Goal: Task Accomplishment & Management: Use online tool/utility

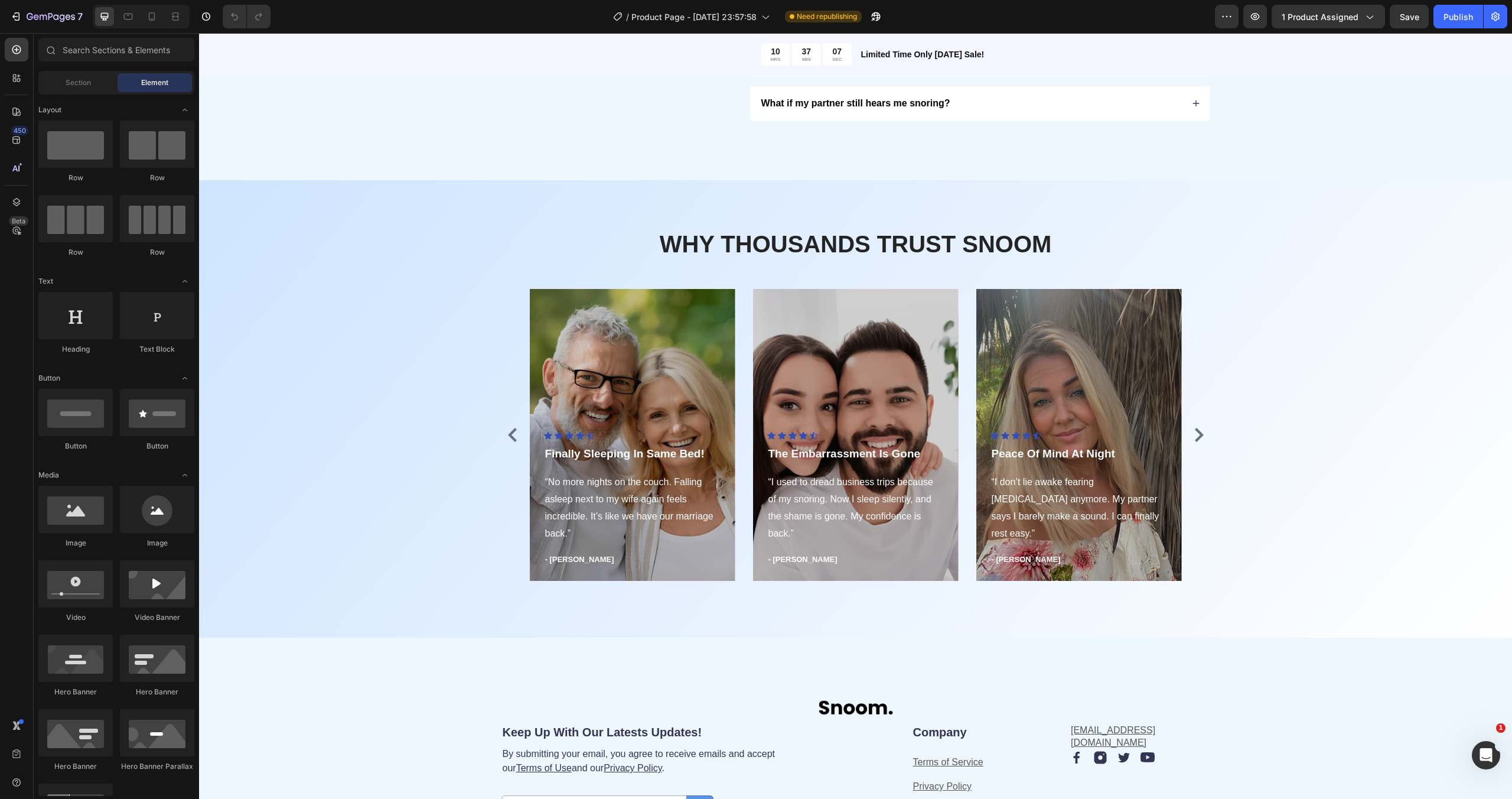
scroll to position [2528, 0]
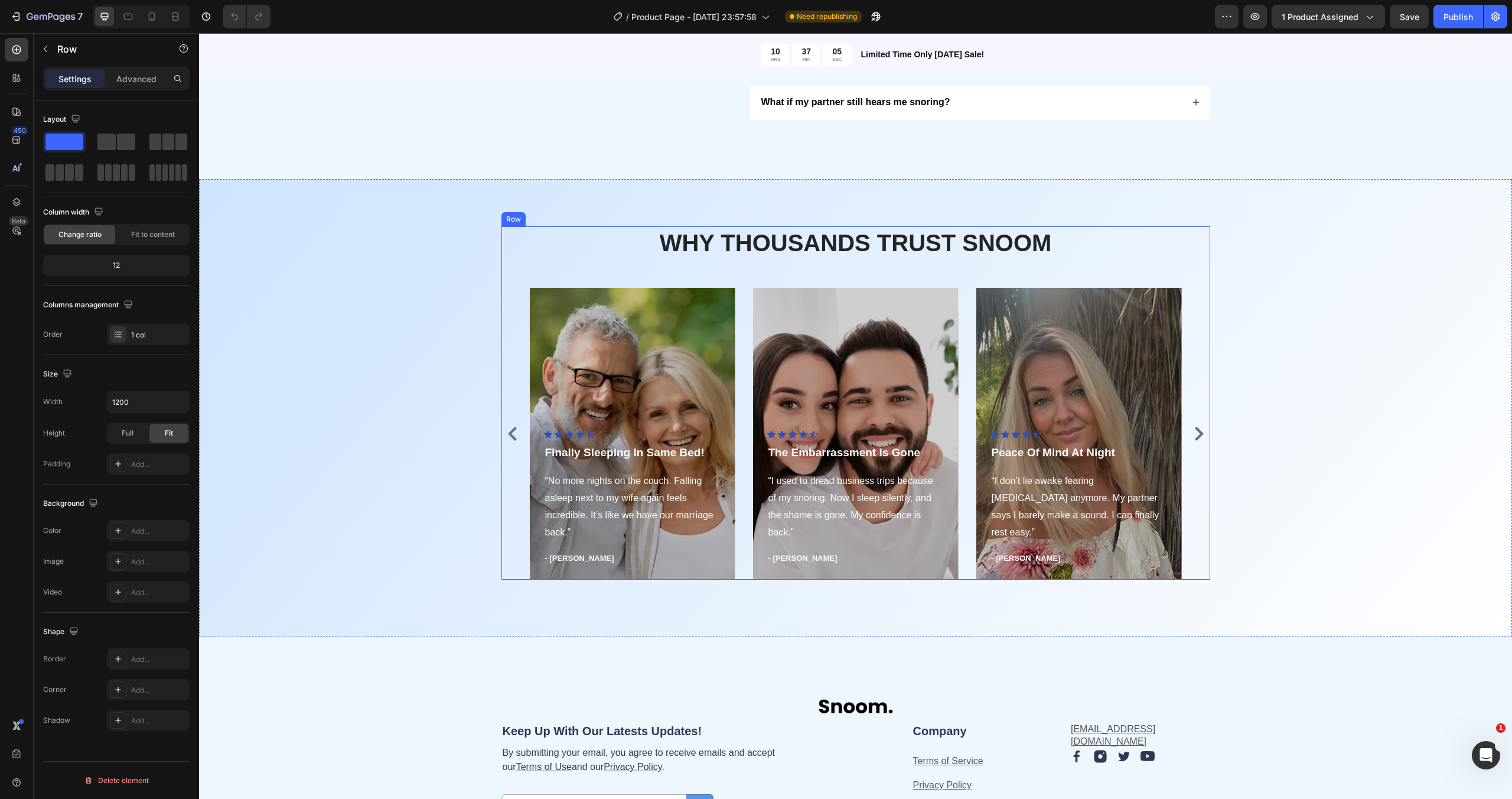
click at [1169, 273] on div "WHY THOUSANDS TRUST SNOOM Heading Icon Icon Icon Icon Icon Icon List Hoz Finall…" at bounding box center [856, 403] width 708 height 353
click at [140, 88] on div "Settings Advanced" at bounding box center [116, 78] width 147 height 24
click at [542, 216] on icon at bounding box center [541, 215] width 10 height 10
click at [1117, 264] on div "WHY THOUSANDS TRUST SNOOM Heading Icon Icon Icon Icon Icon Icon List Hoz Finall…" at bounding box center [856, 403] width 708 height 353
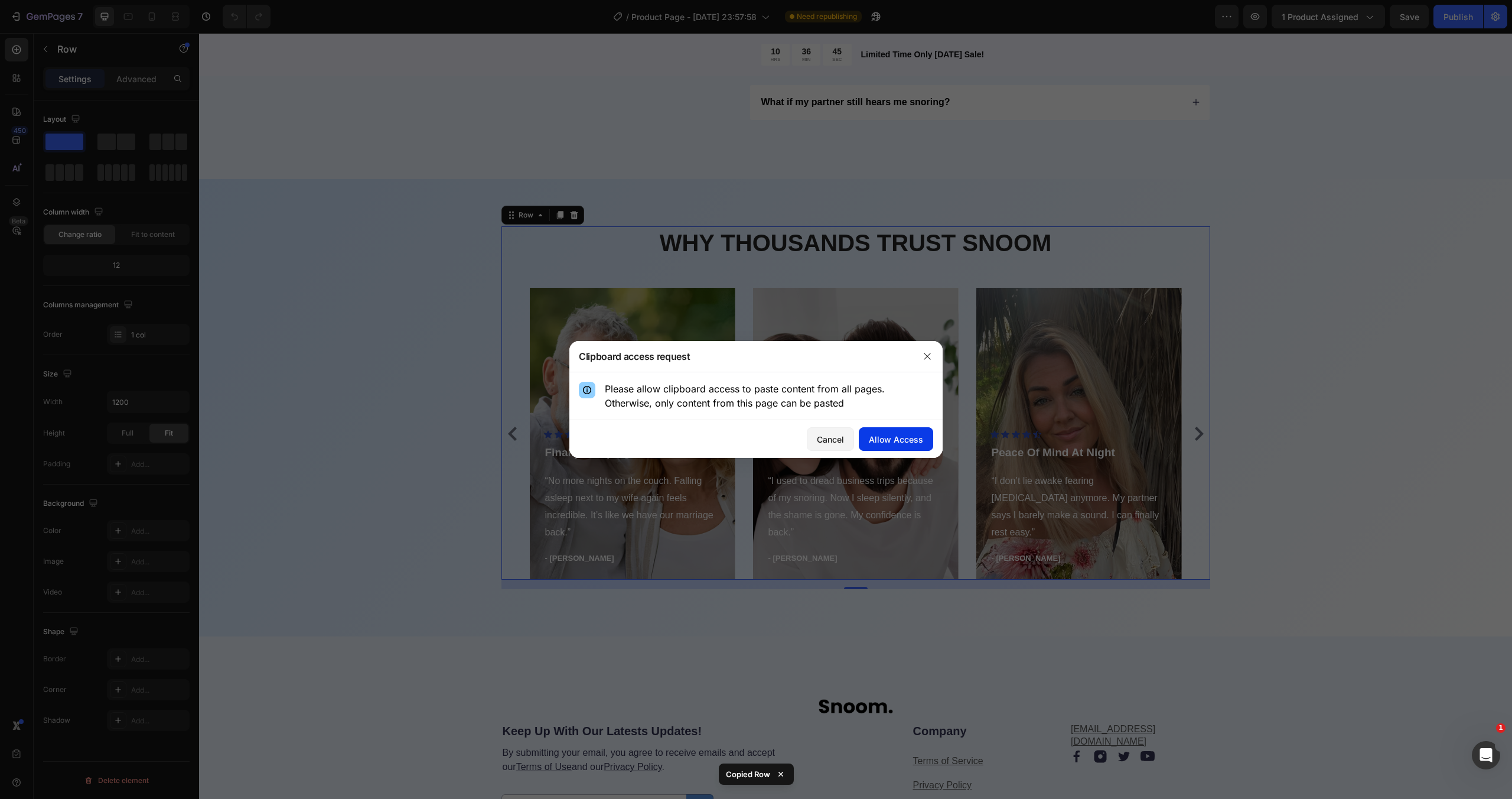
click at [907, 436] on div "Allow Access" at bounding box center [896, 439] width 54 height 12
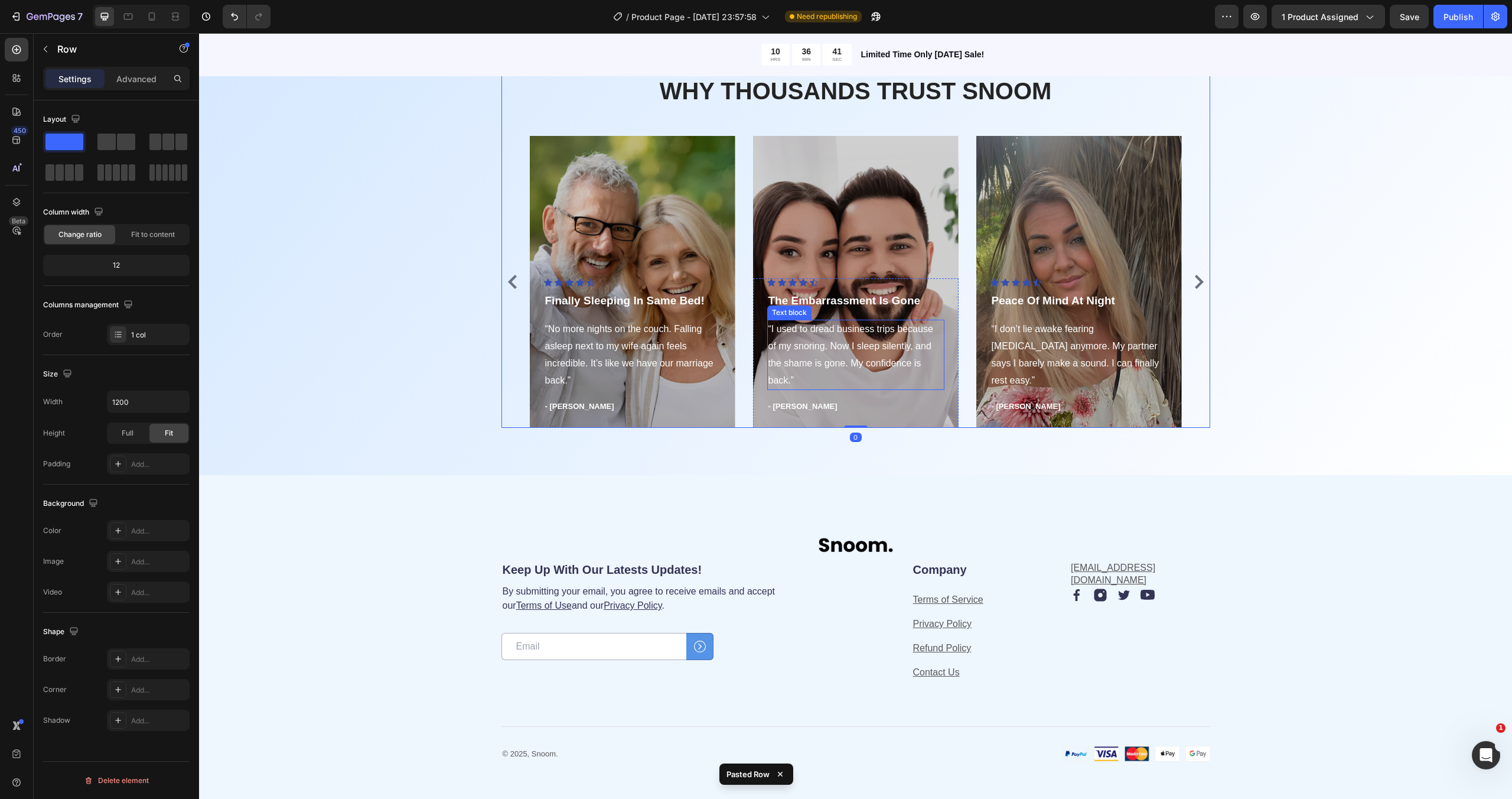
scroll to position [2767, 0]
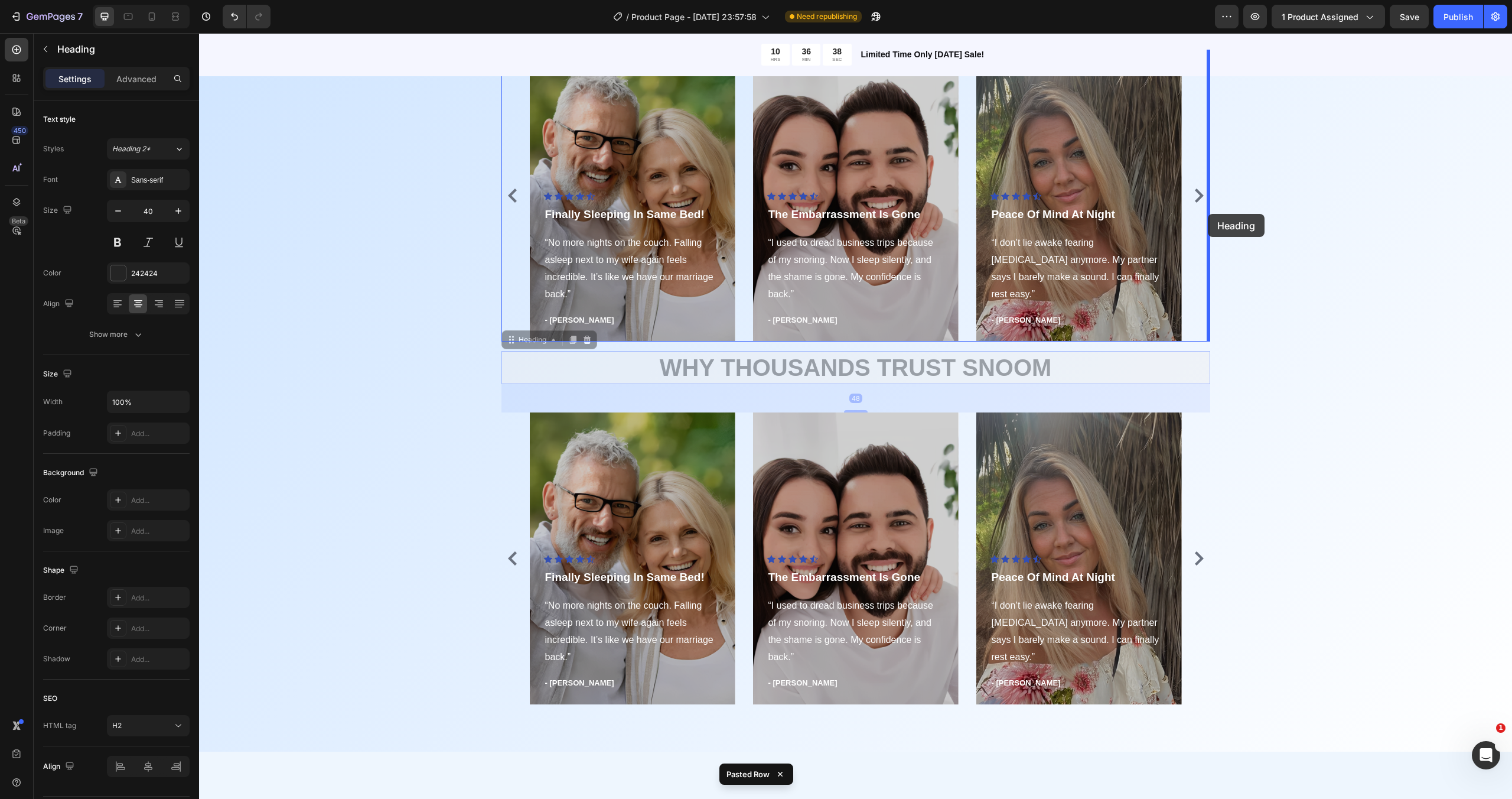
drag, startPoint x: 636, startPoint y: 374, endPoint x: 1207, endPoint y: 214, distance: 593.0
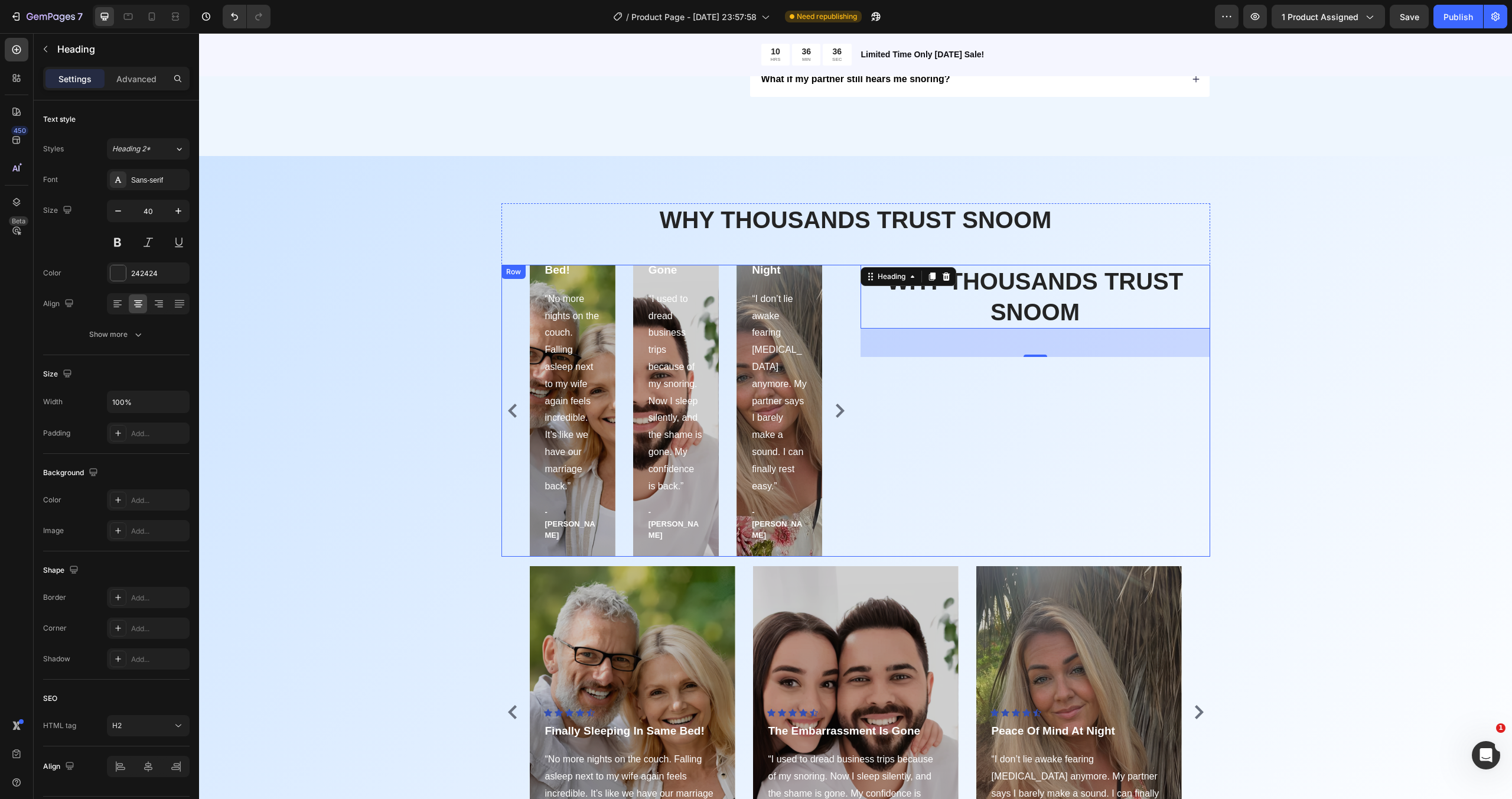
scroll to position [2498, 0]
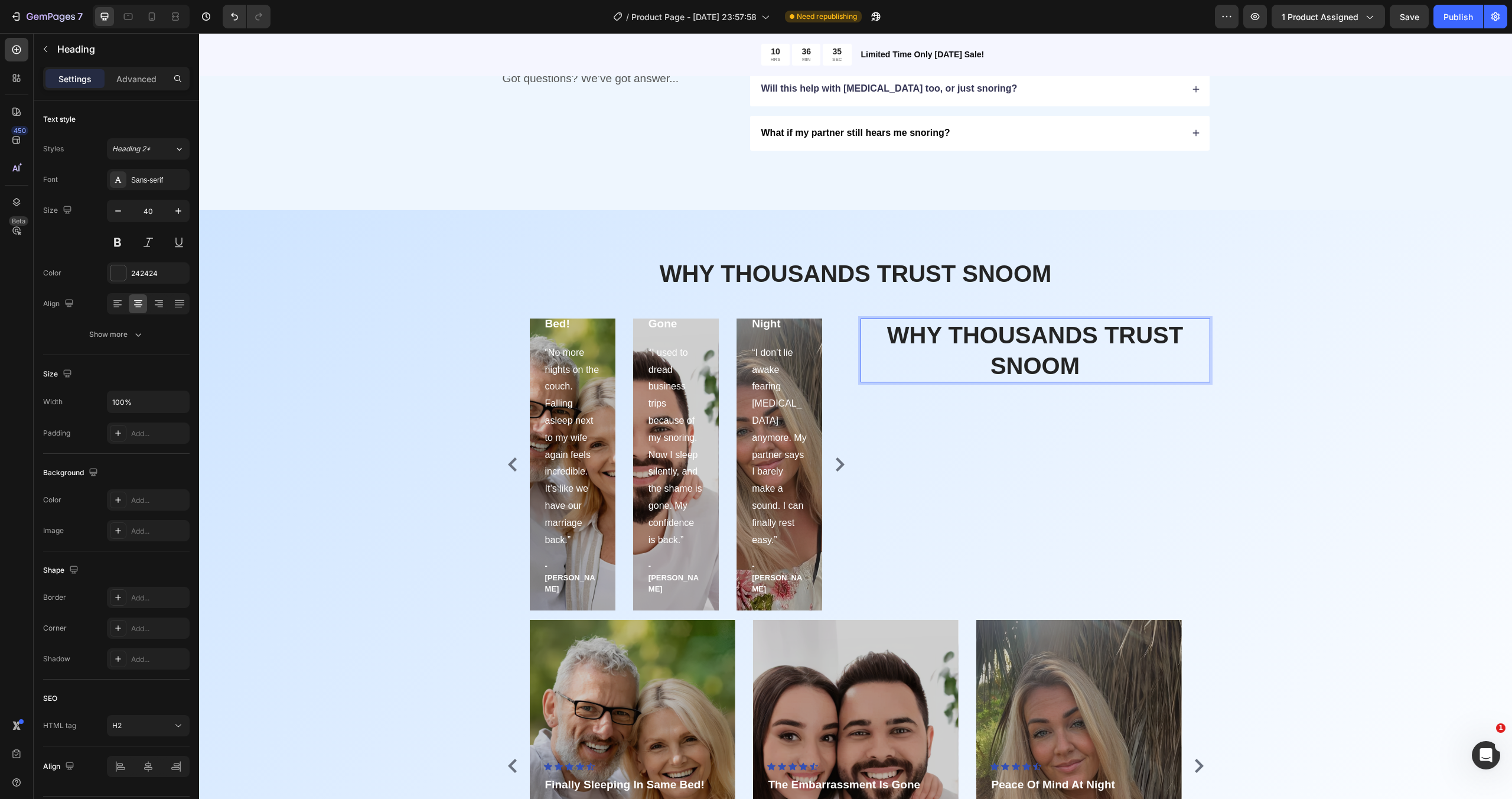
click at [1019, 343] on h2 "WHY THOUSANDS TRUST SNOOM" at bounding box center [1035, 350] width 349 height 64
click at [1098, 428] on div "WHY THOUSANDS TRUST SNOOM Heading" at bounding box center [1035, 465] width 349 height 292
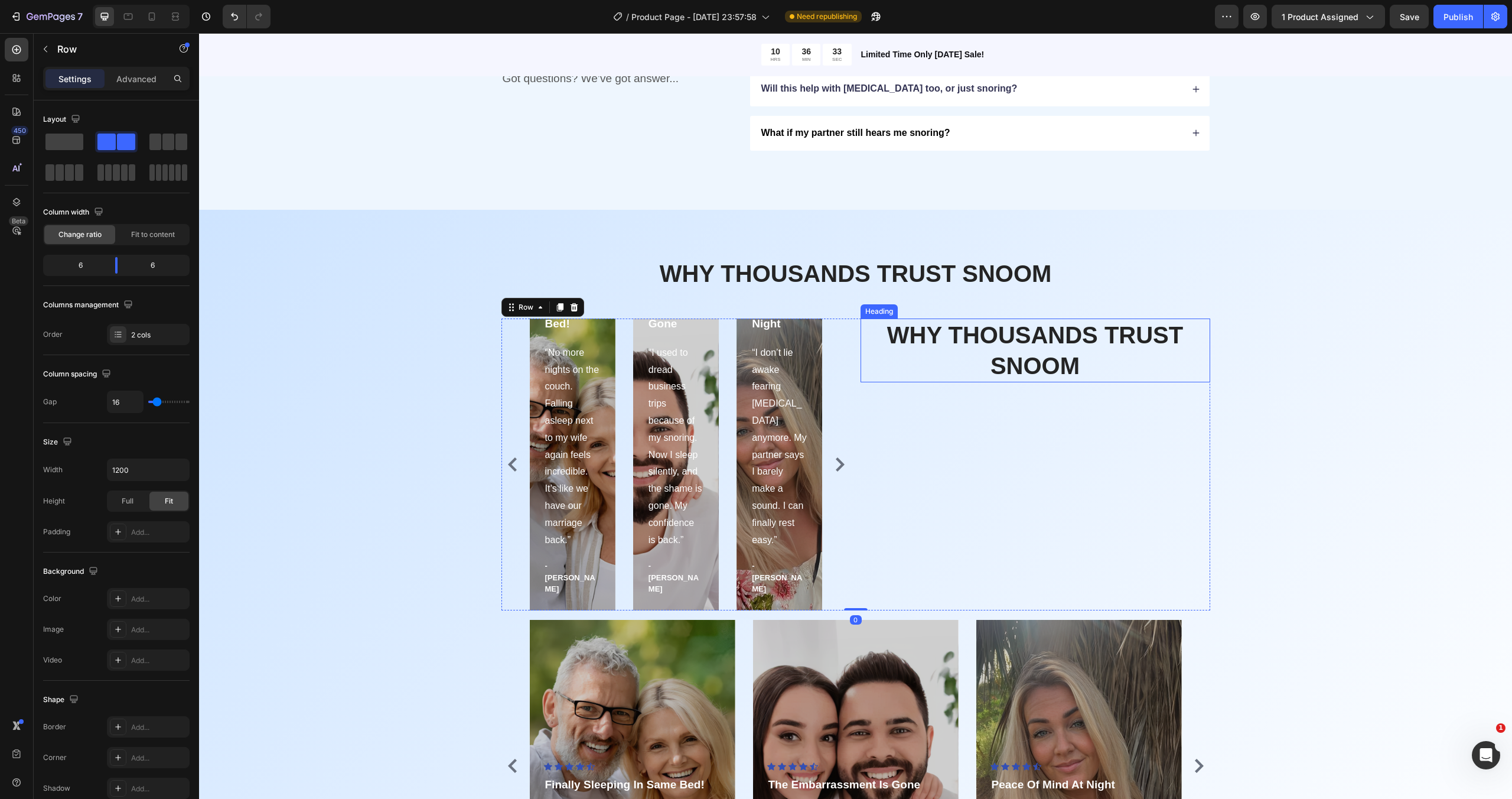
click at [1132, 365] on p "WHY THOUSANDS TRUST SNOOM" at bounding box center [1035, 350] width 347 height 61
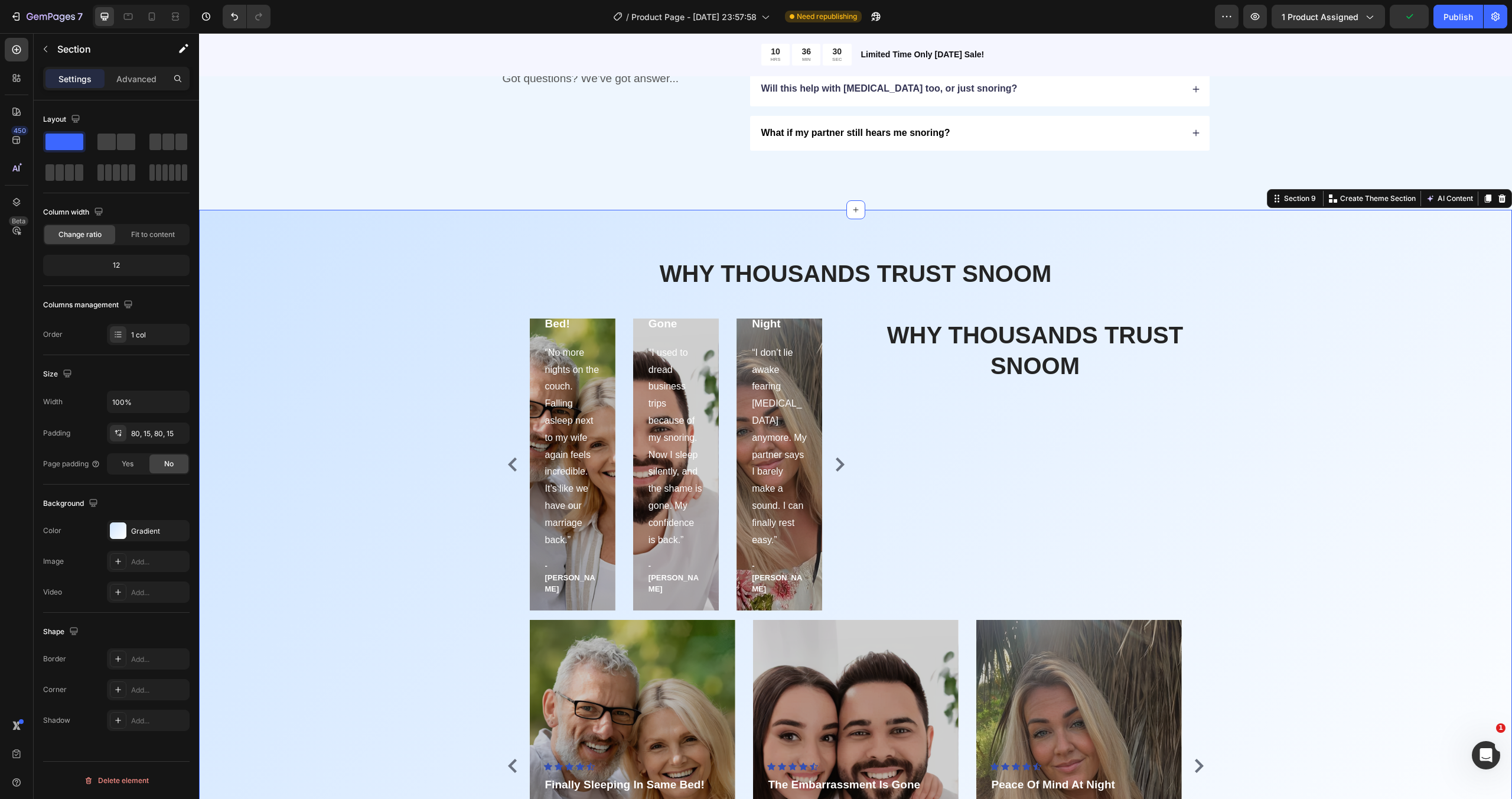
click at [1230, 362] on div "WHY THOUSANDS TRUST SNOOM Heading Icon Icon Icon Icon Icon Icon List Hoz Finall…" at bounding box center [855, 584] width 1295 height 655
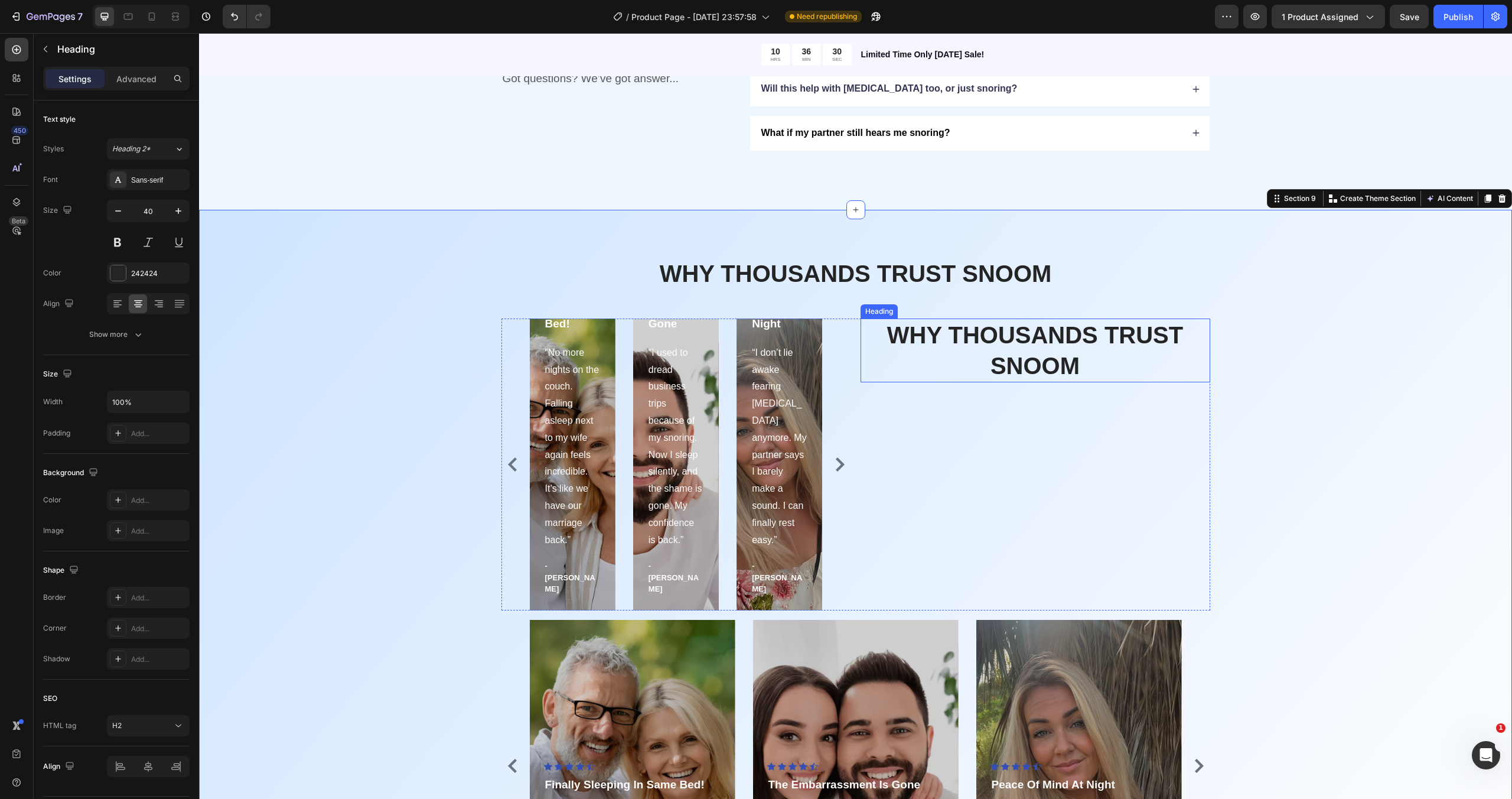
click at [1151, 357] on p "WHY THOUSANDS TRUST SNOOM" at bounding box center [1035, 350] width 347 height 61
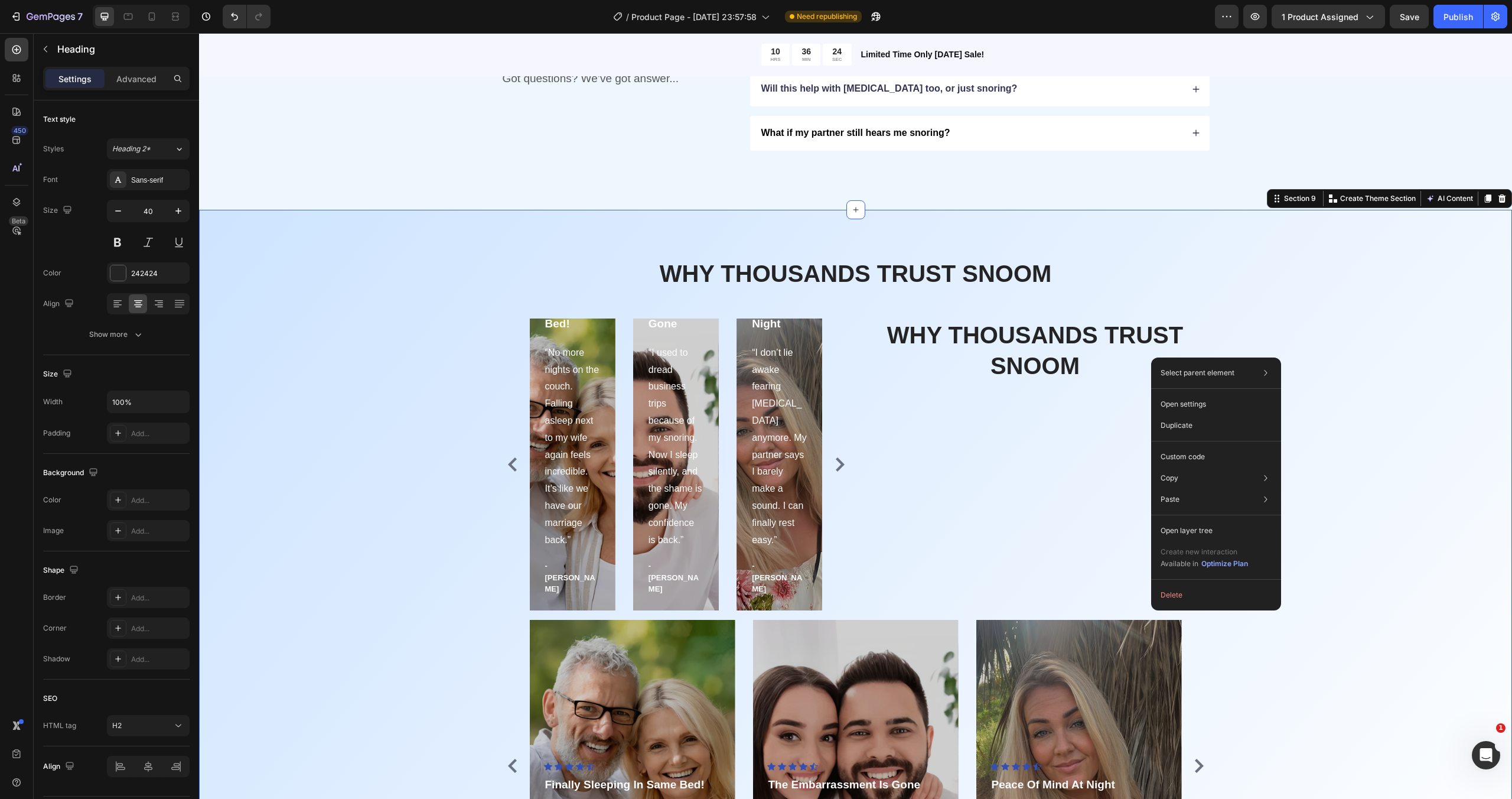
click at [1289, 302] on div "WHY THOUSANDS TRUST SNOOM Heading Icon Icon Icon Icon Icon Icon List Hoz Finall…" at bounding box center [855, 584] width 1295 height 655
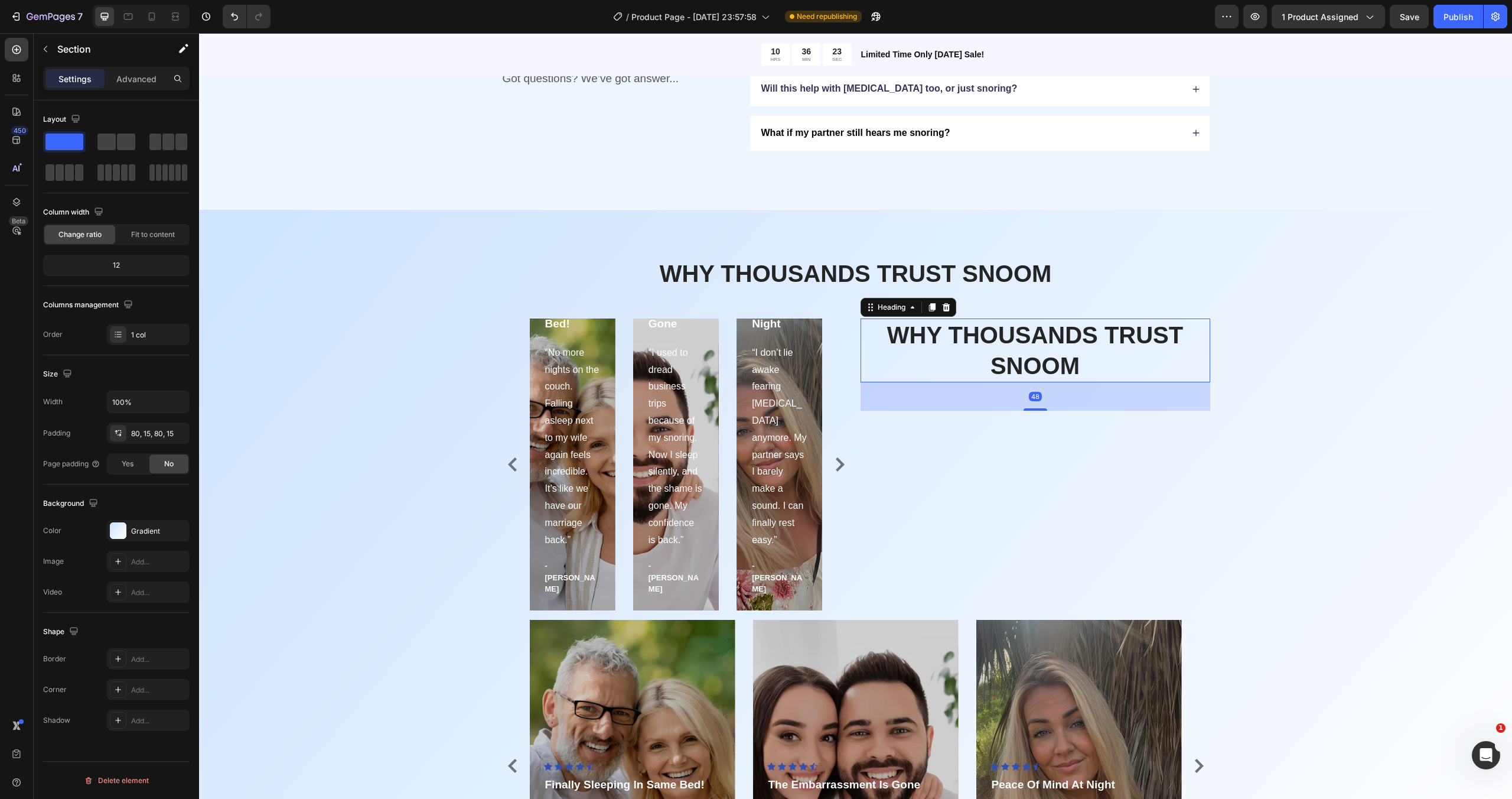
click at [1113, 340] on p "WHY THOUSANDS TRUST SNOOM" at bounding box center [1035, 350] width 347 height 61
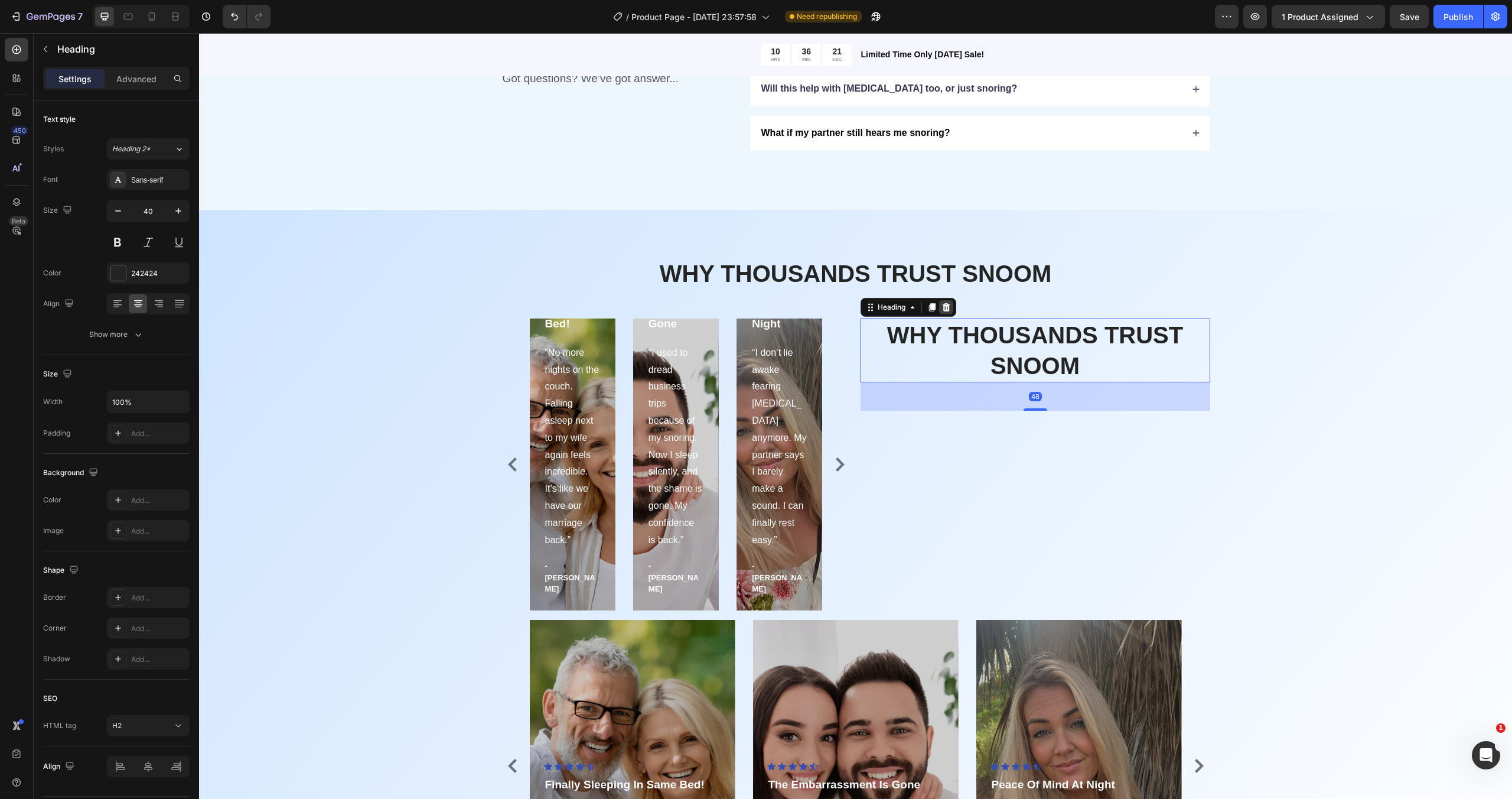
click at [946, 306] on icon at bounding box center [946, 307] width 8 height 8
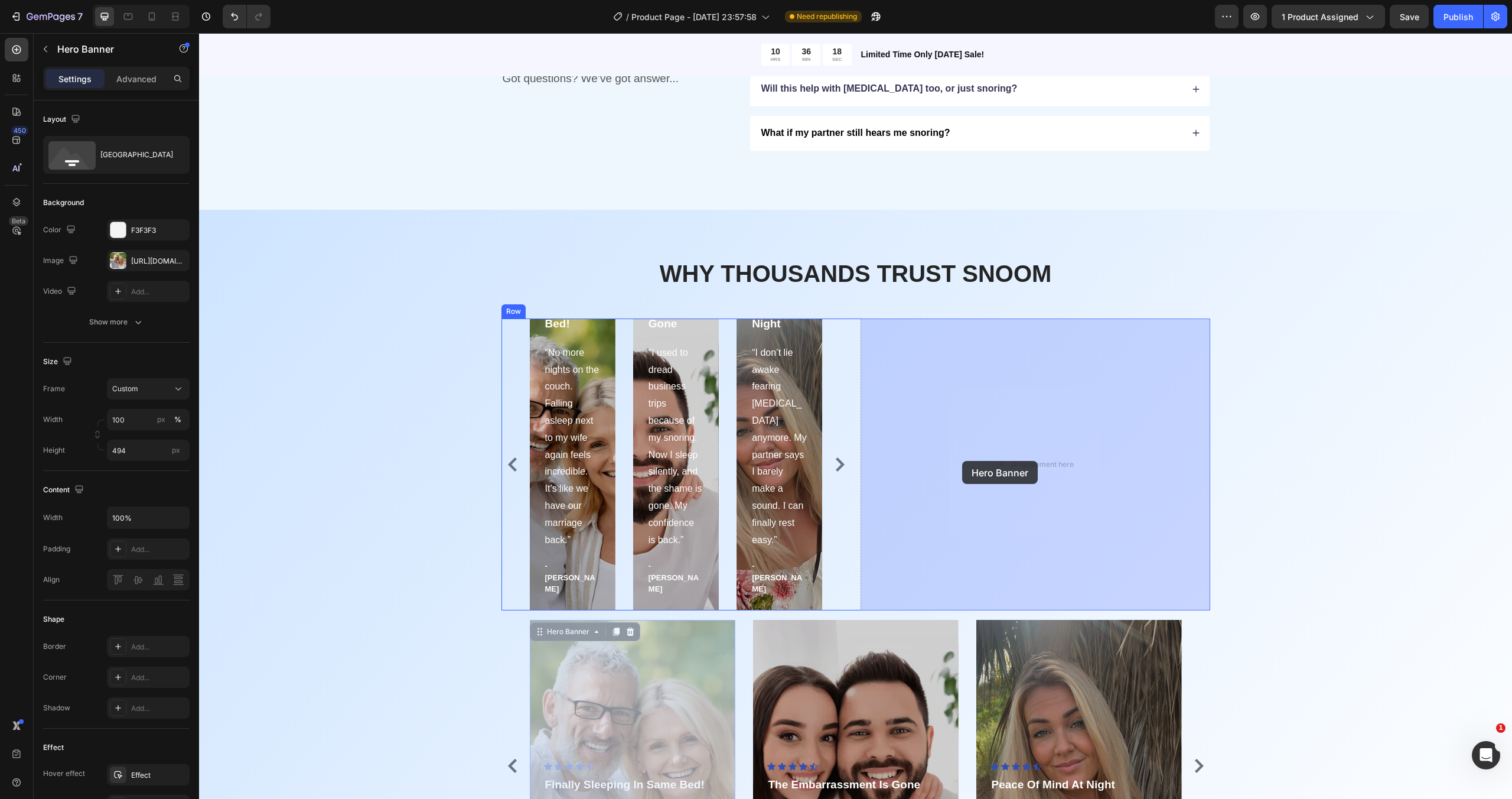
drag, startPoint x: 635, startPoint y: 658, endPoint x: 960, endPoint y: 462, distance: 379.5
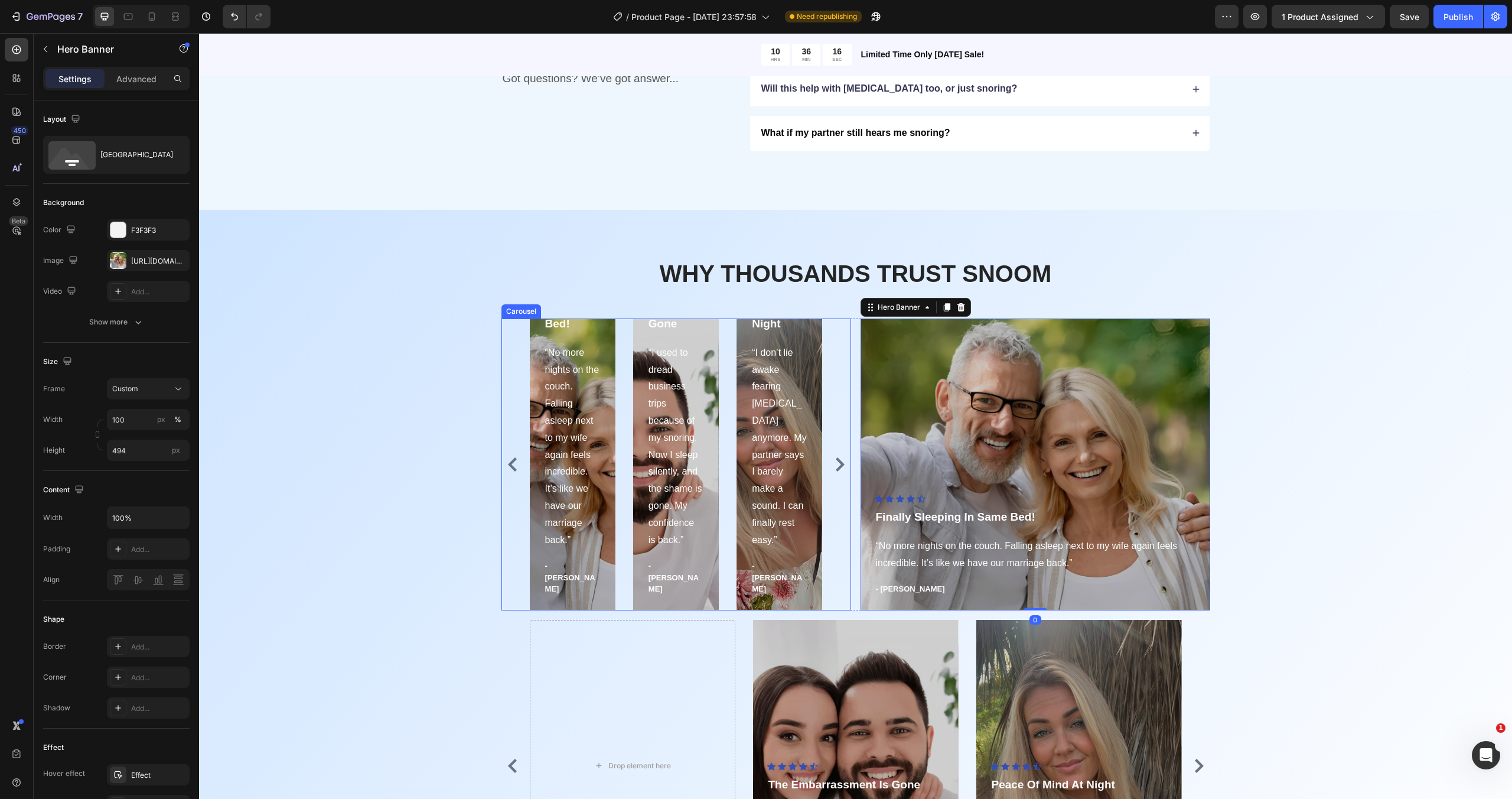
click at [843, 464] on icon "Carousel Next Arrow" at bounding box center [840, 464] width 9 height 14
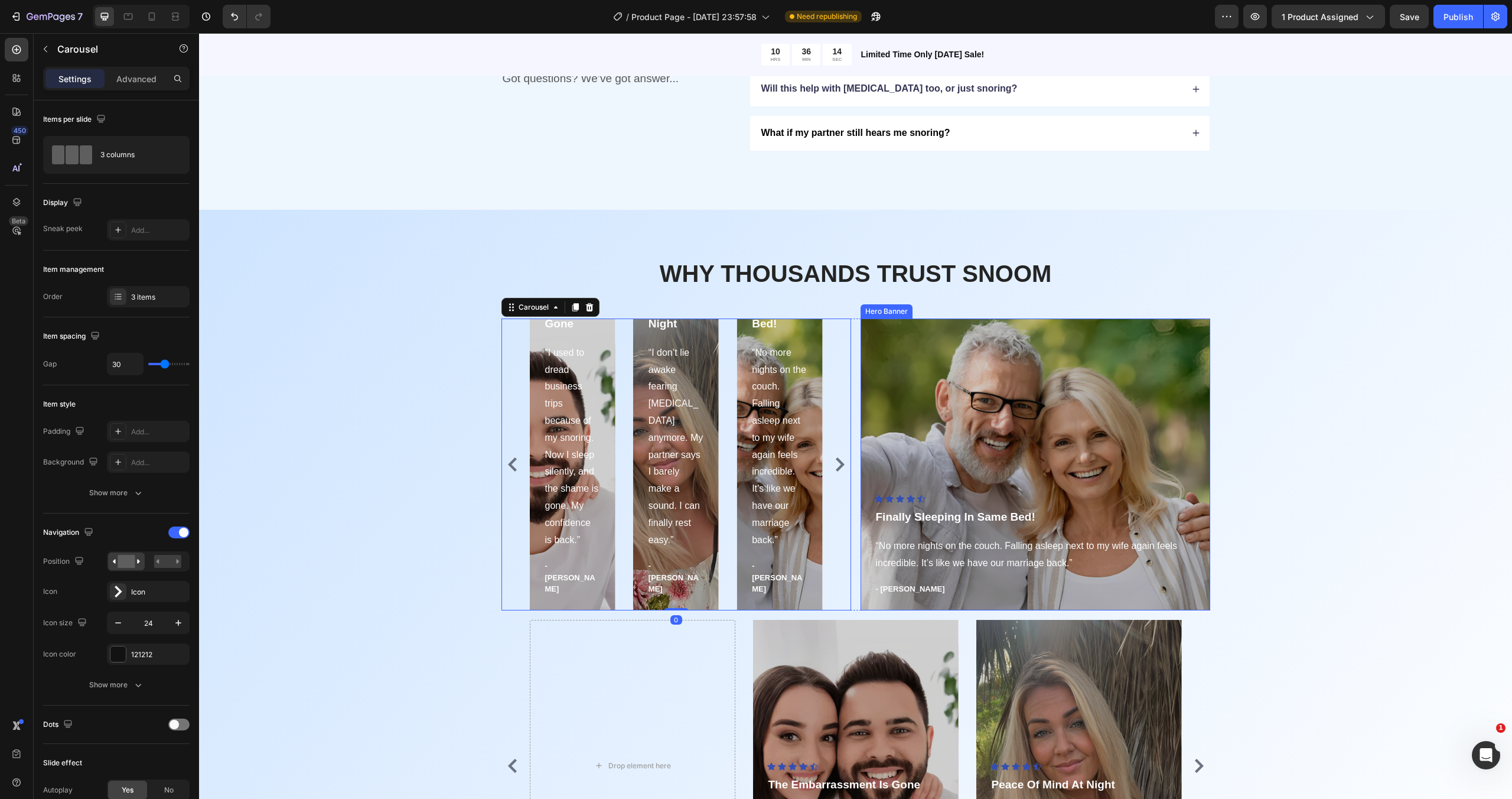
click at [983, 388] on div "Overlay" at bounding box center [1035, 465] width 349 height 292
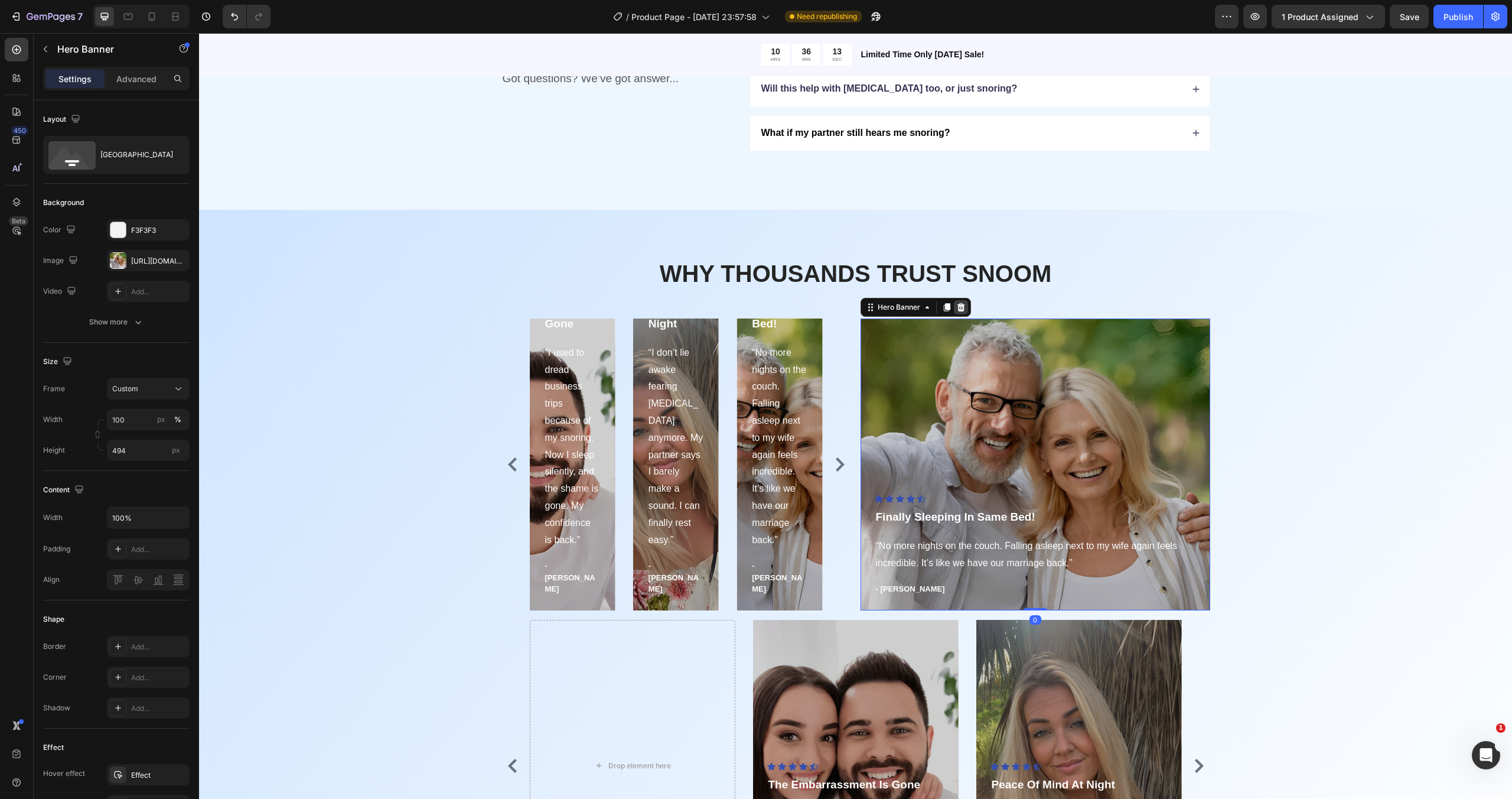
click at [964, 302] on icon at bounding box center [961, 307] width 10 height 10
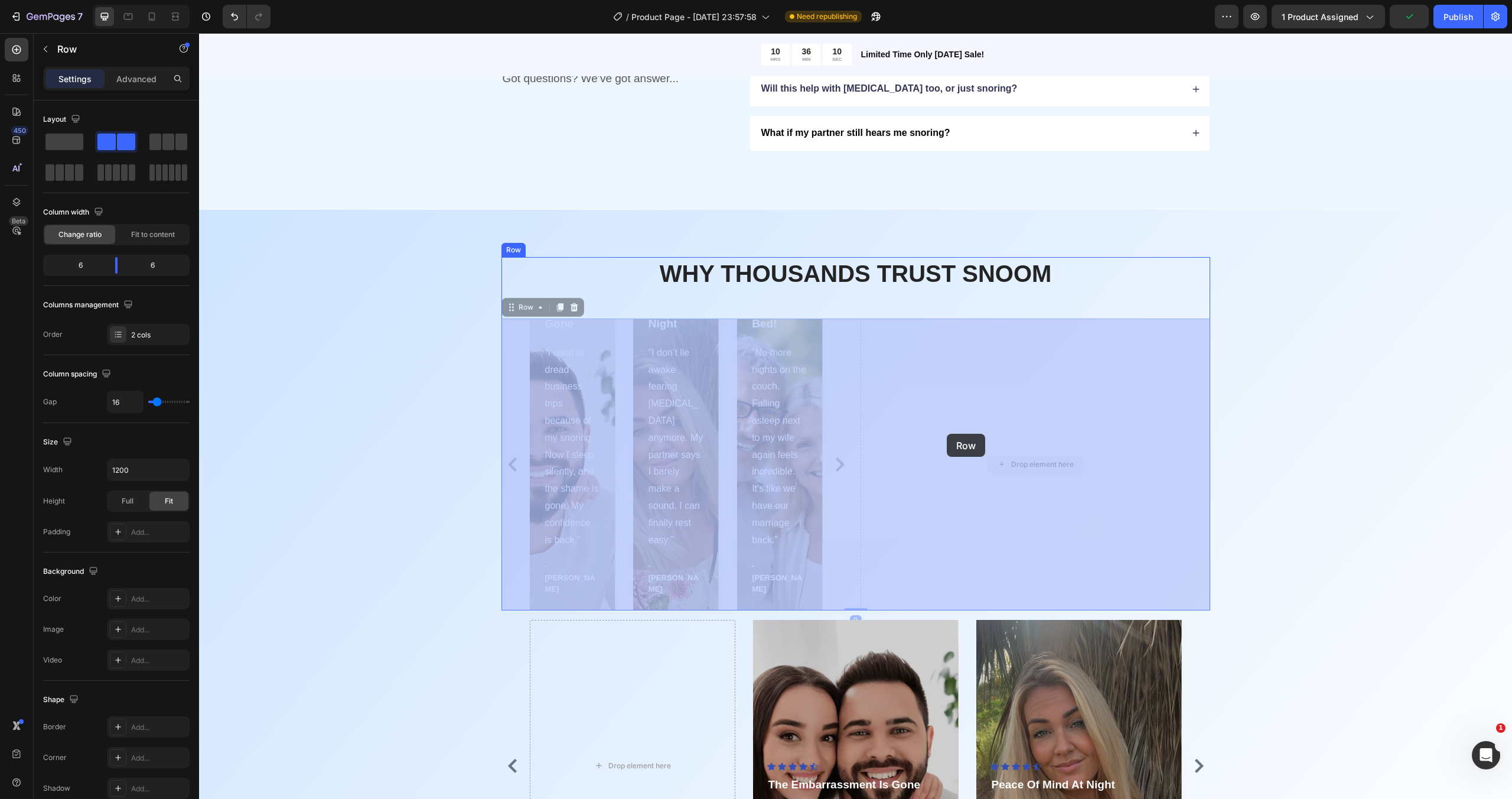
drag, startPoint x: 951, startPoint y: 424, endPoint x: 948, endPoint y: 433, distance: 9.5
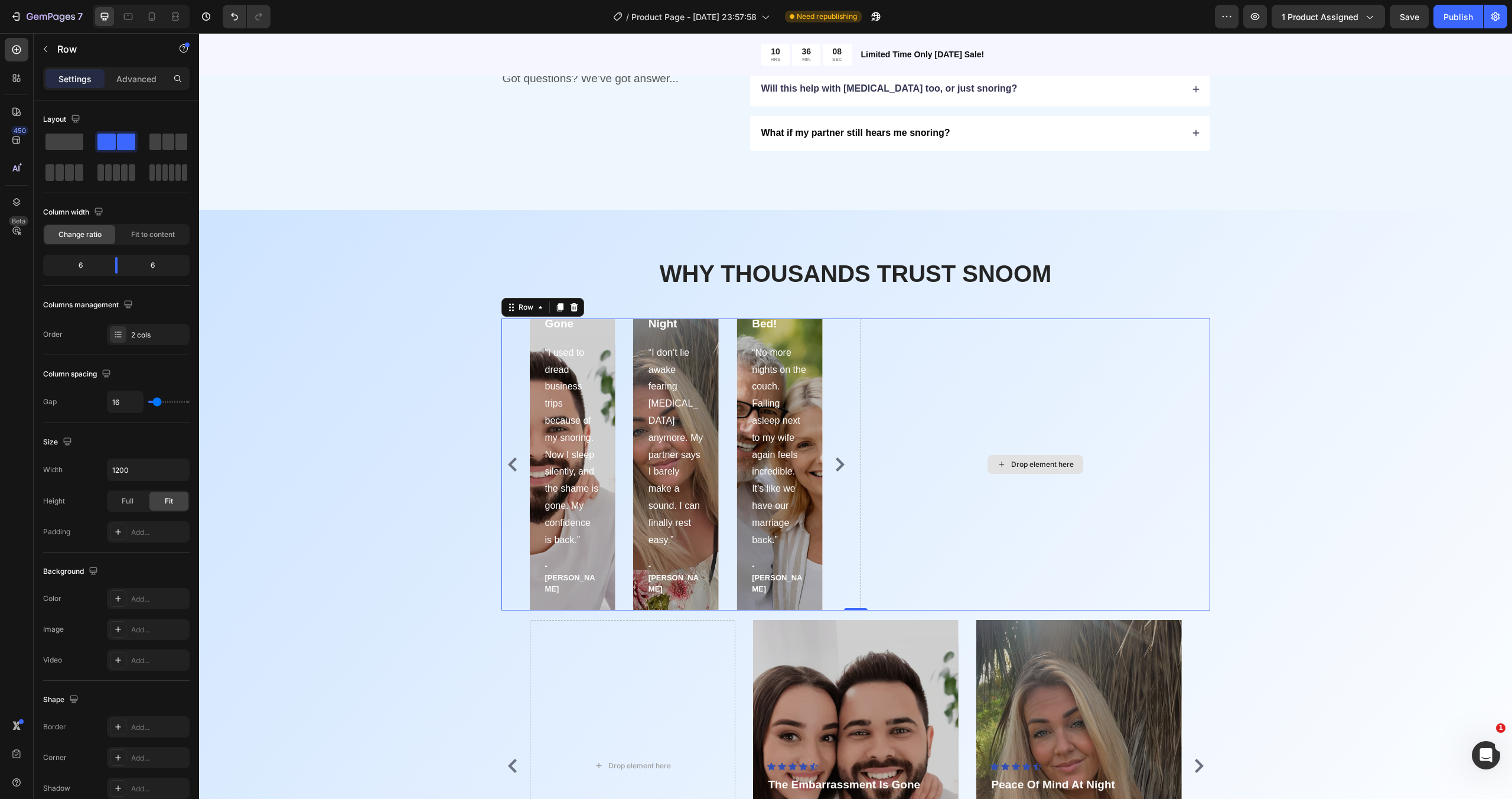
click at [862, 466] on div "Drop element here" at bounding box center [1035, 465] width 349 height 292
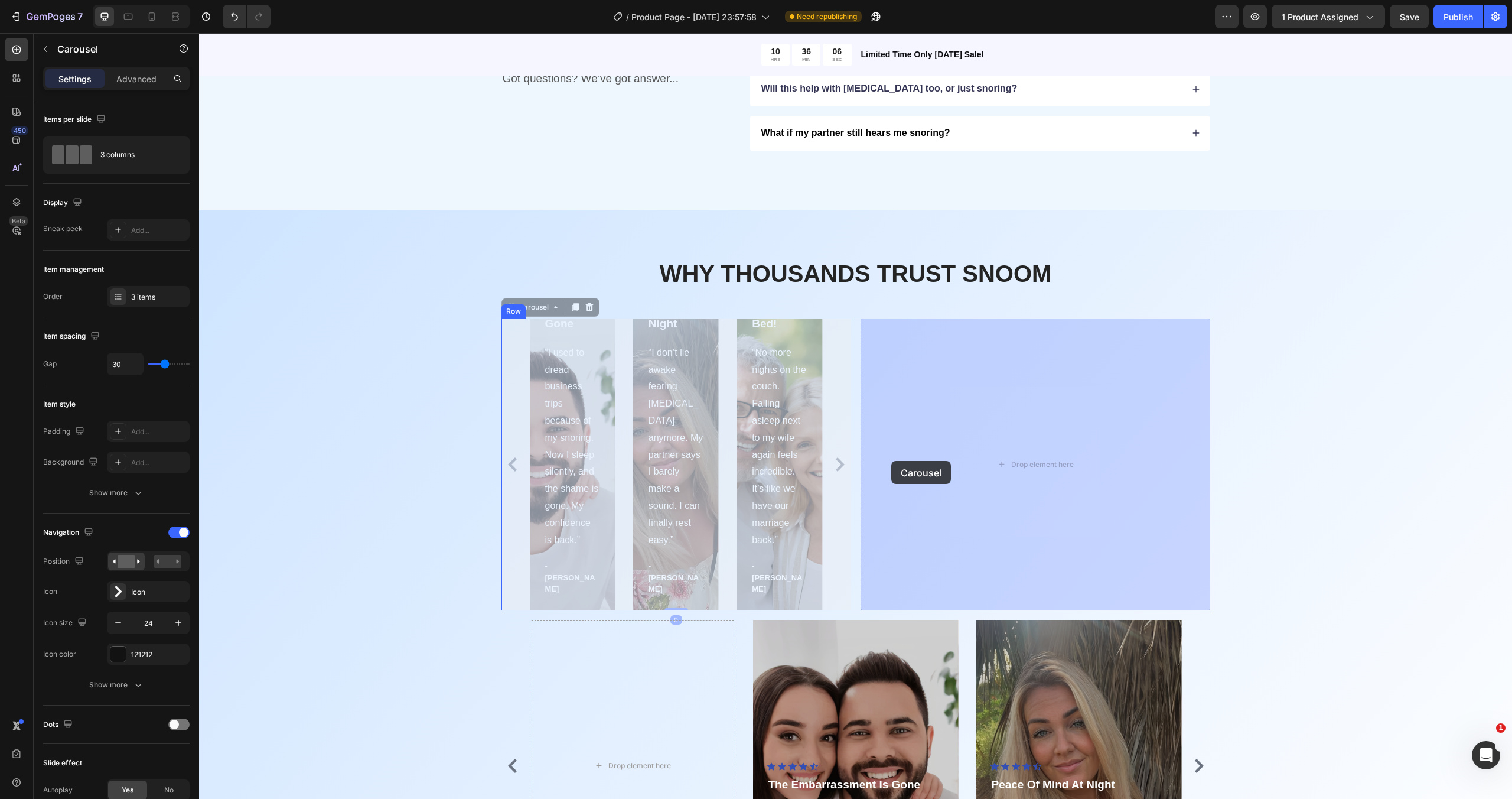
drag, startPoint x: 838, startPoint y: 464, endPoint x: 891, endPoint y: 461, distance: 53.1
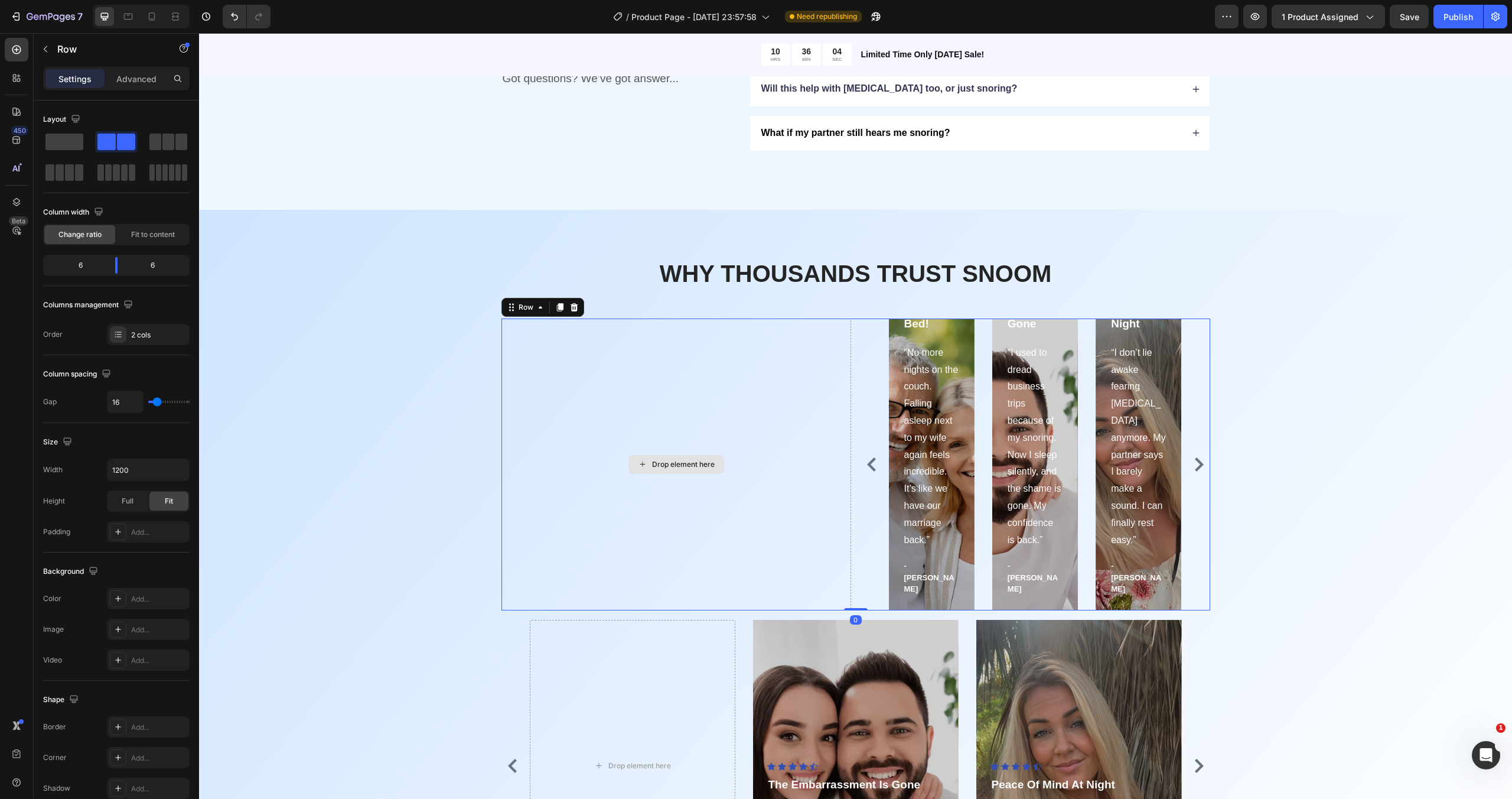
click at [786, 445] on div "Drop element here" at bounding box center [676, 465] width 349 height 292
click at [872, 347] on div "Icon Icon Icon Icon Icon Icon List Hoz Finally Sleeping In Same Bed! Text block…" at bounding box center [1035, 465] width 349 height 292
click at [803, 350] on div "Drop element here" at bounding box center [676, 465] width 349 height 292
click at [576, 308] on icon at bounding box center [573, 307] width 8 height 8
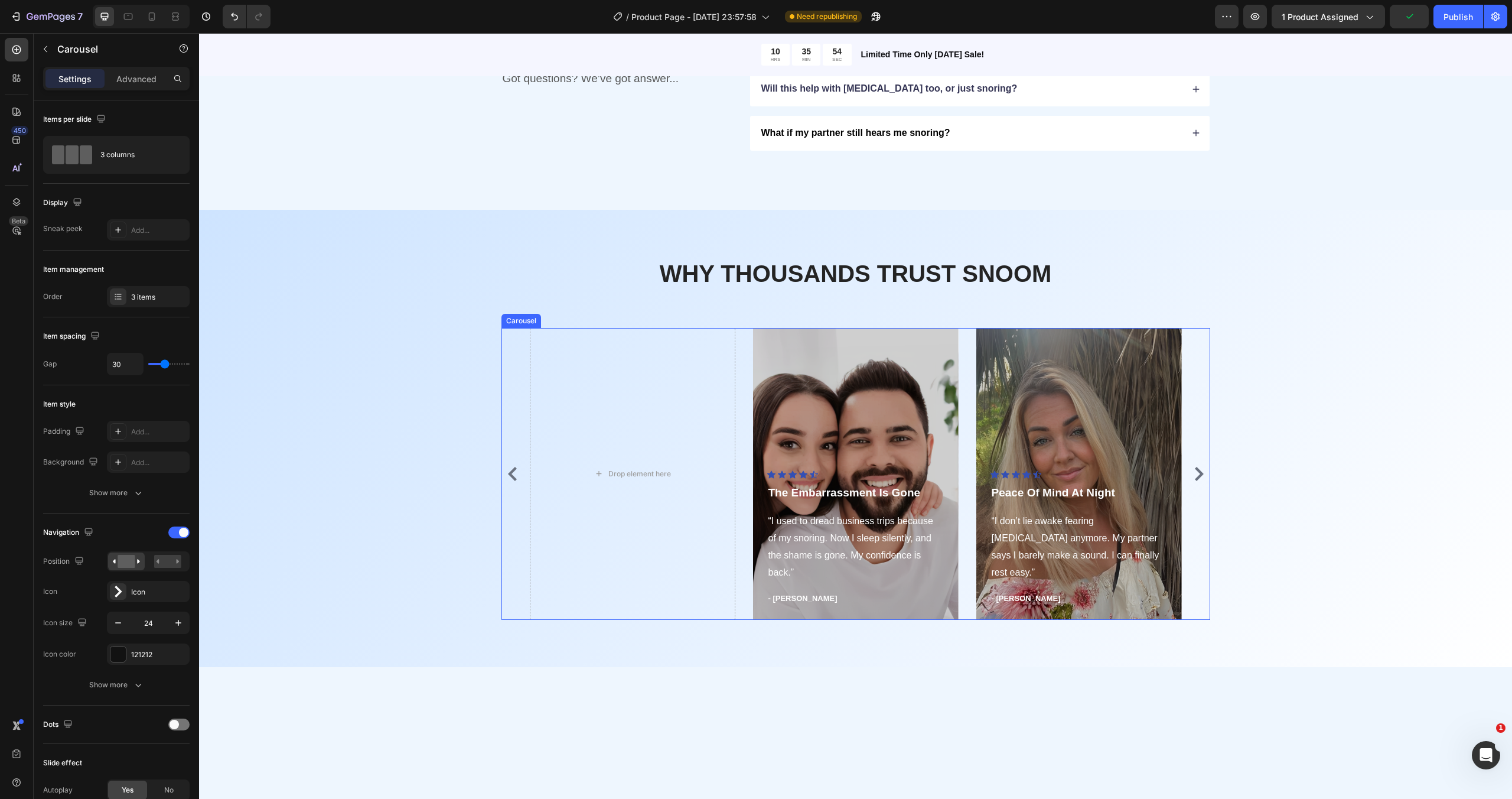
click at [1200, 479] on icon "Carousel Next Arrow" at bounding box center [1198, 473] width 14 height 14
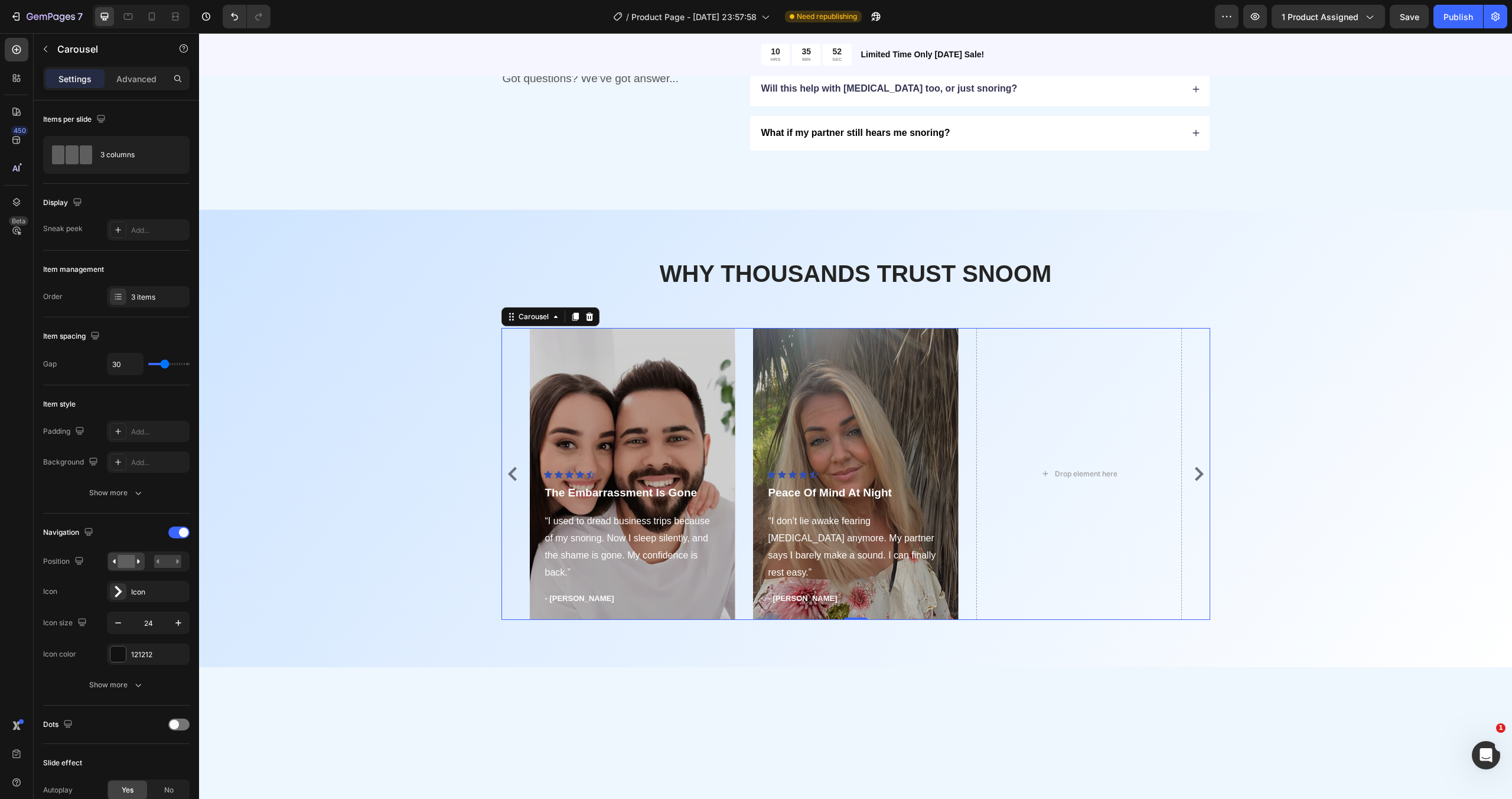
click at [1192, 472] on icon "Carousel Next Arrow" at bounding box center [1198, 473] width 14 height 14
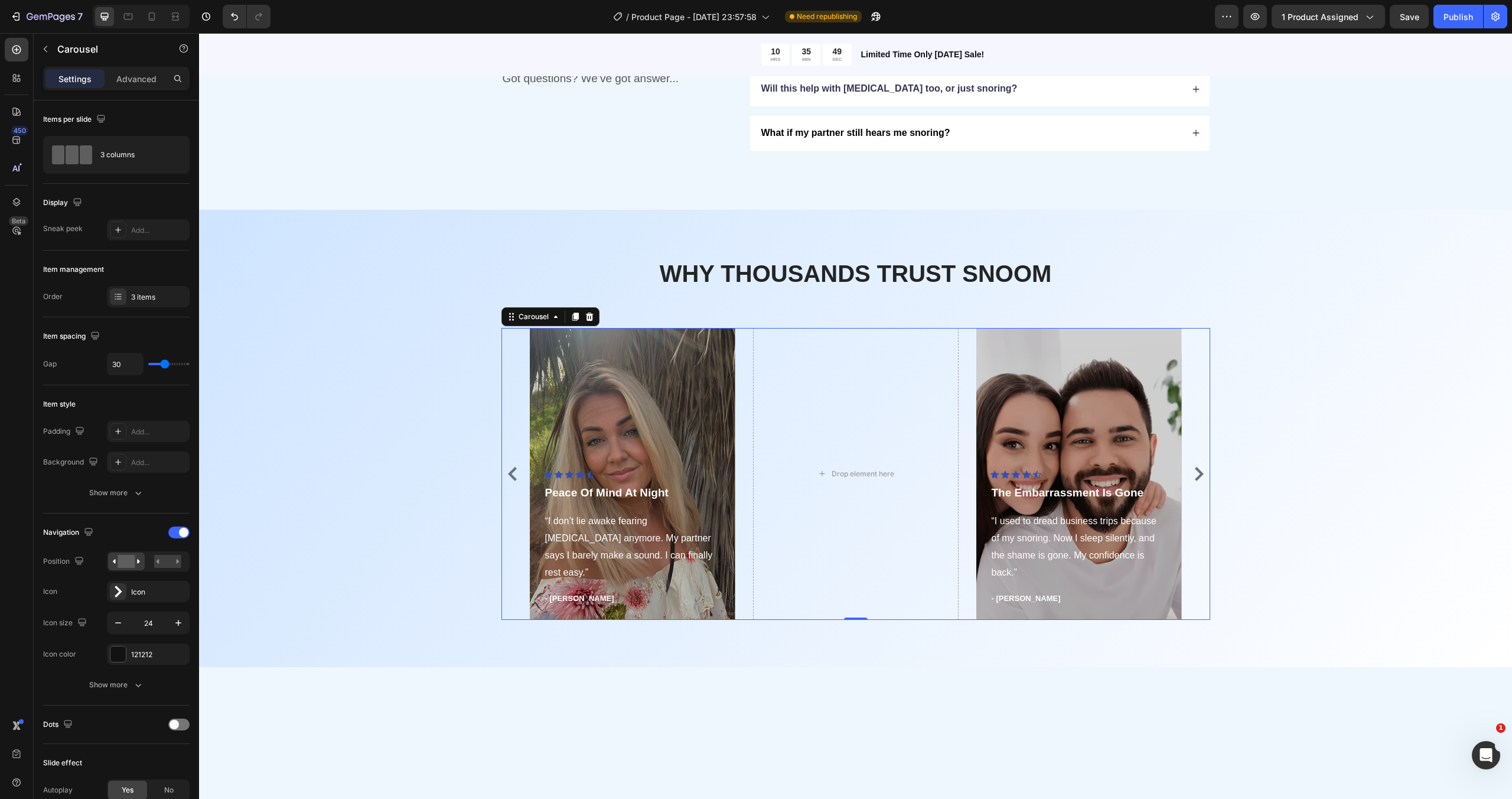
click at [508, 479] on icon "Carousel Back Arrow" at bounding box center [512, 473] width 14 height 14
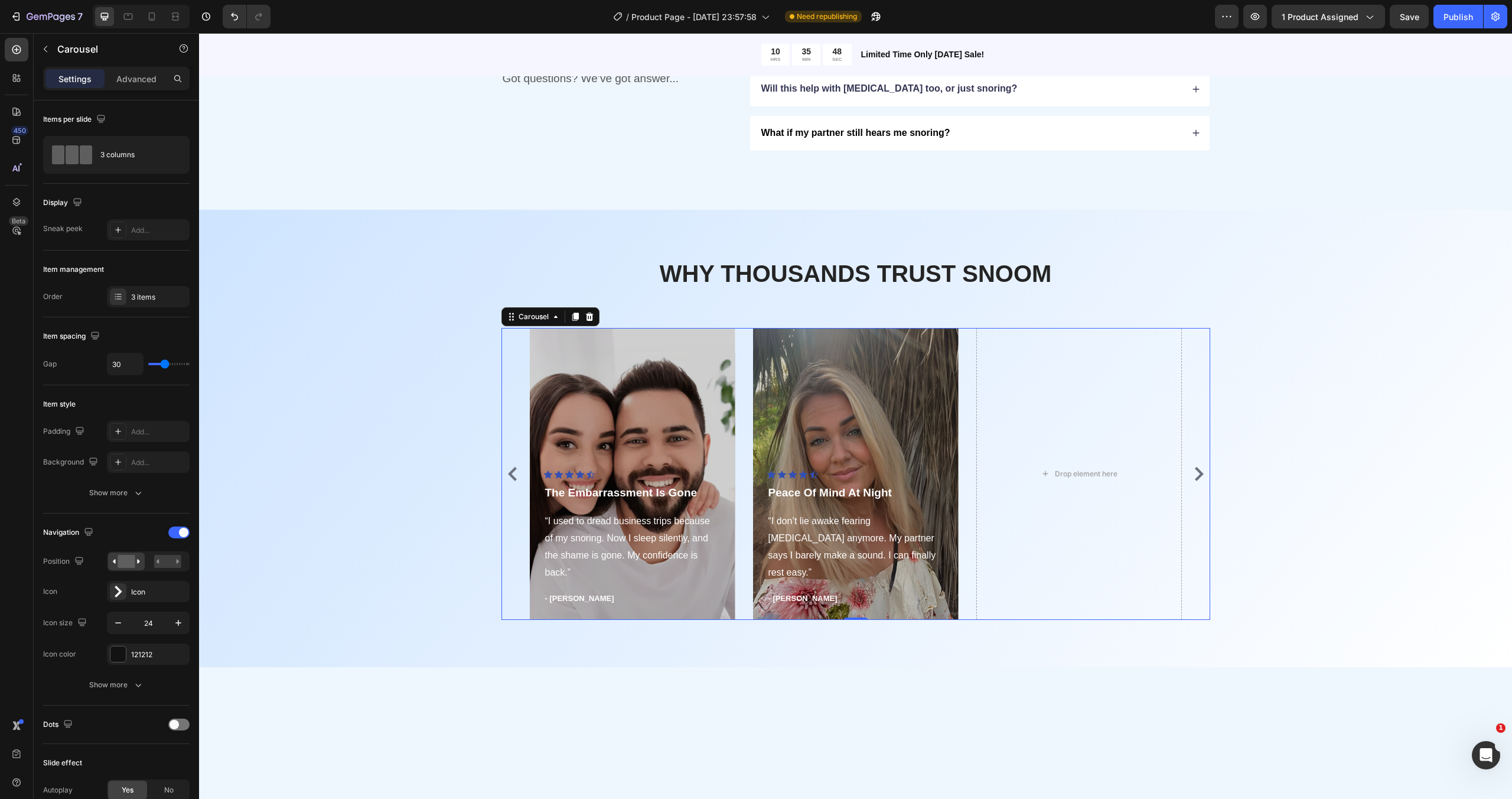
click at [508, 479] on icon "Carousel Back Arrow" at bounding box center [512, 473] width 14 height 14
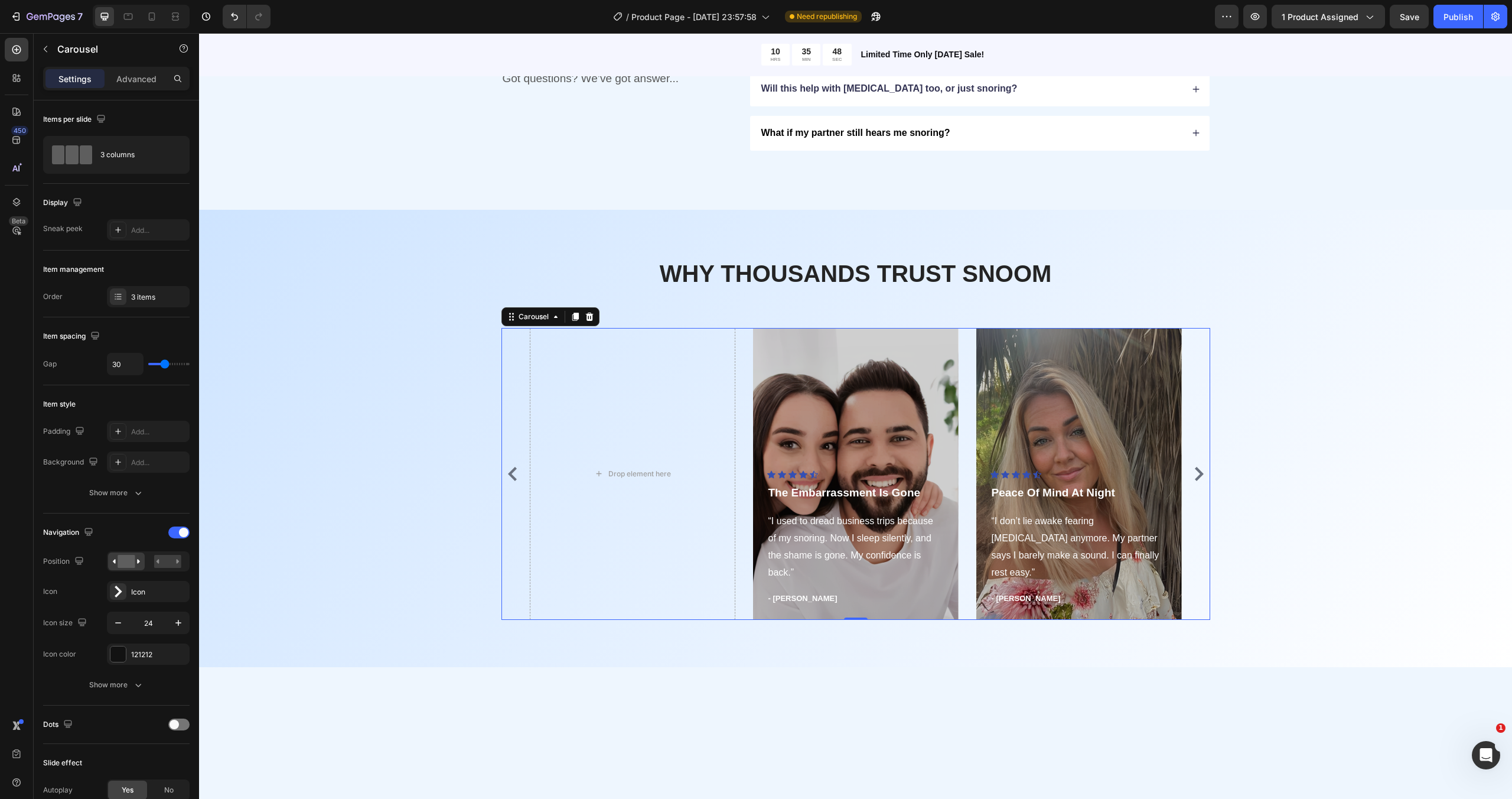
click at [508, 479] on icon "Carousel Back Arrow" at bounding box center [512, 473] width 14 height 14
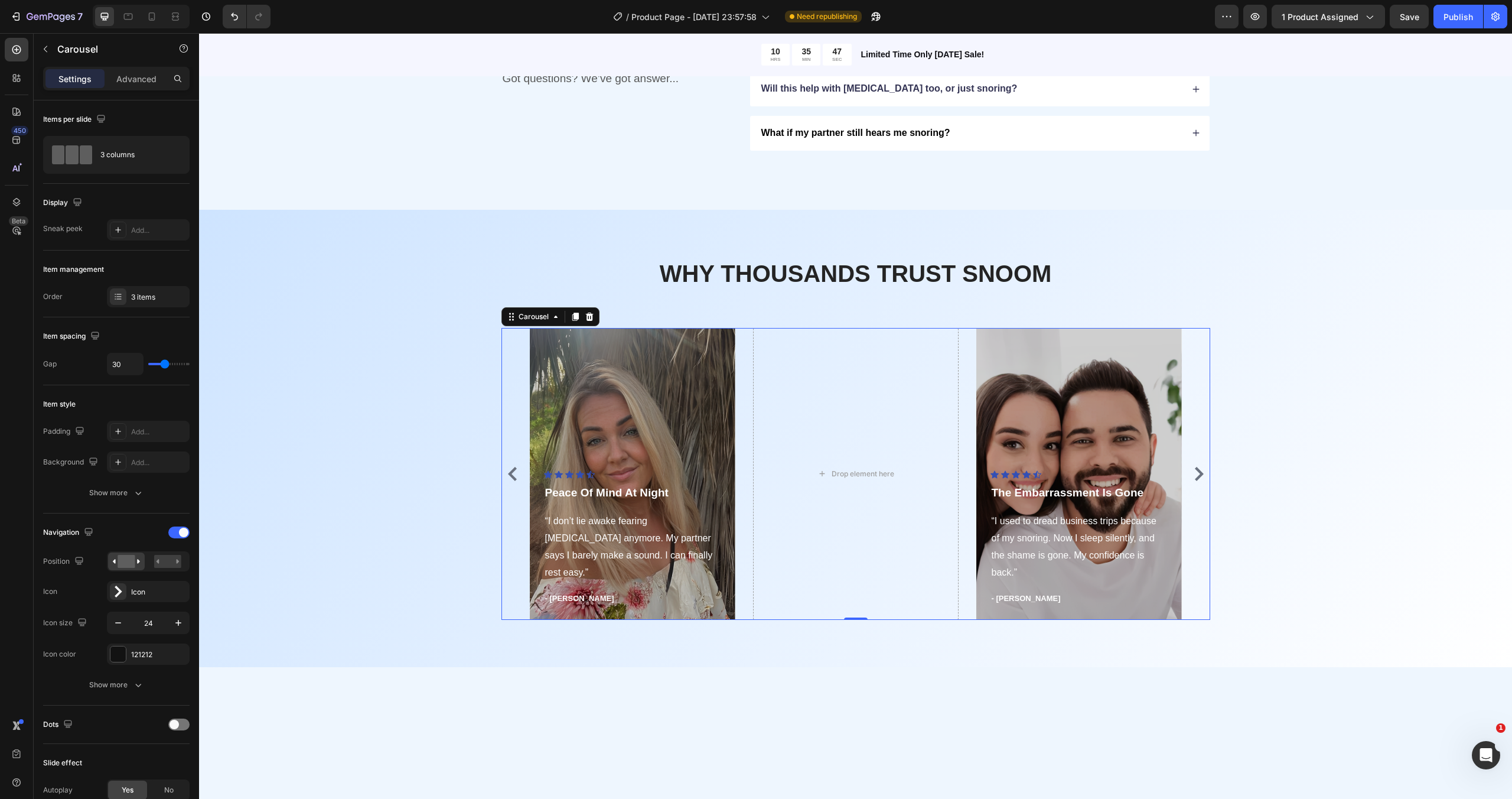
click at [508, 478] on icon "Carousel Back Arrow" at bounding box center [512, 473] width 14 height 14
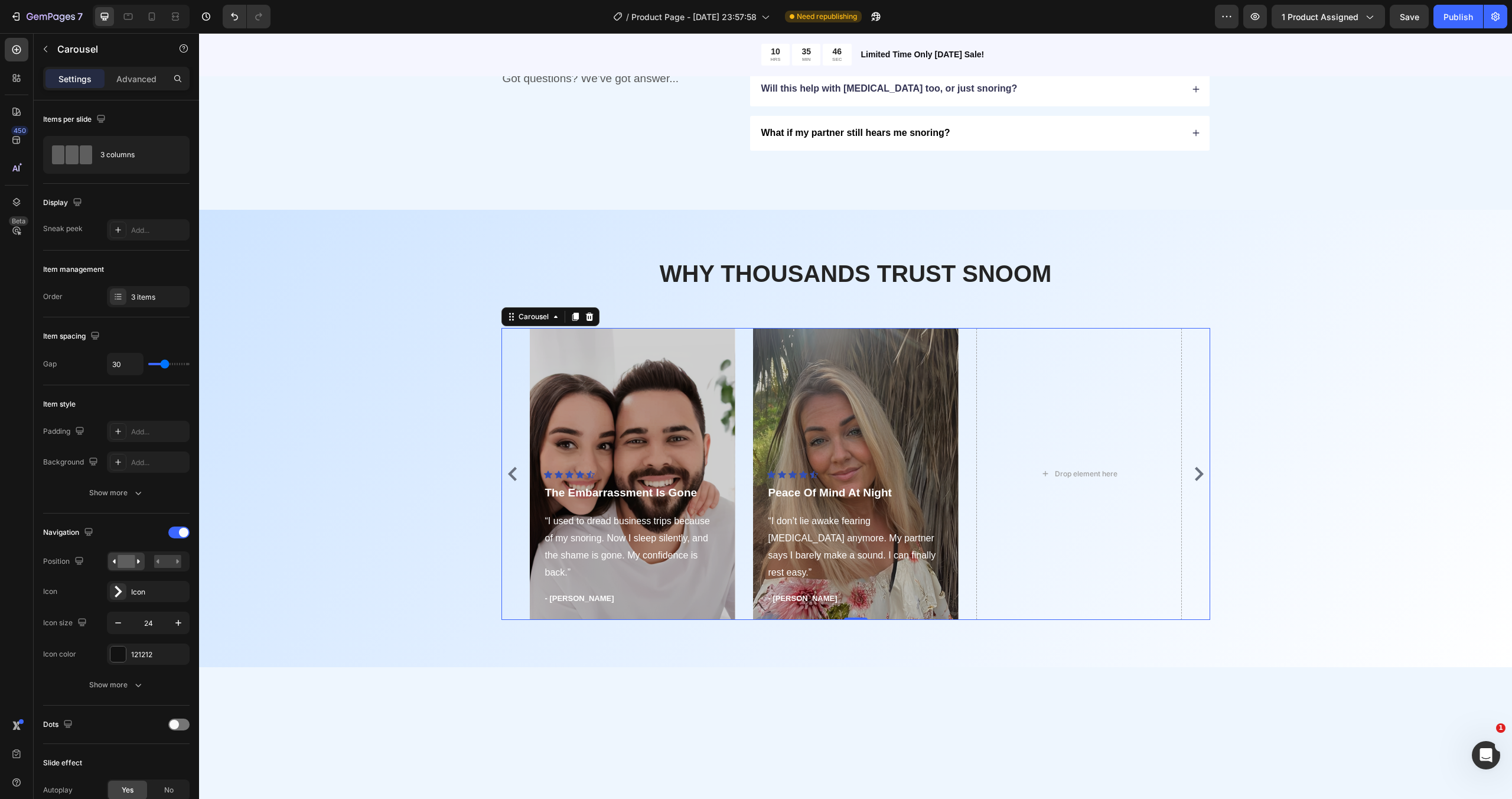
click at [508, 478] on icon "Carousel Back Arrow" at bounding box center [512, 473] width 14 height 14
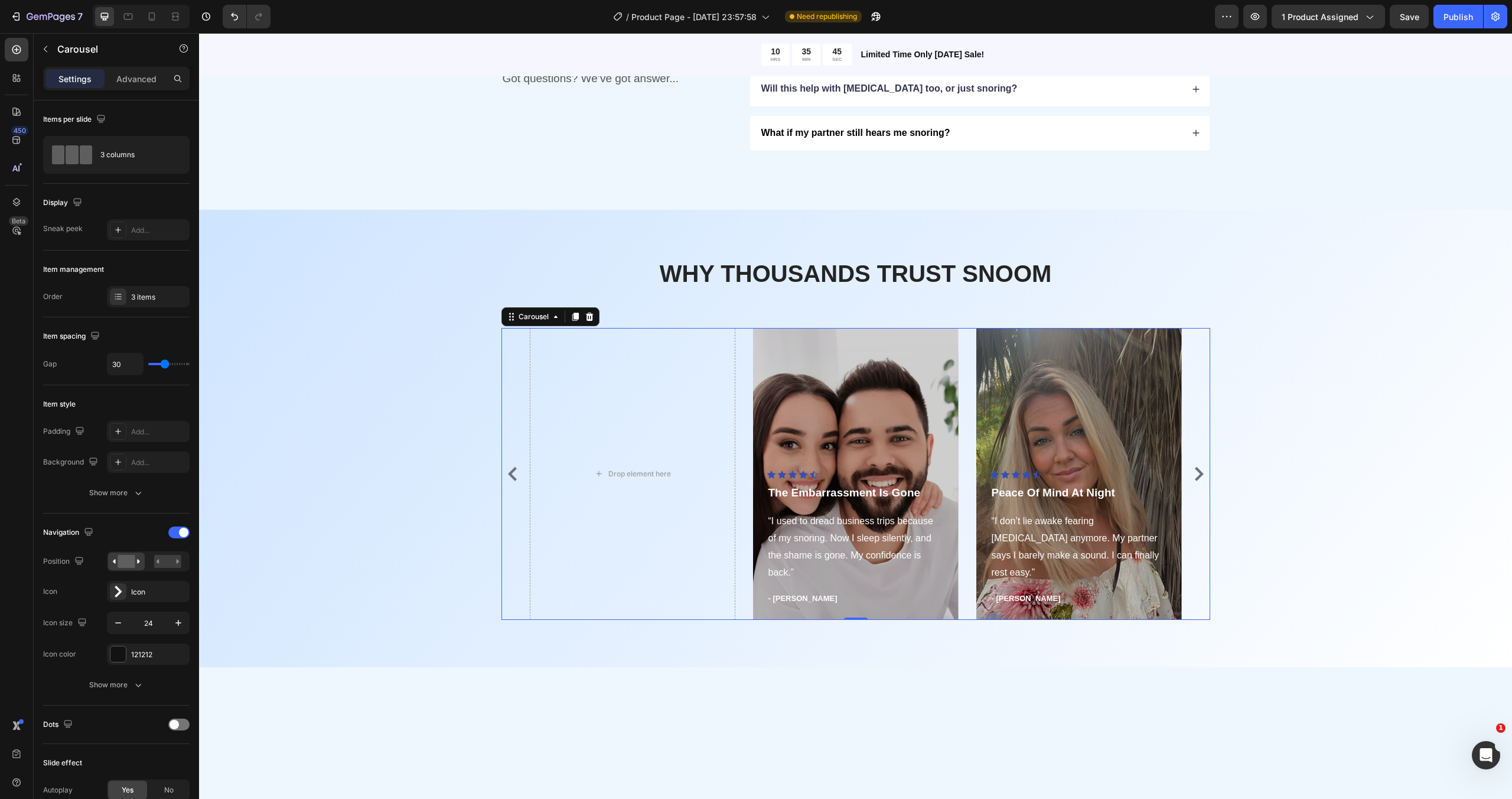
click at [508, 478] on icon "Carousel Back Arrow" at bounding box center [512, 473] width 14 height 14
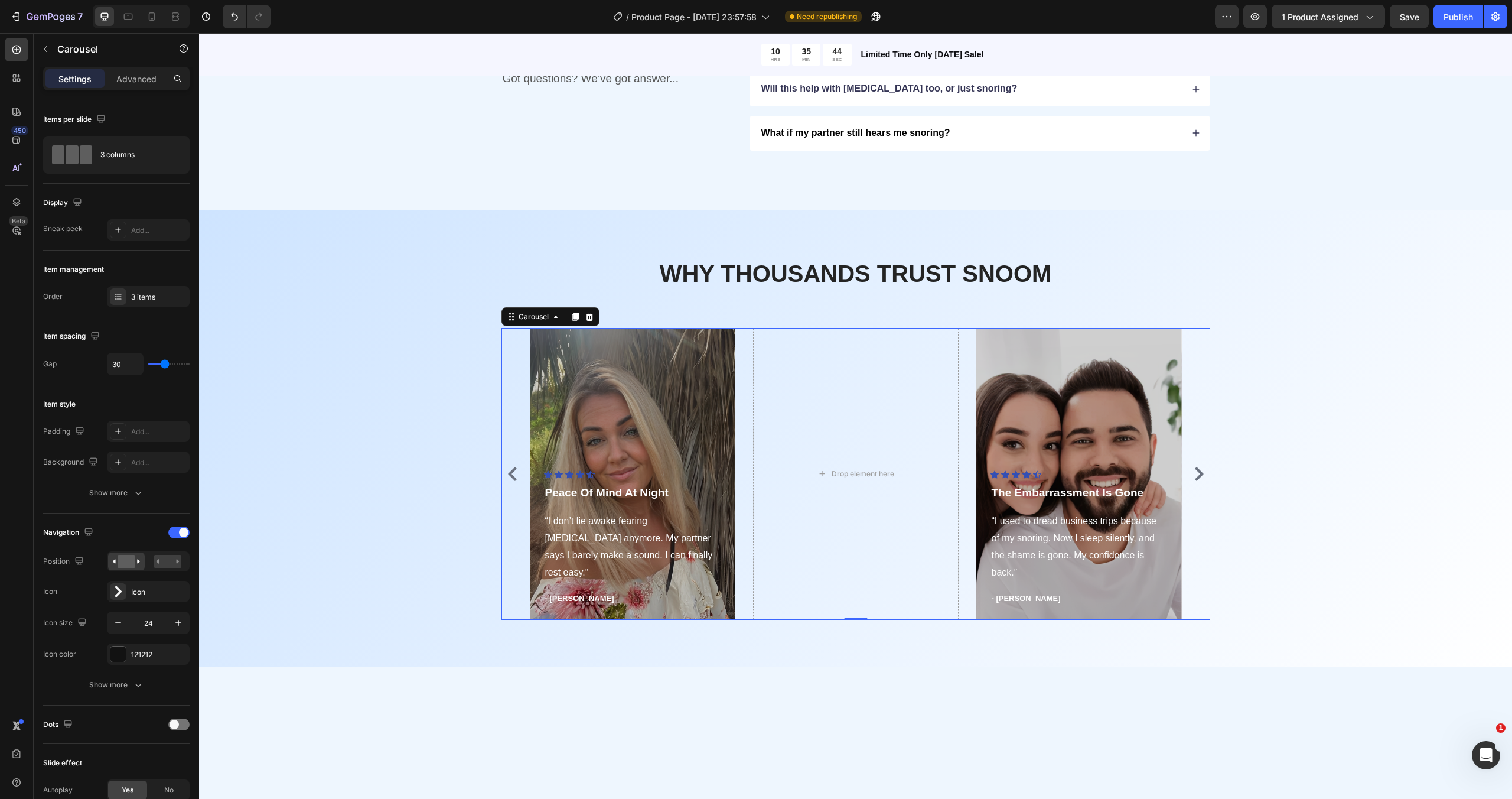
click at [508, 478] on icon "Carousel Back Arrow" at bounding box center [512, 473] width 14 height 14
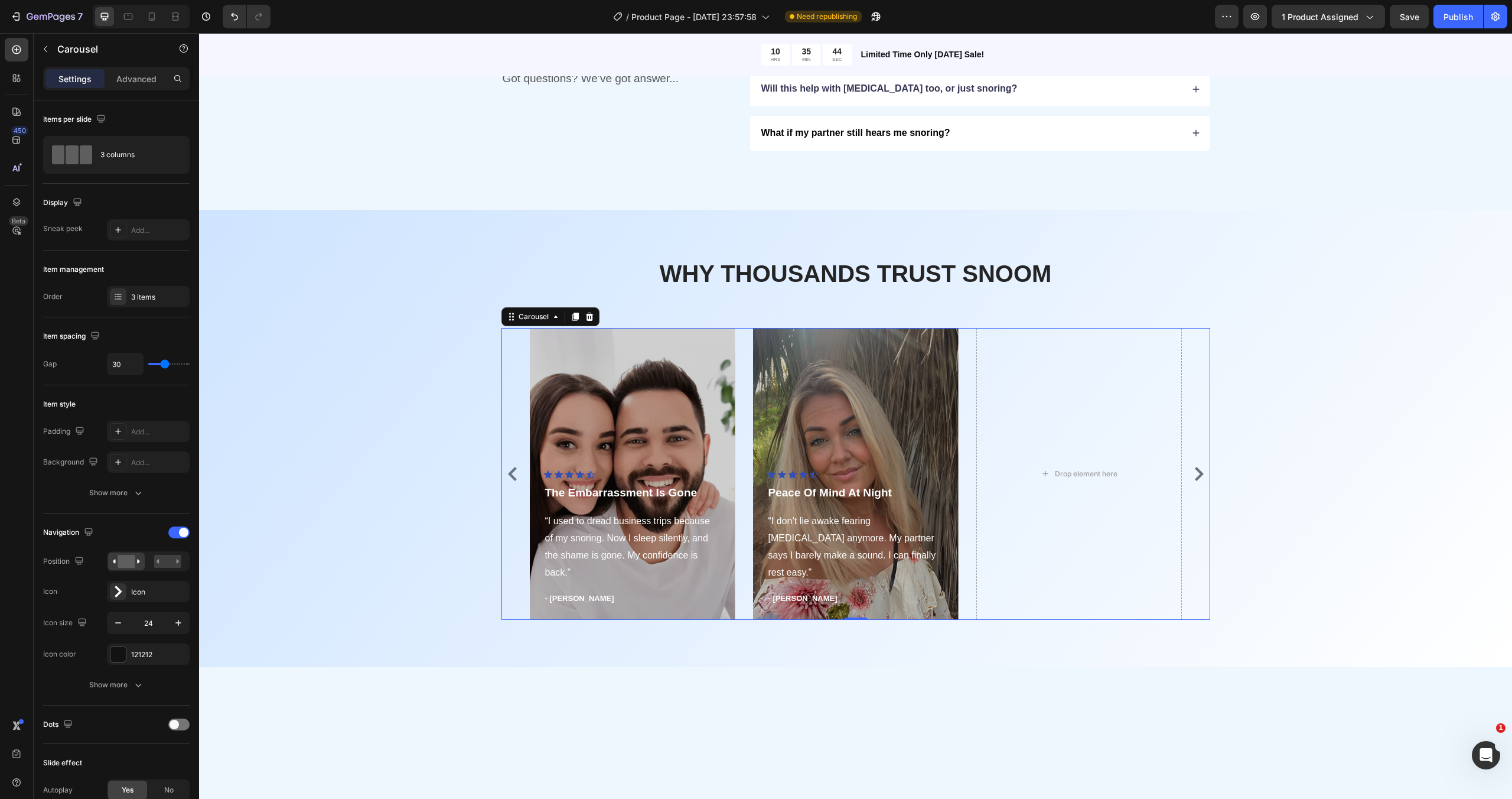
click at [508, 478] on icon "Carousel Back Arrow" at bounding box center [512, 473] width 14 height 14
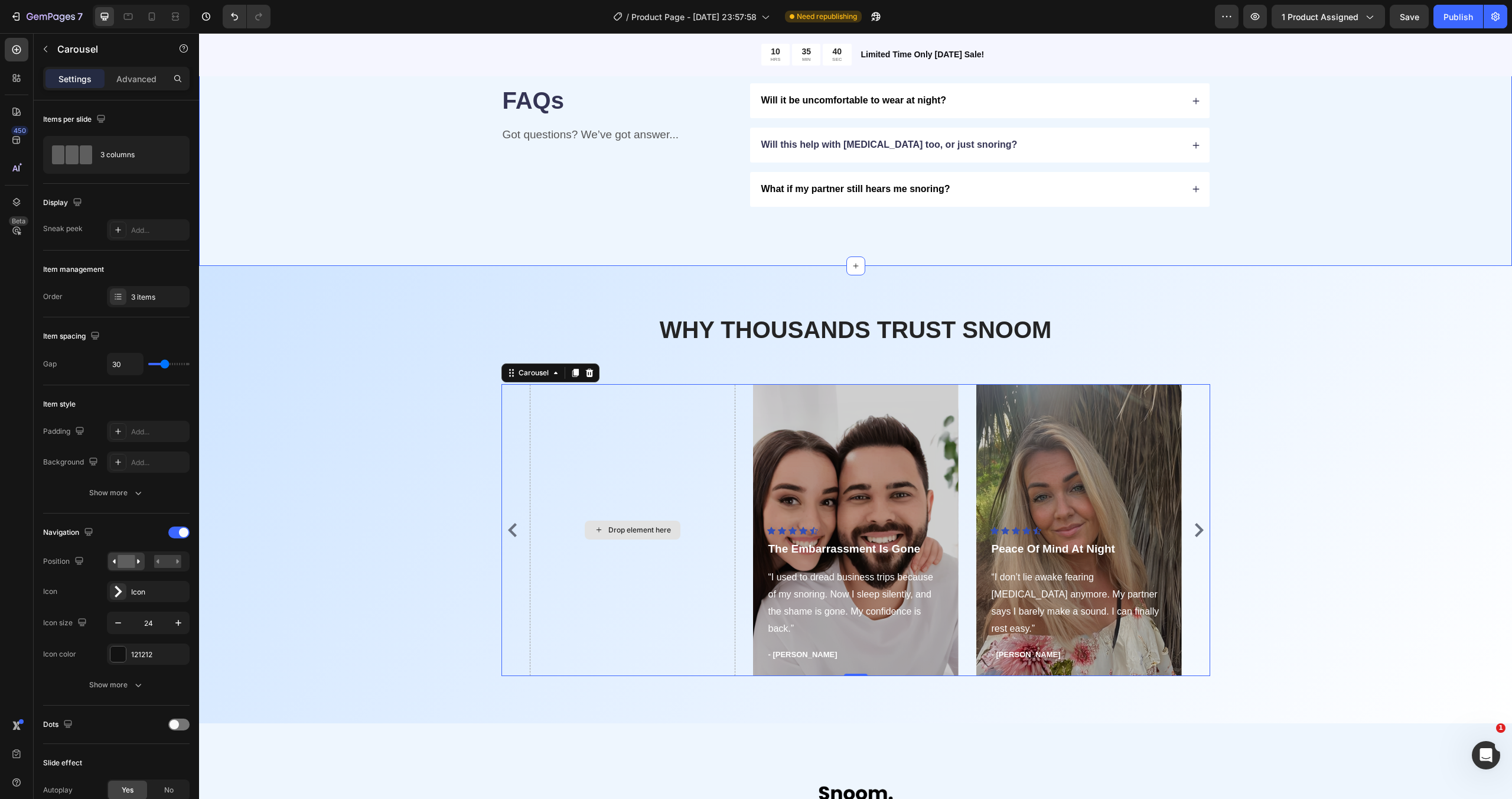
scroll to position [2477, 0]
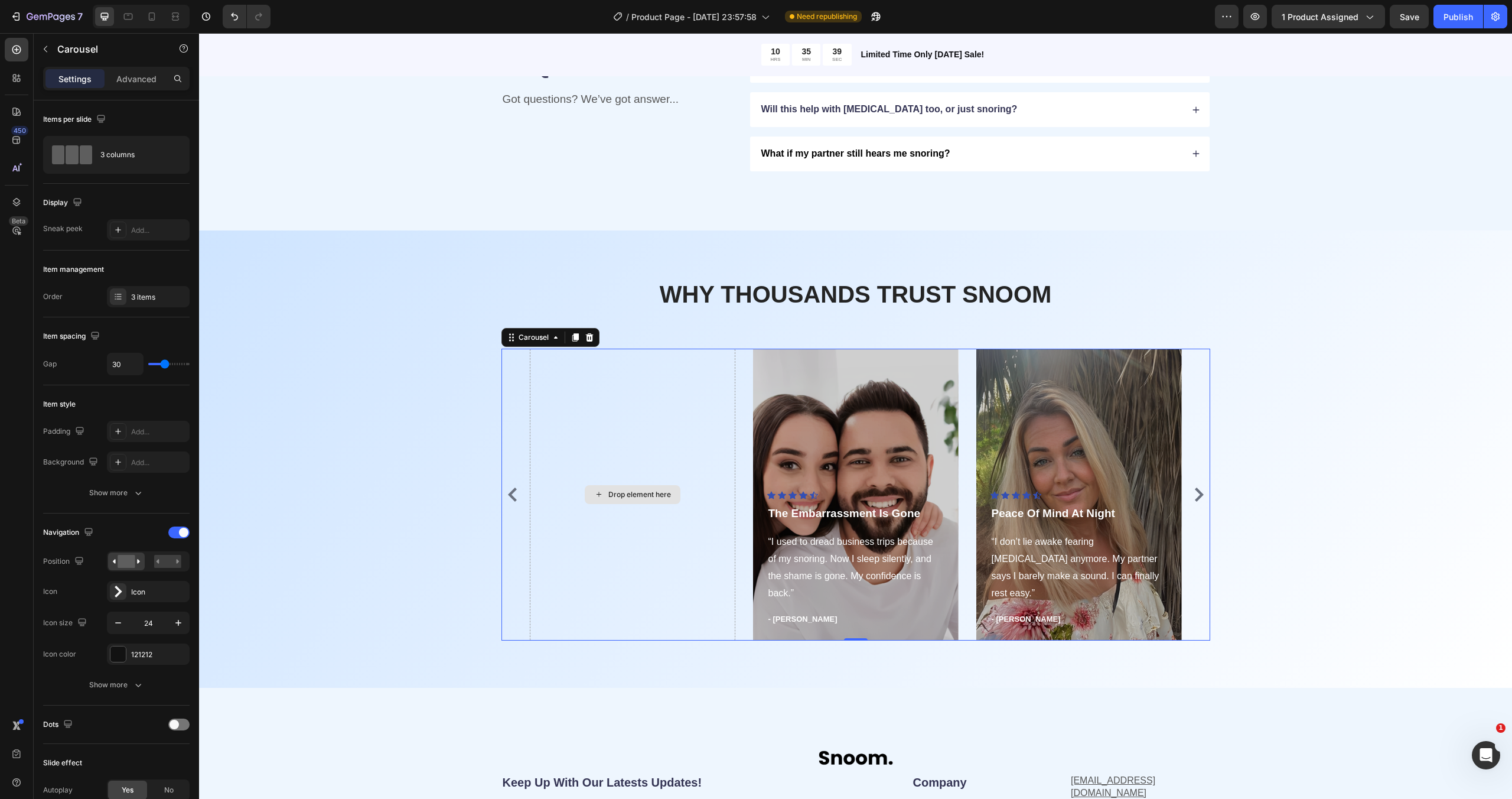
click at [613, 454] on div "Drop element here" at bounding box center [632, 494] width 205 height 292
click at [851, 456] on div "Overlay" at bounding box center [855, 494] width 205 height 292
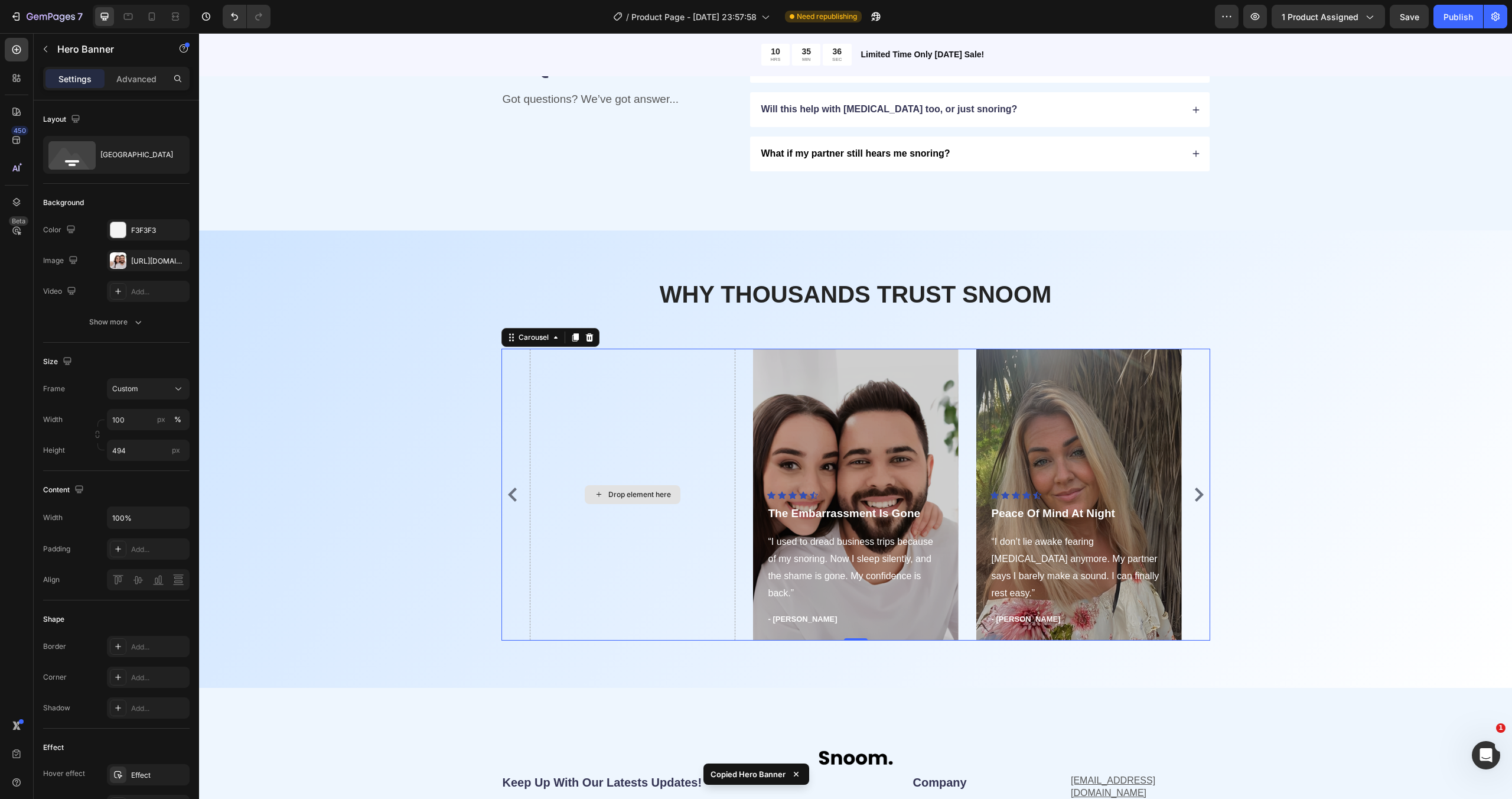
click at [648, 436] on div "Drop element here" at bounding box center [632, 494] width 205 height 292
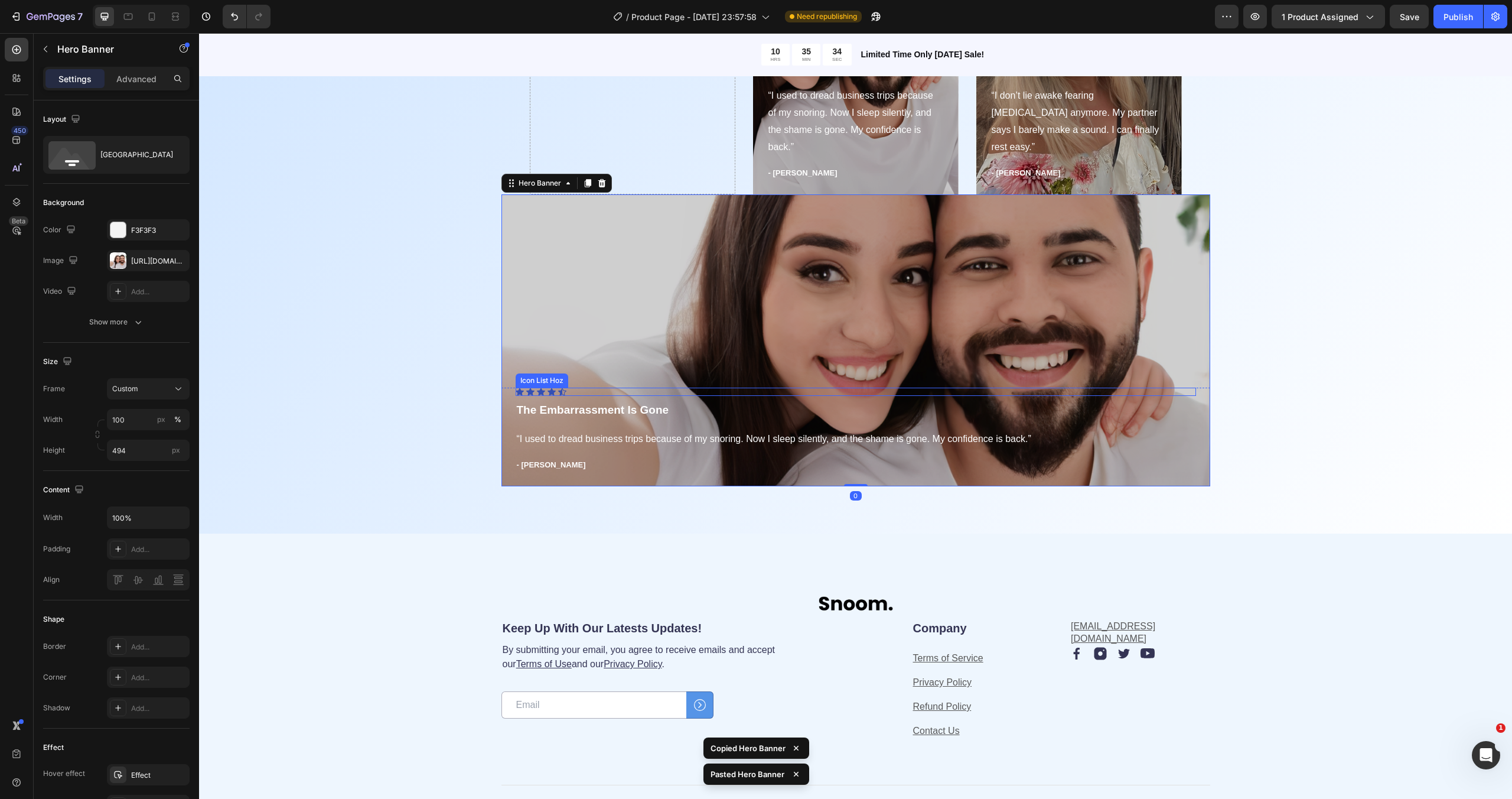
scroll to position [2793, 0]
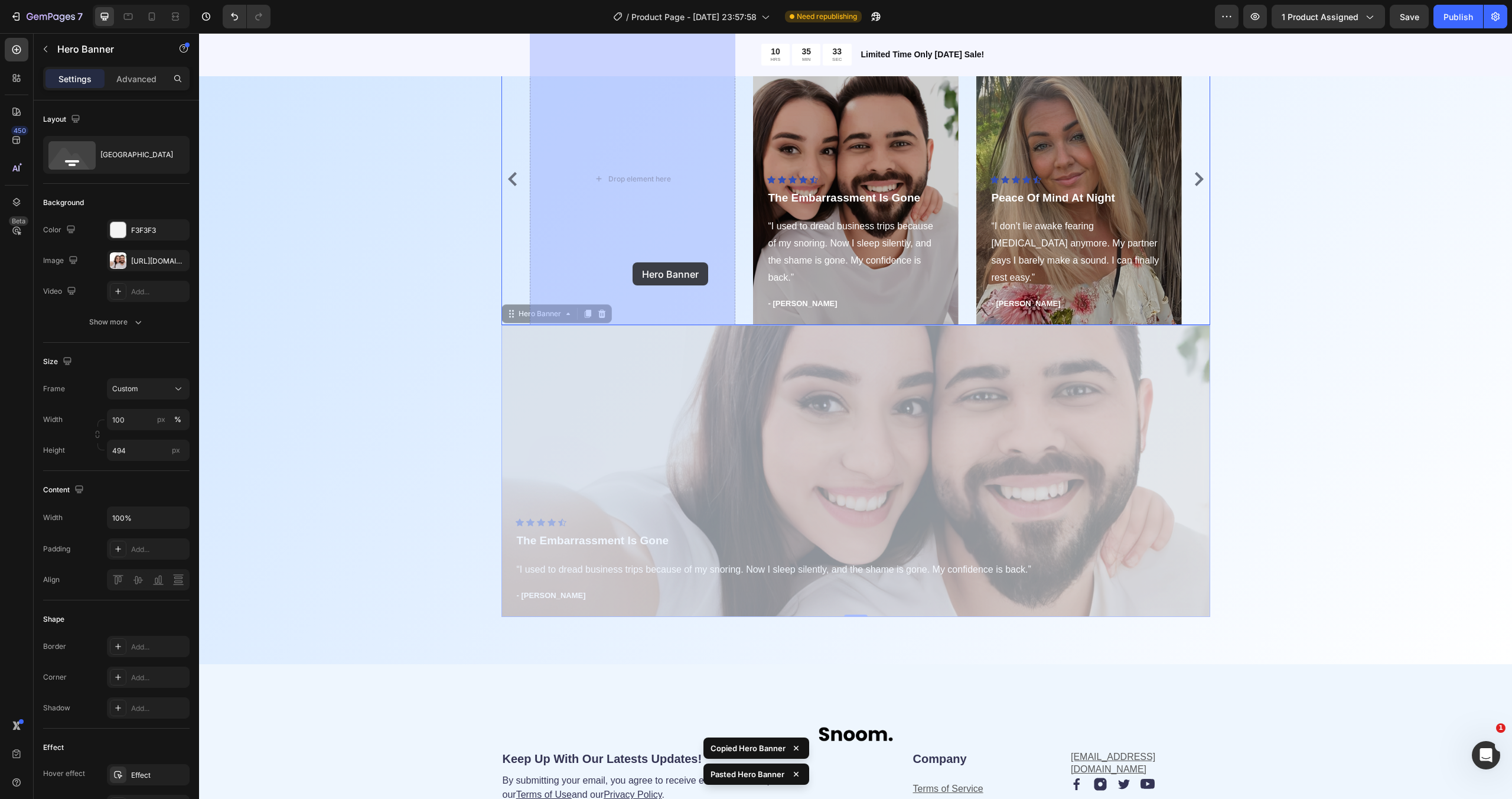
drag, startPoint x: 712, startPoint y: 426, endPoint x: 633, endPoint y: 262, distance: 182.0
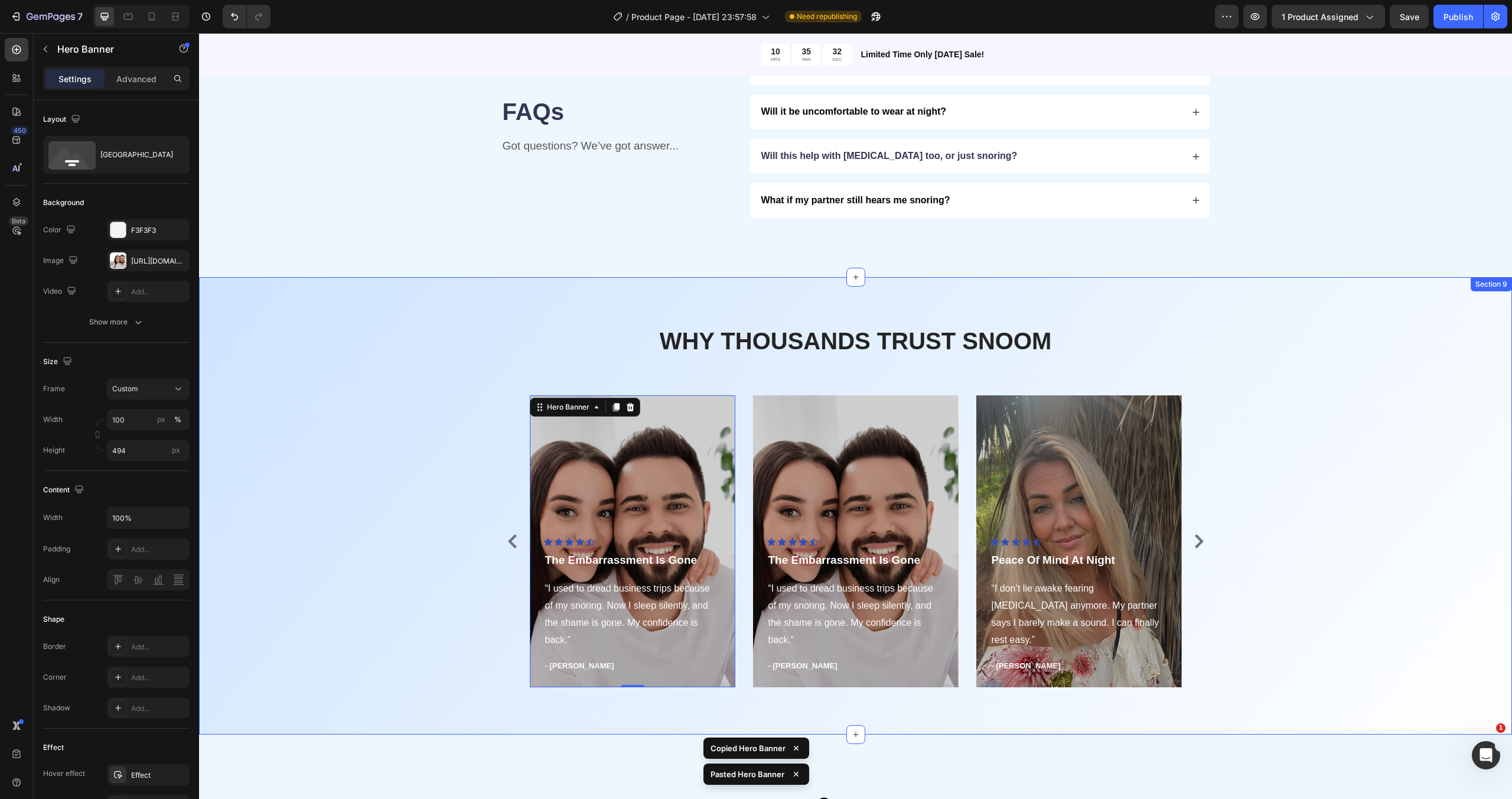
scroll to position [2425, 0]
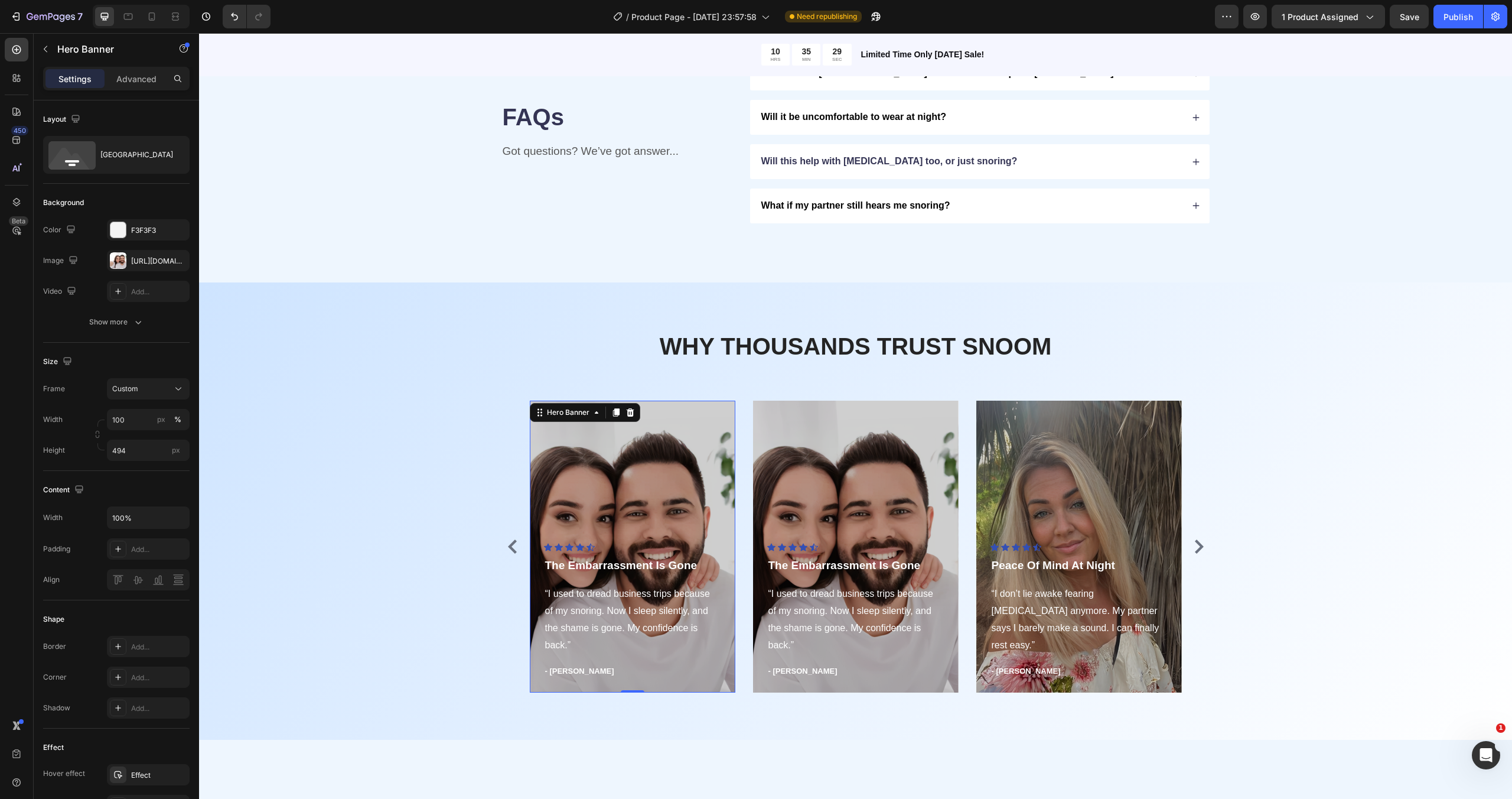
click at [631, 508] on div "Overlay" at bounding box center [632, 546] width 205 height 292
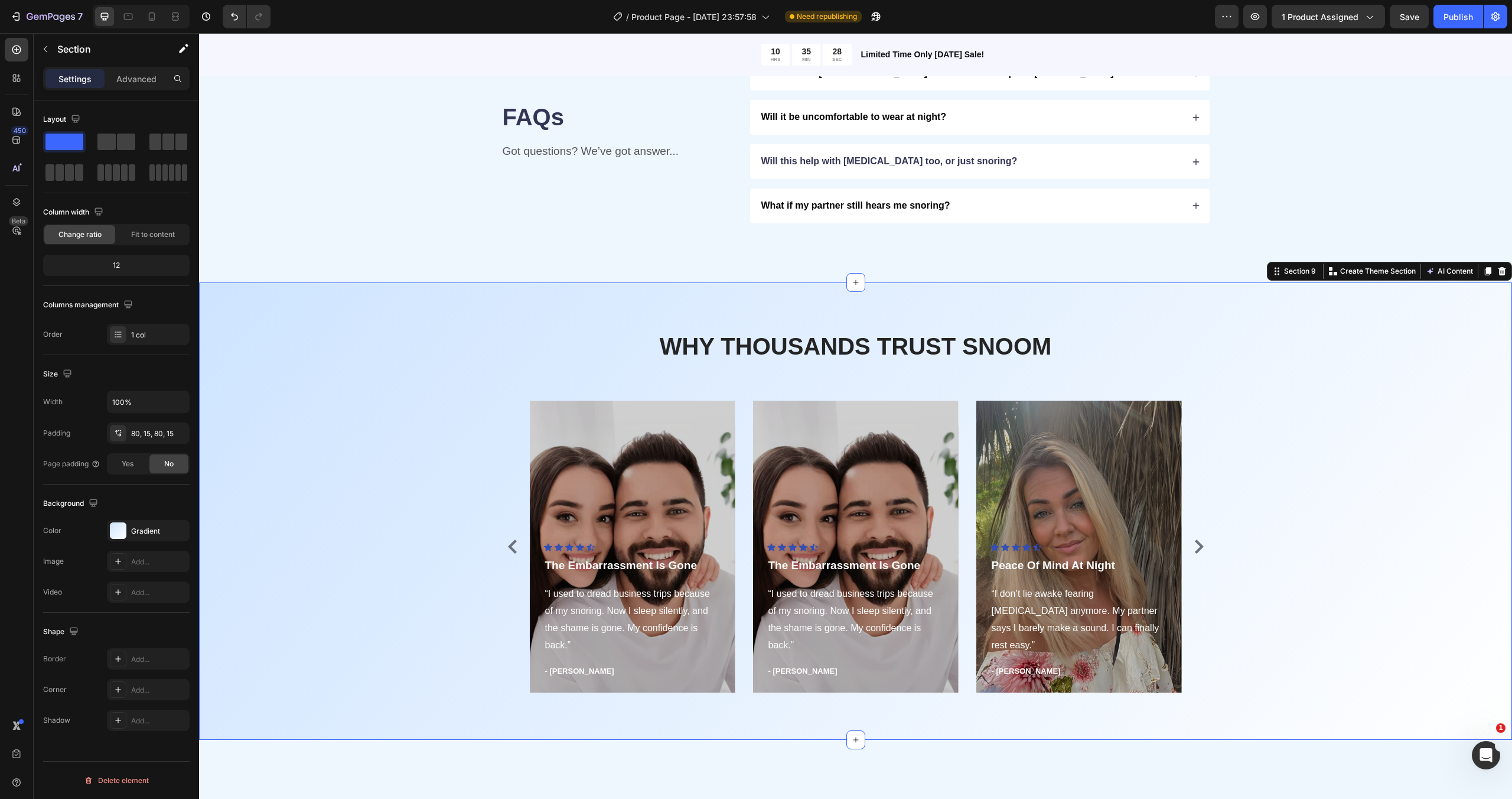
click at [434, 407] on div "WHY THOUSANDS TRUST SNOOM Heading Row Icon Icon Icon Icon Icon Icon List Hoz Th…" at bounding box center [855, 511] width 1295 height 363
click at [618, 472] on div "Overlay" at bounding box center [632, 546] width 205 height 292
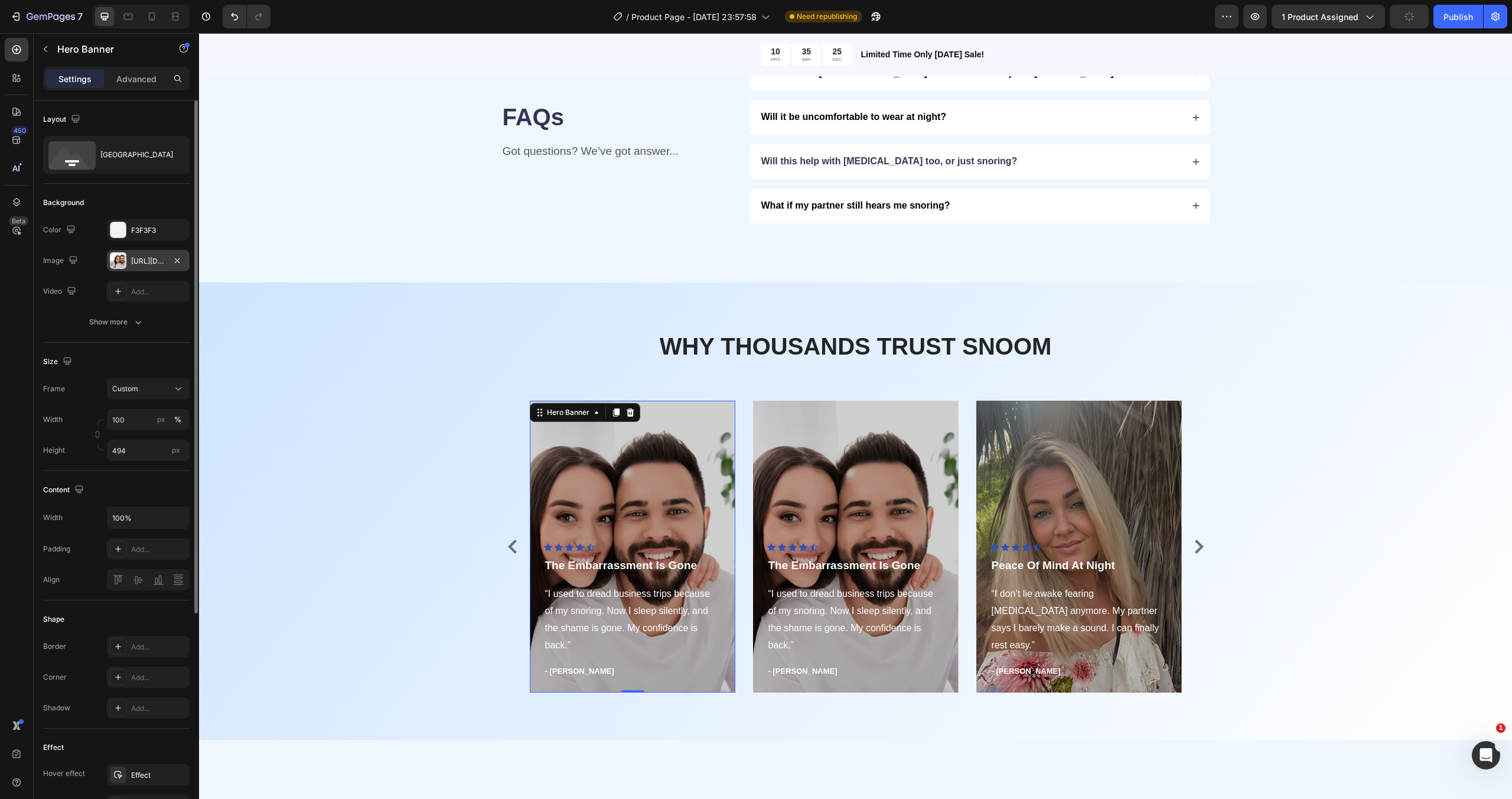
click at [120, 255] on div at bounding box center [117, 260] width 16 height 16
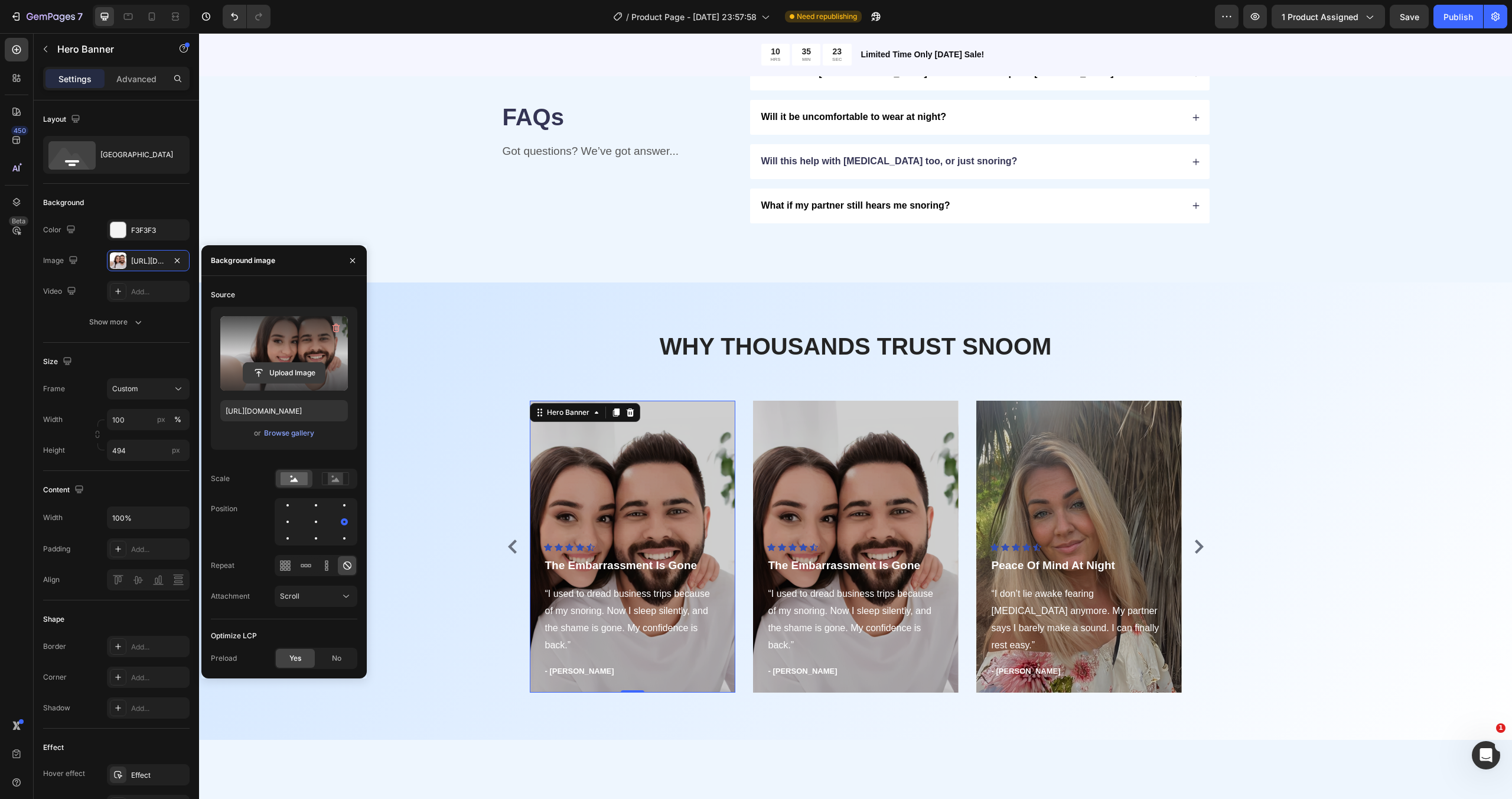
click at [289, 368] on input "file" at bounding box center [284, 373] width 82 height 20
type input "[URL][DOMAIN_NAME]"
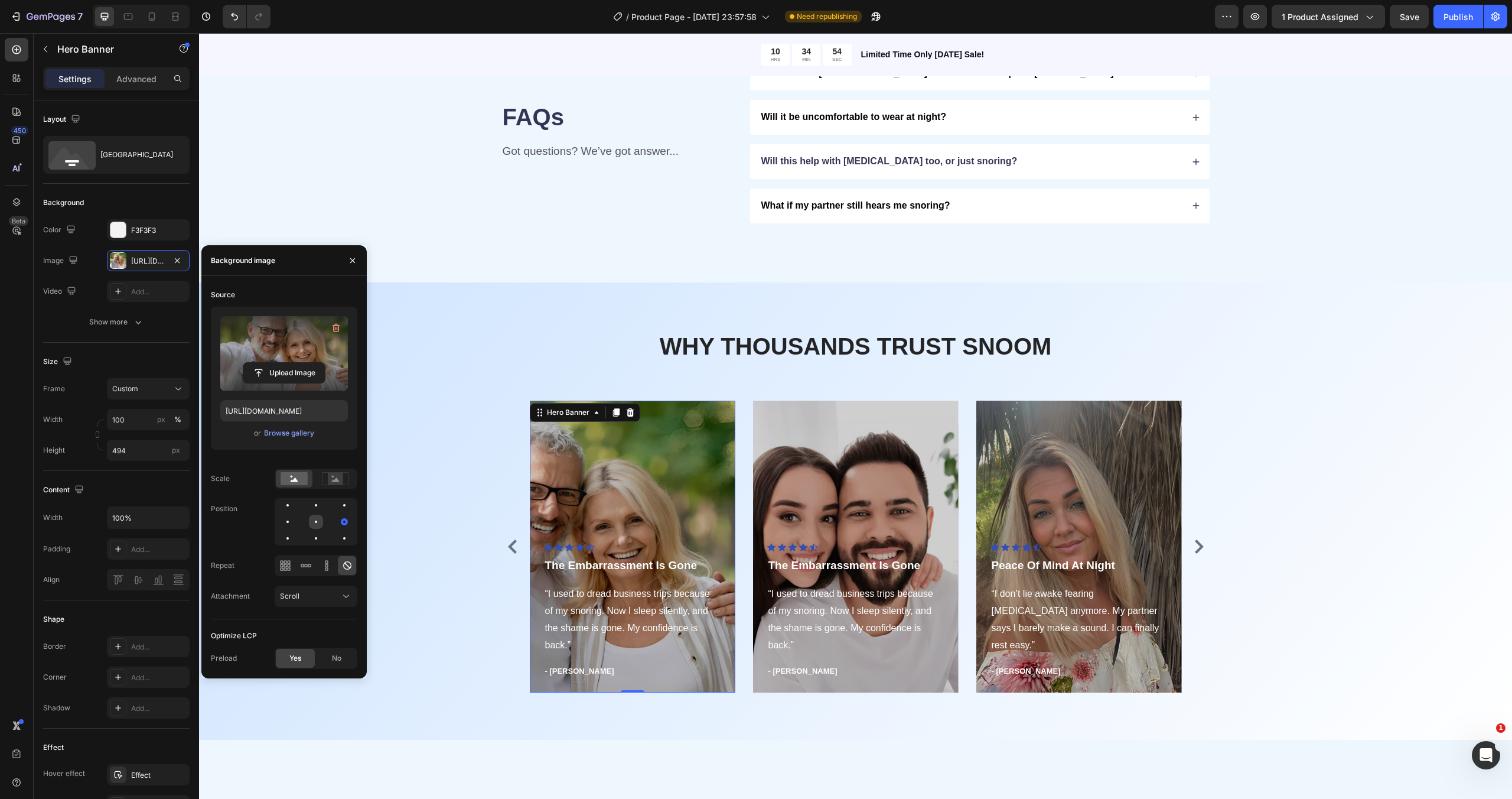
click at [337, 524] on div at bounding box center [344, 521] width 14 height 14
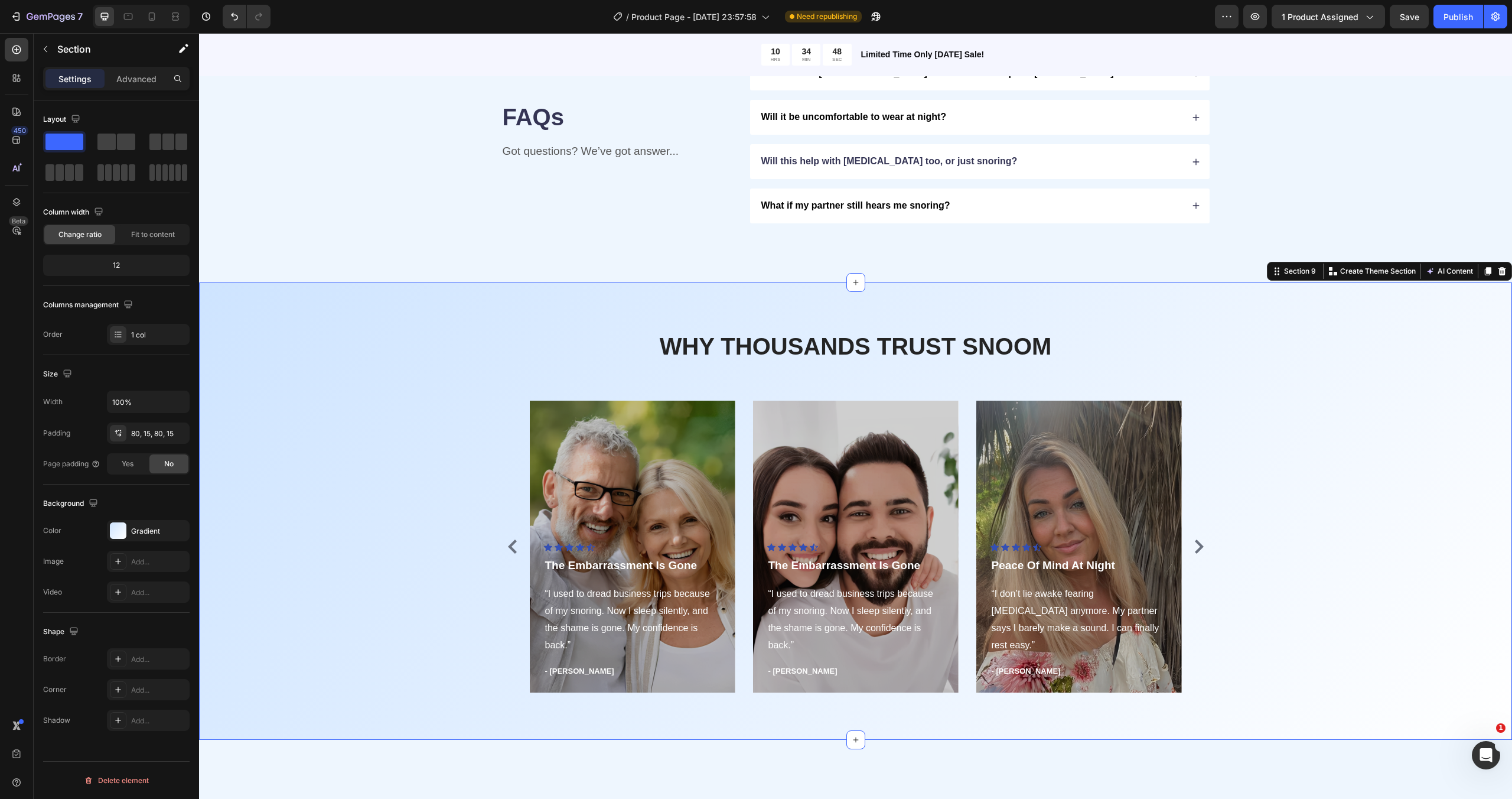
click at [466, 443] on div "WHY THOUSANDS TRUST SNOOM Heading Row Icon Icon Icon Icon Icon Icon List Hoz Th…" at bounding box center [855, 511] width 1295 height 363
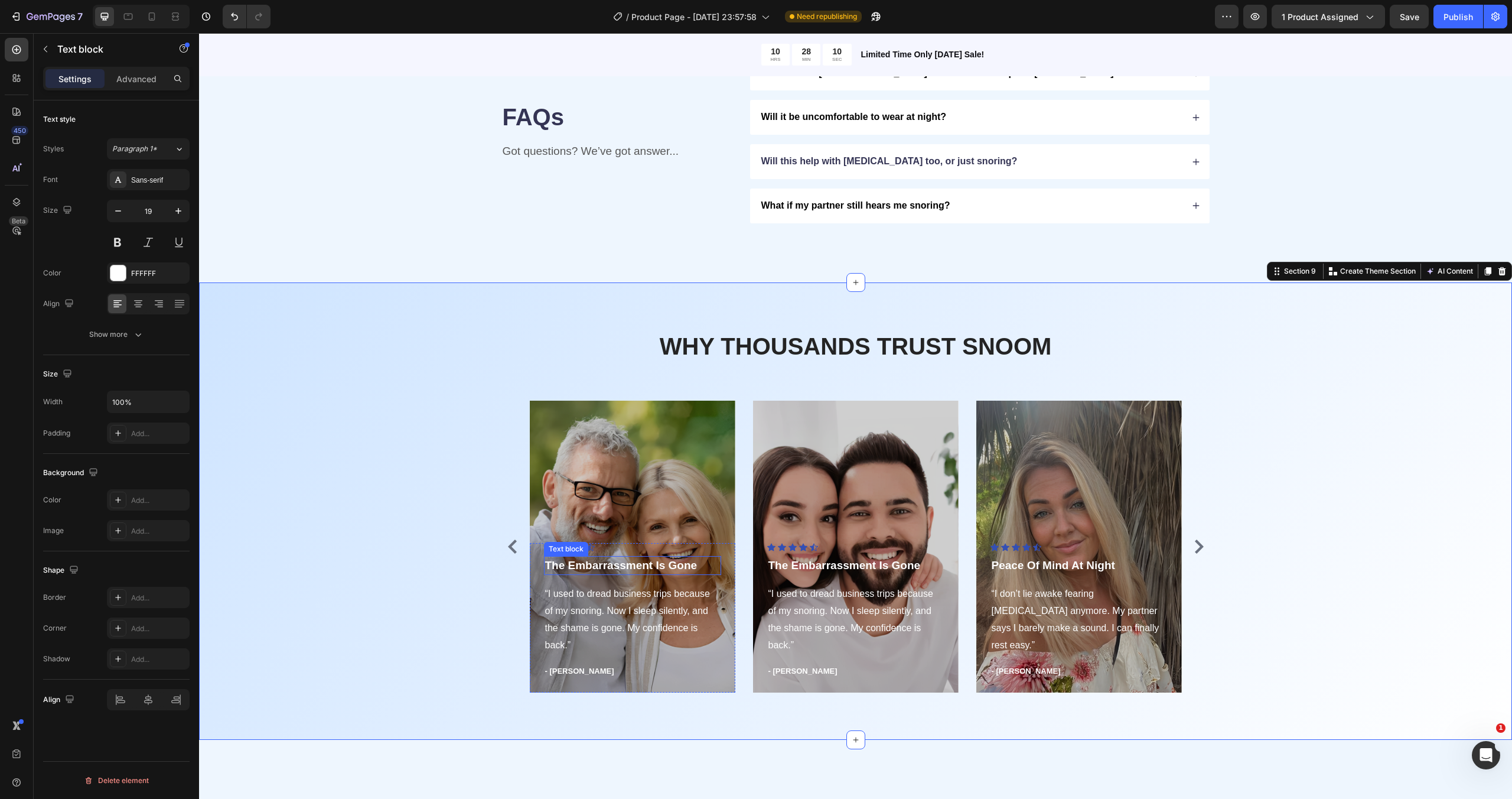
click at [638, 565] on p "The Embarrassment Is Gone" at bounding box center [632, 566] width 175 height 17
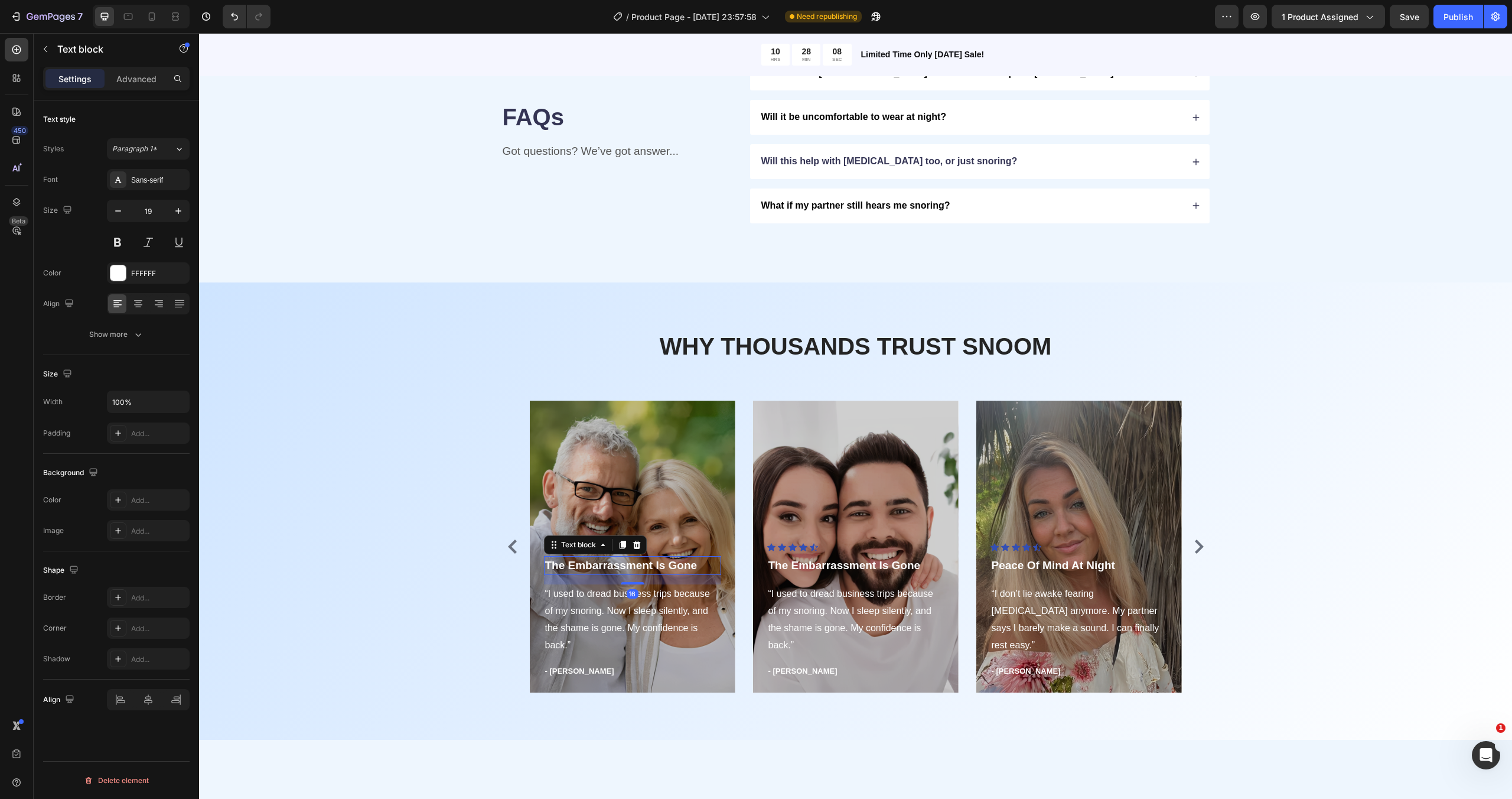
click at [672, 565] on p "The Embarrassment Is Gone" at bounding box center [632, 566] width 175 height 17
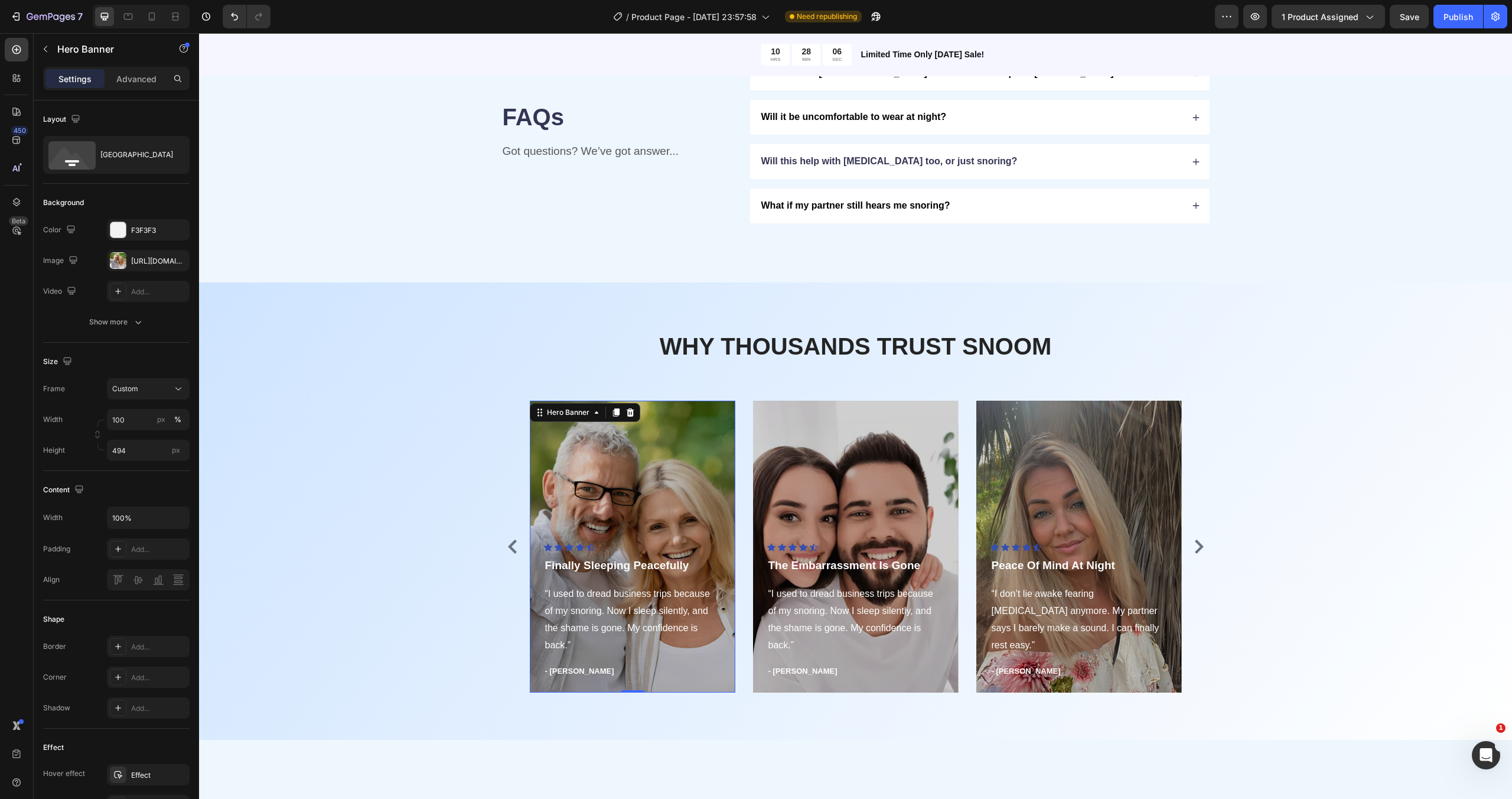
click at [689, 511] on div "Overlay" at bounding box center [632, 546] width 205 height 292
click at [625, 614] on span "“I used to dread business trips because of my snoring. Now I sleep silently, an…" at bounding box center [627, 618] width 165 height 61
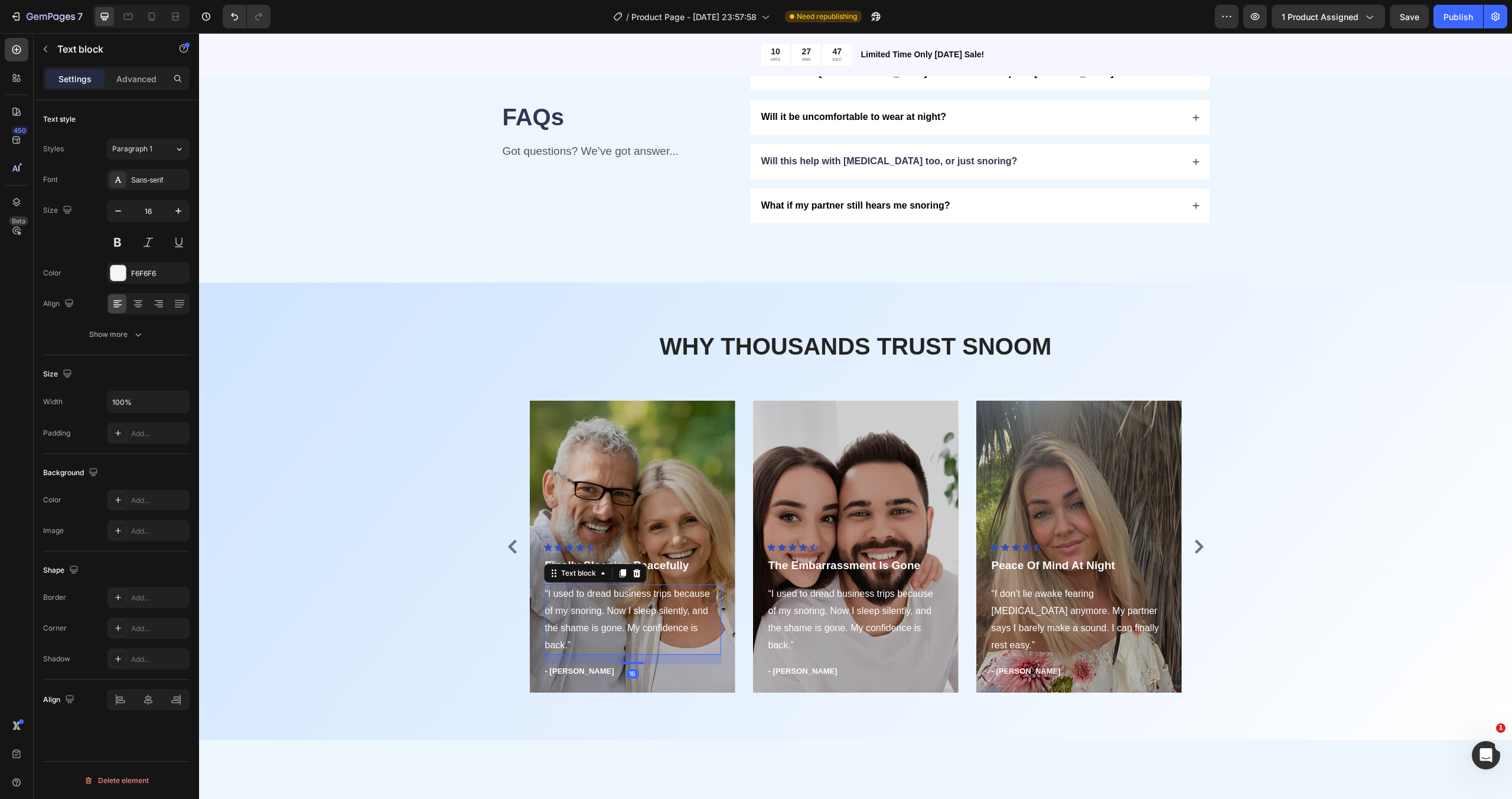
click at [625, 614] on span "“I used to dread business trips because of my snoring. Now I sleep silently, an…" at bounding box center [627, 618] width 165 height 61
click at [546, 593] on span "I used to feel embarrassed every time I traveled because of my snoring. Now I s…" at bounding box center [627, 618] width 165 height 61
click at [496, 568] on div "WHY THOUSANDS TRUST SNOOM Heading Row Icon Icon Icon Icon Icon Icon List Hoz Fi…" at bounding box center [855, 511] width 1295 height 363
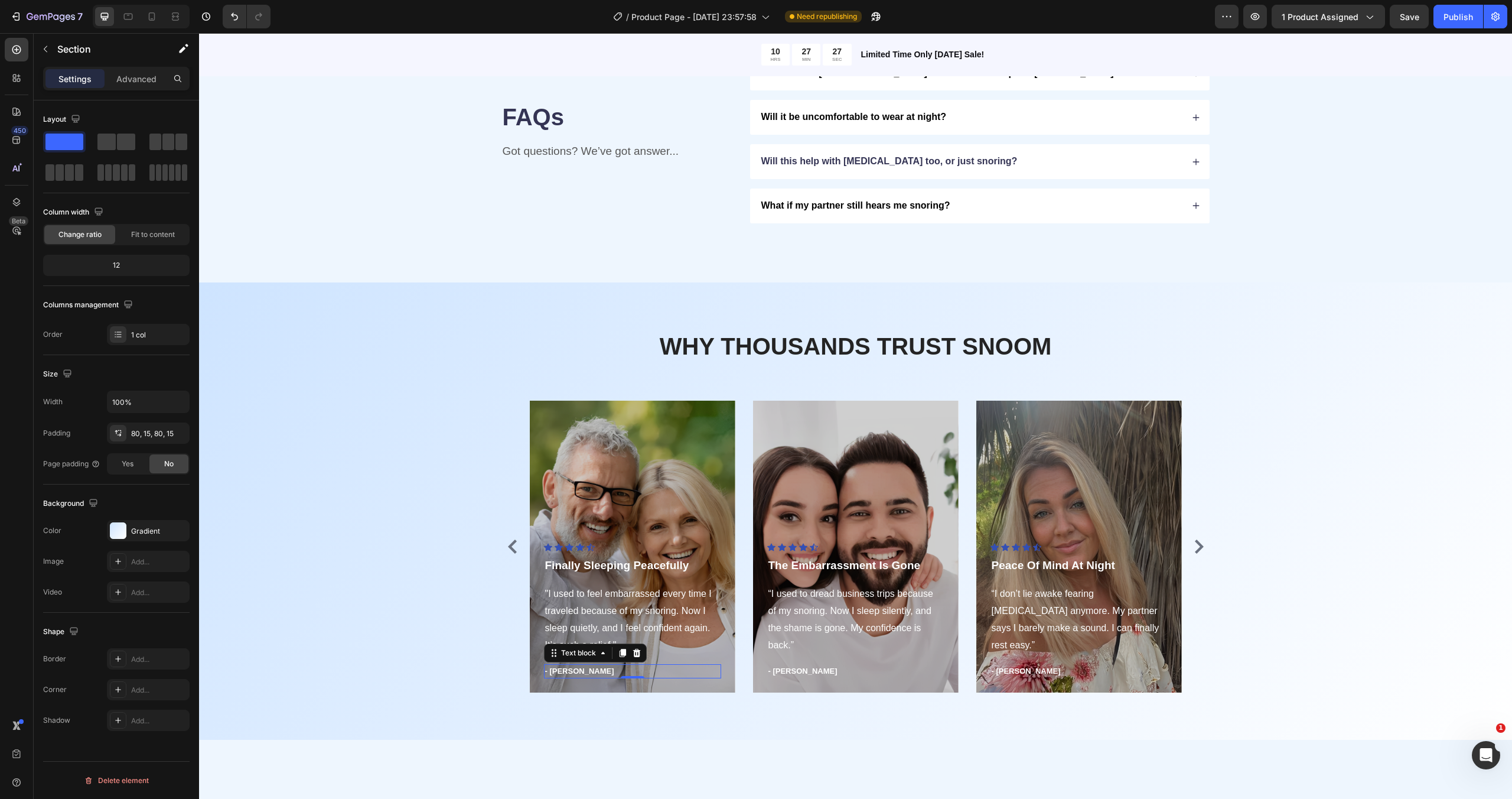
click at [564, 677] on p "- [PERSON_NAME]" at bounding box center [632, 671] width 175 height 12
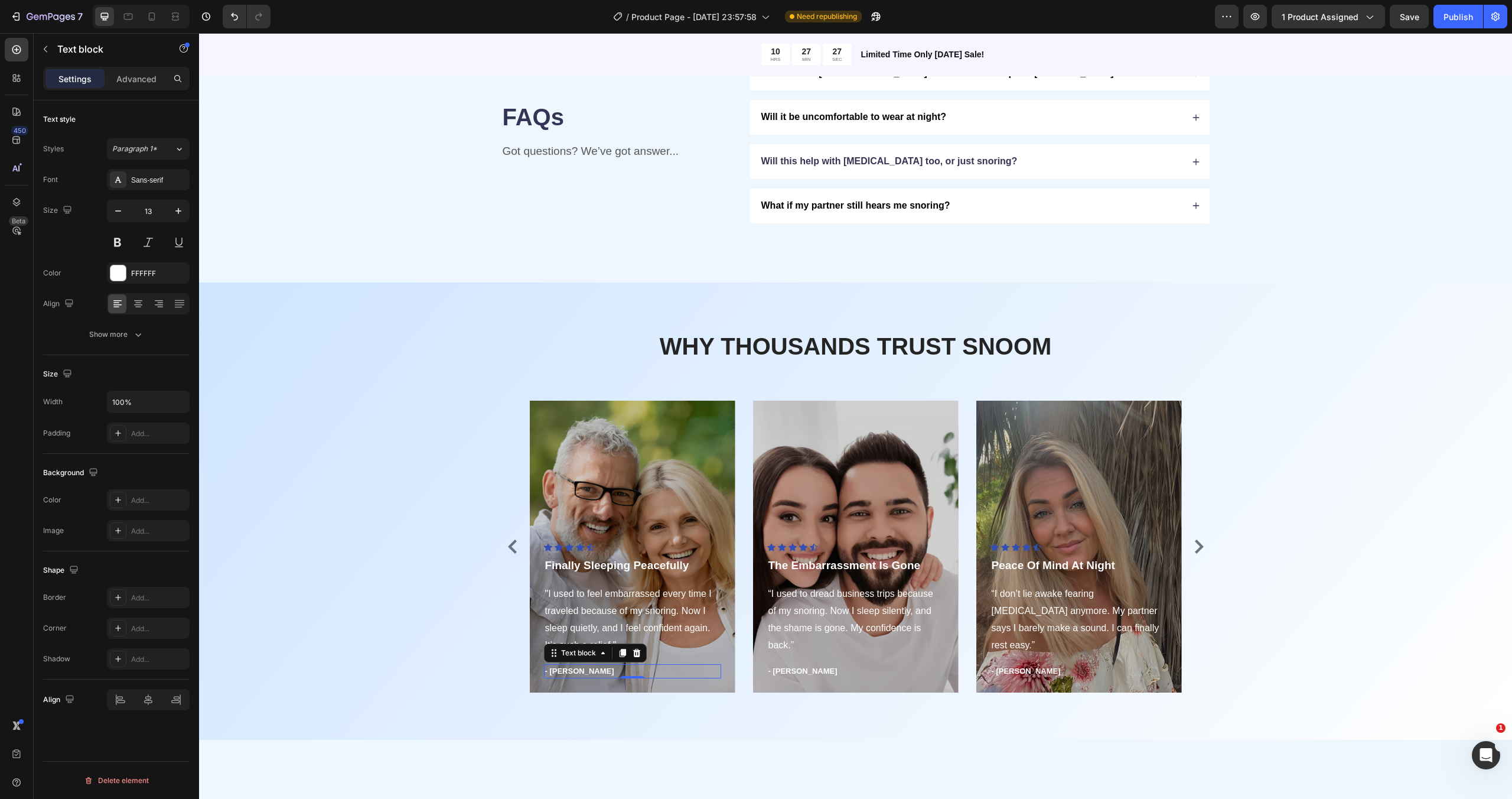
click at [566, 674] on p "- [PERSON_NAME]" at bounding box center [632, 671] width 175 height 12
click at [510, 625] on div "Icon Icon Icon Icon Icon Icon List Hoz Finally Sleeping Peacefully Text block "…" at bounding box center [856, 546] width 708 height 292
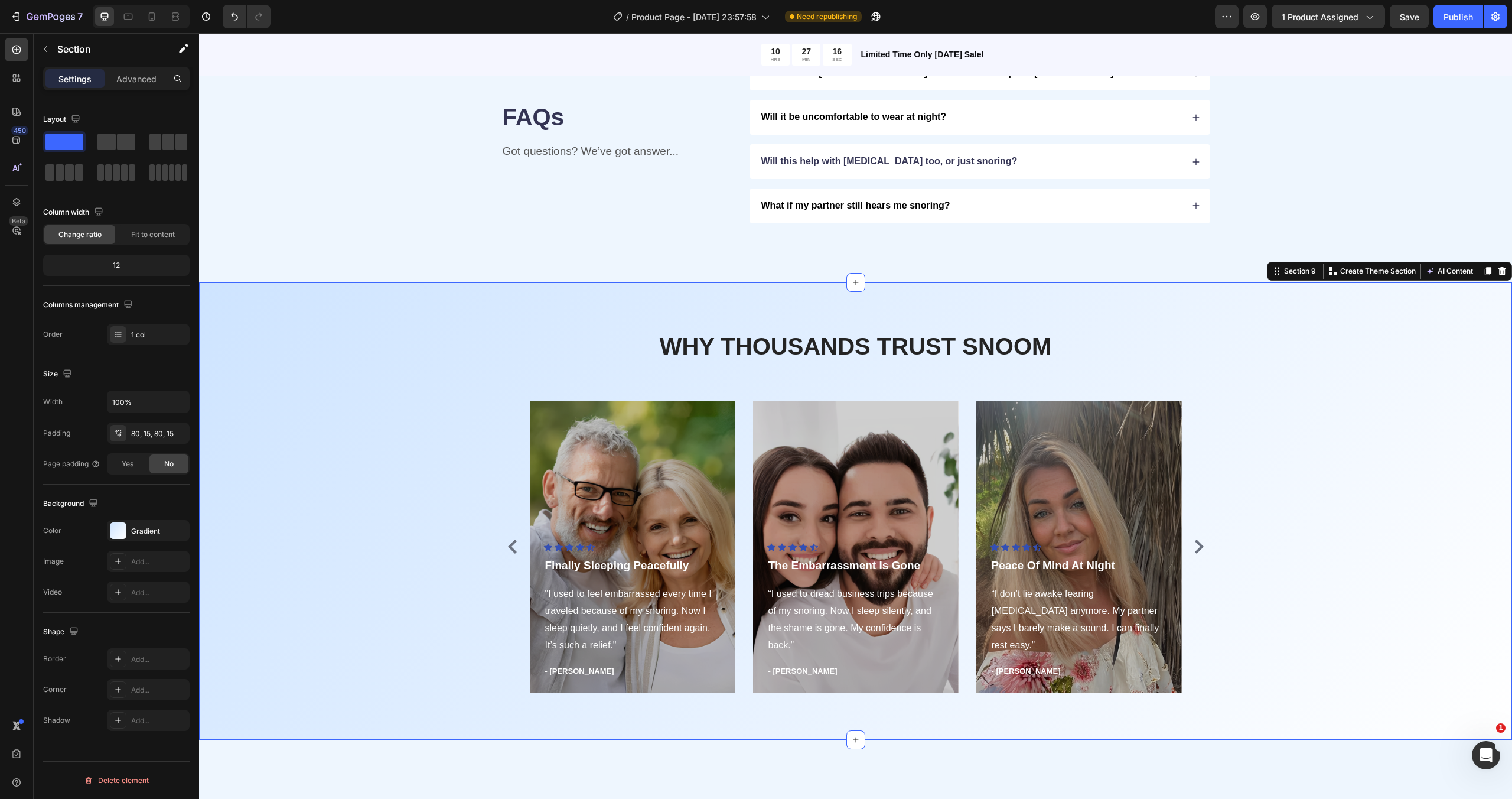
click at [472, 622] on div "WHY THOUSANDS TRUST SNOOM Heading Row Icon Icon Icon Icon Icon Icon List Hoz Fi…" at bounding box center [855, 511] width 1295 height 363
click at [613, 614] on span ""I used to feel embarrassed every time I traveled because of my snoring. Now I …" at bounding box center [628, 618] width 167 height 61
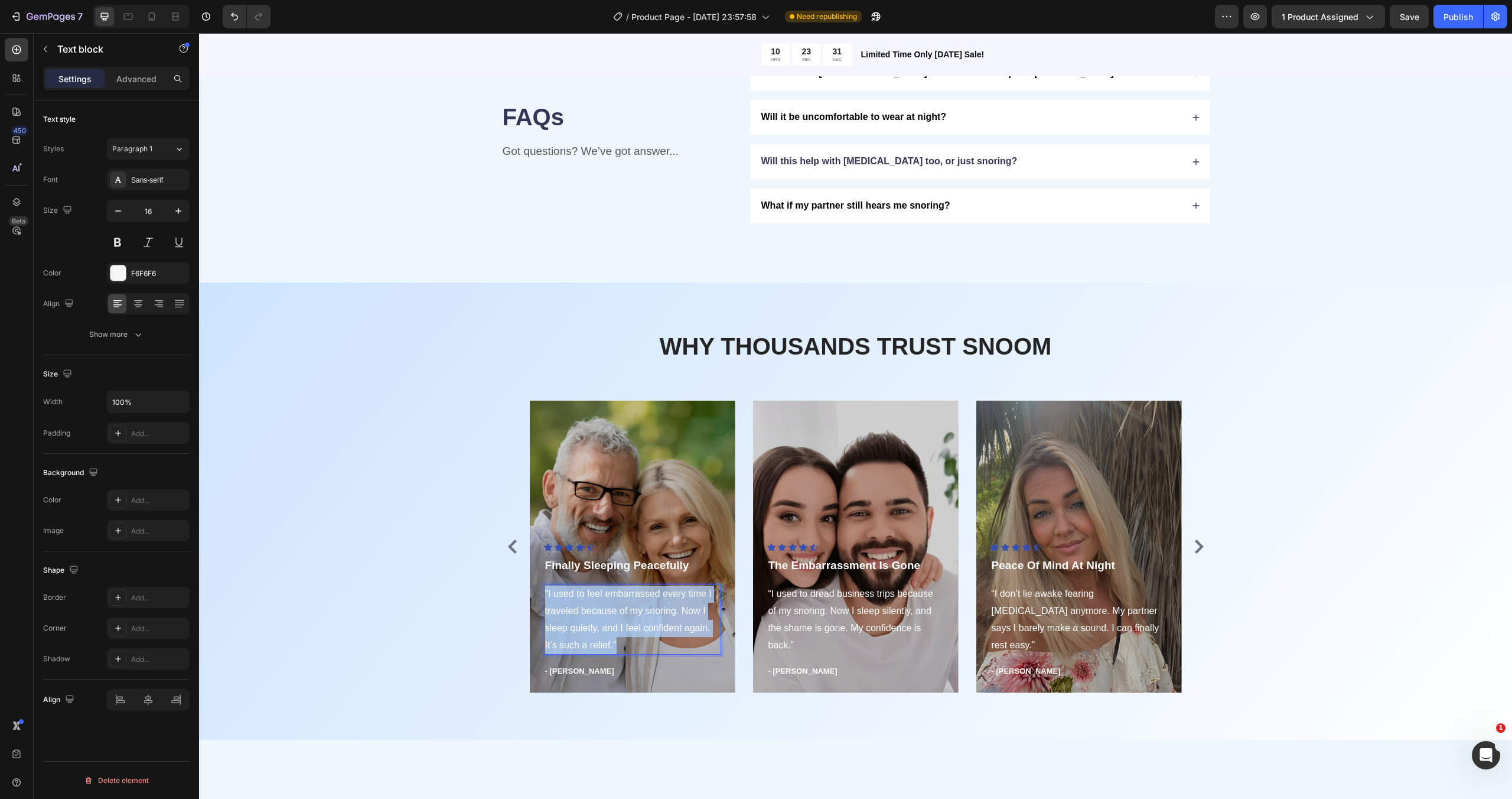
click at [613, 614] on span ""I used to feel embarrassed every time I traveled because of my snoring. Now I …" at bounding box center [628, 618] width 167 height 61
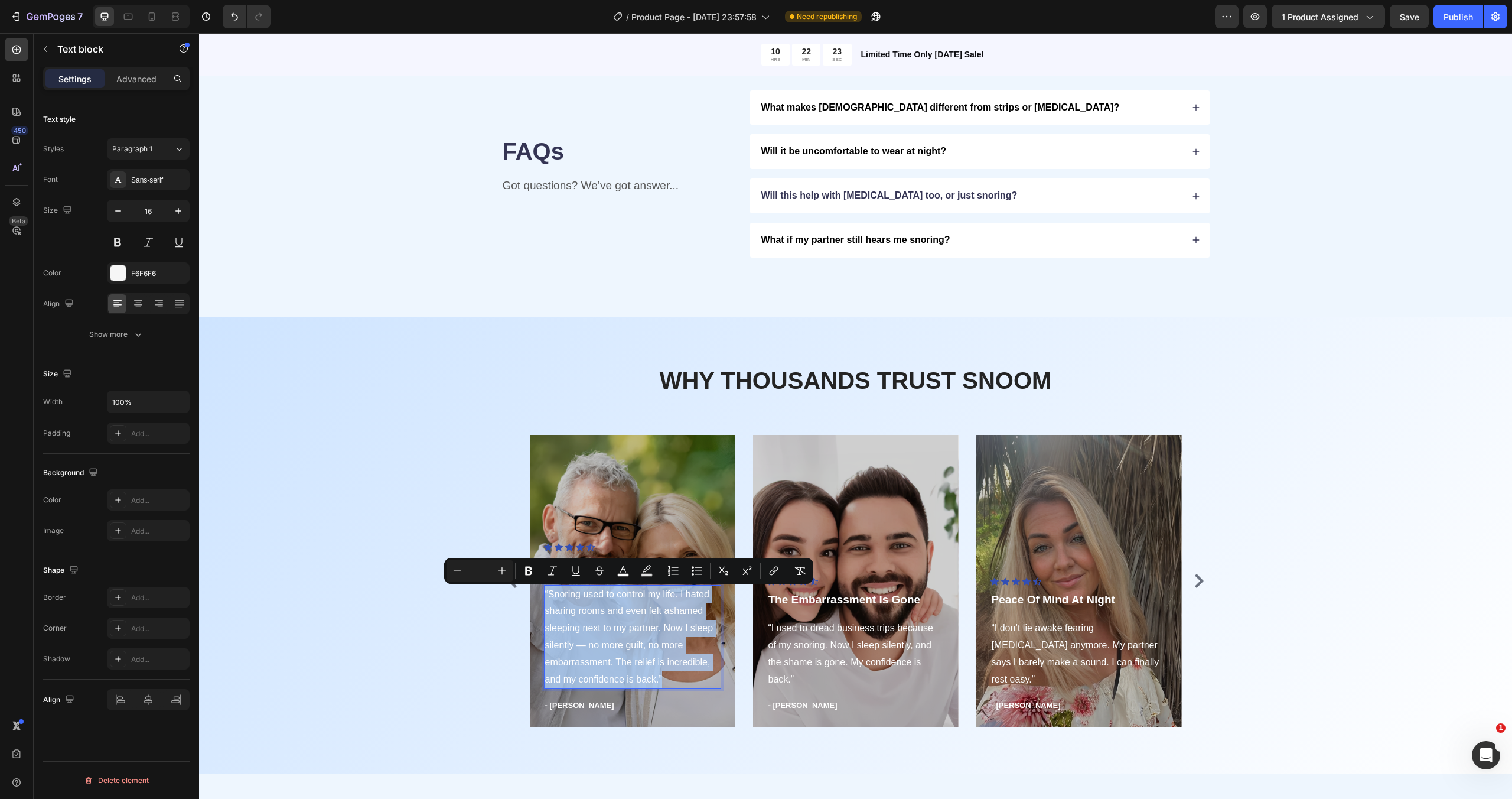
drag, startPoint x: 677, startPoint y: 681, endPoint x: 544, endPoint y: 598, distance: 156.8
click at [545, 598] on p "“Snoring used to control my life. I hated sharing rooms and even felt ashamed s…" at bounding box center [632, 637] width 175 height 102
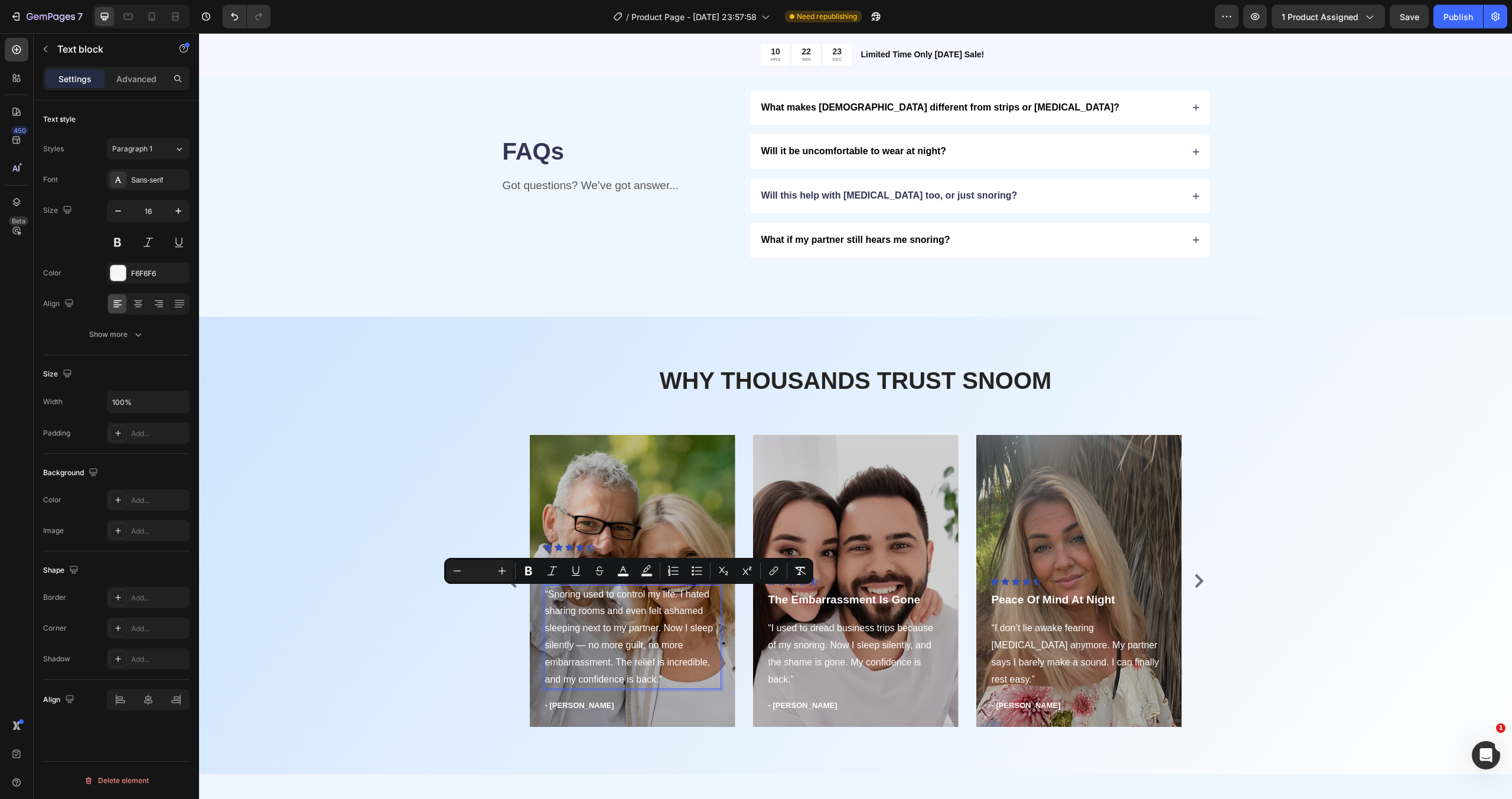
scroll to position [2442, 0]
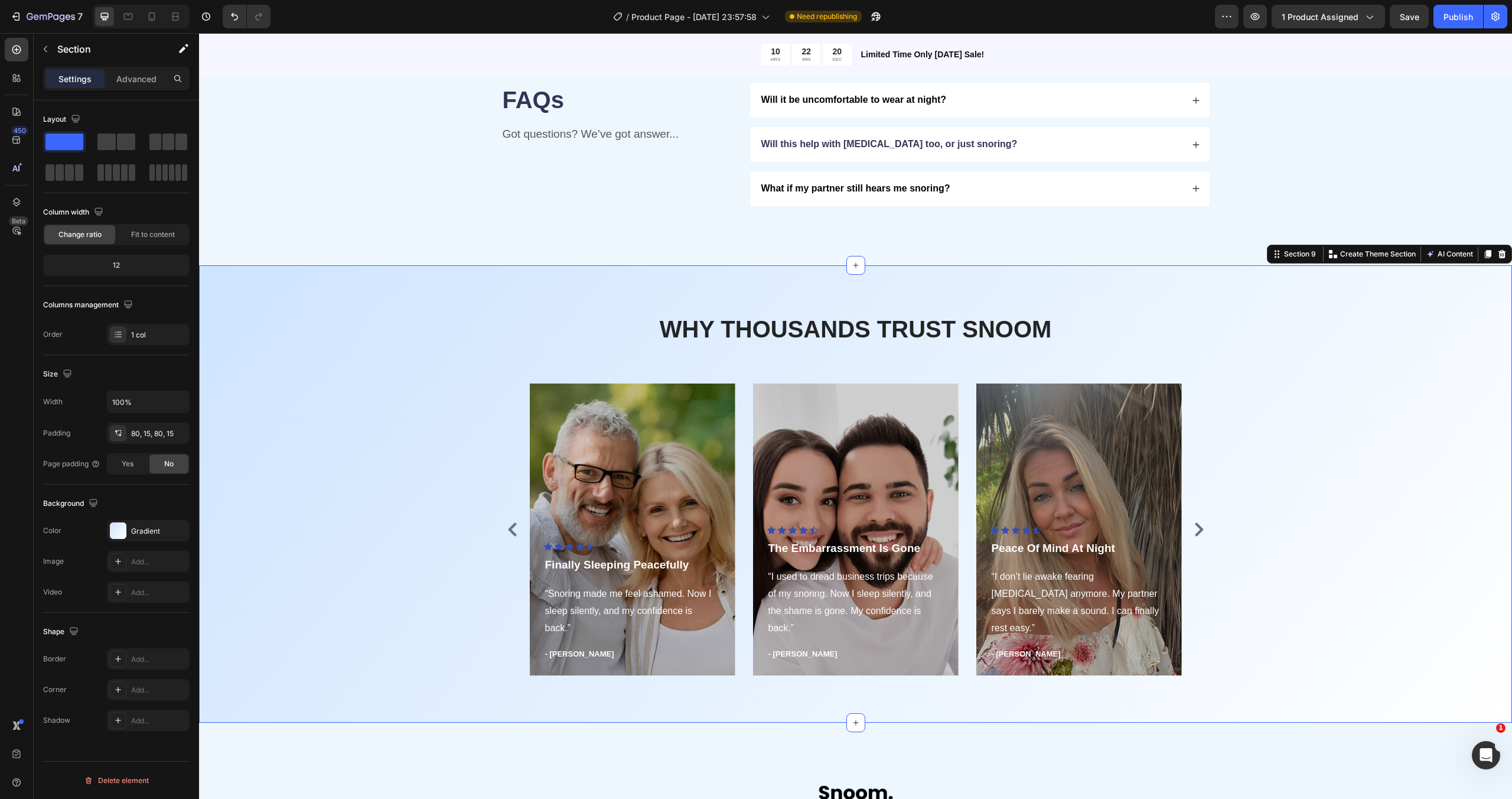
click at [1350, 524] on div "WHY THOUSANDS TRUST SNOOM Heading Row Icon Icon Icon Icon Icon Icon List Hoz Fi…" at bounding box center [855, 494] width 1295 height 363
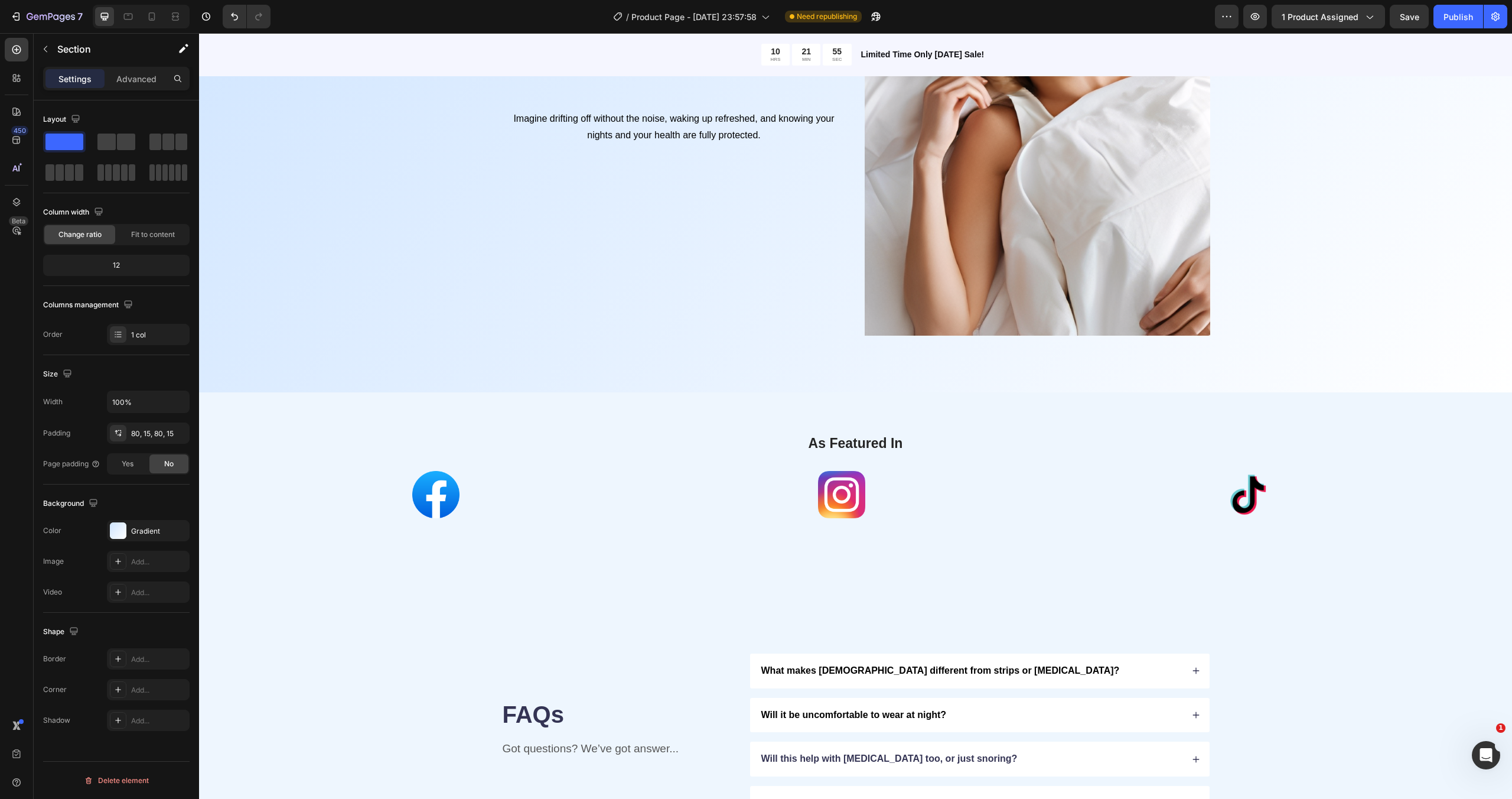
scroll to position [1803, 0]
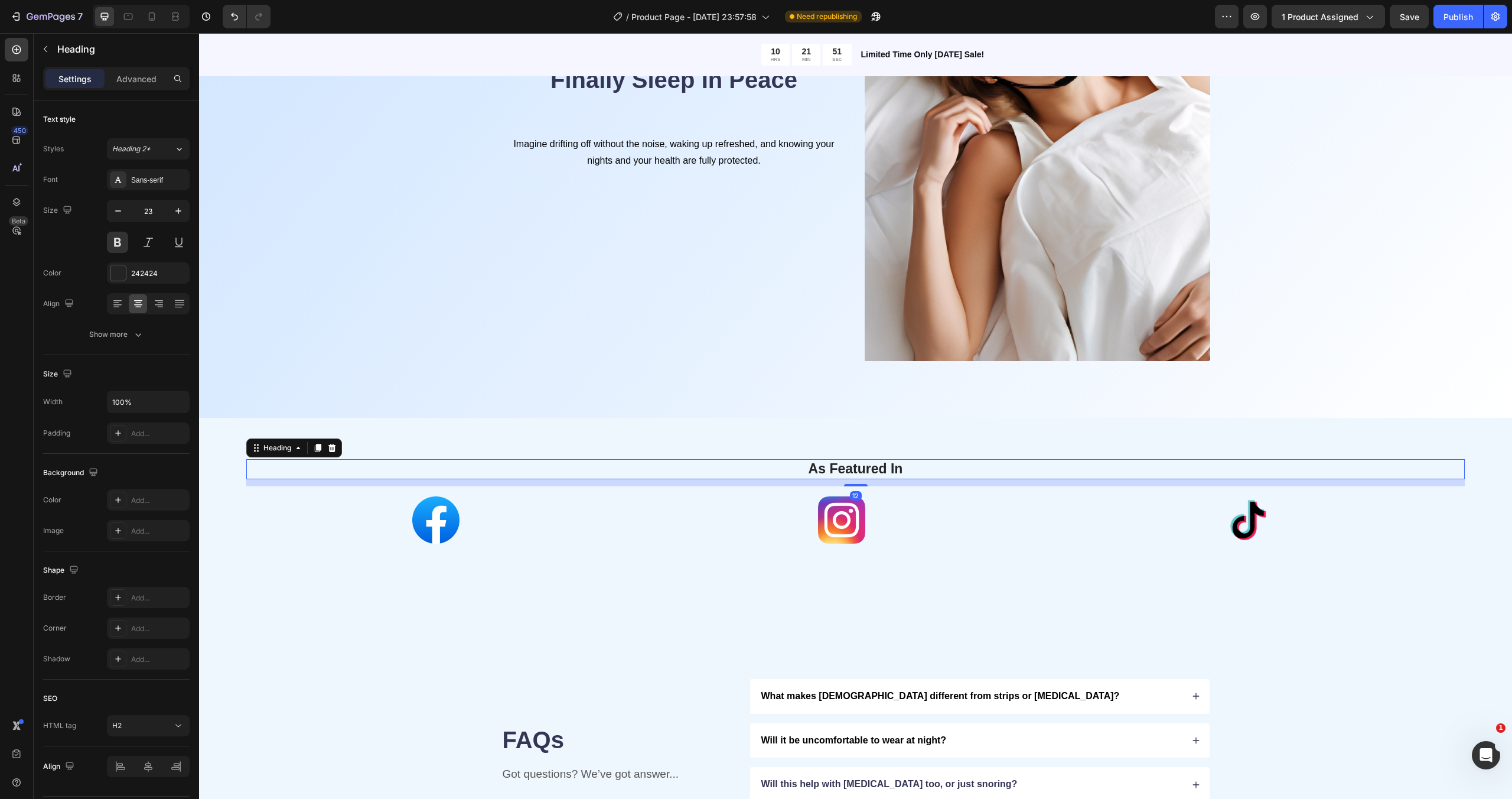
click at [1034, 460] on h2 "As Featured In" at bounding box center [855, 469] width 1201 height 20
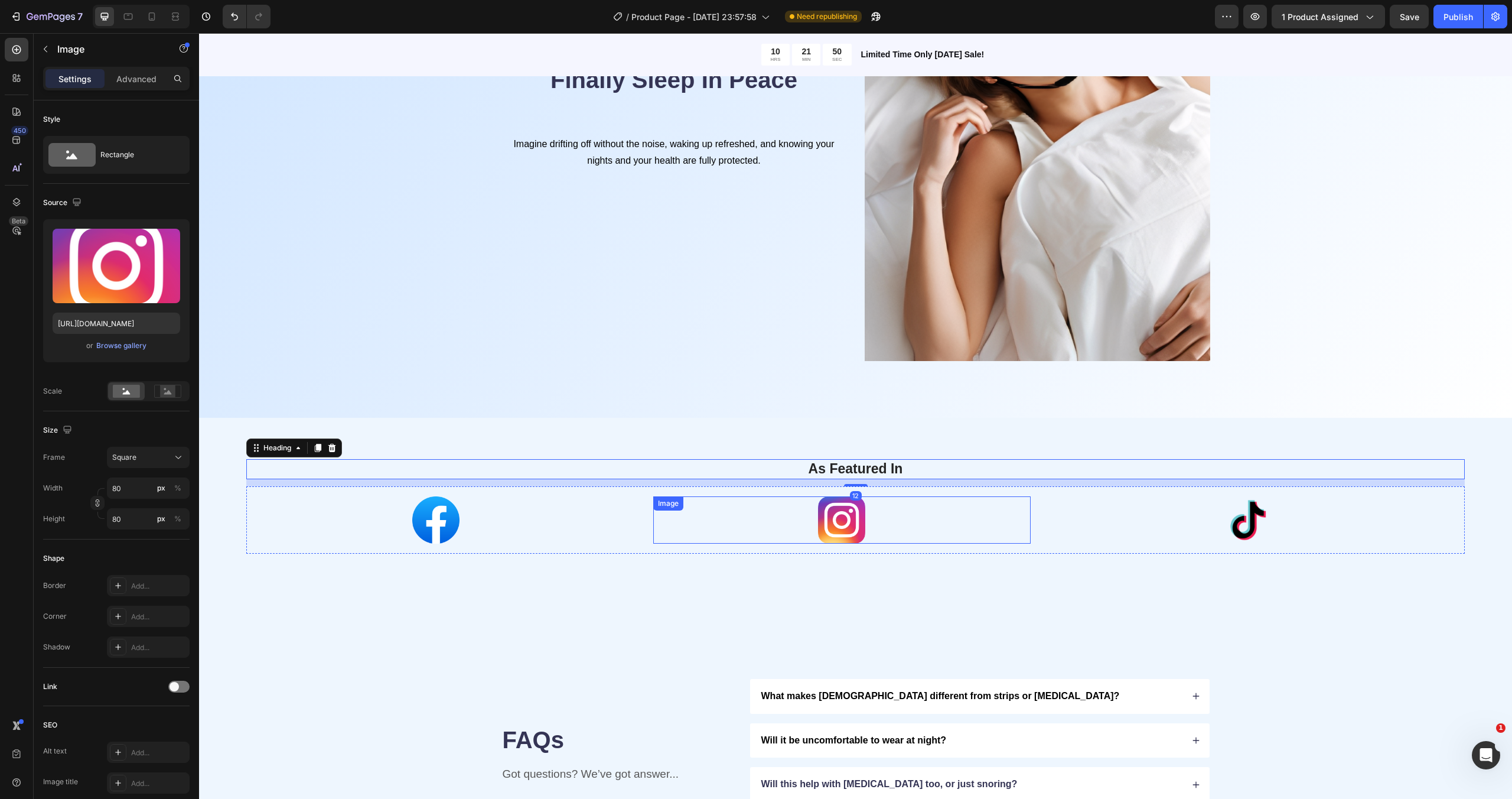
click at [1010, 512] on div at bounding box center [842, 520] width 378 height 47
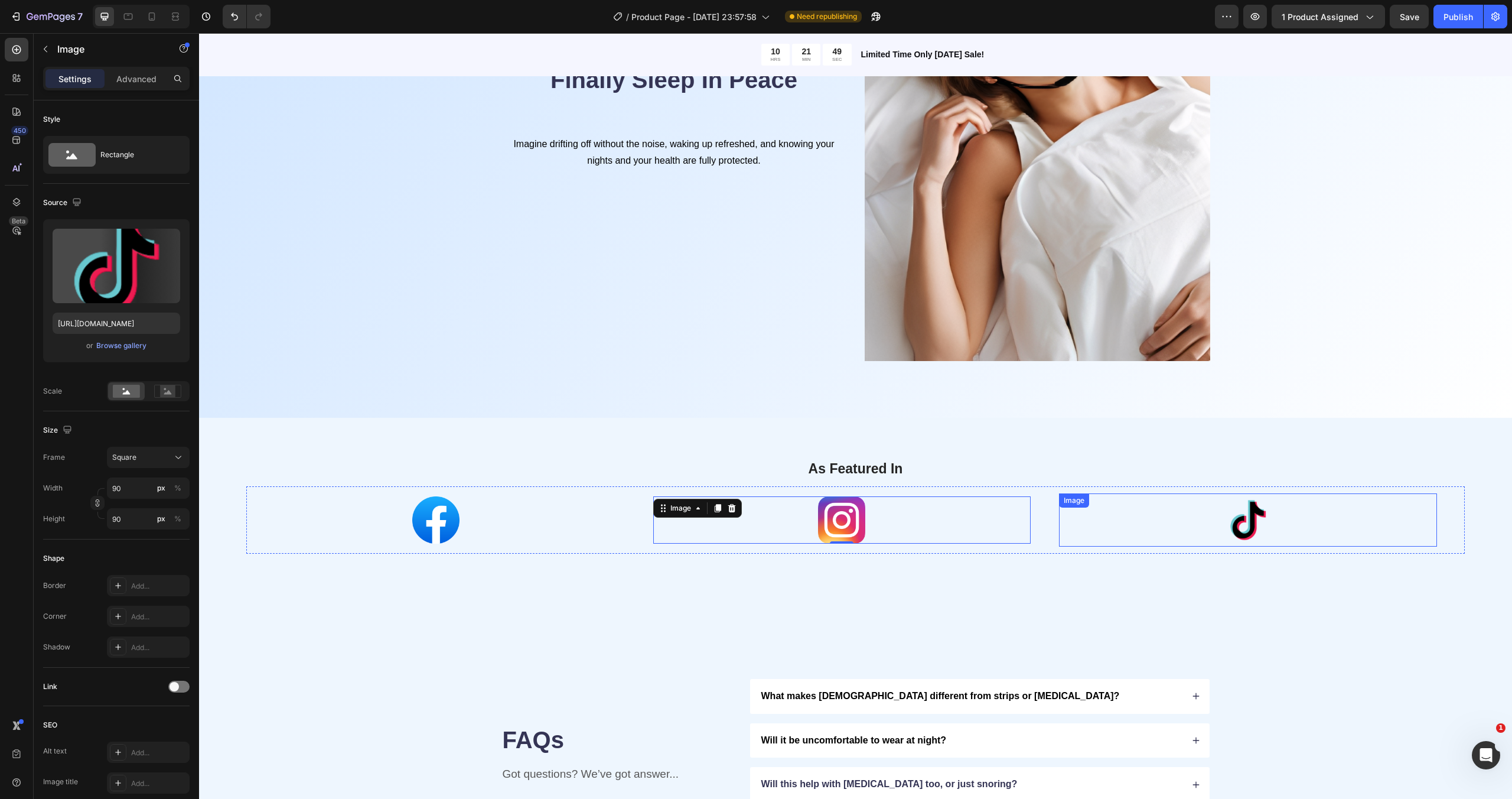
click at [1069, 516] on div at bounding box center [1248, 520] width 378 height 53
click at [1025, 509] on div at bounding box center [842, 520] width 378 height 47
click at [1029, 503] on div at bounding box center [842, 520] width 378 height 47
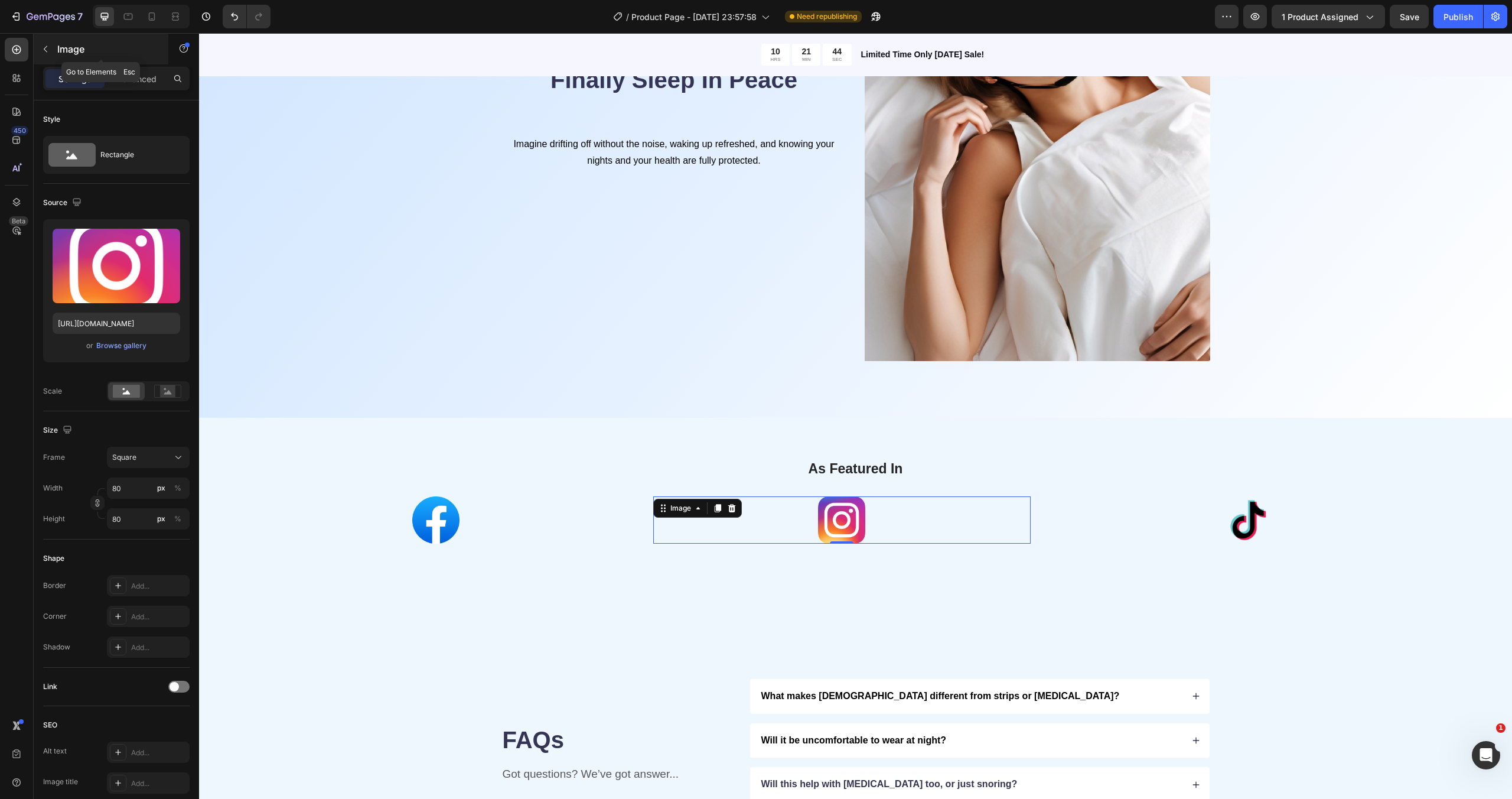
click at [41, 47] on icon "button" at bounding box center [45, 49] width 10 height 10
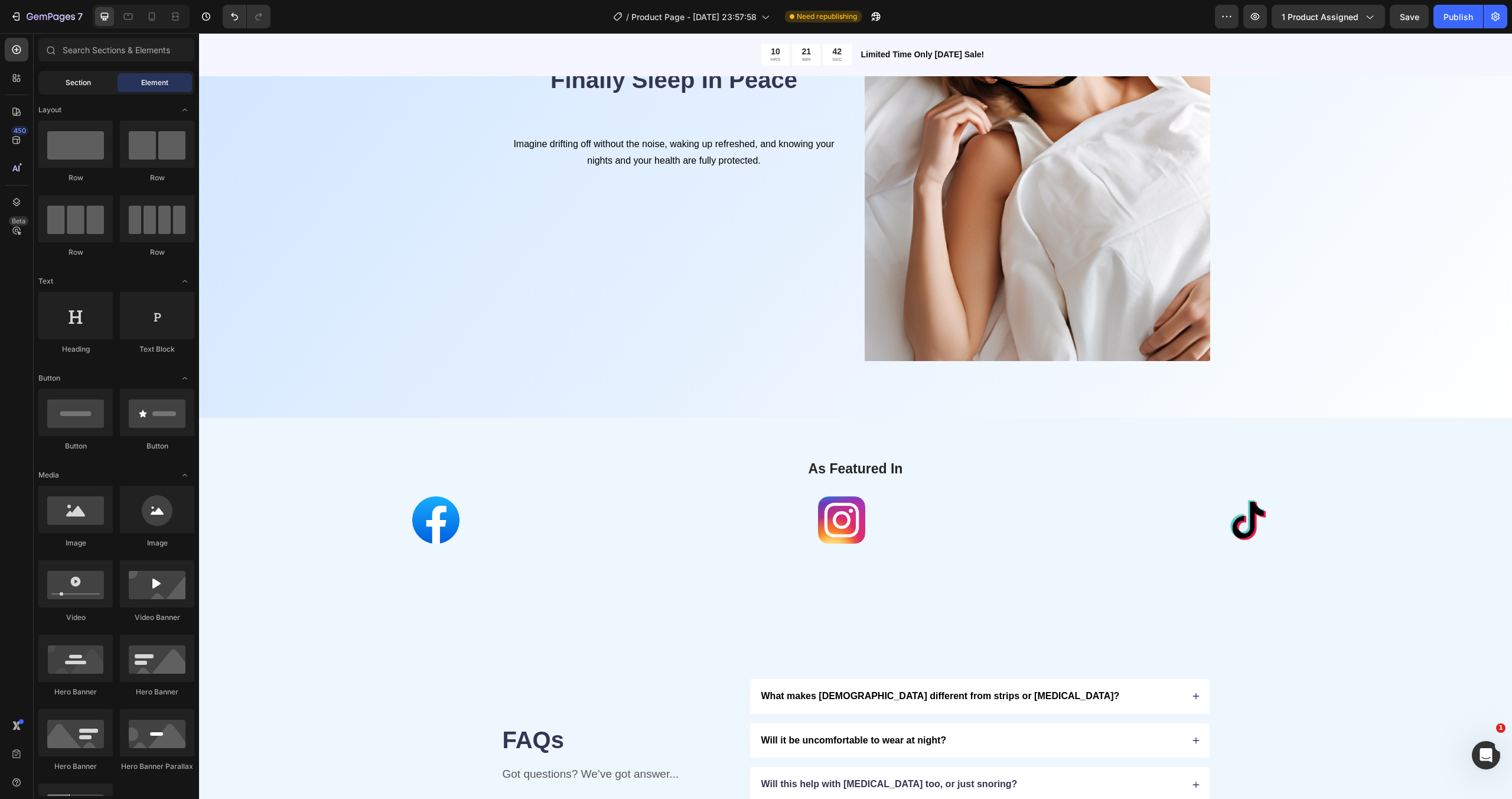
click at [78, 88] on div "Section" at bounding box center [78, 82] width 74 height 19
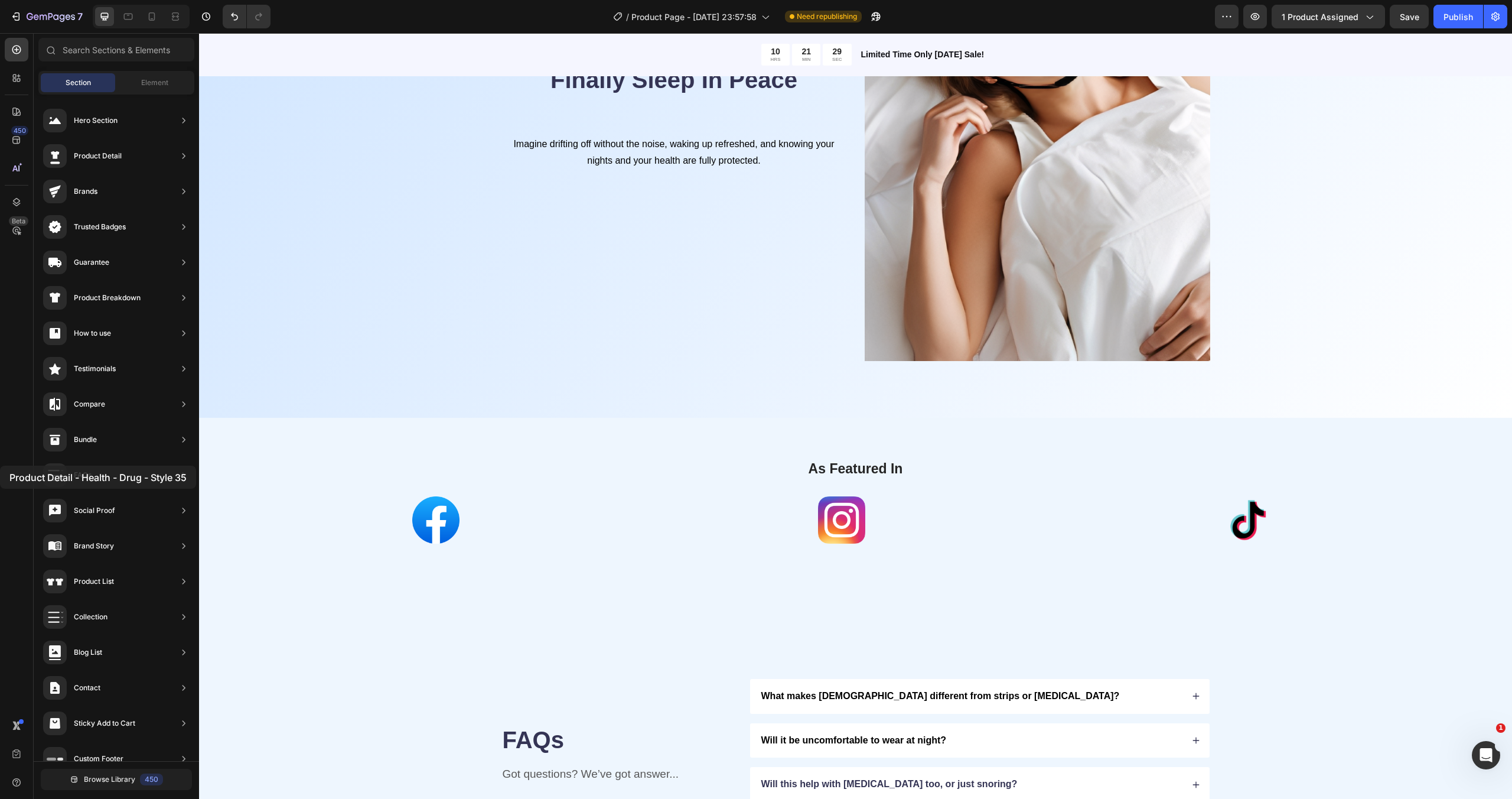
scroll to position [0, 0]
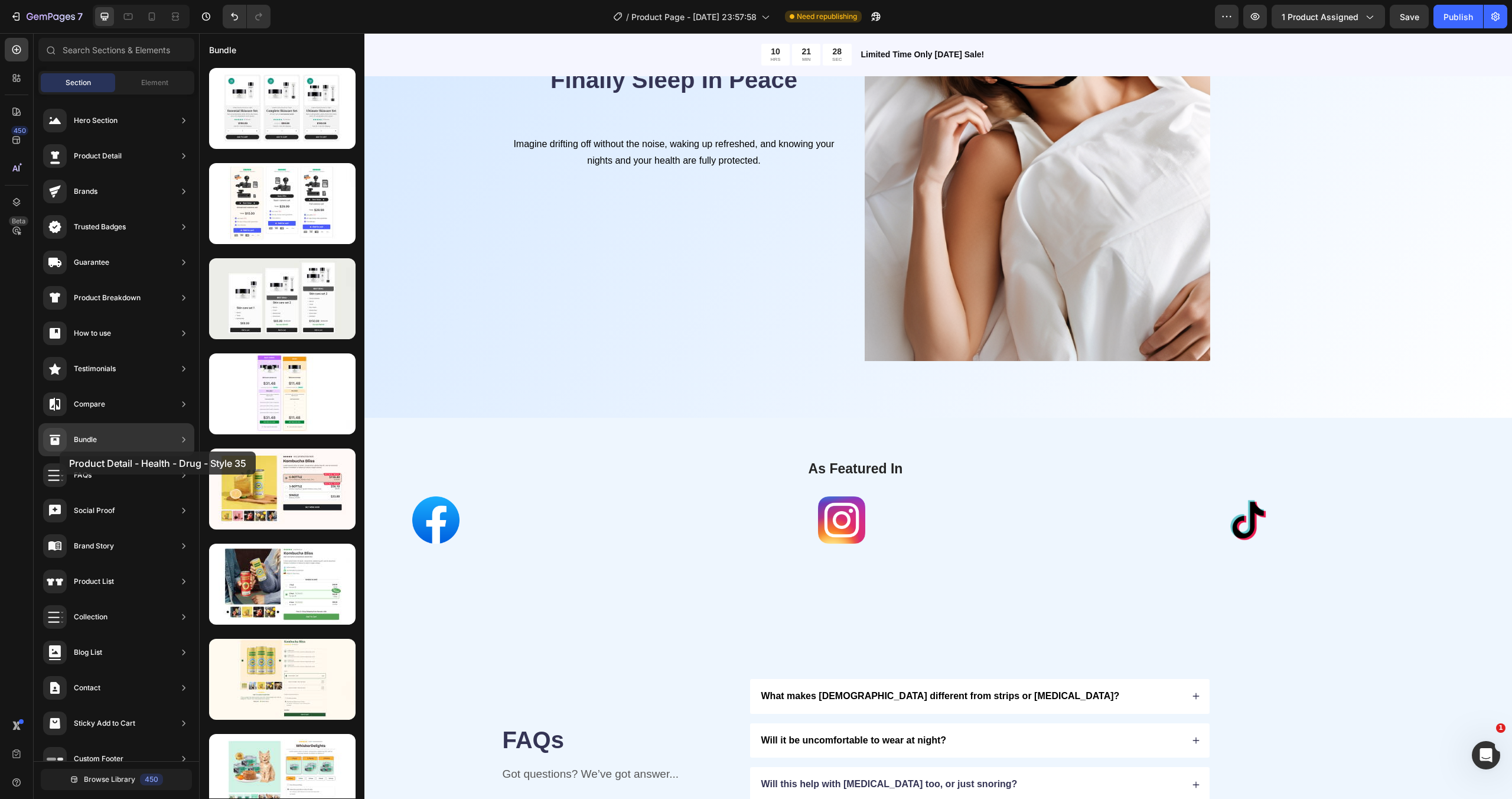
drag, startPoint x: 276, startPoint y: 262, endPoint x: 57, endPoint y: 451, distance: 289.3
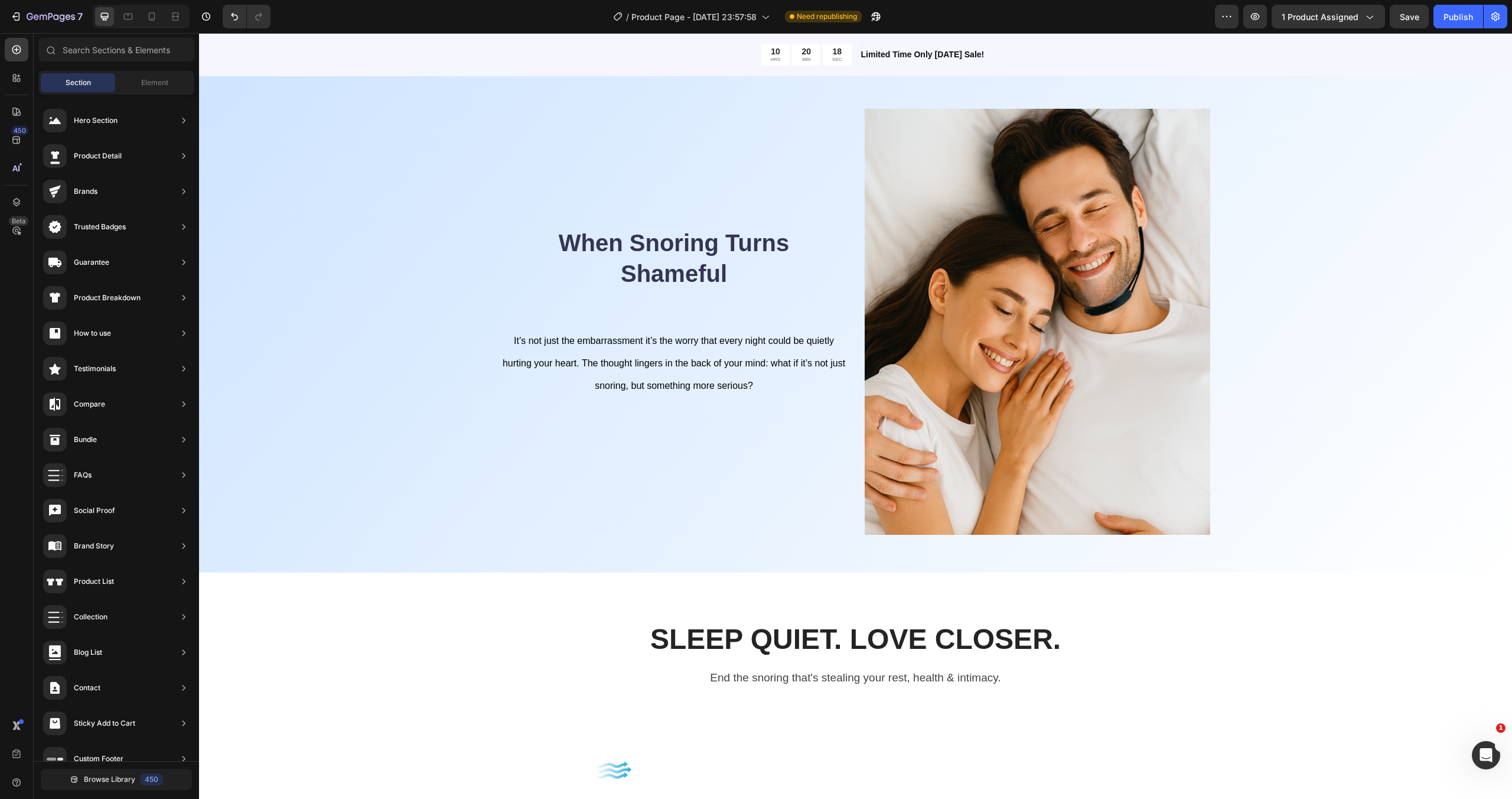
scroll to position [564, 0]
click at [663, 460] on div "When Snoring Turns Shameful Heading It’s not just the embarrassment it’s the wo…" at bounding box center [674, 325] width 346 height 436
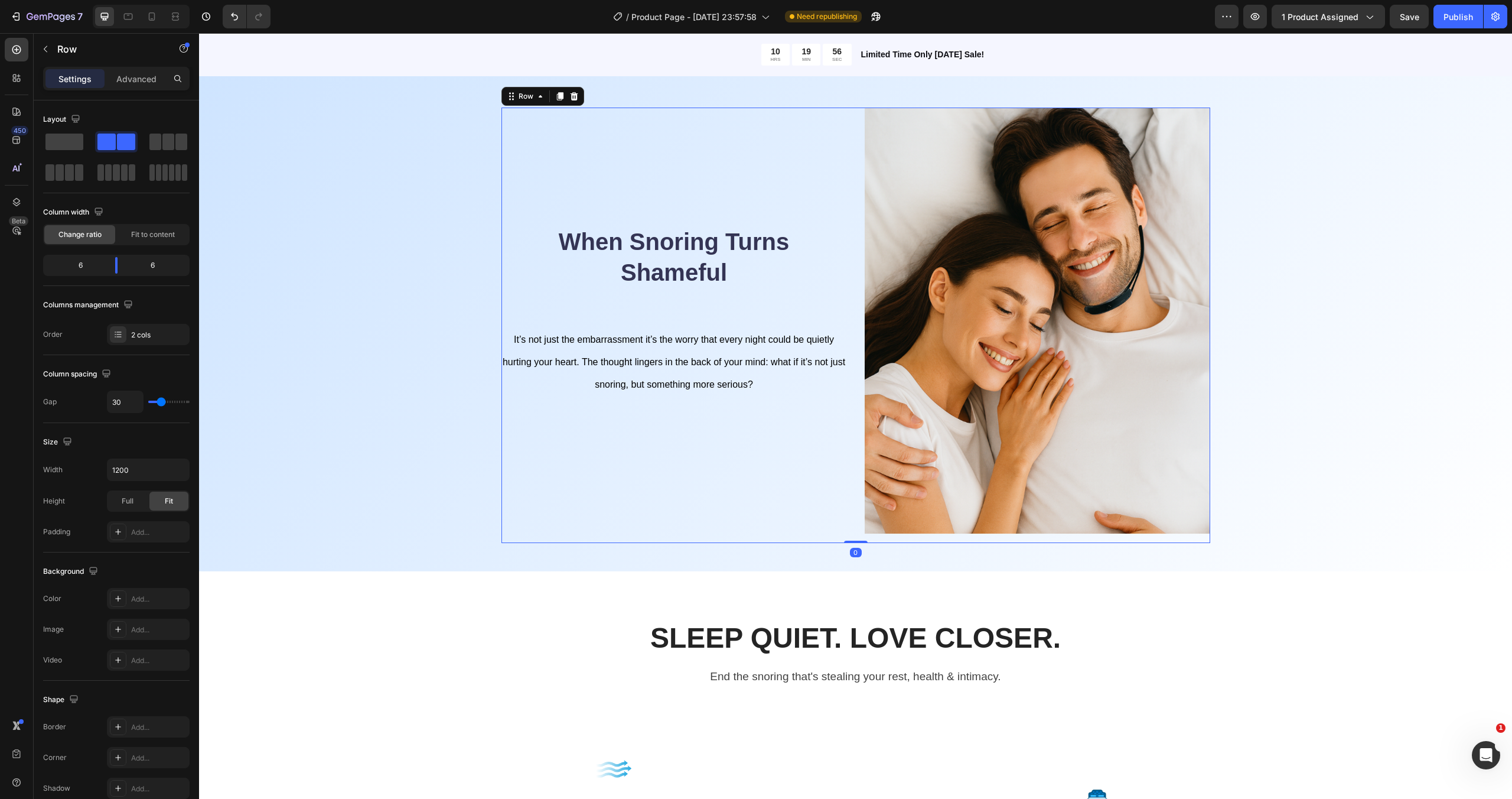
click at [662, 324] on div "When Snoring Turns Shameful Heading It’s not just the embarrassment it’s the wo…" at bounding box center [674, 325] width 346 height 436
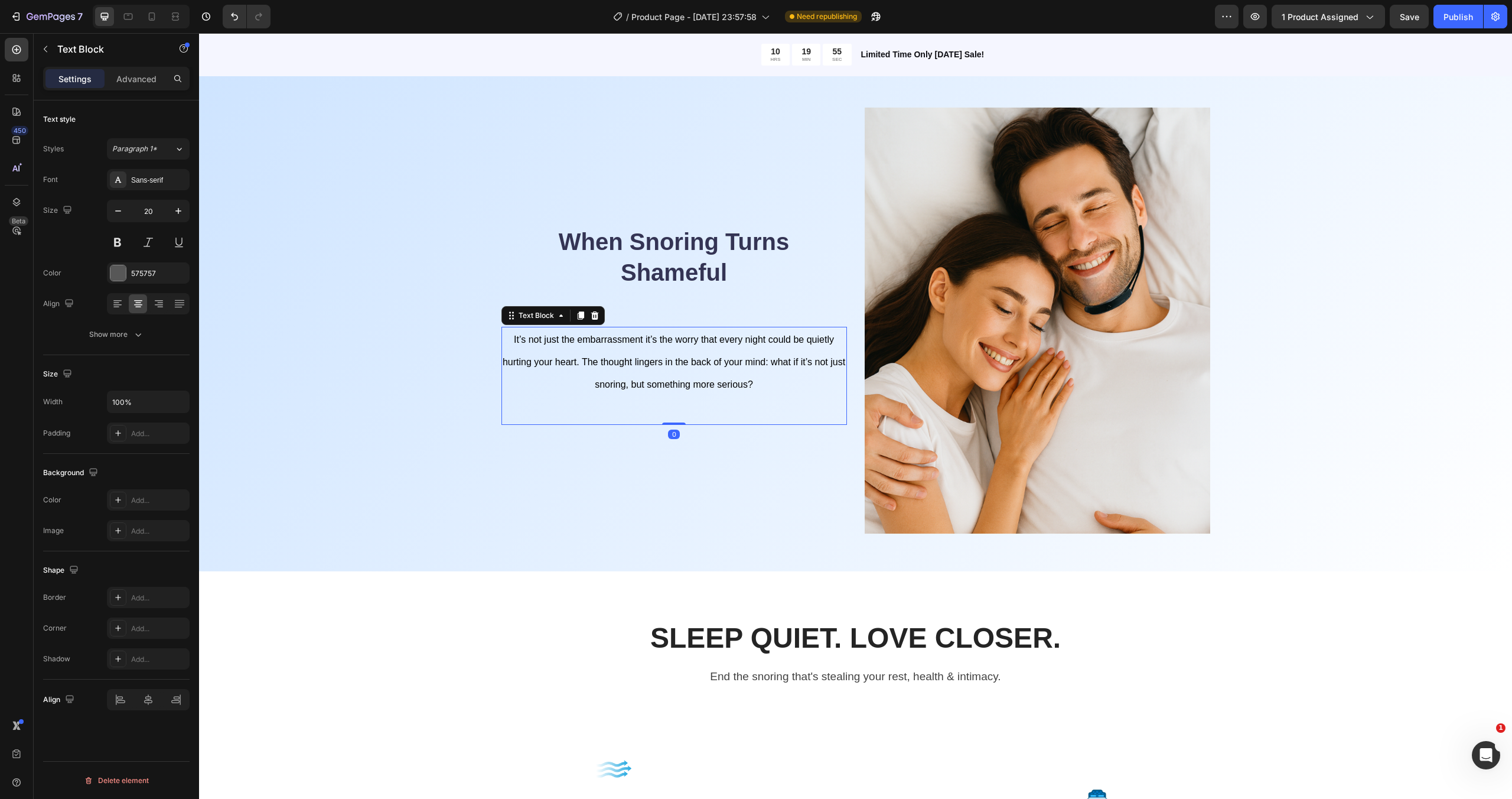
click at [689, 351] on p "It’s not just the embarrassment it’s the worry that every night could be quietl…" at bounding box center [674, 361] width 343 height 67
click at [140, 82] on p "Advanced" at bounding box center [136, 79] width 40 height 12
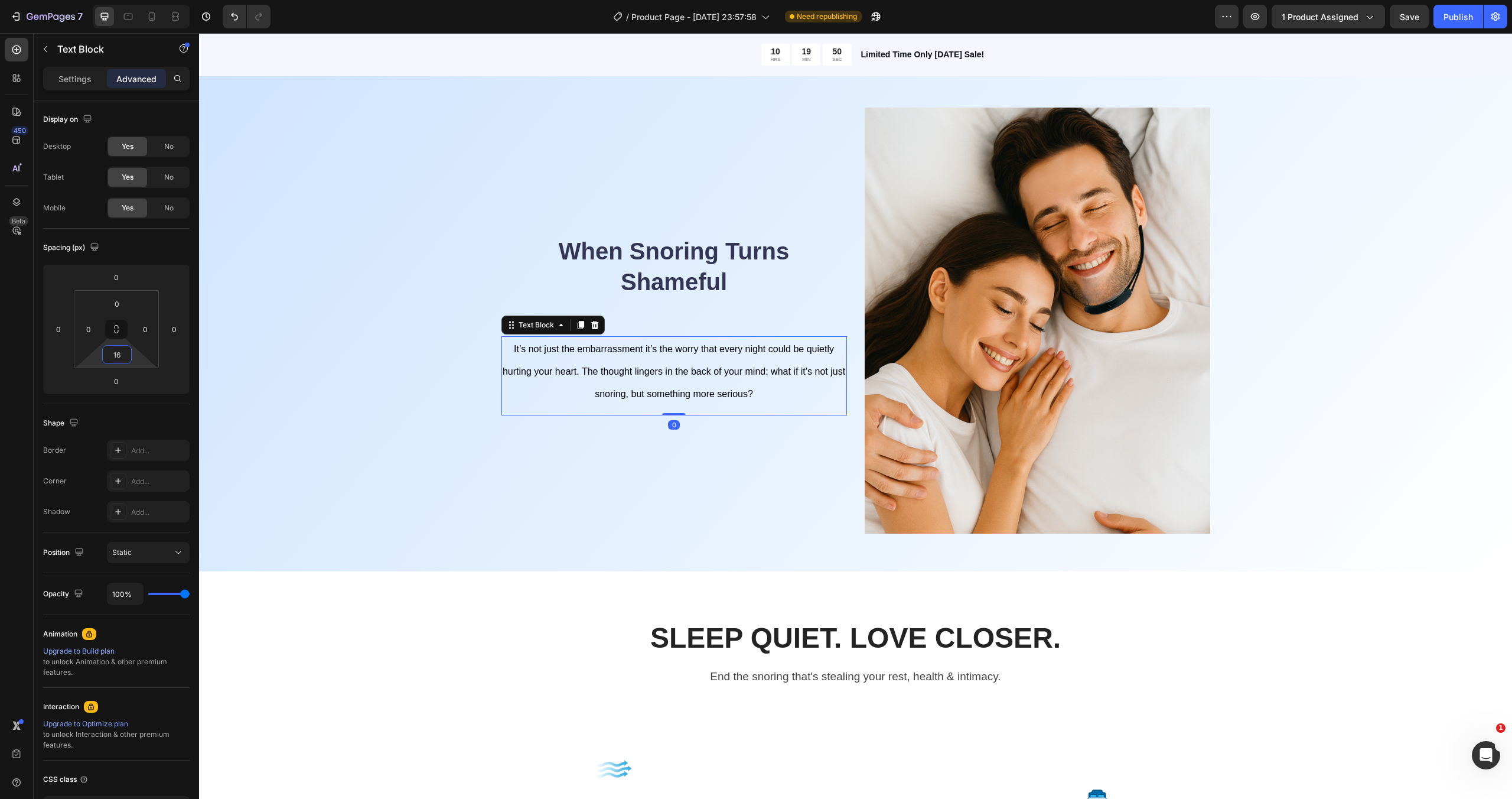
type input "14"
drag, startPoint x: 135, startPoint y: 361, endPoint x: 141, endPoint y: 371, distance: 11.7
click at [141, 0] on html "7 / Product Page - [DATE] 23:57:58 Need republishing Preview 1 product assigned…" at bounding box center [756, 0] width 1512 height 0
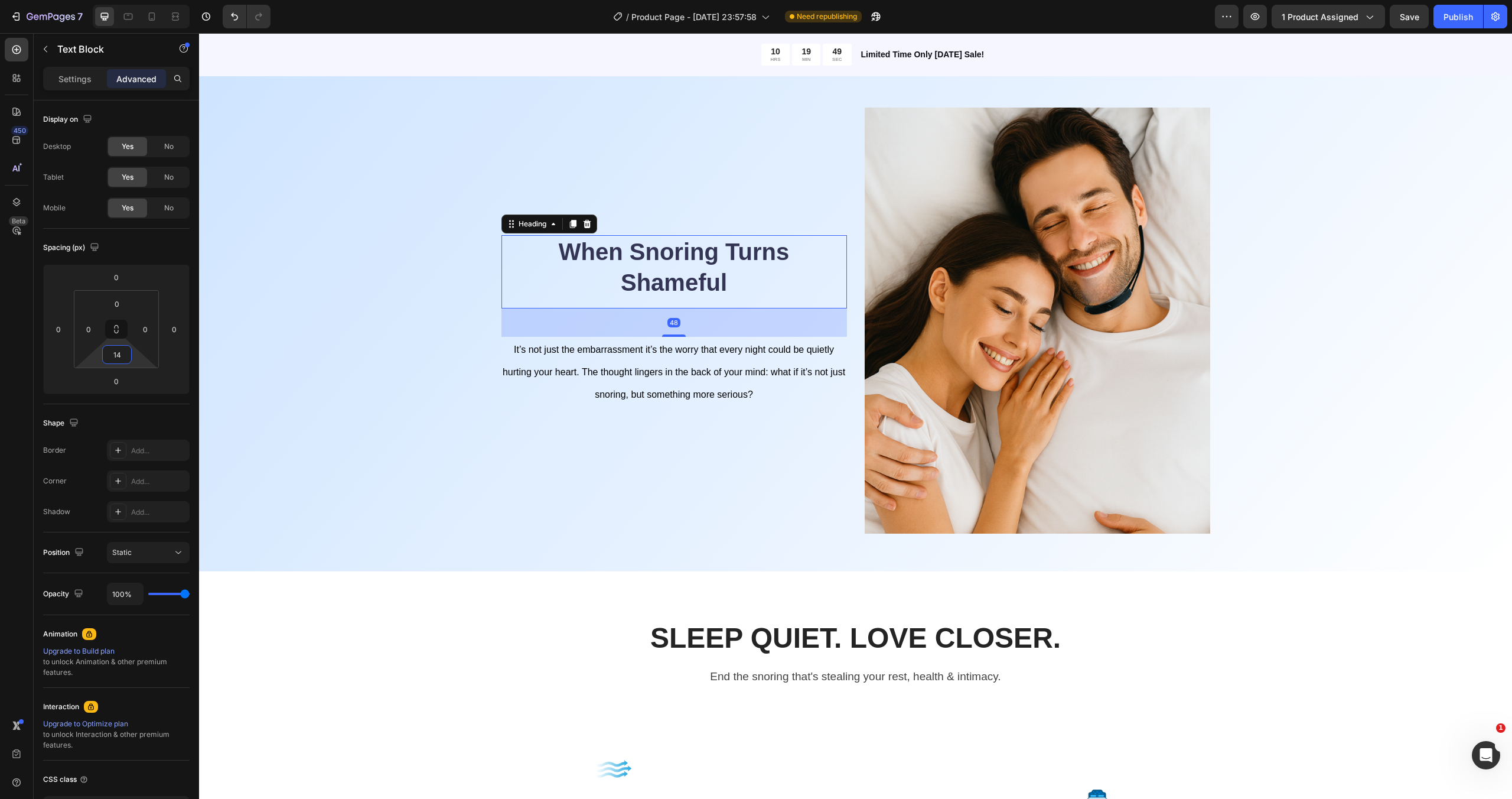
click at [651, 282] on h2 "When Snoring Turns Shameful" at bounding box center [674, 267] width 346 height 64
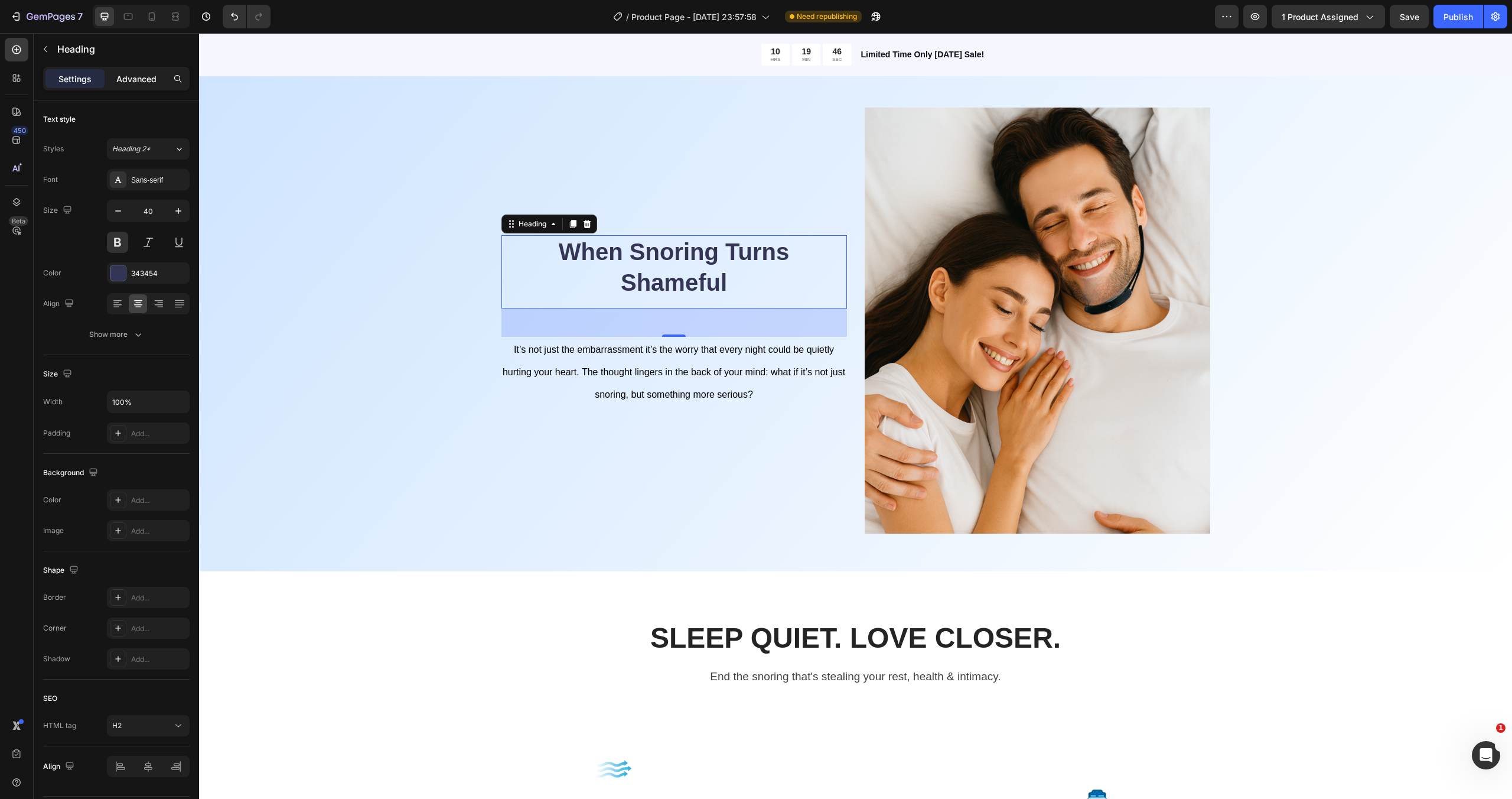
click at [120, 84] on div "Advanced" at bounding box center [137, 78] width 59 height 19
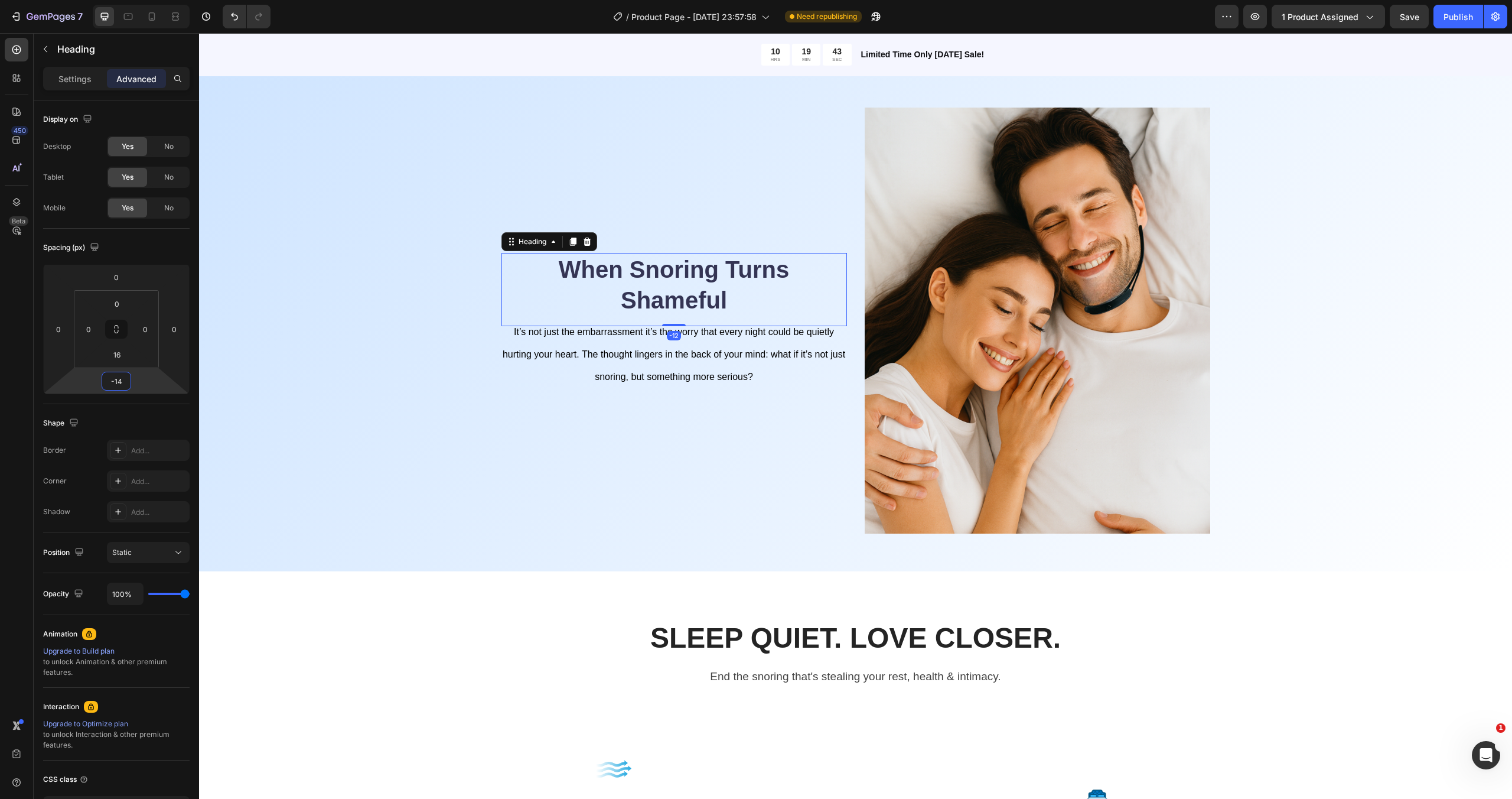
type input "-16"
drag, startPoint x: 139, startPoint y: 383, endPoint x: 141, endPoint y: 402, distance: 19.1
click at [141, 0] on html "7 / Product Page - [DATE] 23:57:58 Need republishing Preview 1 product assigned…" at bounding box center [756, 0] width 1512 height 0
click at [417, 412] on div "When Snoring Turns Shameful Heading -16 It’s not just the embarrassment it’s th…" at bounding box center [855, 325] width 1295 height 436
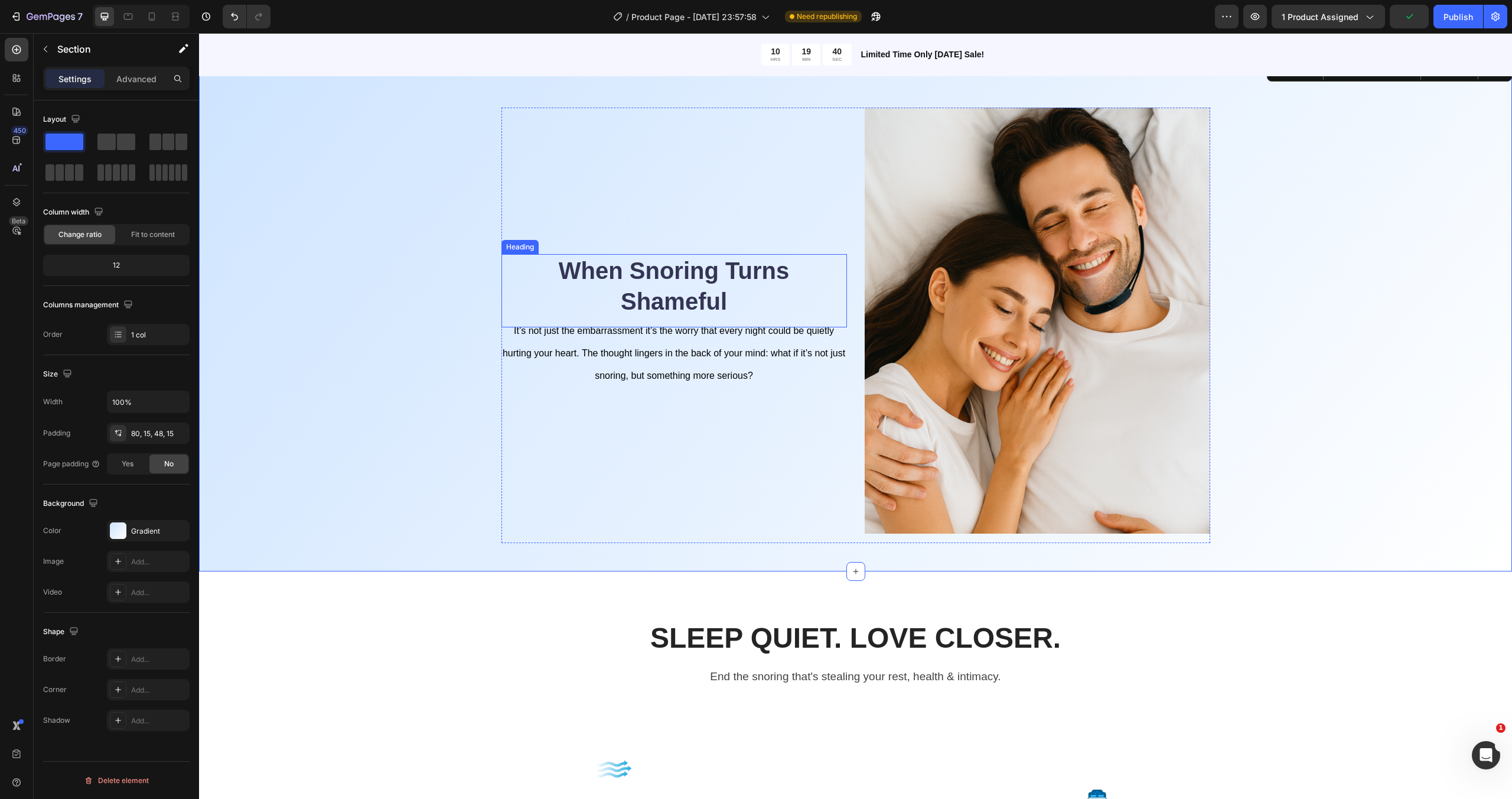
click at [640, 292] on h2 "When Snoring Turns Shameful" at bounding box center [674, 285] width 346 height 64
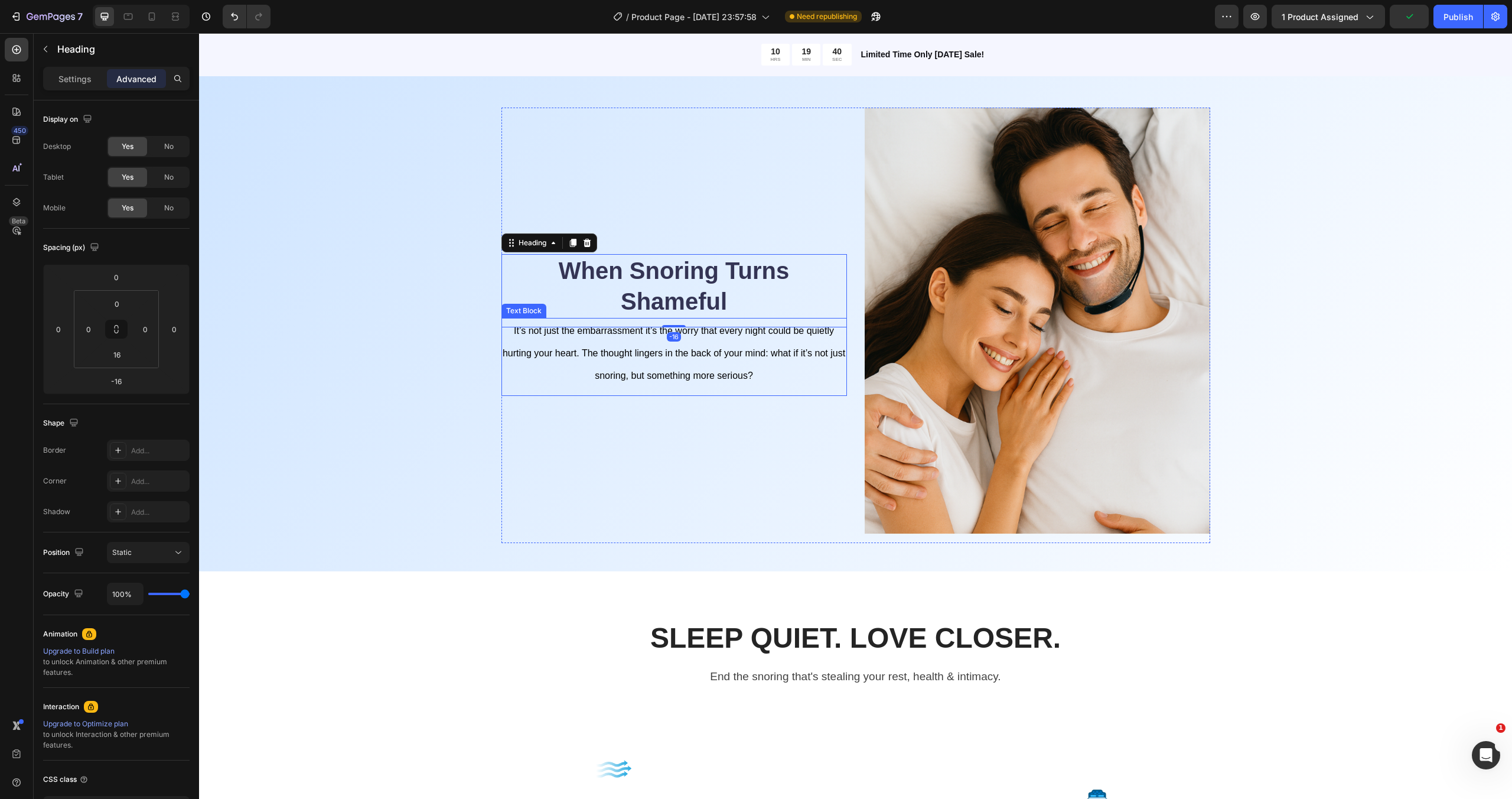
click at [641, 355] on span "It’s not just the embarrassment it’s the worry that every night could be quietl…" at bounding box center [674, 353] width 343 height 55
click at [715, 362] on p "It’s not just the embarrassment it’s the worry that every night could be quietl…" at bounding box center [674, 353] width 343 height 67
click at [714, 362] on p "It’s not just the embarrassment it’s the worry that every night could be quietl…" at bounding box center [674, 353] width 343 height 67
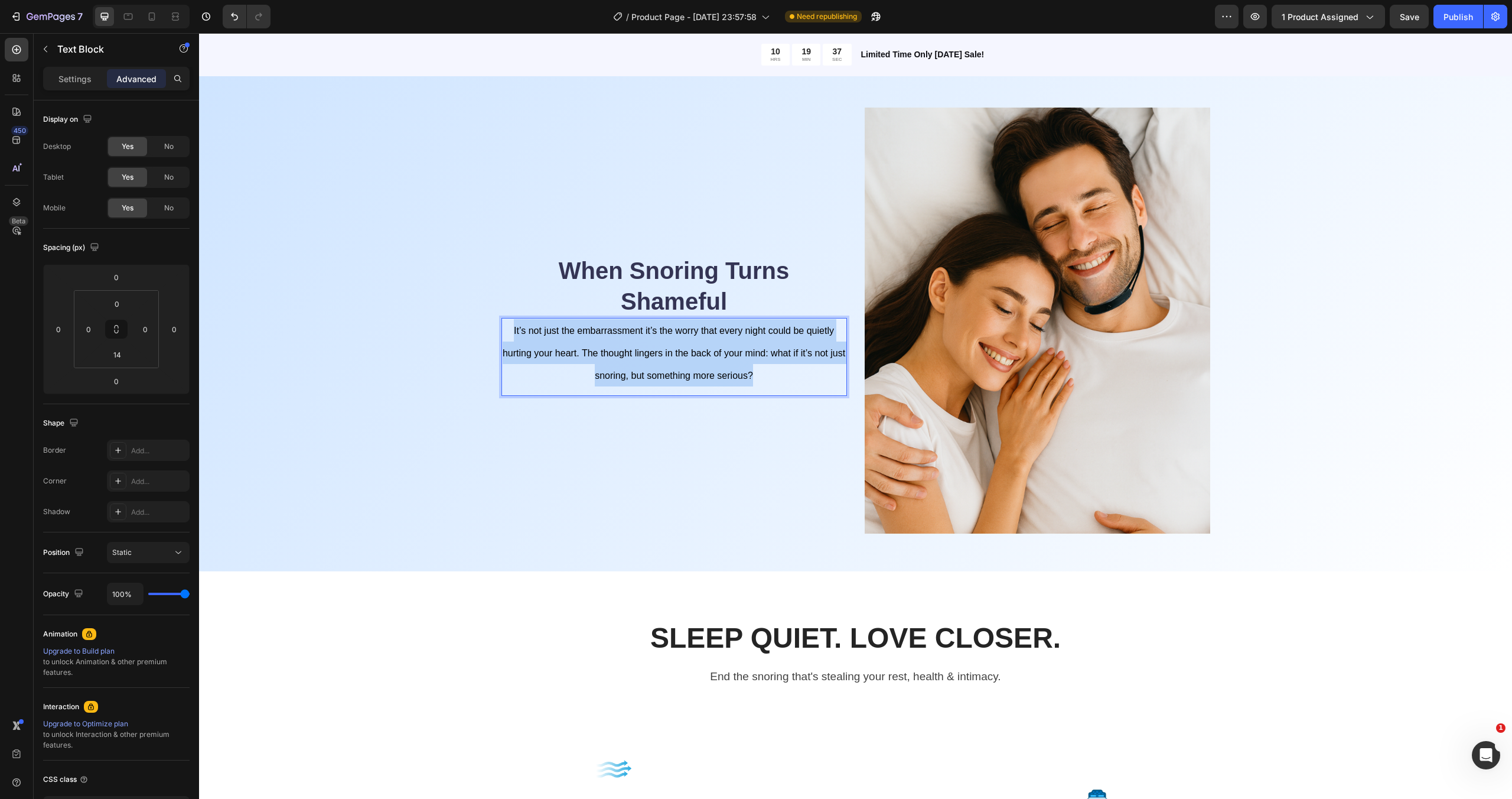
click at [714, 362] on p "It’s not just the embarrassment it’s the worry that every night could be quietl…" at bounding box center [674, 353] width 343 height 67
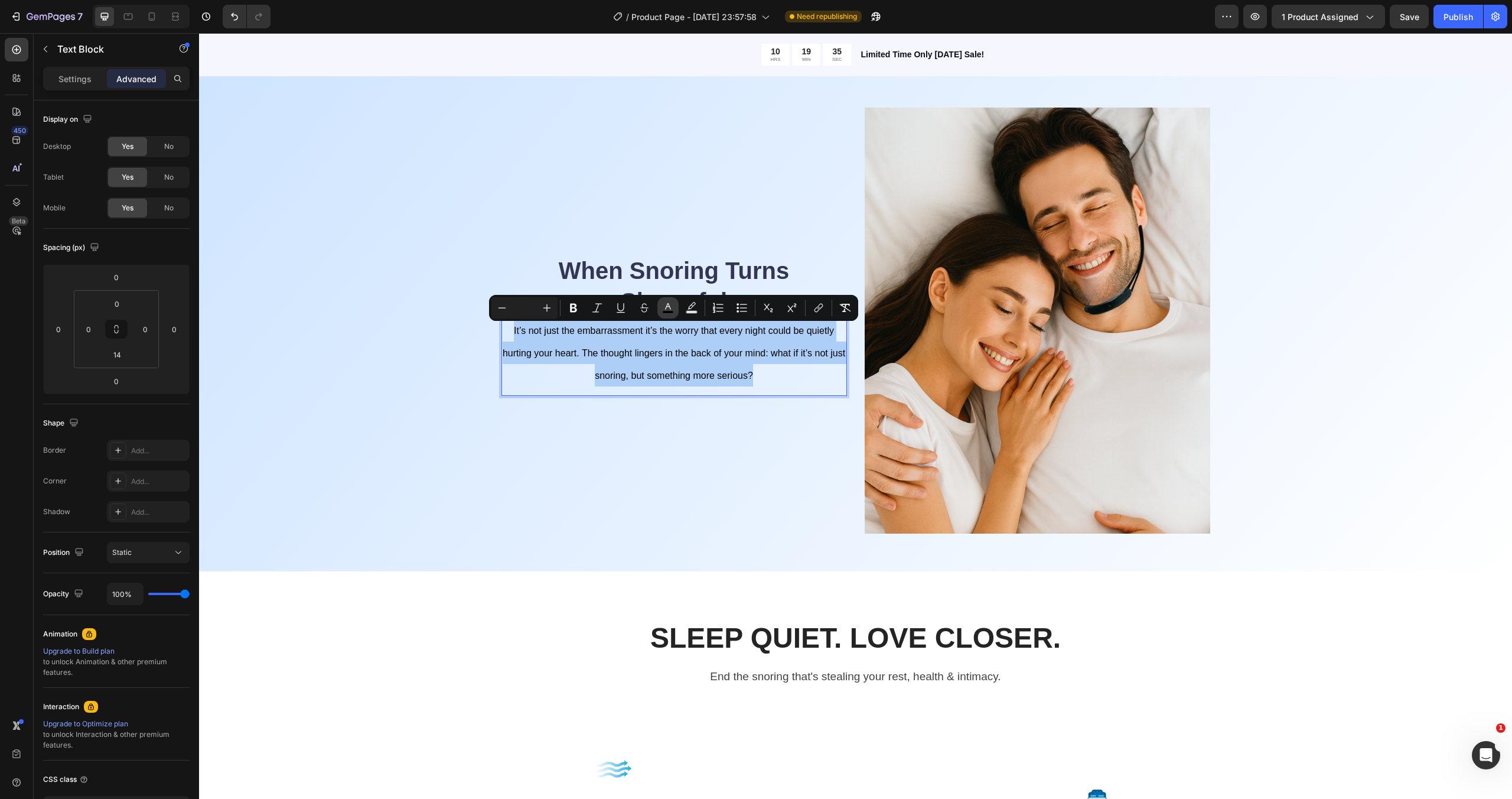
click at [670, 309] on icon "Editor contextual toolbar" at bounding box center [668, 308] width 12 height 12
type input "000000"
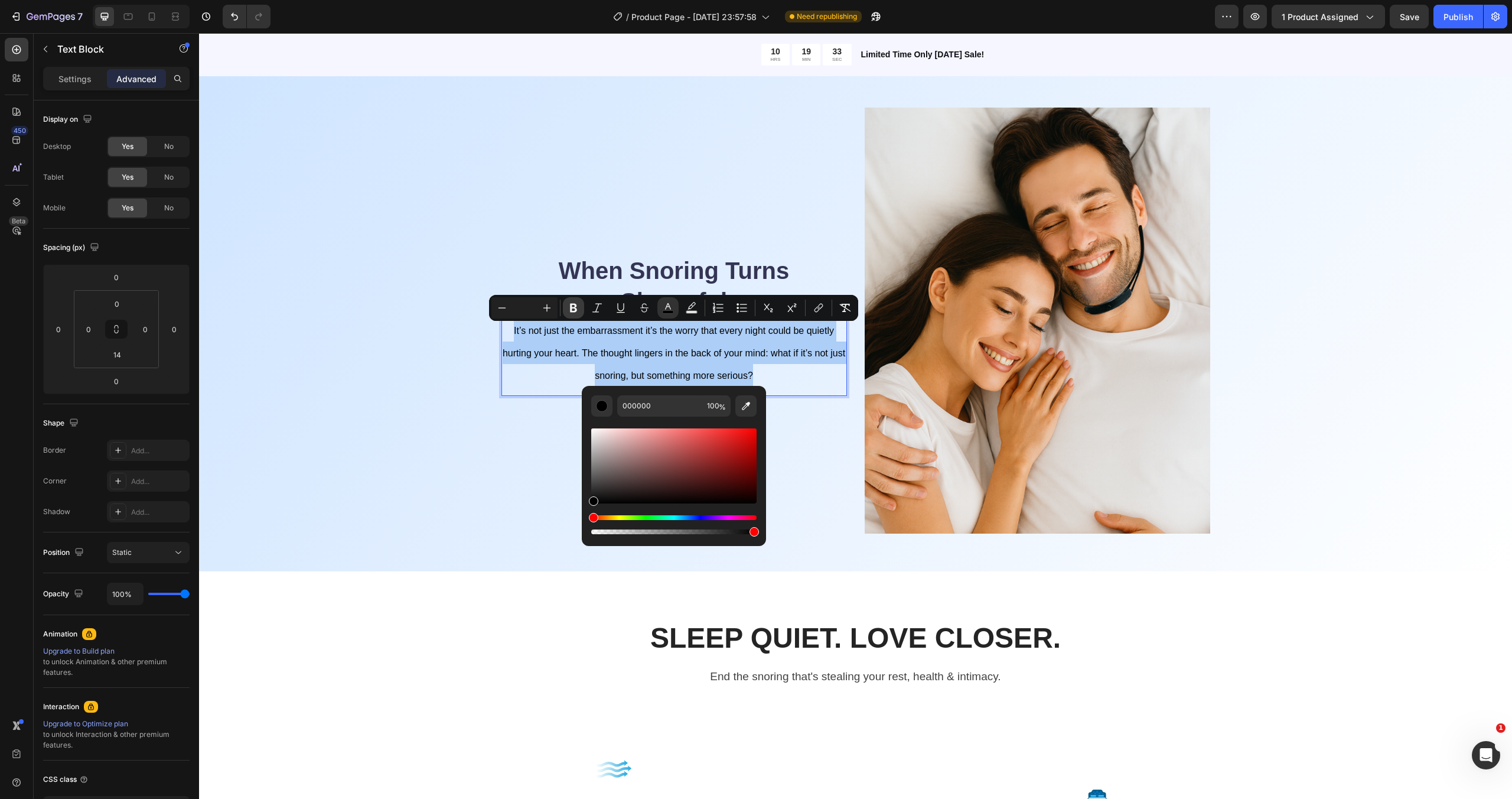
click at [574, 307] on icon "Editor contextual toolbar" at bounding box center [573, 308] width 7 height 9
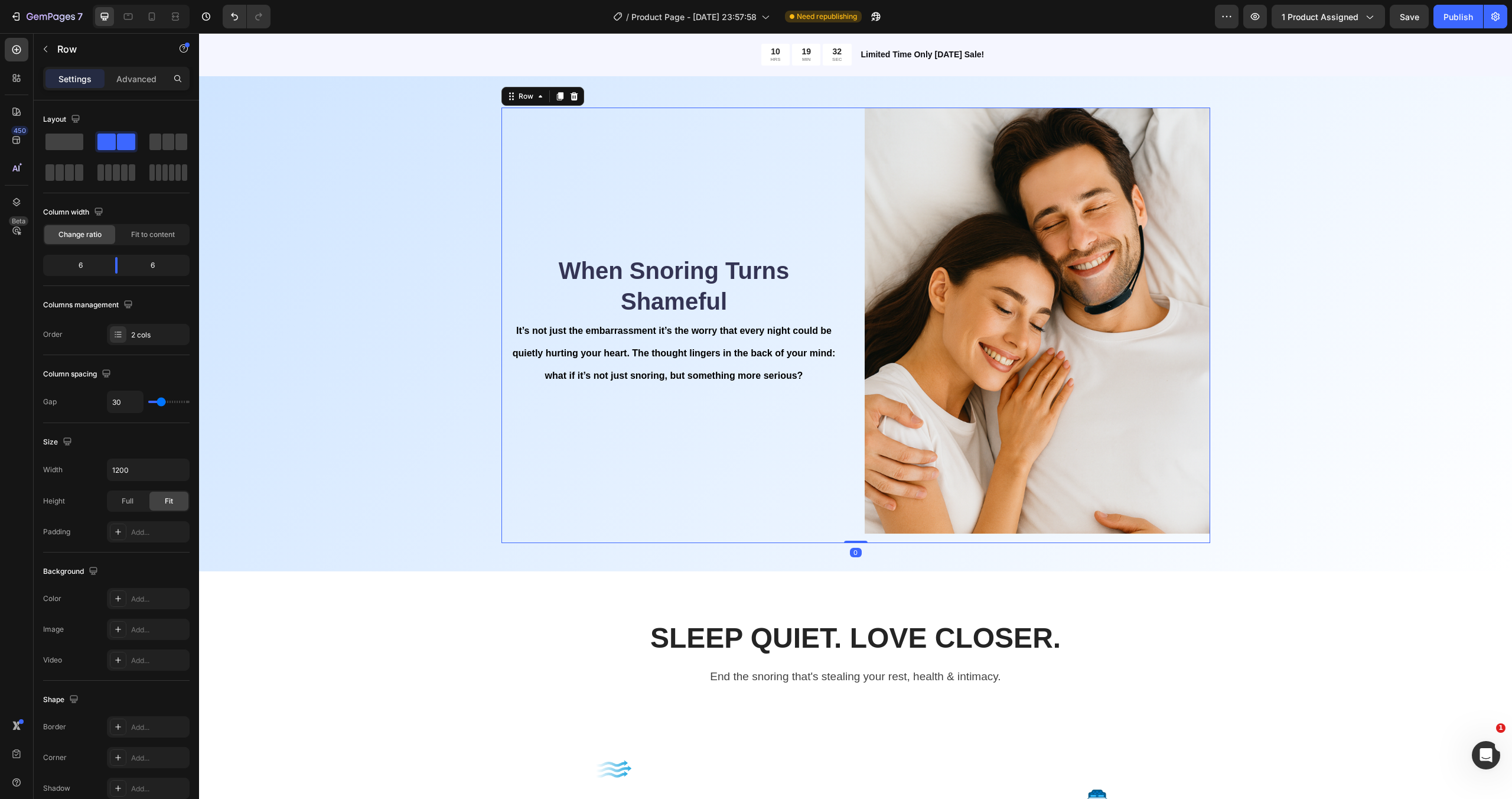
click at [560, 228] on div "When Snoring Turns Shameful Heading It’s not just the embarrassment it’s the wo…" at bounding box center [674, 325] width 346 height 436
click at [651, 286] on h2 "When Snoring Turns Shameful" at bounding box center [674, 285] width 346 height 64
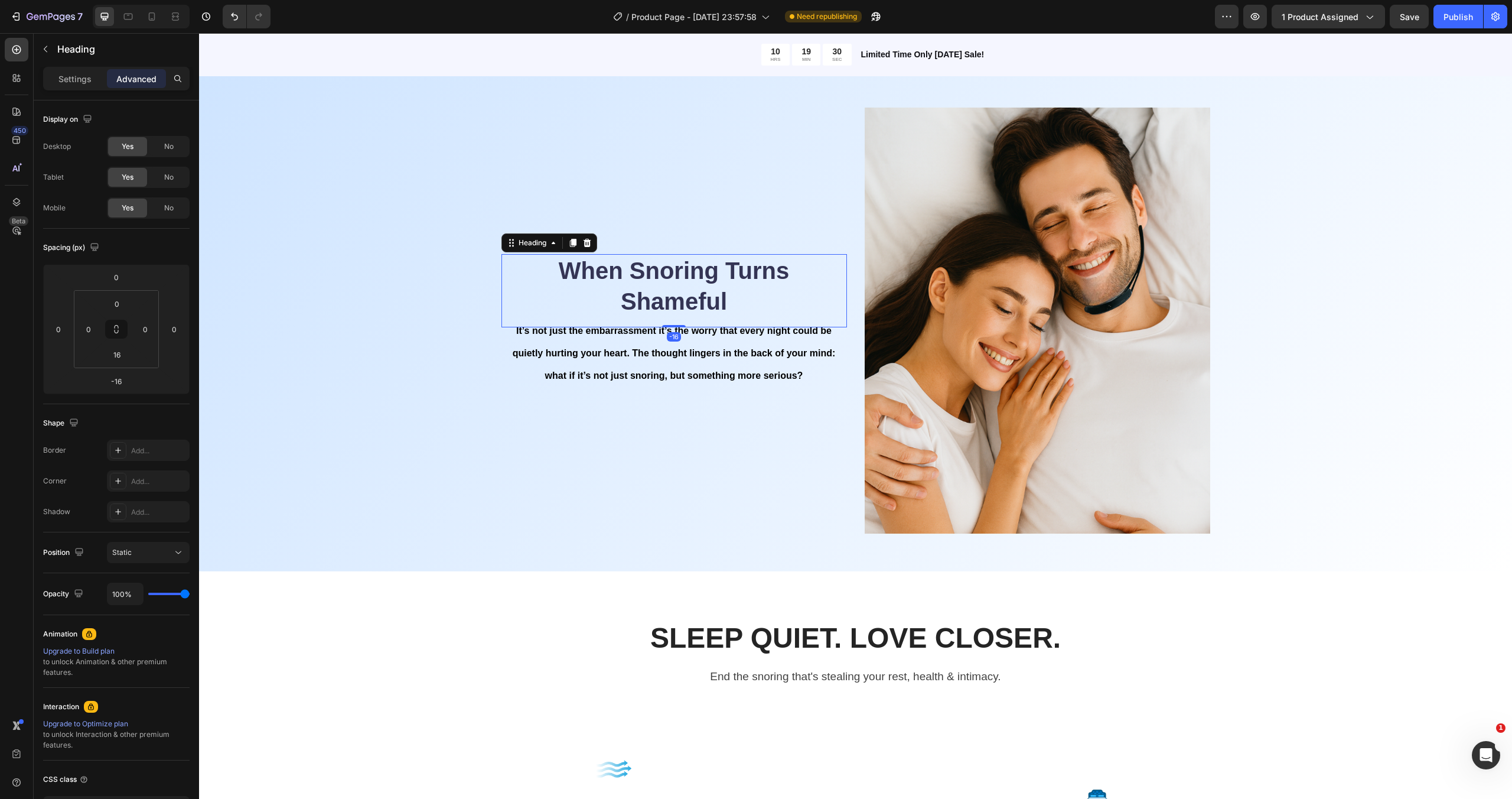
click at [651, 286] on h2 "When Snoring Turns Shameful" at bounding box center [674, 285] width 346 height 64
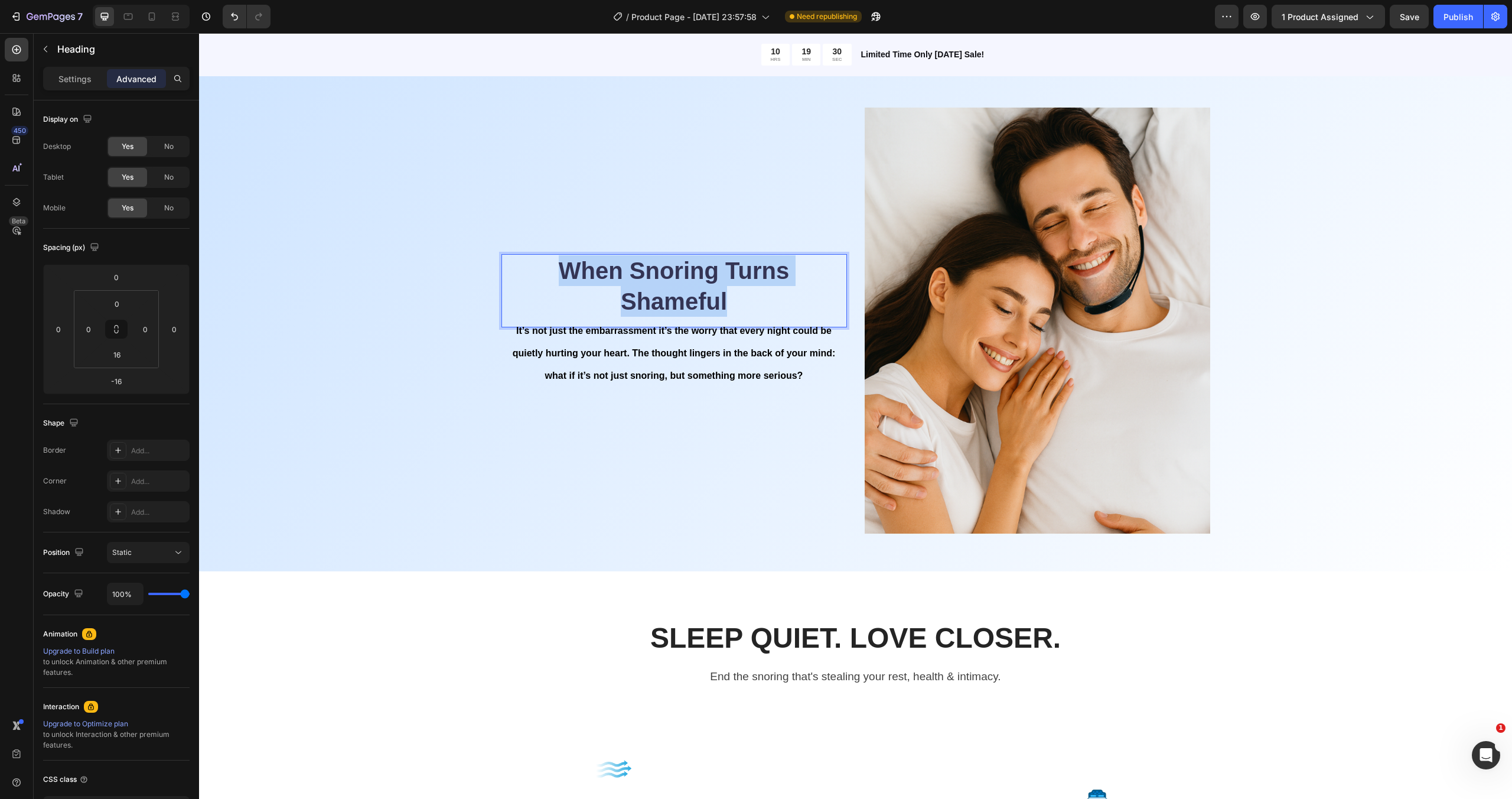
click at [651, 286] on p "When Snoring Turns Shameful" at bounding box center [674, 285] width 343 height 61
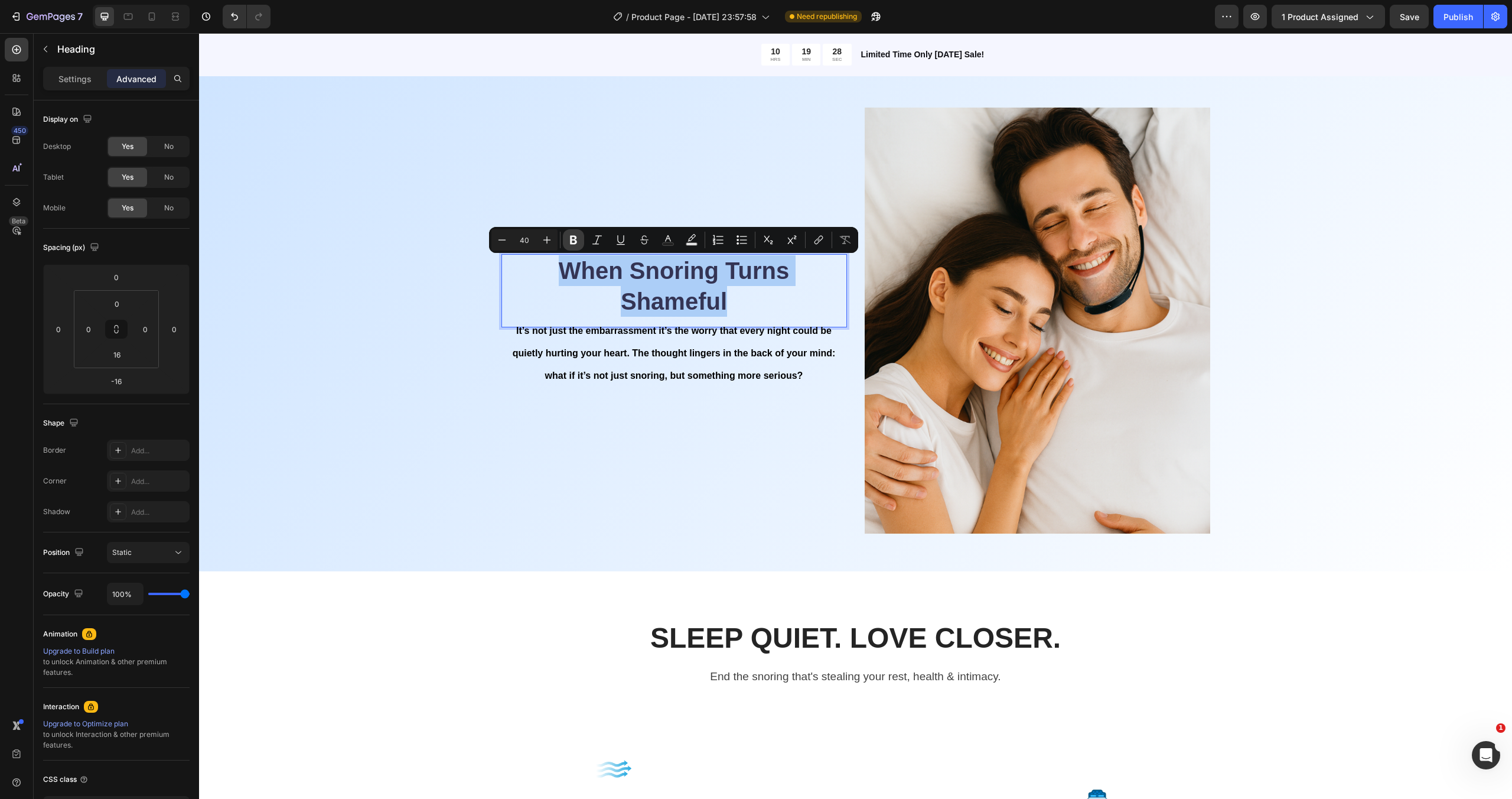
click at [570, 240] on icon "Editor contextual toolbar" at bounding box center [573, 240] width 7 height 9
click at [544, 236] on icon "Editor contextual toolbar" at bounding box center [547, 240] width 12 height 12
type input "41"
click at [669, 240] on icon "Editor contextual toolbar" at bounding box center [668, 240] width 12 height 12
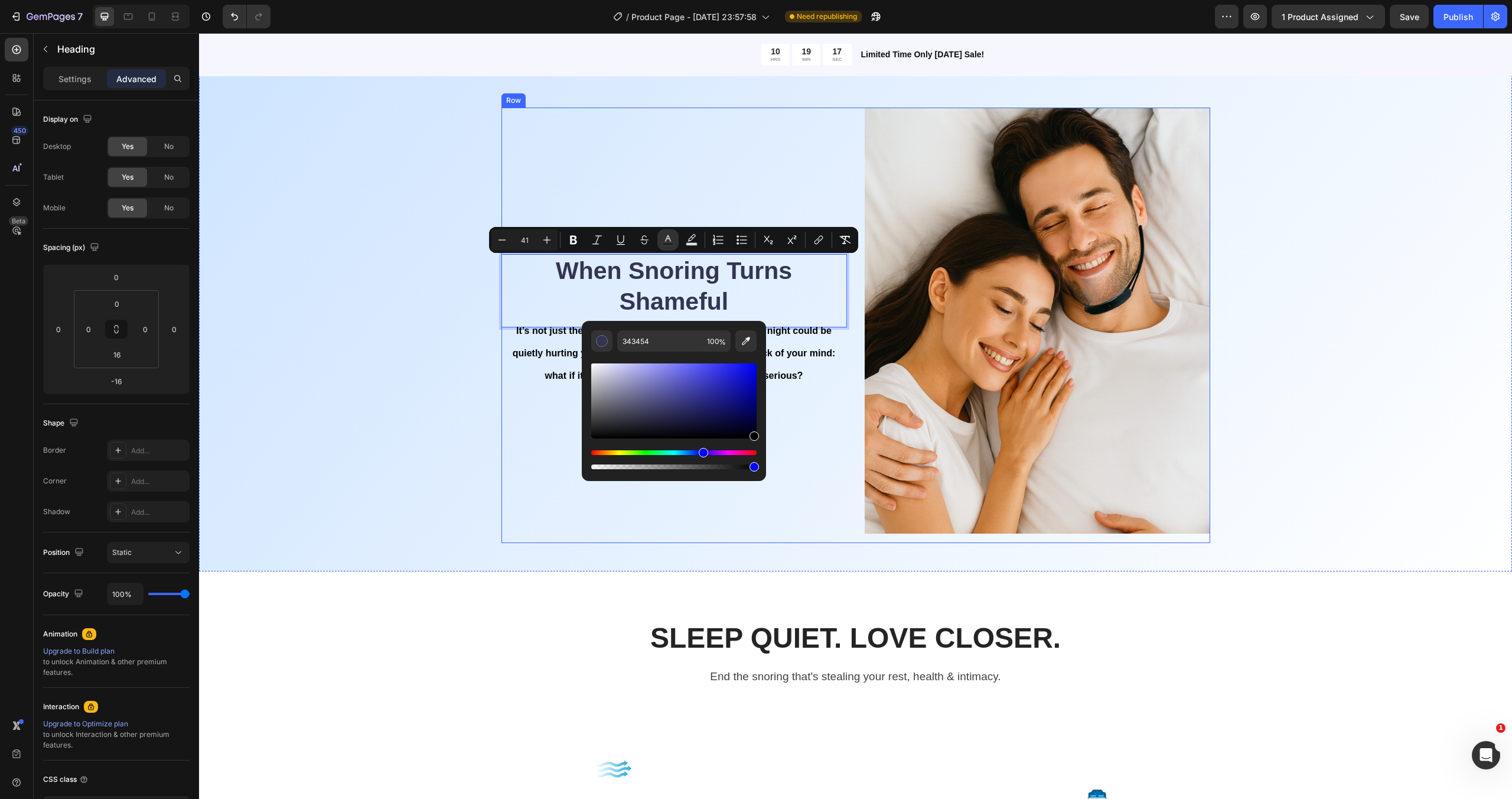
type input "000000"
drag, startPoint x: 855, startPoint y: 453, endPoint x: 774, endPoint y: 475, distance: 83.9
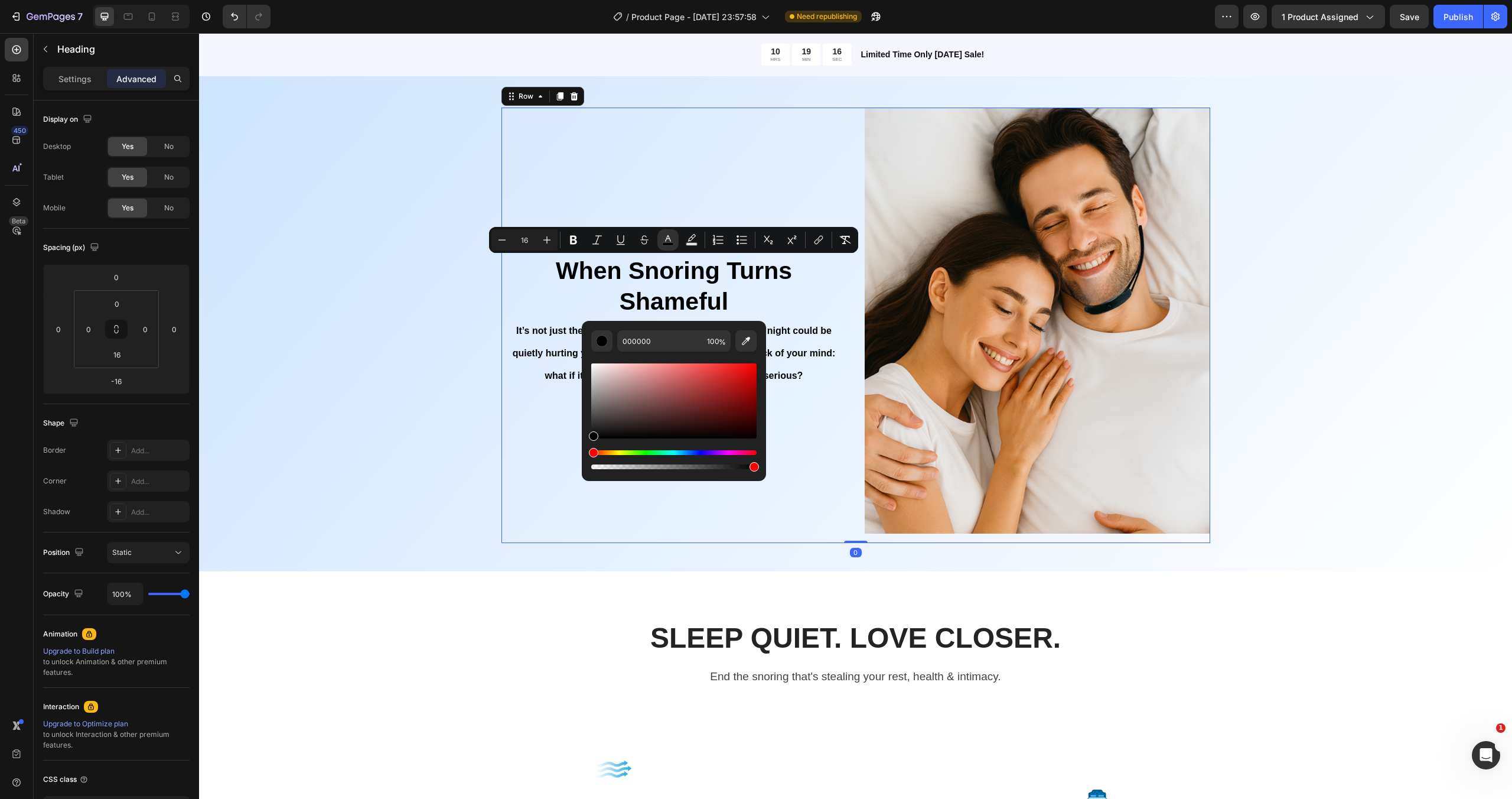
click at [805, 442] on div "⁠⁠⁠⁠⁠⁠⁠ When Snoring Turns Shameful Heading It’s not just the embarrassment it’…" at bounding box center [674, 325] width 346 height 436
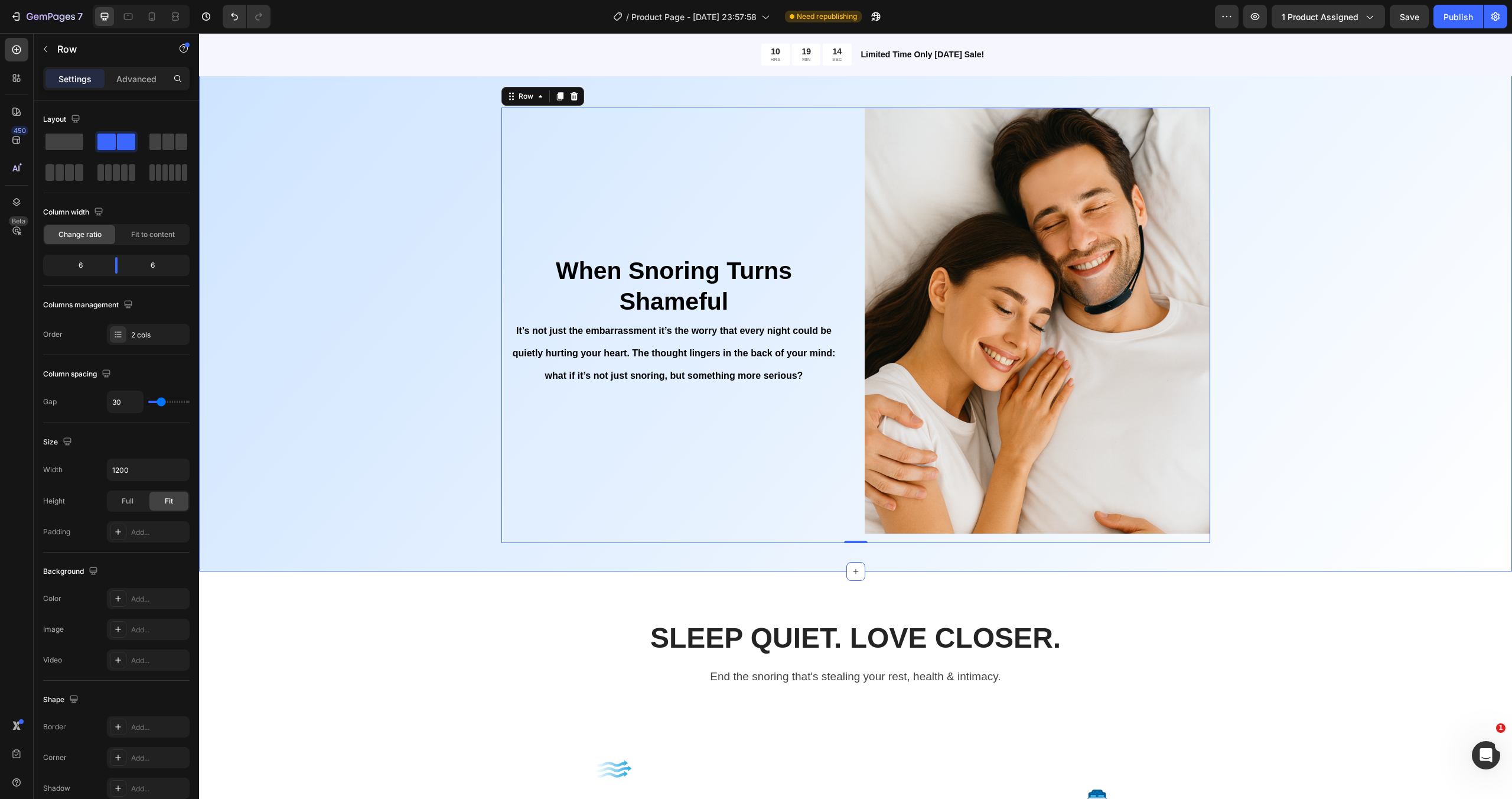
click at [449, 267] on div "⁠⁠⁠⁠⁠⁠⁠ When Snoring Turns Shameful Heading It’s not just the embarrassment it’…" at bounding box center [855, 325] width 1295 height 436
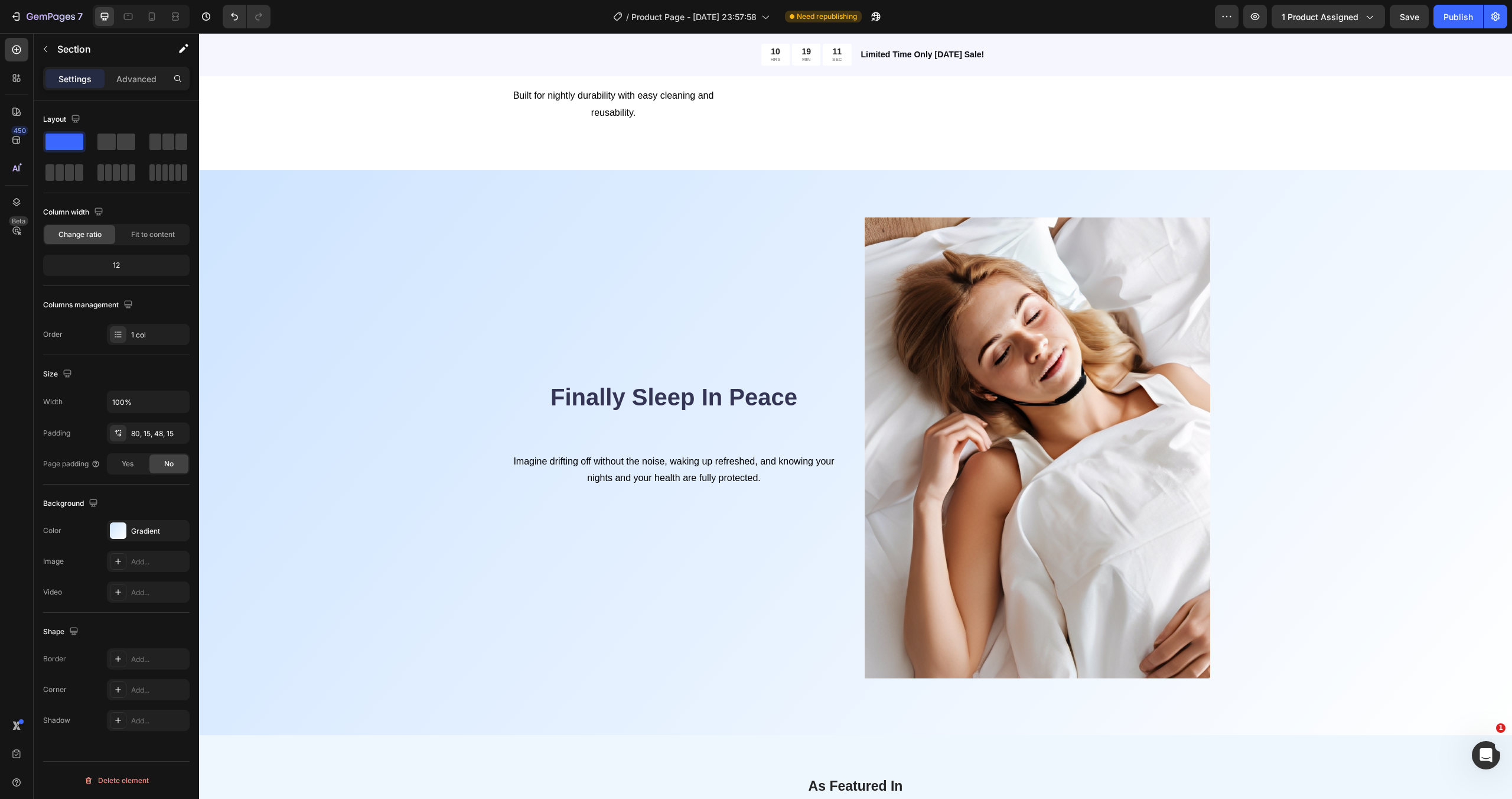
scroll to position [1539, 0]
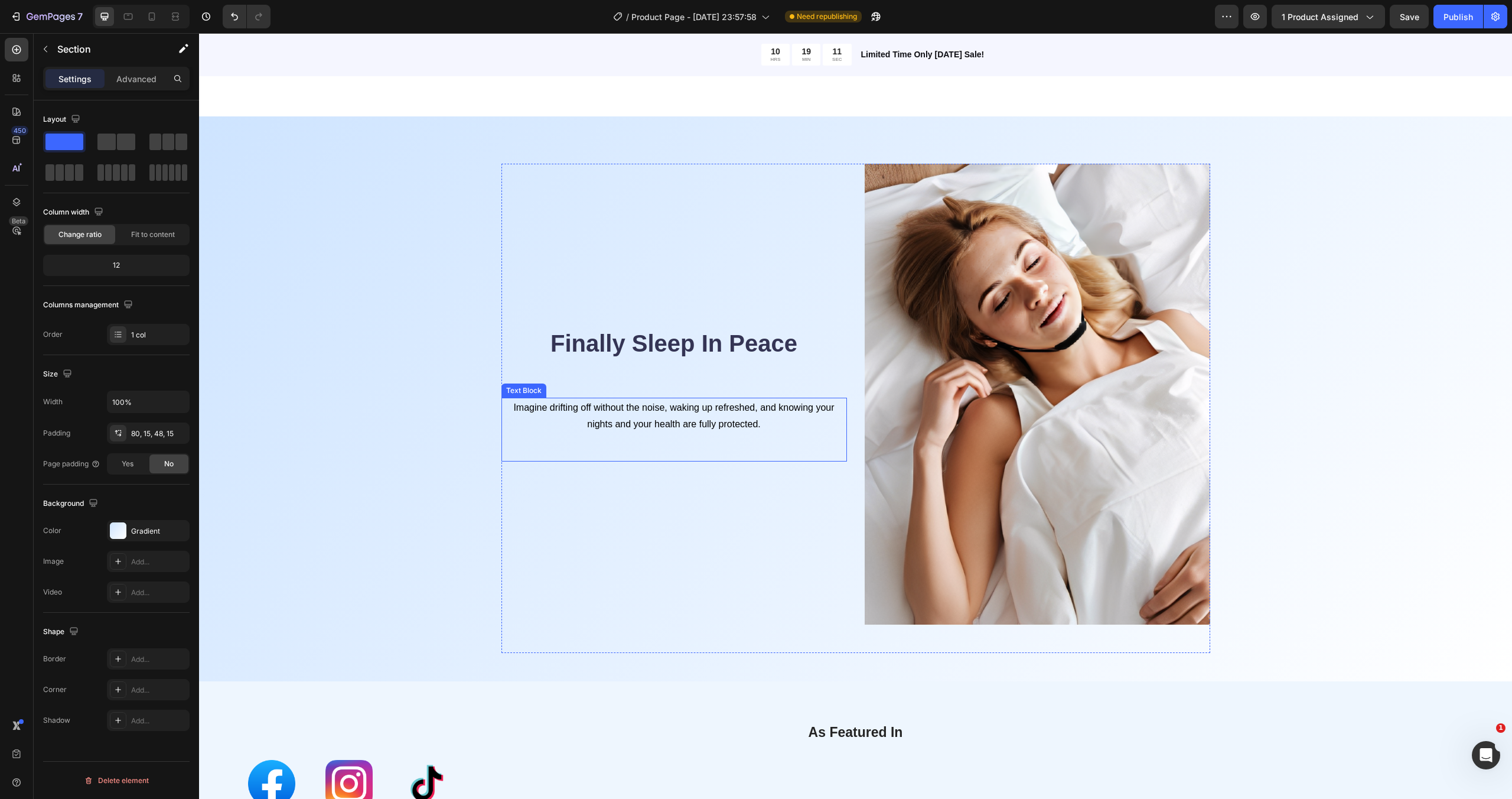
click at [676, 411] on span "Imagine drifting off without the noise, waking up refreshed, and knowing your n…" at bounding box center [674, 416] width 321 height 27
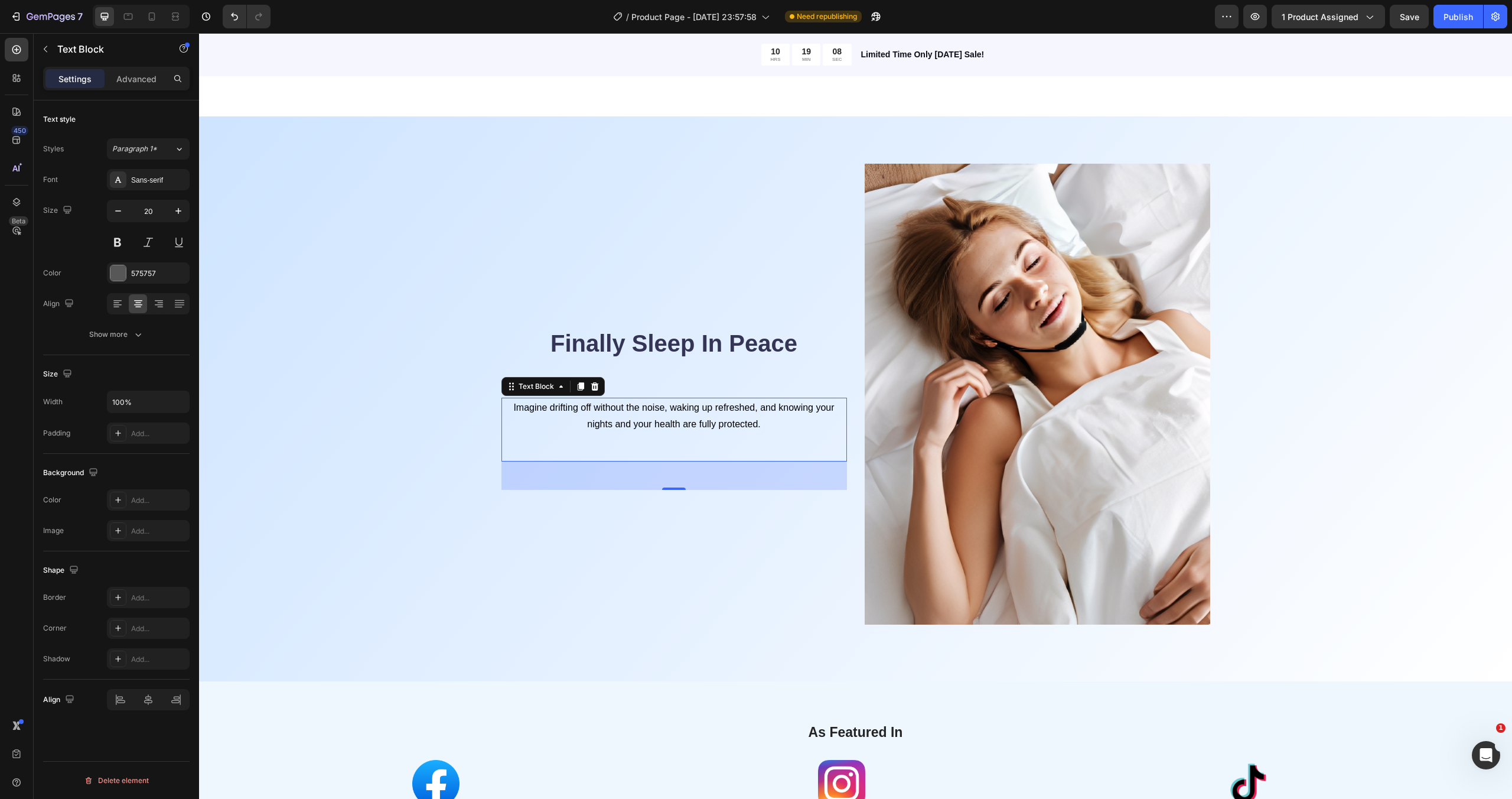
click at [759, 414] on p "Imagine drifting off without the noise, waking up refreshed, and knowing your n…" at bounding box center [674, 415] width 343 height 33
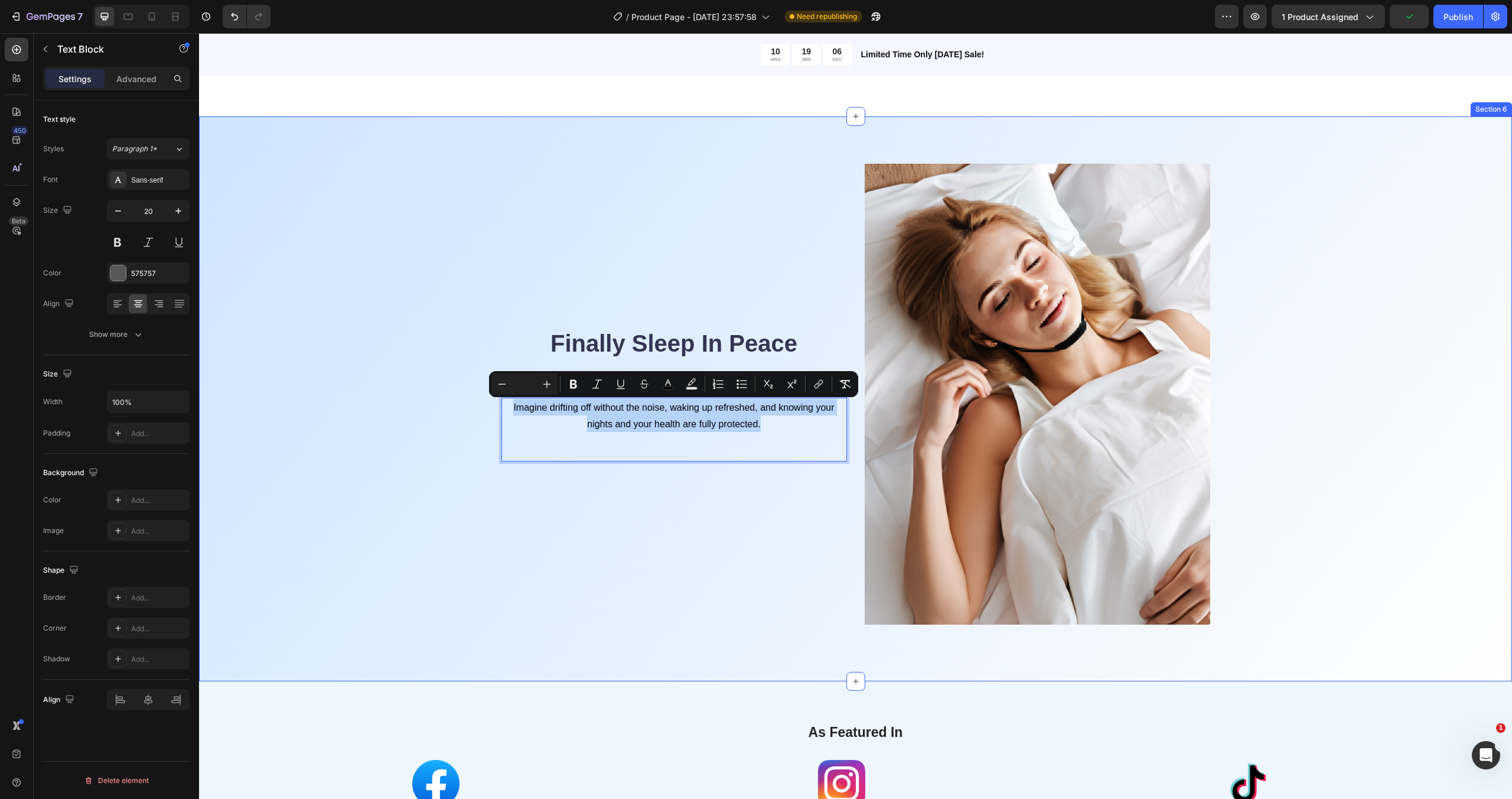
drag, startPoint x: 768, startPoint y: 427, endPoint x: 466, endPoint y: 397, distance: 303.5
click at [466, 397] on div "Finally Sleep In Peace Heading Imagine drifting off without the noise, waking u…" at bounding box center [855, 408] width 1295 height 489
copy span "Imagine drifting off without the noise, waking up refreshed, and knowing your n…"
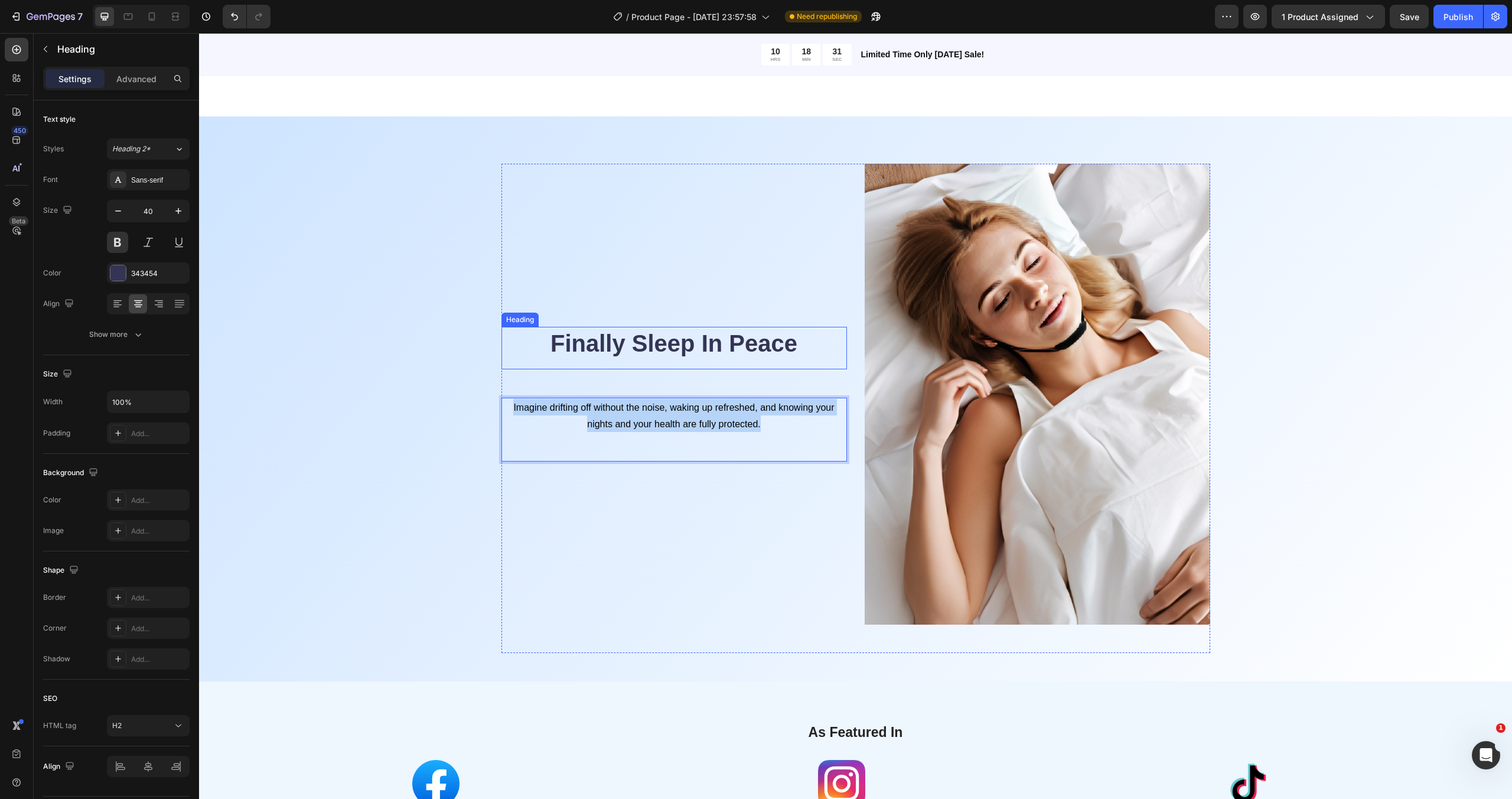
click at [720, 331] on h2 "Finally Sleep In Peace" at bounding box center [674, 343] width 346 height 33
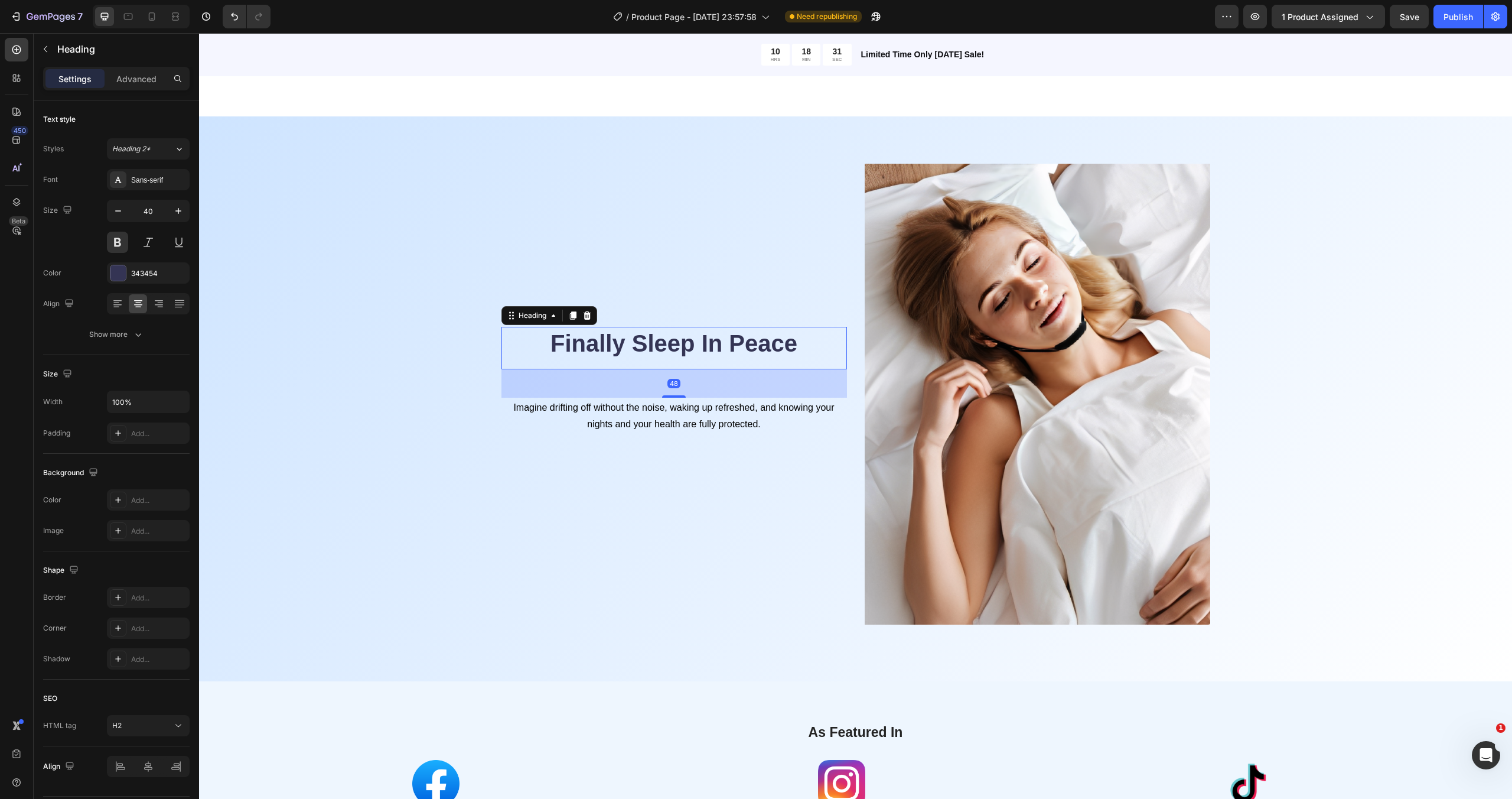
click at [720, 331] on h2 "Finally Sleep In Peace" at bounding box center [674, 343] width 346 height 33
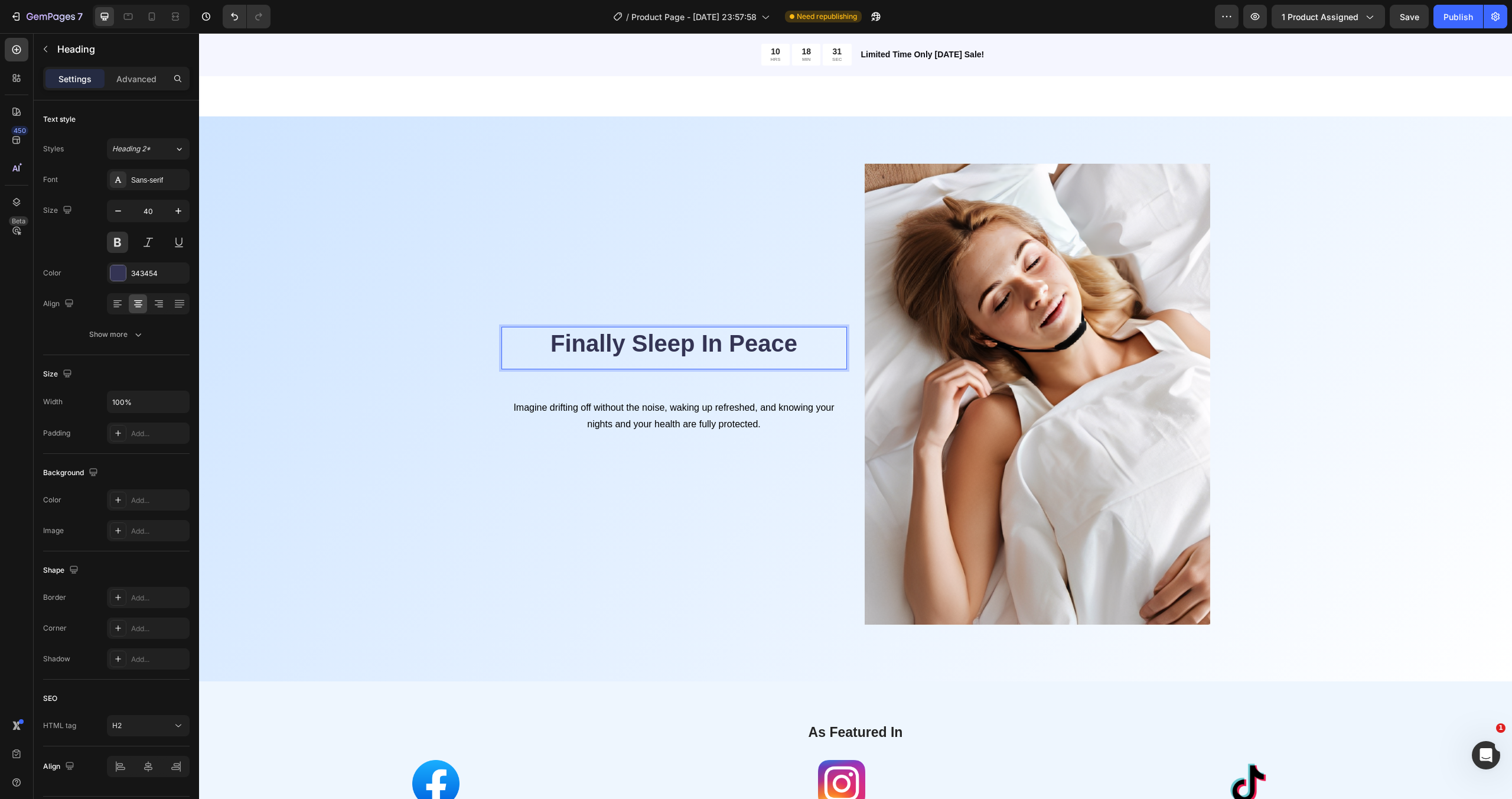
click at [720, 331] on p "Finally Sleep In Peace" at bounding box center [674, 343] width 343 height 31
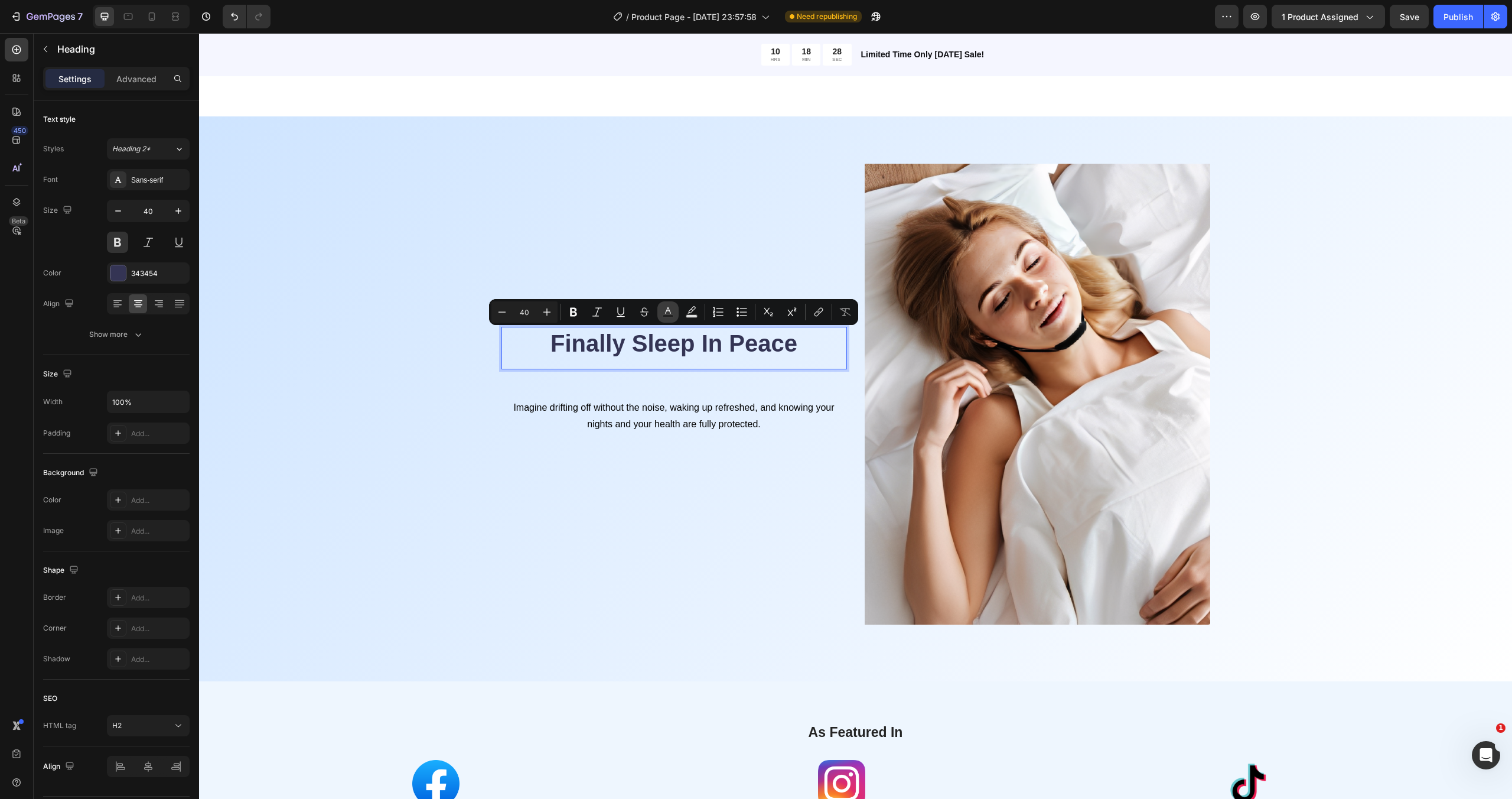
click at [670, 314] on icon "Editor contextual toolbar" at bounding box center [668, 312] width 12 height 12
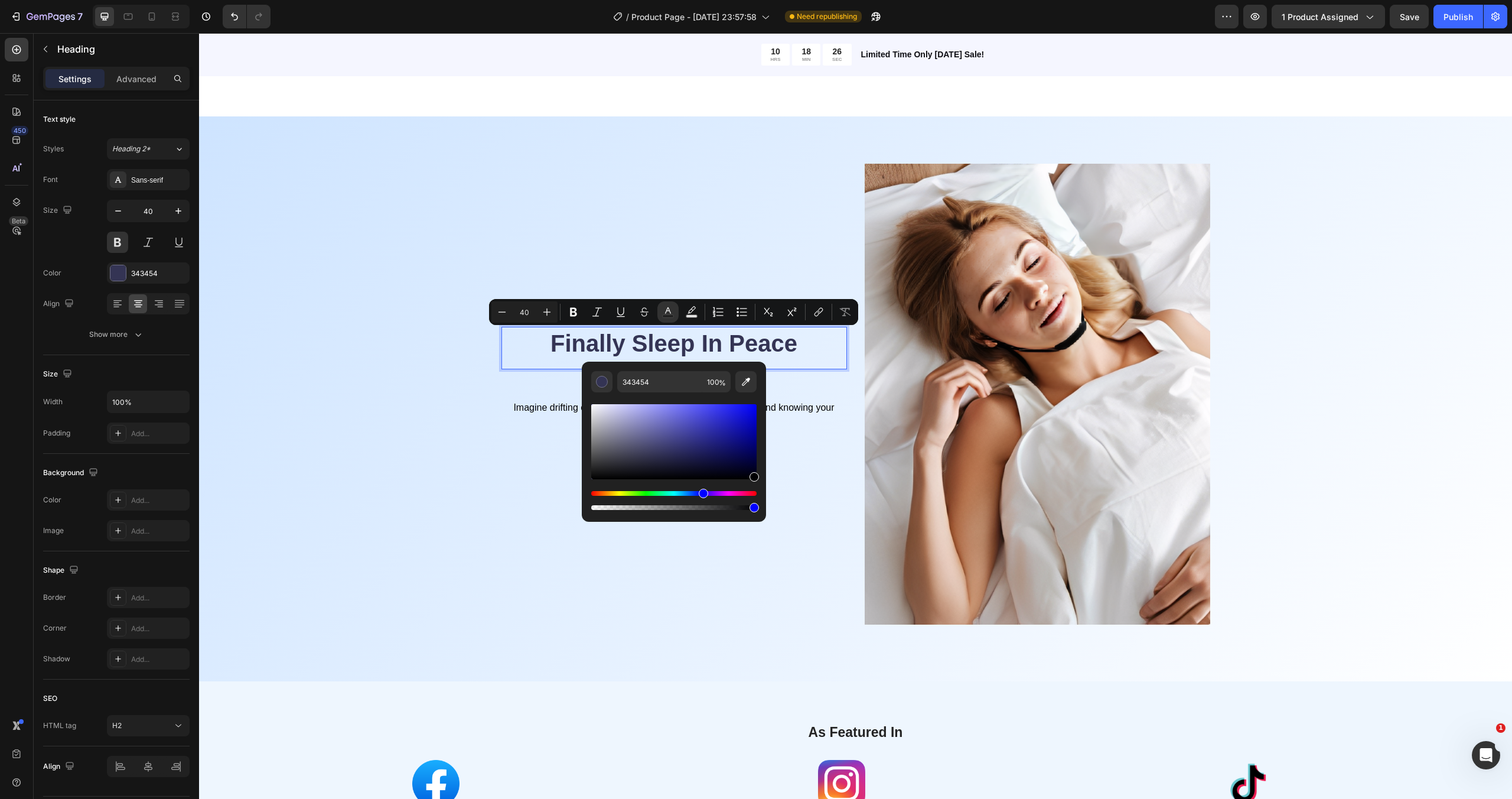
type input "000002"
drag, startPoint x: 857, startPoint y: 490, endPoint x: 780, endPoint y: 486, distance: 77.1
click at [812, 476] on div "⁠⁠⁠⁠⁠⁠⁠ Finally Sleep In Peace Heading Imagine drifting off without the noise, …" at bounding box center [674, 408] width 346 height 489
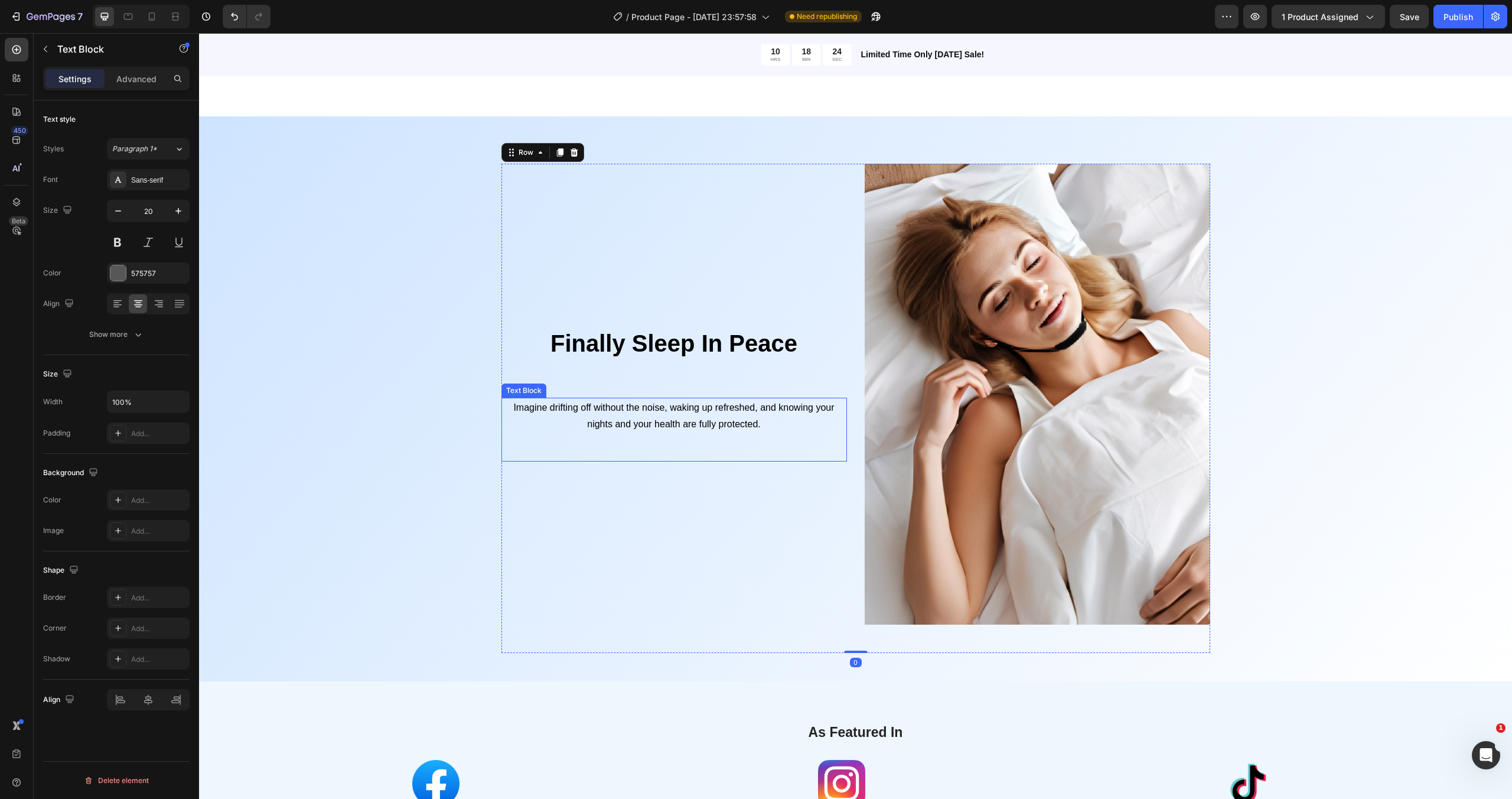
click at [749, 416] on p "Imagine drifting off without the noise, waking up refreshed, and knowing your n…" at bounding box center [674, 415] width 343 height 33
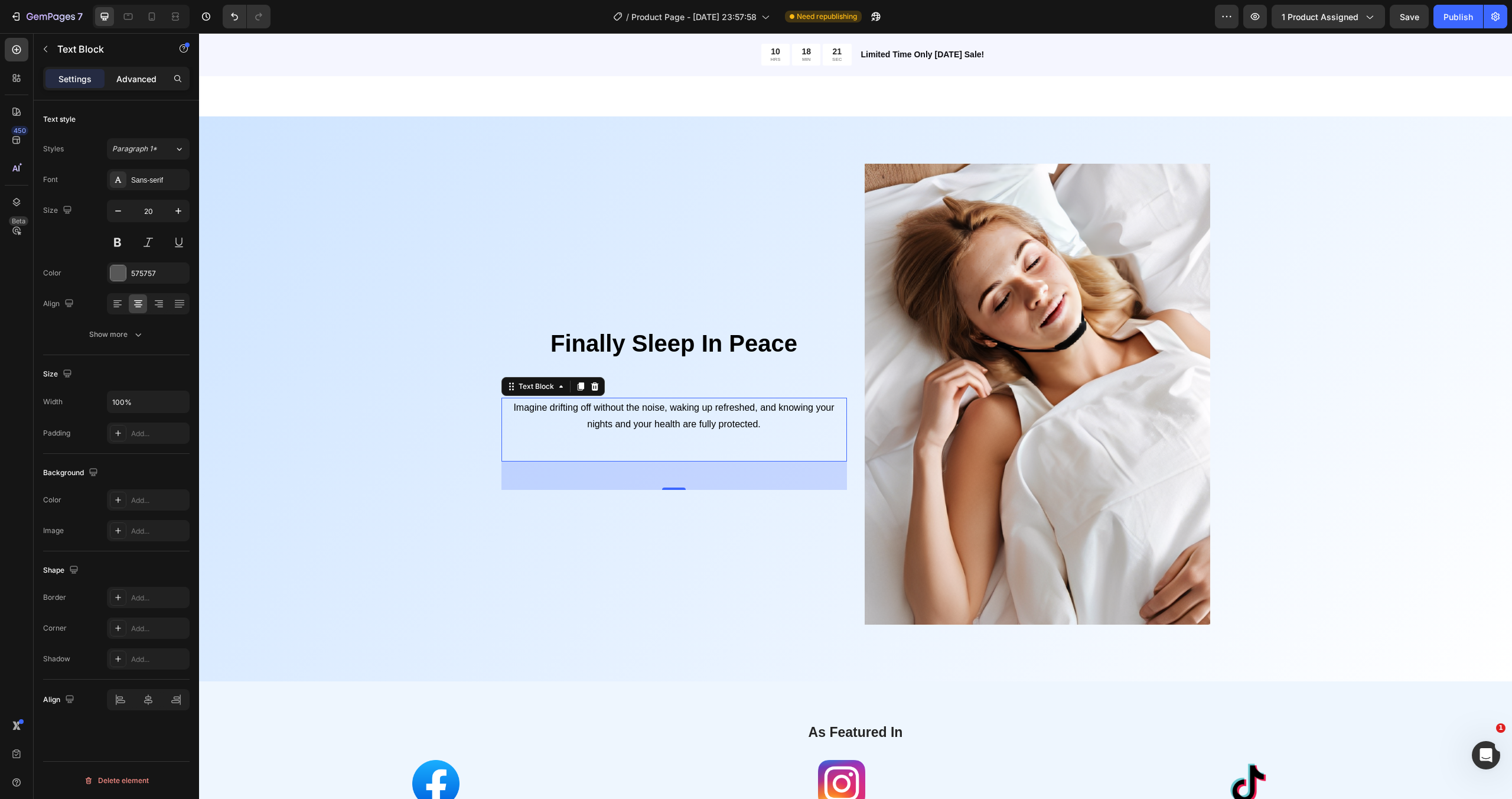
click at [128, 85] on div "Advanced" at bounding box center [137, 78] width 59 height 19
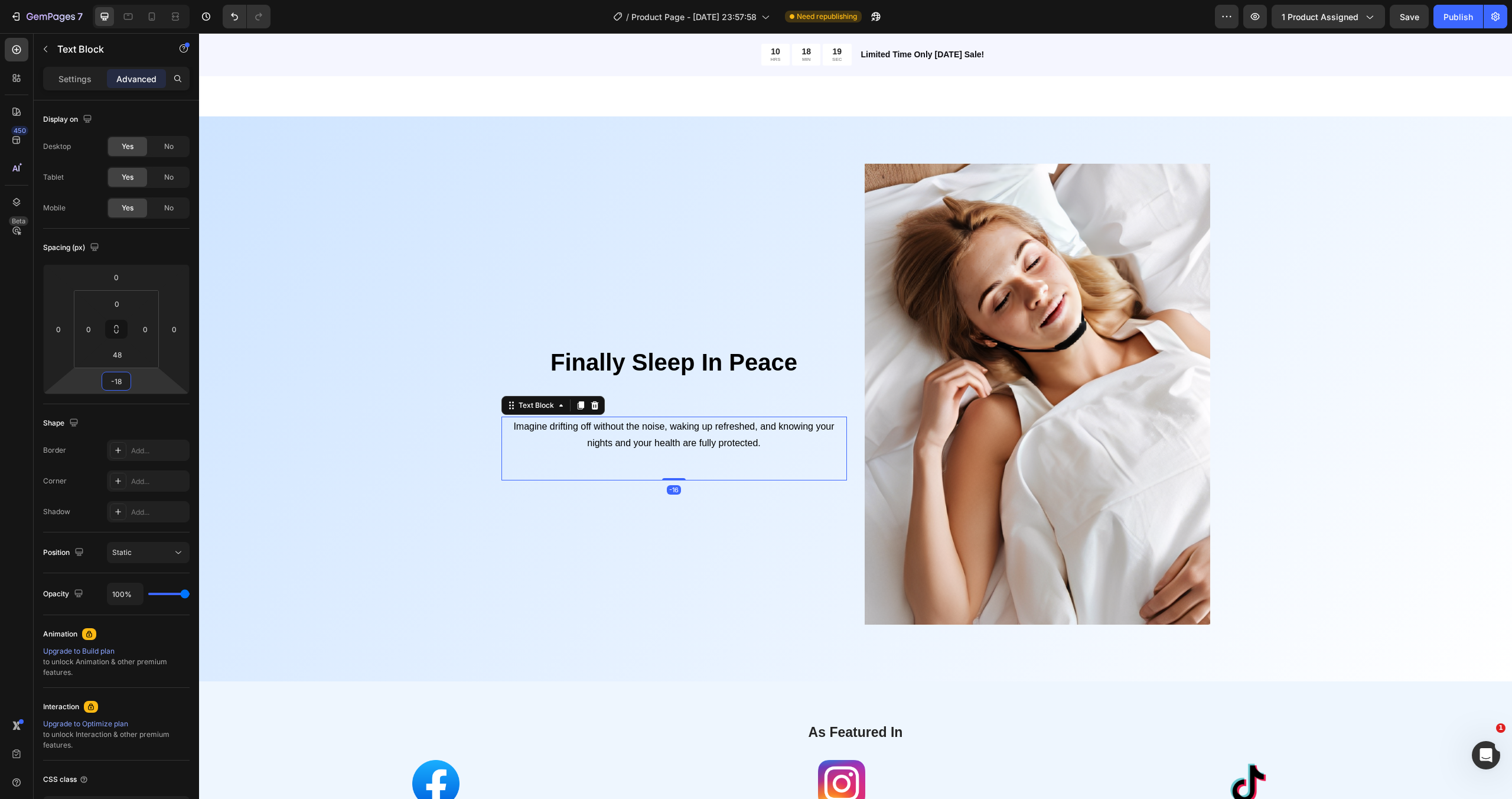
type input "-20"
drag, startPoint x: 142, startPoint y: 381, endPoint x: 145, endPoint y: 401, distance: 20.2
click at [145, 0] on html "7 / Product Page - [DATE] 23:57:58 Need republishing Preview 1 product assigned…" at bounding box center [756, 0] width 1512 height 0
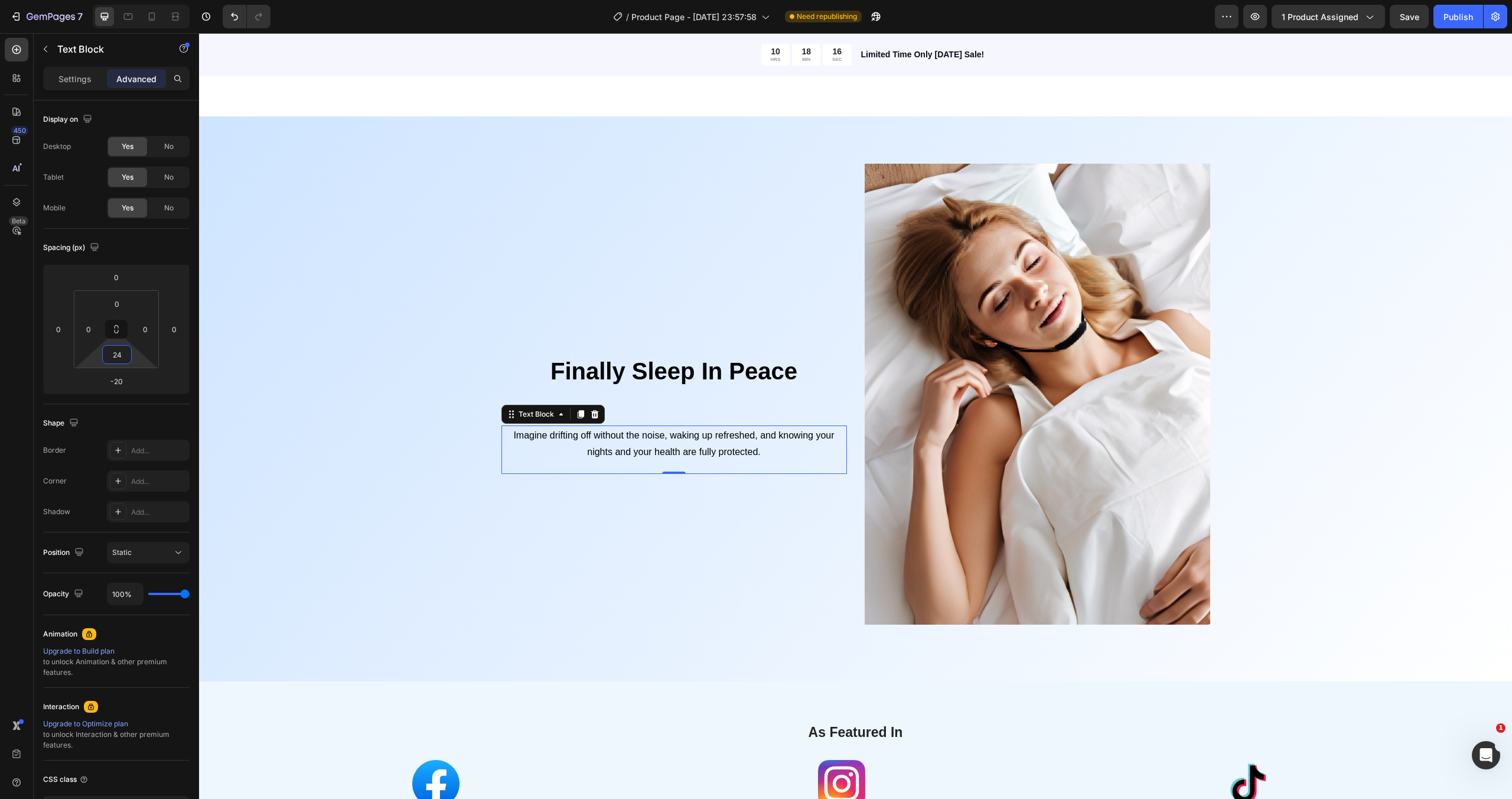
type input "26"
drag, startPoint x: 133, startPoint y: 358, endPoint x: 135, endPoint y: 365, distance: 7.3
click at [135, 0] on html "7 / Product Page - [DATE] 23:57:58 Need republishing Preview 1 product assigned…" at bounding box center [756, 0] width 1512 height 0
click at [657, 380] on span "Finally Sleep In Peace" at bounding box center [674, 370] width 247 height 26
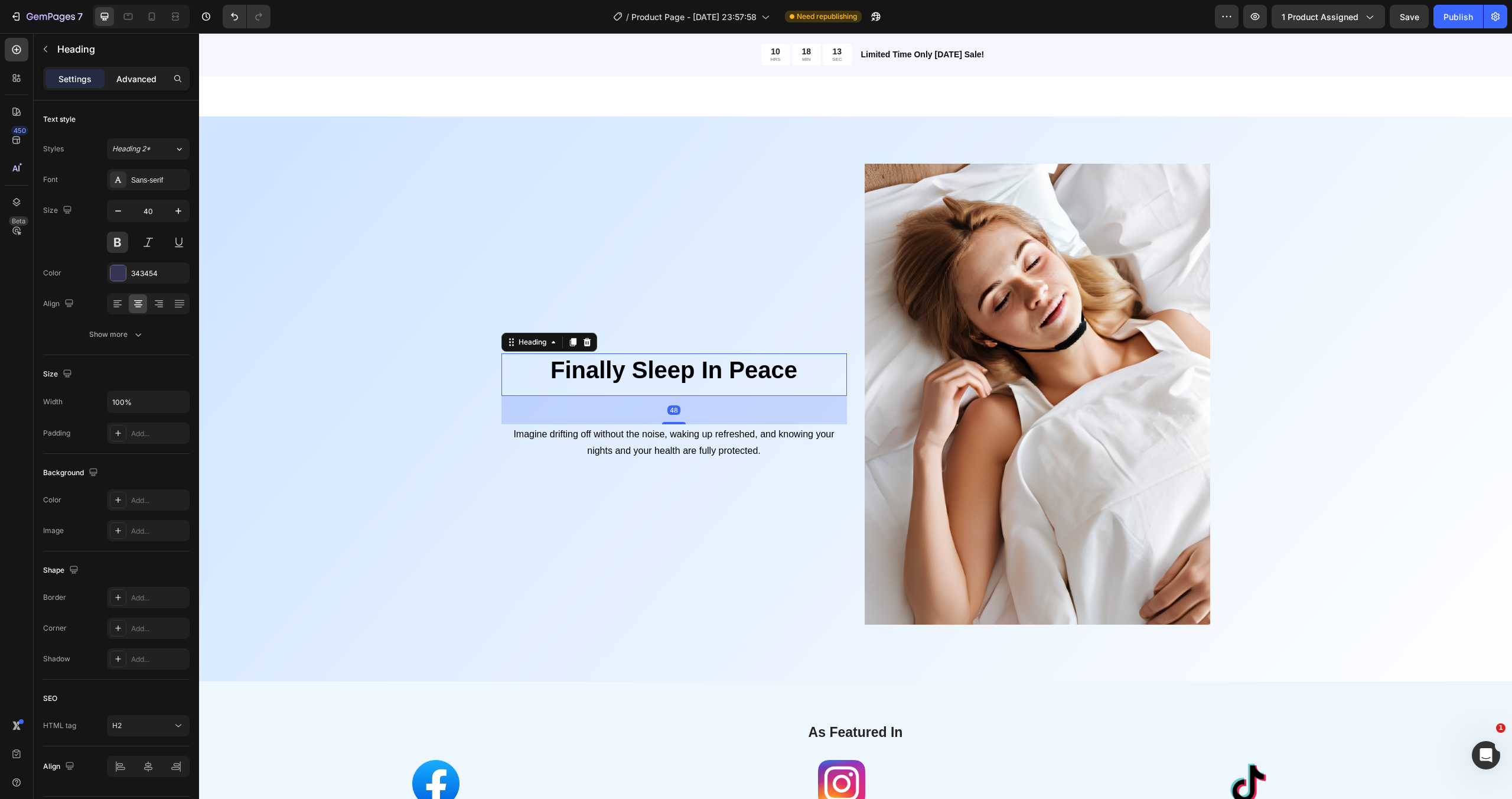
click at [134, 78] on p "Advanced" at bounding box center [136, 79] width 40 height 12
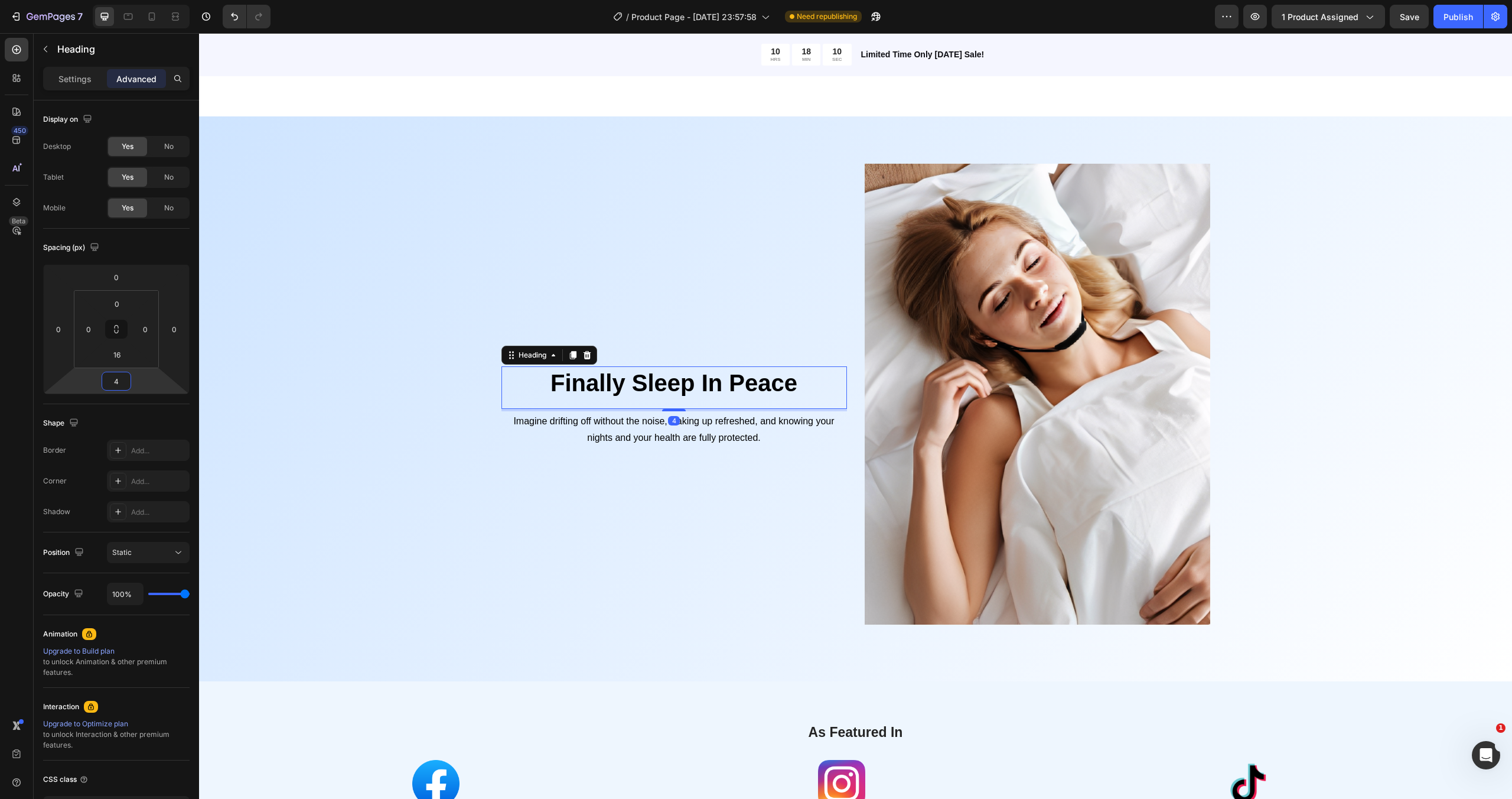
type input "2"
drag, startPoint x: 144, startPoint y: 381, endPoint x: 147, endPoint y: 394, distance: 13.3
click at [147, 0] on html "7 / Product Page - [DATE] 23:57:58 Need republishing Preview 1 product assigned…" at bounding box center [756, 0] width 1512 height 0
click at [301, 234] on div "⁠⁠⁠⁠⁠⁠⁠ Finally Sleep In Peace Heading 2 Imagine drifting off without the noise…" at bounding box center [855, 408] width 1295 height 489
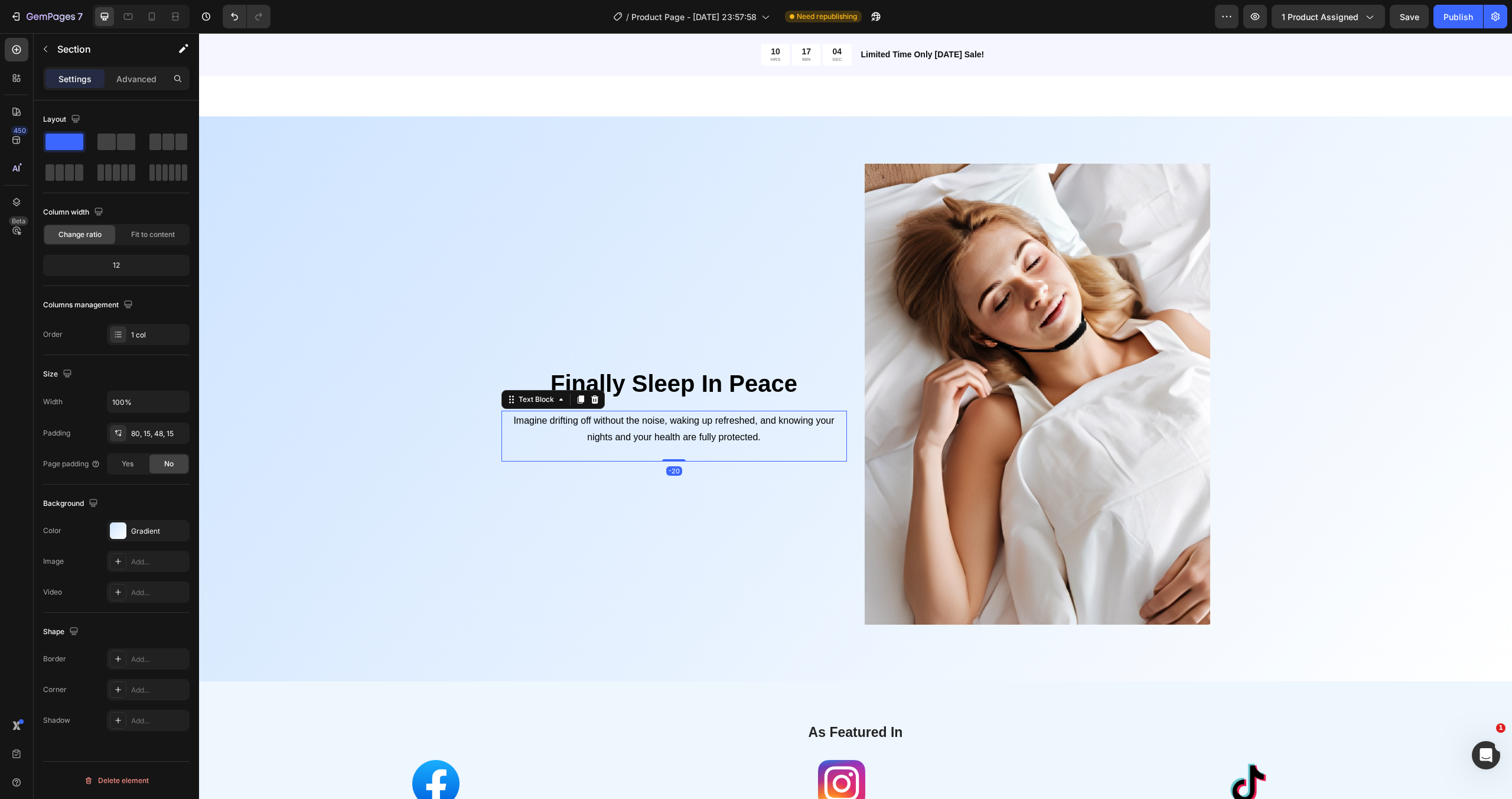
click at [699, 433] on span "Imagine drifting off without the noise, waking up refreshed, and knowing your n…" at bounding box center [674, 429] width 321 height 27
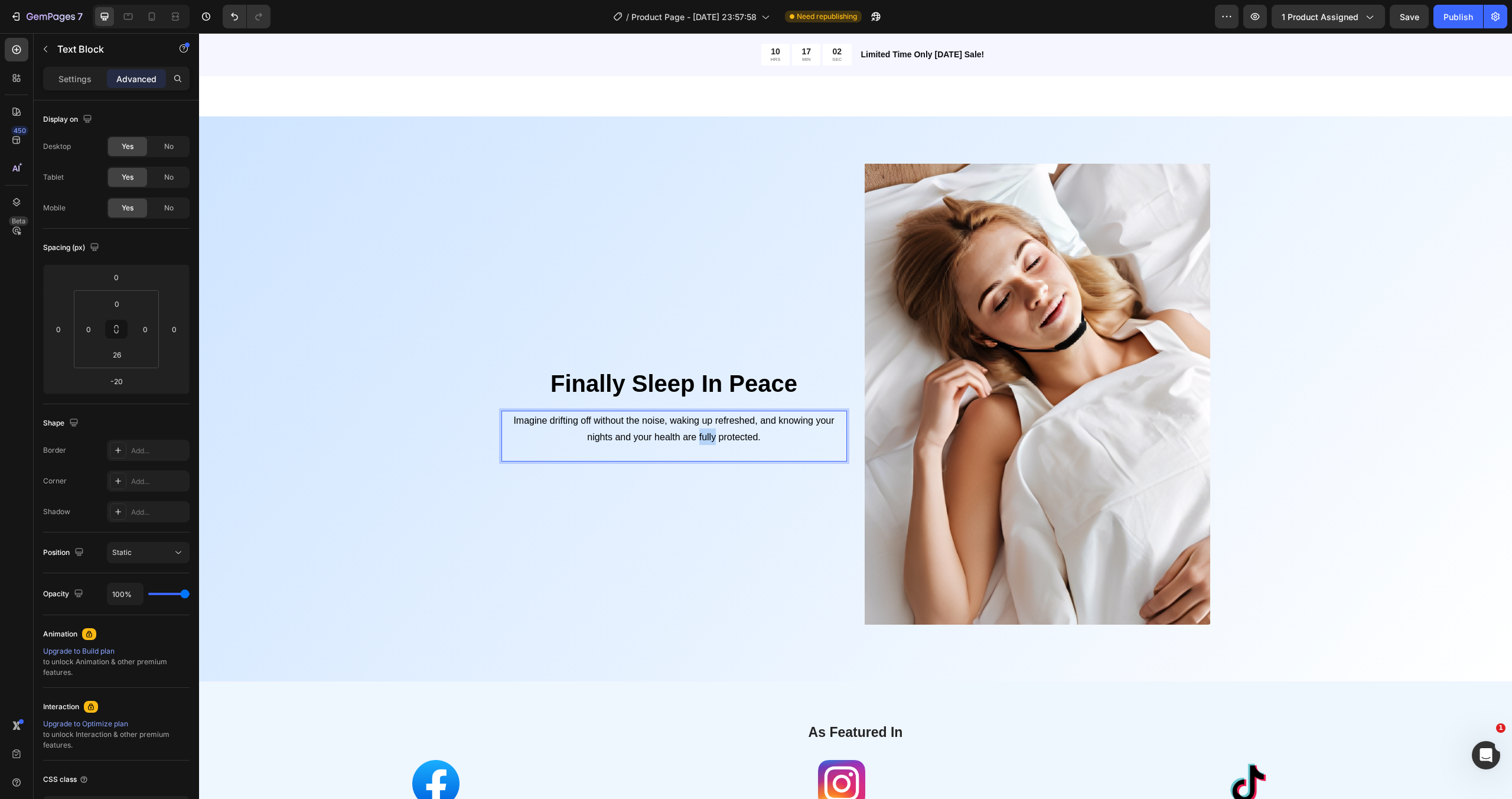
click at [710, 437] on span "Imagine drifting off without the noise, waking up refreshed, and knowing your n…" at bounding box center [674, 429] width 321 height 27
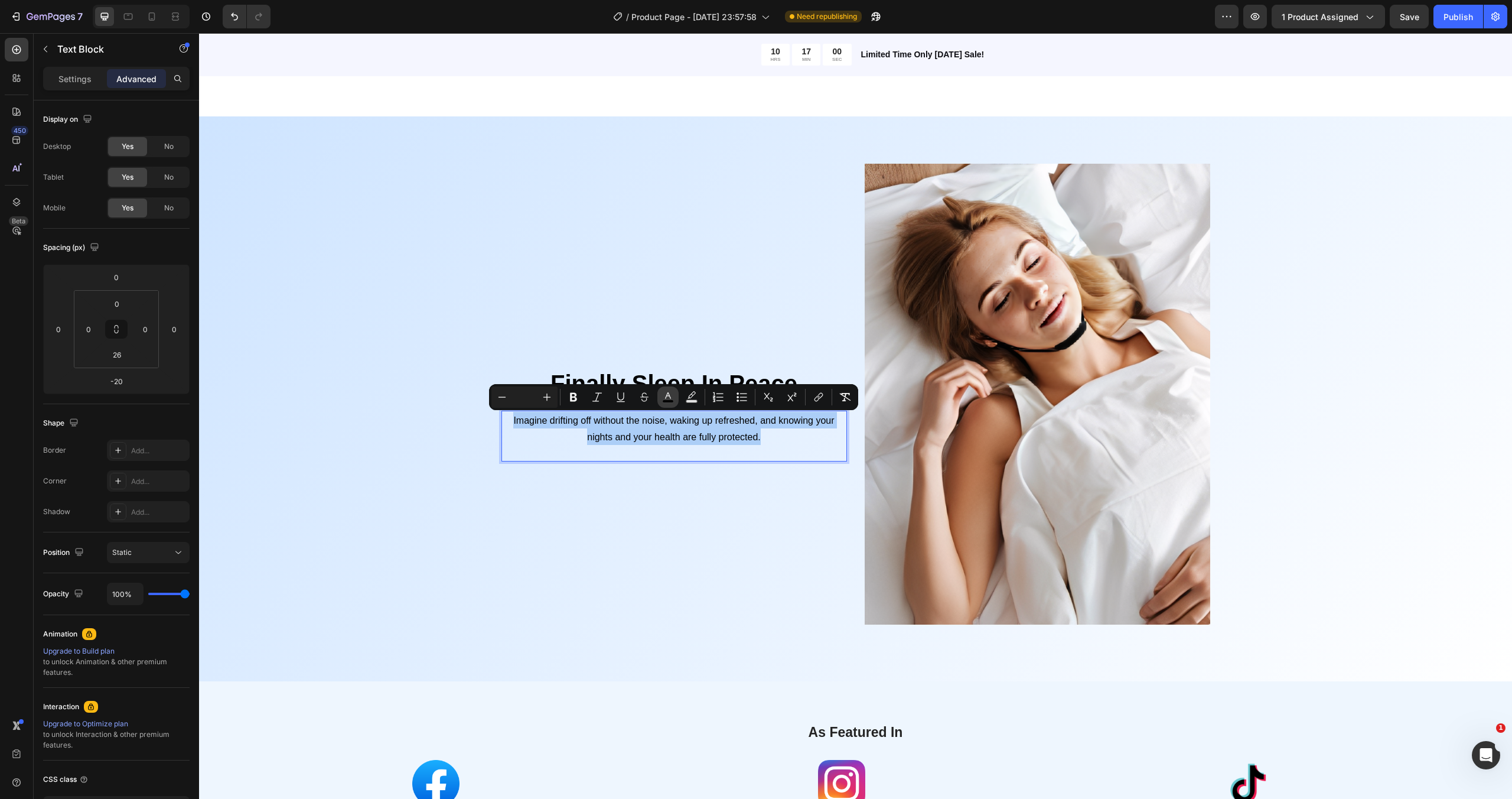
click at [666, 402] on rect "Editor contextual toolbar" at bounding box center [668, 401] width 12 height 3
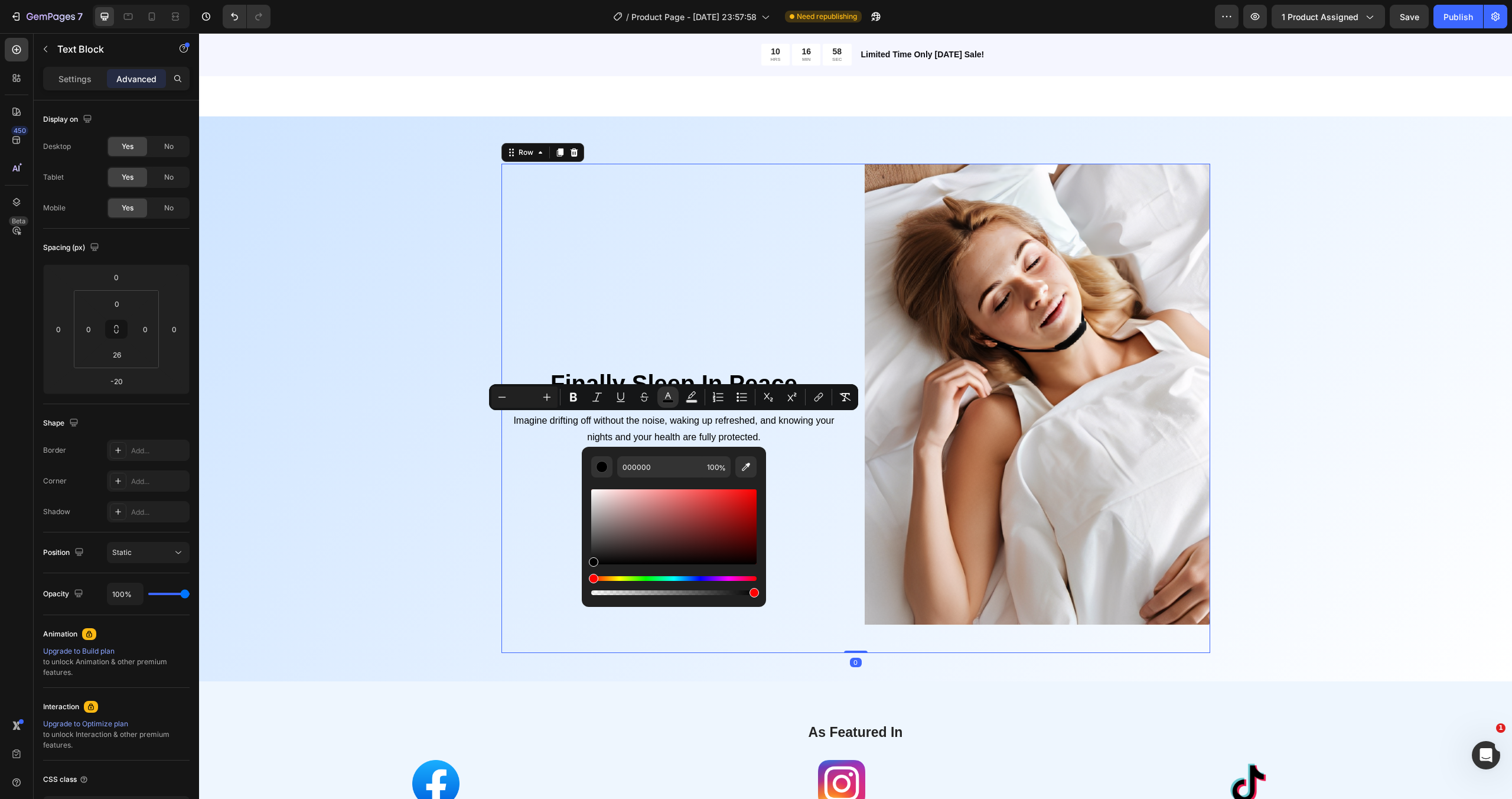
click at [658, 332] on div "⁠⁠⁠⁠⁠⁠⁠ Finally Sleep In Peace Heading Imagine drifting off without the noise, …" at bounding box center [674, 408] width 346 height 489
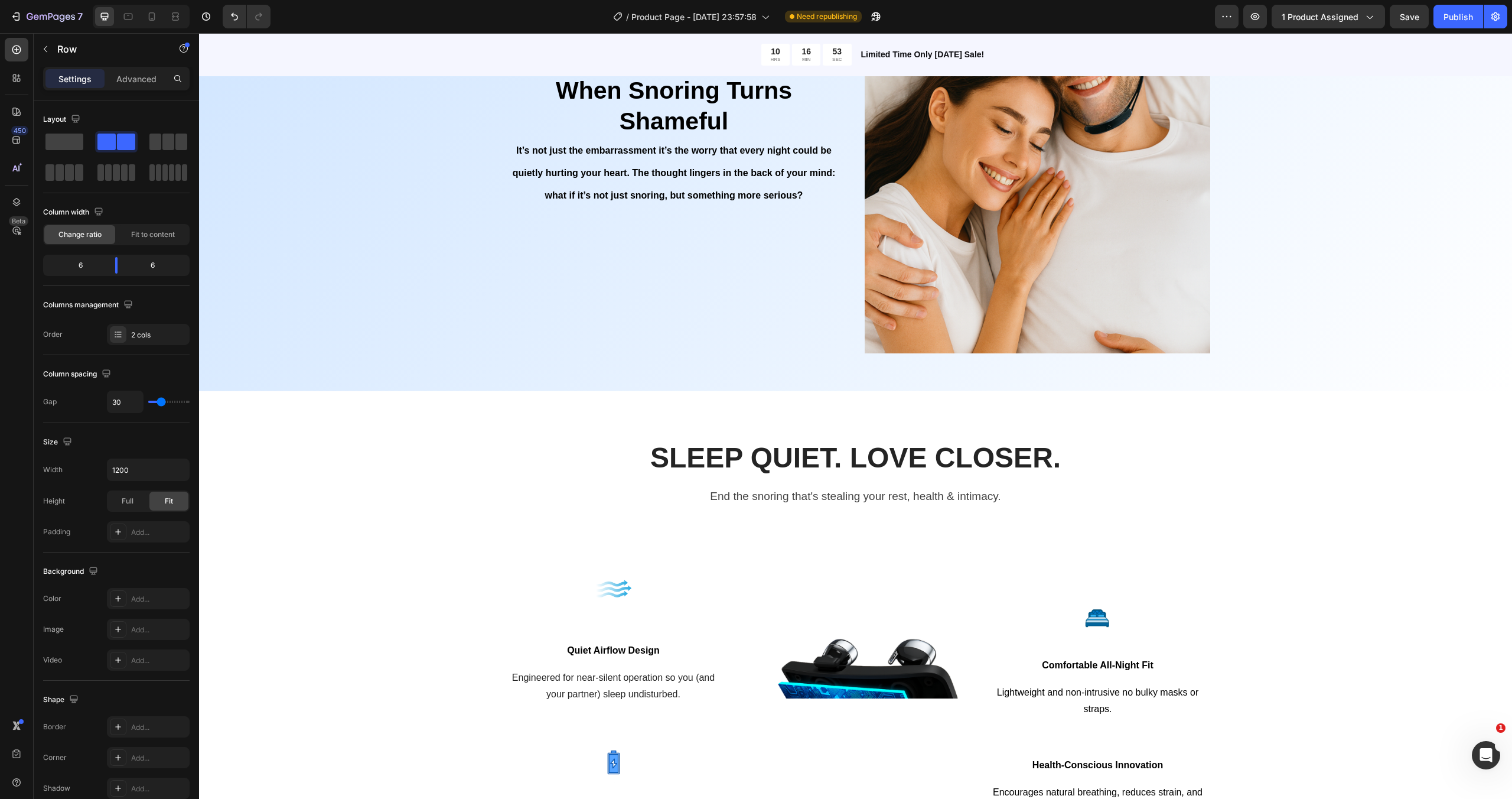
scroll to position [758, 0]
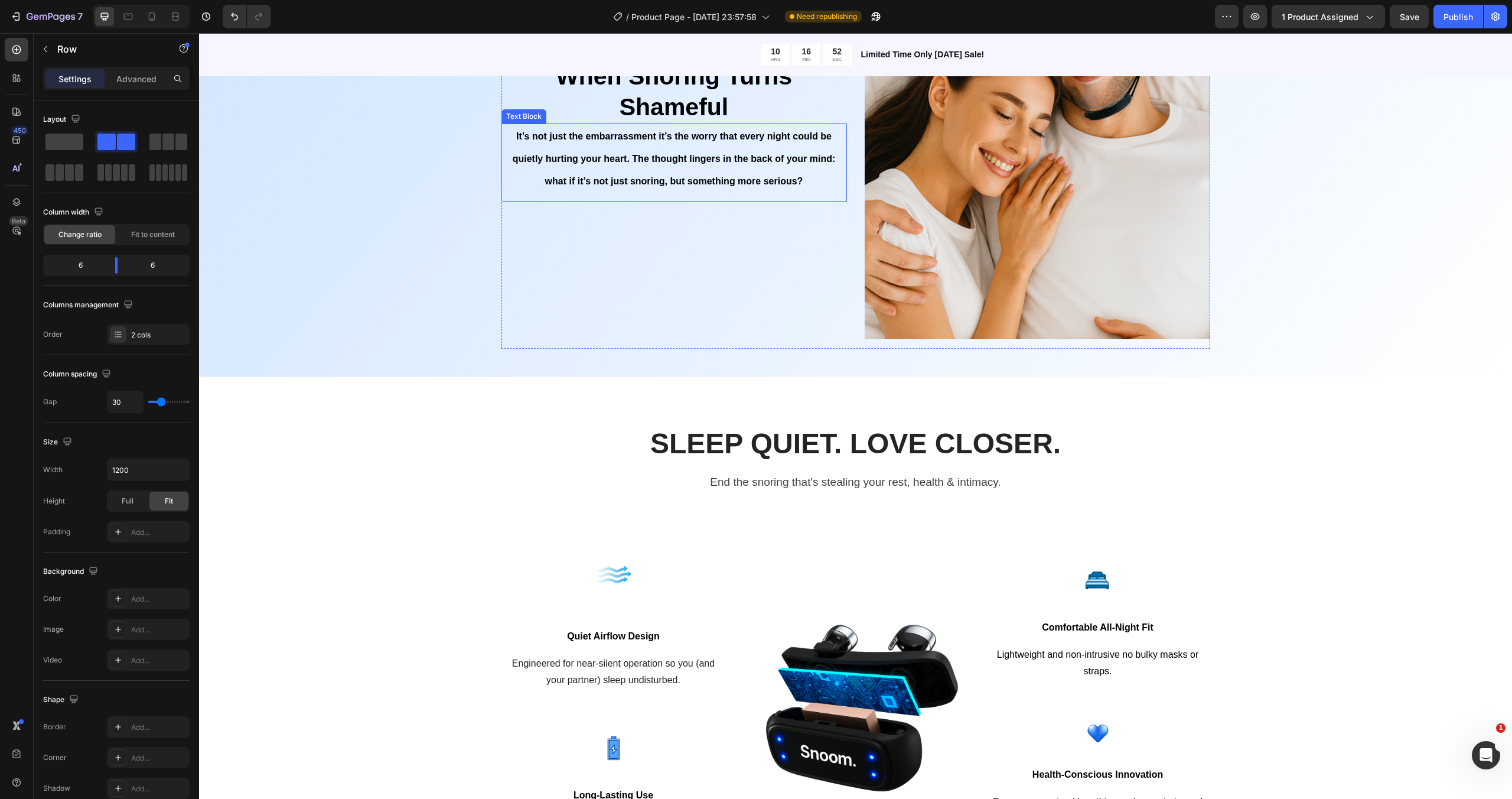
click at [649, 164] on p "It’s not just the embarrassment it’s the worry that every night could be quietl…" at bounding box center [674, 158] width 343 height 67
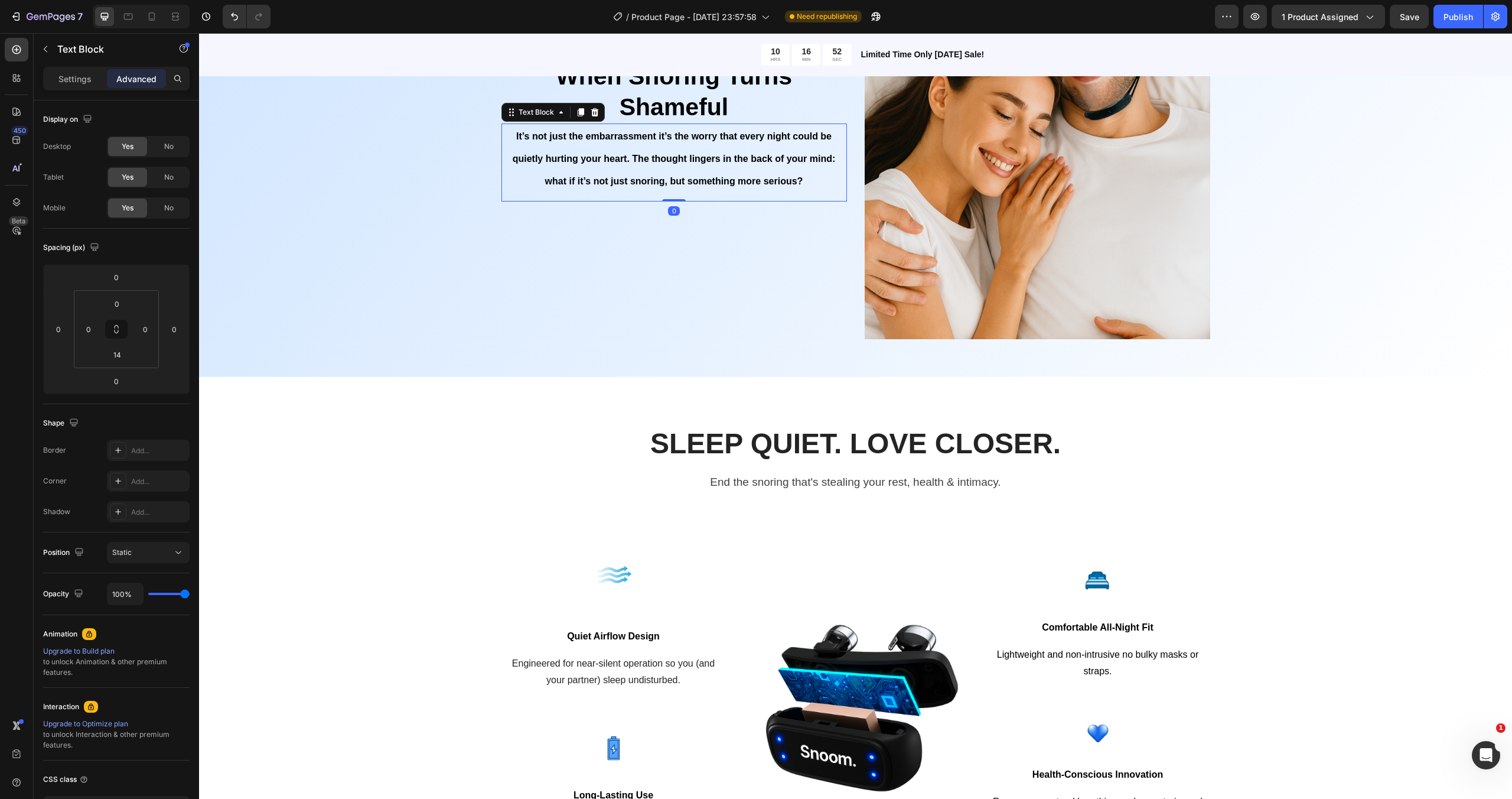
click at [649, 164] on p "It’s not just the embarrassment it’s the worry that every night could be quietl…" at bounding box center [674, 158] width 343 height 67
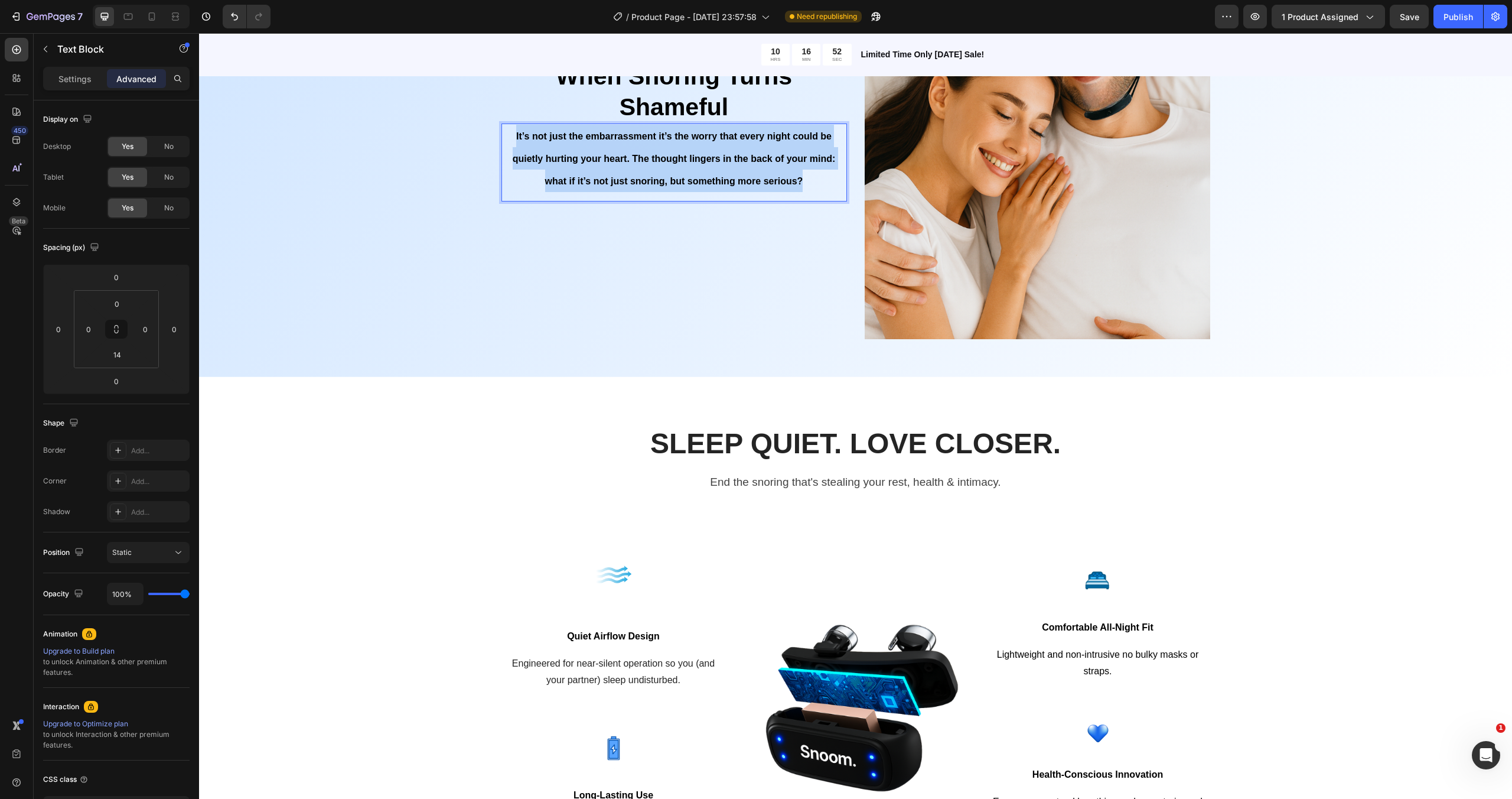
click at [649, 164] on p "It’s not just the embarrassment it’s the worry that every night could be quietl…" at bounding box center [674, 158] width 343 height 67
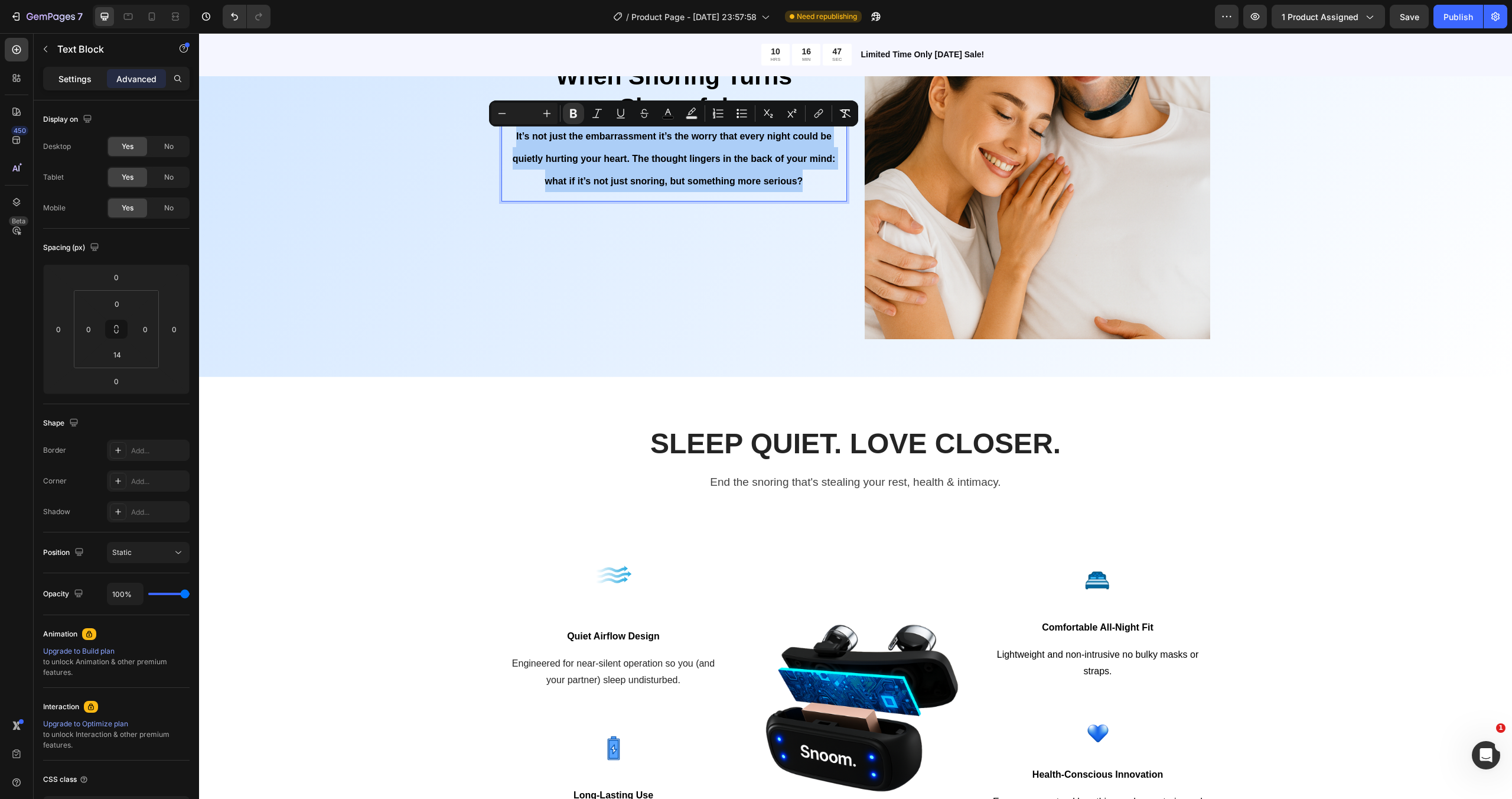
click at [73, 78] on p "Settings" at bounding box center [75, 79] width 33 height 12
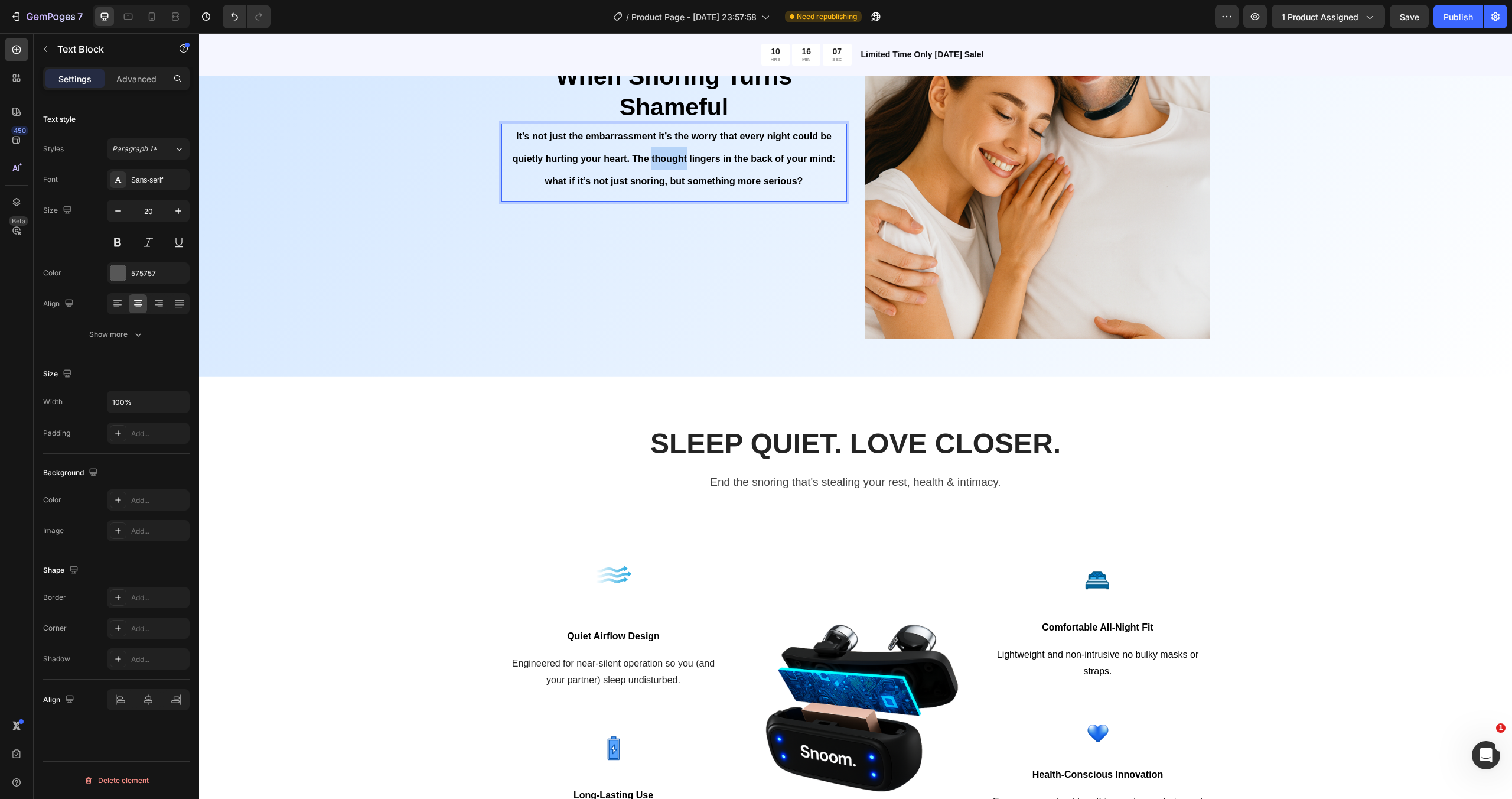
click at [675, 150] on p "It’s not just the embarrassment it’s the worry that every night could be quietl…" at bounding box center [674, 158] width 343 height 67
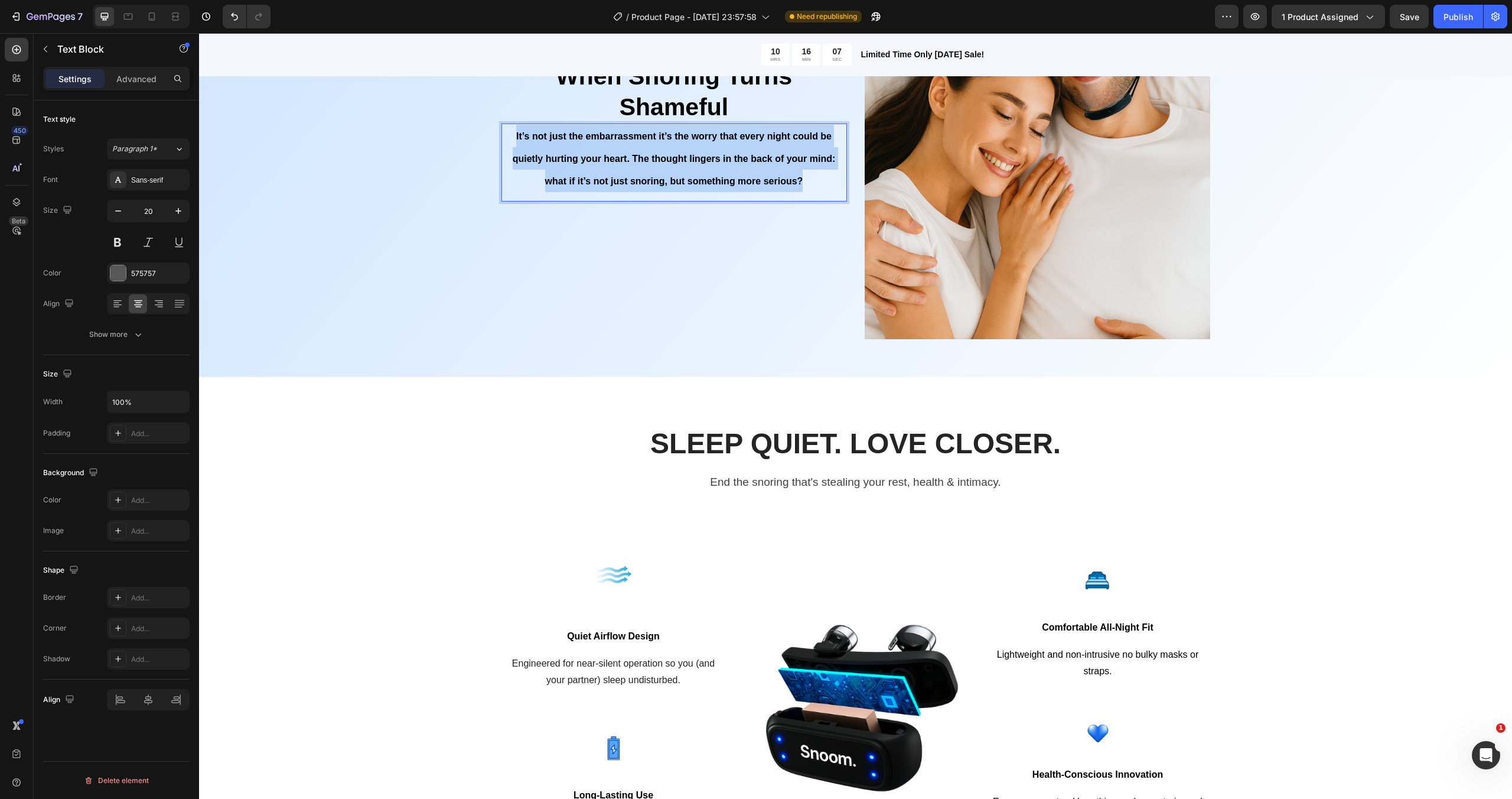
click at [675, 150] on p "It’s not just the embarrassment it’s the worry that every night could be quietl…" at bounding box center [674, 158] width 343 height 67
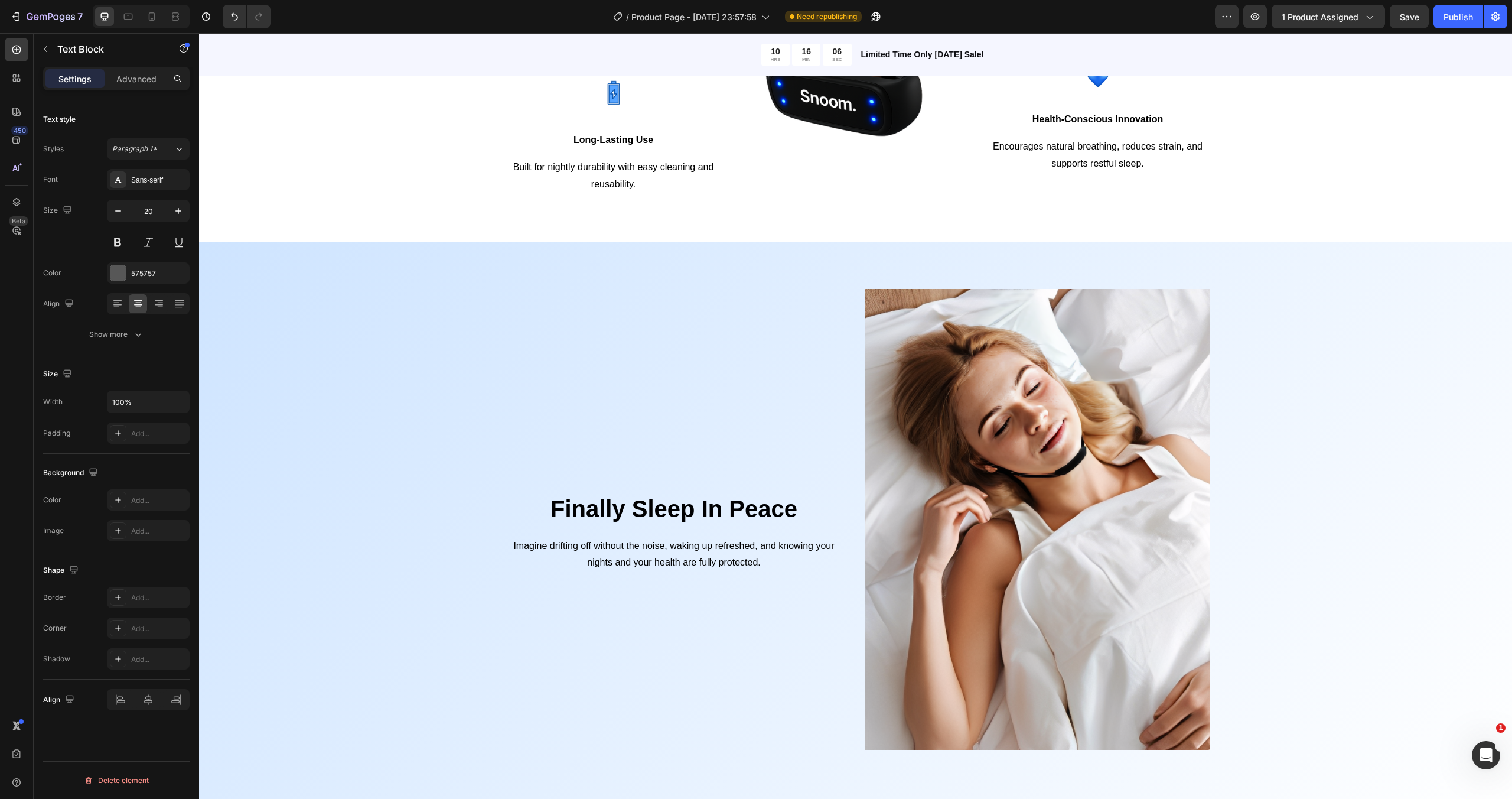
scroll to position [1467, 0]
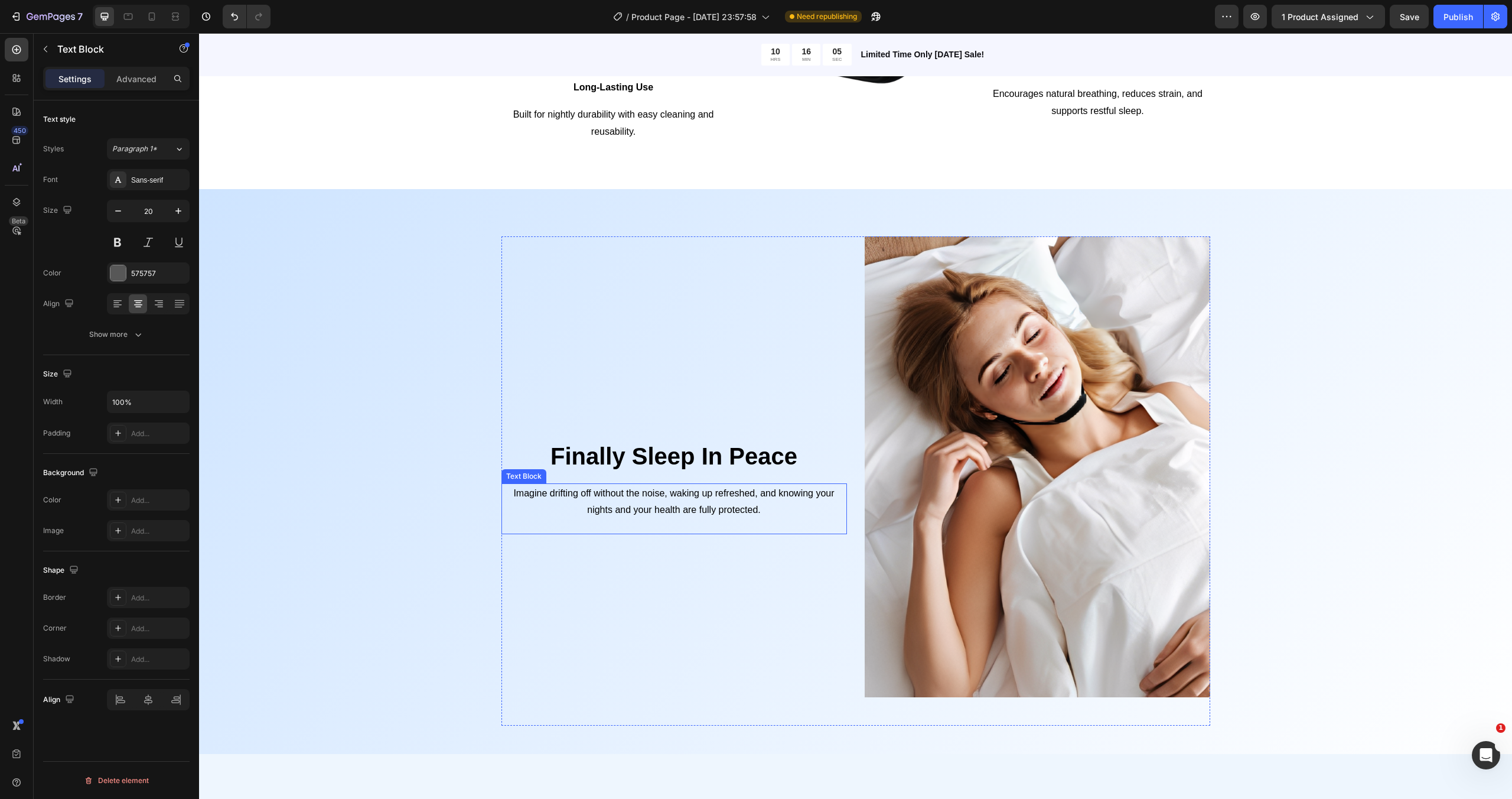
click at [684, 497] on span "Imagine drifting off without the noise, waking up refreshed, and knowing your n…" at bounding box center [674, 502] width 321 height 27
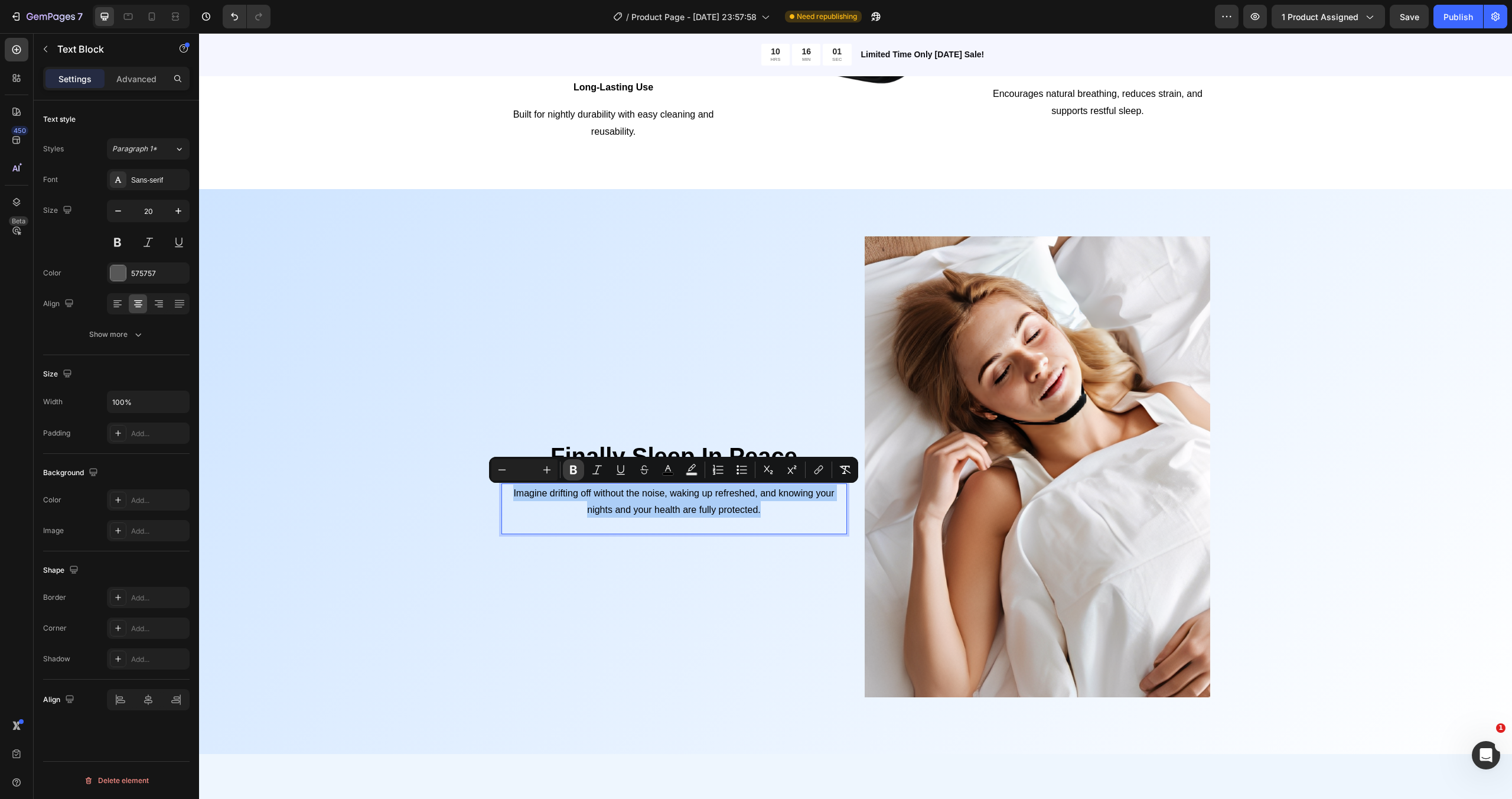
click at [570, 472] on icon "Editor contextual toolbar" at bounding box center [573, 470] width 7 height 9
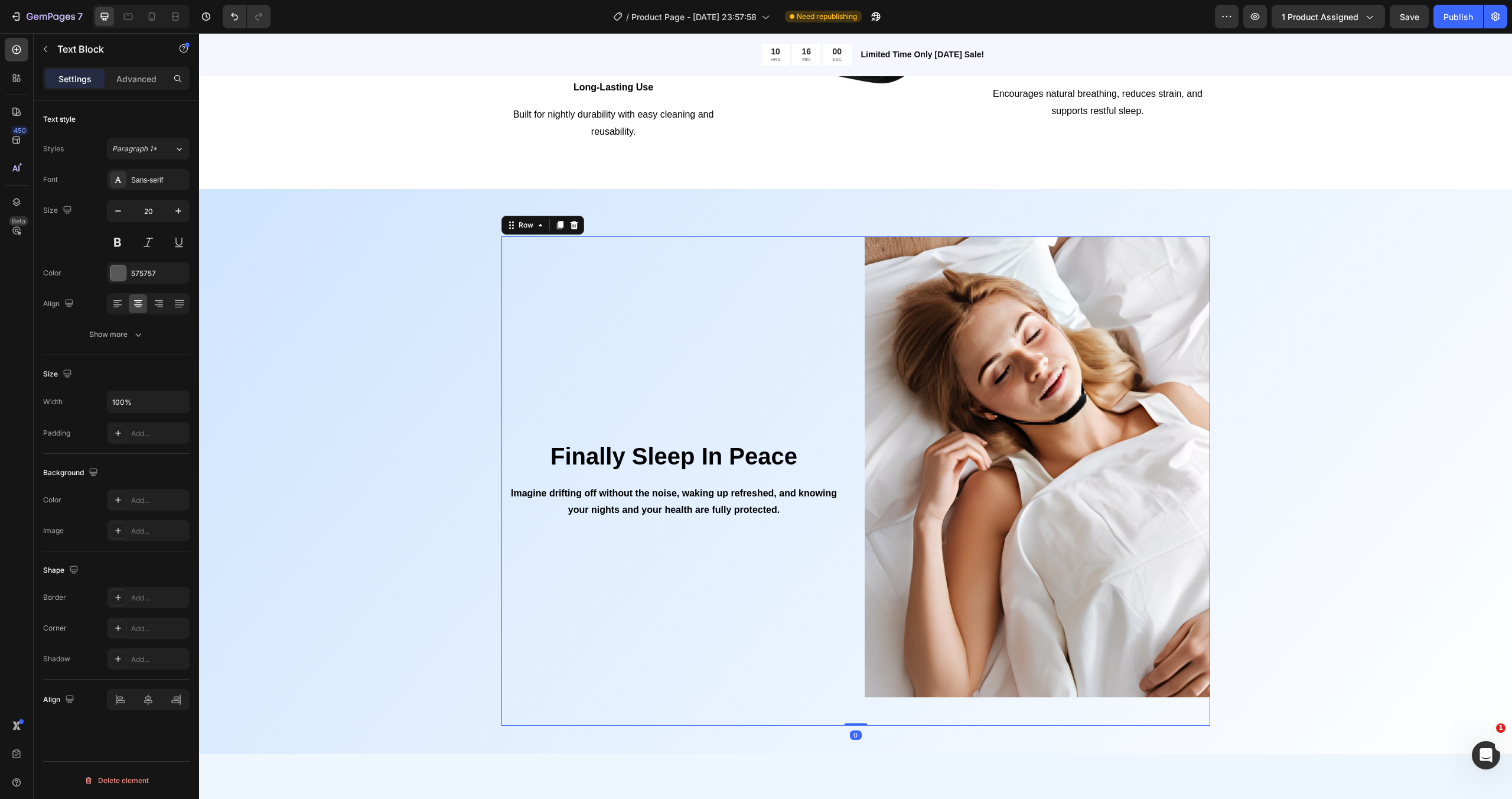
click at [677, 551] on div "Finally Sleep In Peace Heading Imagine drifting off without the noise, waking u…" at bounding box center [674, 481] width 346 height 489
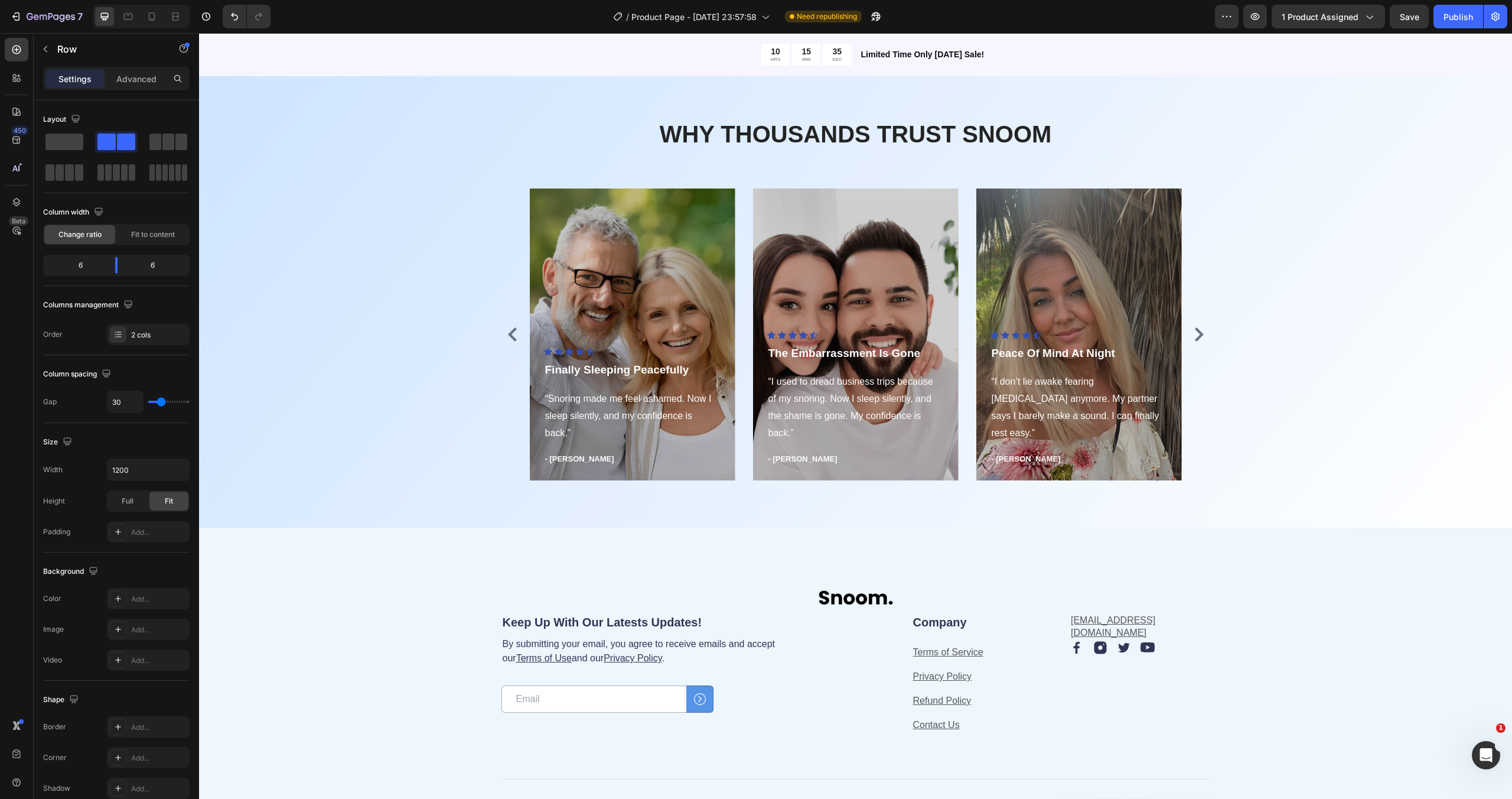
scroll to position [2642, 0]
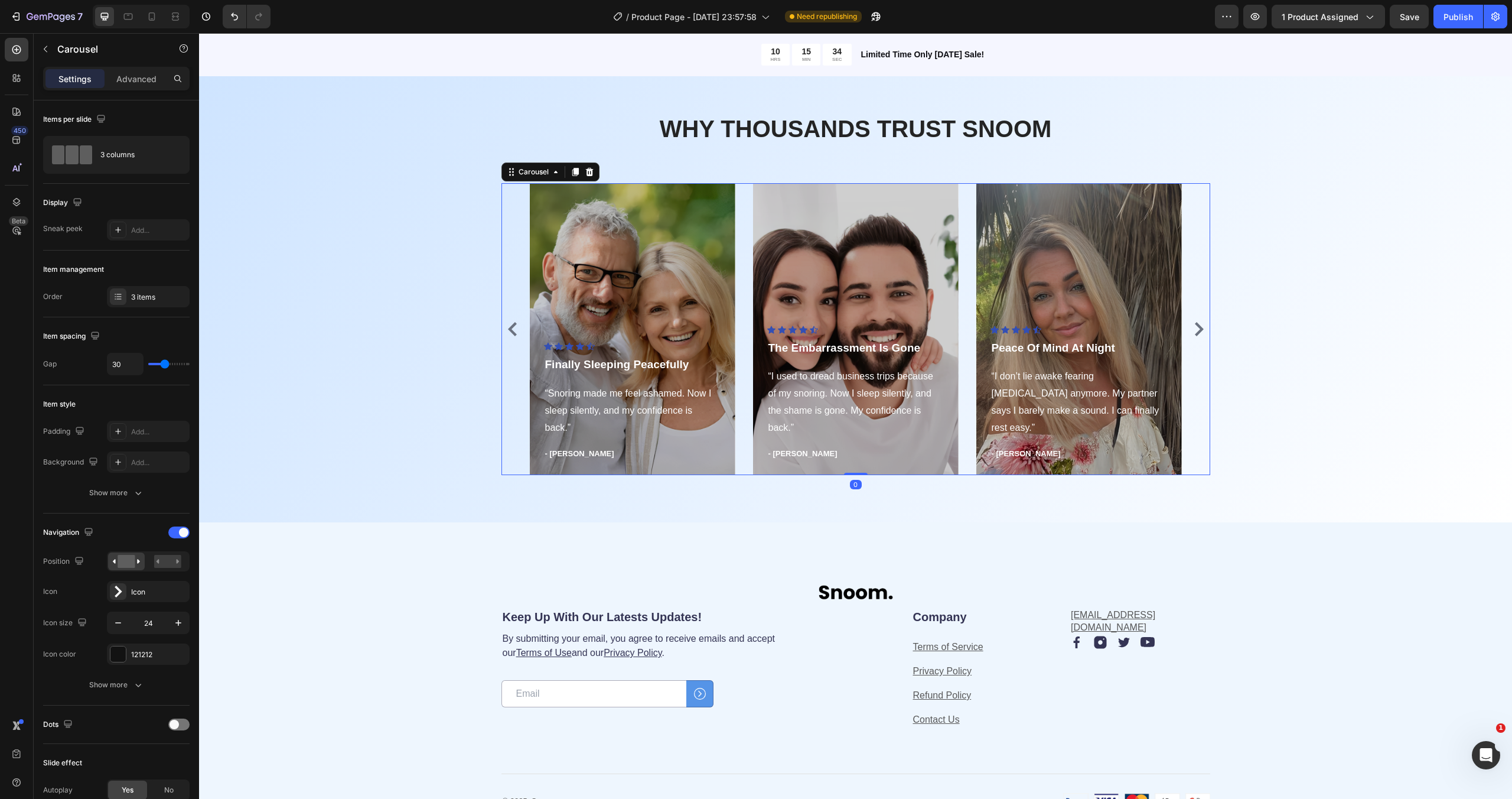
click at [1201, 307] on div "Icon Icon Icon Icon Icon Icon List Hoz Finally Sleeping Peacefully Text block “…" at bounding box center [856, 329] width 708 height 292
click at [119, 291] on div at bounding box center [117, 296] width 16 height 16
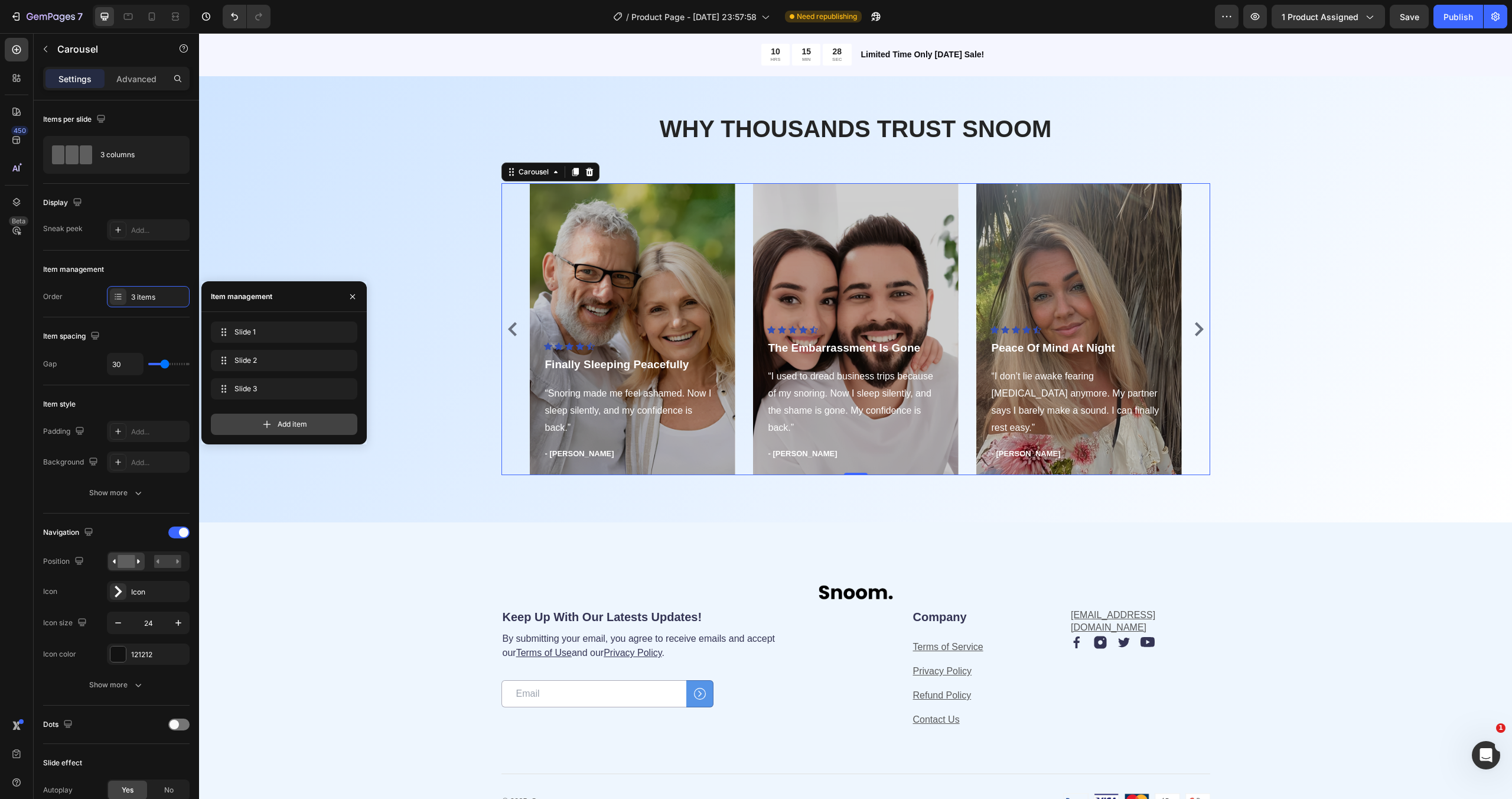
click at [271, 420] on icon at bounding box center [267, 425] width 12 height 12
click at [274, 454] on div "Add item" at bounding box center [284, 453] width 147 height 21
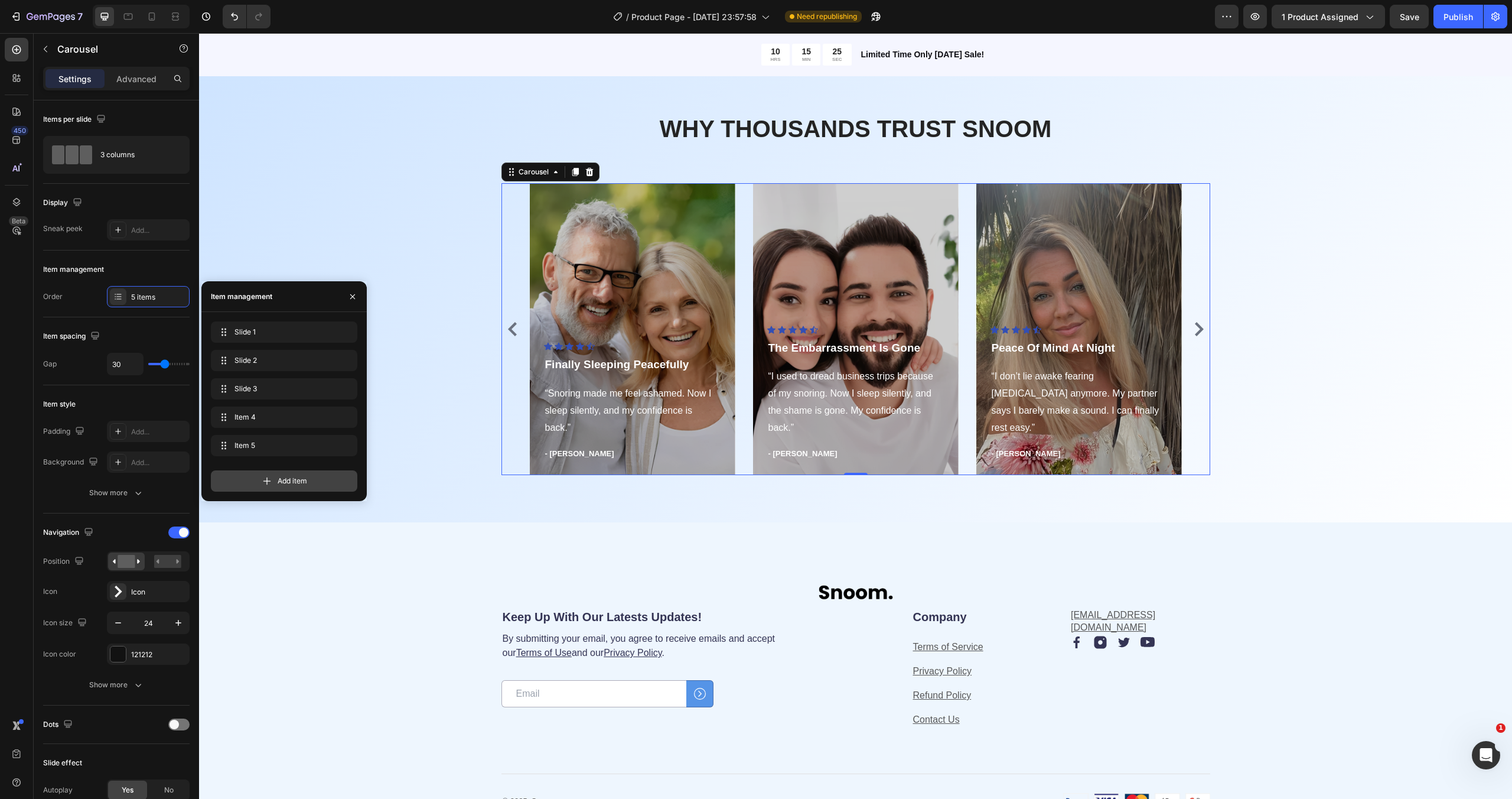
click at [286, 476] on span "Add item" at bounding box center [292, 481] width 30 height 11
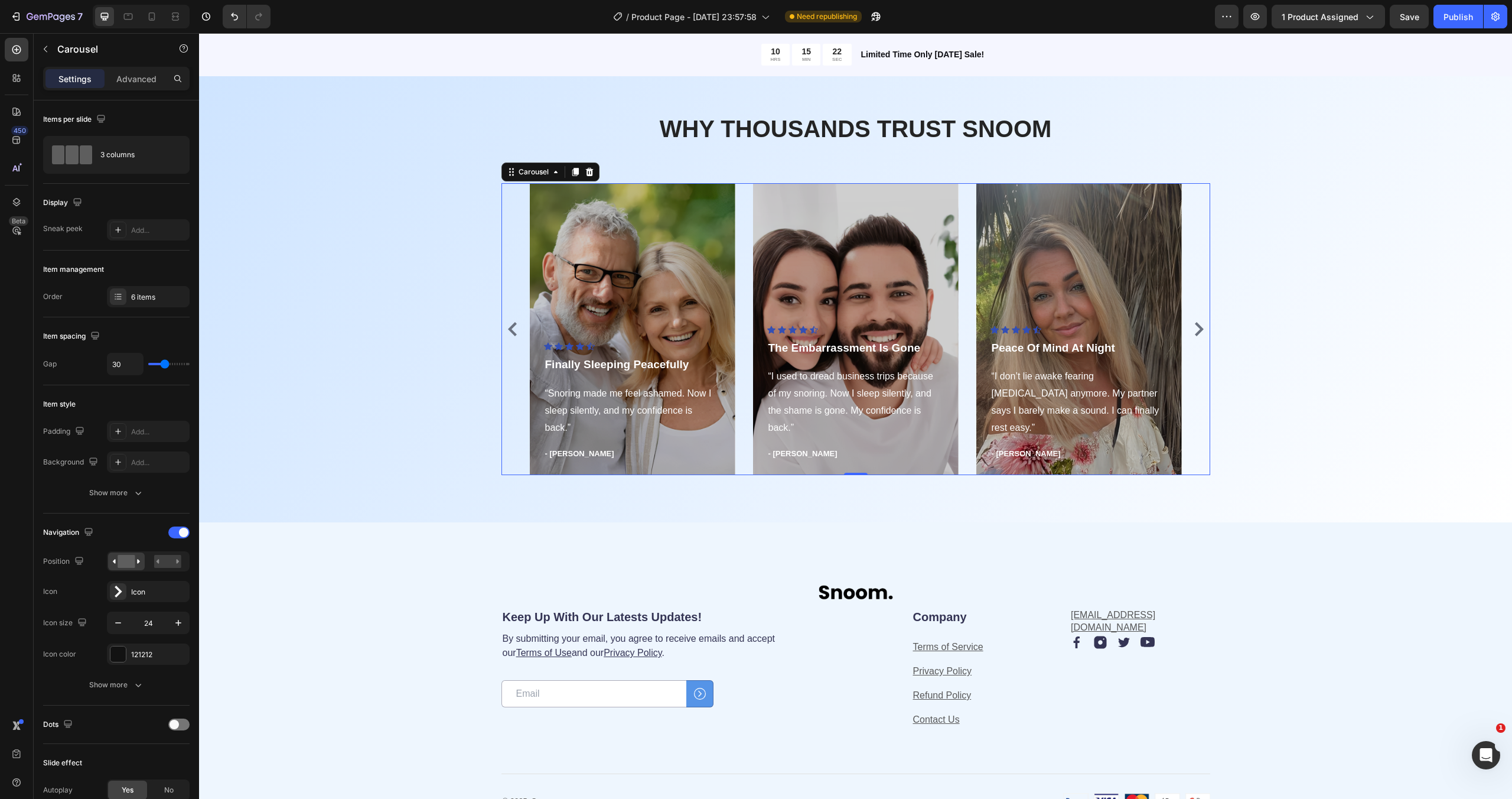
click at [1197, 329] on icon "Carousel Next Arrow" at bounding box center [1198, 329] width 14 height 14
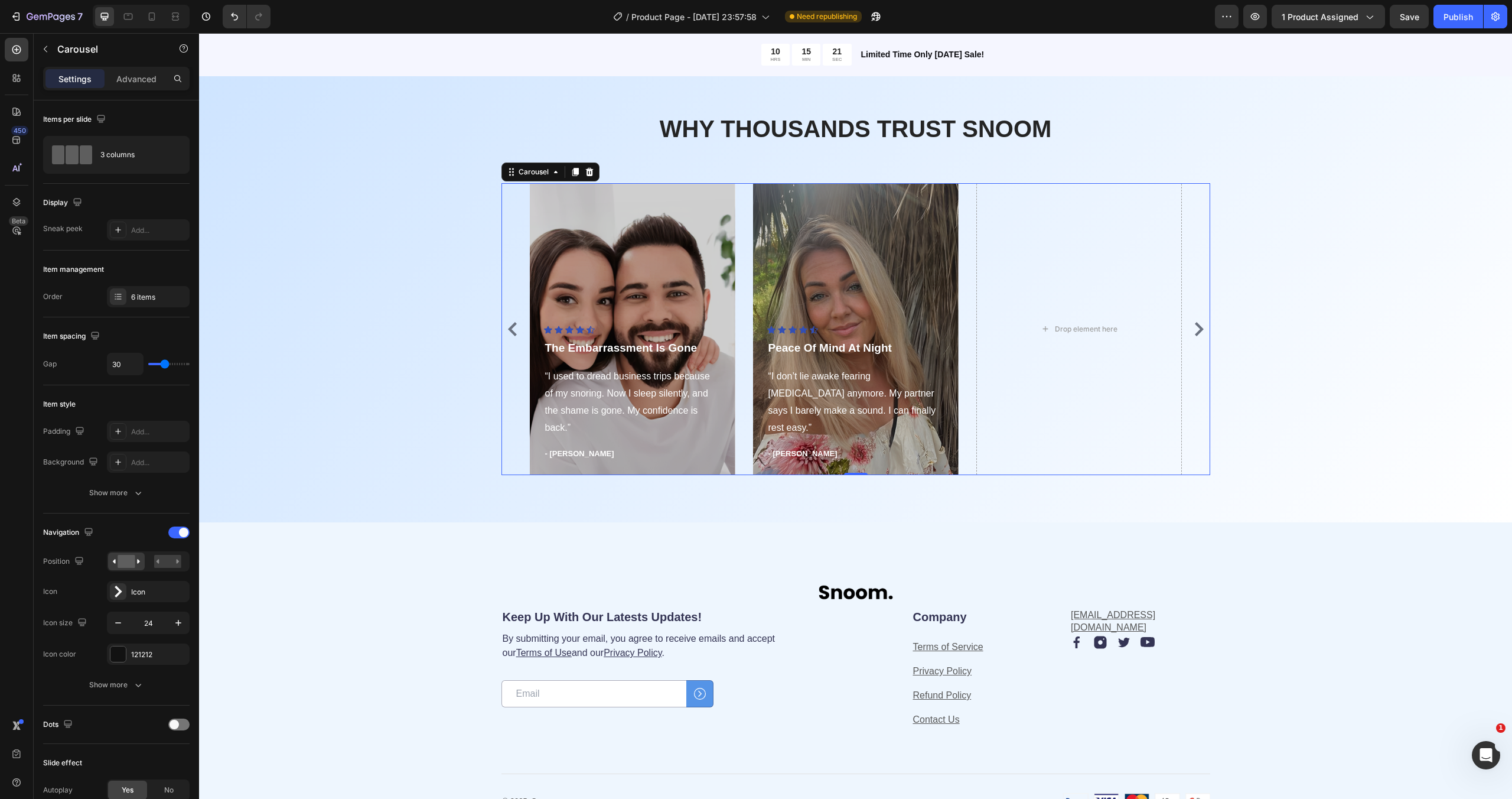
click at [1197, 329] on icon "Carousel Next Arrow" at bounding box center [1198, 329] width 14 height 14
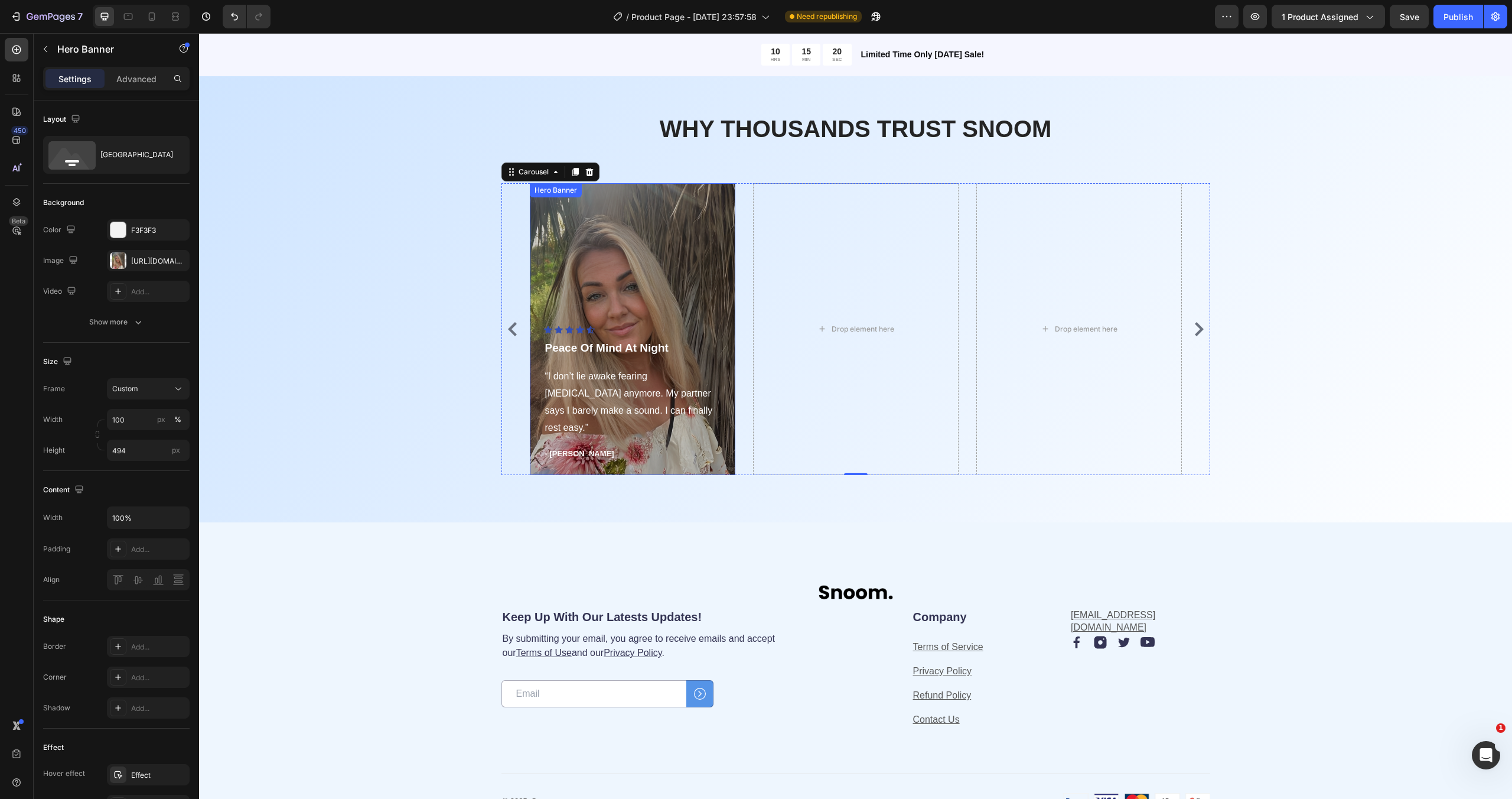
click at [642, 294] on div "Overlay" at bounding box center [632, 329] width 205 height 292
click at [807, 293] on div "Drop element here" at bounding box center [855, 329] width 205 height 292
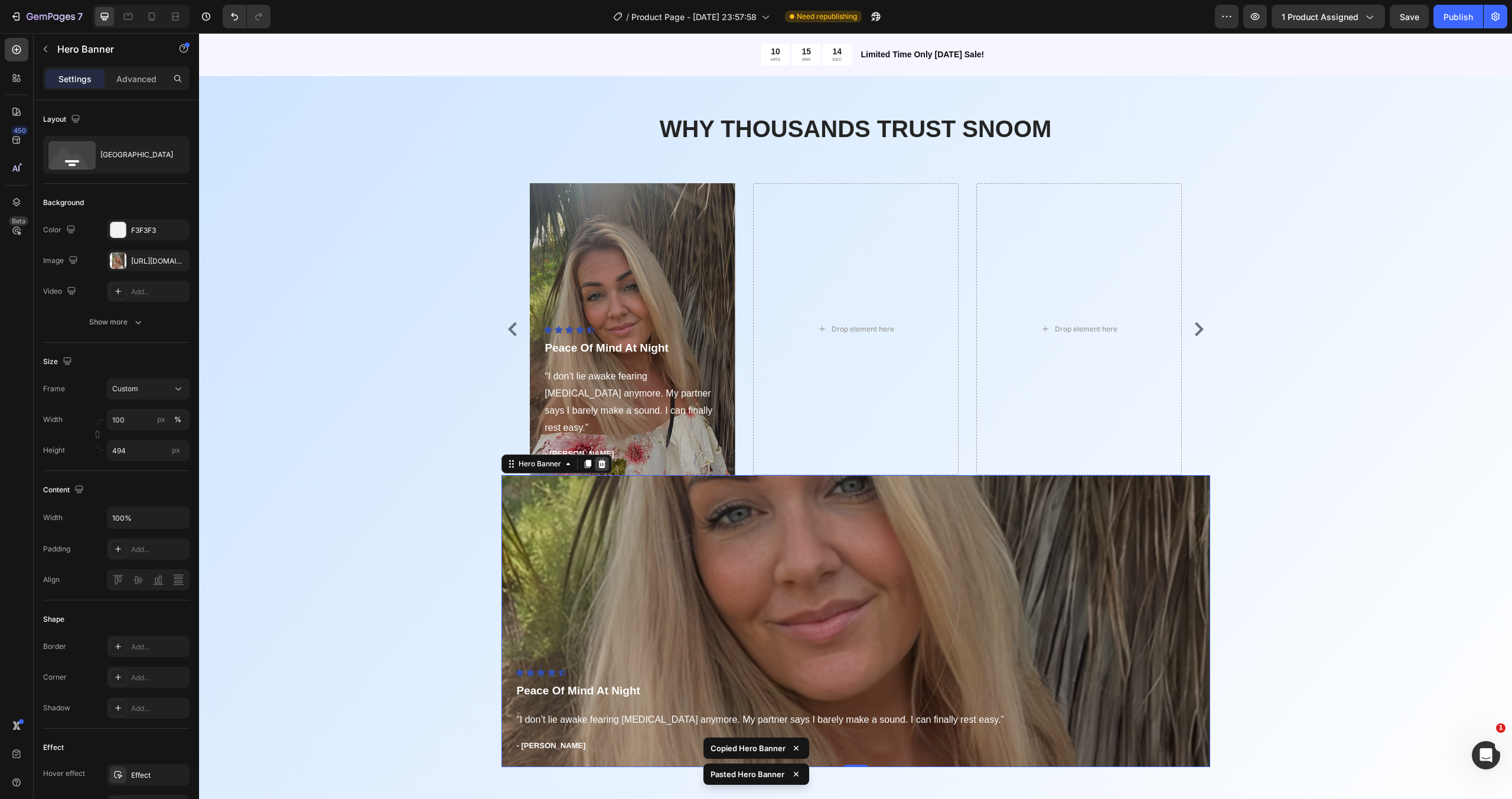
click at [600, 463] on icon at bounding box center [602, 464] width 10 height 10
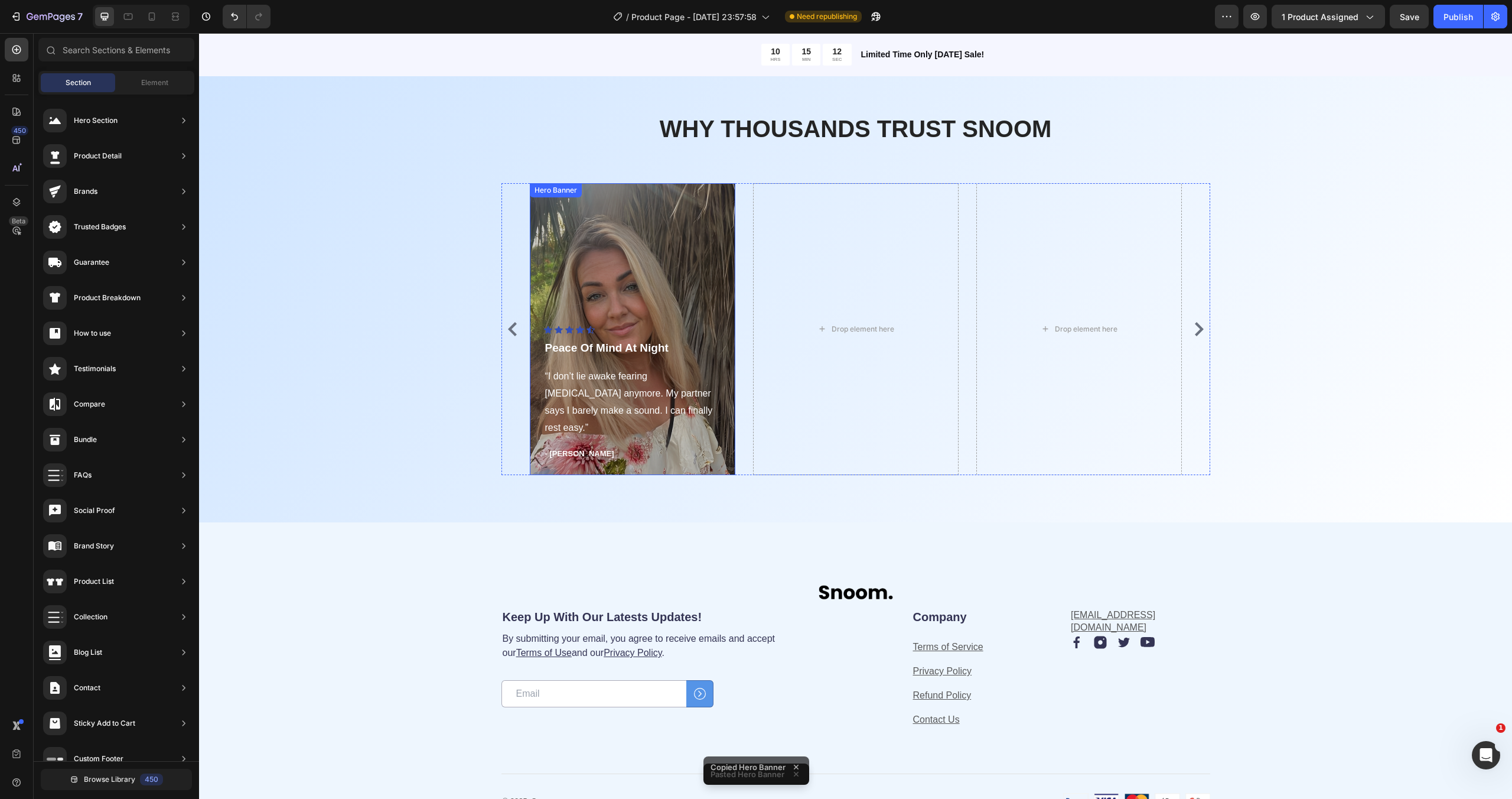
click at [683, 275] on div "Overlay" at bounding box center [632, 329] width 205 height 292
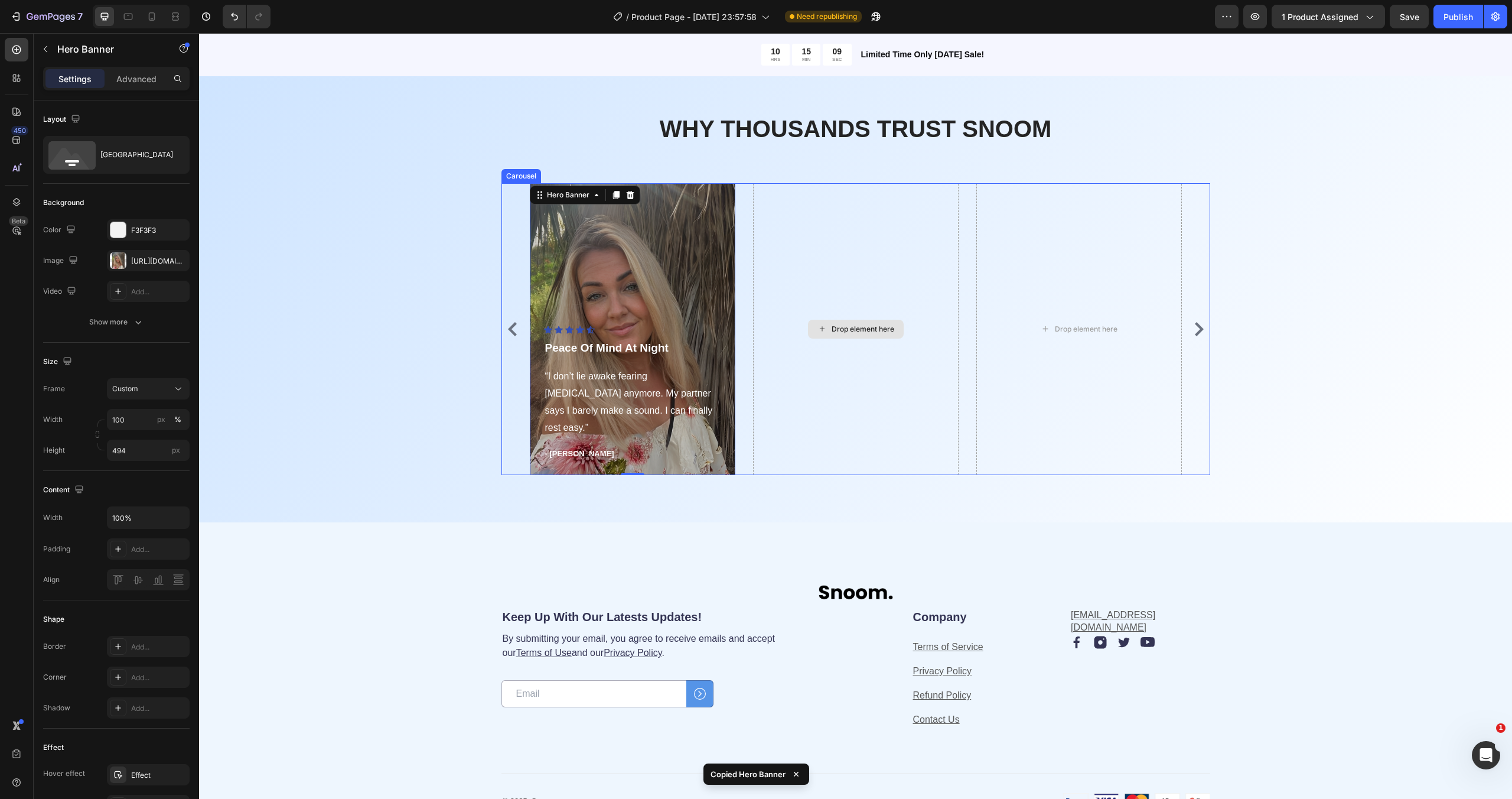
click at [825, 251] on div "Drop element here" at bounding box center [855, 329] width 205 height 292
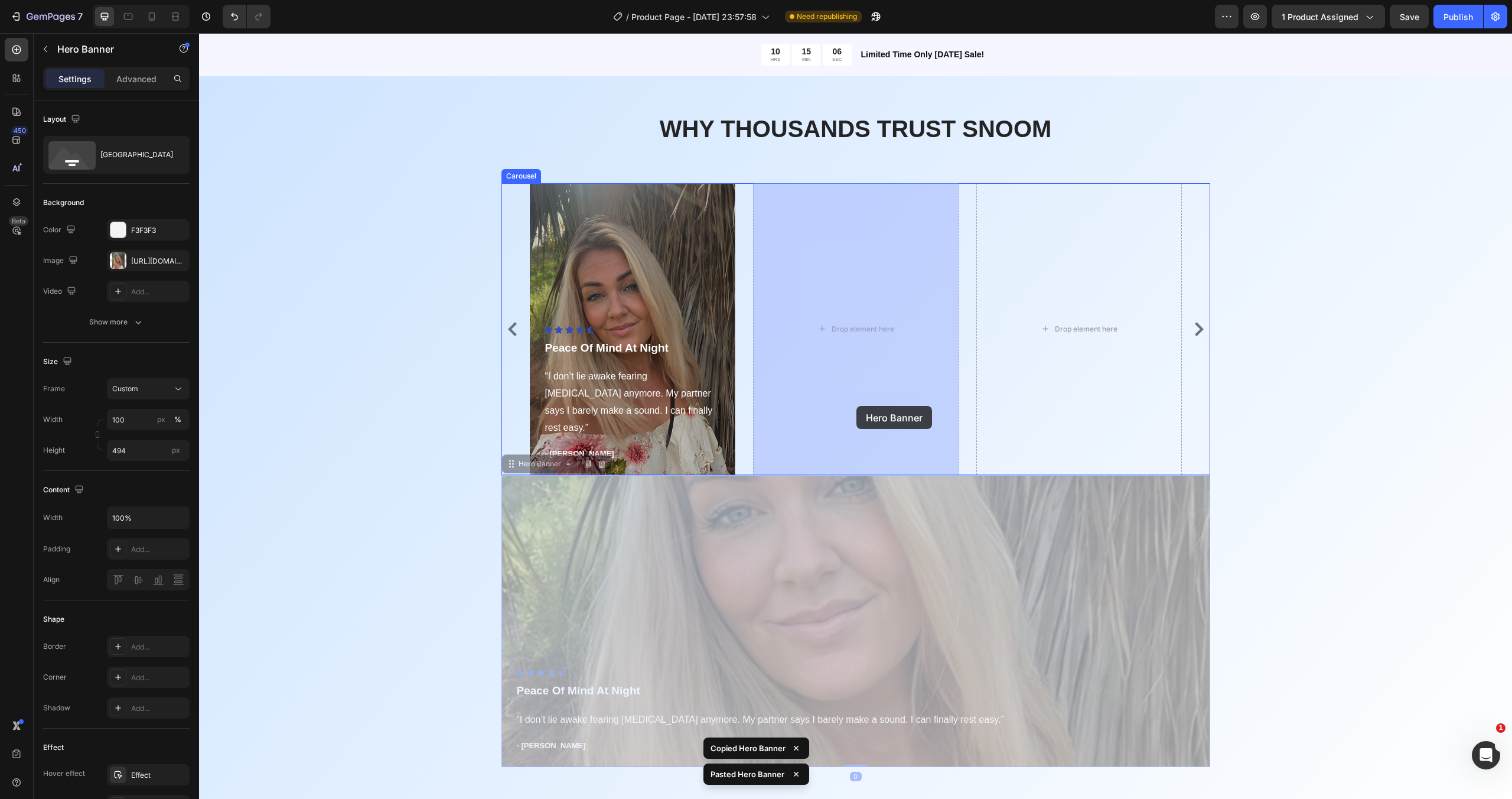
drag, startPoint x: 746, startPoint y: 537, endPoint x: 856, endPoint y: 407, distance: 170.3
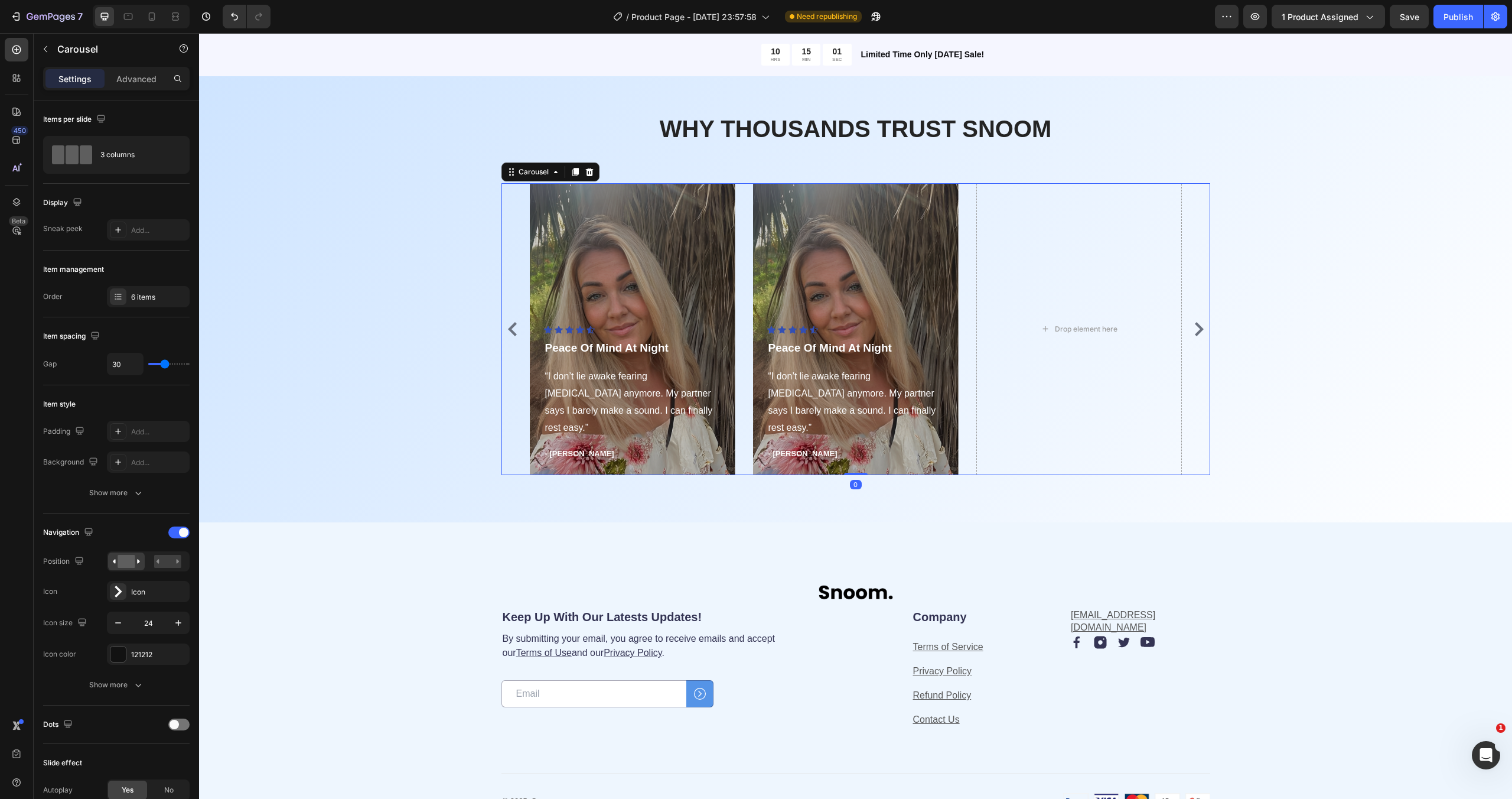
click at [512, 331] on icon "Carousel Back Arrow" at bounding box center [512, 329] width 9 height 14
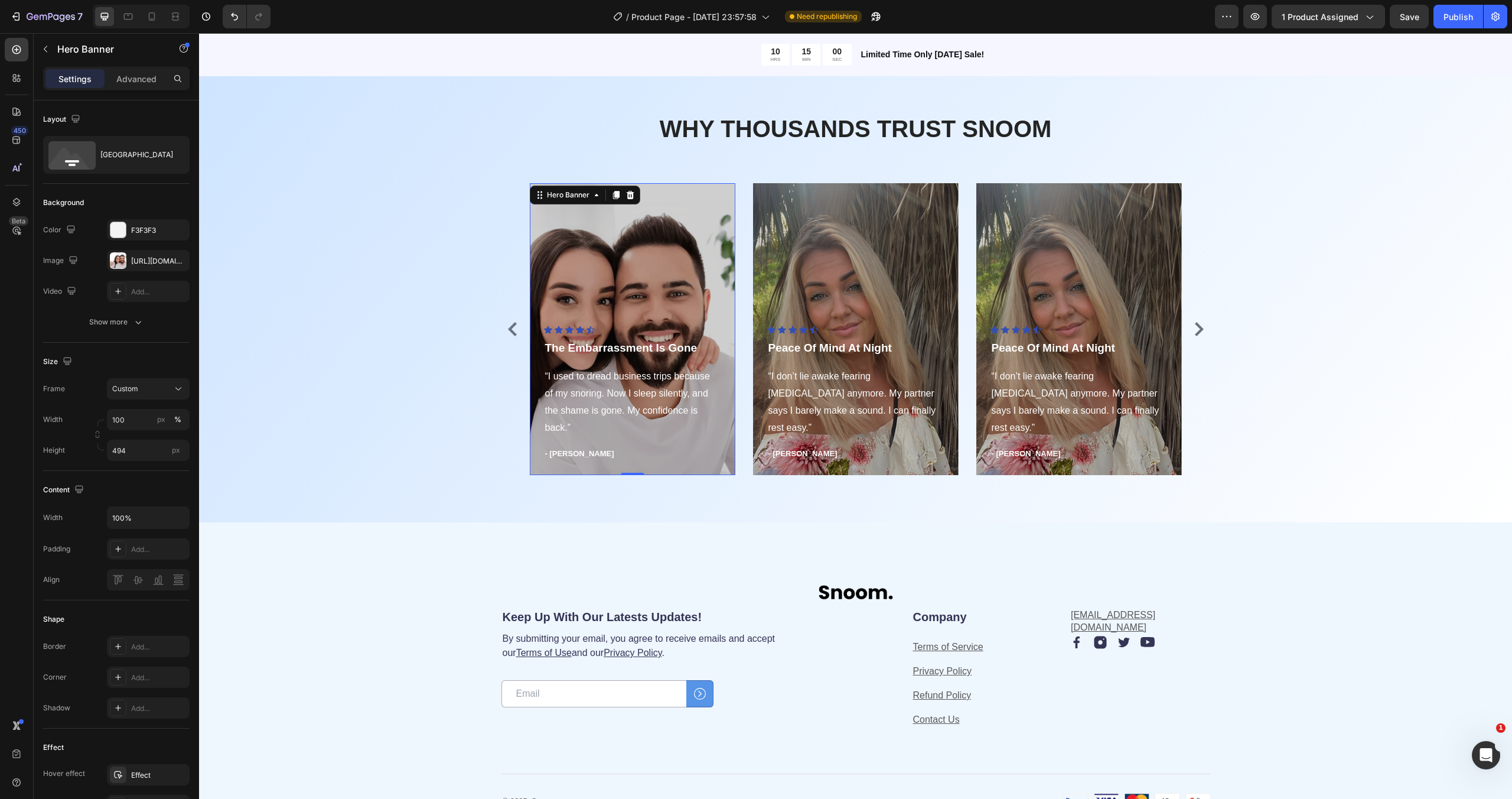
click at [683, 271] on div "Overlay" at bounding box center [632, 329] width 205 height 292
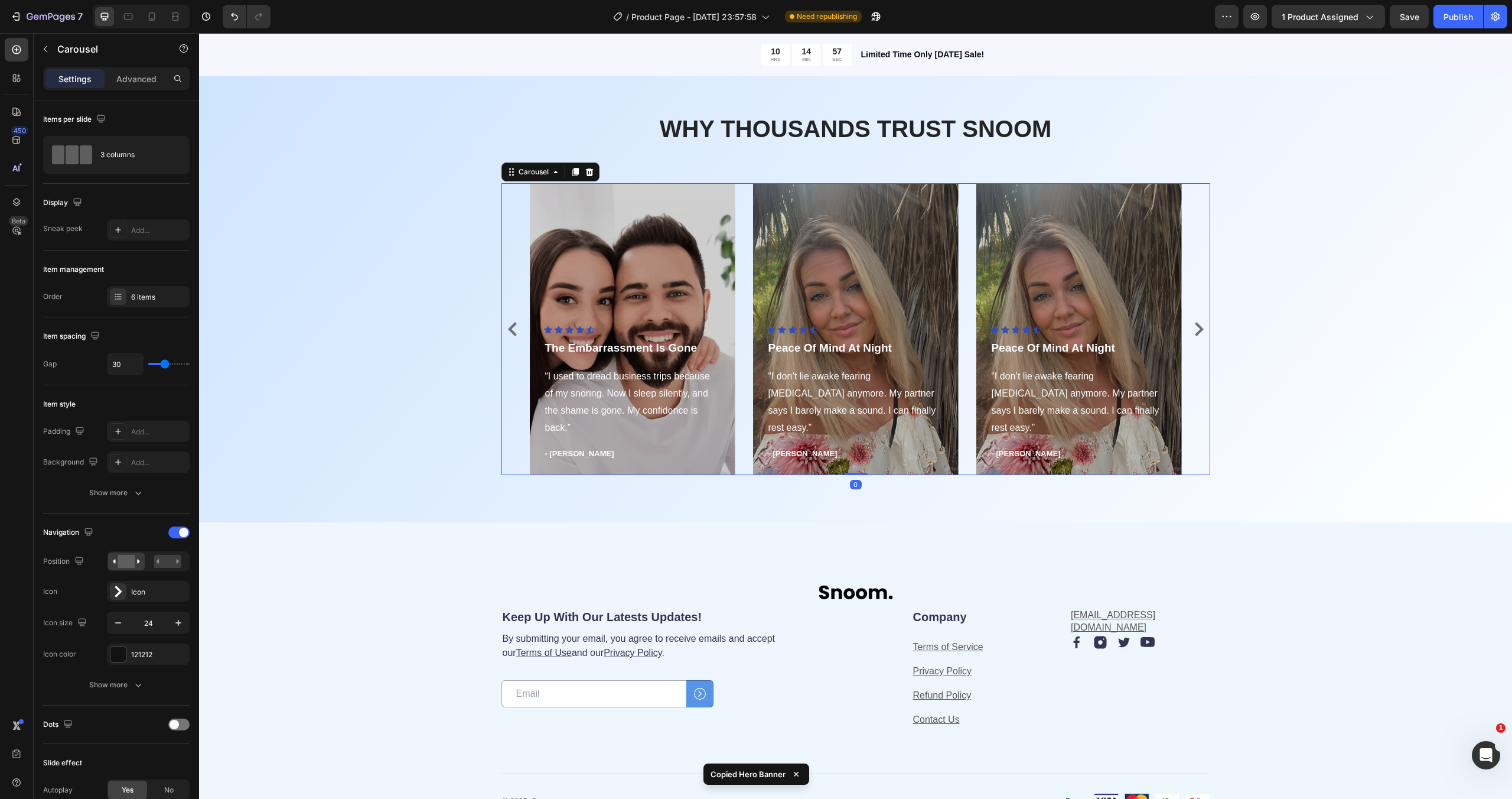
click at [1204, 333] on icon "Carousel Next Arrow" at bounding box center [1198, 329] width 14 height 14
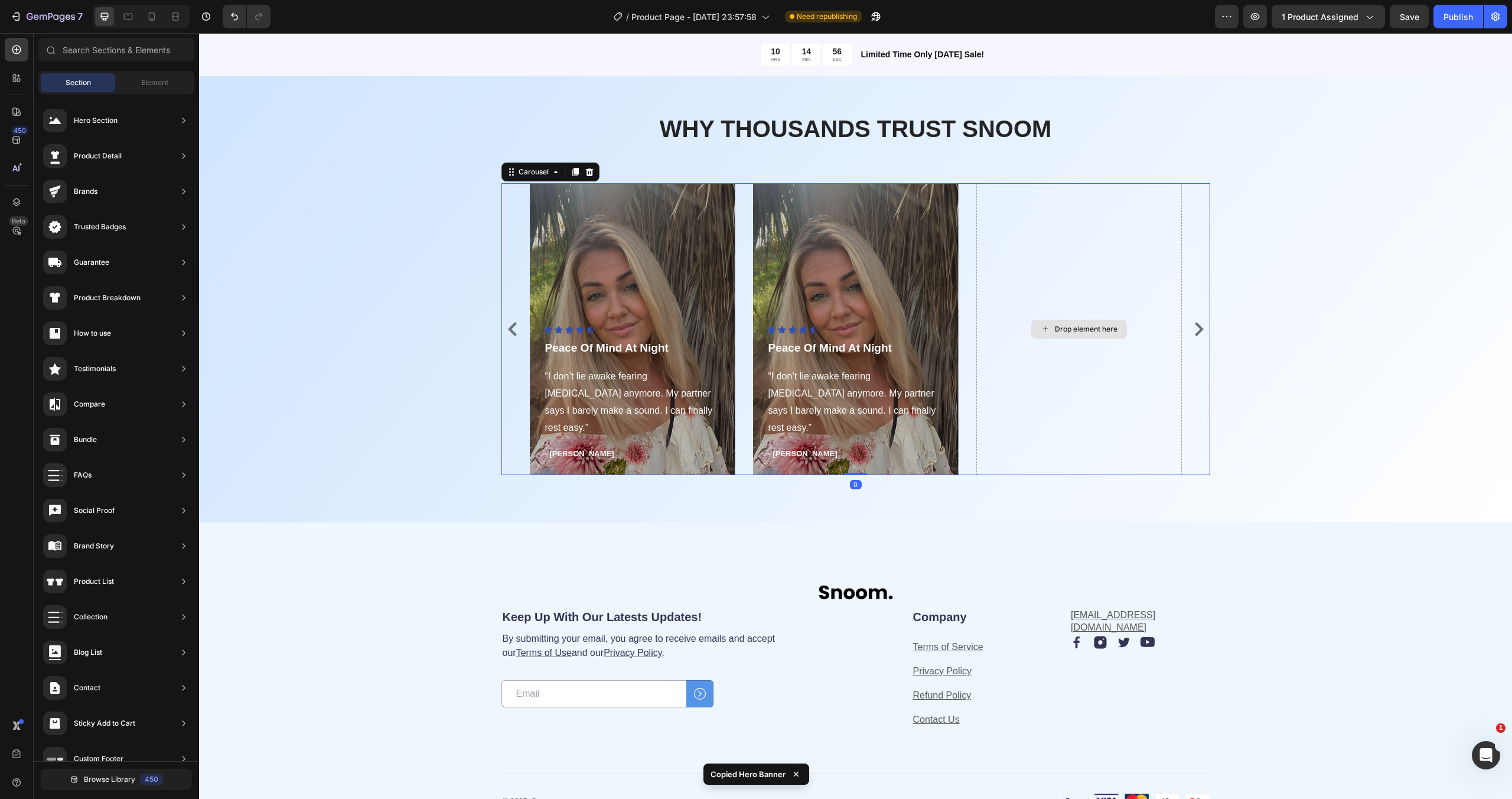
click at [1058, 327] on div "Drop element here" at bounding box center [1086, 329] width 62 height 10
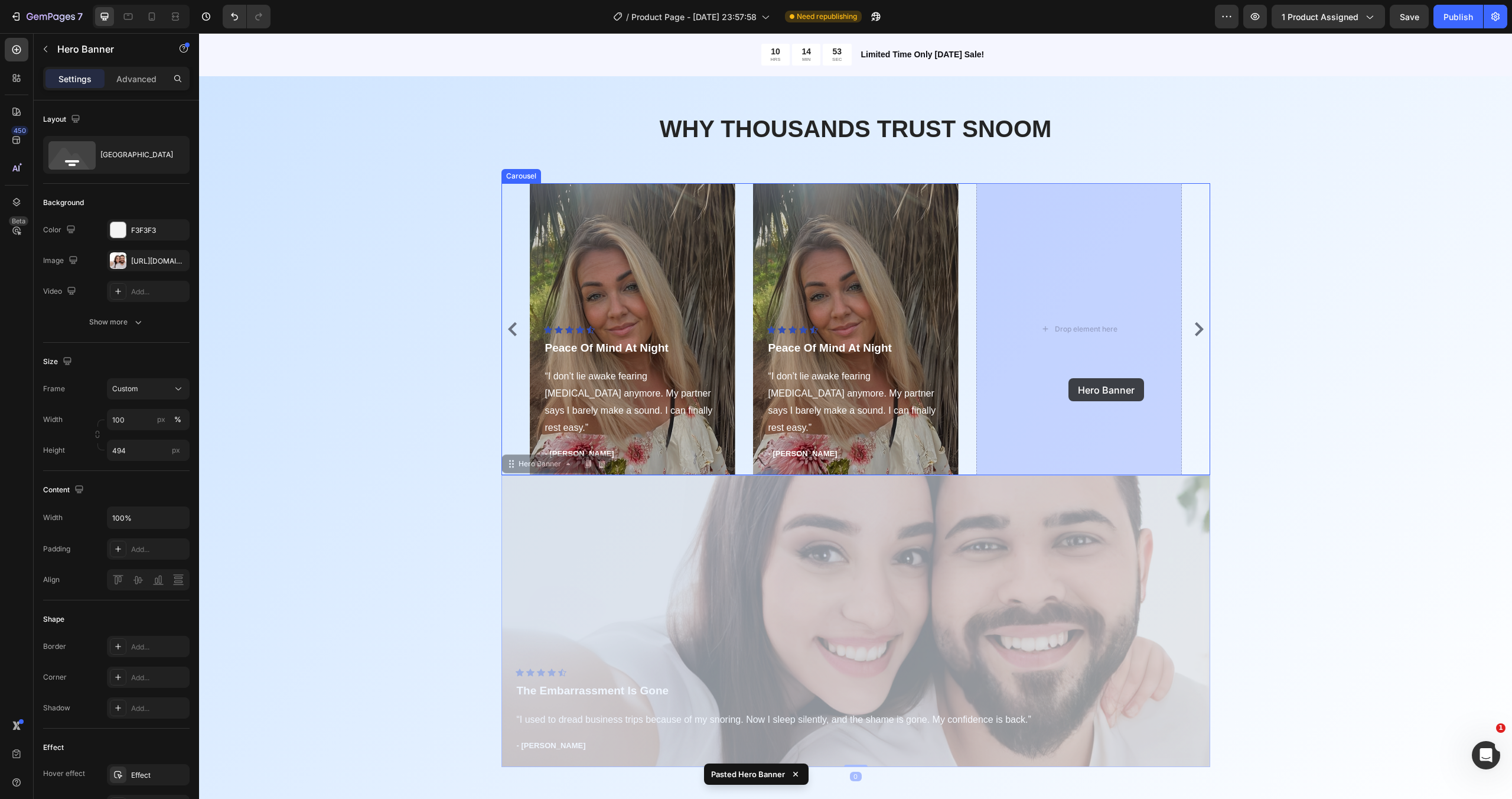
drag, startPoint x: 840, startPoint y: 605, endPoint x: 1068, endPoint y: 378, distance: 321.7
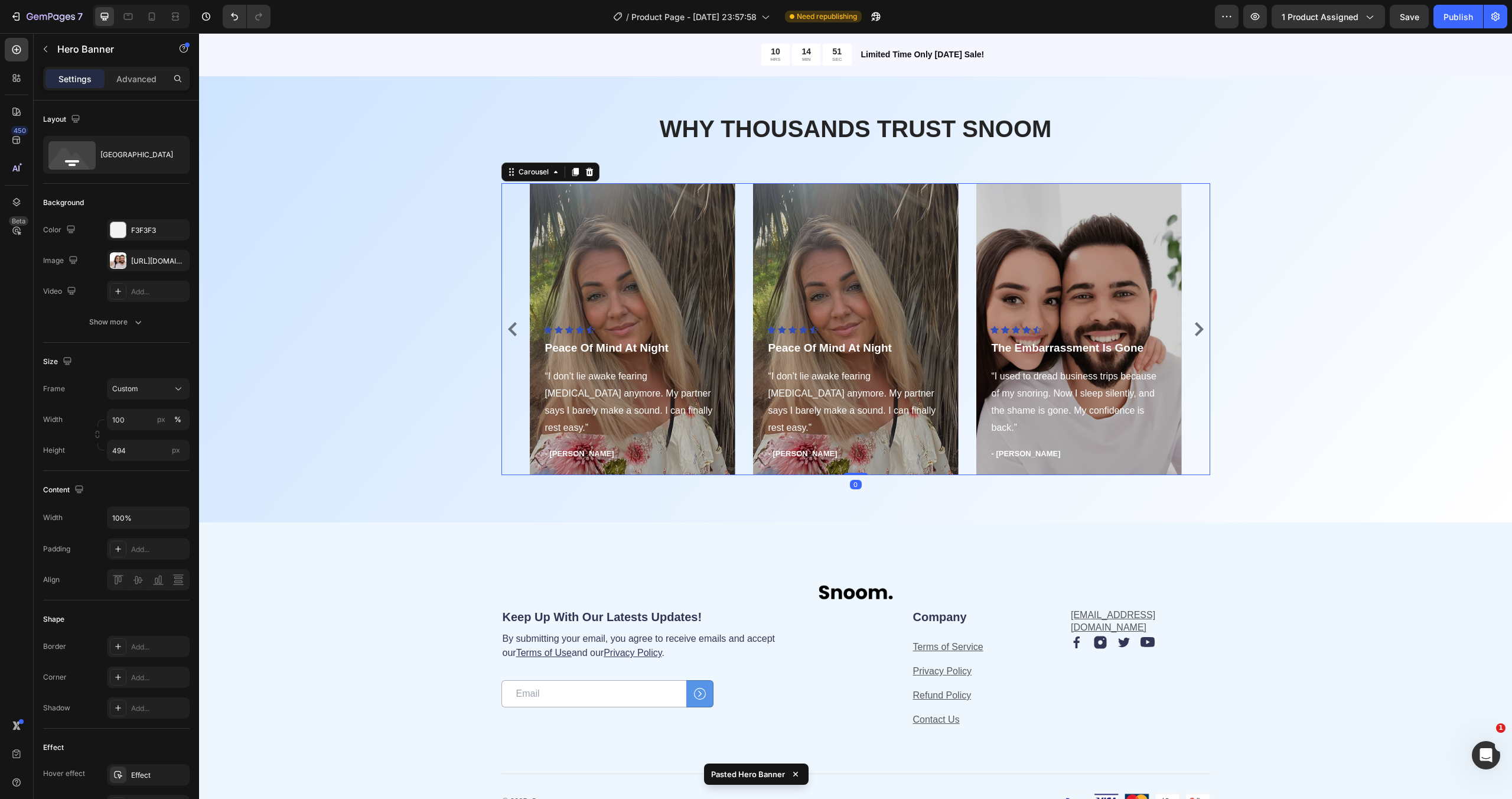
click at [1202, 331] on icon "Carousel Next Arrow" at bounding box center [1198, 329] width 14 height 14
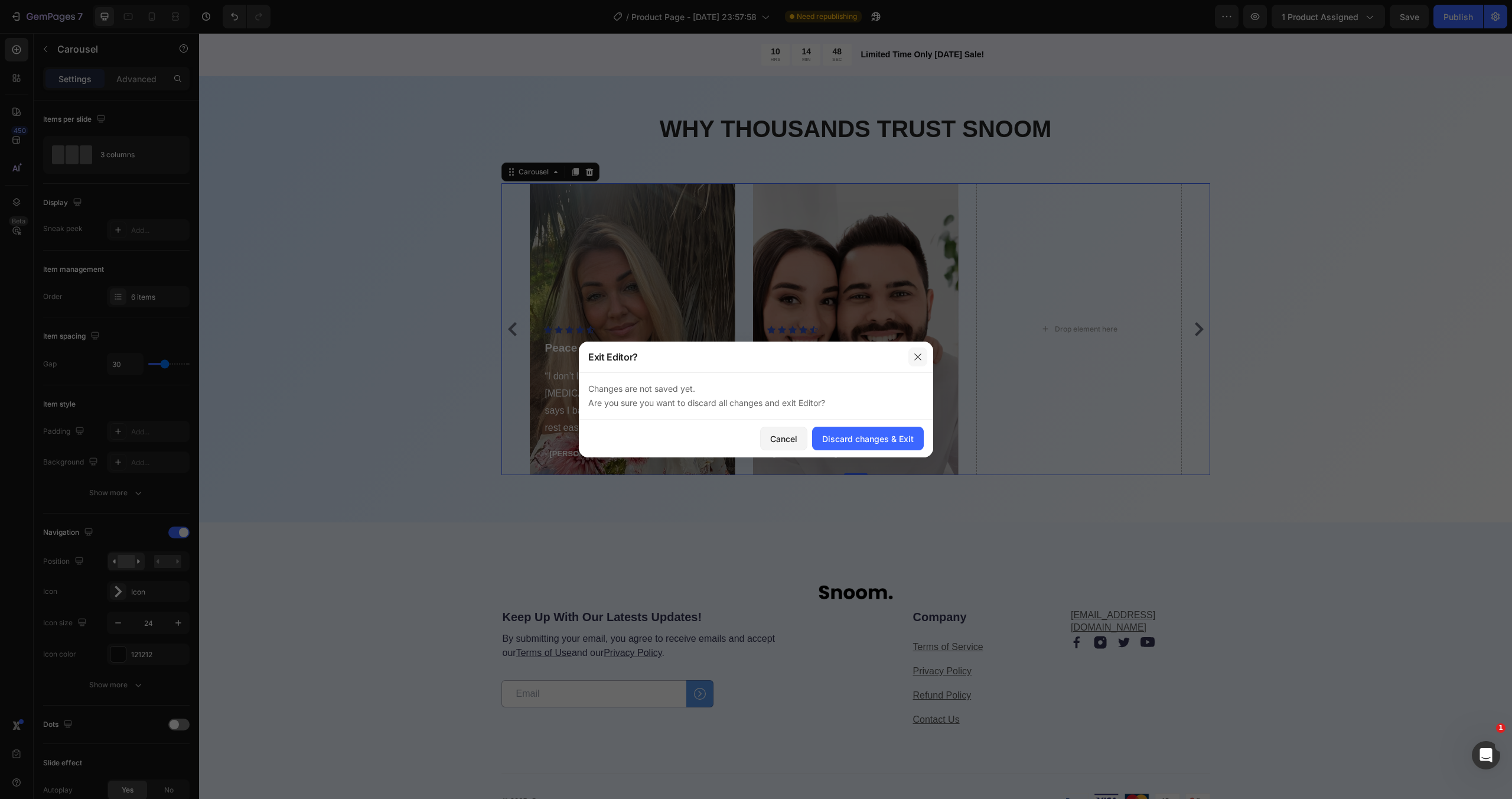
click at [923, 357] on button "button" at bounding box center [917, 356] width 19 height 19
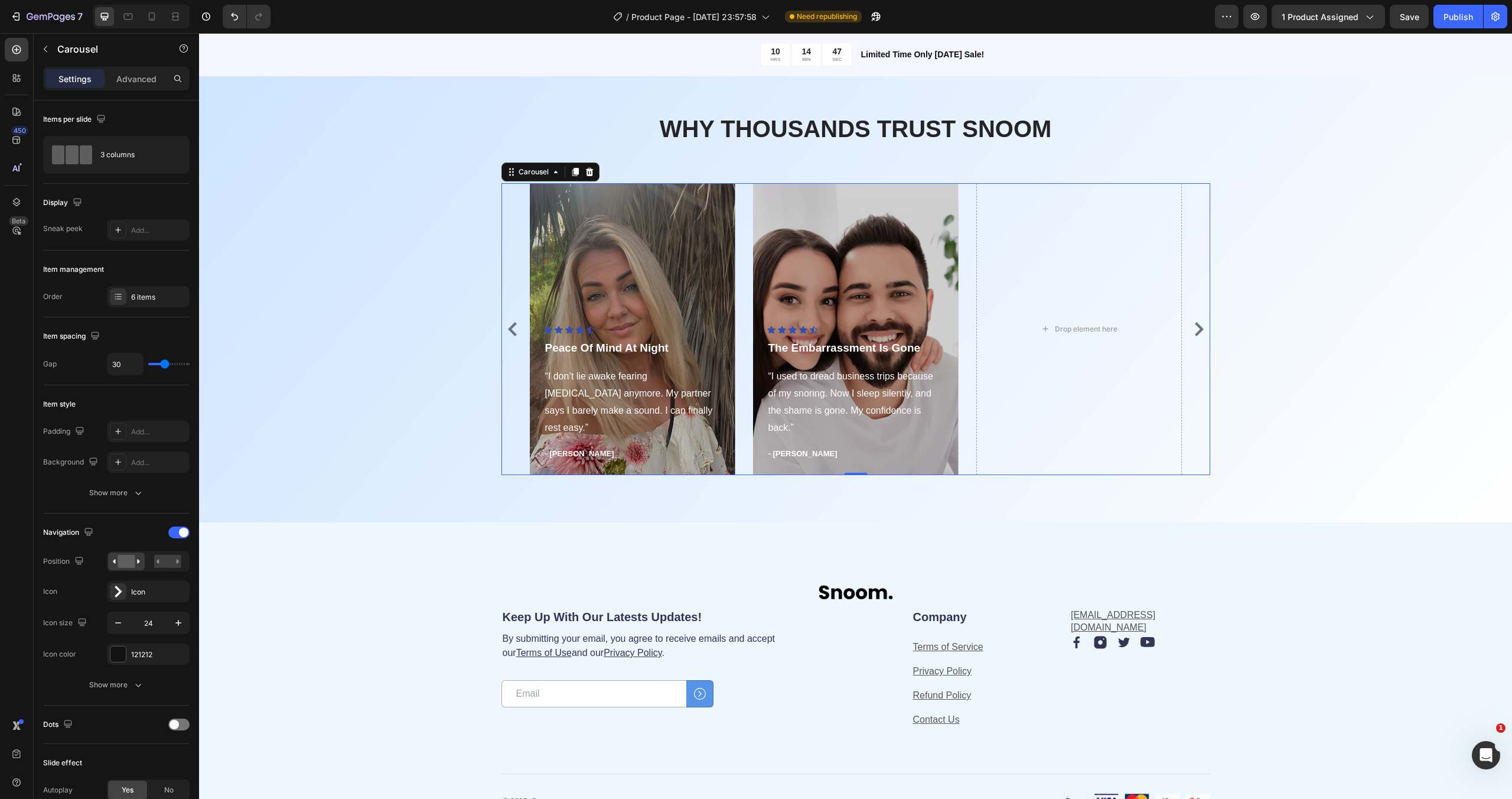
click at [516, 334] on icon "Carousel Back Arrow" at bounding box center [512, 329] width 14 height 14
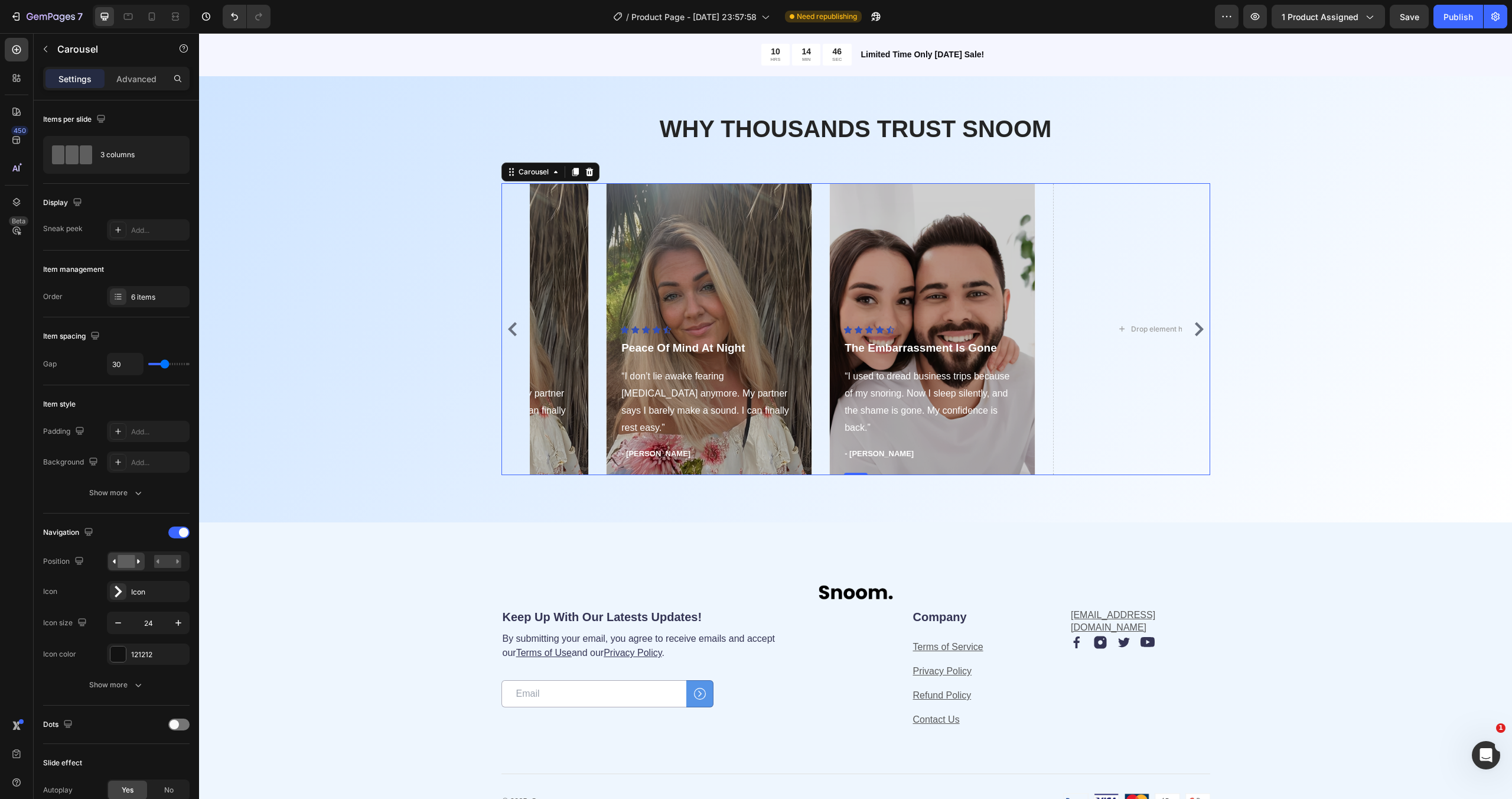
click at [516, 334] on icon "Carousel Back Arrow" at bounding box center [512, 329] width 14 height 14
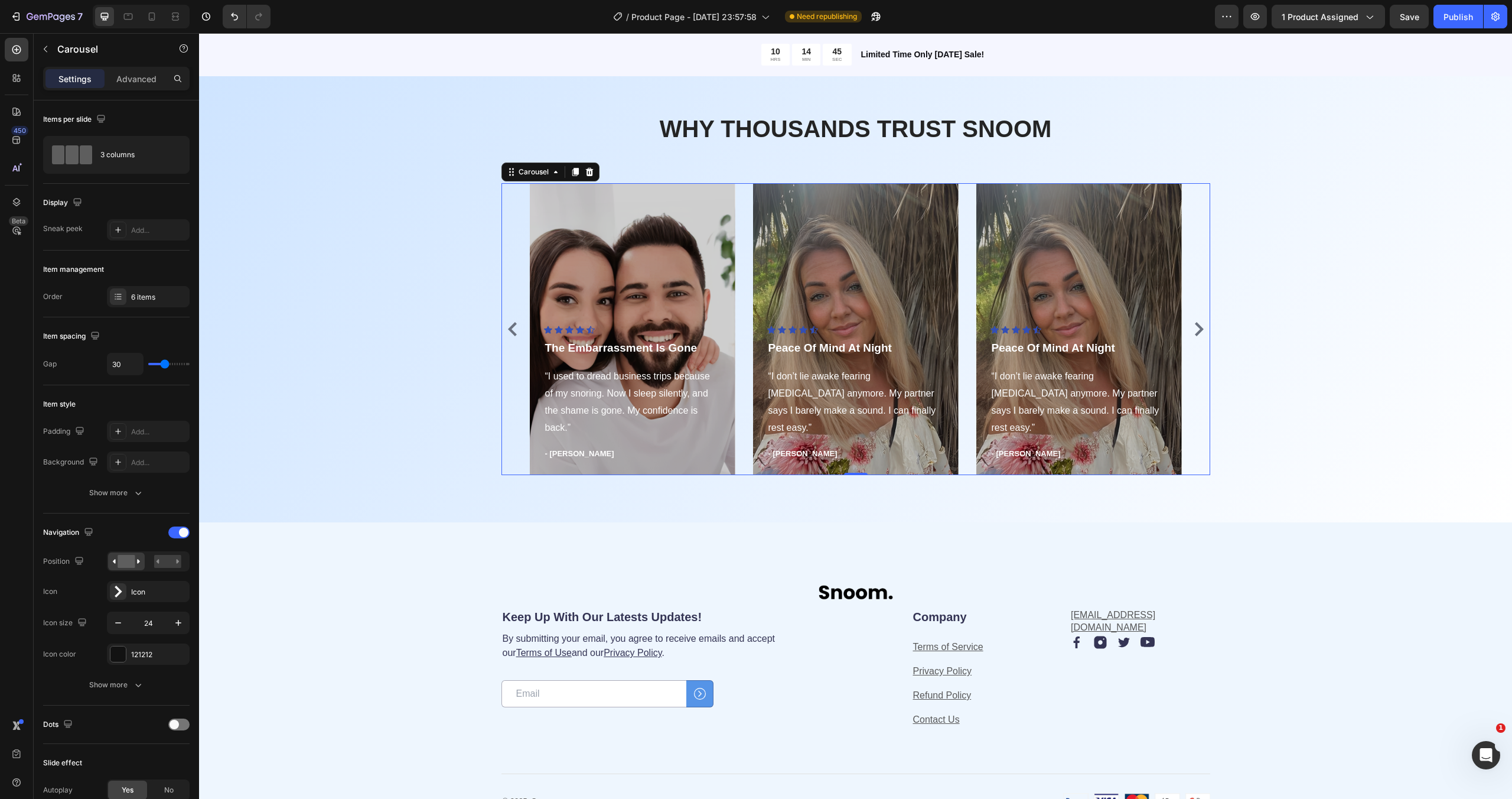
click at [516, 334] on icon "Carousel Back Arrow" at bounding box center [512, 329] width 14 height 14
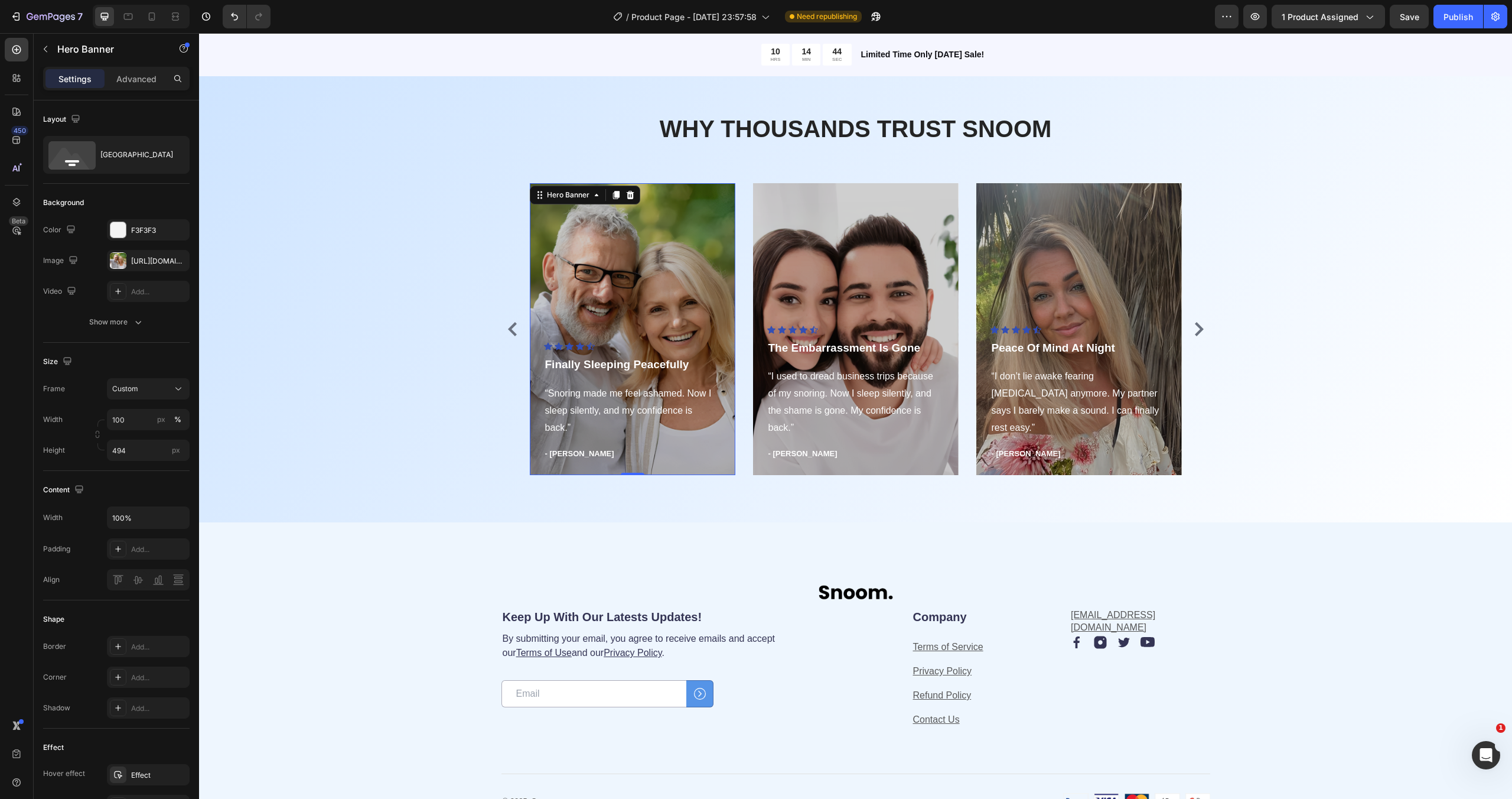
click at [653, 264] on div "Overlay" at bounding box center [632, 329] width 205 height 292
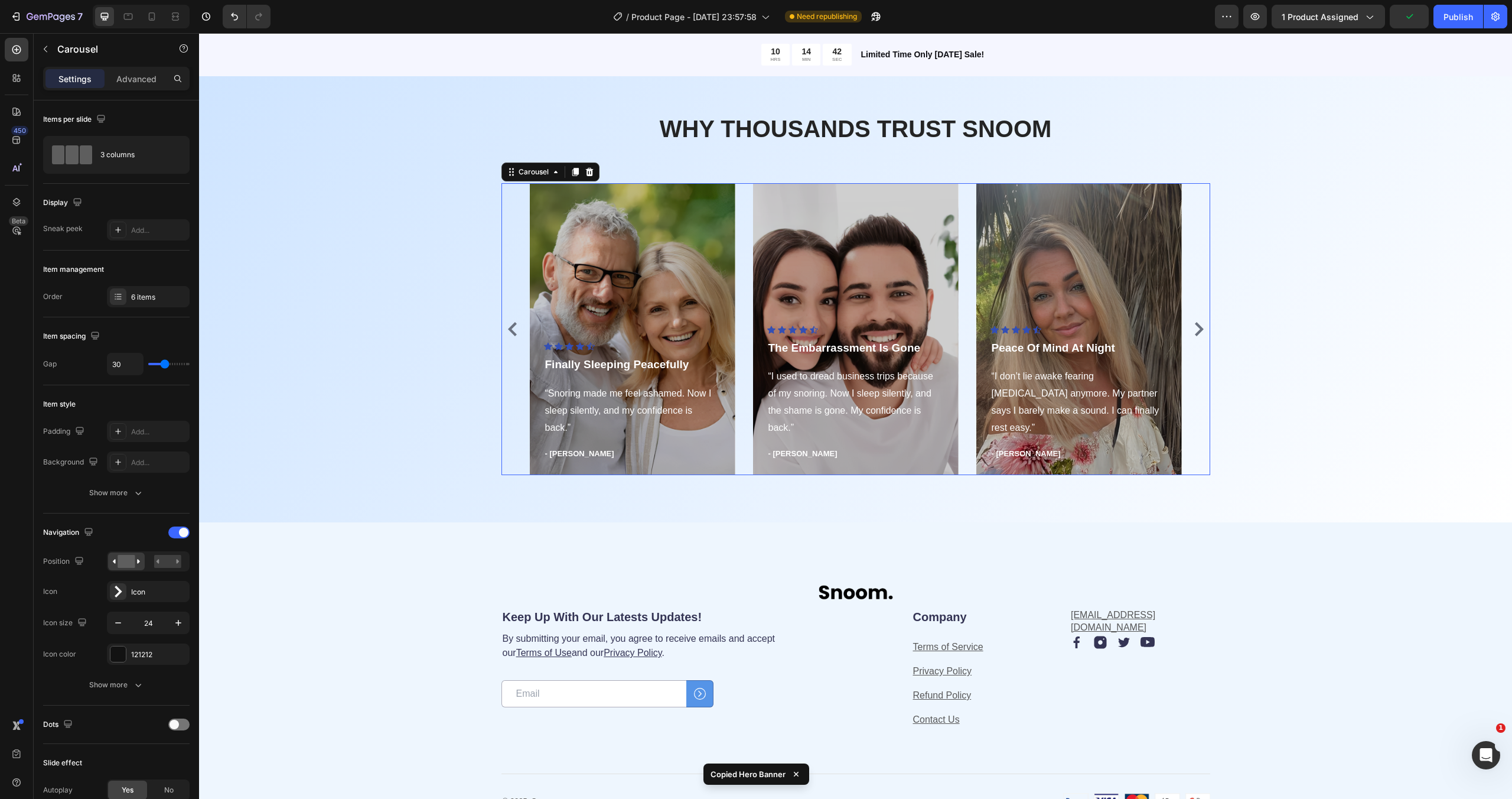
click at [1199, 329] on icon "Carousel Next Arrow" at bounding box center [1198, 329] width 14 height 14
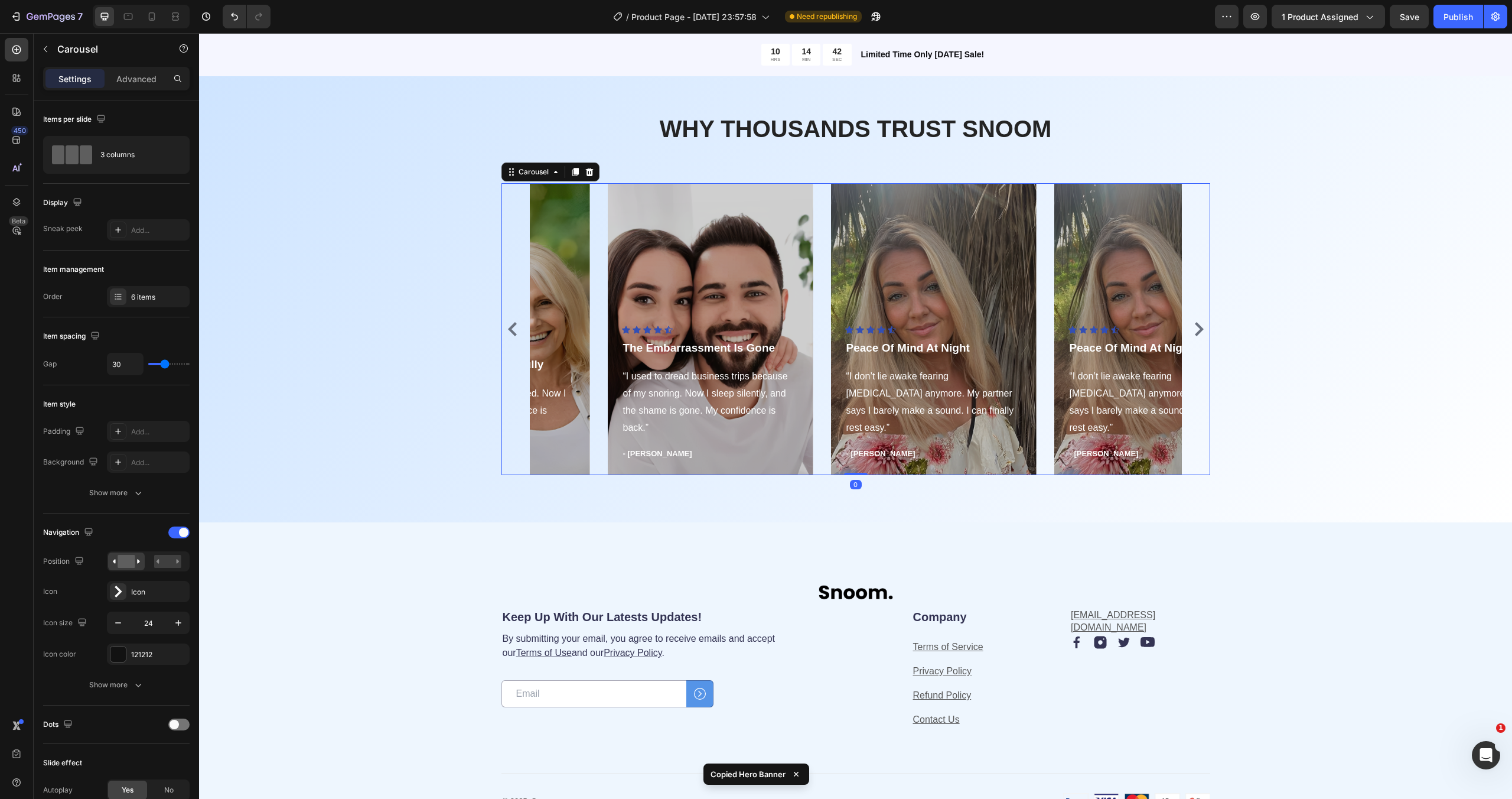
click at [1199, 329] on icon "Carousel Next Arrow" at bounding box center [1198, 329] width 14 height 14
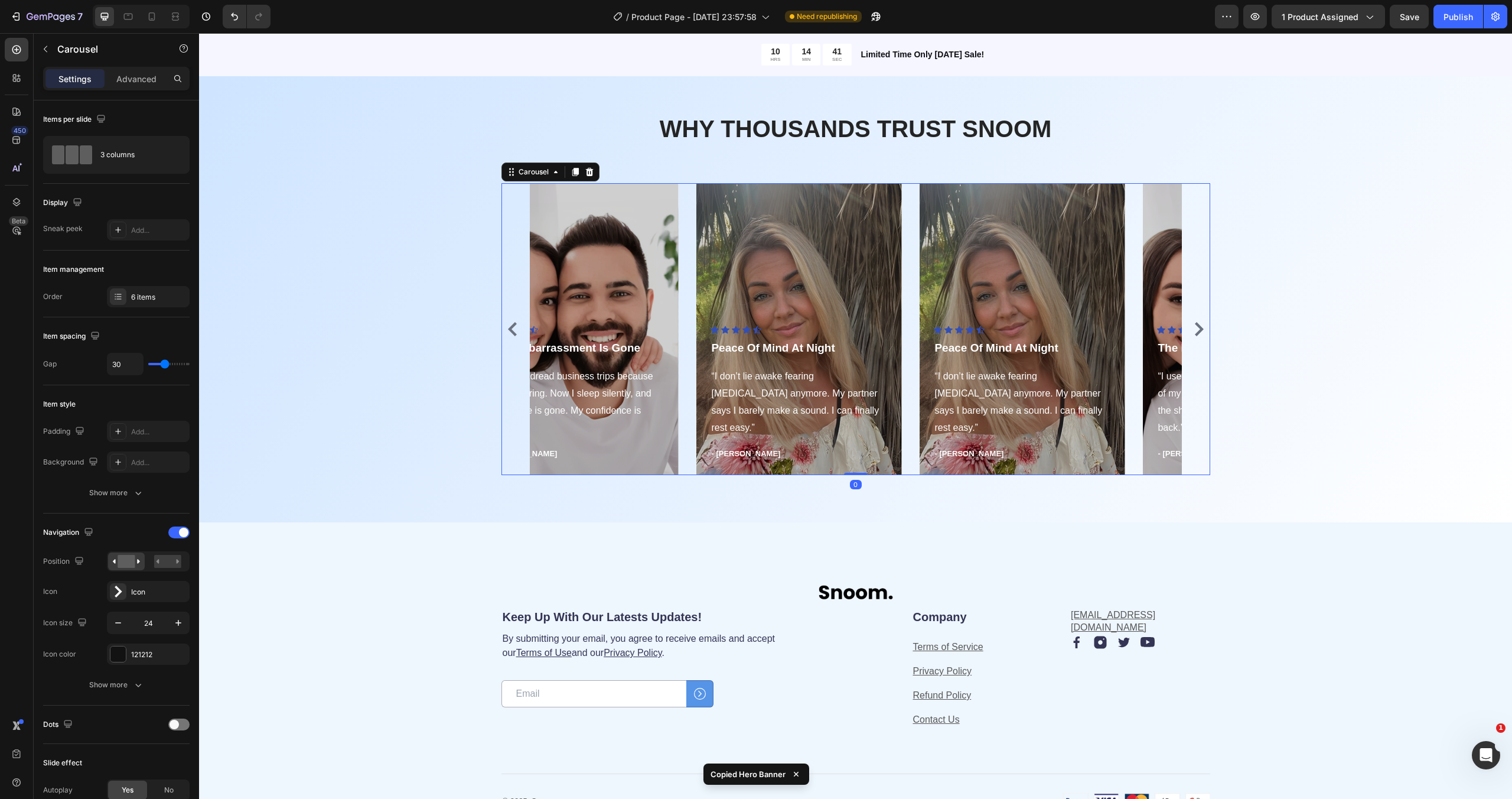
click at [1199, 329] on icon "Carousel Next Arrow" at bounding box center [1198, 329] width 14 height 14
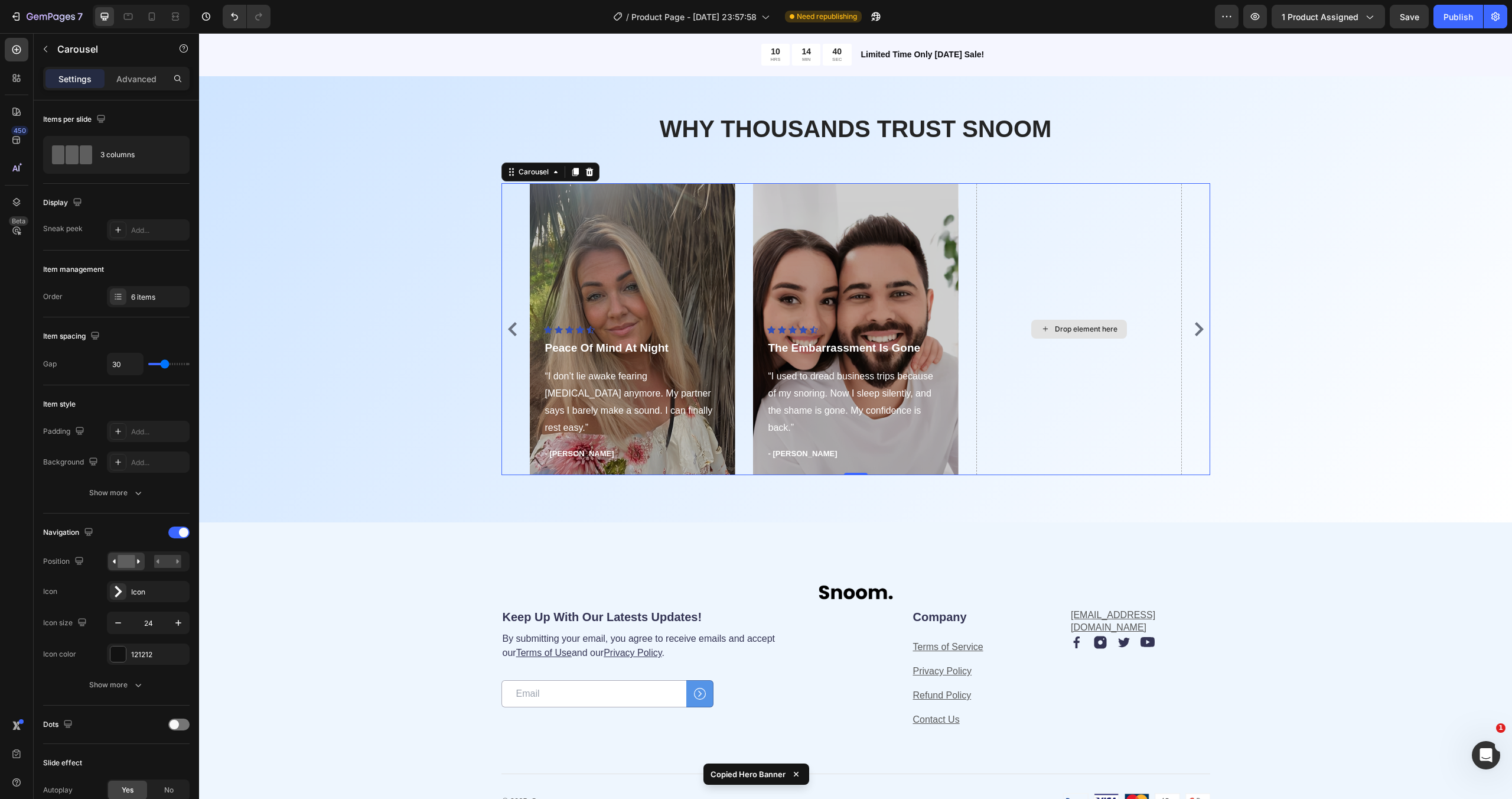
click at [1054, 288] on div "Drop element here" at bounding box center [1078, 329] width 205 height 292
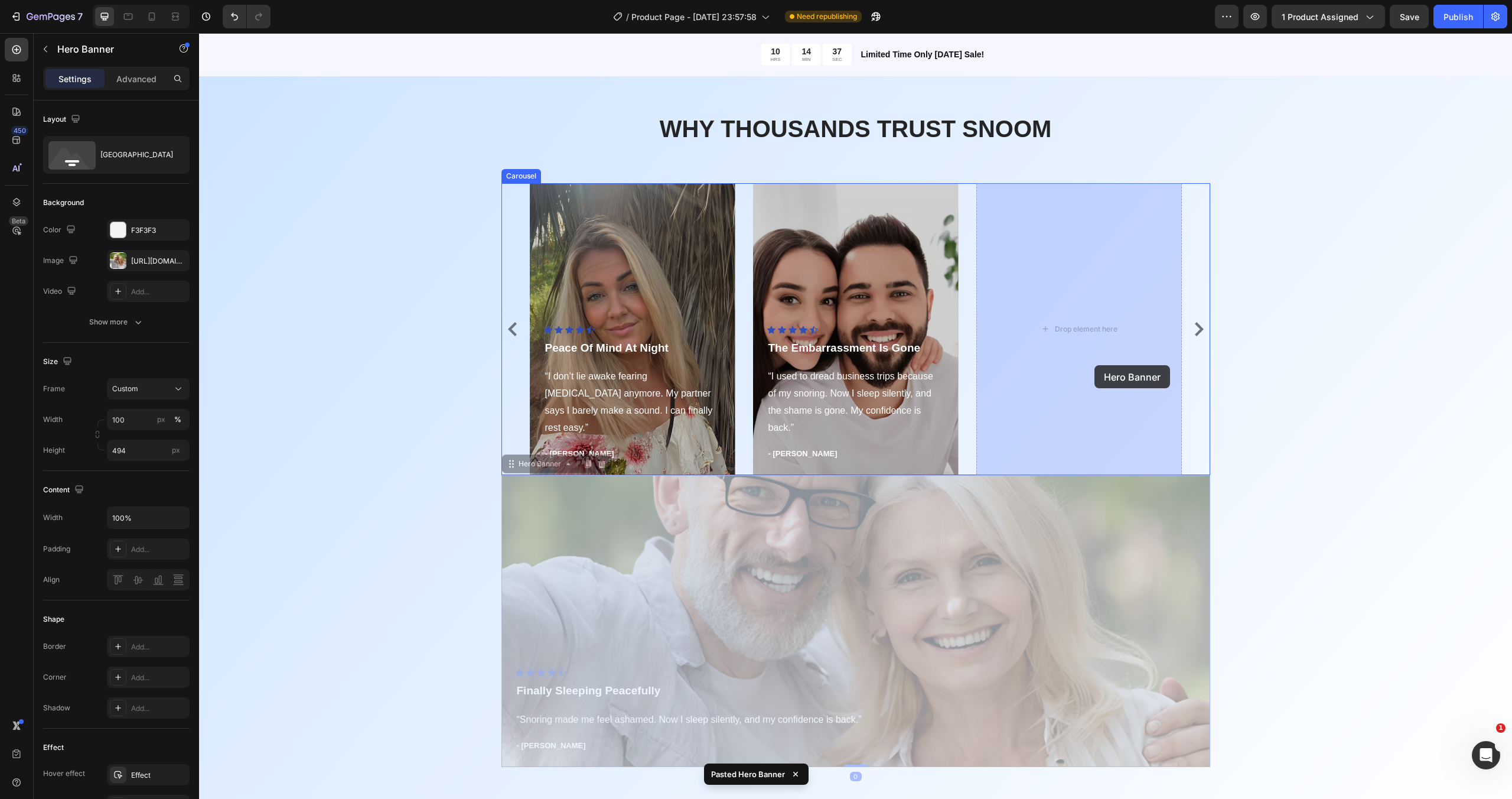
drag, startPoint x: 974, startPoint y: 539, endPoint x: 1094, endPoint y: 366, distance: 210.5
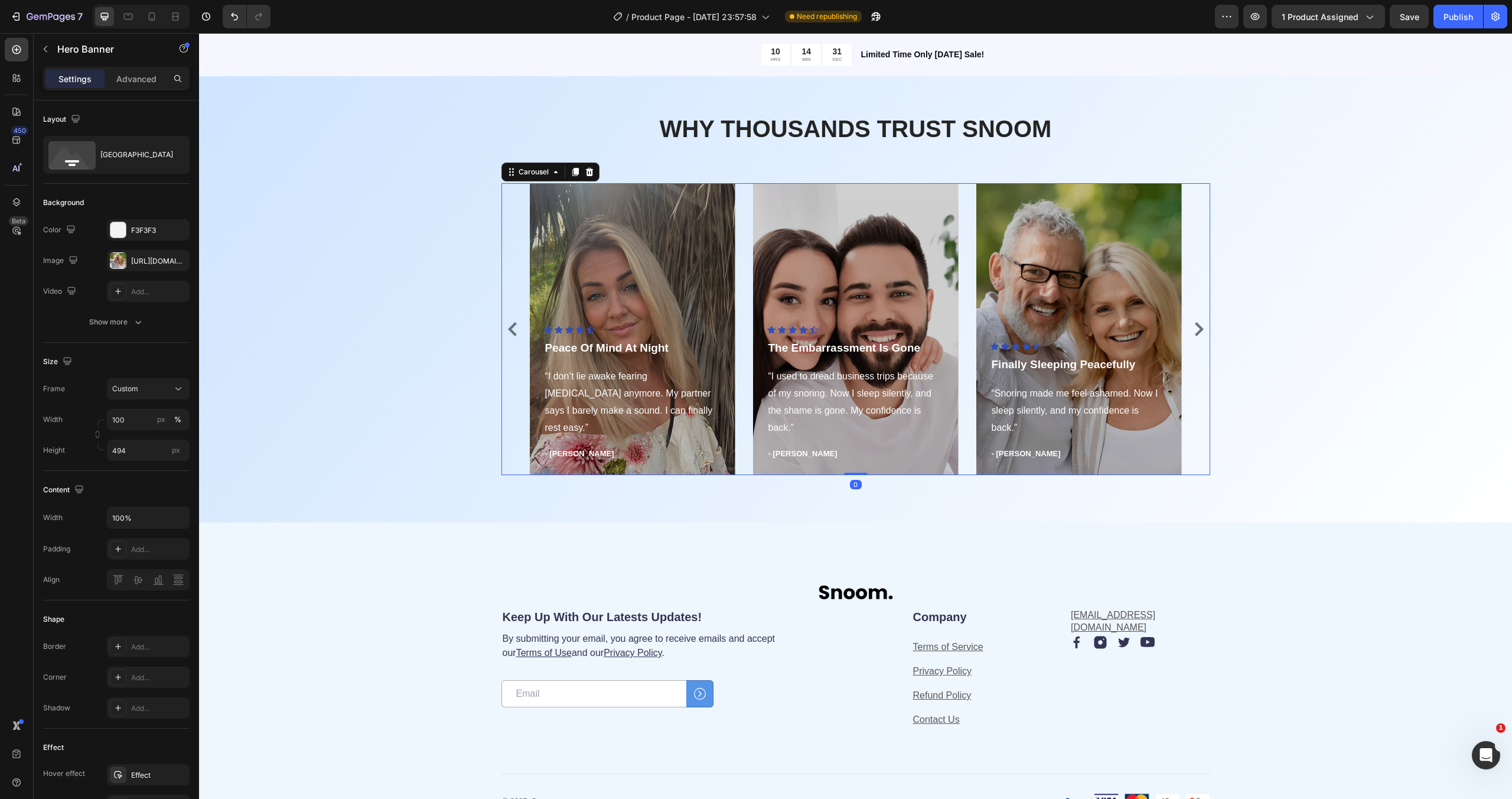
click at [513, 332] on icon "Carousel Back Arrow" at bounding box center [512, 329] width 9 height 14
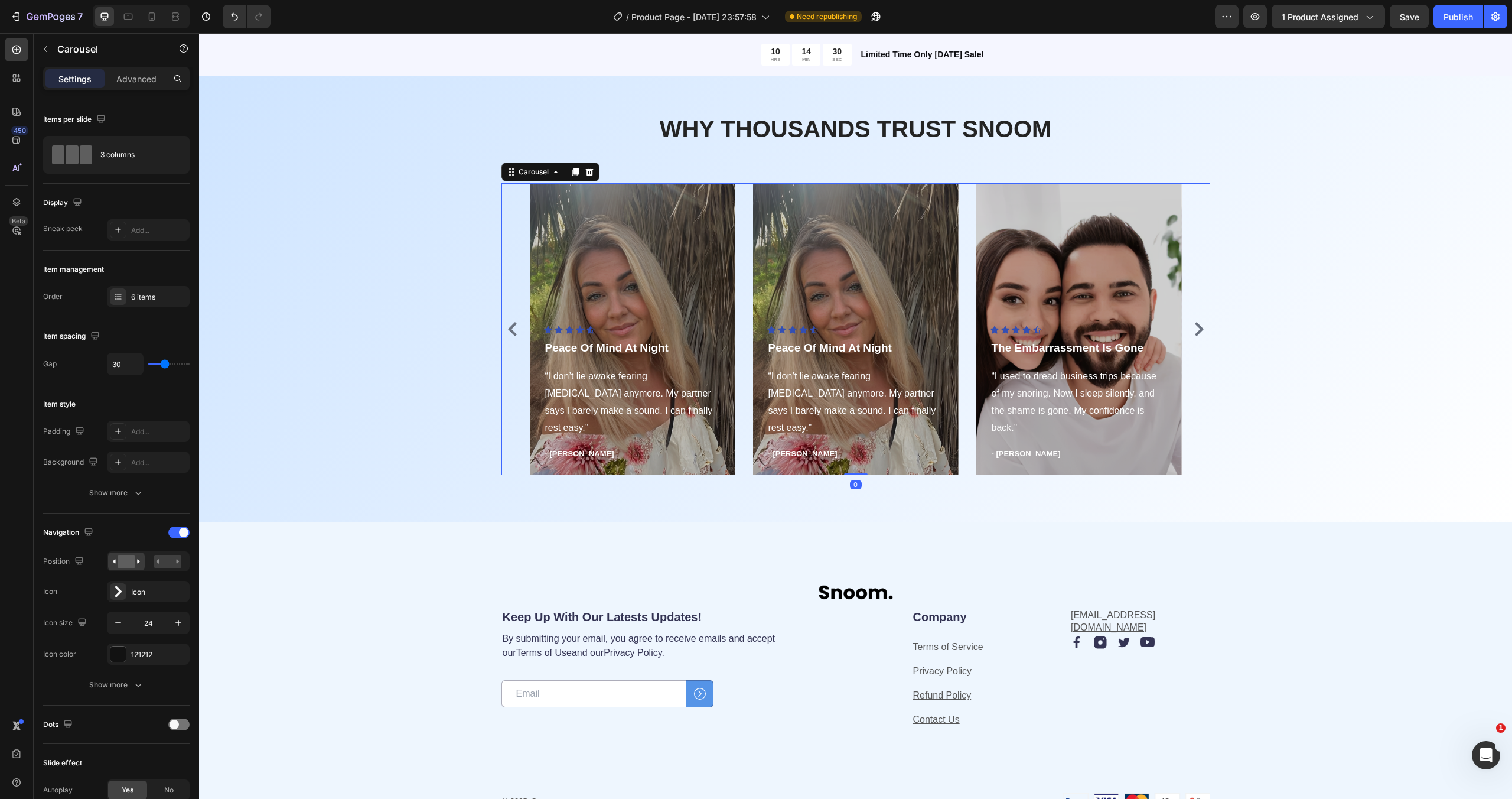
click at [513, 332] on icon "Carousel Back Arrow" at bounding box center [512, 329] width 9 height 14
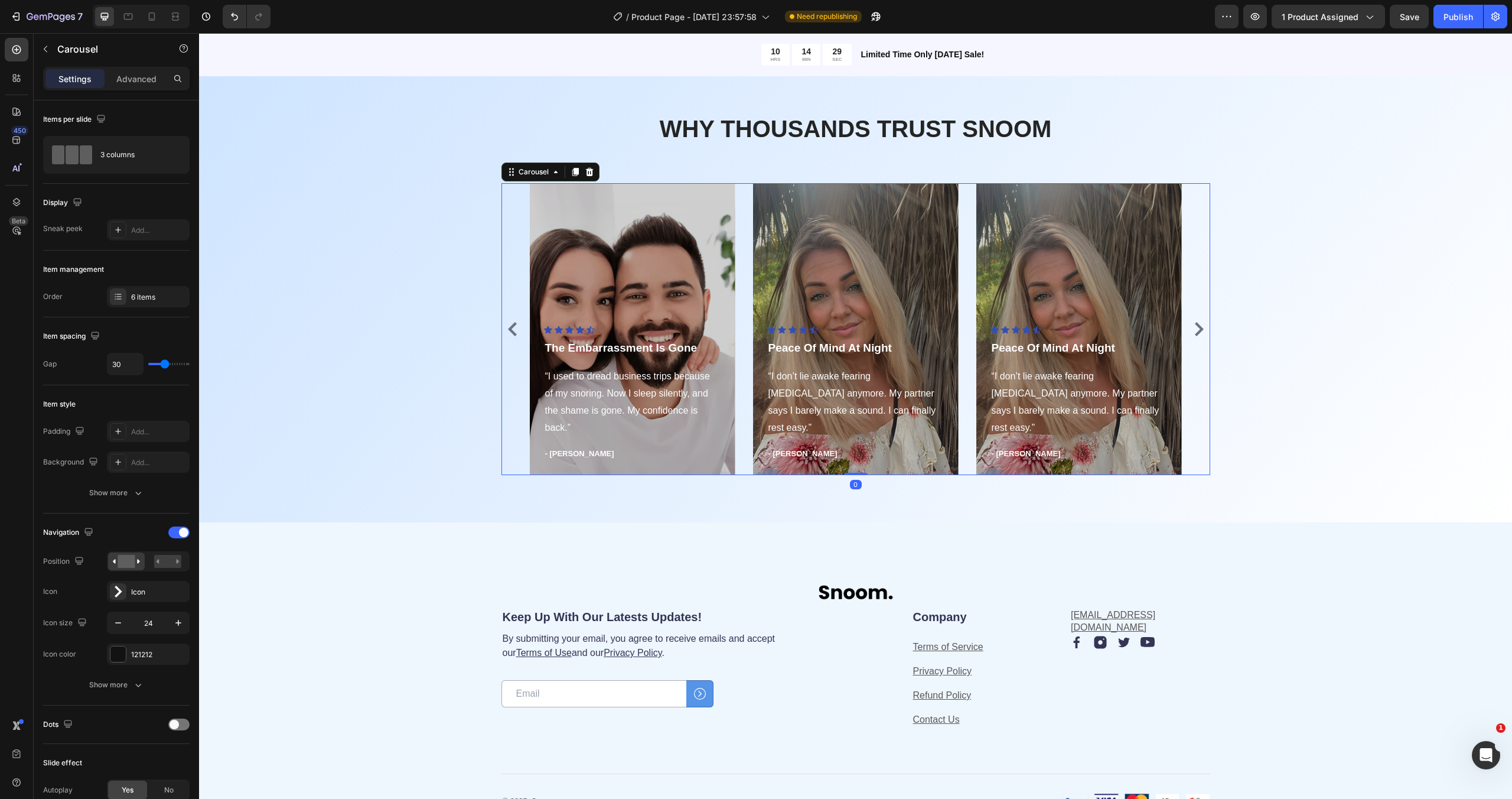
click at [513, 332] on icon "Carousel Back Arrow" at bounding box center [512, 329] width 9 height 14
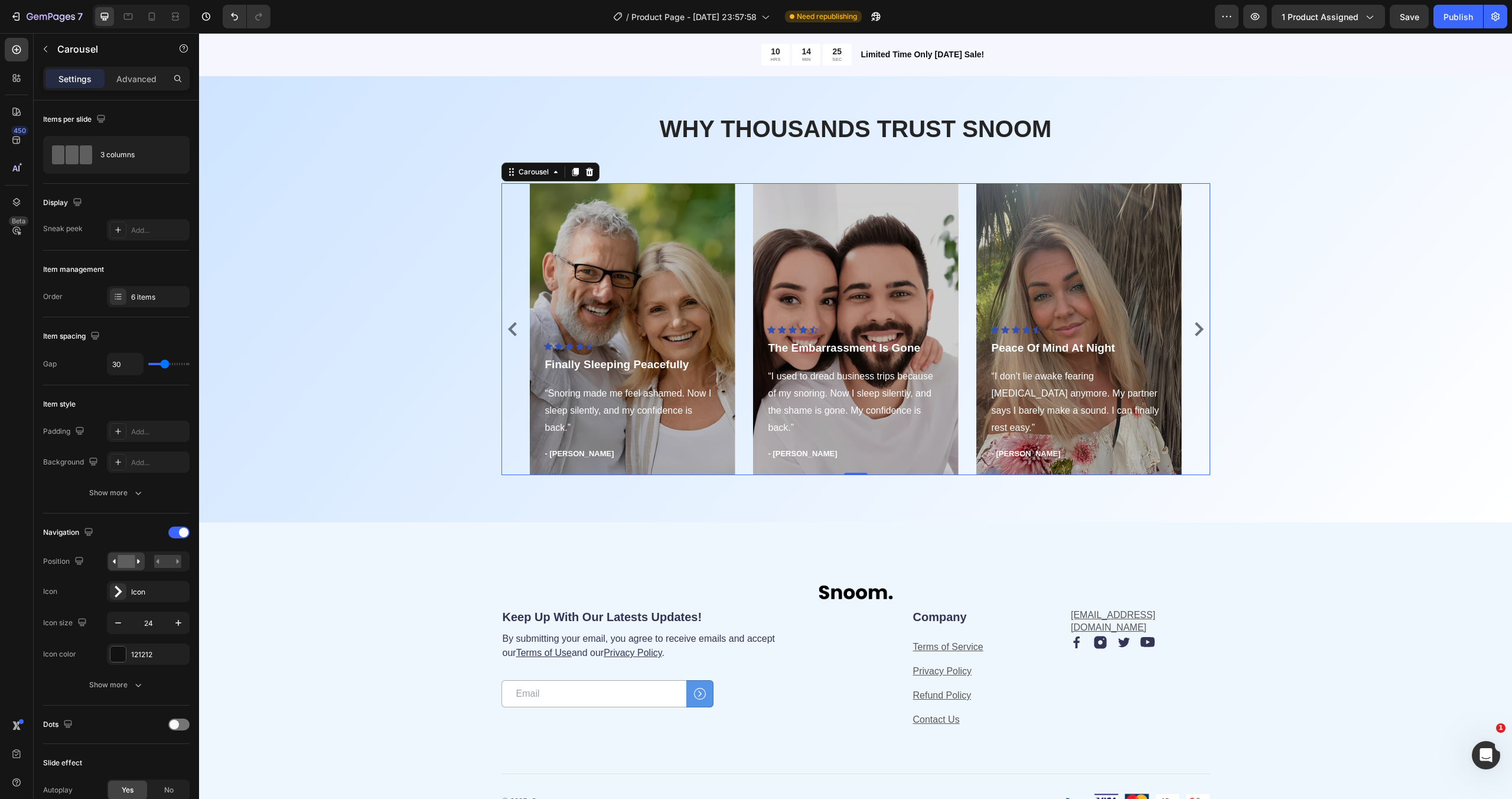
click at [1198, 330] on icon "Carousel Next Arrow" at bounding box center [1198, 329] width 14 height 14
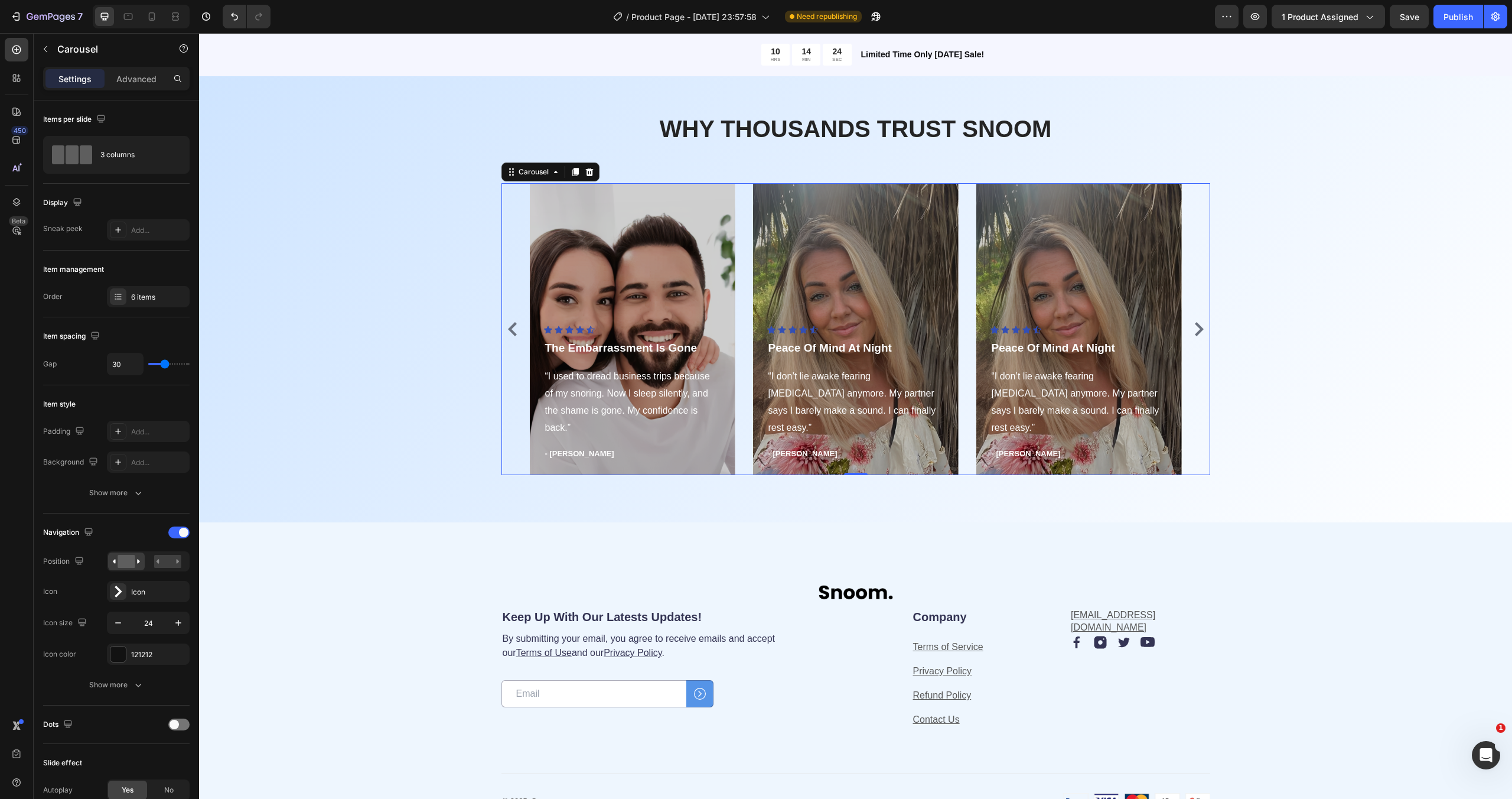
click at [1198, 330] on icon "Carousel Next Arrow" at bounding box center [1198, 329] width 14 height 14
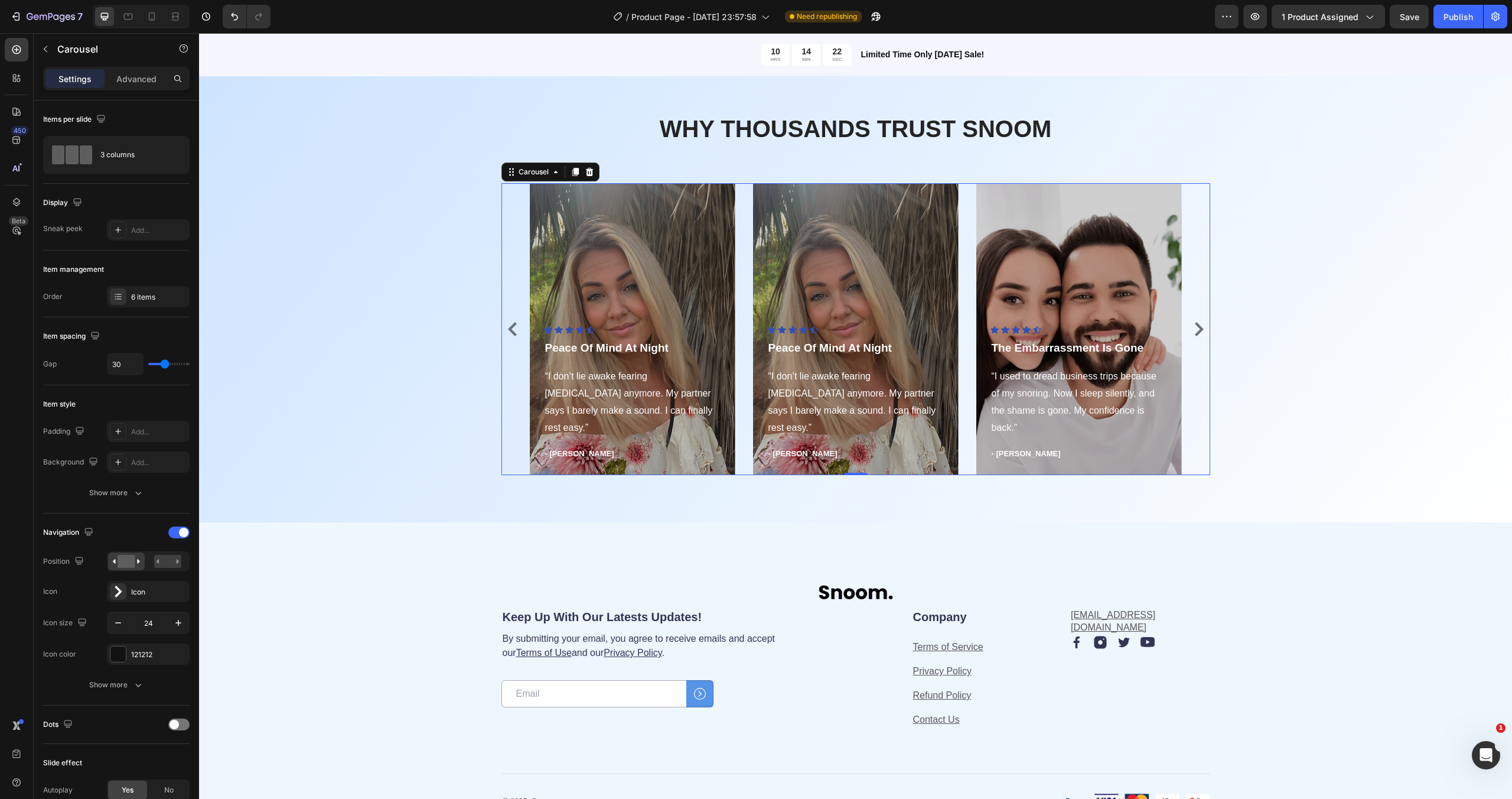
click at [1198, 330] on icon "Carousel Next Arrow" at bounding box center [1198, 329] width 14 height 14
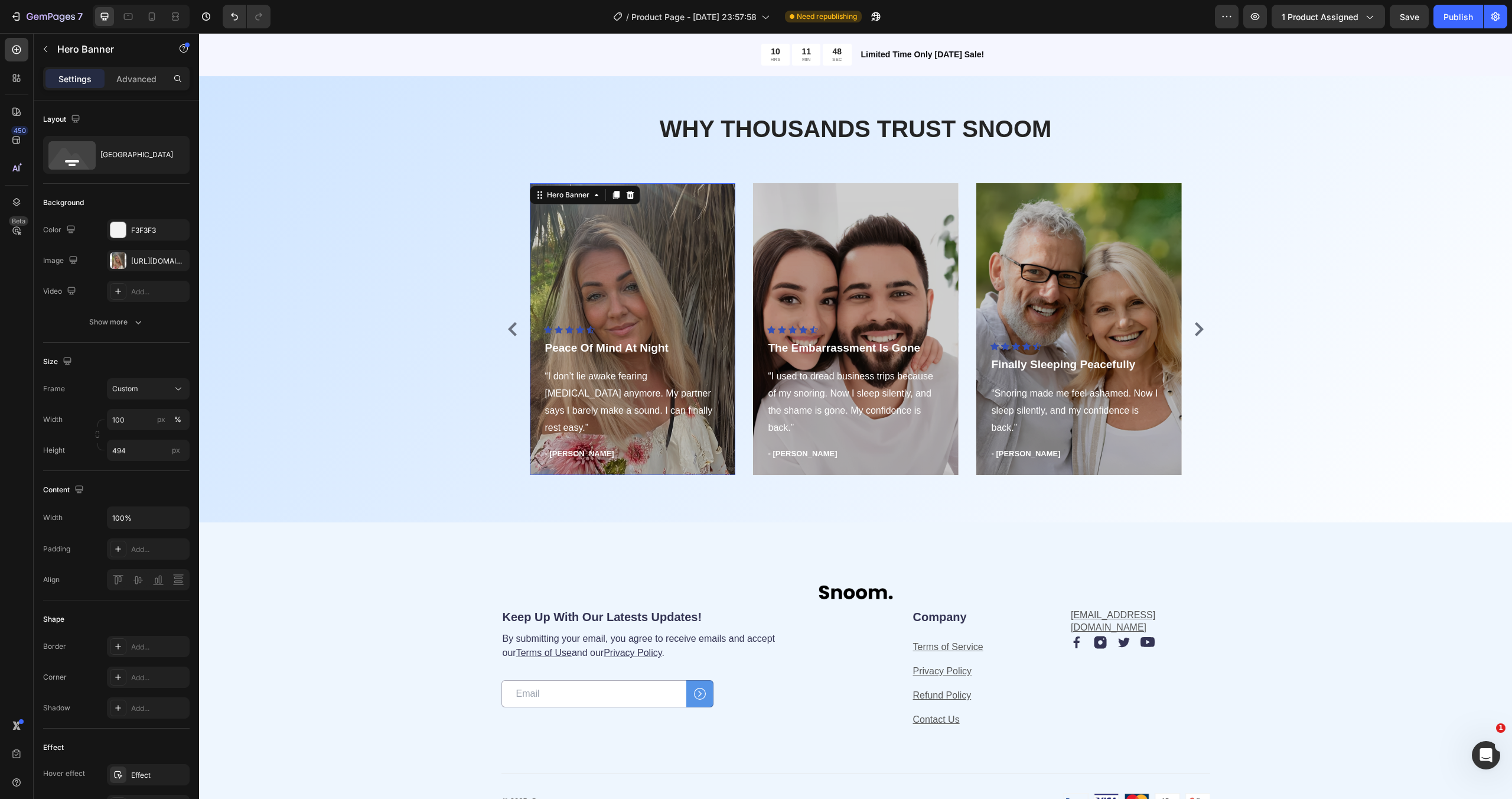
click at [624, 274] on div "Overlay" at bounding box center [632, 329] width 205 height 292
click at [137, 260] on div "https://cdn.shopify.com/s/files/1/0957/6074/4766/files/gempages_580708226488599…" at bounding box center [148, 261] width 35 height 11
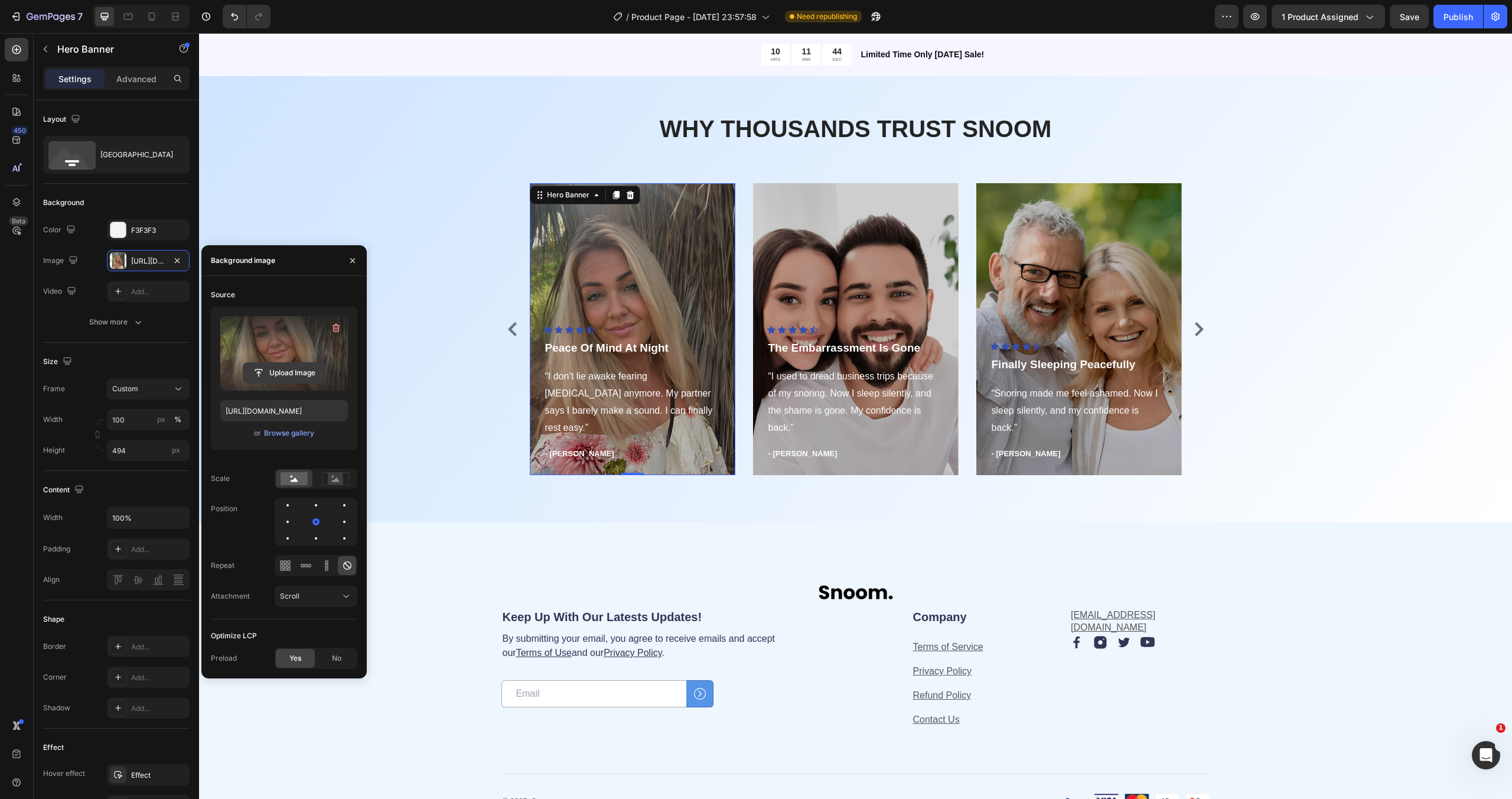
click at [286, 374] on input "file" at bounding box center [284, 373] width 82 height 20
type input "https://cdn.shopify.com/s/files/1/0957/6074/4766/files/gempages_580708226488599…"
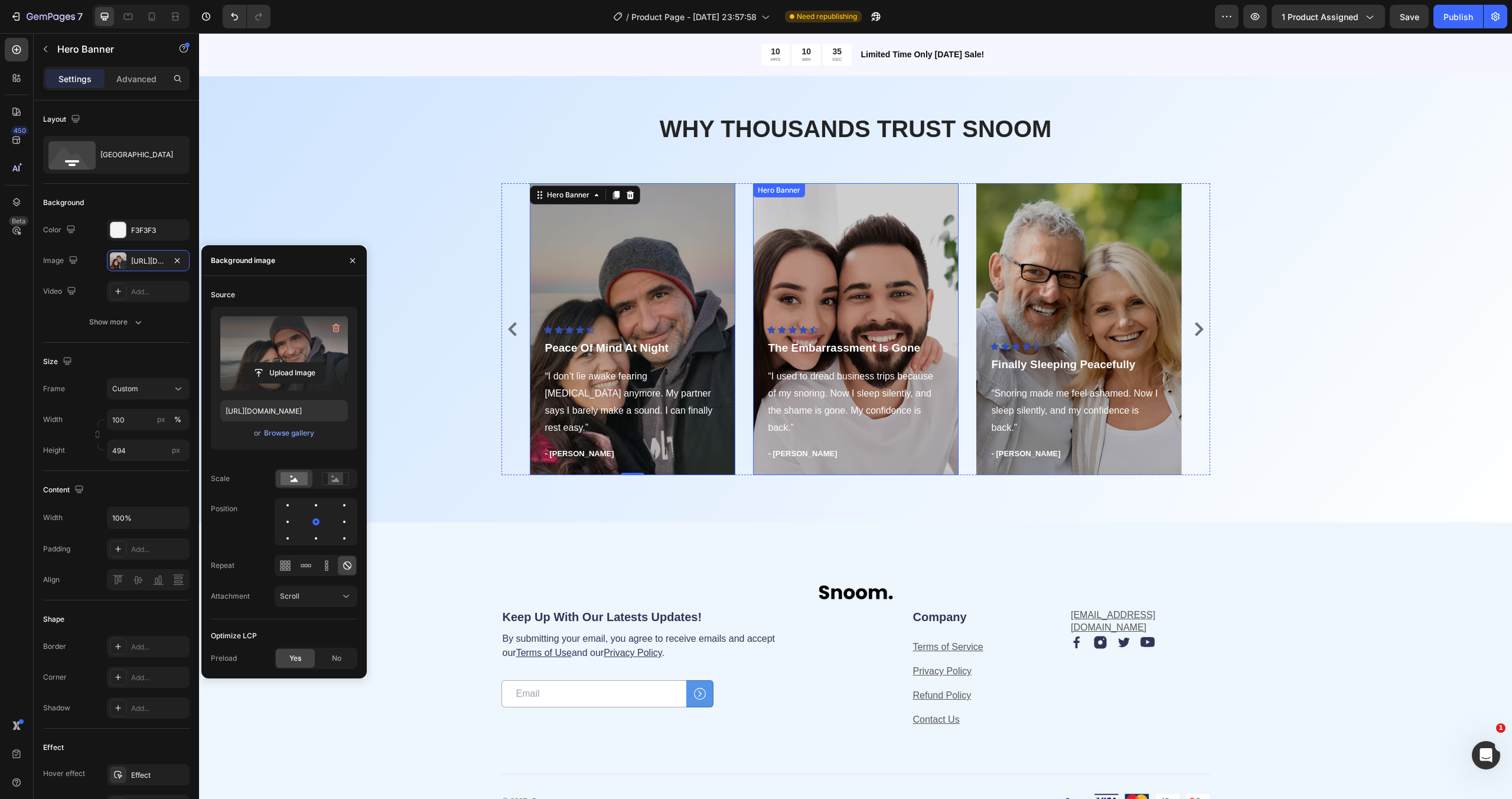
click at [834, 259] on div "Overlay" at bounding box center [855, 329] width 205 height 292
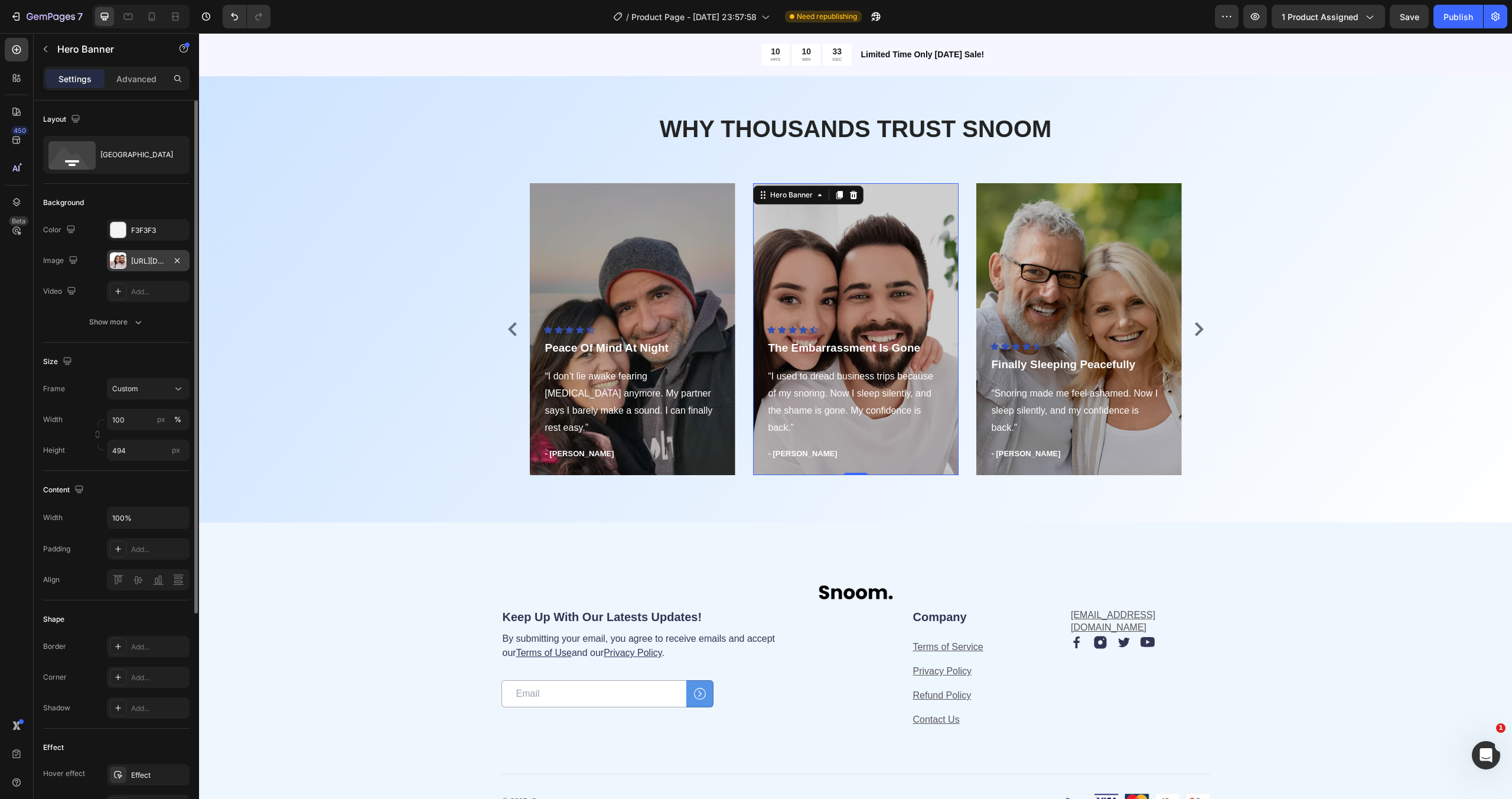
click at [127, 259] on div "https://cdn.shopify.com/s/files/1/0957/6074/4766/files/gempages_580708226488599…" at bounding box center [148, 260] width 83 height 21
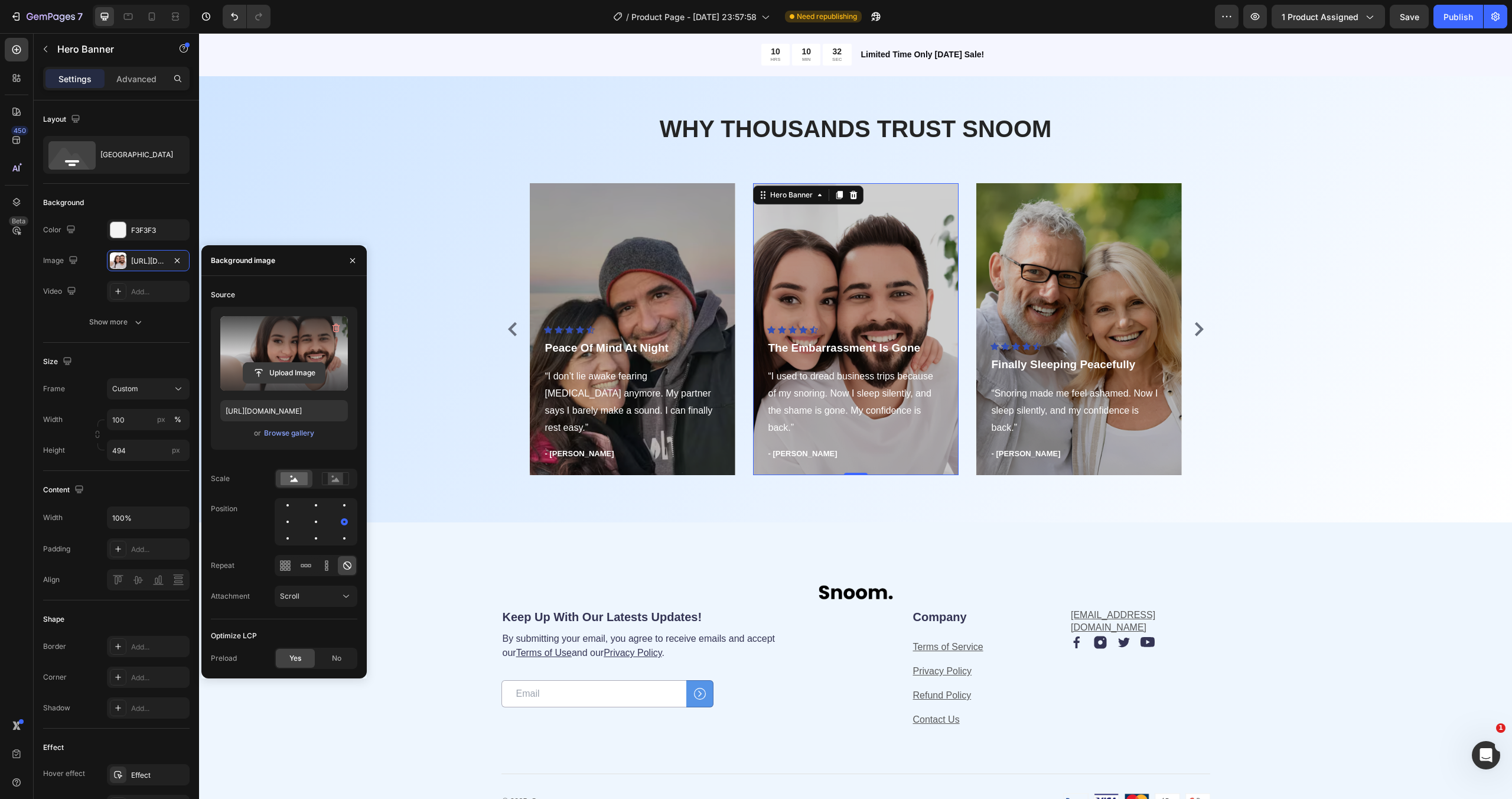
click at [289, 377] on input "file" at bounding box center [284, 373] width 82 height 20
type input "https://cdn.shopify.com/s/files/1/0957/6074/4766/files/gempages_580708226488599…"
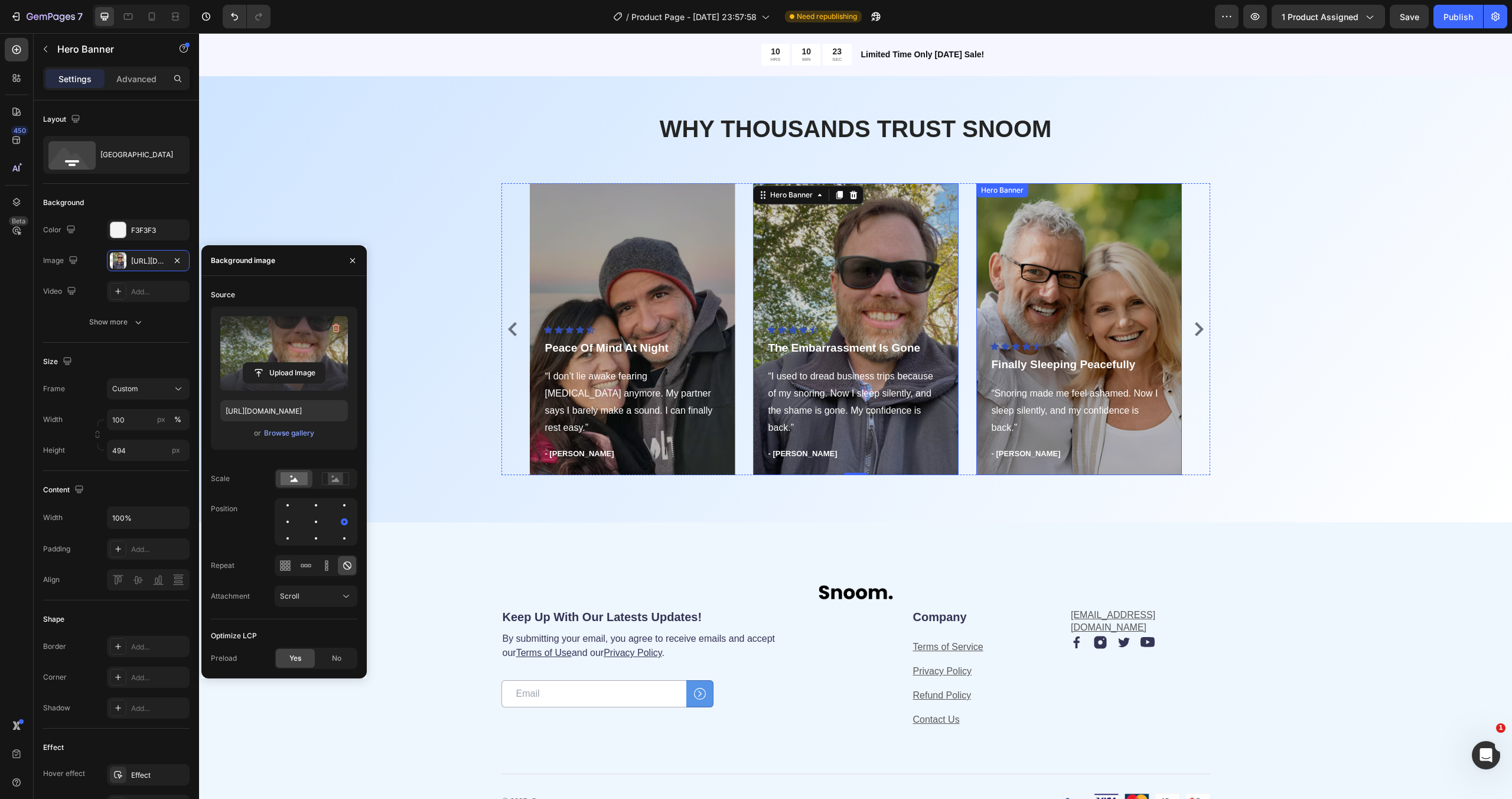
click at [1028, 244] on div "Overlay" at bounding box center [1078, 329] width 205 height 292
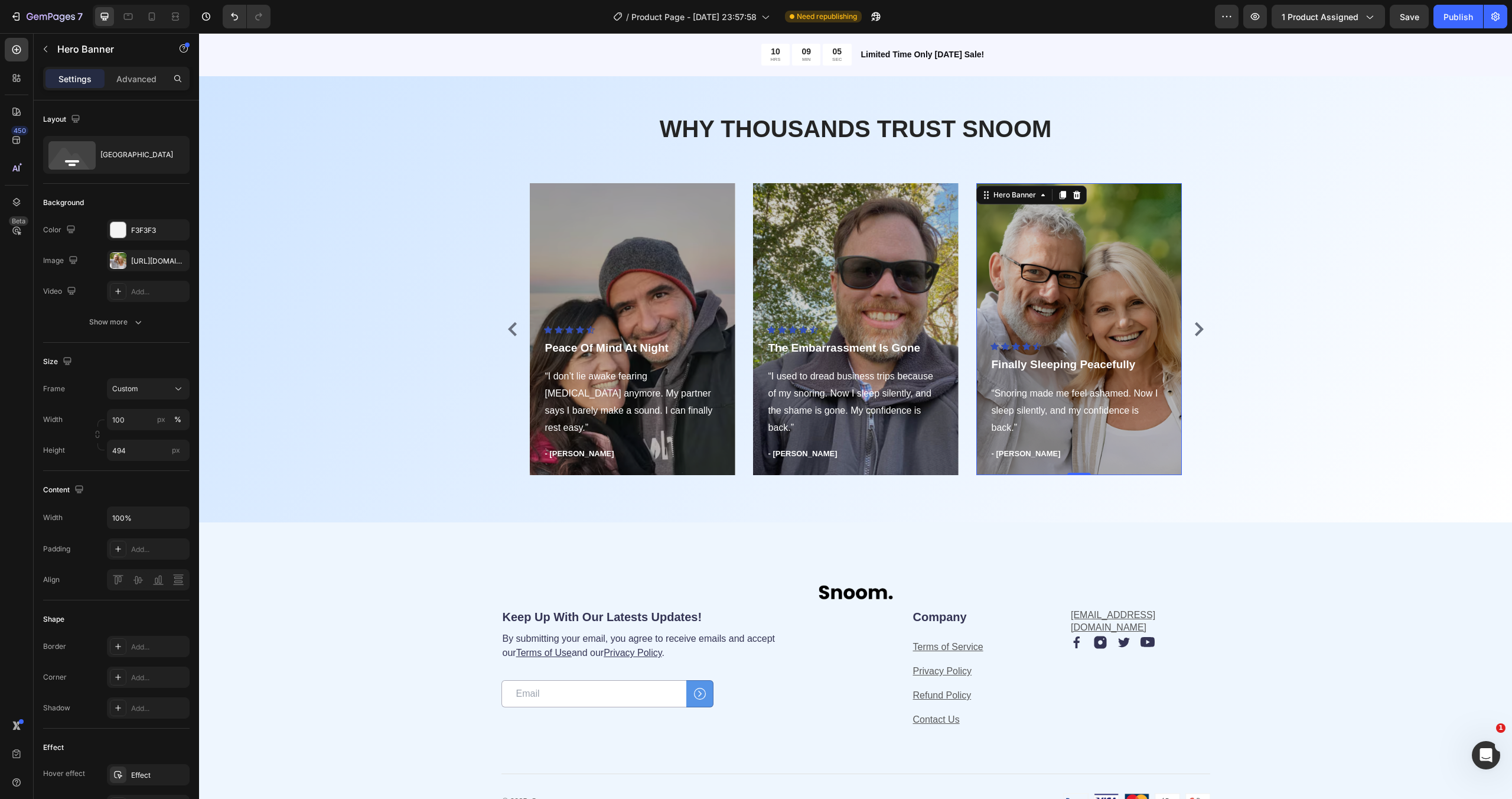
click at [1070, 280] on div "Overlay" at bounding box center [1078, 329] width 205 height 292
click at [130, 261] on div "[URL][DOMAIN_NAME]" at bounding box center [148, 260] width 83 height 21
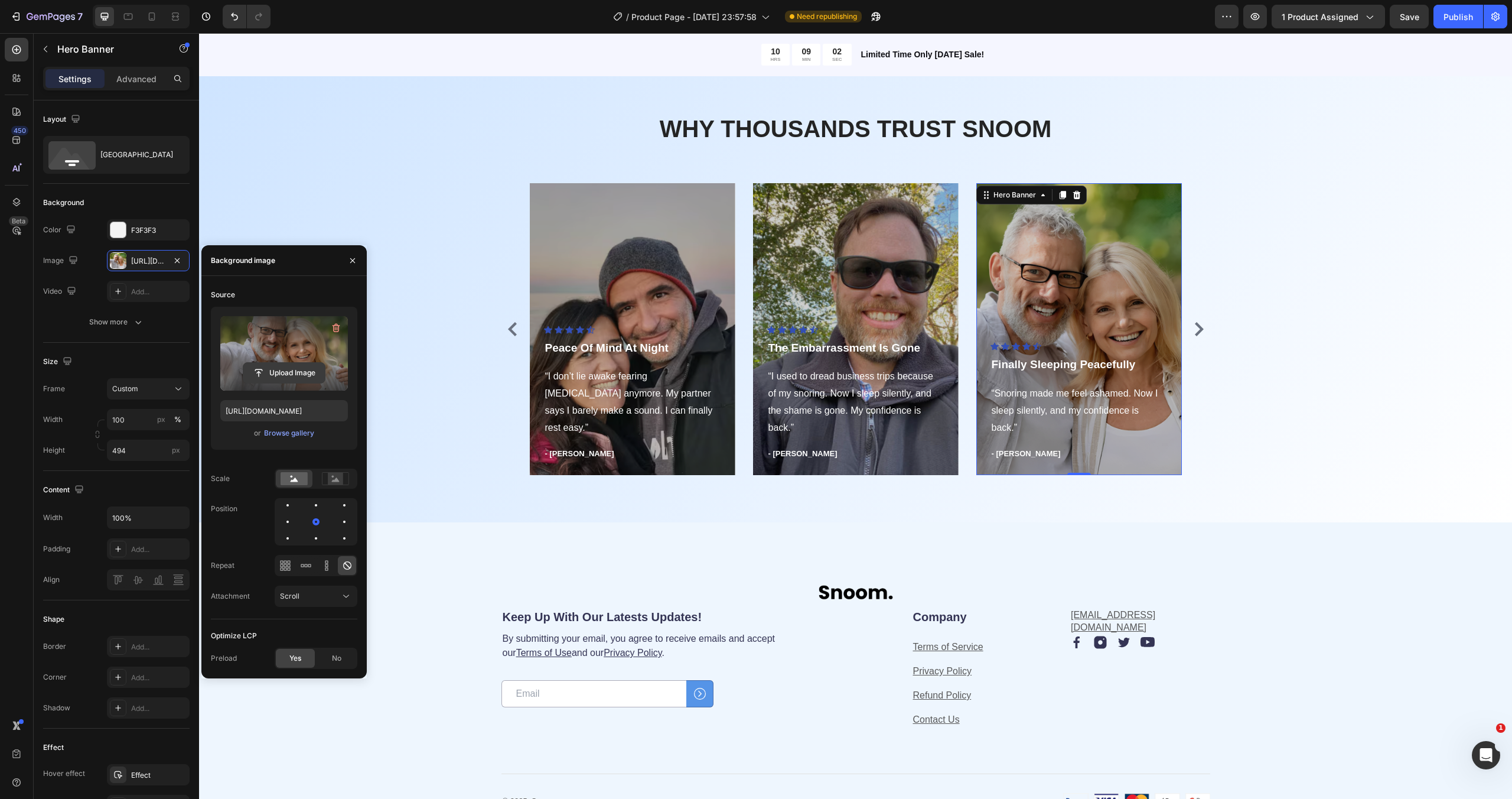
click at [292, 369] on input "file" at bounding box center [284, 373] width 82 height 20
type input "[URL][DOMAIN_NAME]"
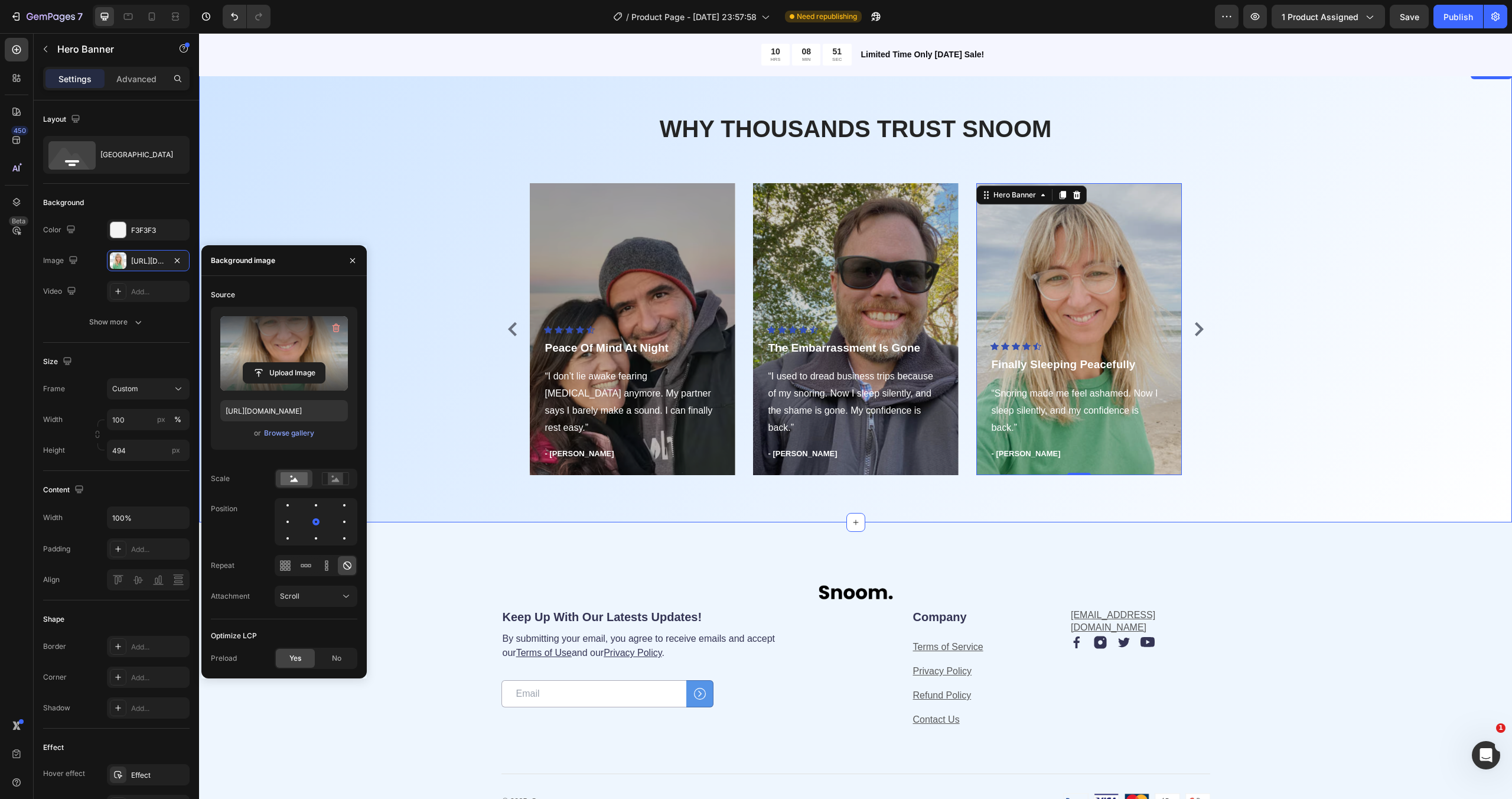
click at [467, 254] on div "WHY THOUSANDS TRUST SNOOM Heading Row Icon Icon Icon Icon Icon Icon List Hoz Fi…" at bounding box center [855, 293] width 1295 height 363
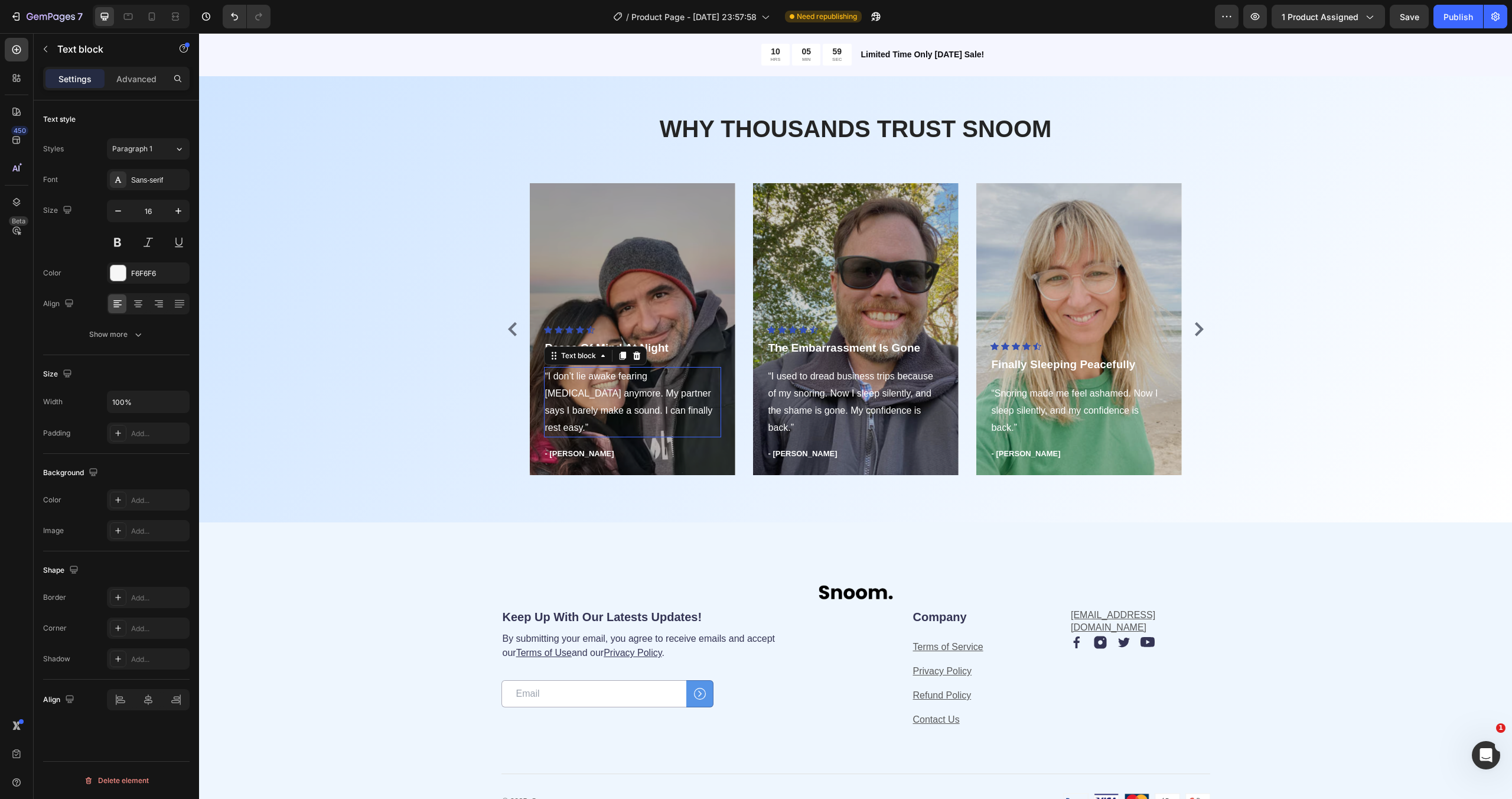
click at [640, 403] on p "“I don’t lie awake fearing [MEDICAL_DATA] anymore. My partner says I barely mak…" at bounding box center [632, 402] width 175 height 68
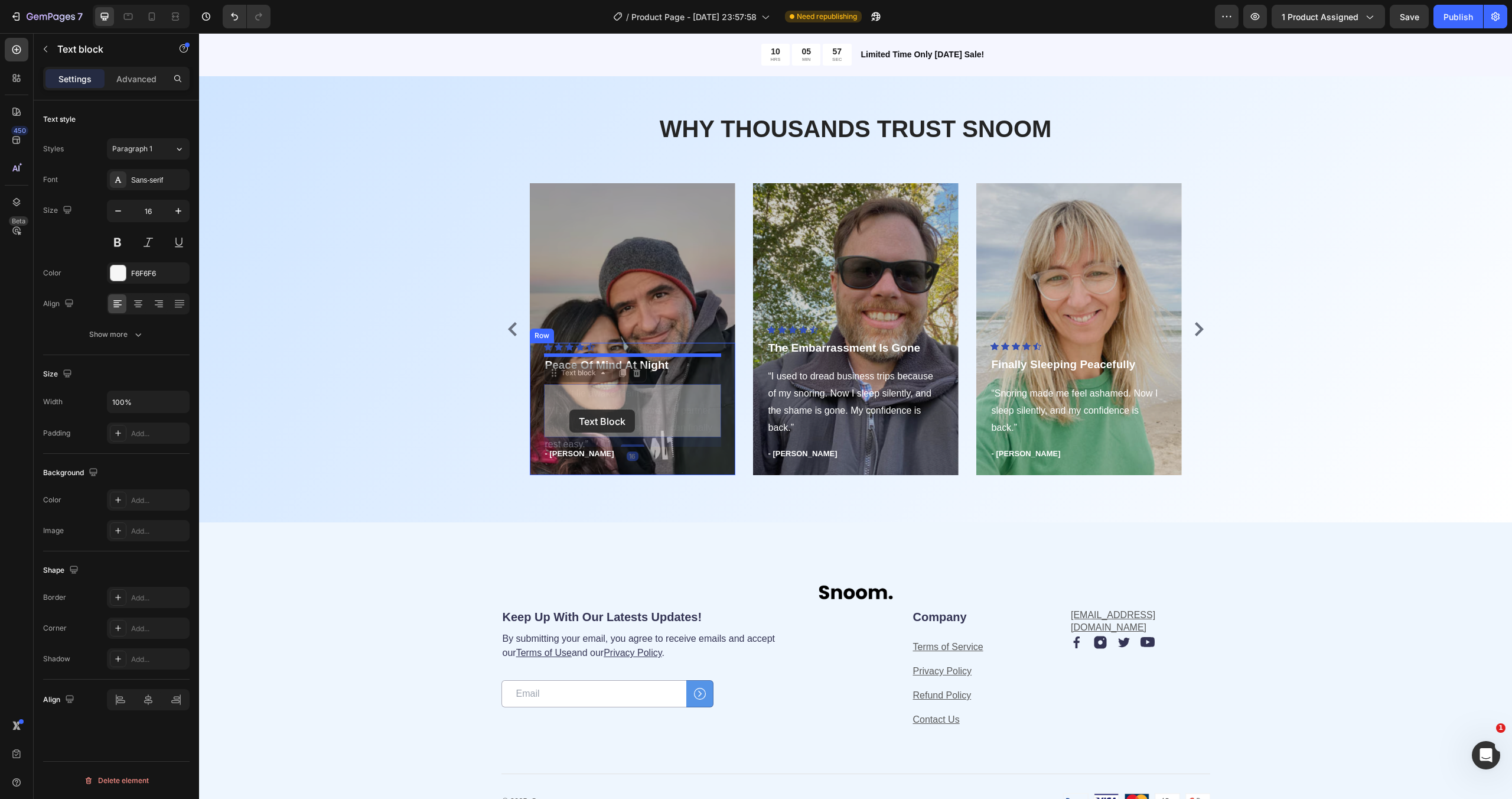
scroll to position [2579, 0]
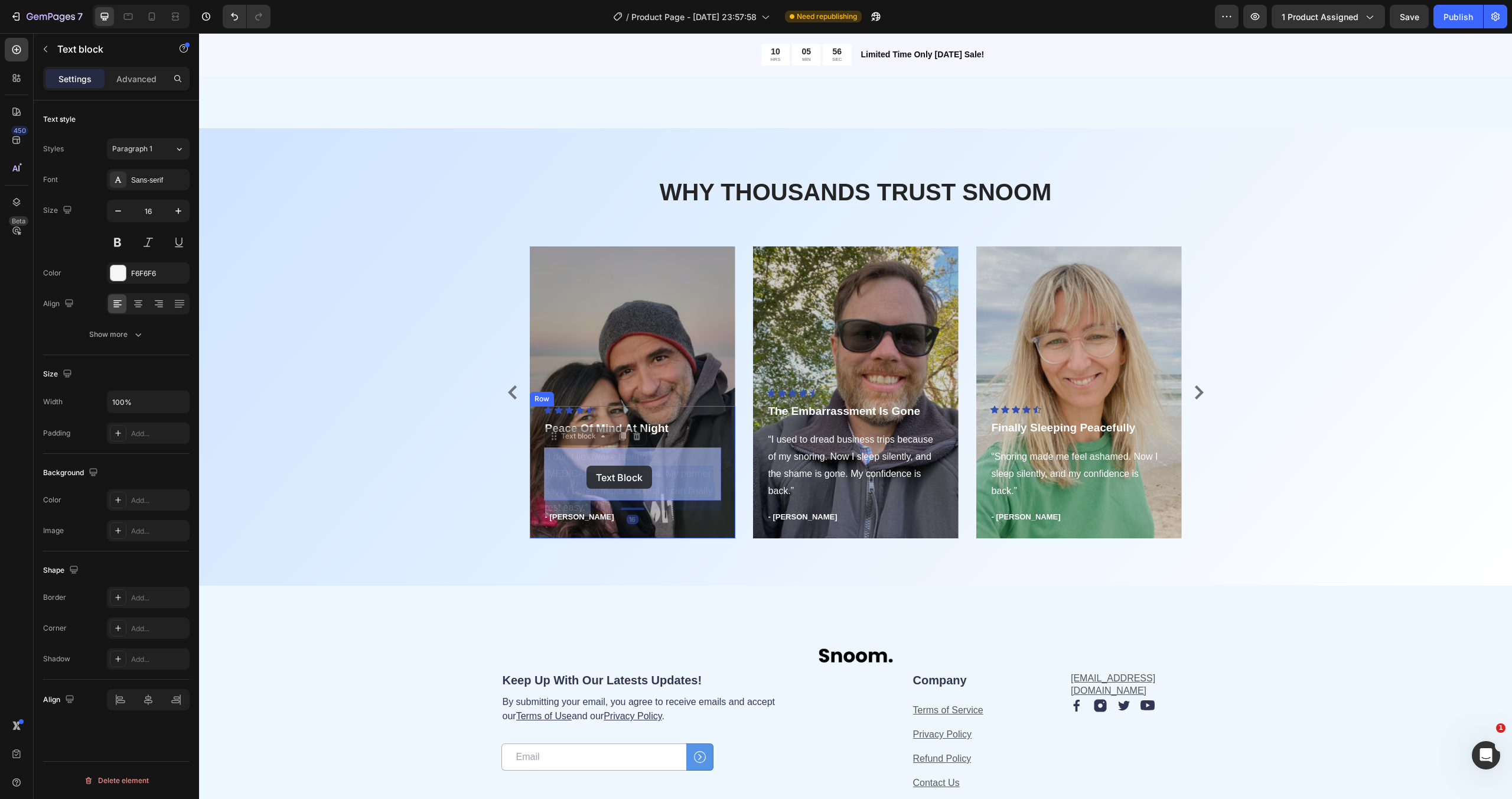
drag, startPoint x: 687, startPoint y: 424, endPoint x: 587, endPoint y: 465, distance: 108.1
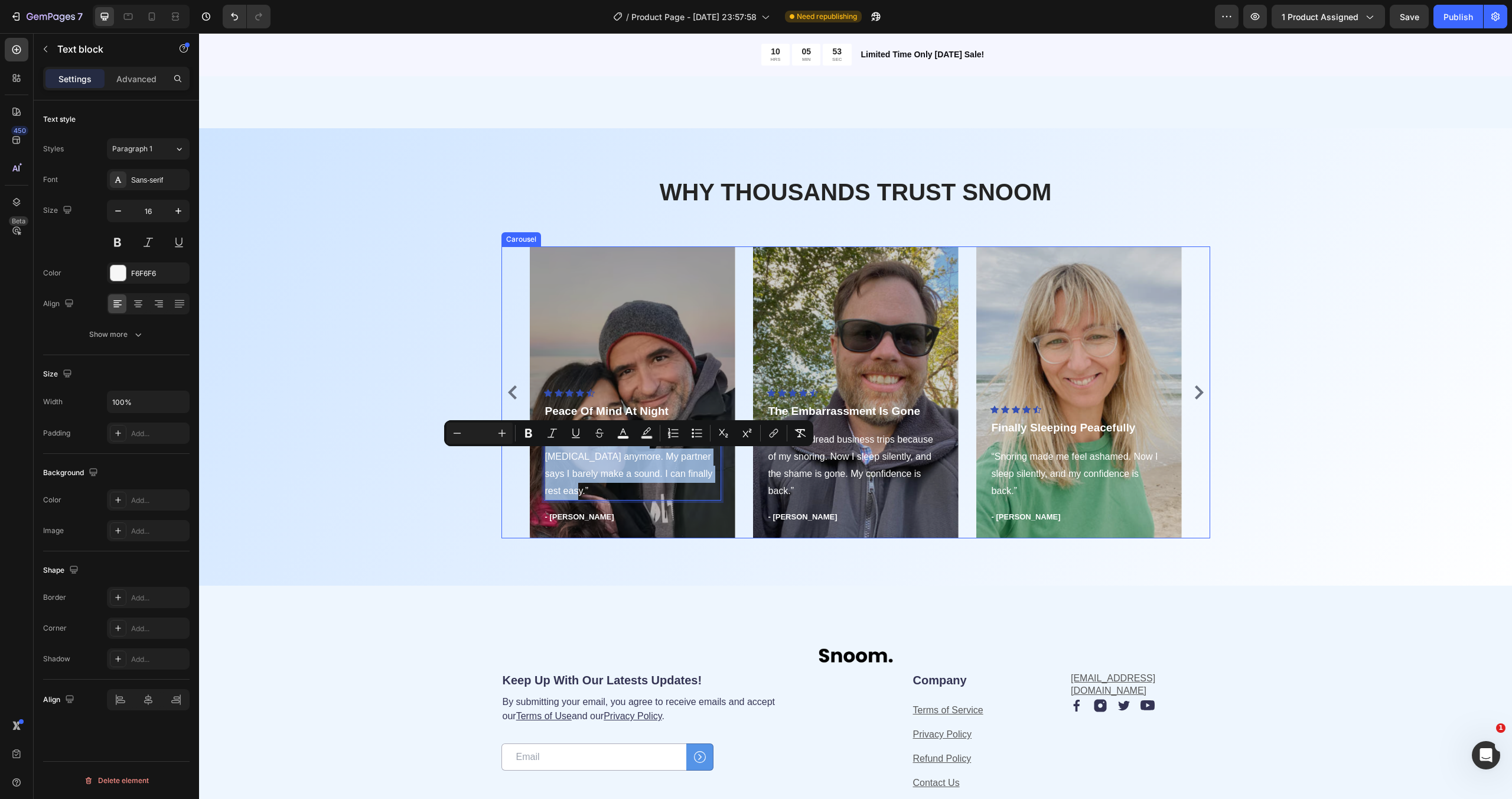
drag, startPoint x: 685, startPoint y: 489, endPoint x: 517, endPoint y: 453, distance: 171.8
click at [517, 453] on div "Icon Icon Icon Icon Icon Icon List Hoz Finally Sleeping Peacefully Text block “…" at bounding box center [856, 393] width 708 height 292
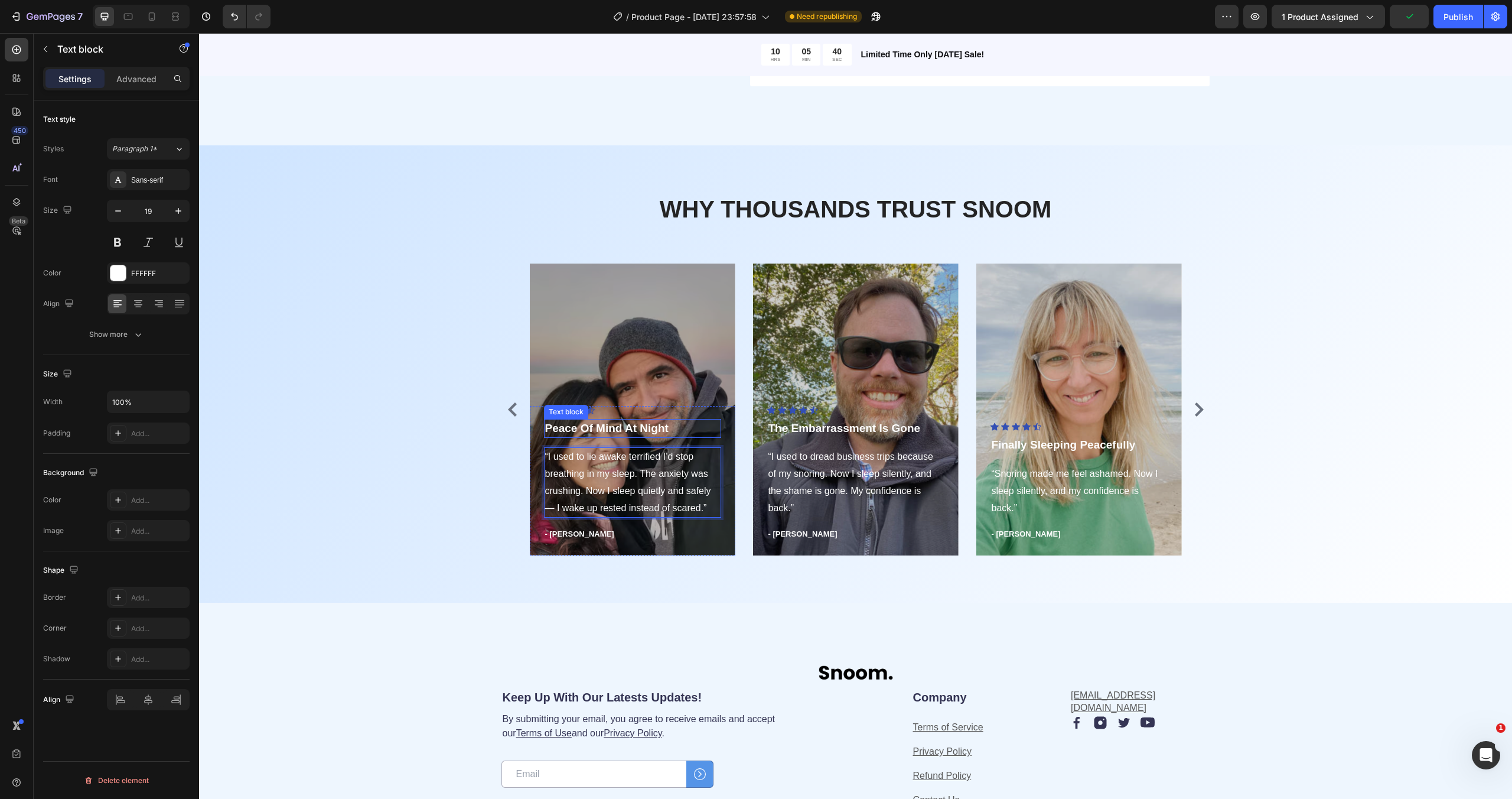
click at [627, 428] on p "Peace Of Mind At Night" at bounding box center [632, 428] width 175 height 17
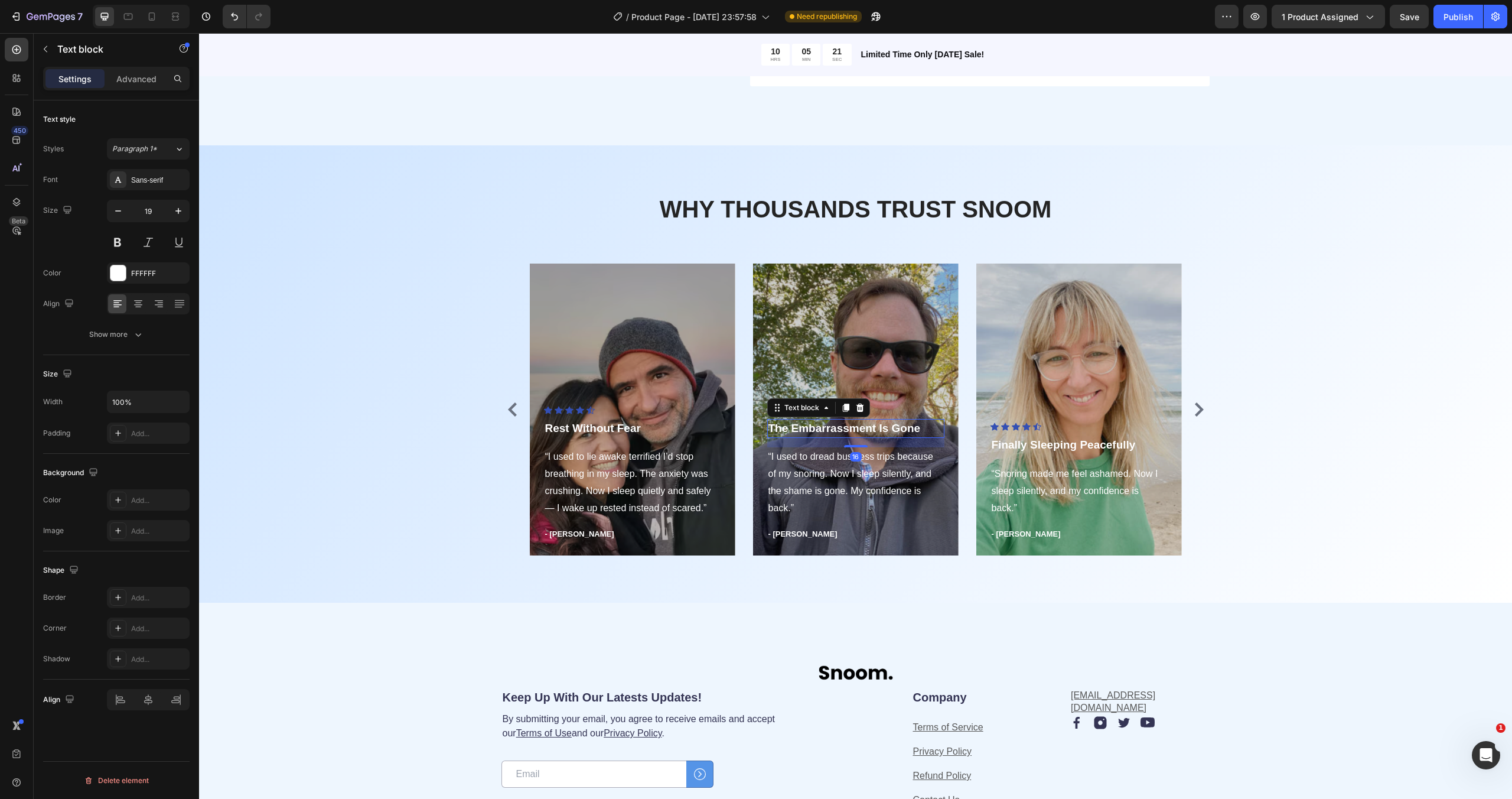
click at [857, 425] on p "The Embarrassment Is Gone" at bounding box center [856, 428] width 175 height 17
click at [506, 411] on icon "Carousel Back Arrow" at bounding box center [512, 409] width 14 height 14
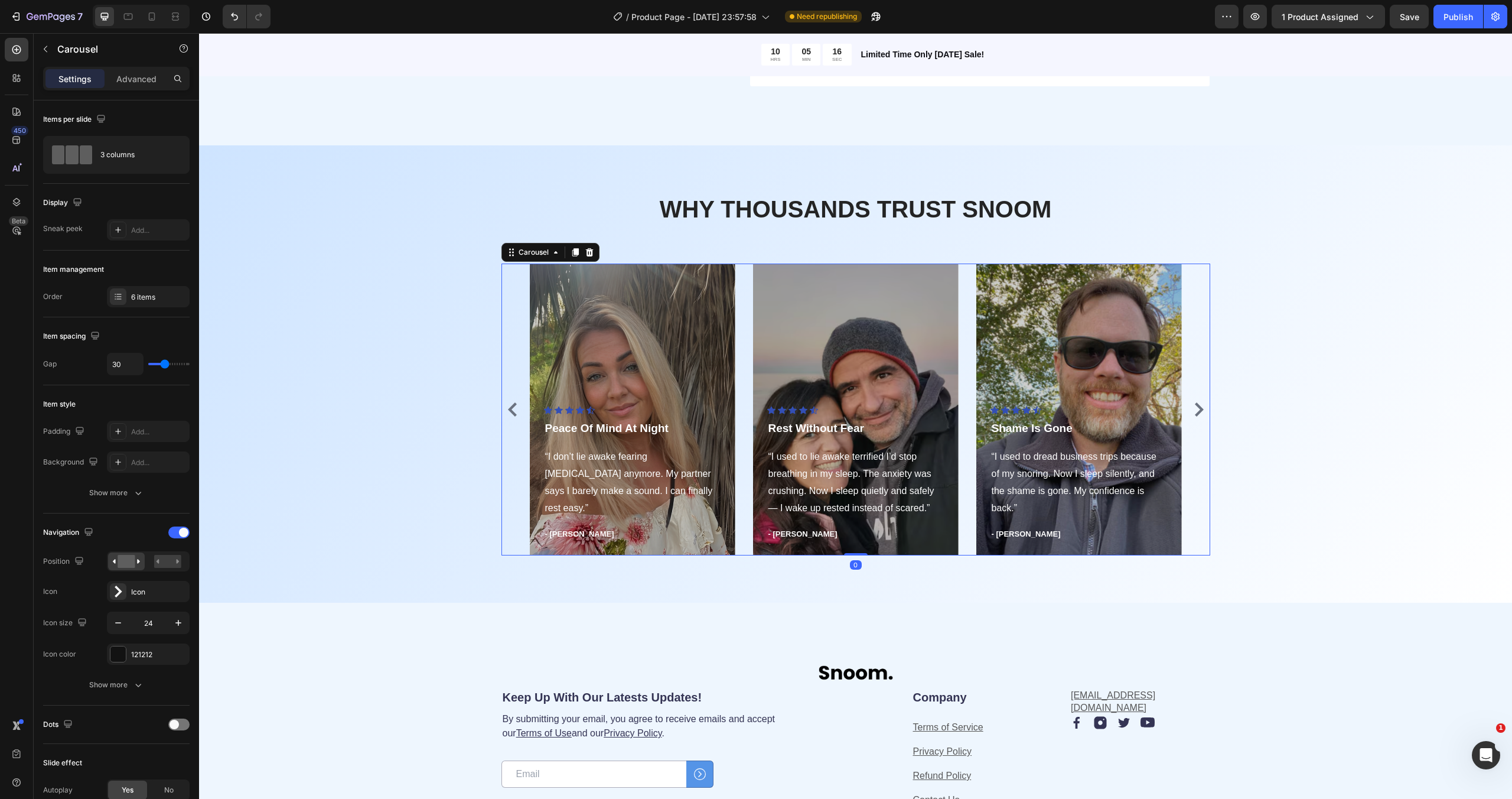
click at [507, 411] on icon "Carousel Back Arrow" at bounding box center [512, 409] width 14 height 14
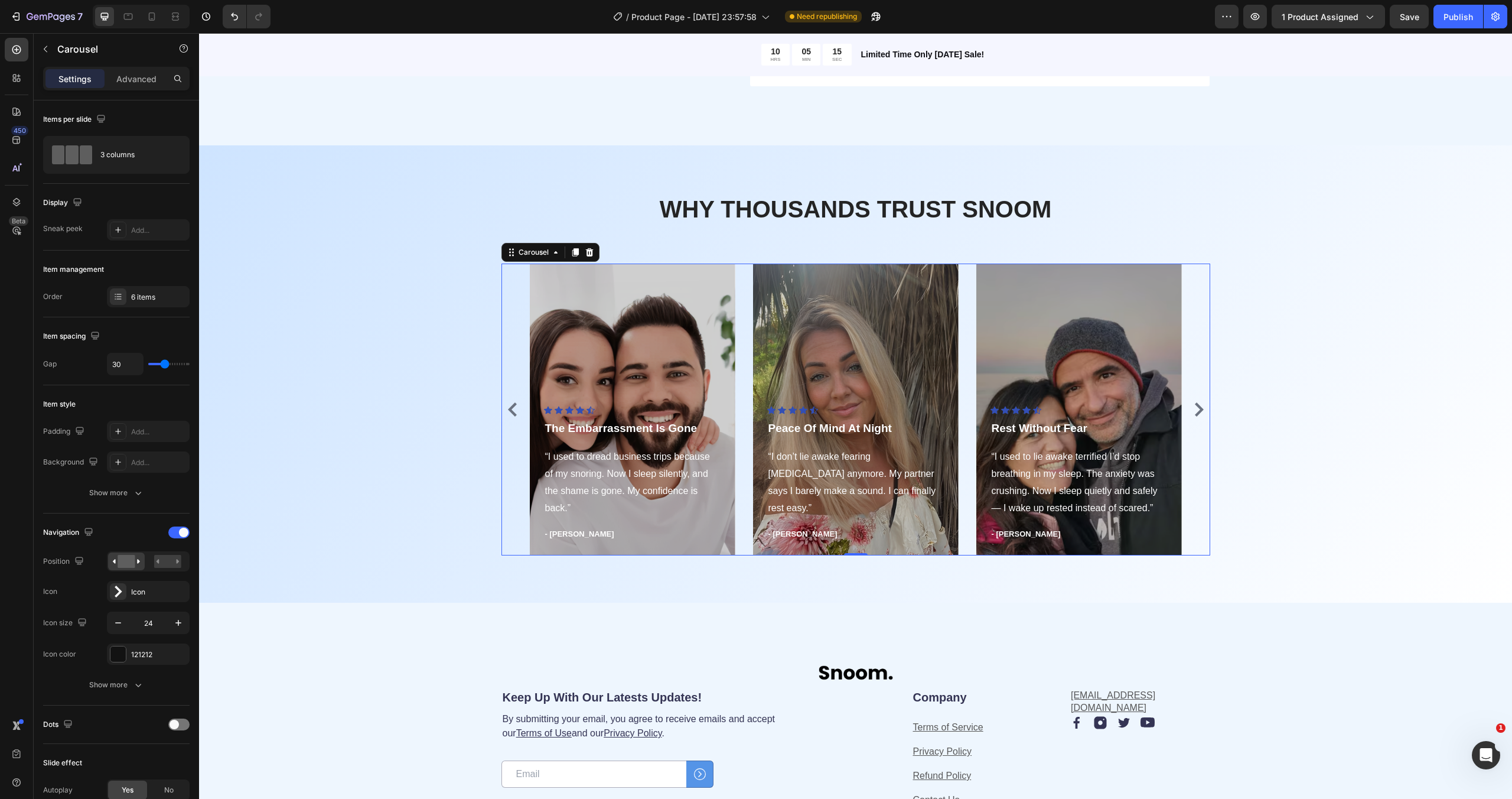
click at [507, 411] on icon "Carousel Back Arrow" at bounding box center [512, 409] width 14 height 14
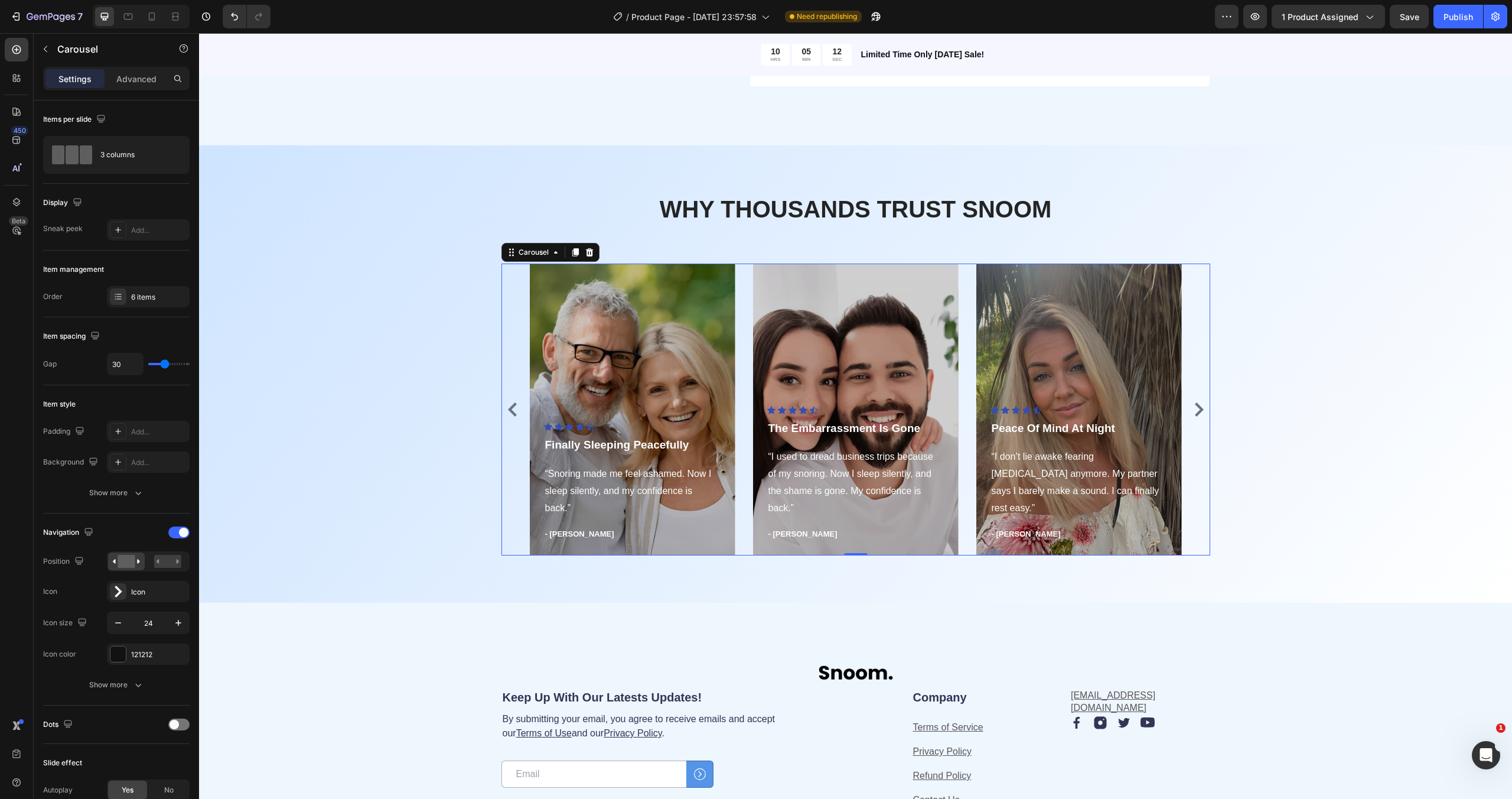
click at [1201, 402] on icon "Carousel Next Arrow" at bounding box center [1198, 409] width 14 height 14
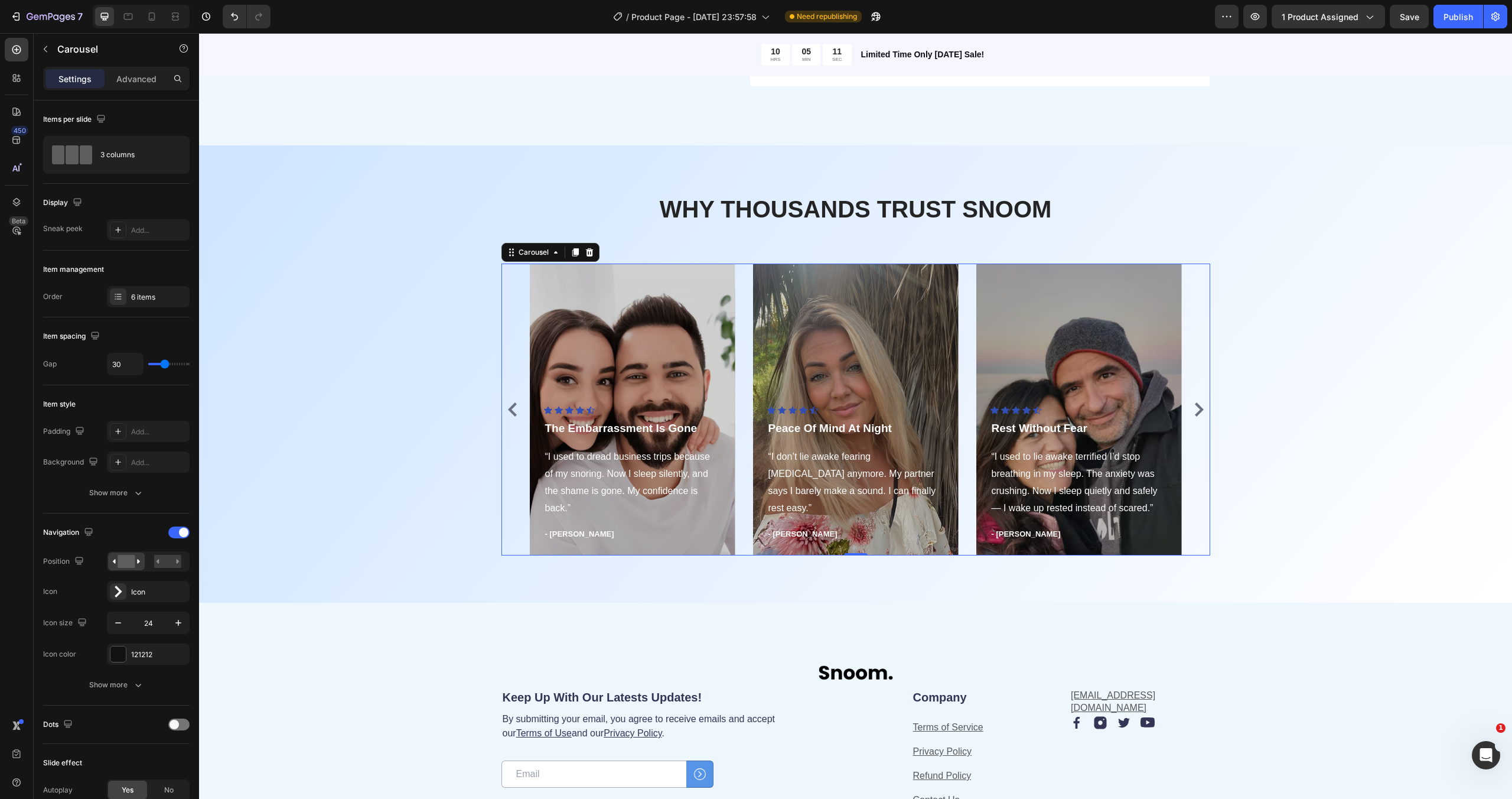
click at [1201, 402] on icon "Carousel Next Arrow" at bounding box center [1198, 409] width 14 height 14
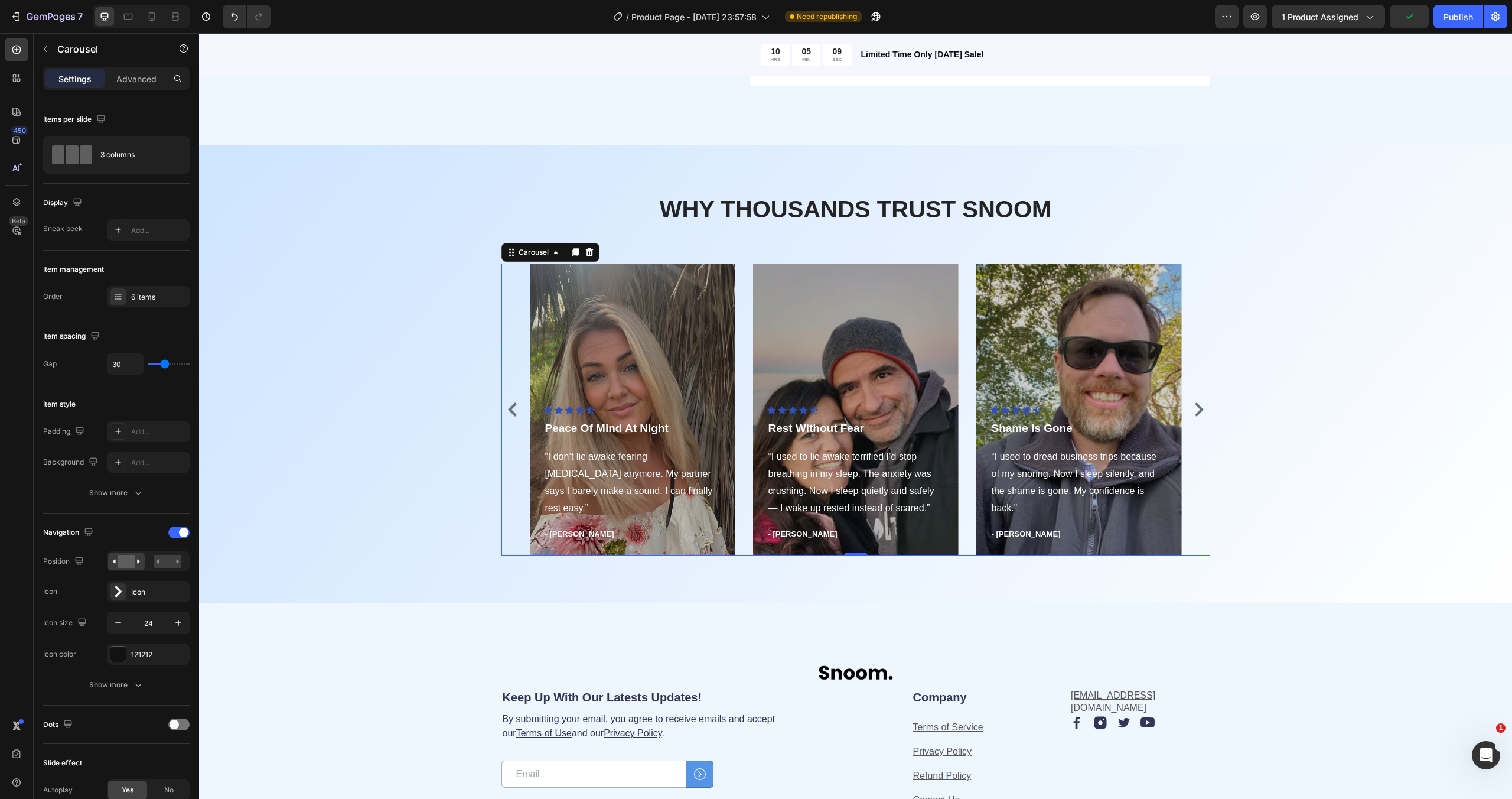
click at [1201, 402] on icon "Carousel Next Arrow" at bounding box center [1198, 409] width 14 height 14
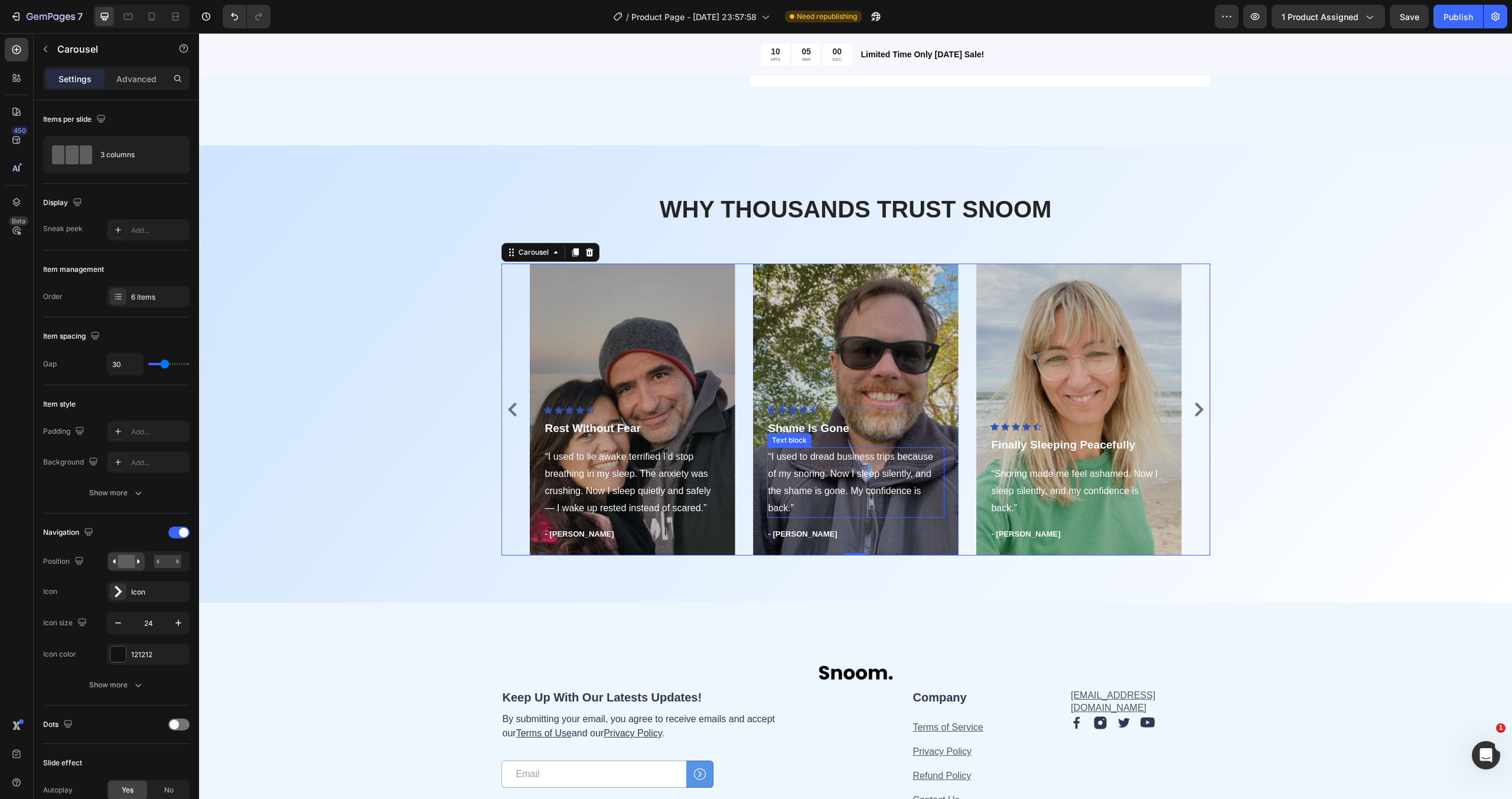
click at [801, 482] on p "“I used to dread business trips because of my snoring. Now I sleep silently, an…" at bounding box center [856, 482] width 175 height 68
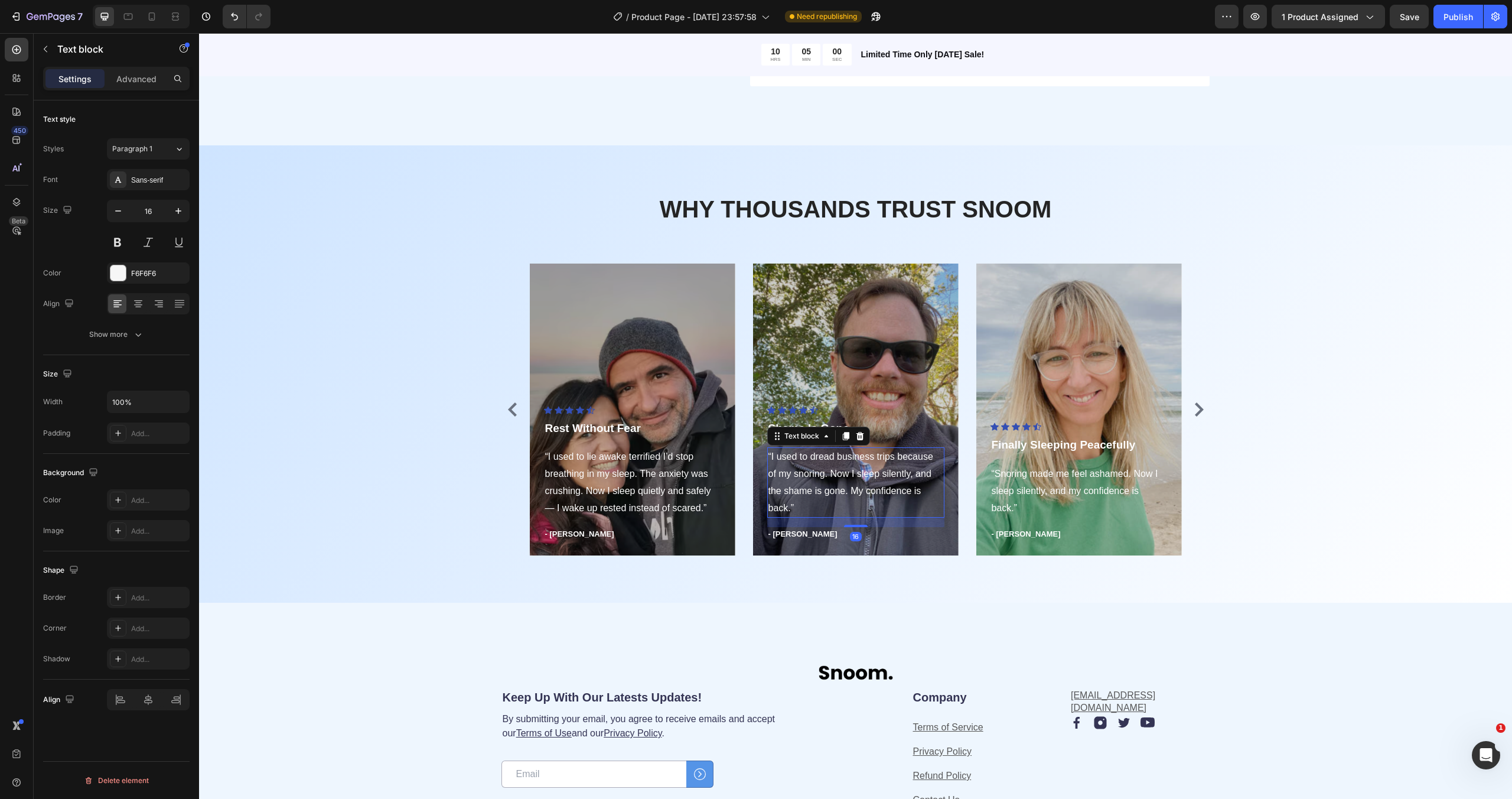
click at [801, 482] on p "“I used to dread business trips because of my snoring. Now I sleep silently, an…" at bounding box center [856, 482] width 175 height 68
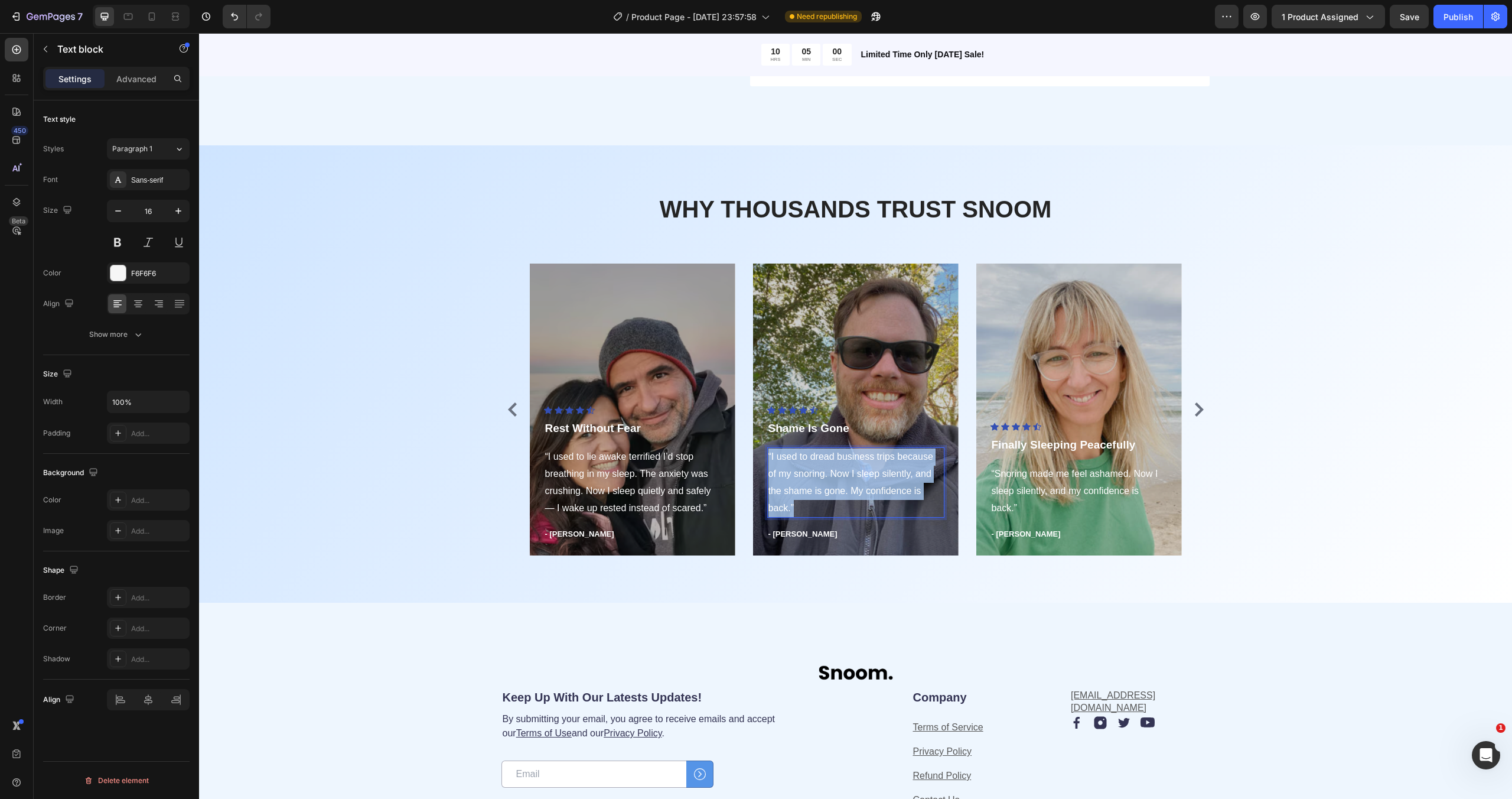
click at [801, 482] on p "“I used to dread business trips because of my snoring. Now I sleep silently, an…" at bounding box center [856, 482] width 175 height 68
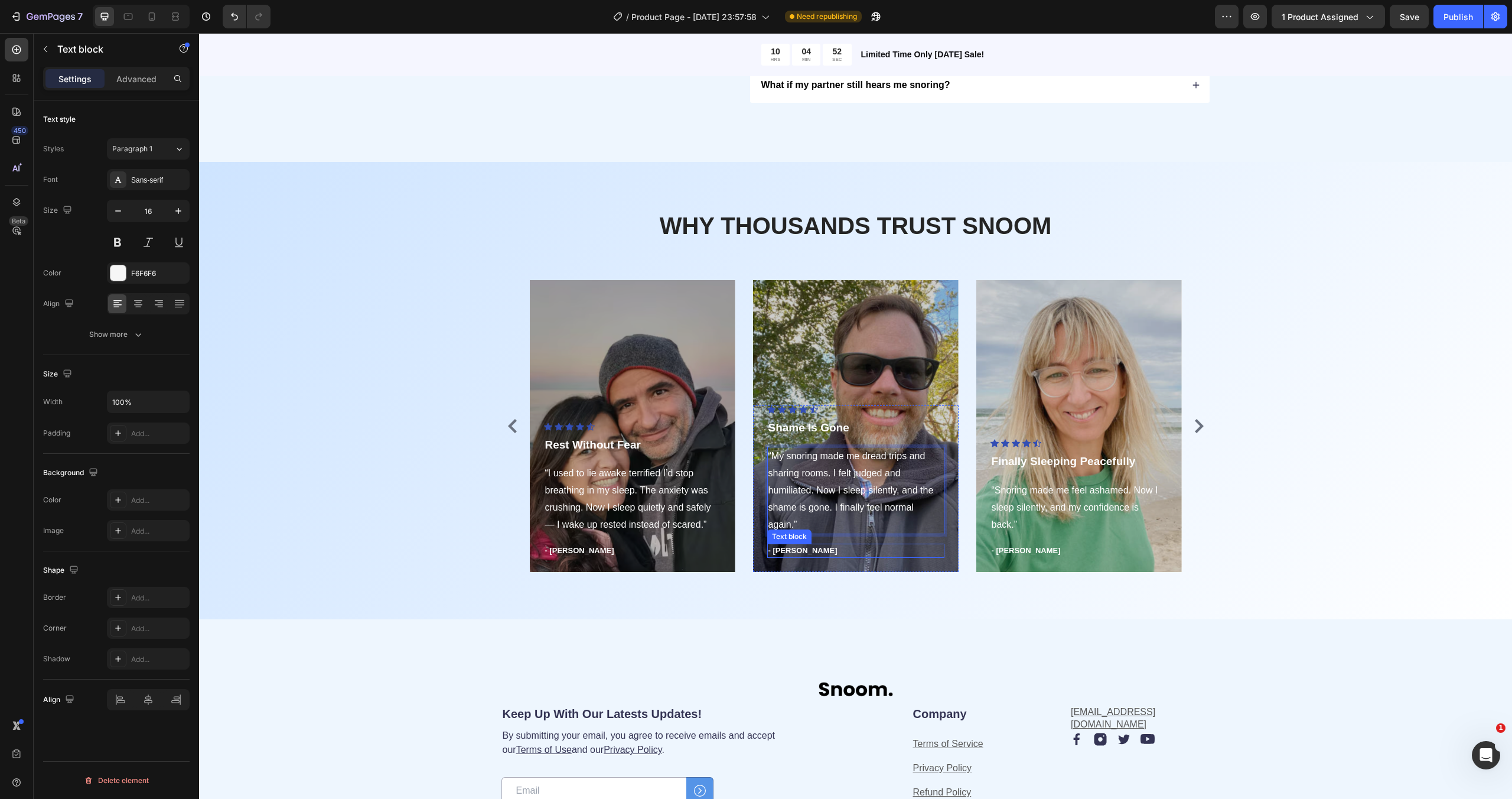
click at [784, 555] on p "- [PERSON_NAME]" at bounding box center [856, 551] width 175 height 12
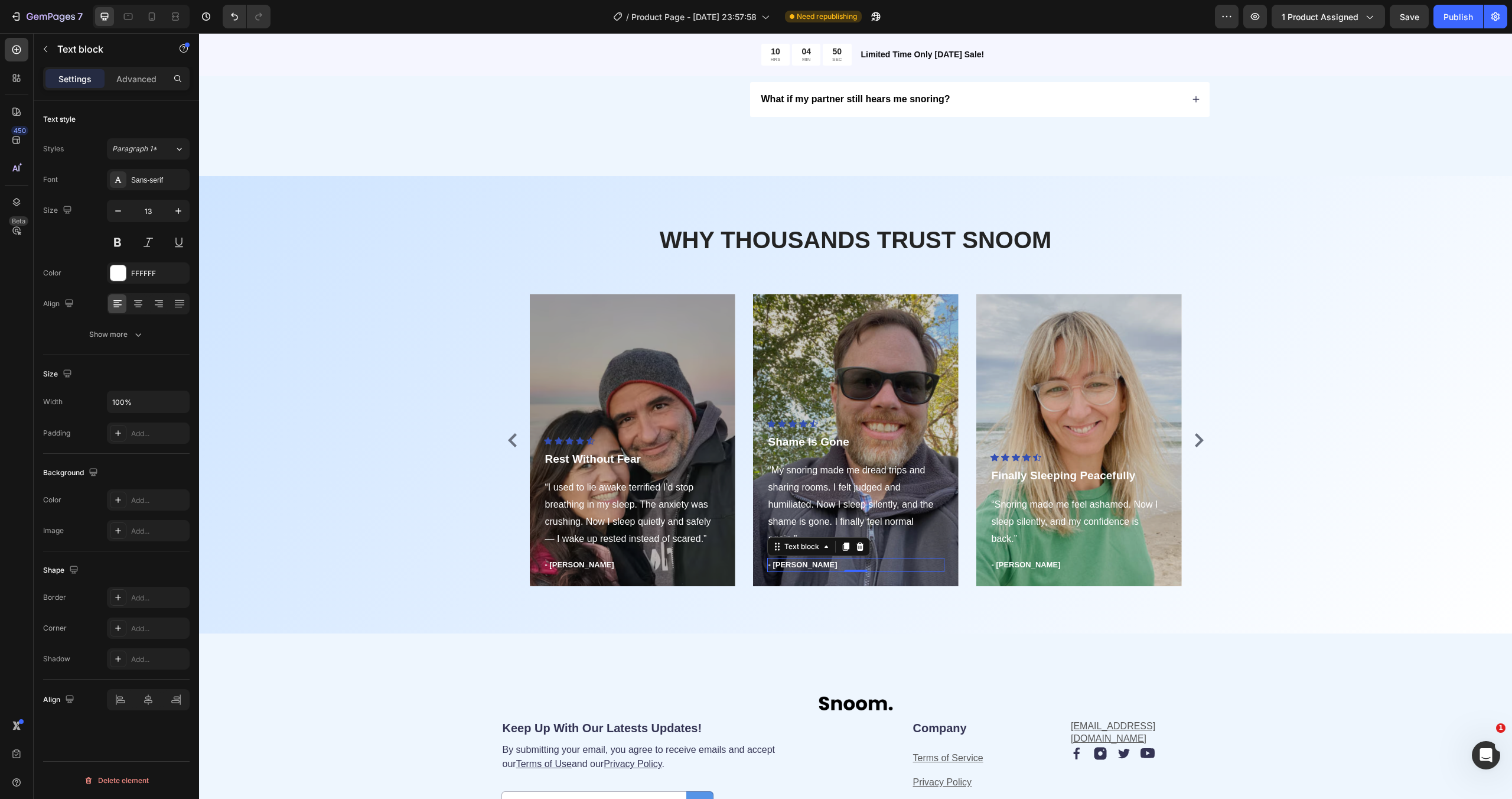
click at [784, 555] on div "Text block" at bounding box center [819, 546] width 103 height 19
click at [785, 565] on p "- [PERSON_NAME]" at bounding box center [856, 565] width 175 height 12
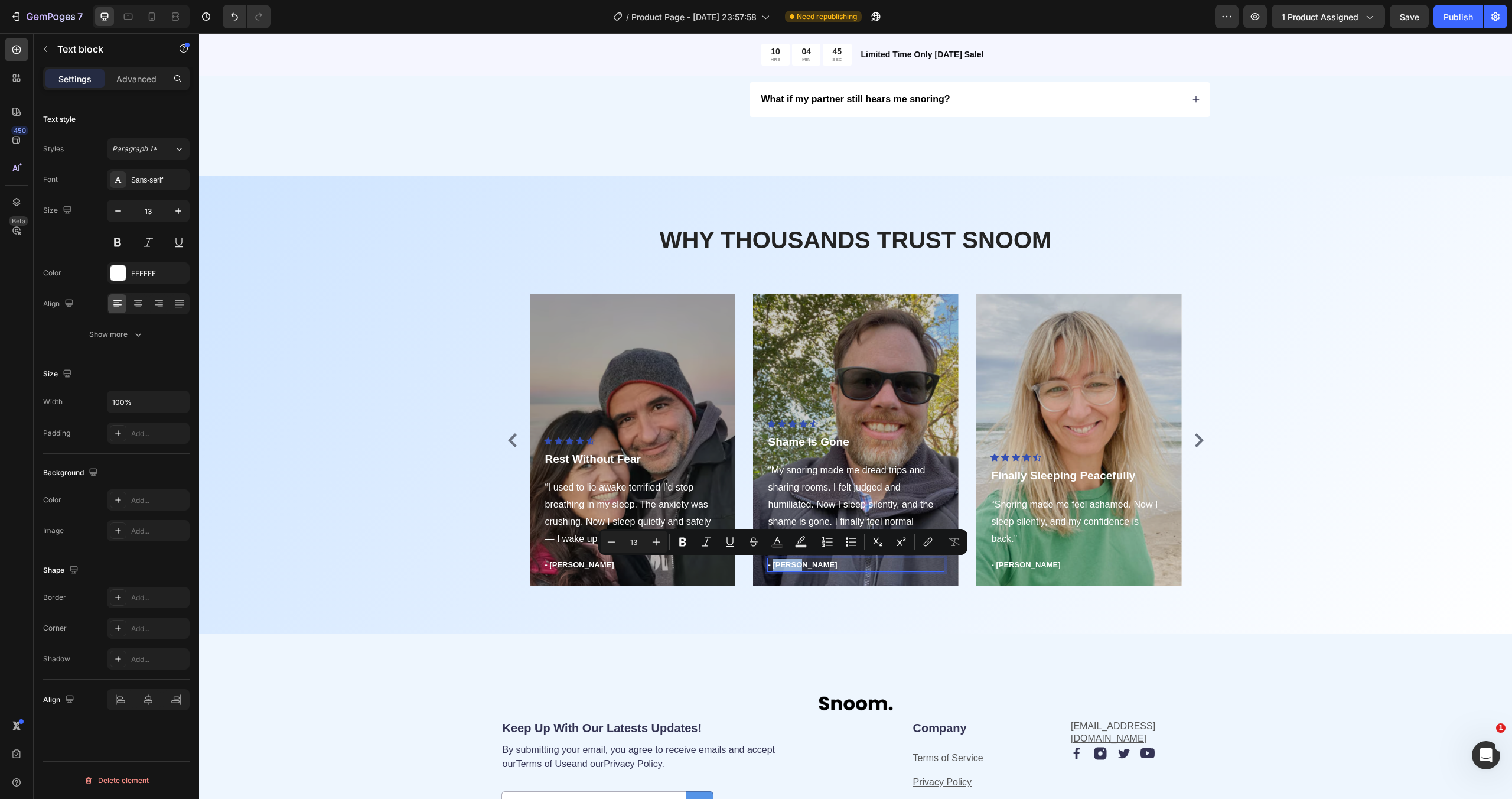
drag, startPoint x: 794, startPoint y: 563, endPoint x: 773, endPoint y: 567, distance: 21.4
click at [773, 567] on p "- [PERSON_NAME]" at bounding box center [856, 565] width 175 height 12
click at [1025, 476] on p "Finally Sleeping Peacefully" at bounding box center [1079, 476] width 175 height 17
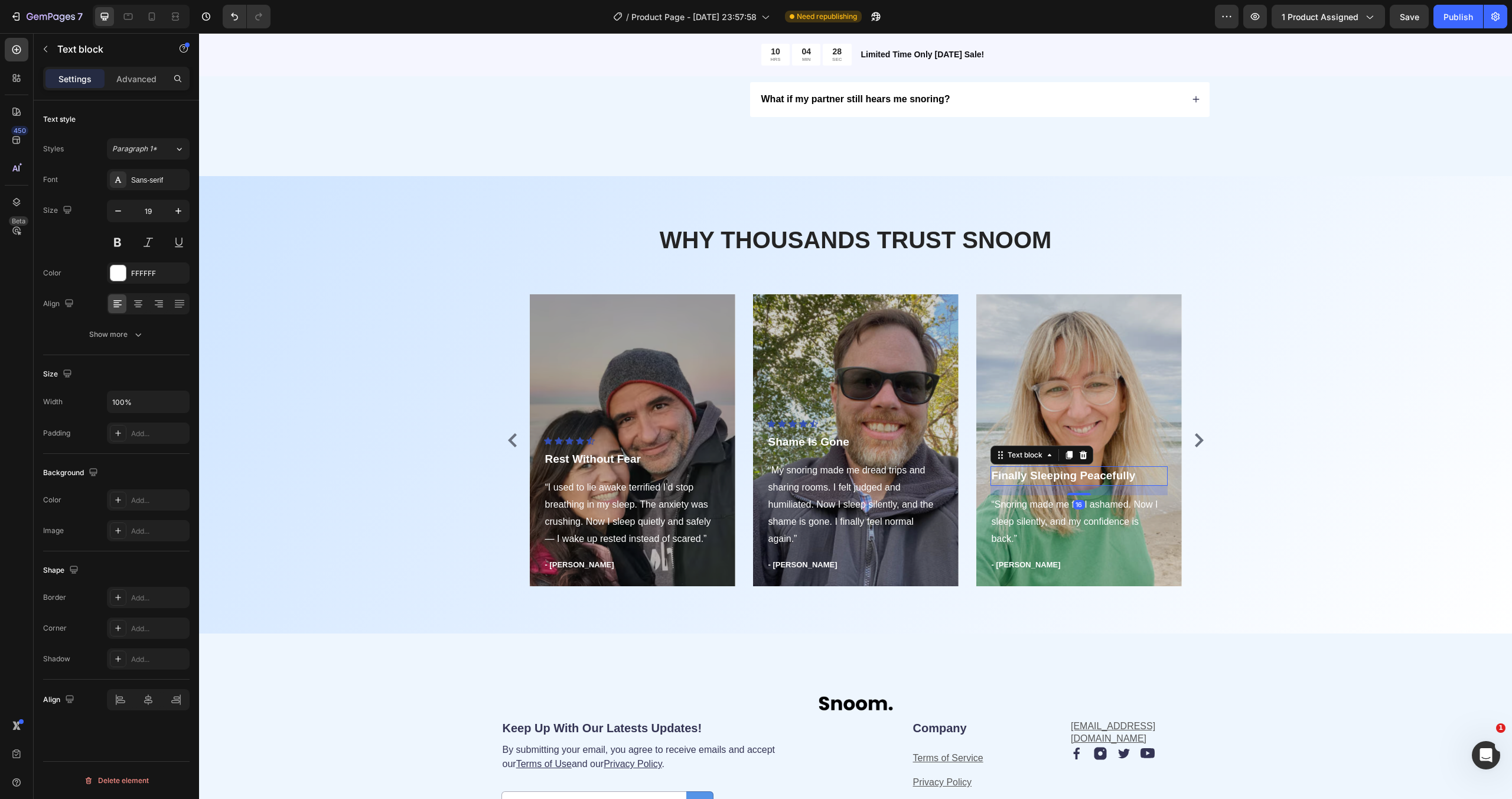
click at [1025, 476] on p "Finally Sleeping Peacefully" at bounding box center [1079, 476] width 175 height 17
click at [1040, 513] on p "“Snoring made me feel ashamed. Now I sleep silently, and my confidence is back.”" at bounding box center [1079, 522] width 175 height 51
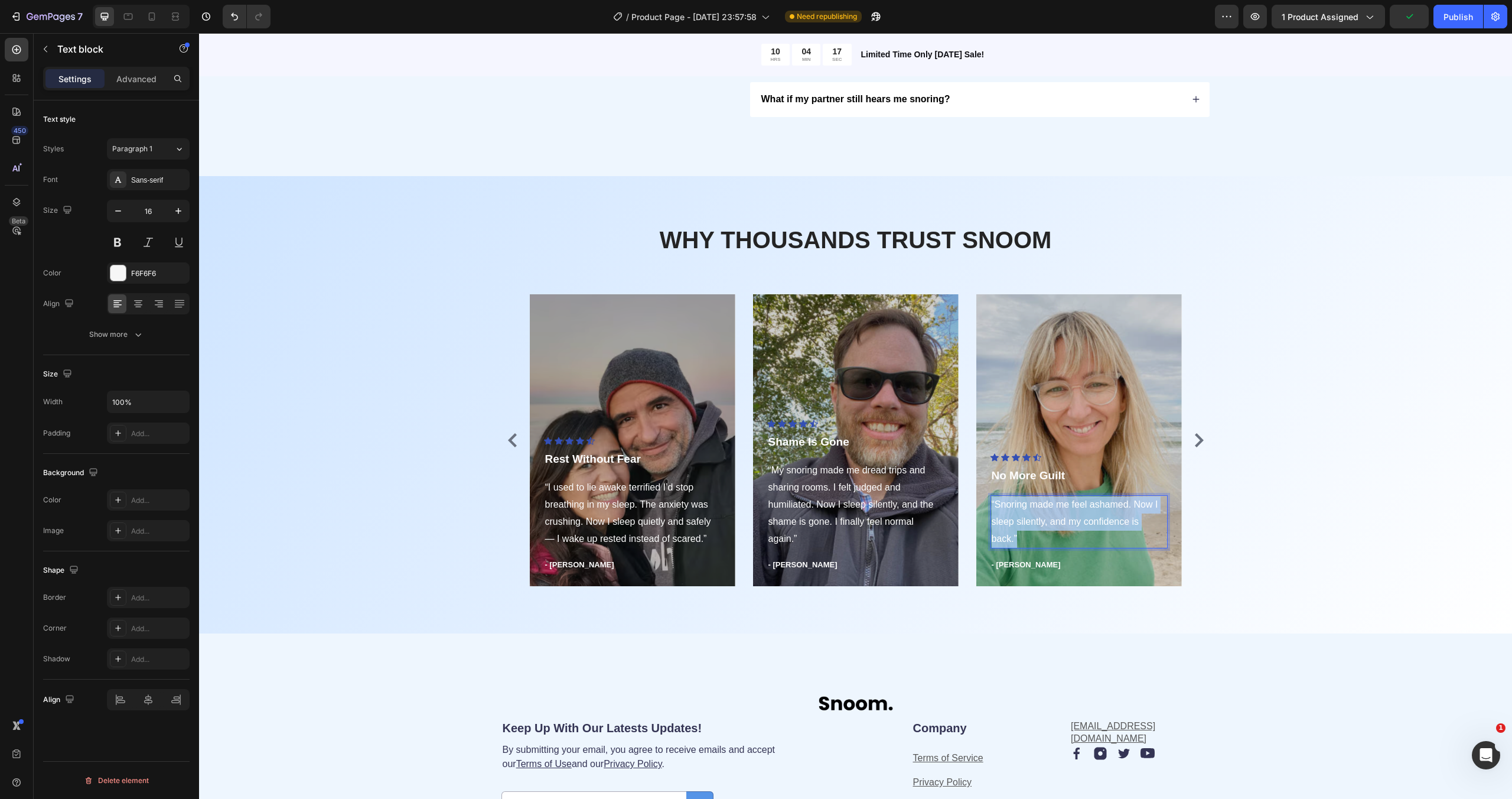
scroll to position [2515, 0]
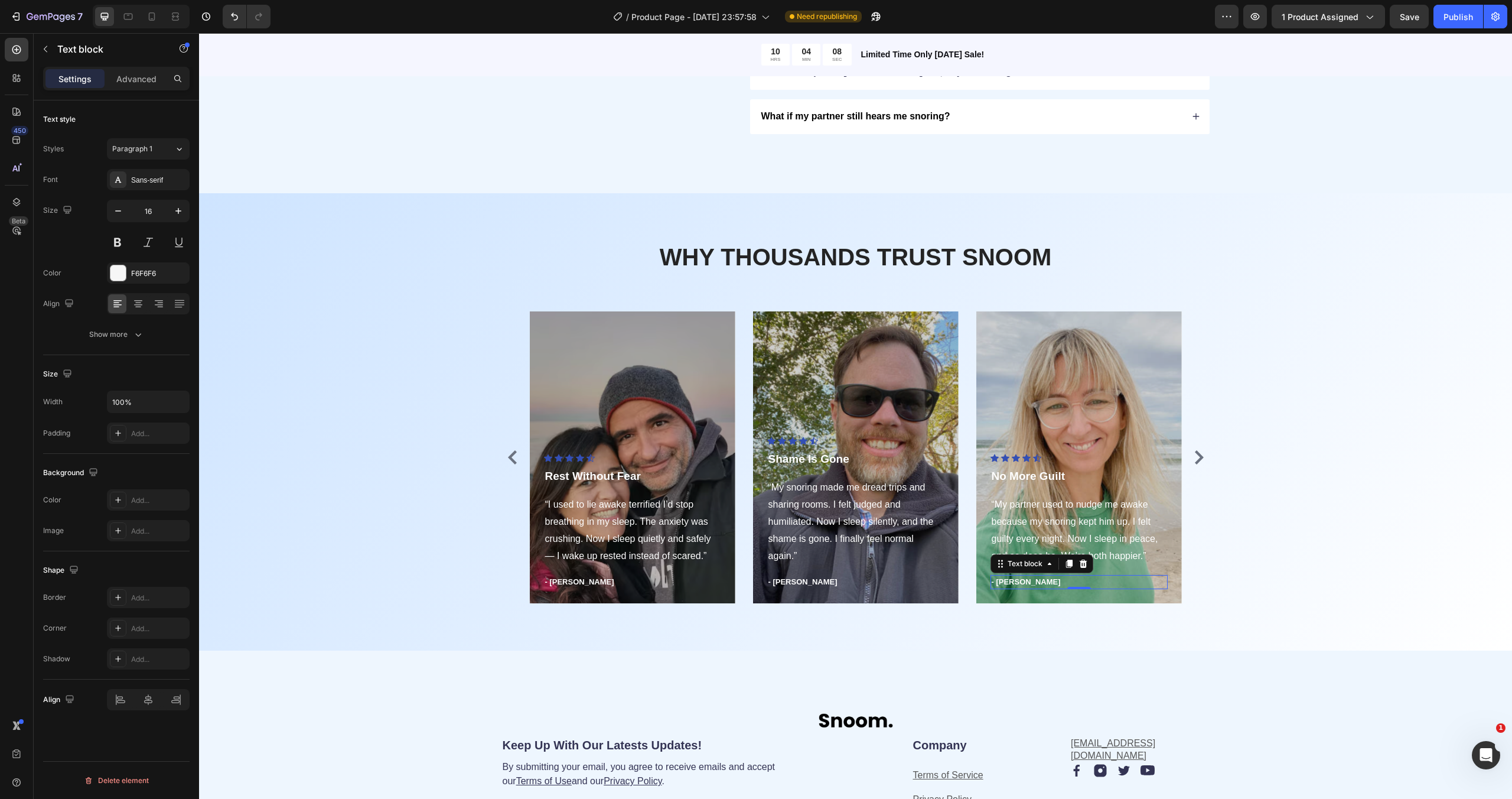
click at [1018, 585] on p "- [PERSON_NAME]" at bounding box center [1079, 582] width 175 height 12
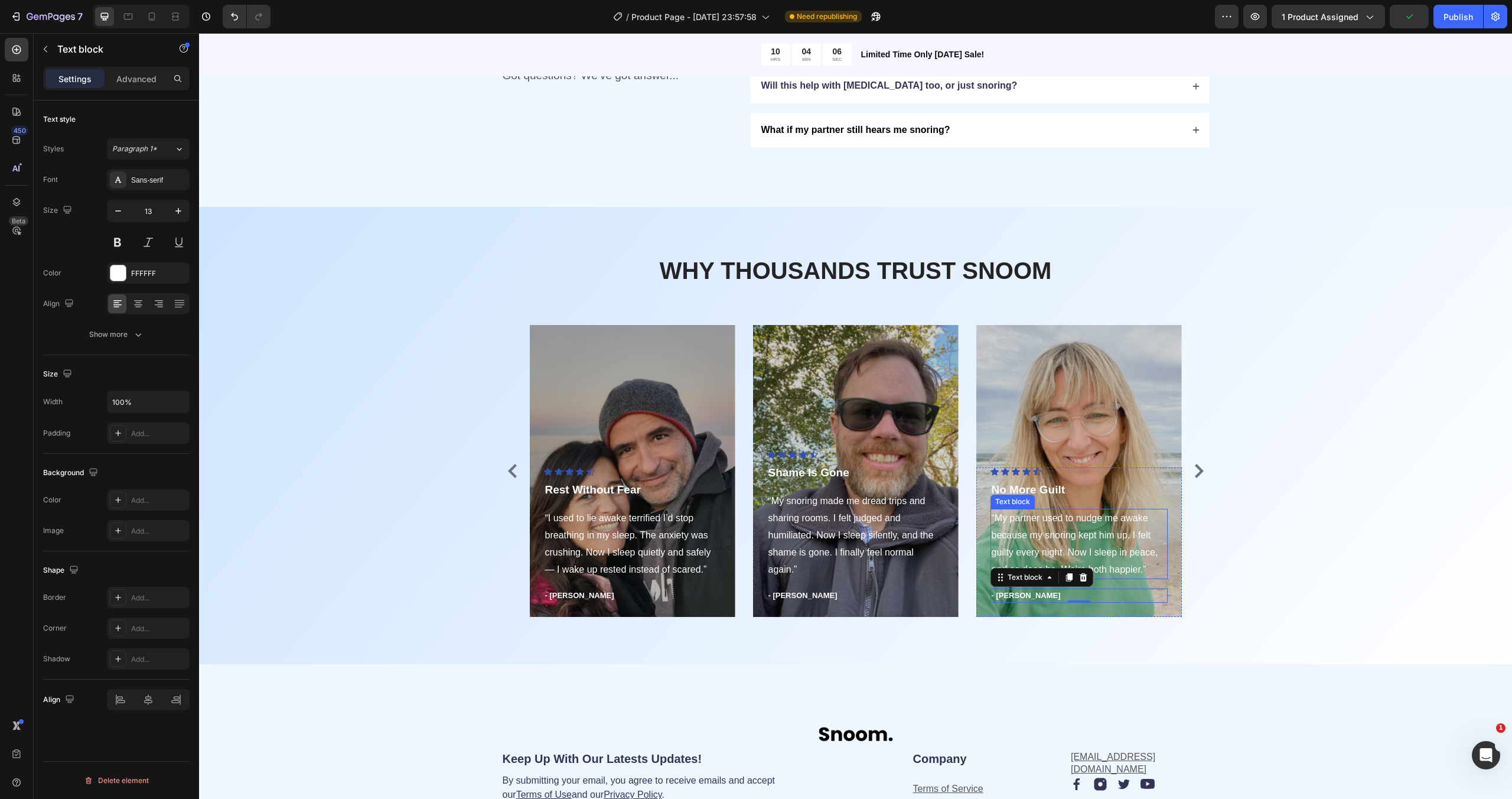
drag, startPoint x: 1018, startPoint y: 582, endPoint x: 1011, endPoint y: 529, distance: 53.5
click at [1011, 529] on div "Icon Icon Icon Icon Icon Icon List Hoz No More Guilt Text block “My partner use…" at bounding box center [1079, 534] width 177 height 135
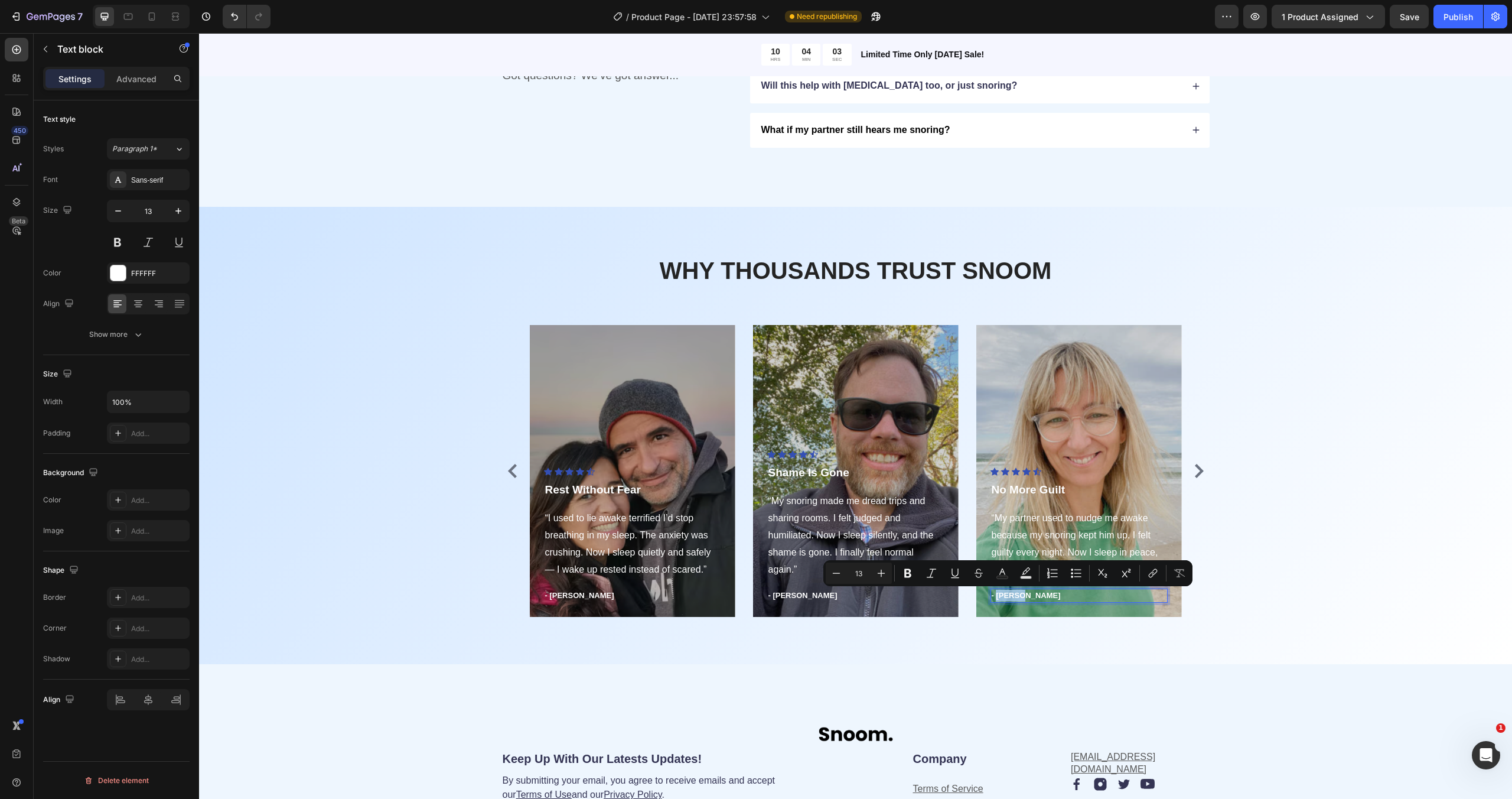
drag, startPoint x: 1020, startPoint y: 598, endPoint x: 999, endPoint y: 599, distance: 21.0
click at [998, 599] on p "- [PERSON_NAME]" at bounding box center [1079, 595] width 175 height 12
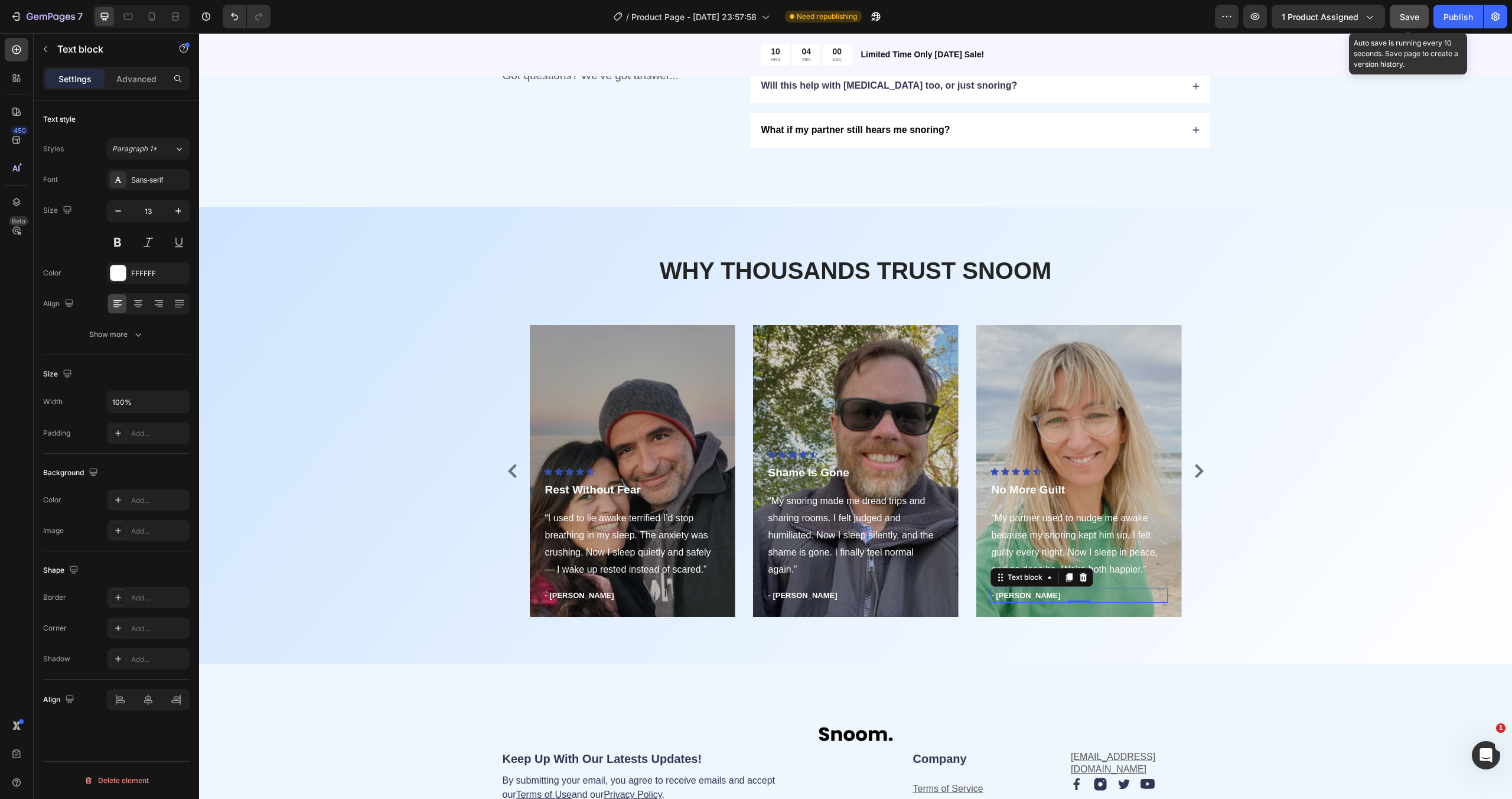
click at [1418, 21] on span "Save" at bounding box center [1409, 17] width 19 height 10
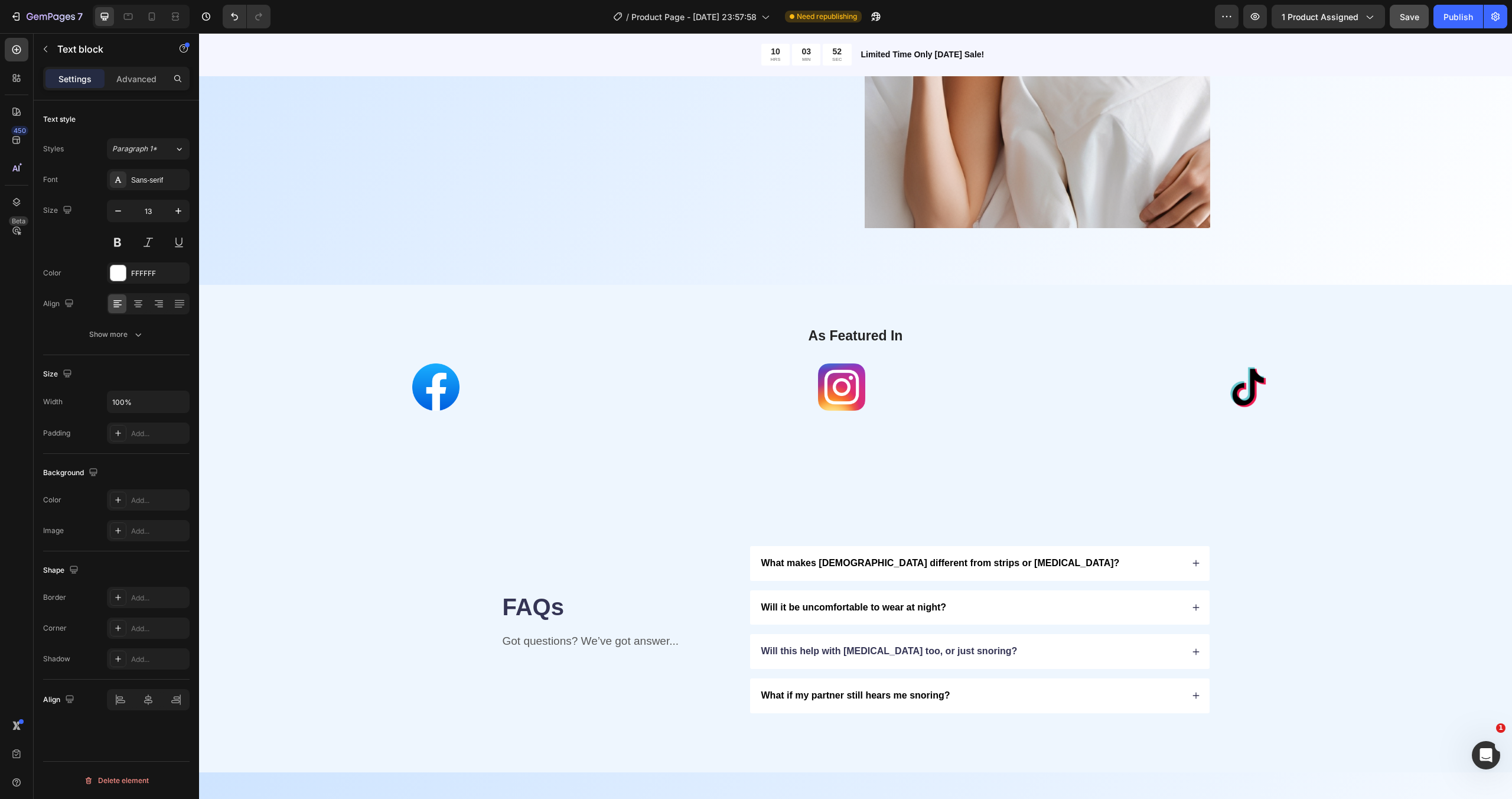
scroll to position [1933, 0]
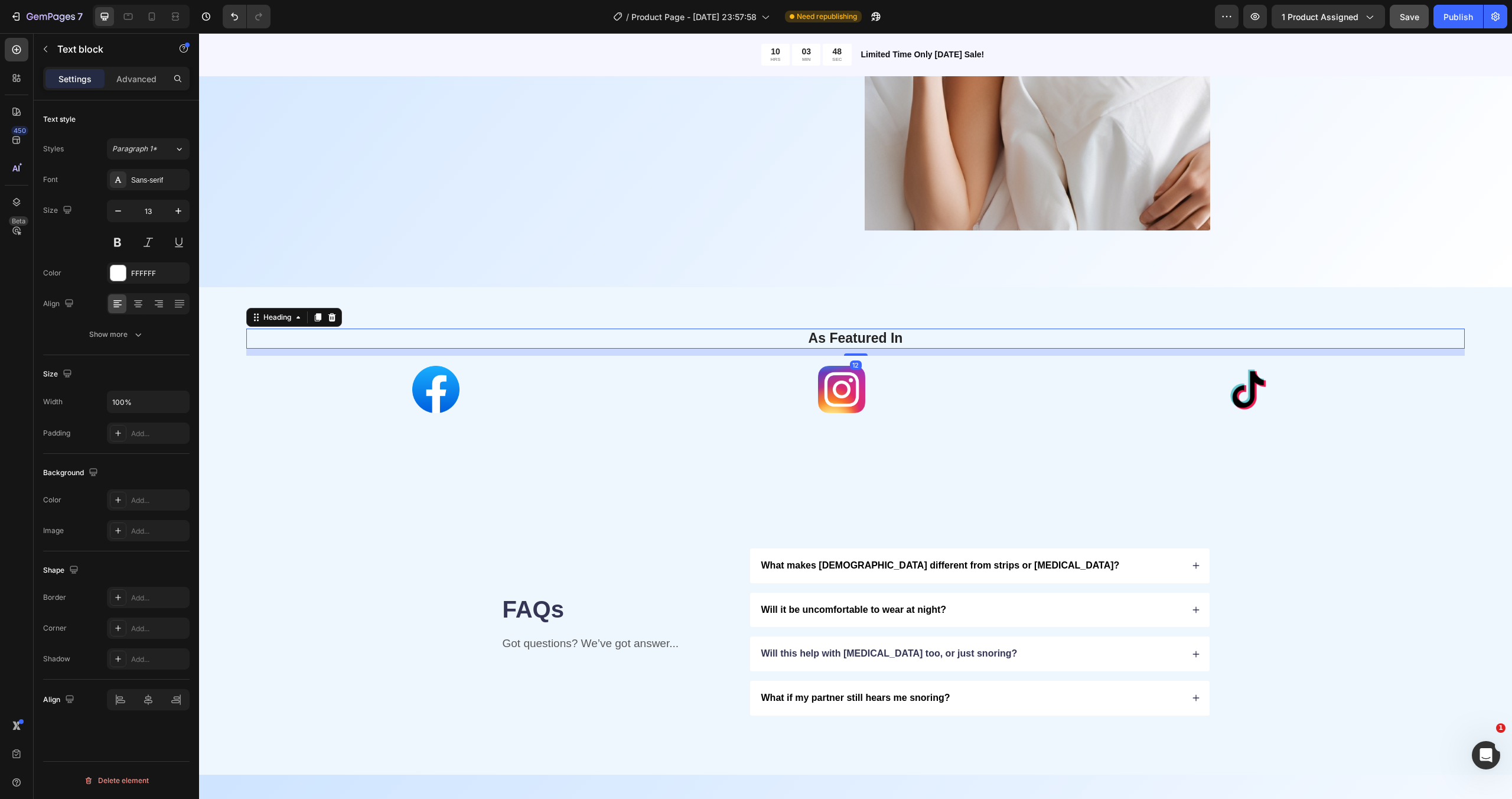
click at [1023, 342] on h2 "As Featured In" at bounding box center [855, 338] width 1201 height 20
click at [1023, 402] on div at bounding box center [842, 390] width 378 height 47
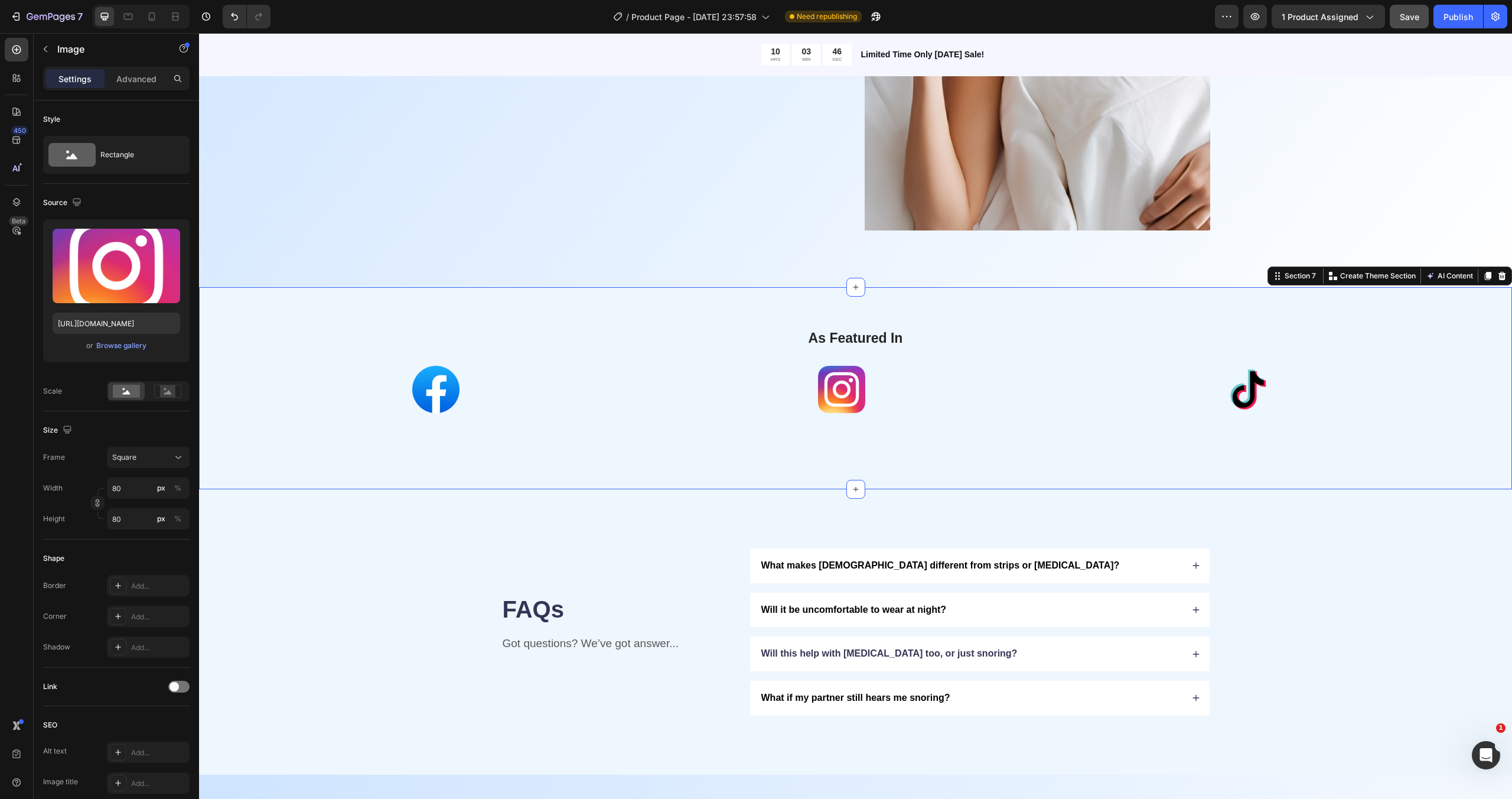
click at [1078, 453] on div "As Featured In Heading Image Image Image Image Image Image Marquee Section 7 Yo…" at bounding box center [856, 388] width 1313 height 202
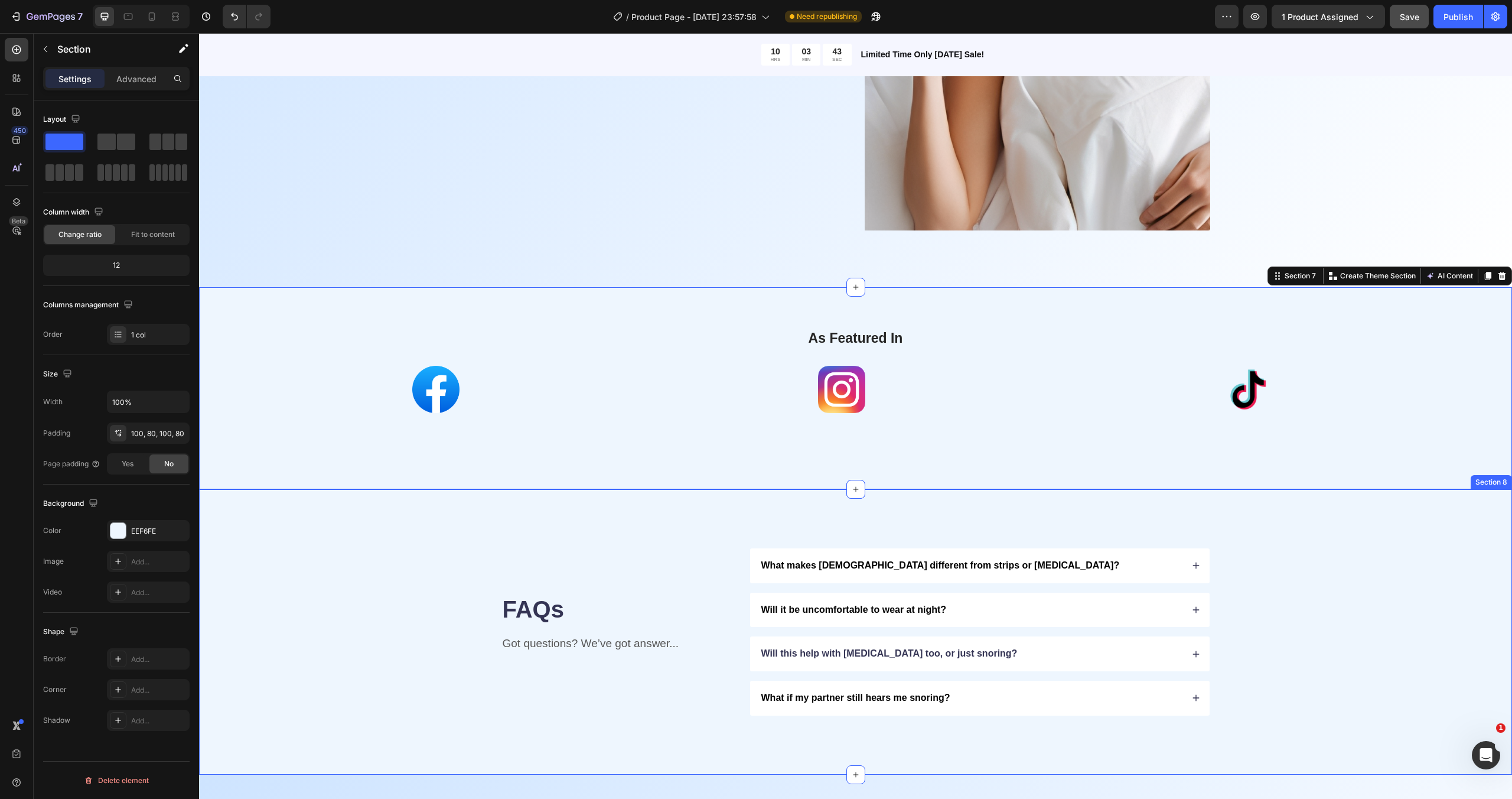
click at [679, 523] on div "FAQs Heading Got questions? We’ve got answer... Text Block What makes Snoom dif…" at bounding box center [856, 632] width 1313 height 285
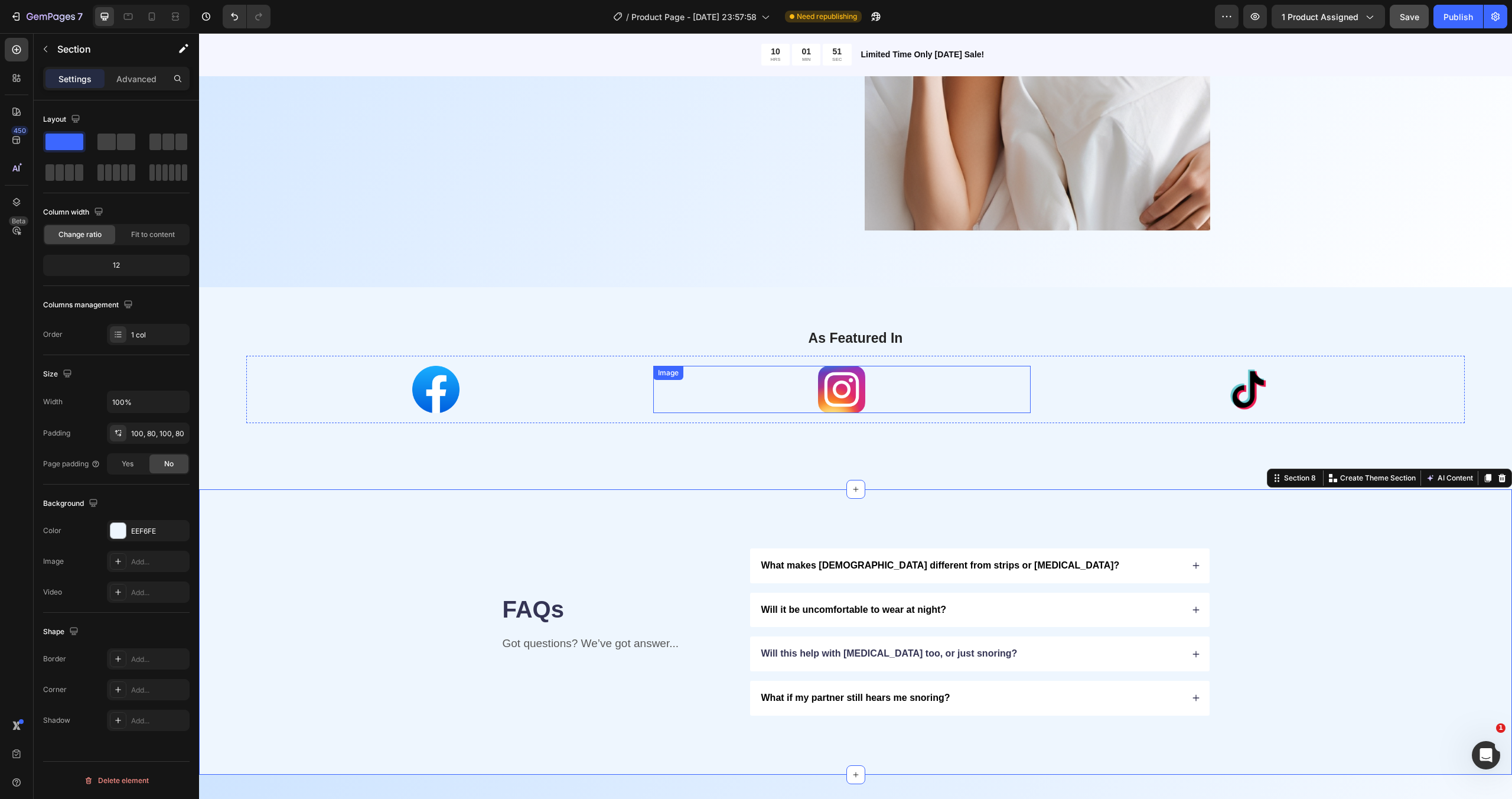
click at [839, 401] on img at bounding box center [842, 390] width 47 height 47
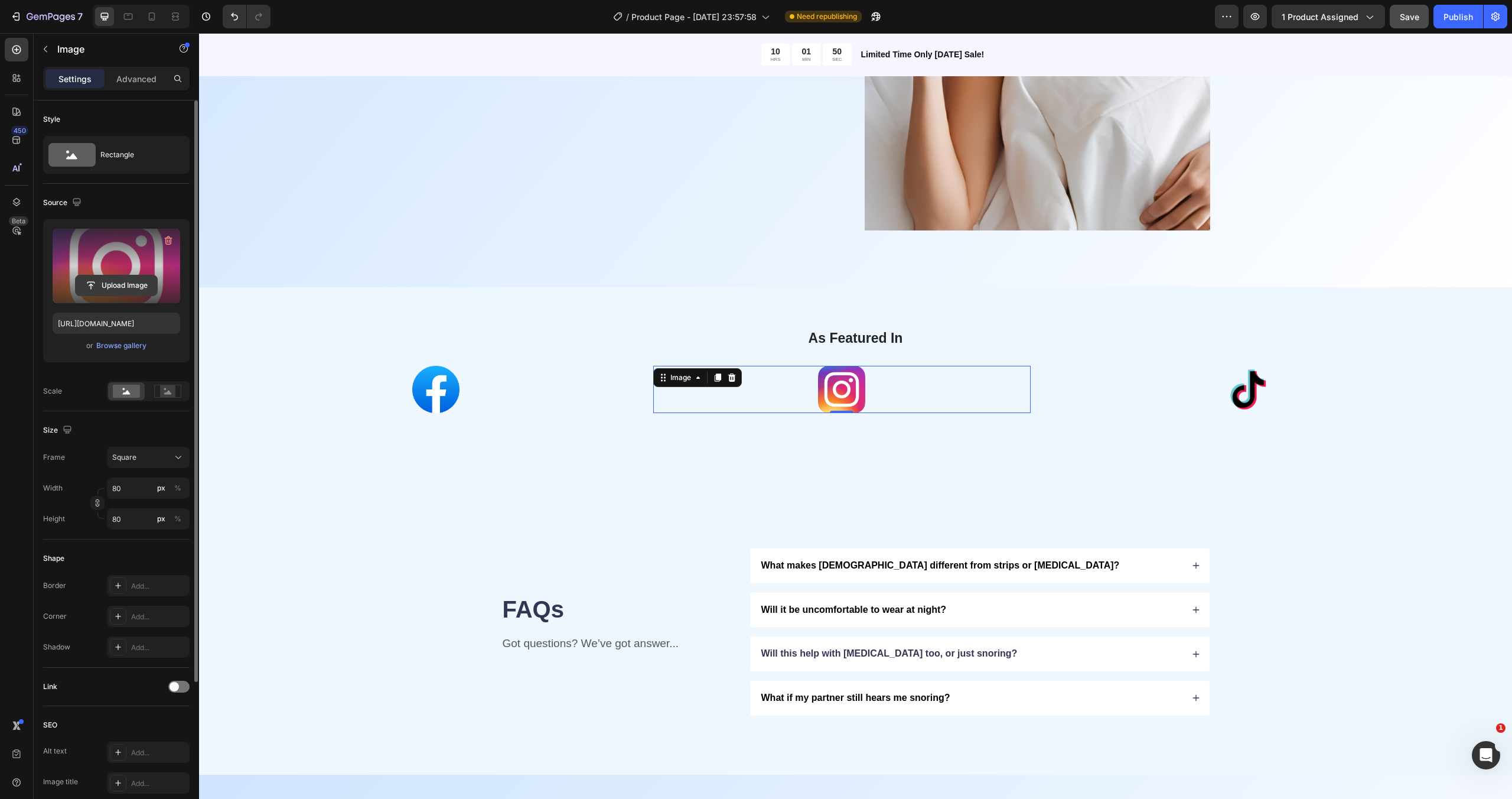
click at [114, 285] on input "file" at bounding box center [116, 285] width 82 height 20
click at [93, 288] on input "file" at bounding box center [116, 285] width 82 height 20
click at [144, 282] on input "file" at bounding box center [116, 285] width 82 height 20
type input "[URL][DOMAIN_NAME]"
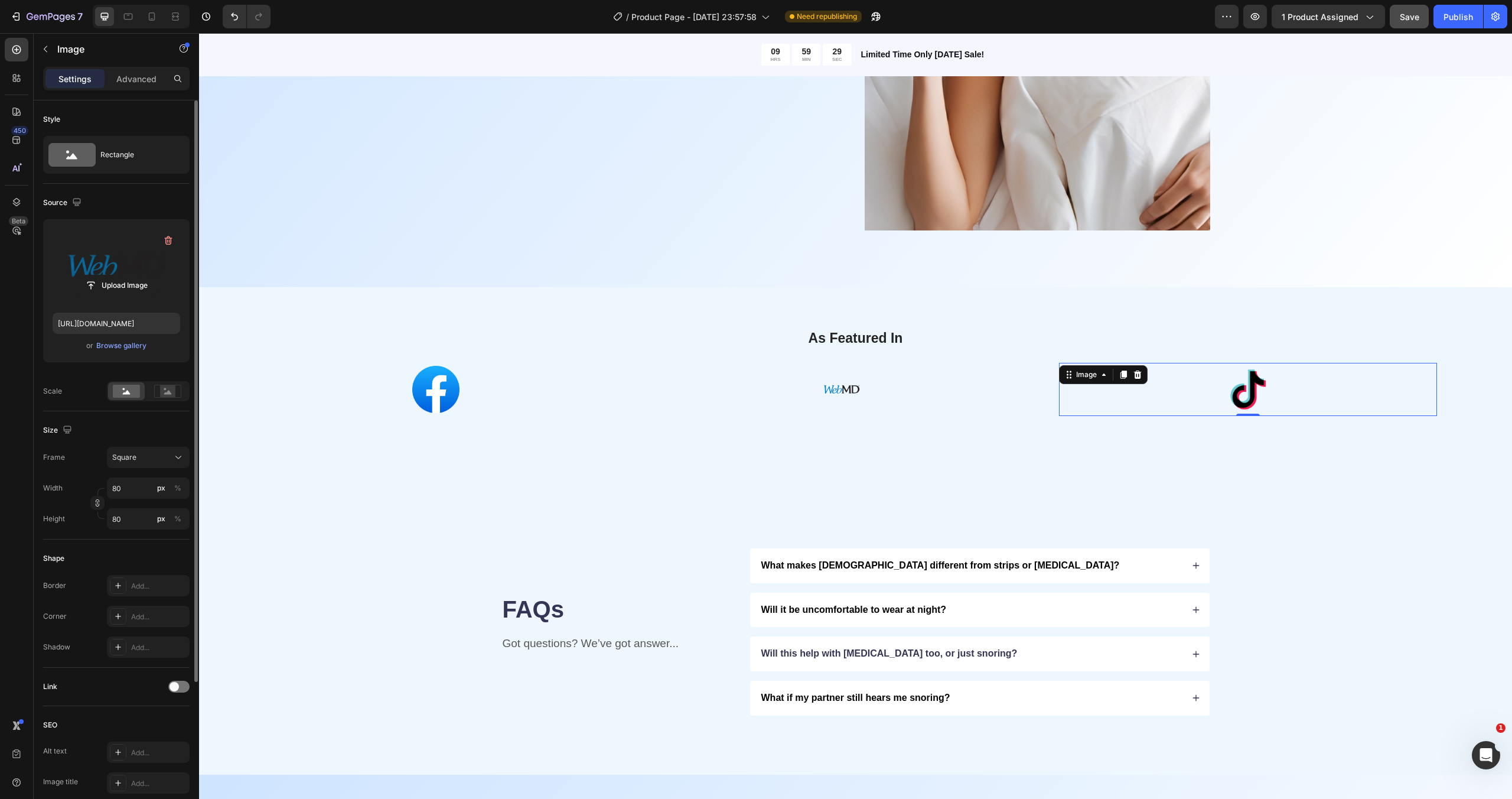
click at [1217, 386] on div at bounding box center [1248, 390] width 378 height 53
click at [115, 285] on input "file" at bounding box center [116, 285] width 82 height 20
type input "[URL][DOMAIN_NAME]"
click at [138, 483] on input "90" at bounding box center [148, 488] width 83 height 21
type input "1"
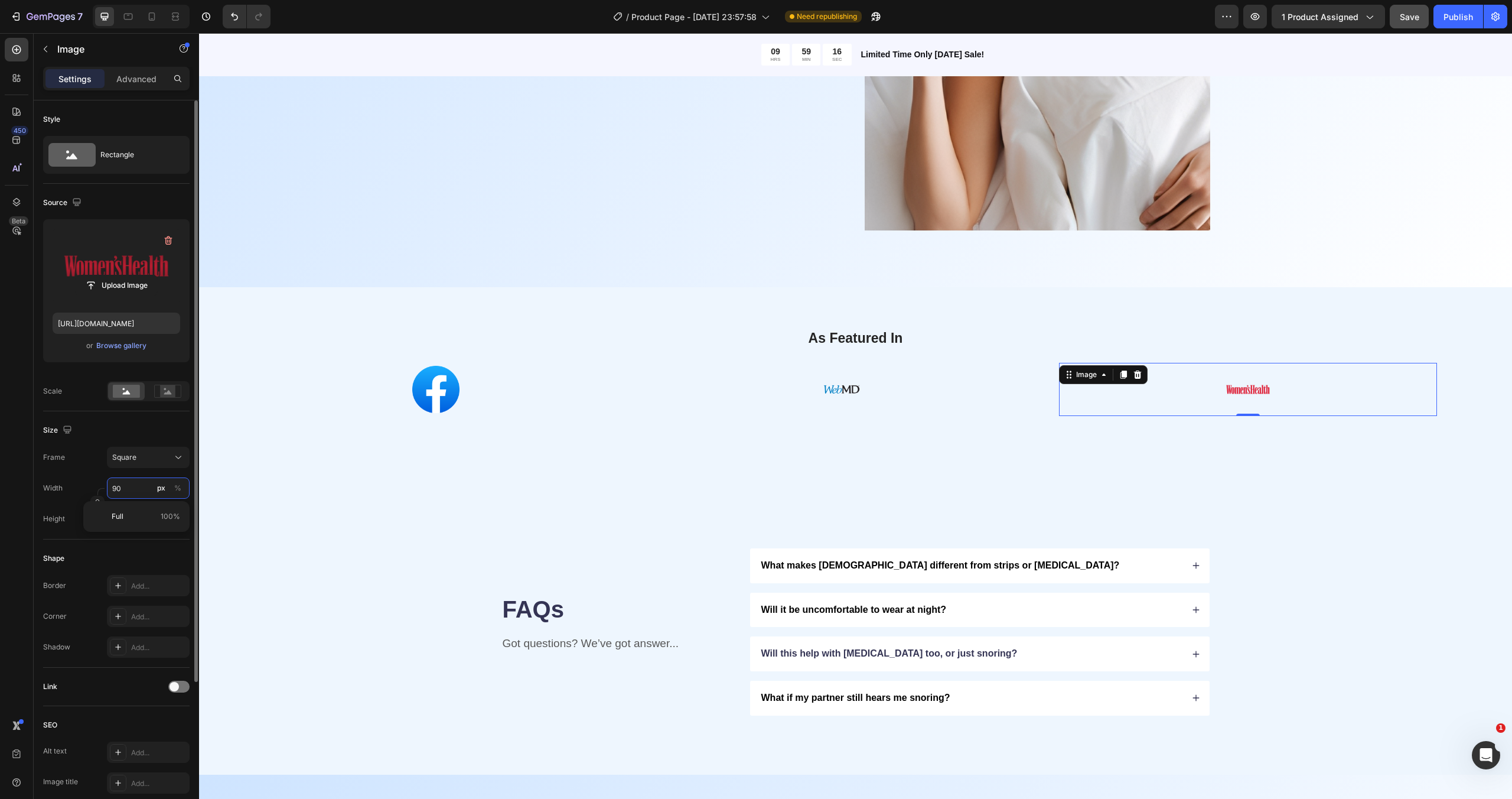
type input "1"
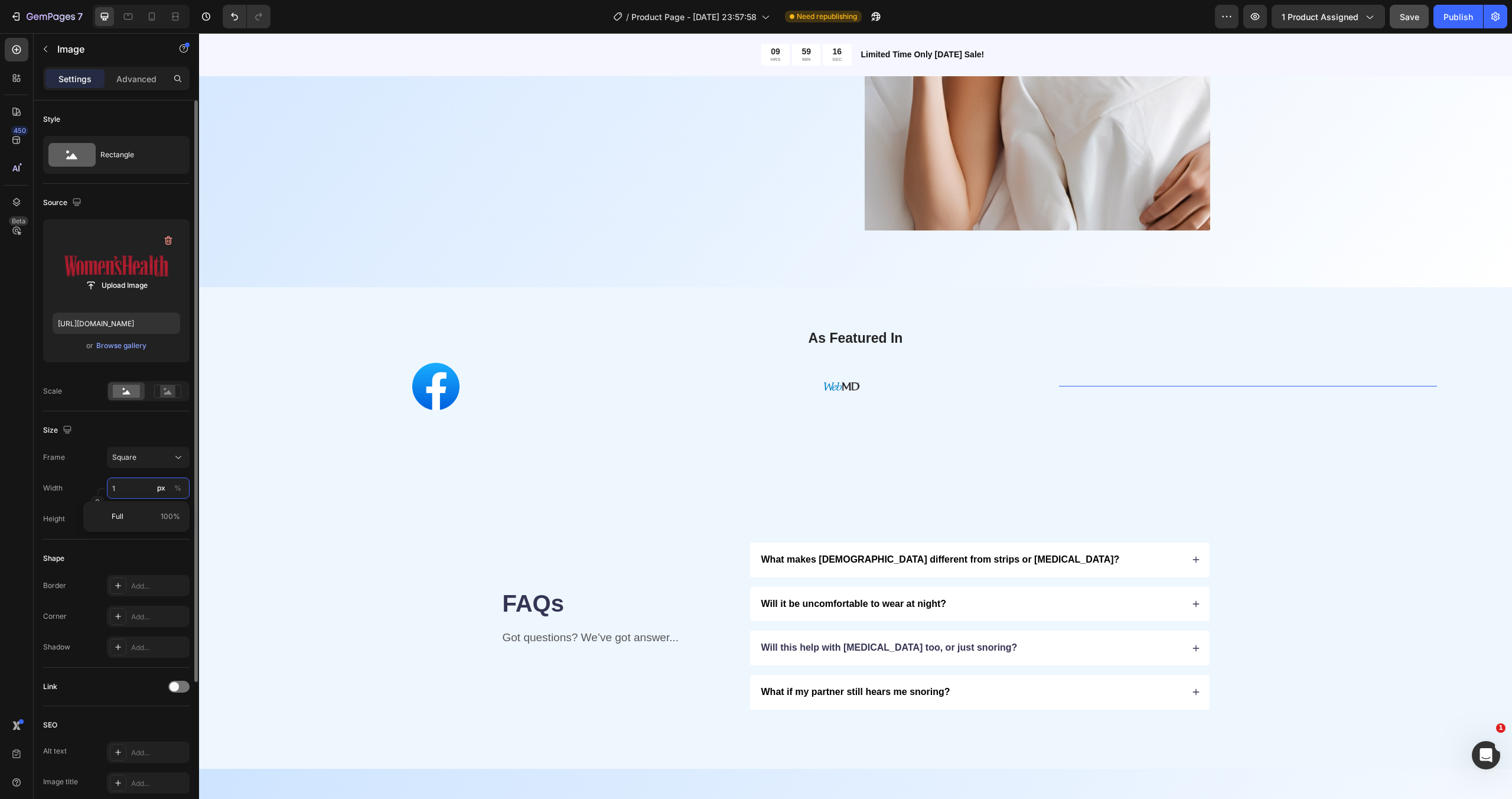
type input "10"
type input "100"
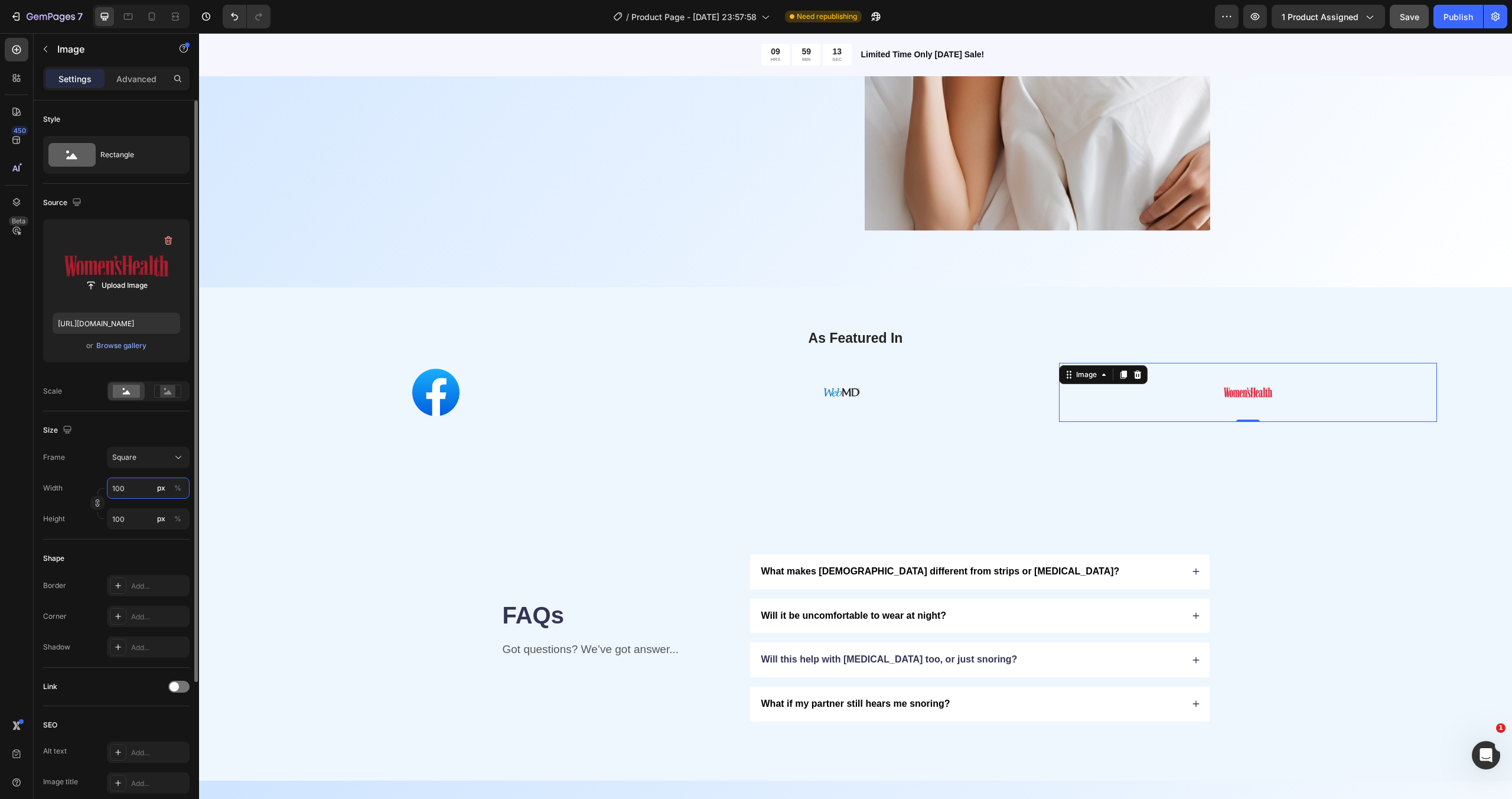
type input "10"
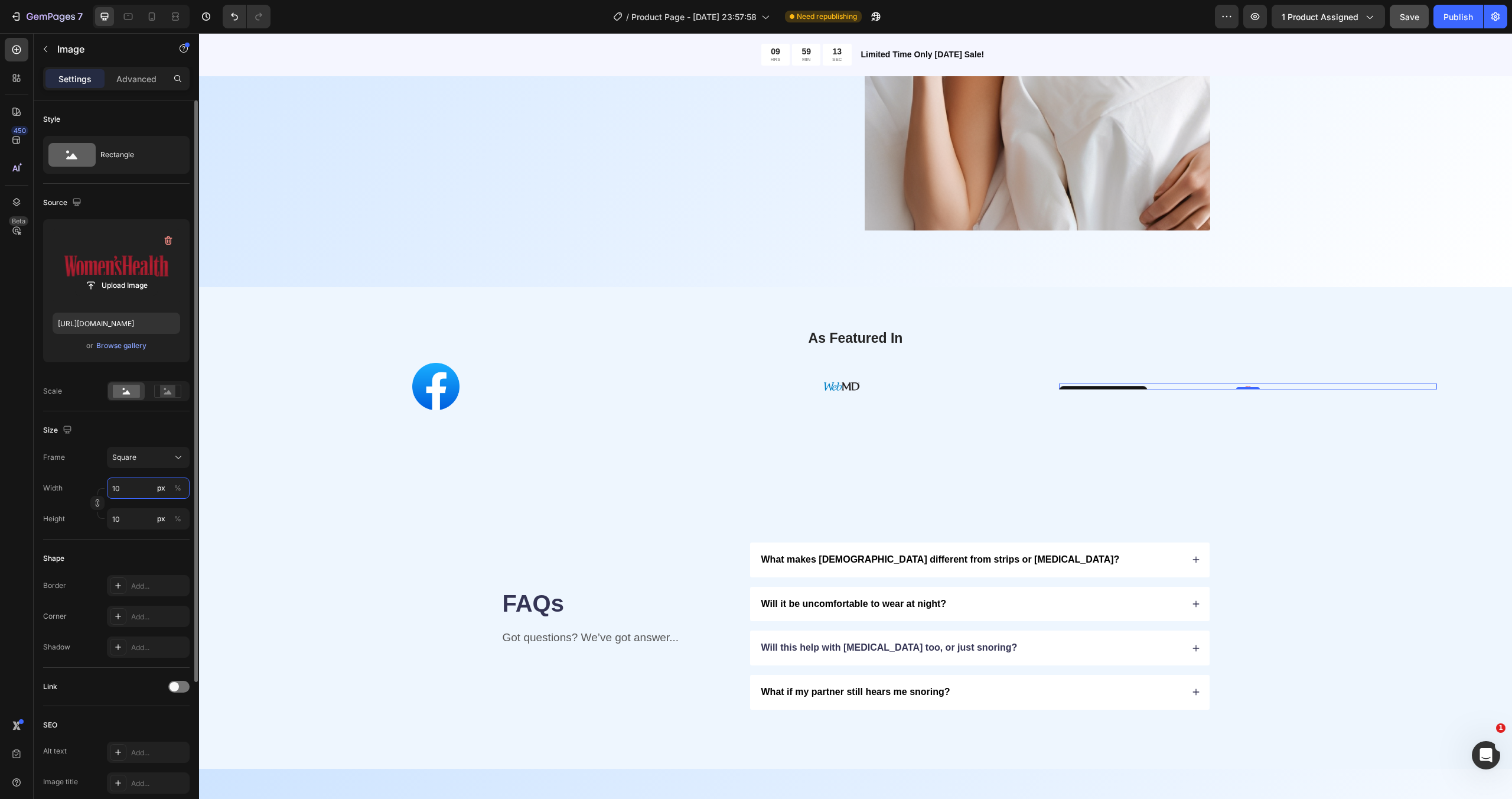
type input "1"
type input "15"
type input "150"
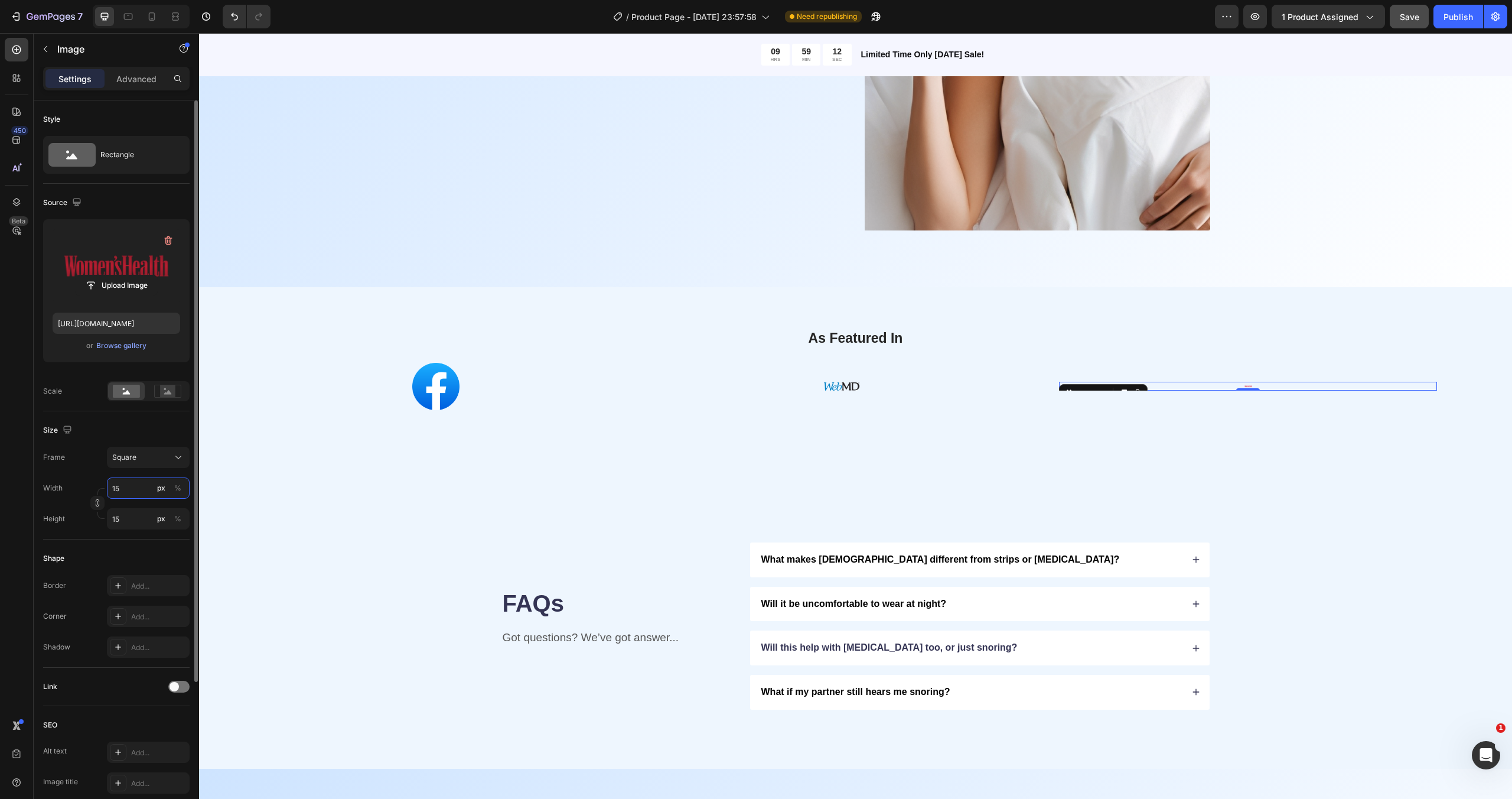
type input "150"
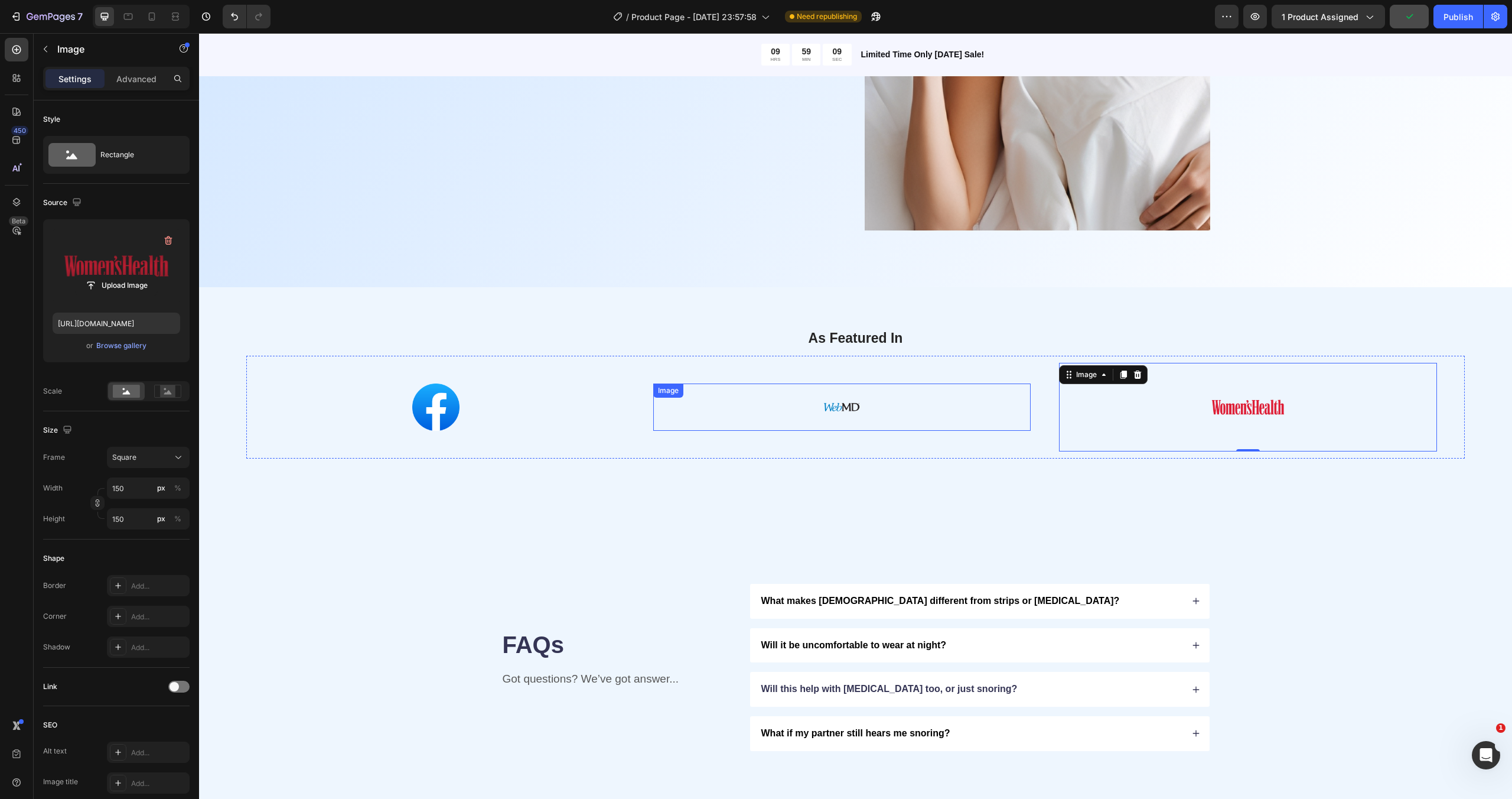
click at [813, 410] on div at bounding box center [842, 407] width 378 height 47
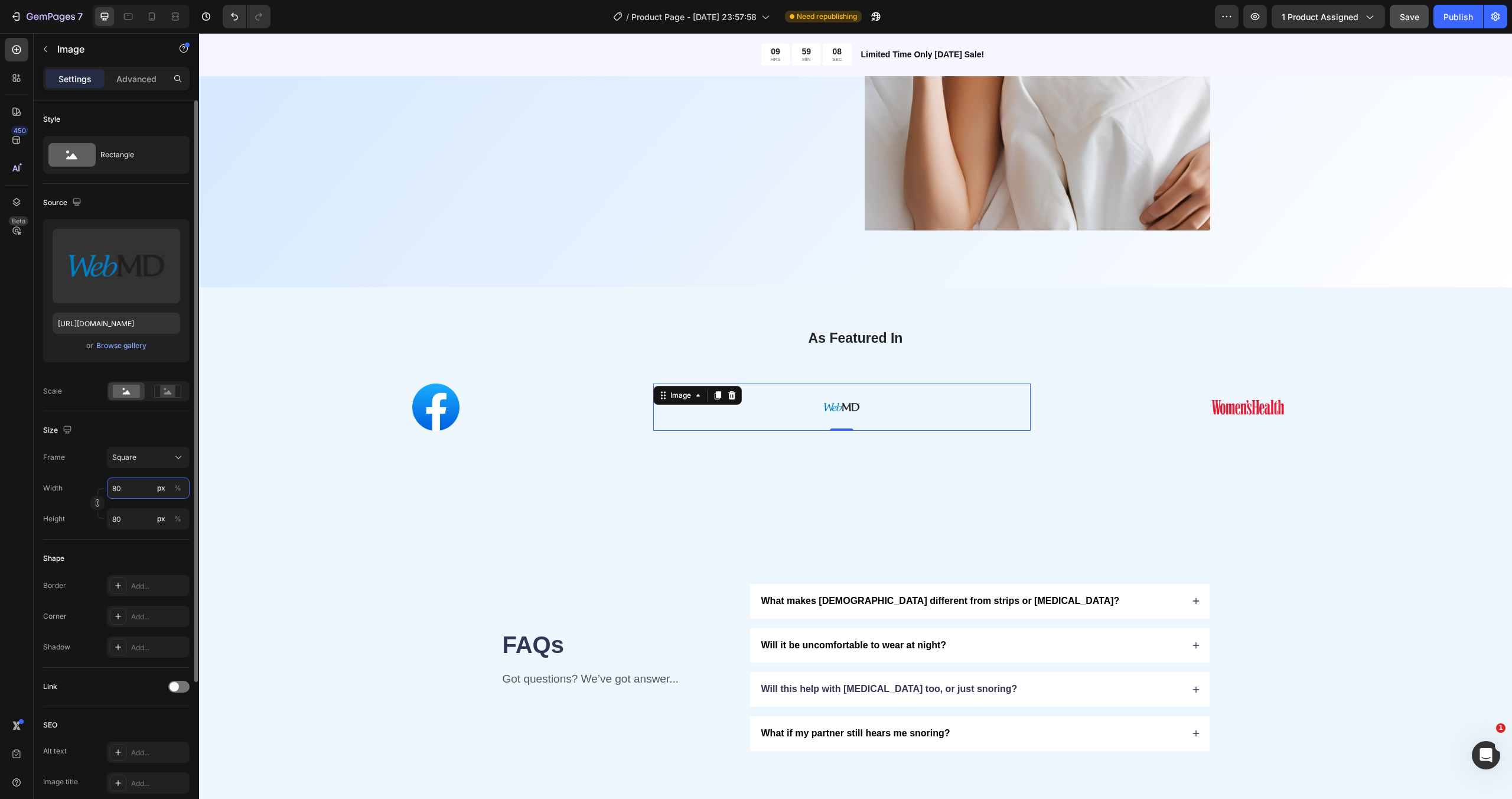
click at [131, 492] on input "80" at bounding box center [148, 488] width 83 height 21
type input "1"
type input "15"
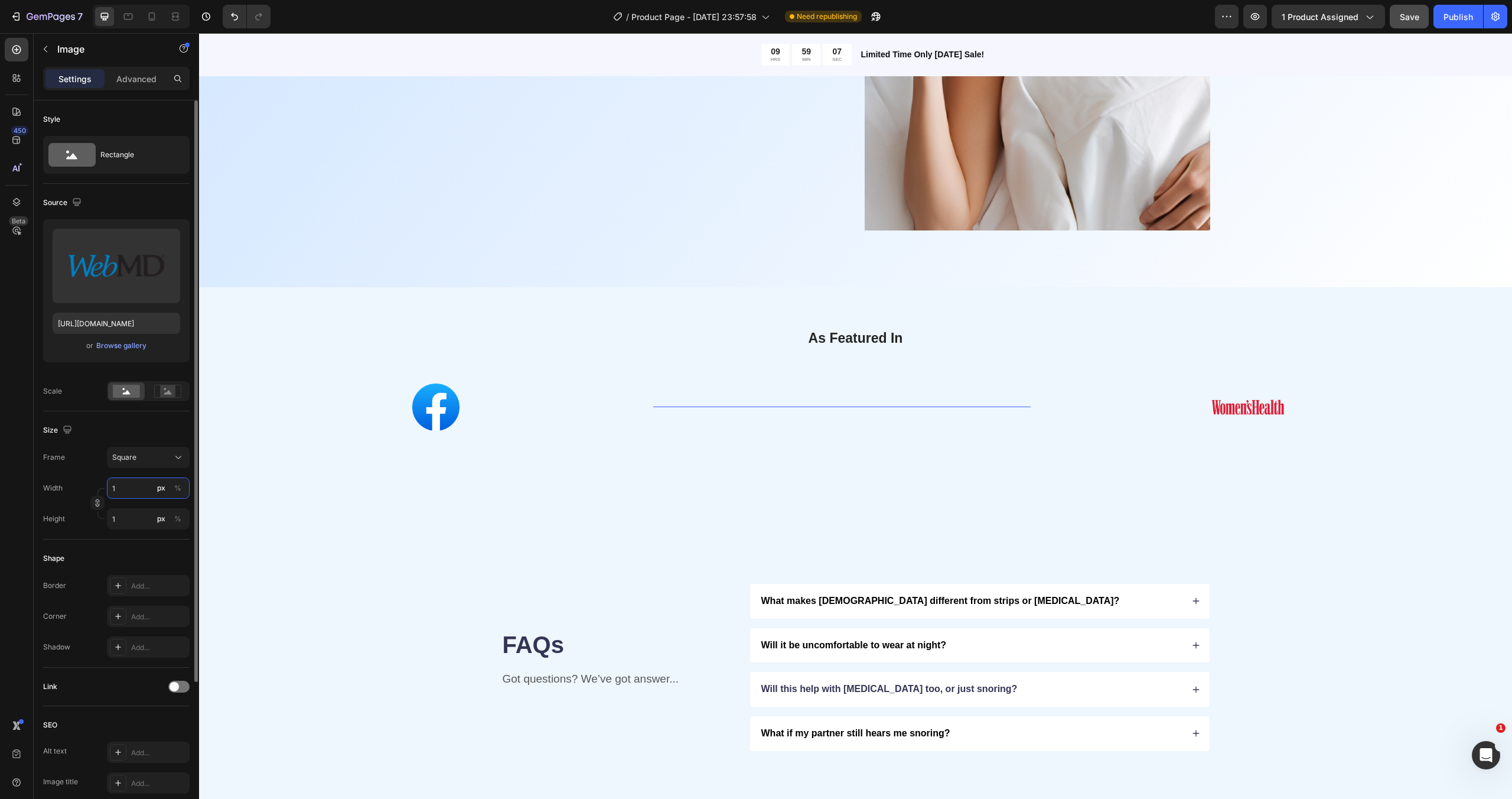
type input "15"
type input "150"
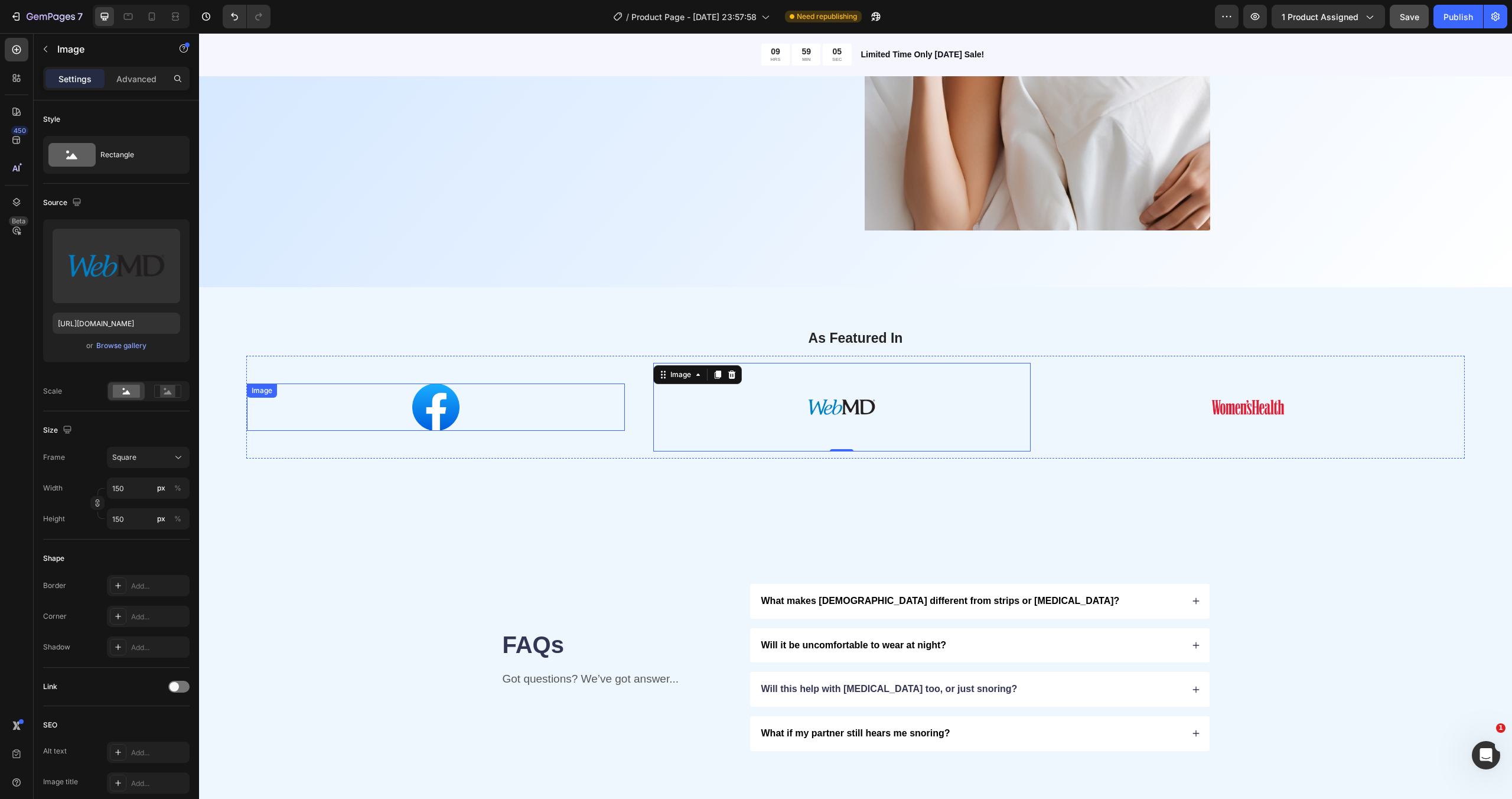
click at [451, 402] on img at bounding box center [436, 407] width 47 height 47
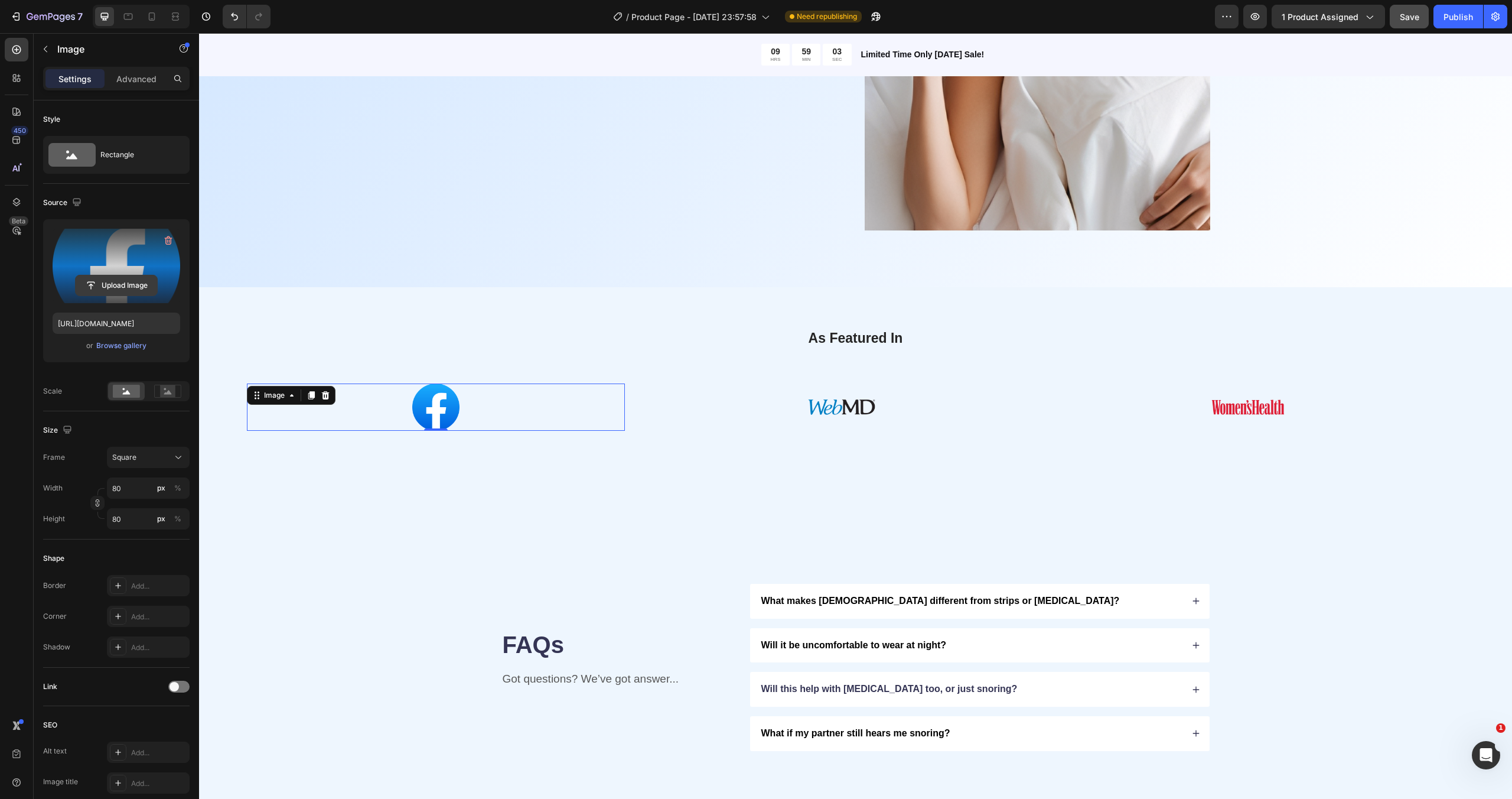
click at [126, 283] on input "file" at bounding box center [116, 285] width 82 height 20
type input "[URL][DOMAIN_NAME]"
click at [125, 487] on input "80" at bounding box center [148, 488] width 83 height 21
type input "1"
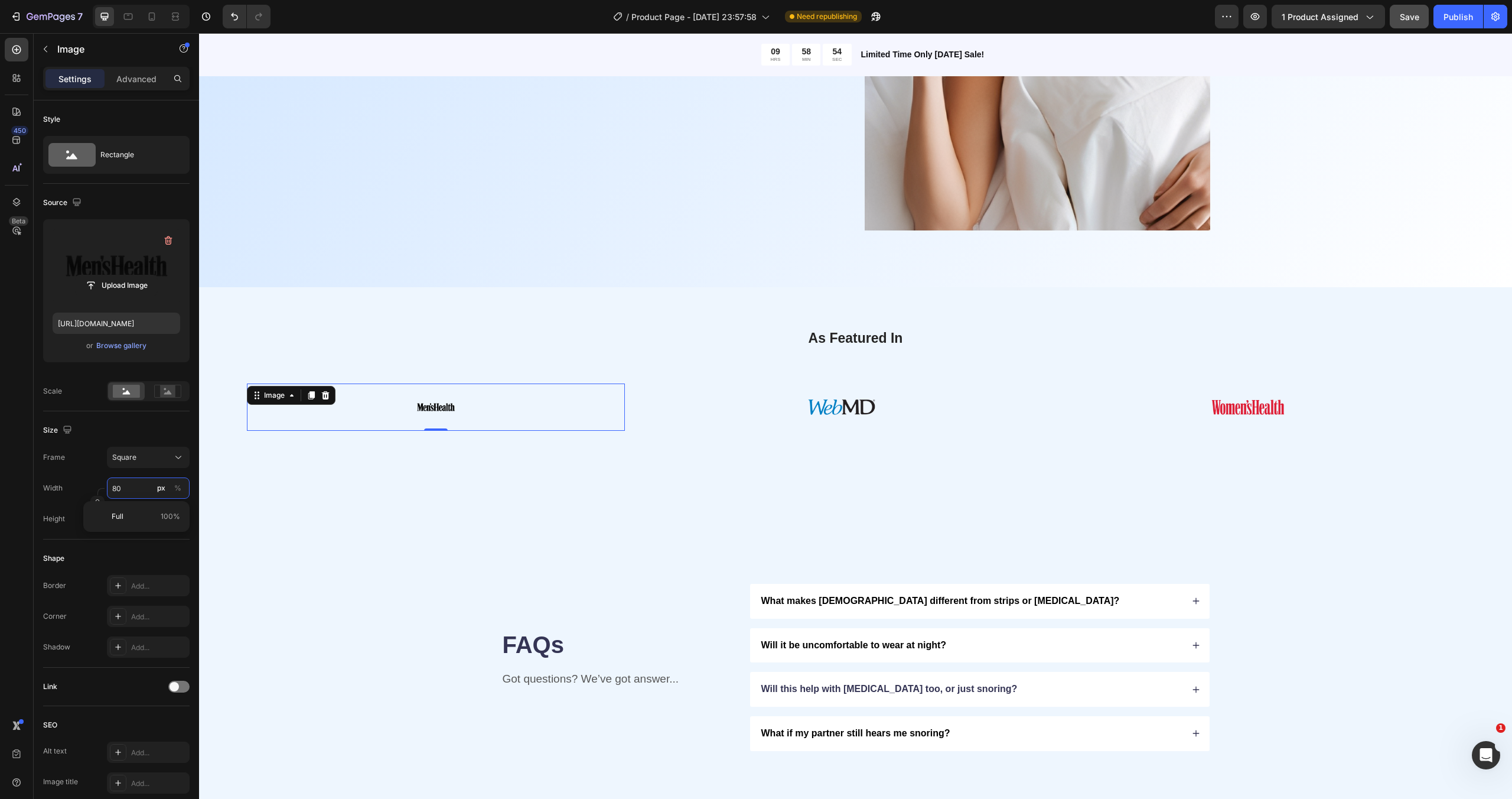
type input "1"
type input "15"
type input "150"
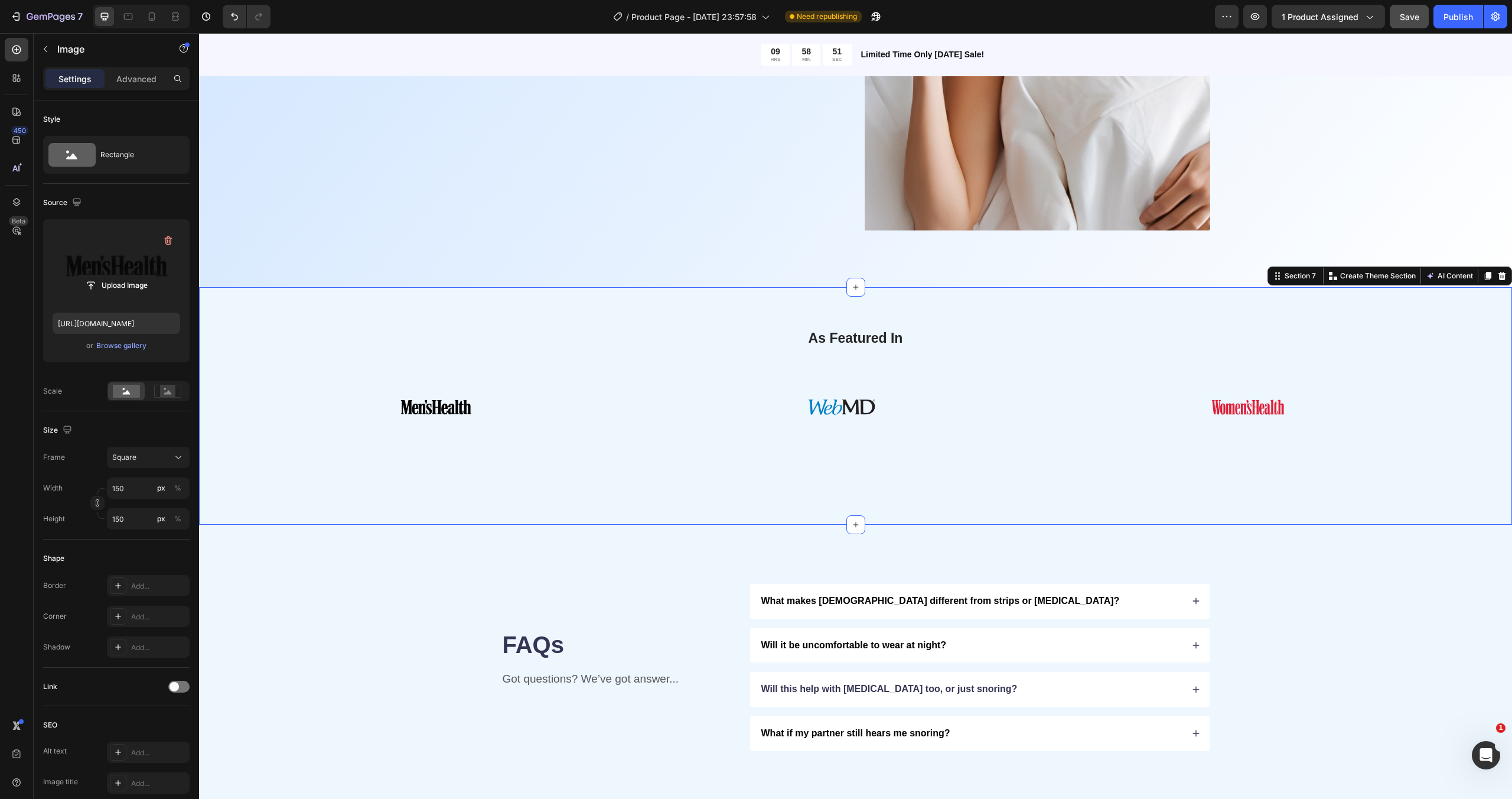
click at [508, 514] on div "As Featured In Heading Image Image Image Image Image Image Marquee Section 7 Yo…" at bounding box center [856, 406] width 1313 height 237
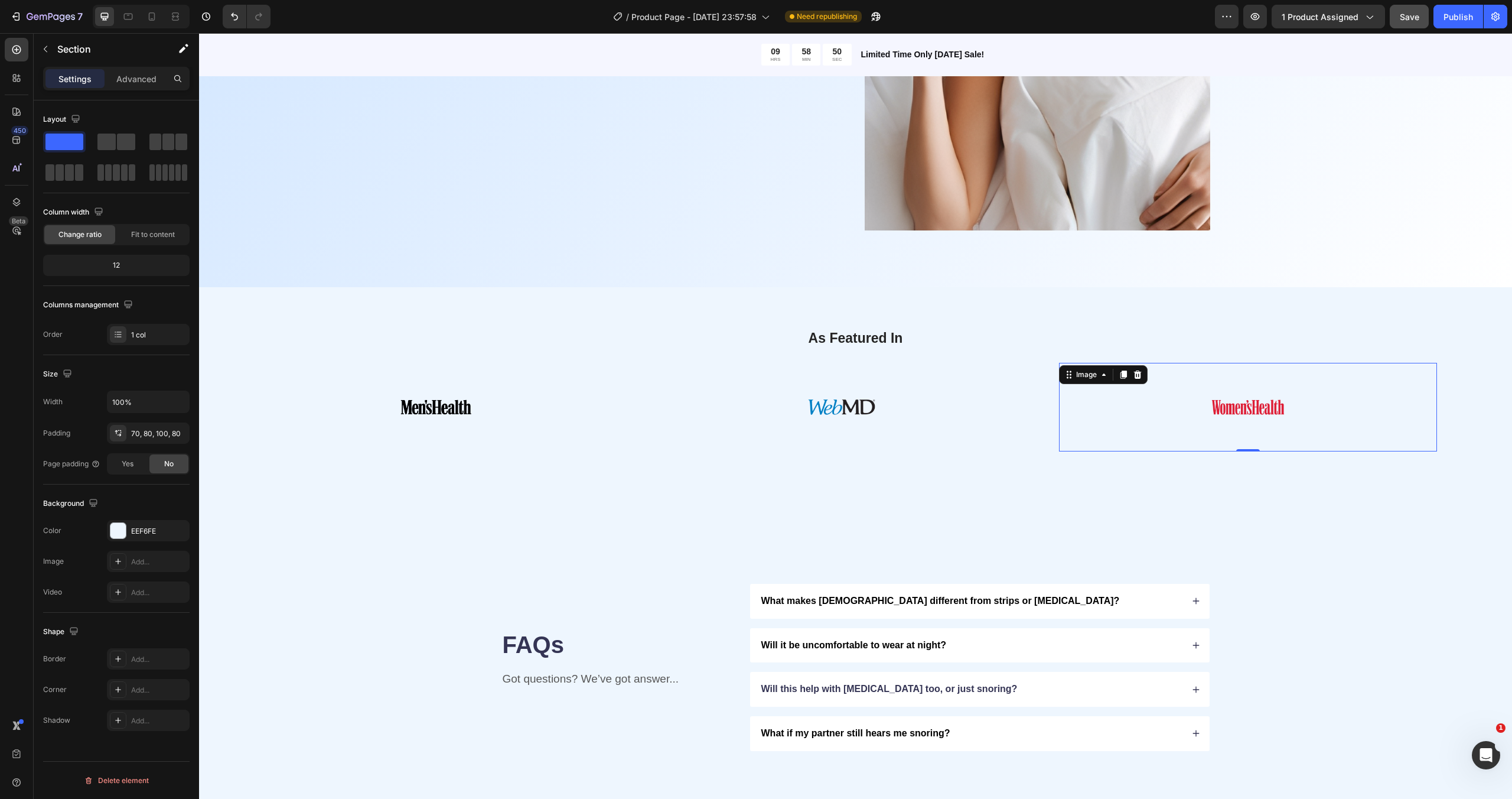
click at [1201, 397] on div at bounding box center [1248, 407] width 378 height 88
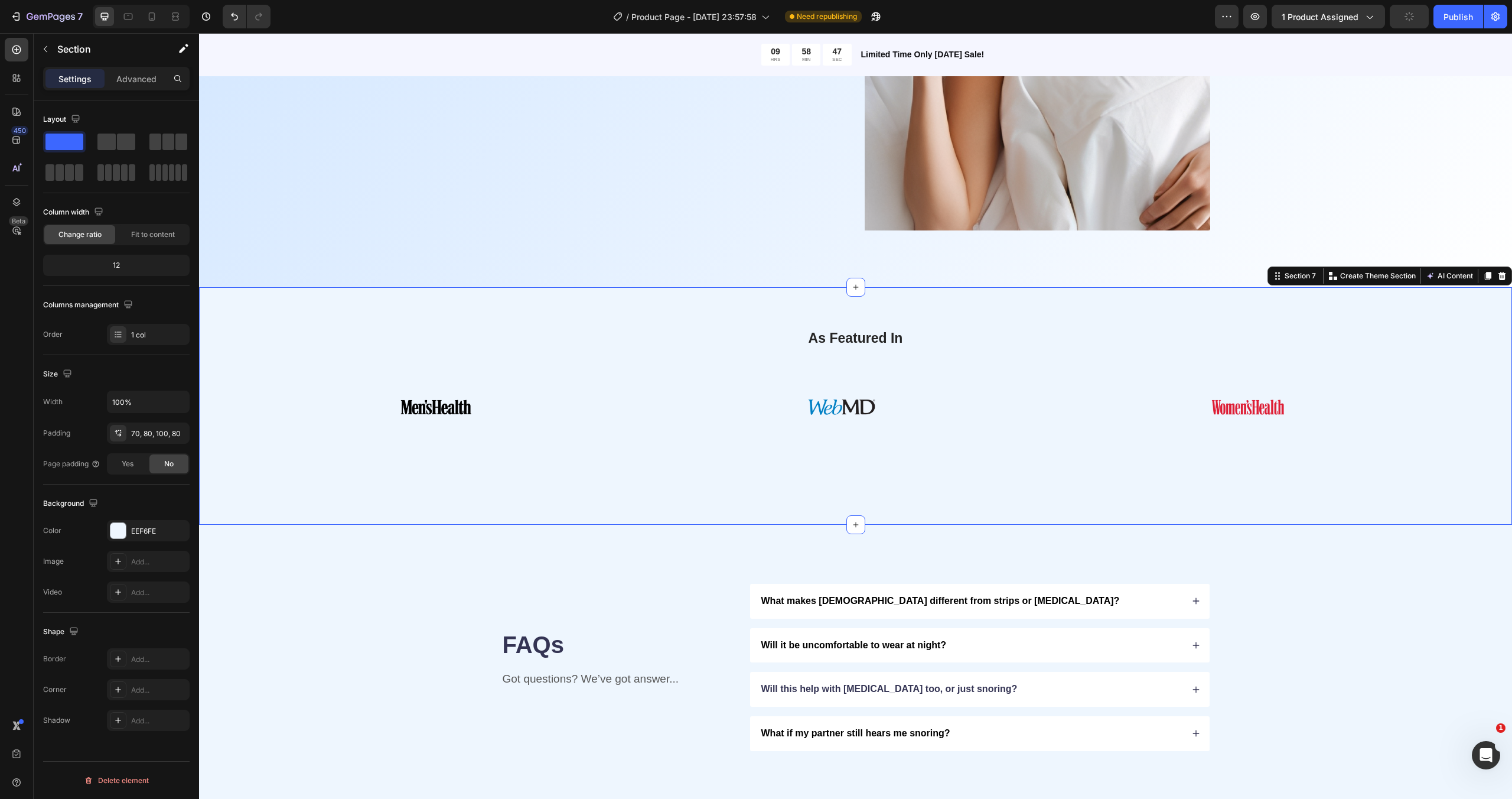
click at [386, 494] on div "As Featured In Heading Image Image Image Image Image Image Marquee Section 7 Yo…" at bounding box center [856, 406] width 1313 height 237
click at [134, 336] on div "1 col" at bounding box center [159, 335] width 56 height 11
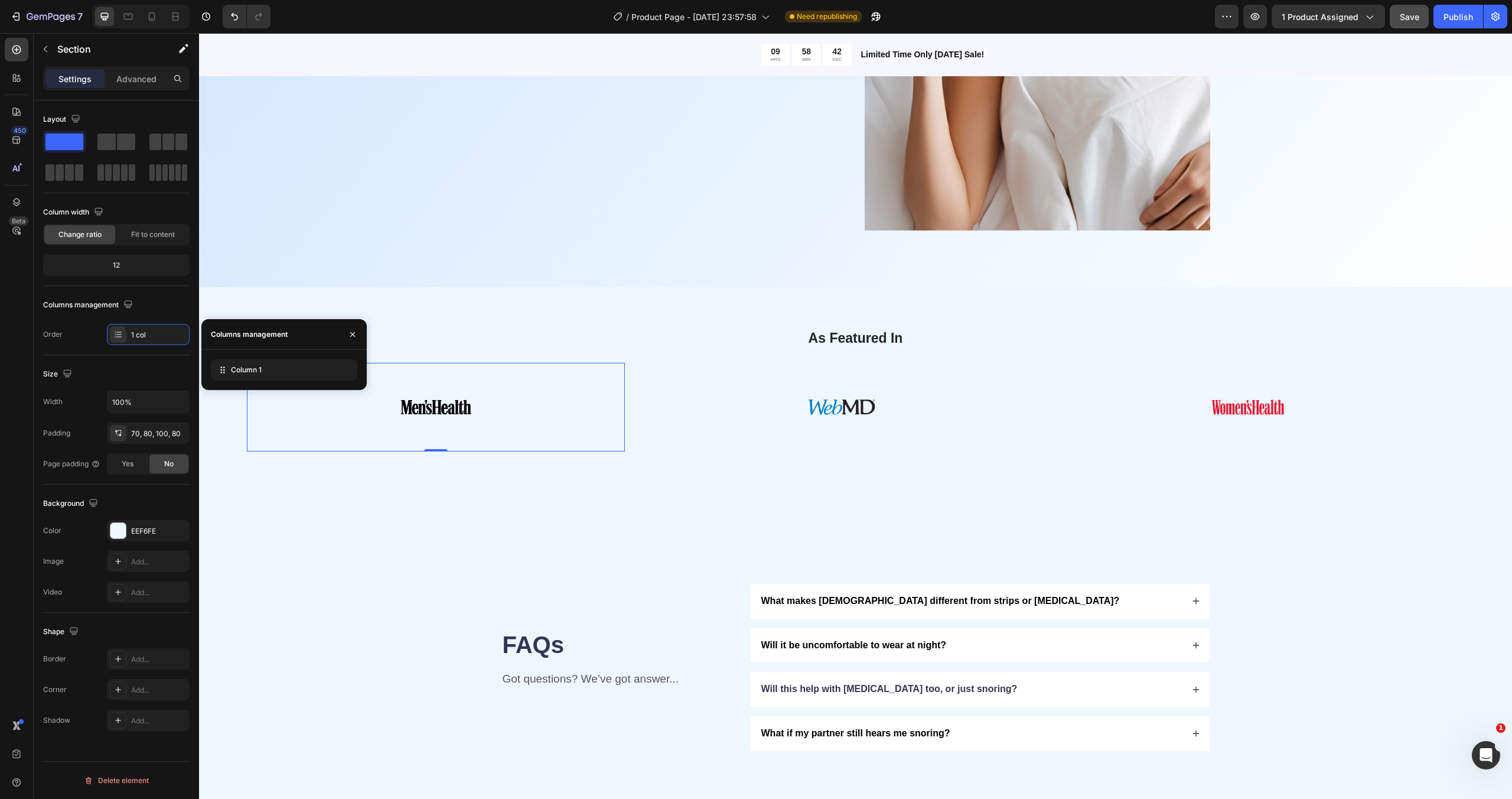
click at [458, 417] on img at bounding box center [436, 407] width 88 height 88
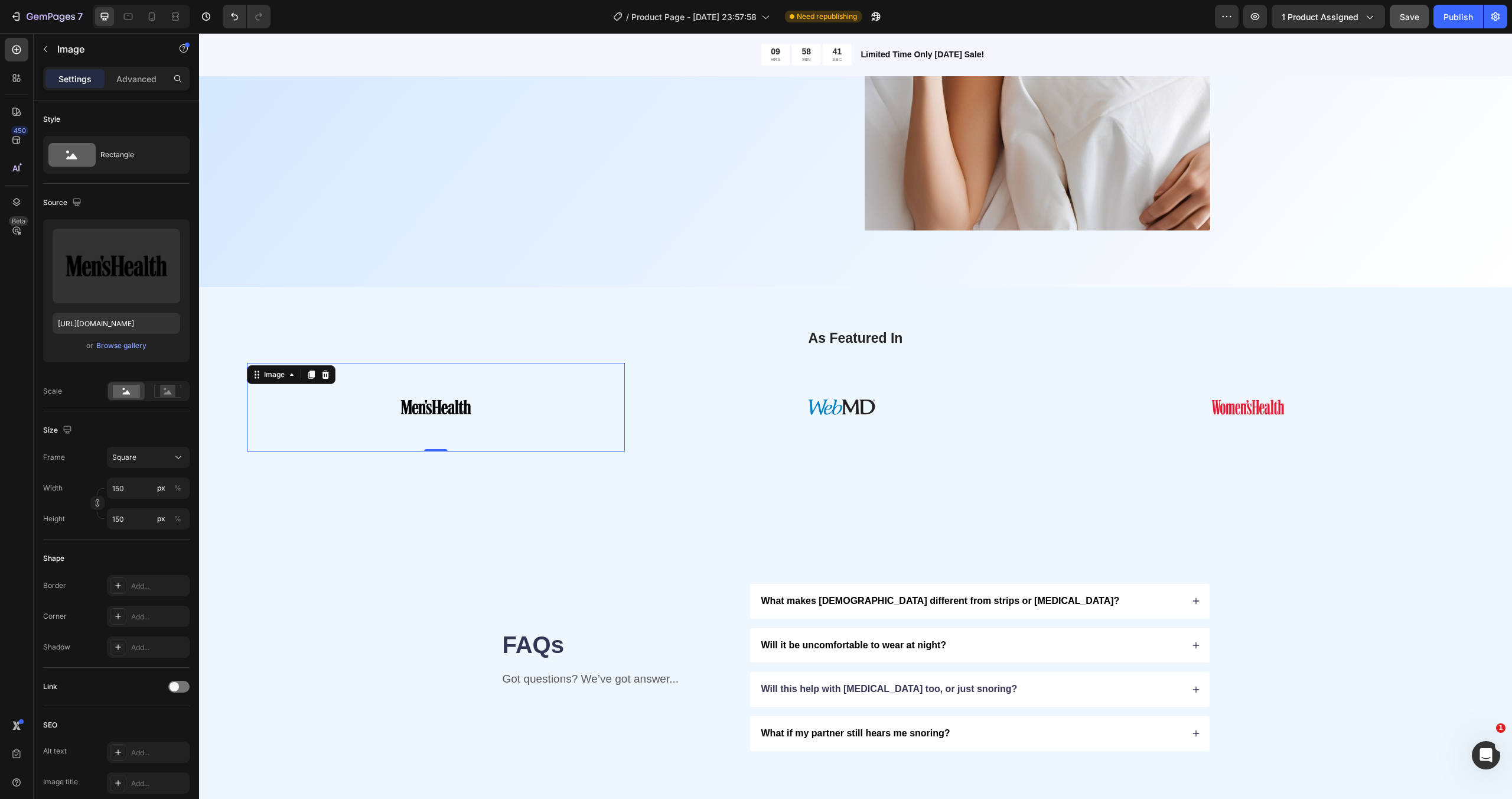
click at [608, 404] on div at bounding box center [436, 407] width 378 height 88
click at [522, 411] on div at bounding box center [436, 407] width 378 height 88
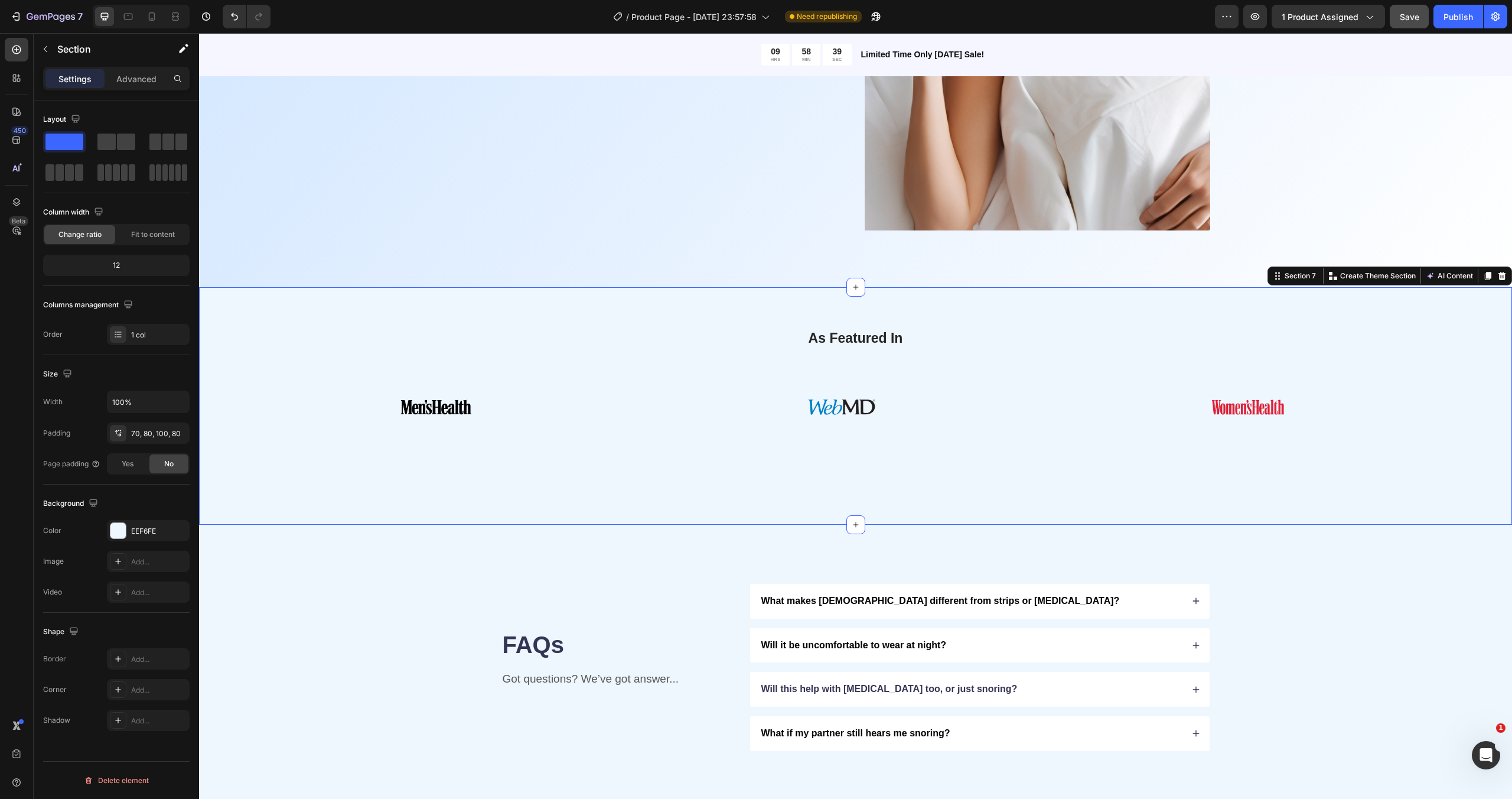
click at [234, 398] on div "As Featured In Heading Image Image Image Image Image Image Marquee Section 7 Yo…" at bounding box center [856, 406] width 1313 height 237
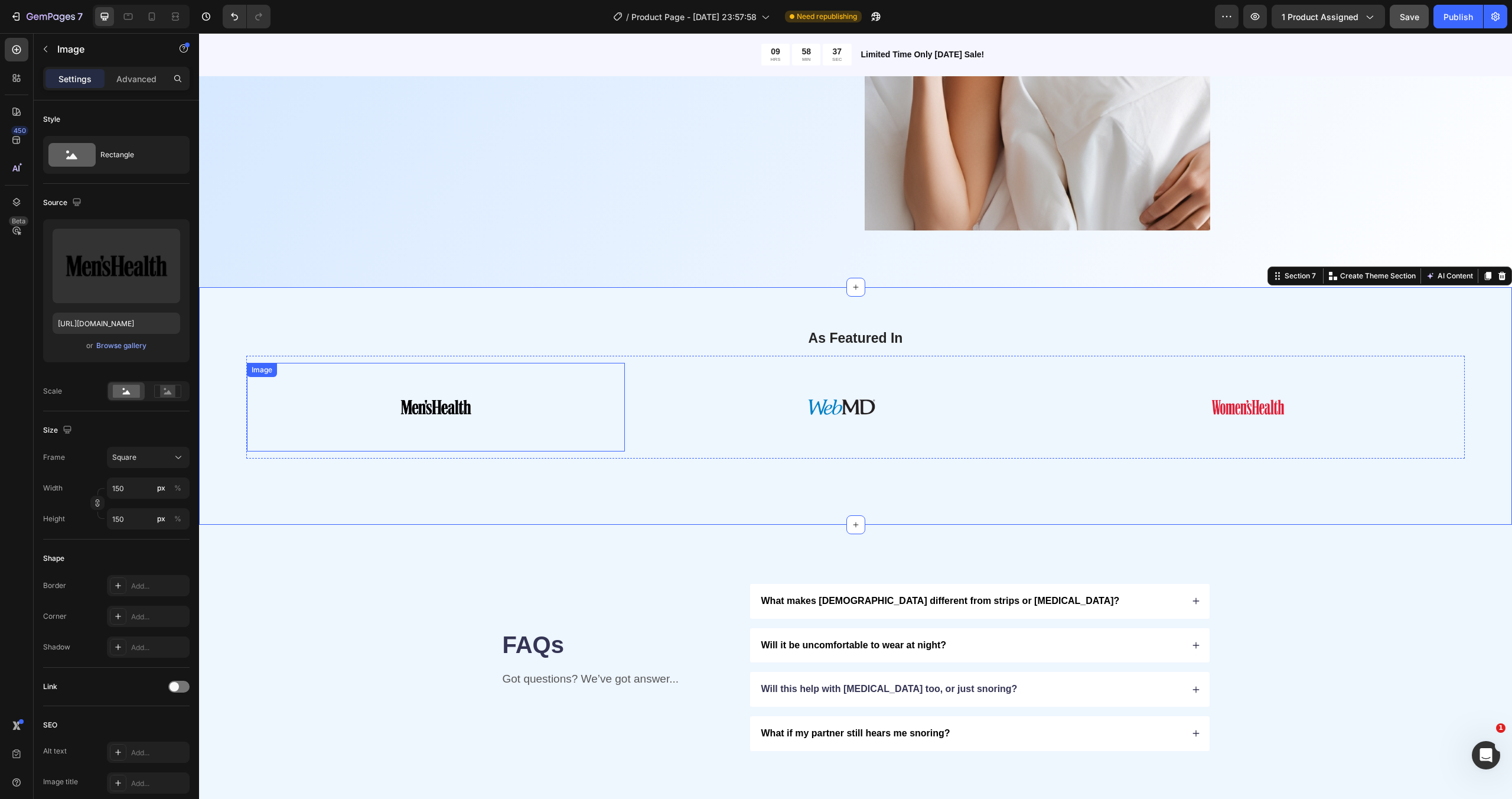
click at [537, 414] on div at bounding box center [436, 407] width 378 height 88
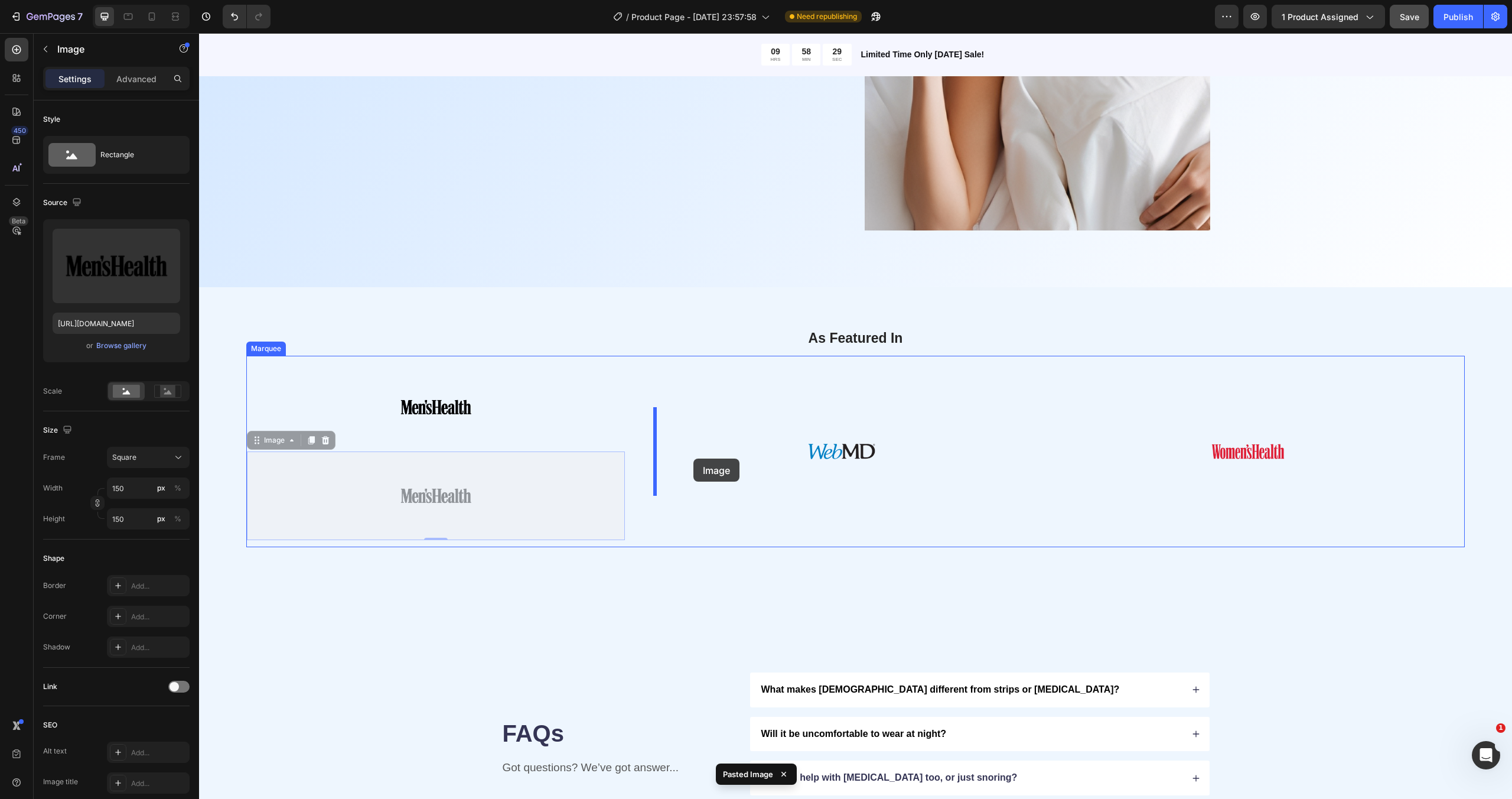
drag, startPoint x: 554, startPoint y: 501, endPoint x: 693, endPoint y: 459, distance: 145.2
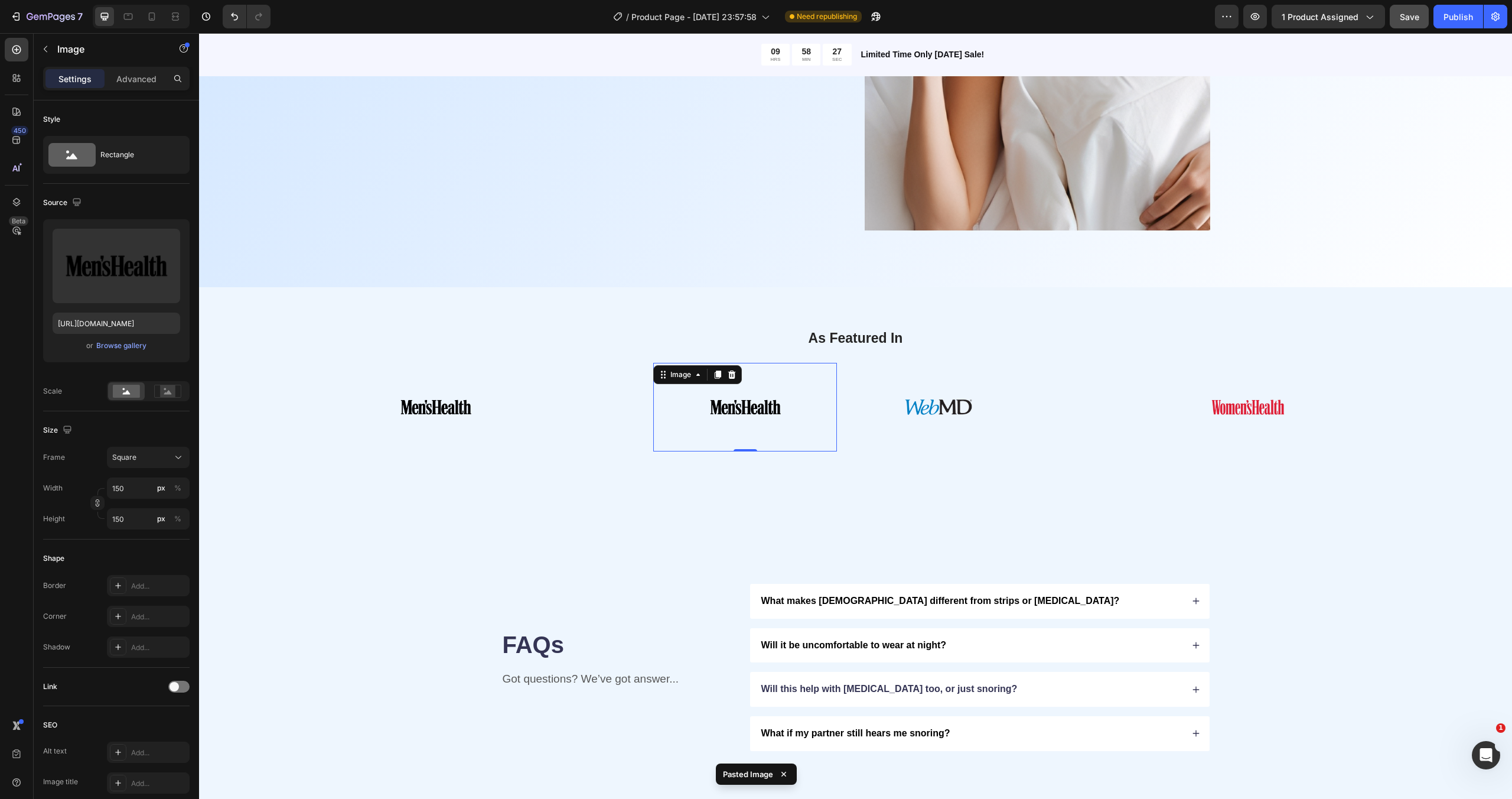
click at [753, 413] on img at bounding box center [745, 407] width 88 height 88
click at [124, 284] on input "file" at bounding box center [116, 285] width 82 height 20
type input "[URL][DOMAIN_NAME]"
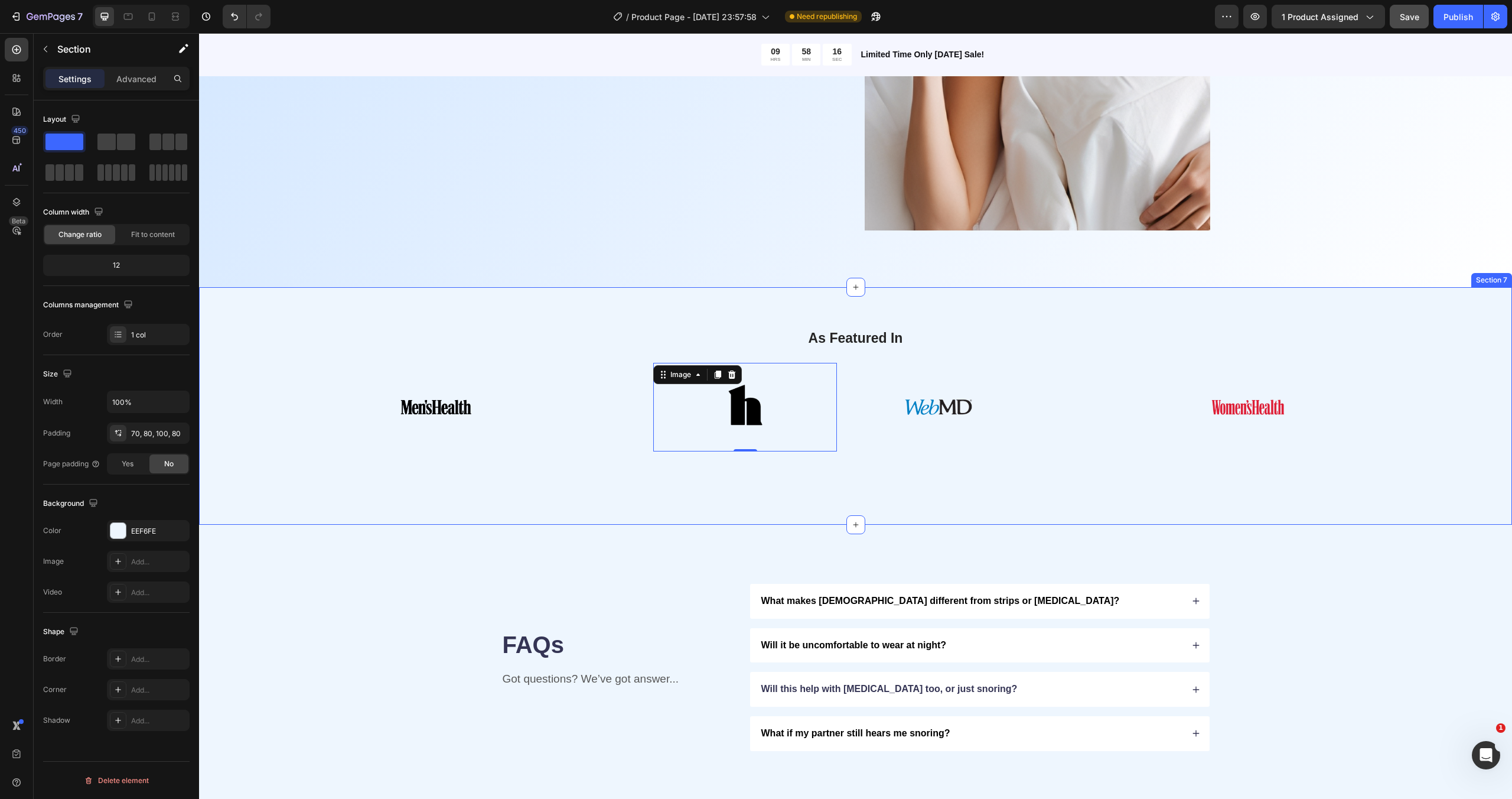
click at [1089, 476] on div "As Featured In Heading Image Image 0 Image Row Image Image Image 0 Image Row Im…" at bounding box center [856, 406] width 1313 height 237
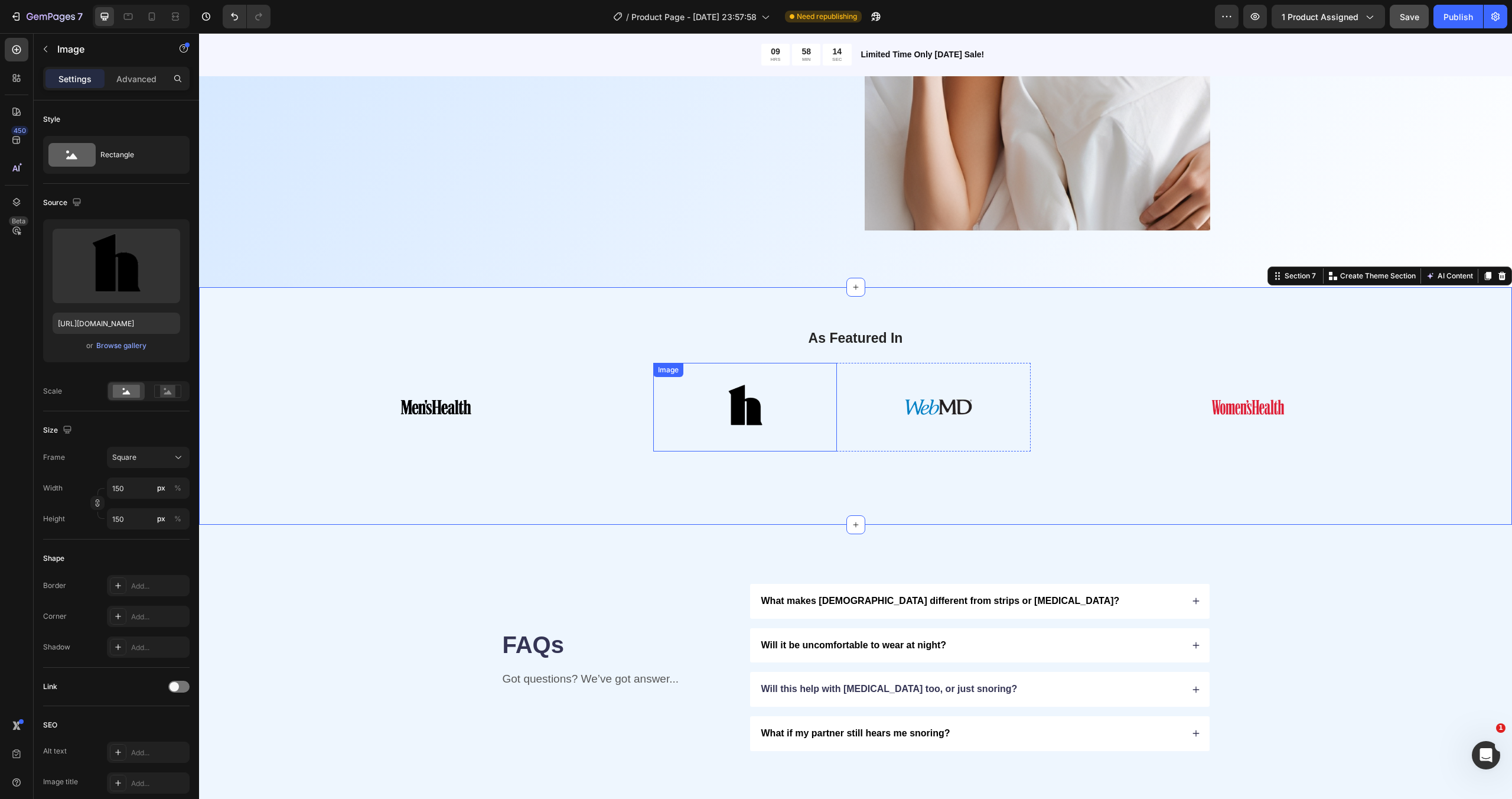
click at [750, 408] on img at bounding box center [745, 407] width 88 height 88
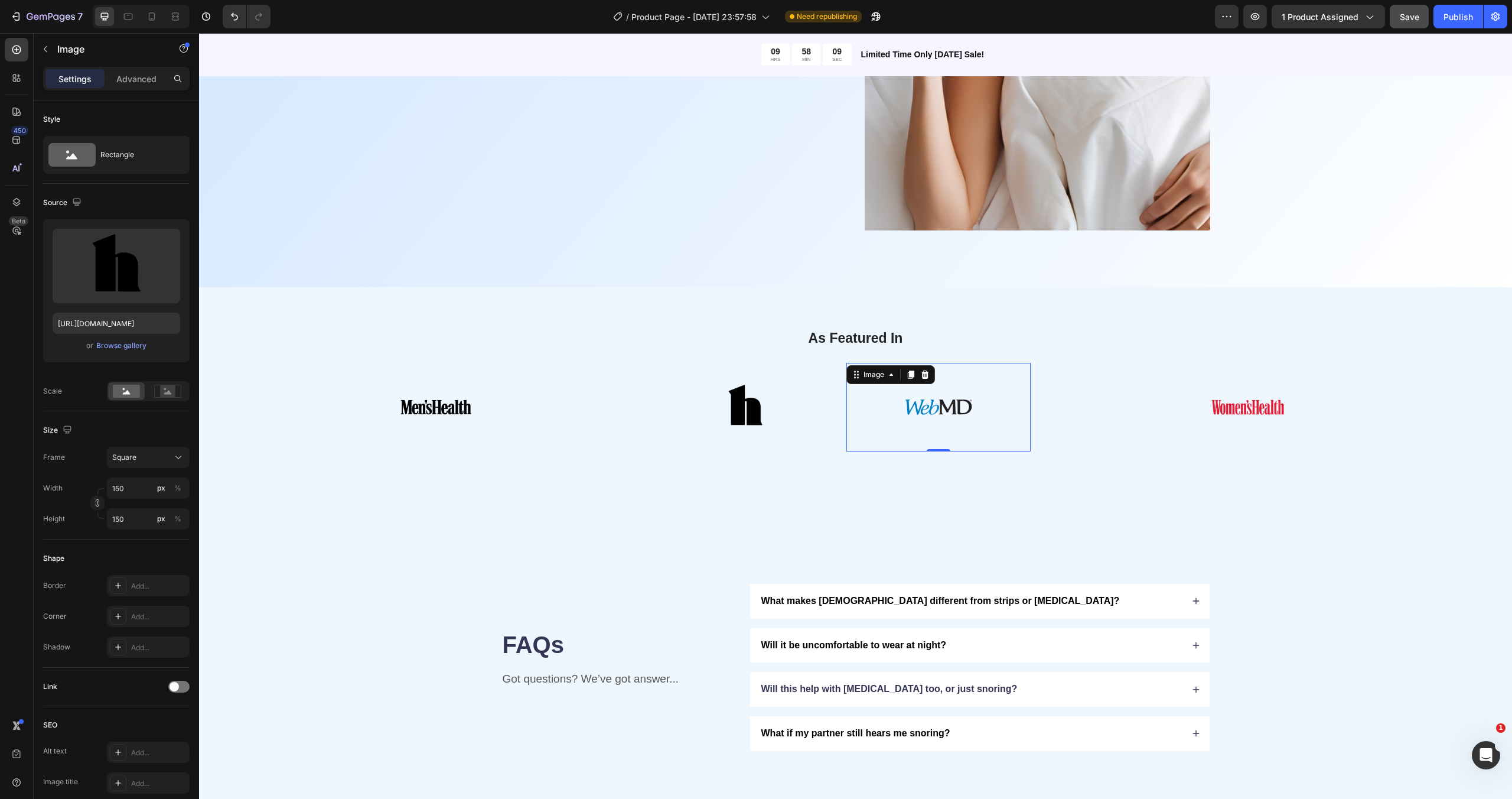
click at [899, 408] on img at bounding box center [939, 407] width 88 height 88
click at [583, 402] on div at bounding box center [436, 407] width 378 height 88
click at [126, 80] on p "Advanced" at bounding box center [136, 79] width 40 height 12
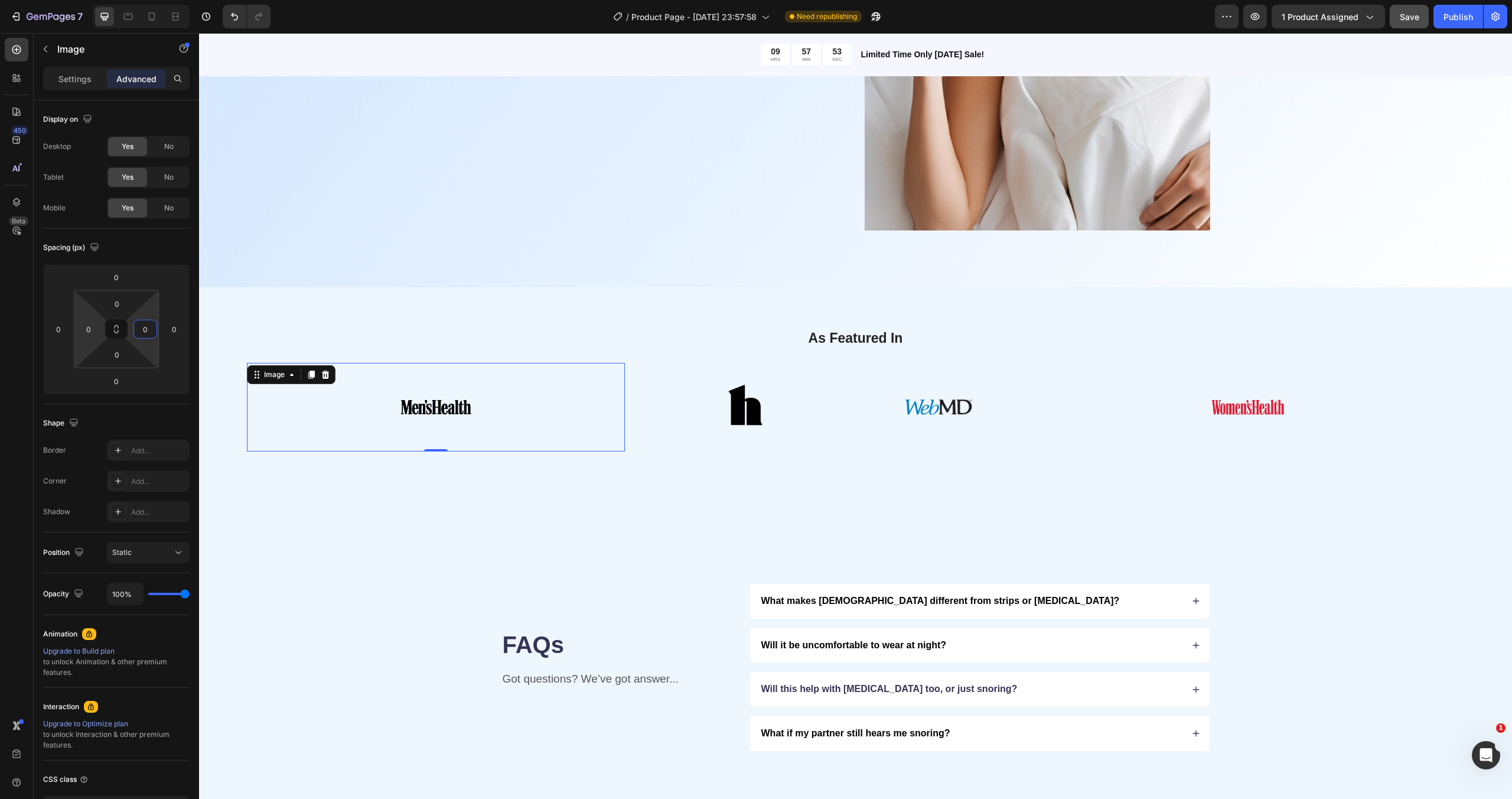
drag, startPoint x: 146, startPoint y: 316, endPoint x: 103, endPoint y: 334, distance: 46.6
click at [103, 0] on html "7 / Product Page - [DATE] 23:57:58 Need republishing Preview 1 product assigned…" at bounding box center [756, 0] width 1512 height 0
click at [148, 0] on html "7 / Product Page - [DATE] 23:57:58 Need republishing Preview 1 product assigned…" at bounding box center [756, 0] width 1512 height 0
drag, startPoint x: 148, startPoint y: 347, endPoint x: 185, endPoint y: 346, distance: 37.0
click at [185, 0] on html "7 / Product Page - [DATE] 23:57:58 Need republishing Preview 1 product assigned…" at bounding box center [756, 0] width 1512 height 0
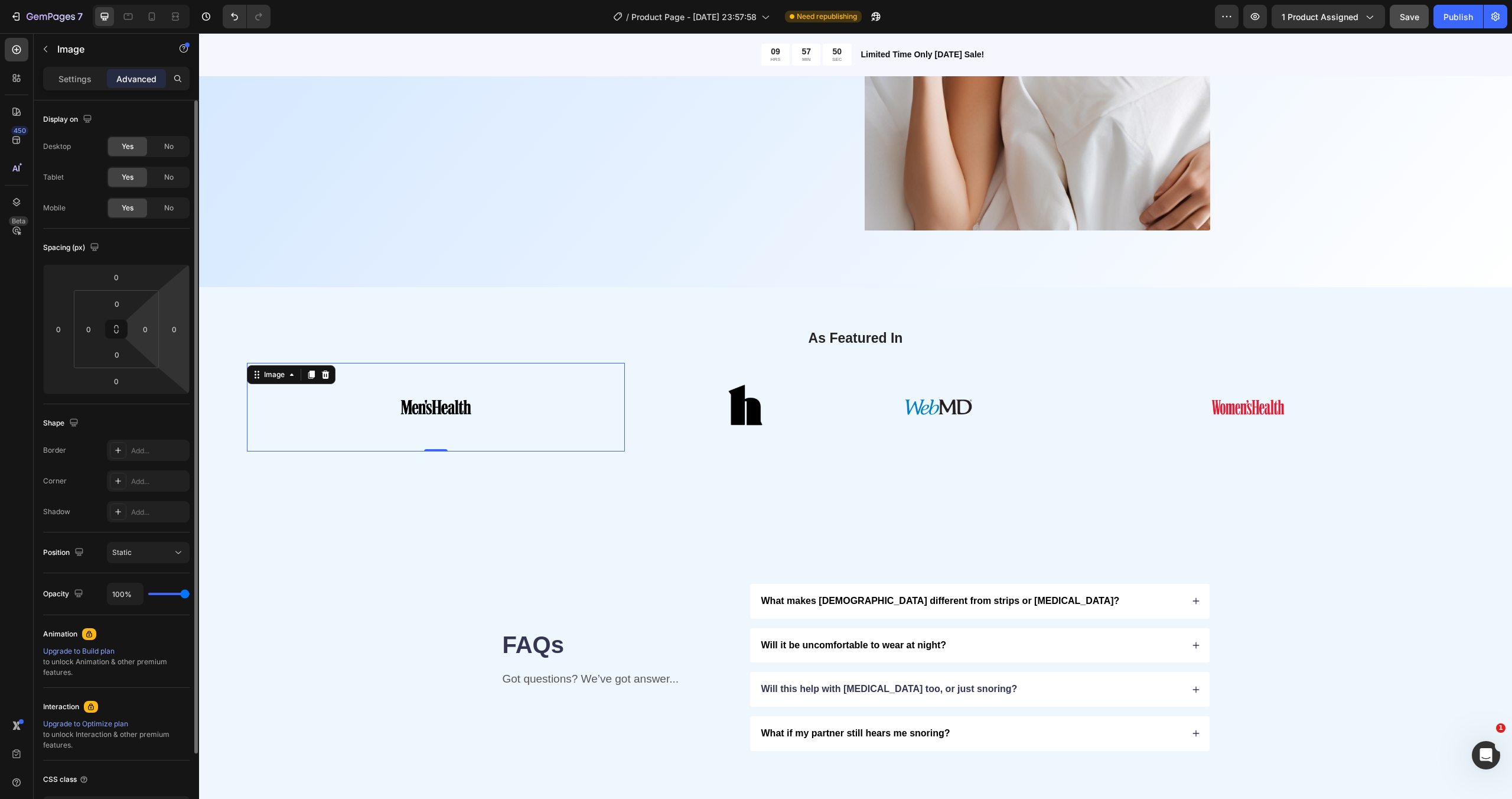
drag, startPoint x: 145, startPoint y: 345, endPoint x: 177, endPoint y: 343, distance: 32.1
click at [178, 0] on html "7 / Product Page - [DATE] 23:57:58 Need republishing Preview 1 product assigned…" at bounding box center [756, 0] width 1512 height 0
drag, startPoint x: 144, startPoint y: 315, endPoint x: 158, endPoint y: 369, distance: 55.8
click at [157, 0] on html "7 / Product Page - [DATE] 23:57:58 Need republishing Preview 1 product assigned…" at bounding box center [756, 0] width 1512 height 0
drag, startPoint x: 147, startPoint y: 313, endPoint x: 140, endPoint y: 319, distance: 9.2
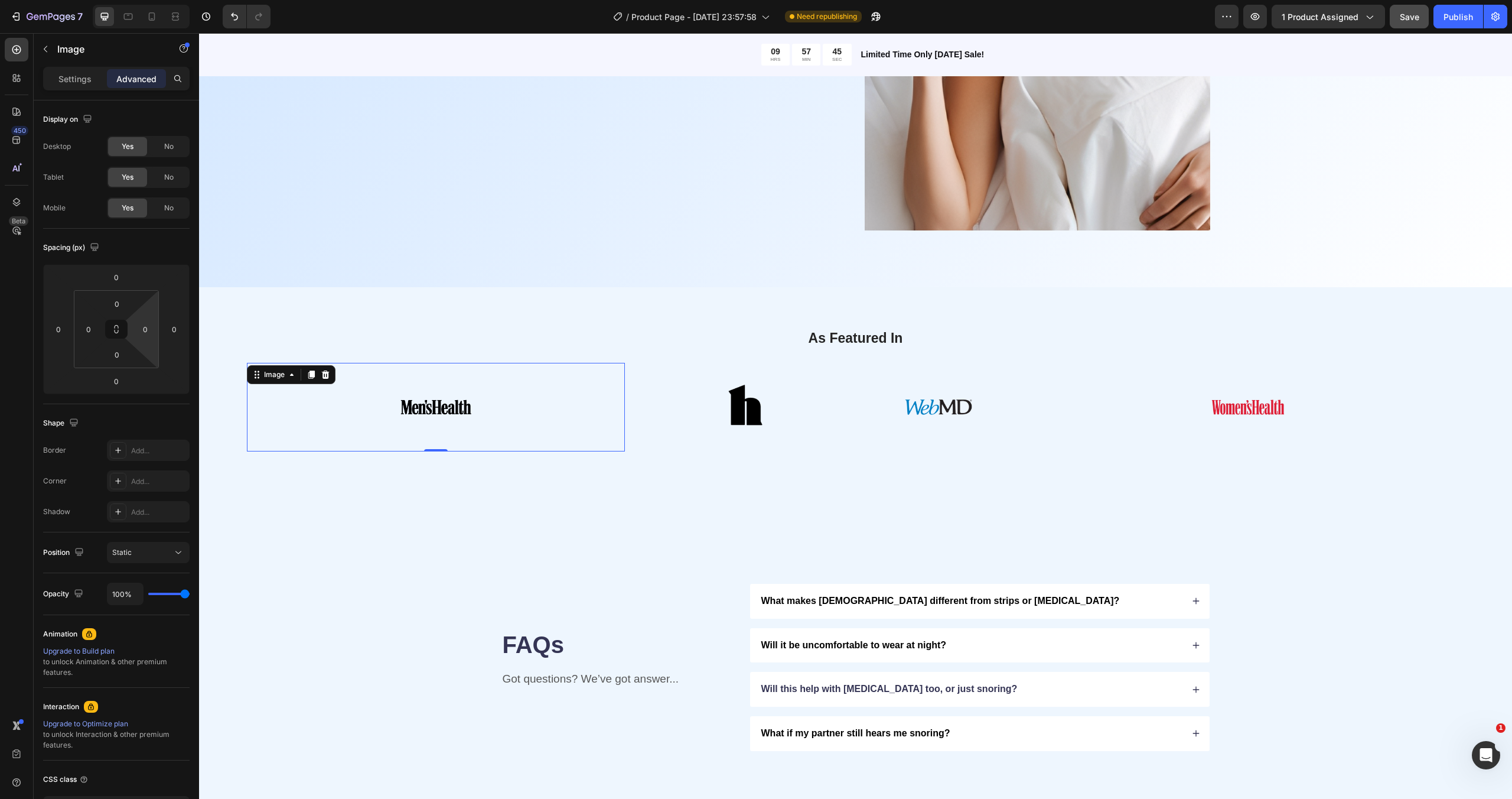
click at [140, 0] on html "7 / Product Page - [DATE] 23:57:58 Need republishing Preview 1 product assigned…" at bounding box center [756, 0] width 1512 height 0
drag, startPoint x: 84, startPoint y: 313, endPoint x: 93, endPoint y: 359, distance: 46.9
click at [91, 0] on html "7 / Product Page - [DATE] 23:57:58 Need republishing Preview 1 product assigned…" at bounding box center [756, 0] width 1512 height 0
click at [83, 0] on html "7 / Product Page - [DATE] 23:57:58 Need republishing Preview 1 product assigned…" at bounding box center [756, 0] width 1512 height 0
drag, startPoint x: 83, startPoint y: 343, endPoint x: 78, endPoint y: 305, distance: 38.3
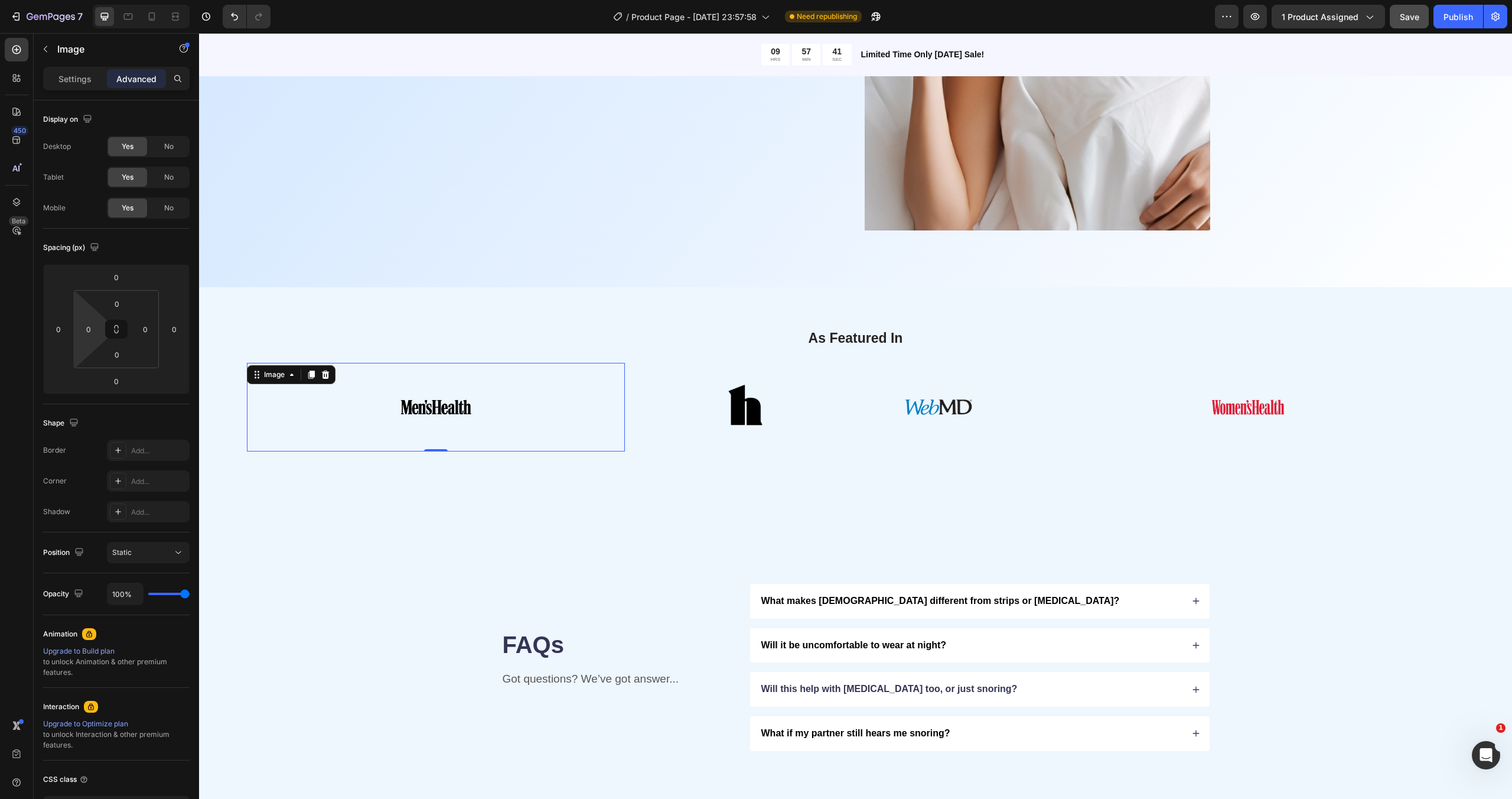
click at [78, 0] on html "7 / Product Page - [DATE] 23:57:58 Need republishing Preview 1 product assigned…" at bounding box center [756, 0] width 1512 height 0
drag, startPoint x: 64, startPoint y: 313, endPoint x: 91, endPoint y: 313, distance: 27.0
click at [91, 0] on html "7 / Product Page - [DATE] 23:57:58 Need republishing Preview 1 product assigned…" at bounding box center [756, 0] width 1512 height 0
drag, startPoint x: 140, startPoint y: 299, endPoint x: 141, endPoint y: 317, distance: 18.0
click at [141, 0] on html "7 / Product Page - [DATE] 23:57:58 Need republishing Preview 1 product assigned…" at bounding box center [756, 0] width 1512 height 0
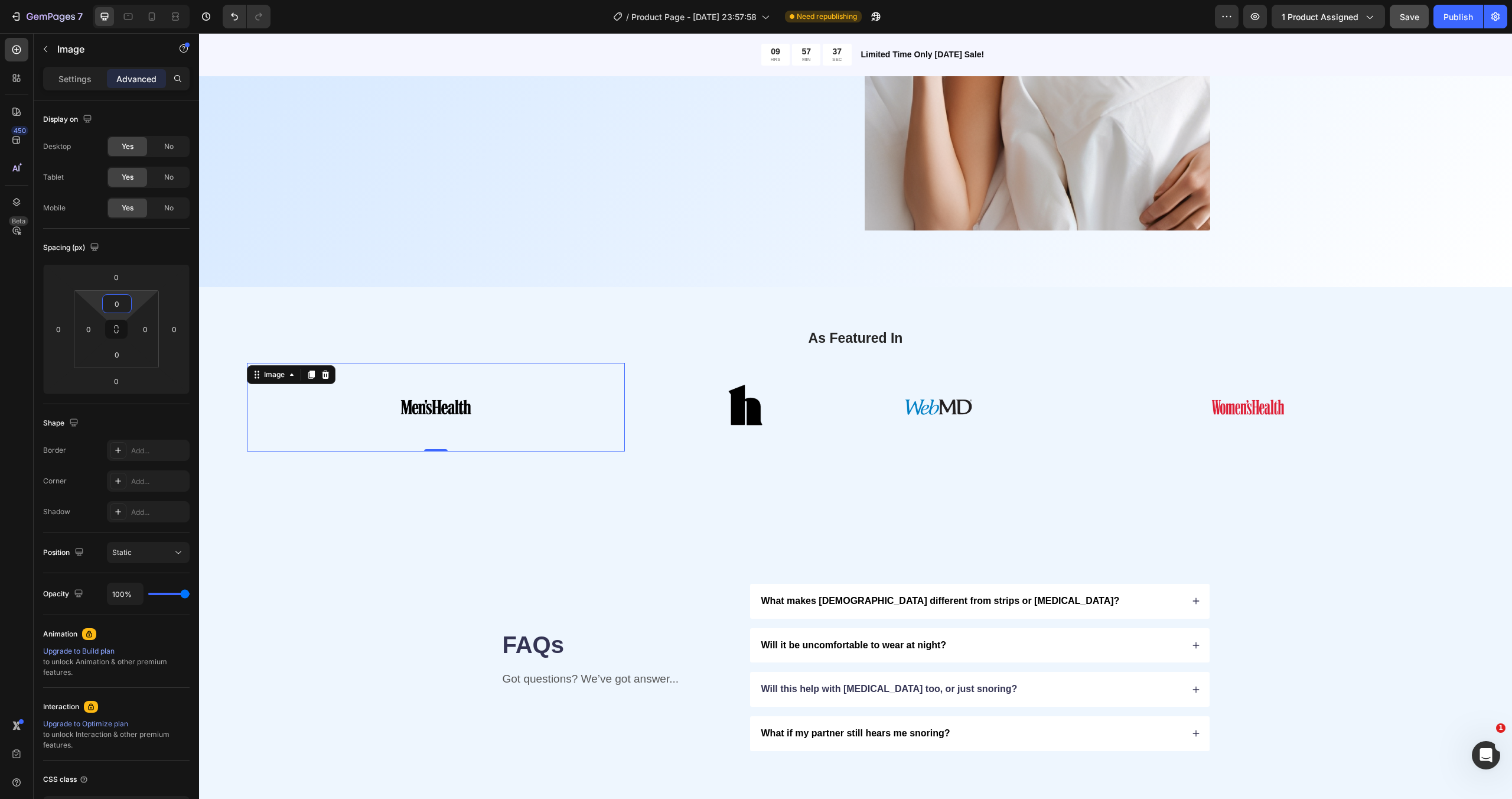
click at [457, 410] on img at bounding box center [436, 407] width 88 height 88
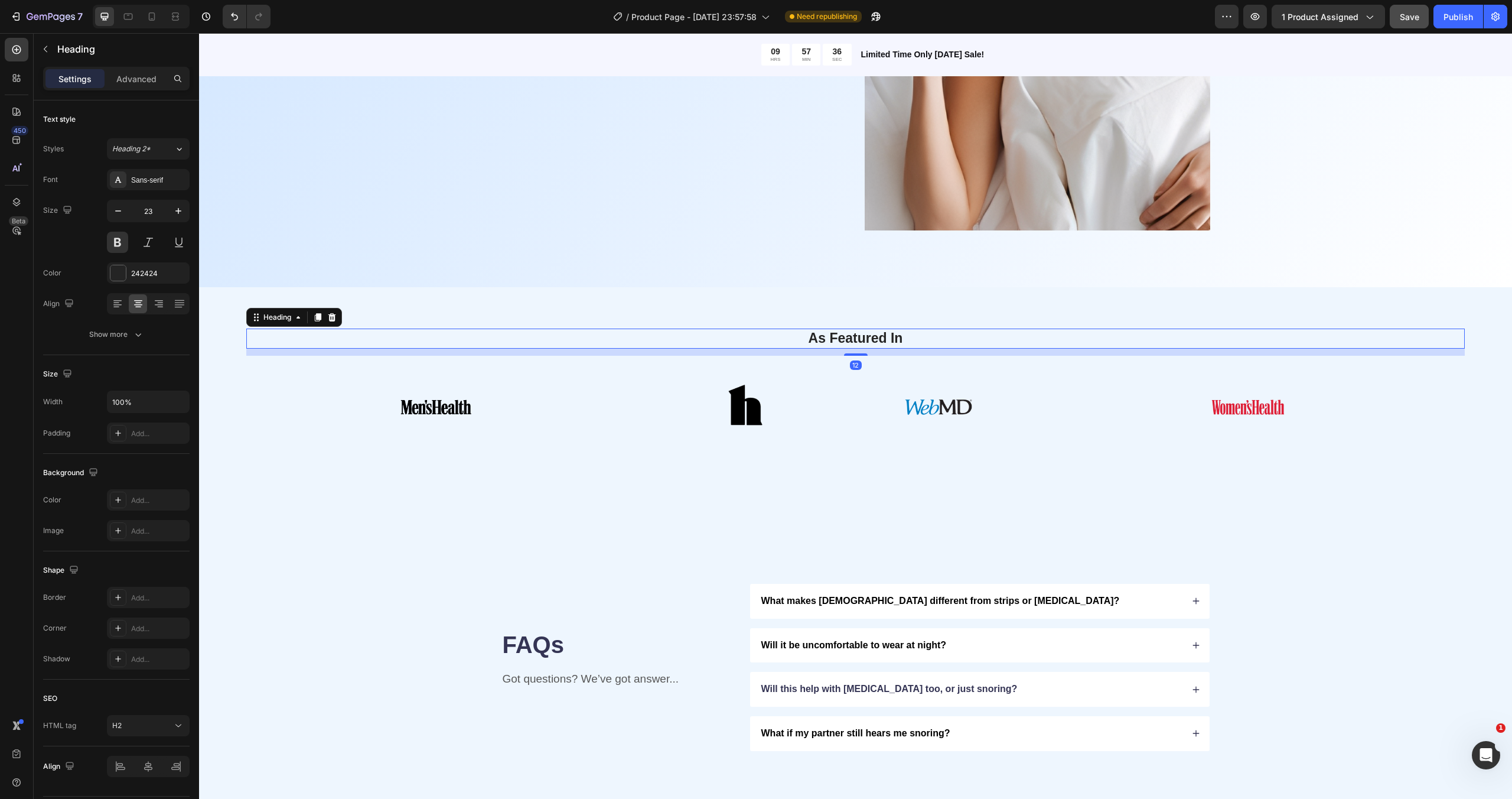
click at [403, 331] on h2 "As Featured In" at bounding box center [855, 338] width 1201 height 20
click at [431, 402] on img at bounding box center [436, 407] width 88 height 88
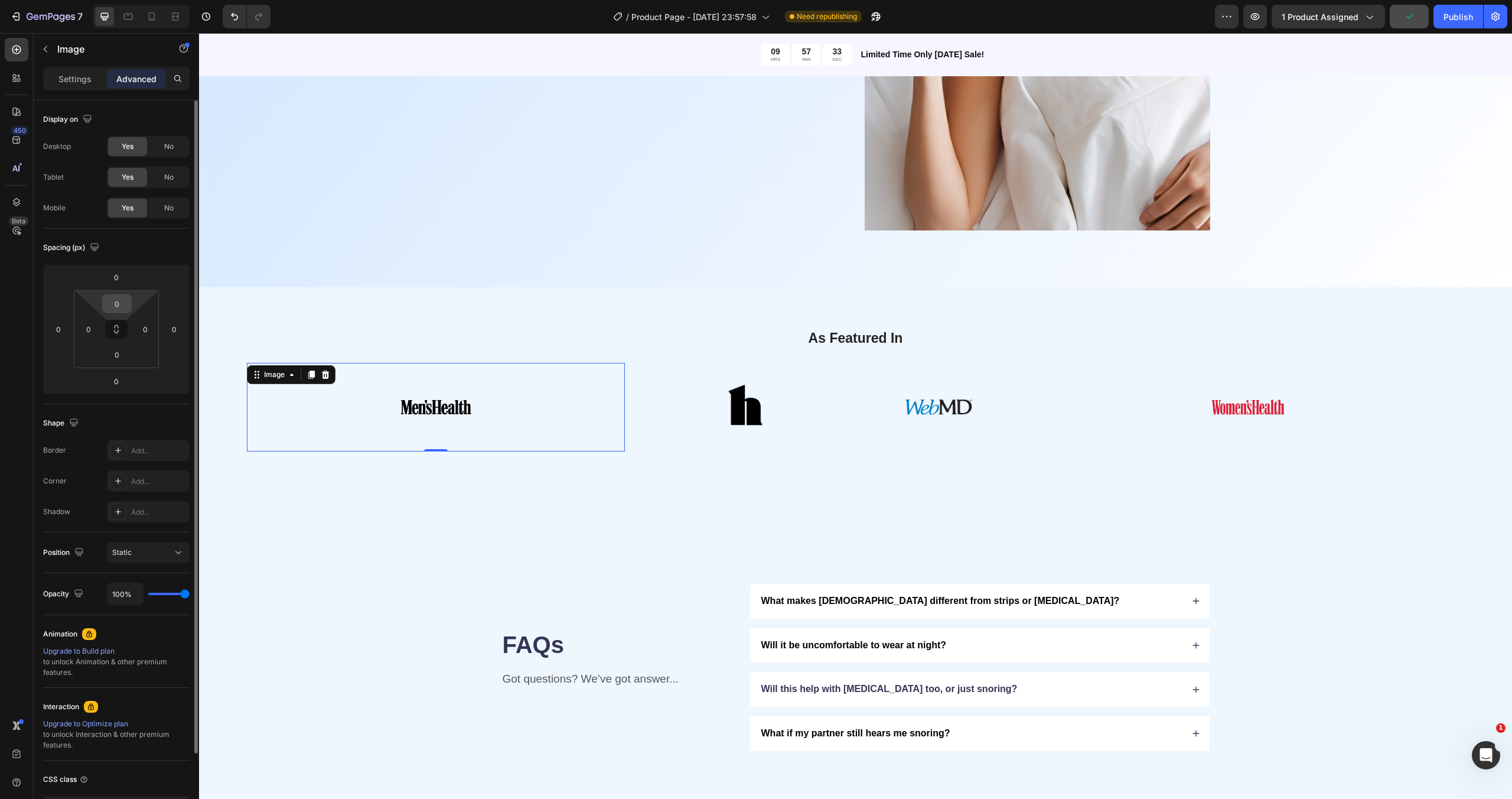
click at [124, 299] on input "0" at bounding box center [117, 303] width 24 height 18
drag, startPoint x: 131, startPoint y: 297, endPoint x: 136, endPoint y: 333, distance: 36.3
click at [136, 0] on html "7 / Product Page - [DATE] 23:57:58 Need republishing Preview 1 product assigned…" at bounding box center [756, 0] width 1512 height 0
drag, startPoint x: 130, startPoint y: 302, endPoint x: 131, endPoint y: 279, distance: 23.0
click at [131, 279] on div "0 0 0 0 0 0 0 0" at bounding box center [116, 329] width 147 height 130
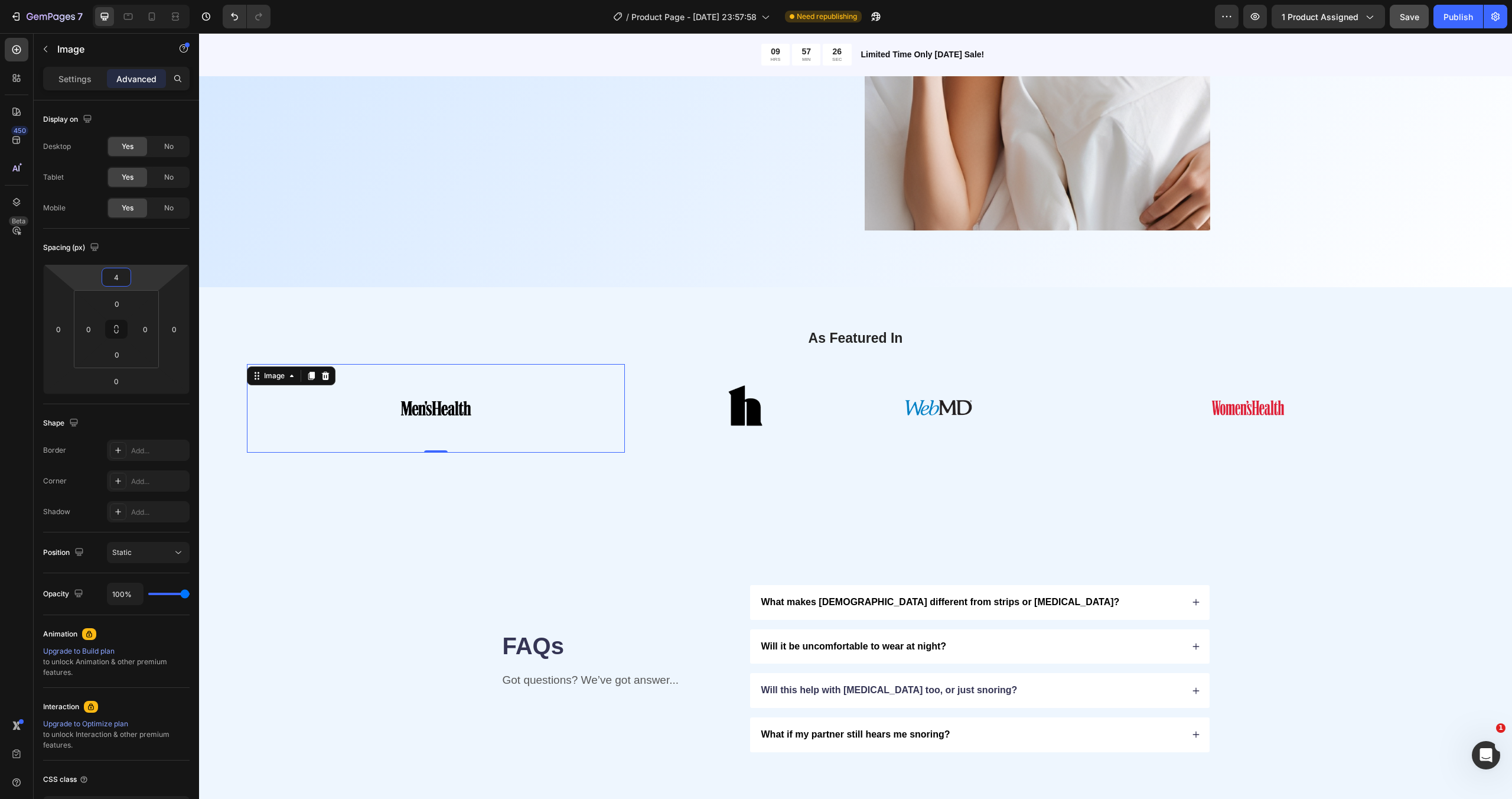
type input "6"
click at [137, 0] on html "7 / Product Page - [DATE] 23:57:58 Need republishing Preview 1 product assigned…" at bounding box center [756, 0] width 1512 height 0
click at [641, 339] on h2 "As Featured In" at bounding box center [855, 338] width 1201 height 20
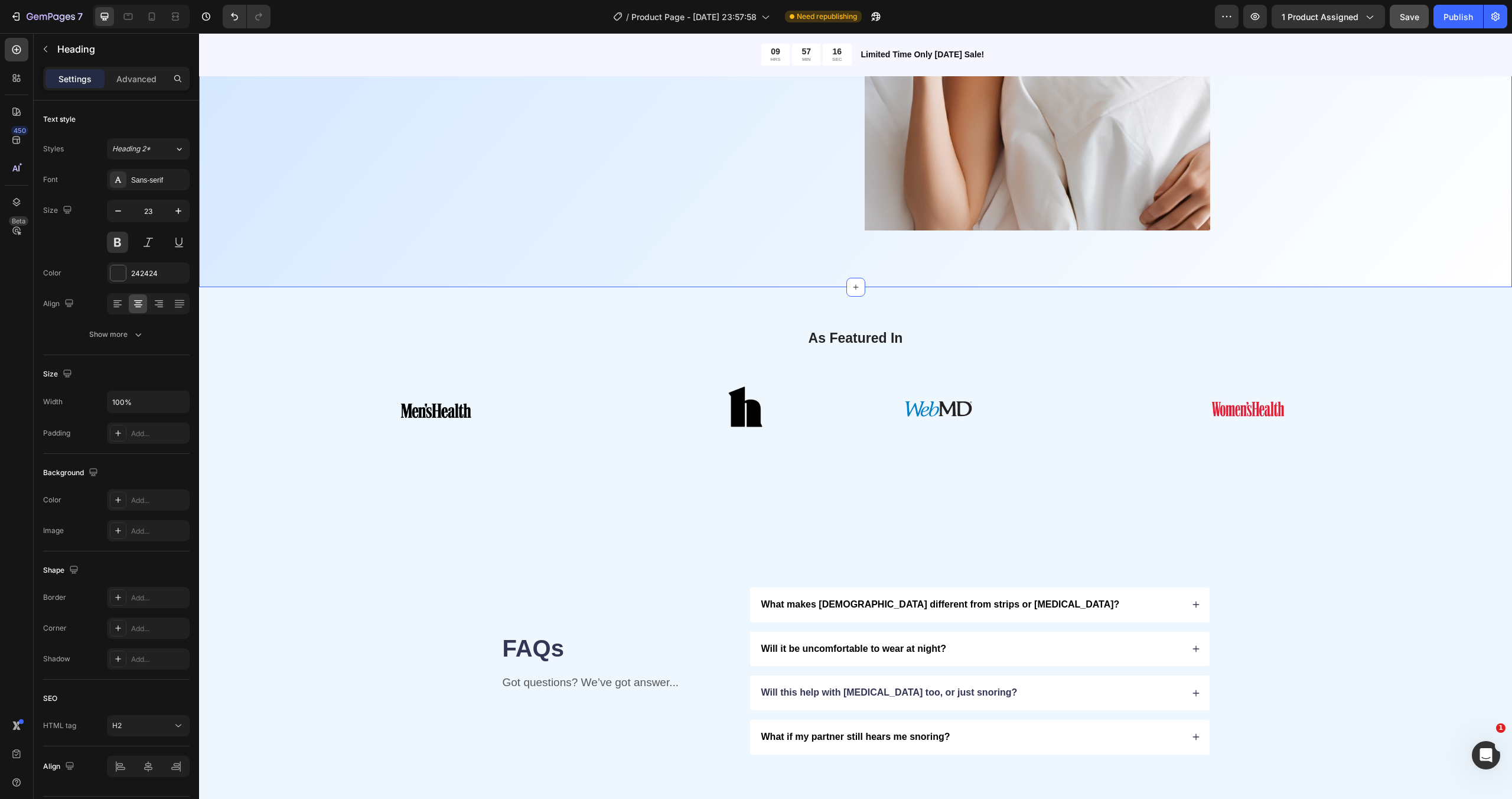
click at [741, 274] on div "Finally Sleep In Peace Heading Imagine drifting off without the noise, waking u…" at bounding box center [856, 5] width 1313 height 565
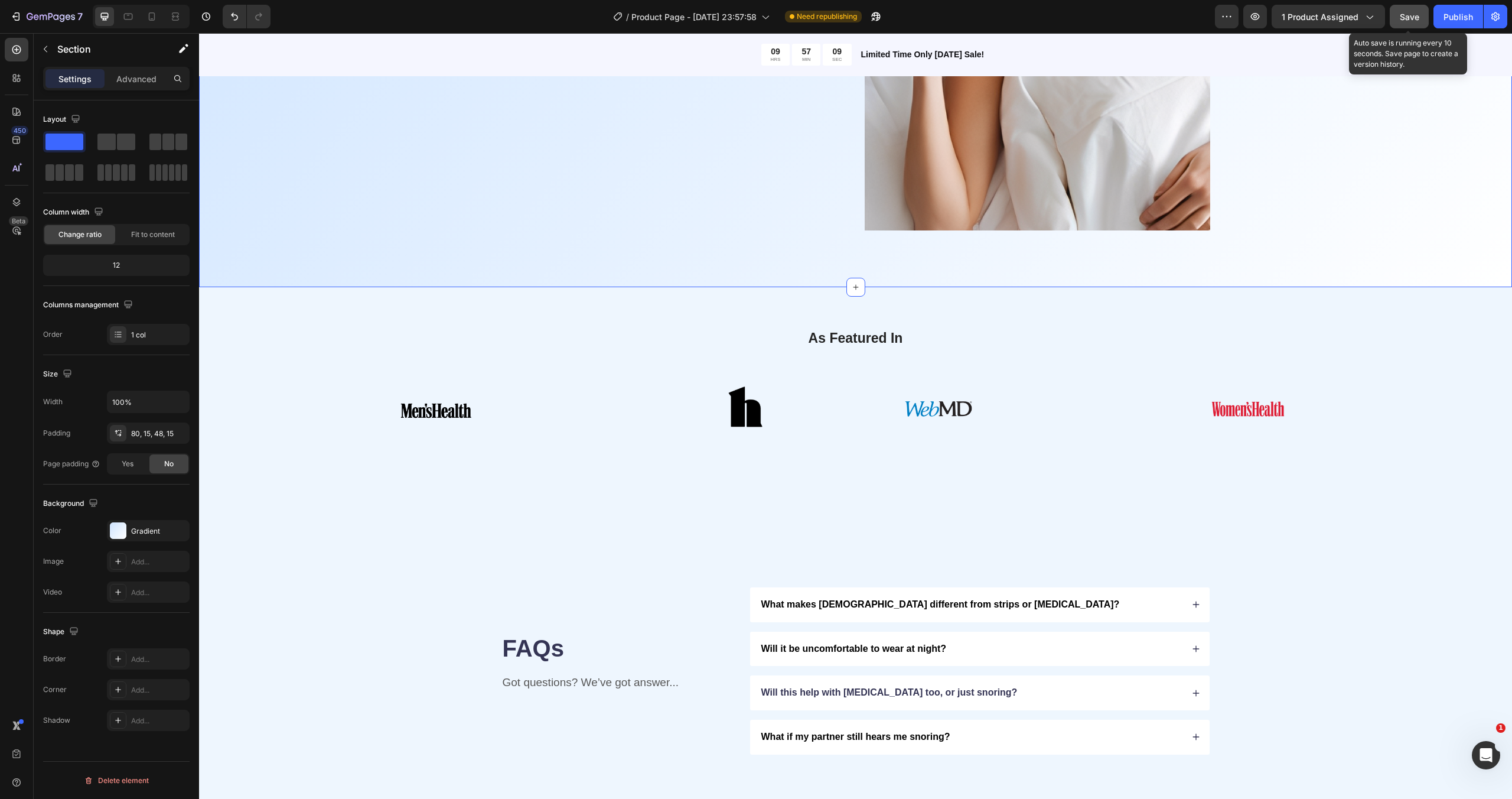
click at [1406, 16] on span "Save" at bounding box center [1409, 17] width 19 height 10
click at [566, 408] on div at bounding box center [436, 411] width 378 height 88
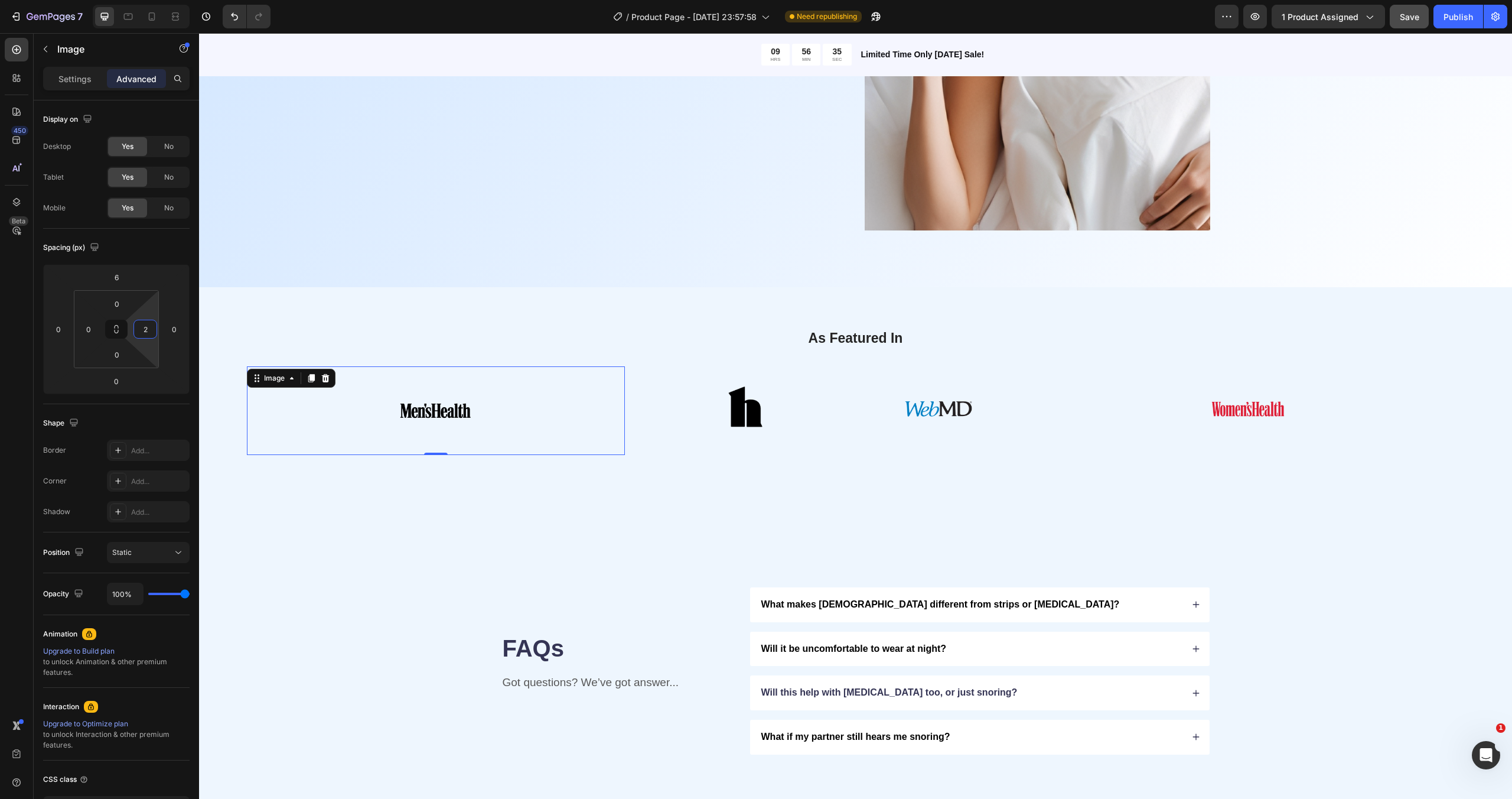
type input "0"
drag, startPoint x: 151, startPoint y: 313, endPoint x: 156, endPoint y: 378, distance: 65.2
click at [154, 0] on html "7 / Product Page - [DATE] 23:57:58 Need republishing Preview 1 product assigned…" at bounding box center [756, 0] width 1512 height 0
click at [152, 0] on html "7 / Product Page - [DATE] 23:57:58 Need republishing Preview 1 product assigned…" at bounding box center [756, 0] width 1512 height 0
drag, startPoint x: 152, startPoint y: 345, endPoint x: 102, endPoint y: 343, distance: 50.0
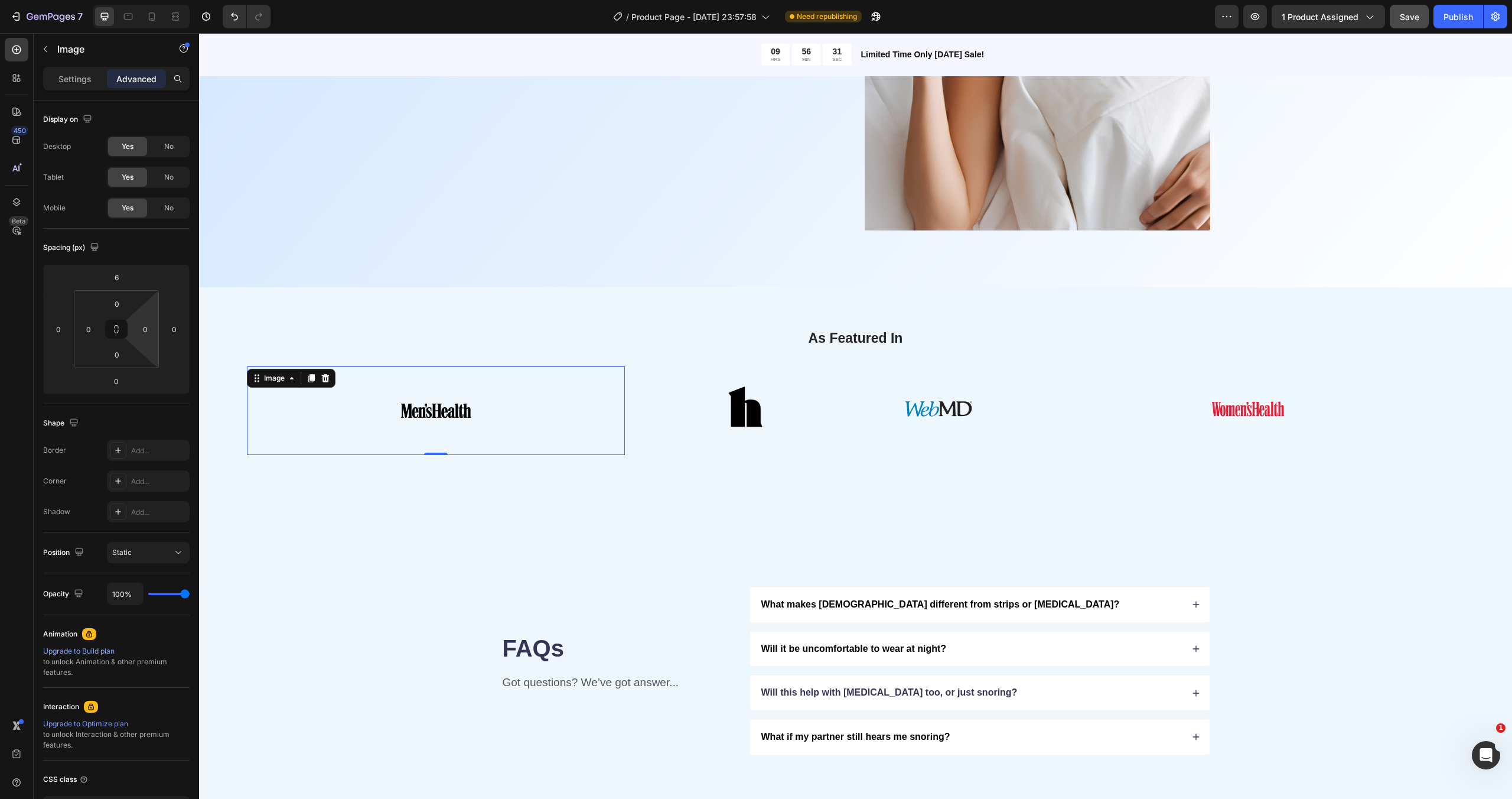
click at [102, 0] on html "7 / Product Page - [DATE] 23:57:58 Need republishing Preview 1 product assigned…" at bounding box center [756, 0] width 1512 height 0
drag, startPoint x: 152, startPoint y: 310, endPoint x: 163, endPoint y: 398, distance: 88.7
click at [163, 0] on html "7 / Product Page - [DATE] 23:57:58 Need republishing Preview 1 product assigned…" at bounding box center [756, 0] width 1512 height 0
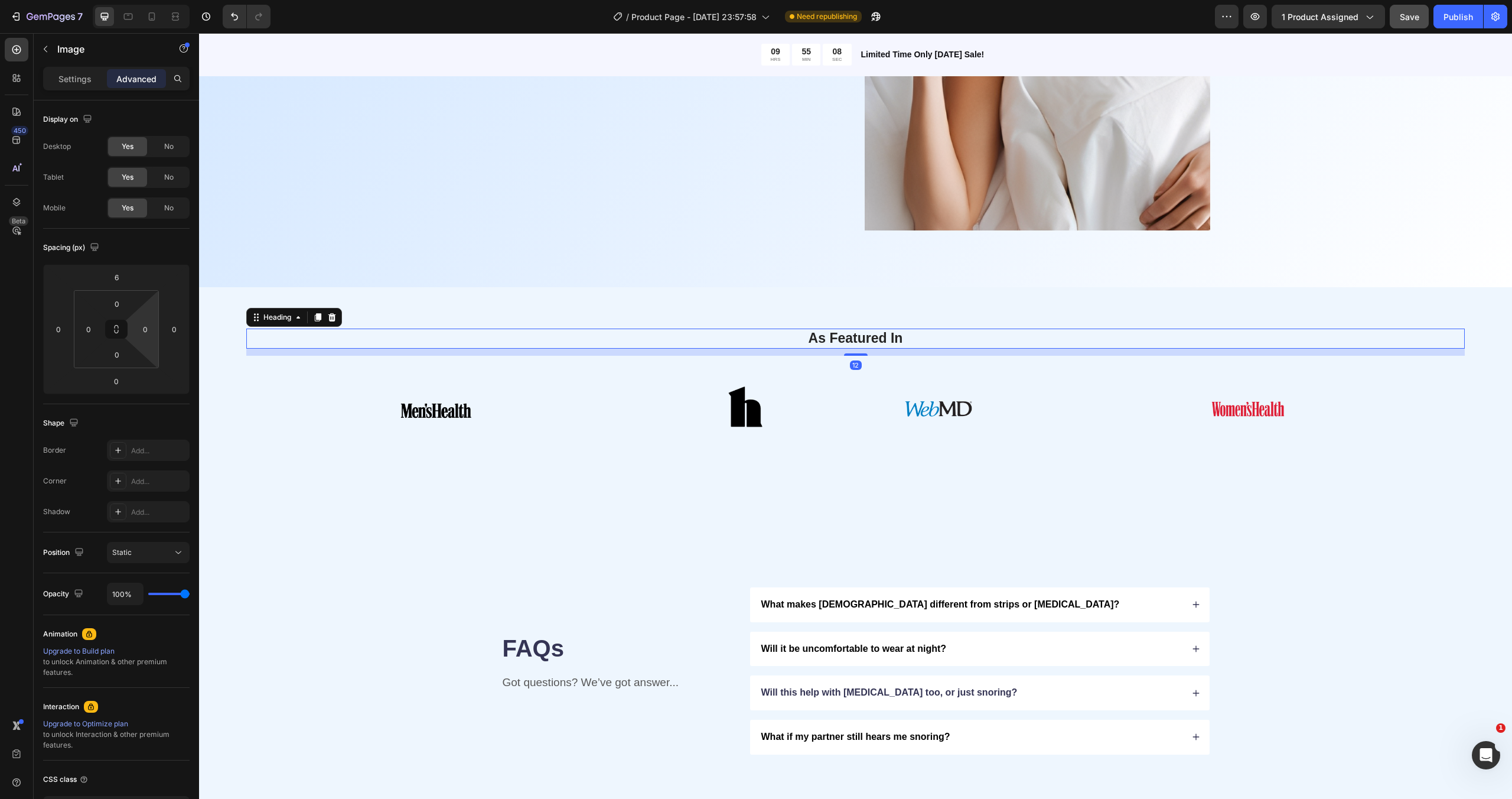
click at [319, 345] on h2 "As Featured In" at bounding box center [855, 338] width 1201 height 20
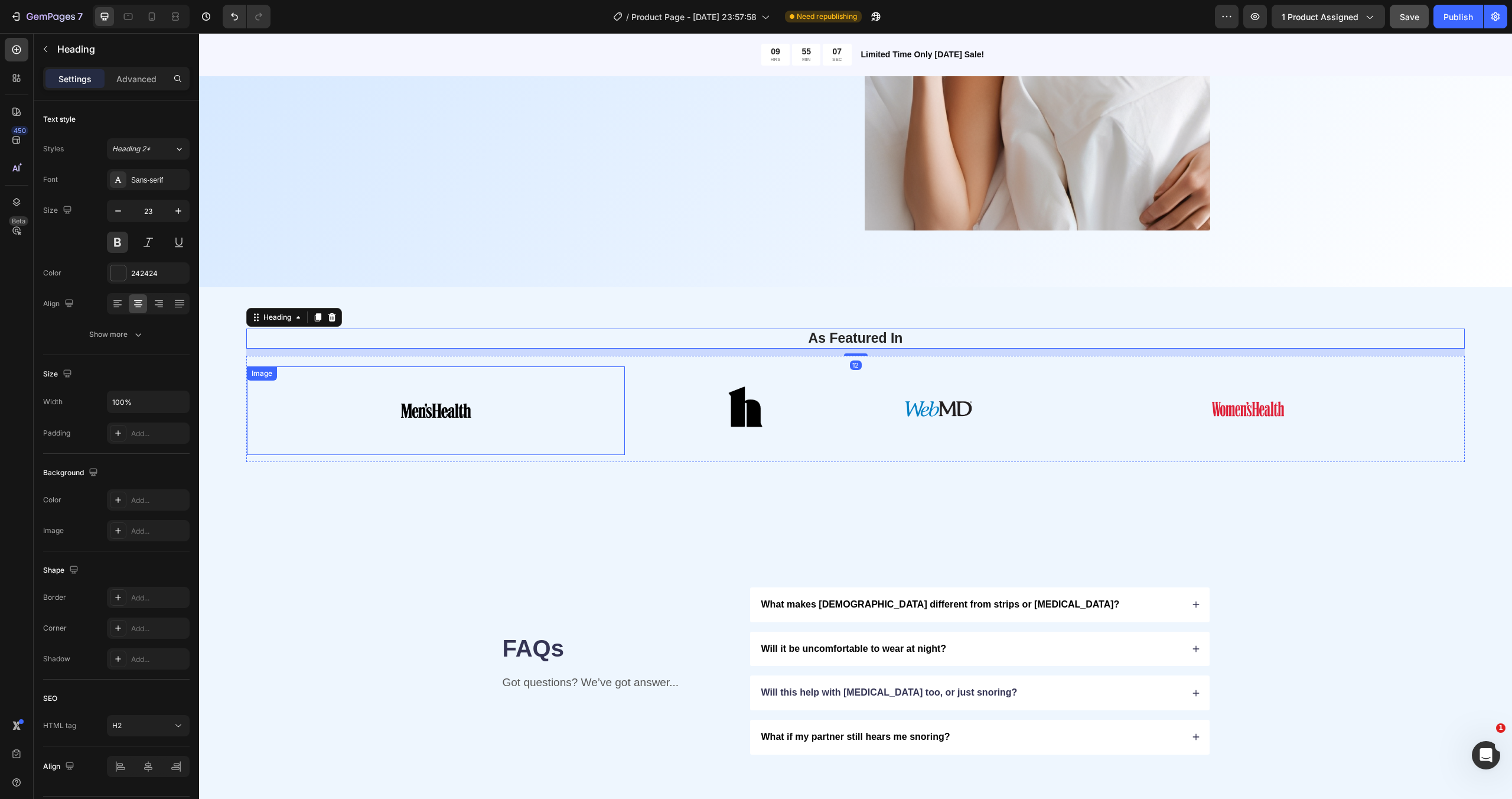
click at [343, 394] on div at bounding box center [436, 411] width 378 height 88
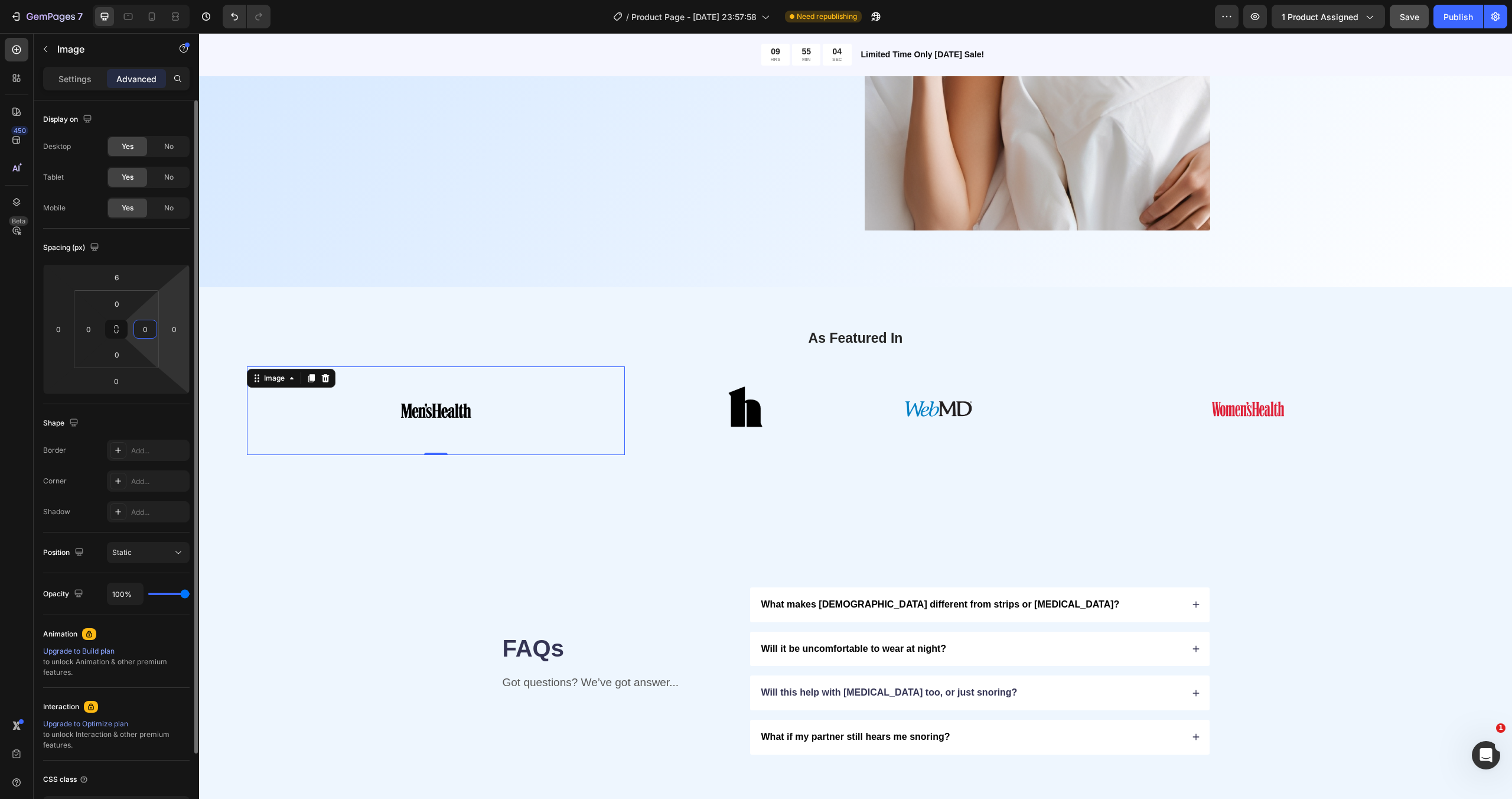
drag, startPoint x: 150, startPoint y: 310, endPoint x: 159, endPoint y: 363, distance: 53.8
click at [162, 0] on html "7 / Product Page - [DATE] 23:57:58 Need republishing Preview 1 product assigned…" at bounding box center [756, 0] width 1512 height 0
click at [154, 0] on html "7 / Product Page - [DATE] 23:57:58 Need republishing Preview 1 product assigned…" at bounding box center [756, 0] width 1512 height 0
drag, startPoint x: 154, startPoint y: 351, endPoint x: 159, endPoint y: 387, distance: 36.3
click at [159, 0] on html "7 / Product Page - [DATE] 23:57:58 Need republishing Preview 1 product assigned…" at bounding box center [756, 0] width 1512 height 0
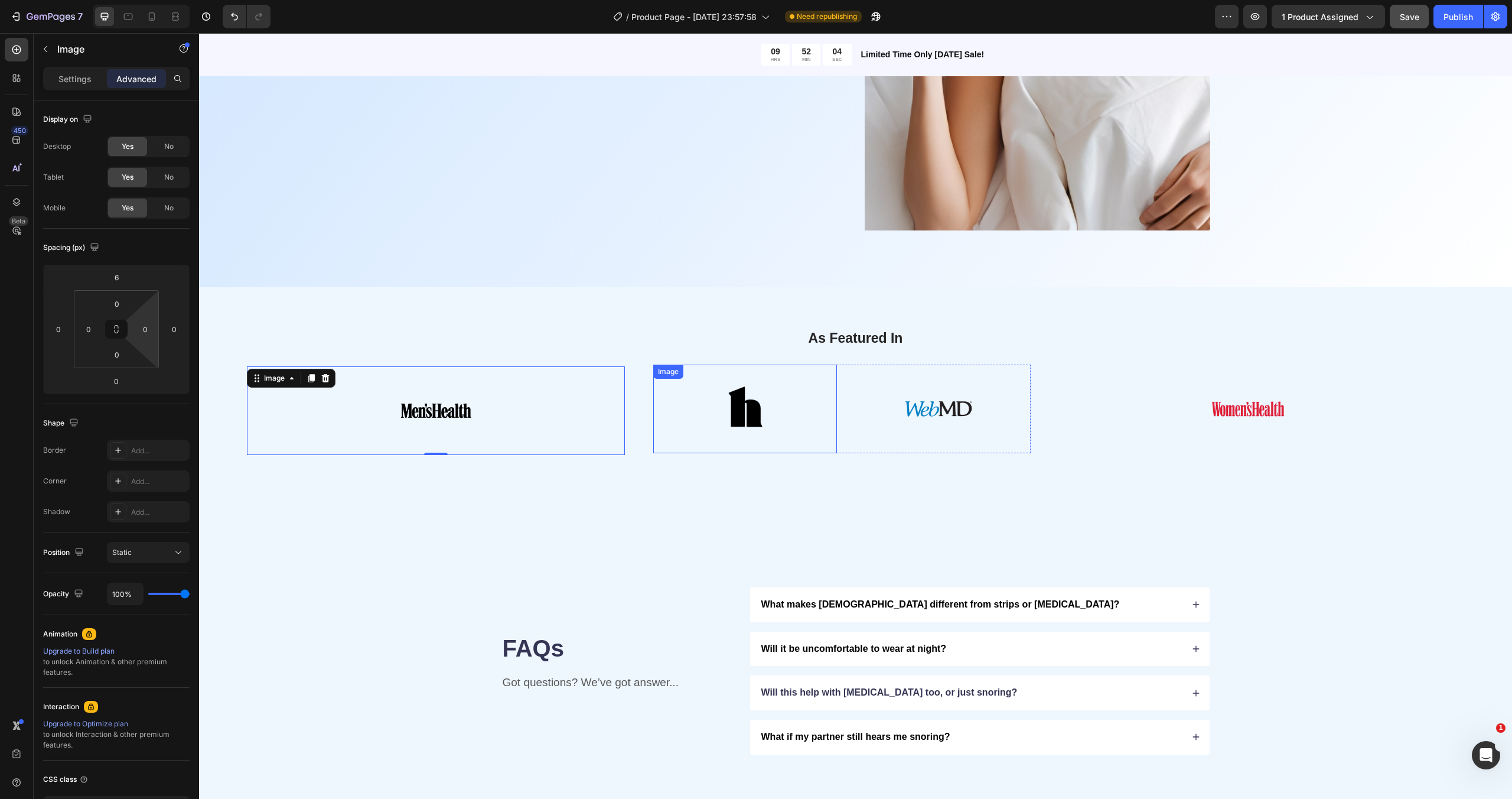
click at [757, 396] on img at bounding box center [745, 409] width 88 height 88
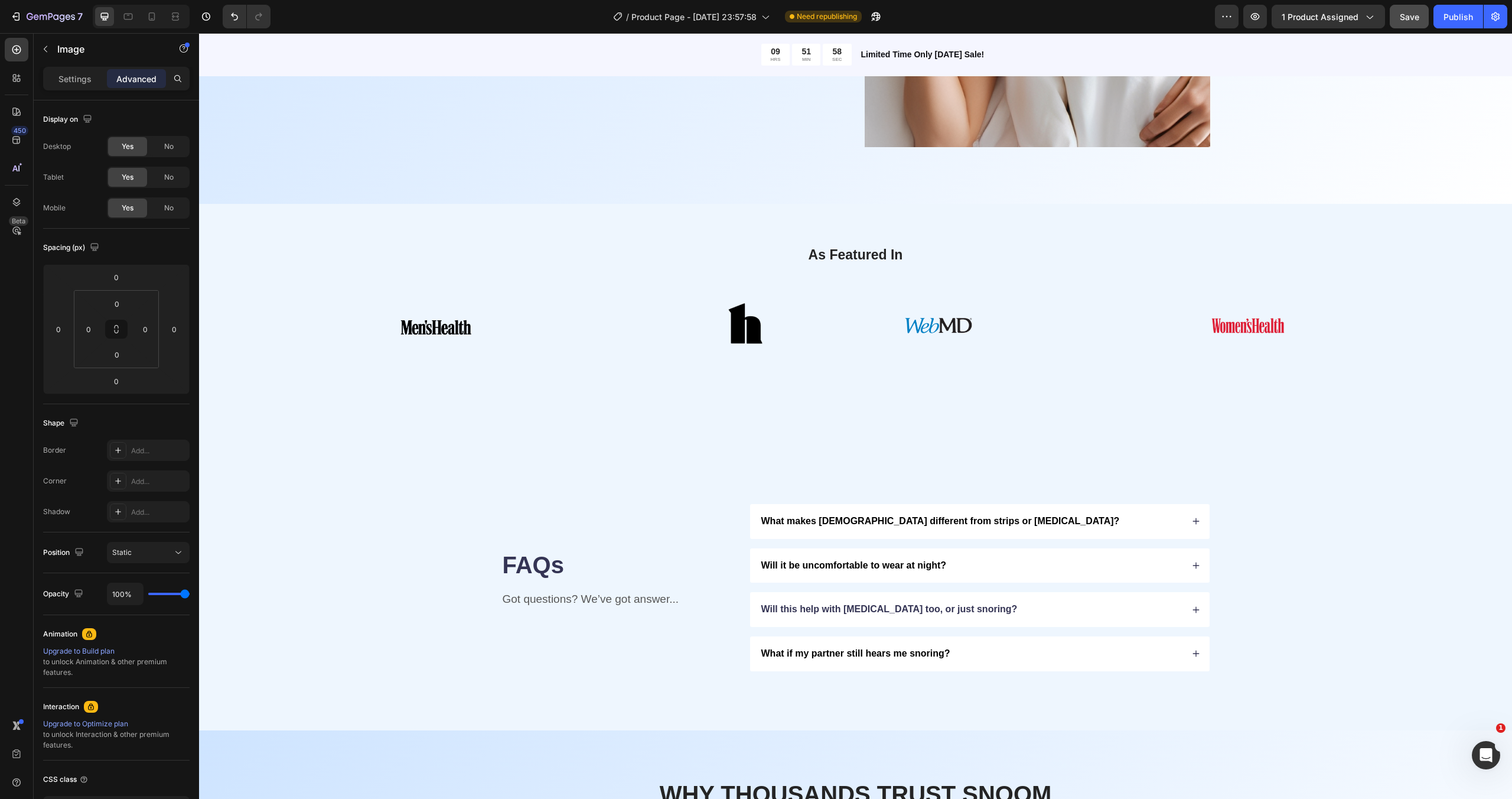
scroll to position [1977, 0]
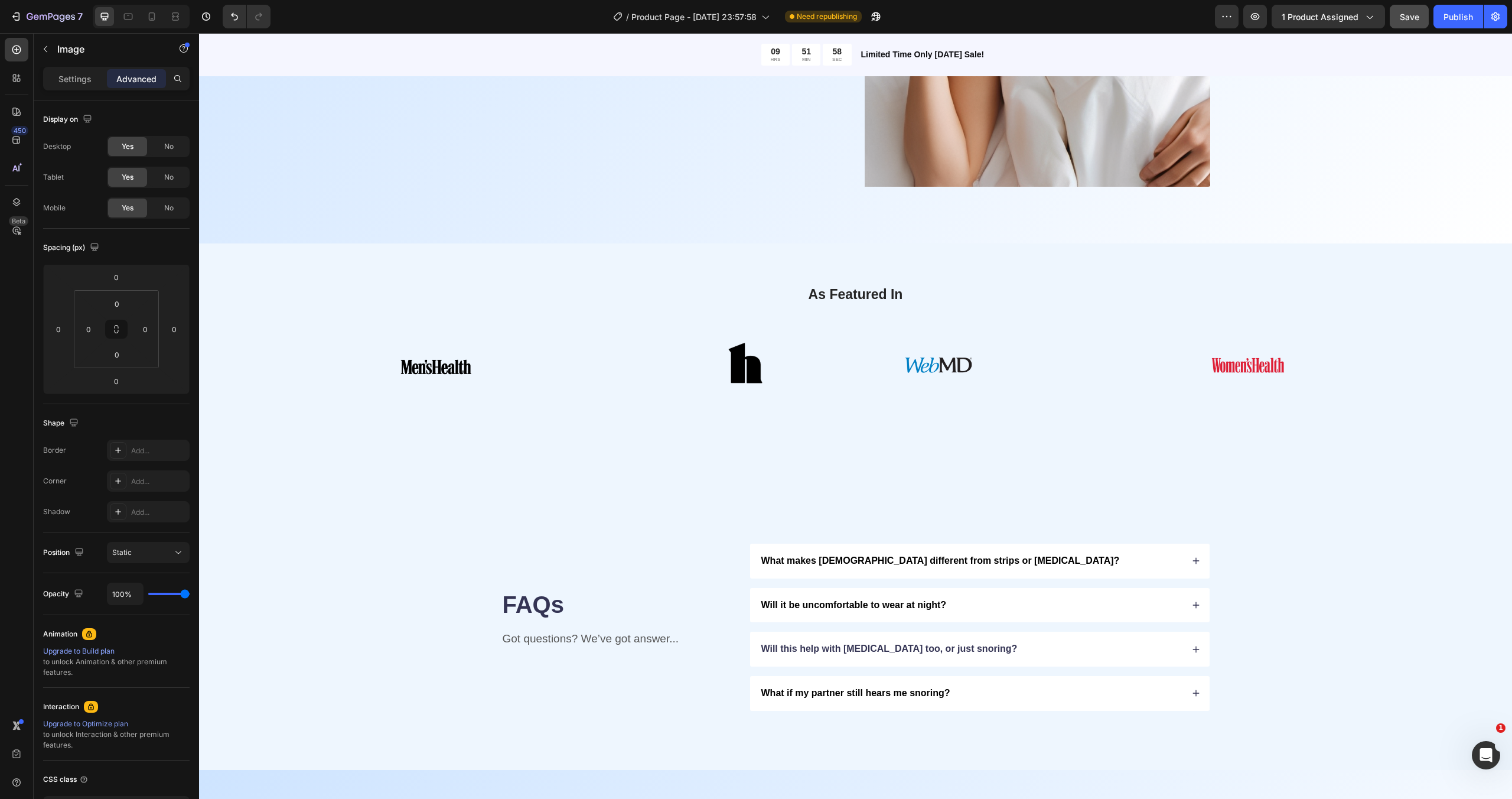
click at [773, 362] on img at bounding box center [745, 365] width 88 height 88
click at [745, 363] on img at bounding box center [745, 365] width 88 height 88
click at [705, 377] on img at bounding box center [745, 365] width 88 height 88
click at [731, 362] on img at bounding box center [745, 365] width 88 height 88
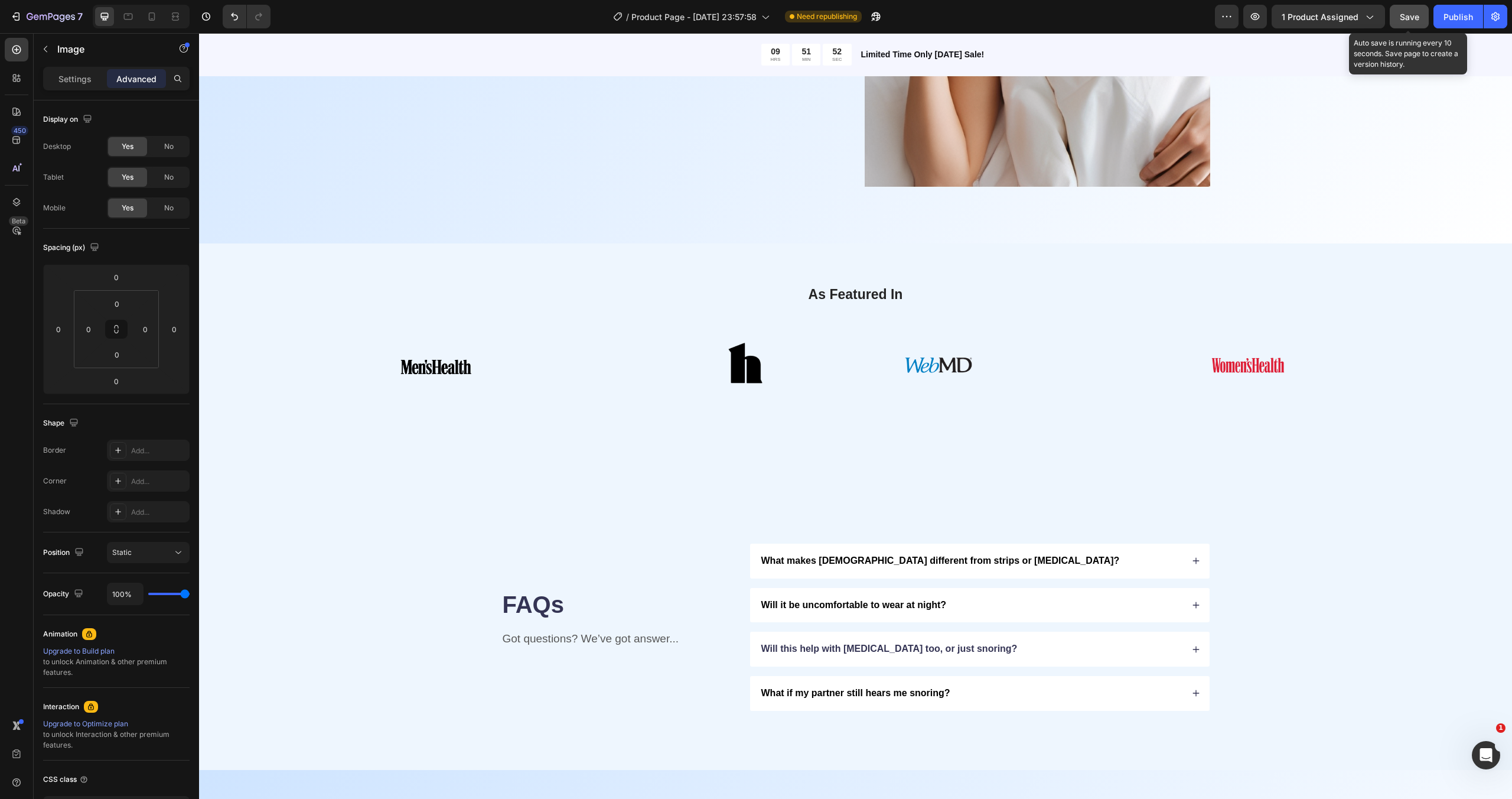
click at [1403, 22] on button "Save" at bounding box center [1409, 16] width 39 height 24
click at [770, 373] on img at bounding box center [745, 365] width 88 height 88
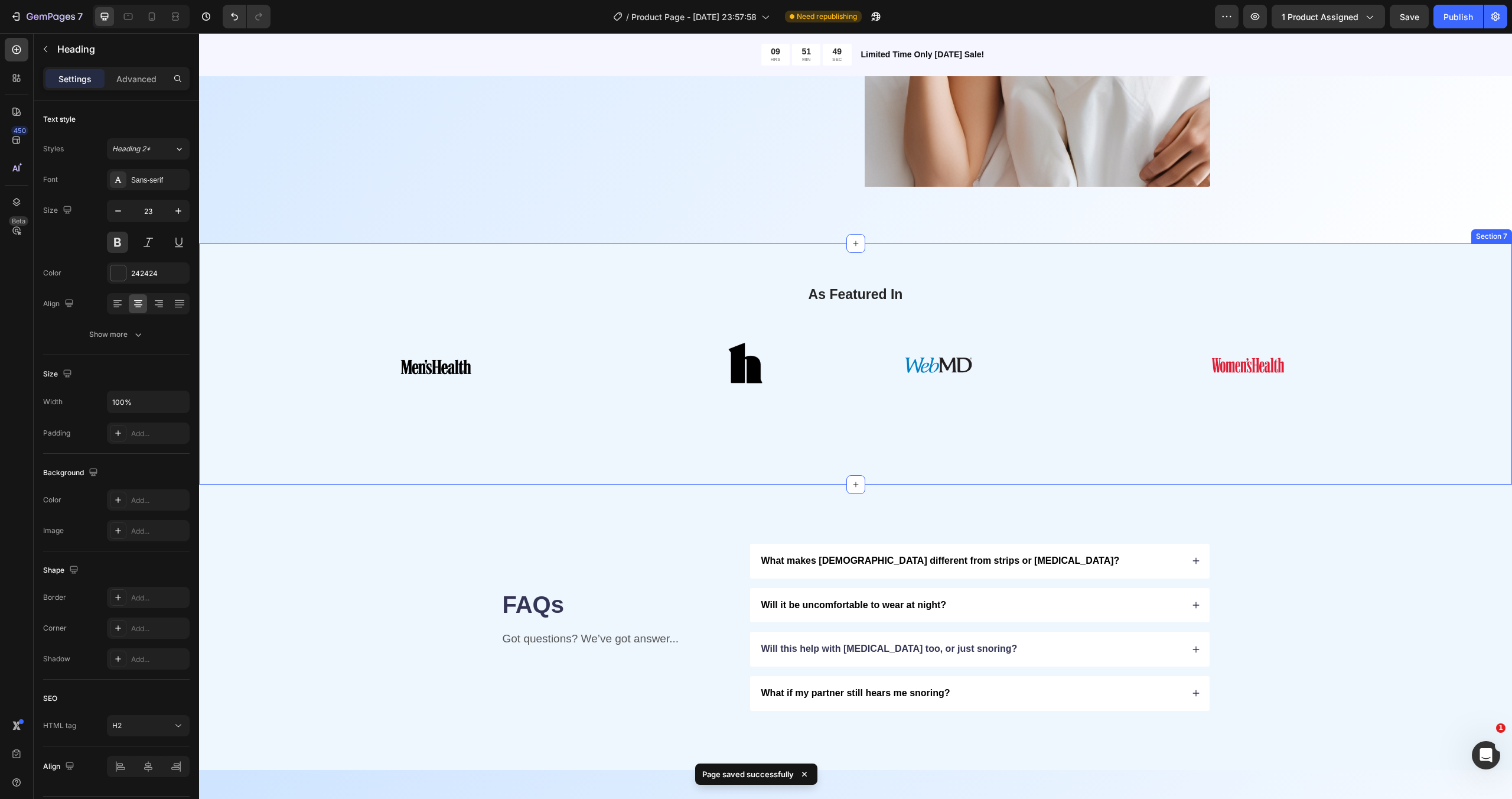
click at [859, 286] on h2 "As Featured In" at bounding box center [855, 294] width 1201 height 20
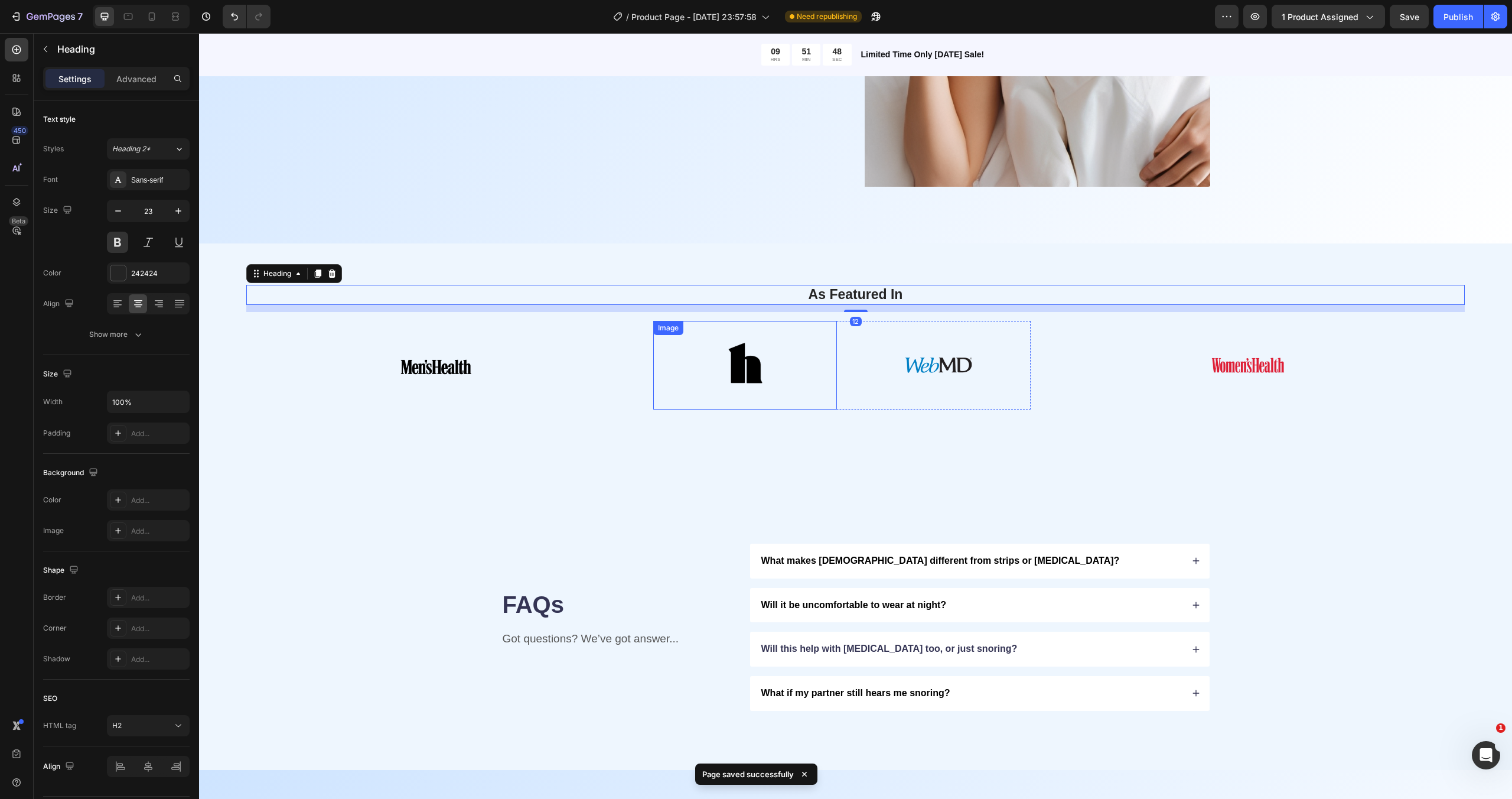
click at [801, 348] on div at bounding box center [745, 365] width 184 height 88
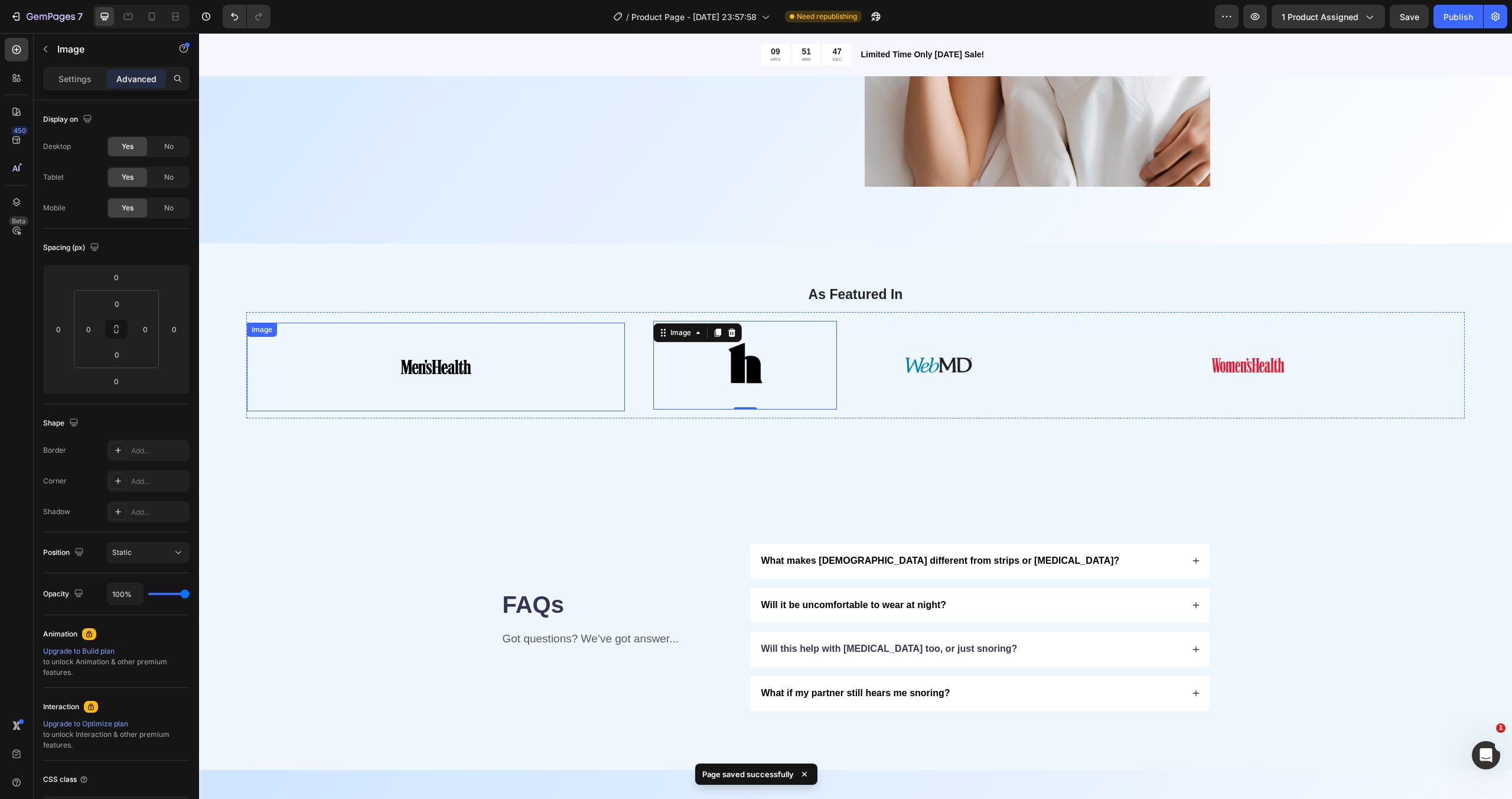
click at [529, 357] on div at bounding box center [436, 367] width 378 height 88
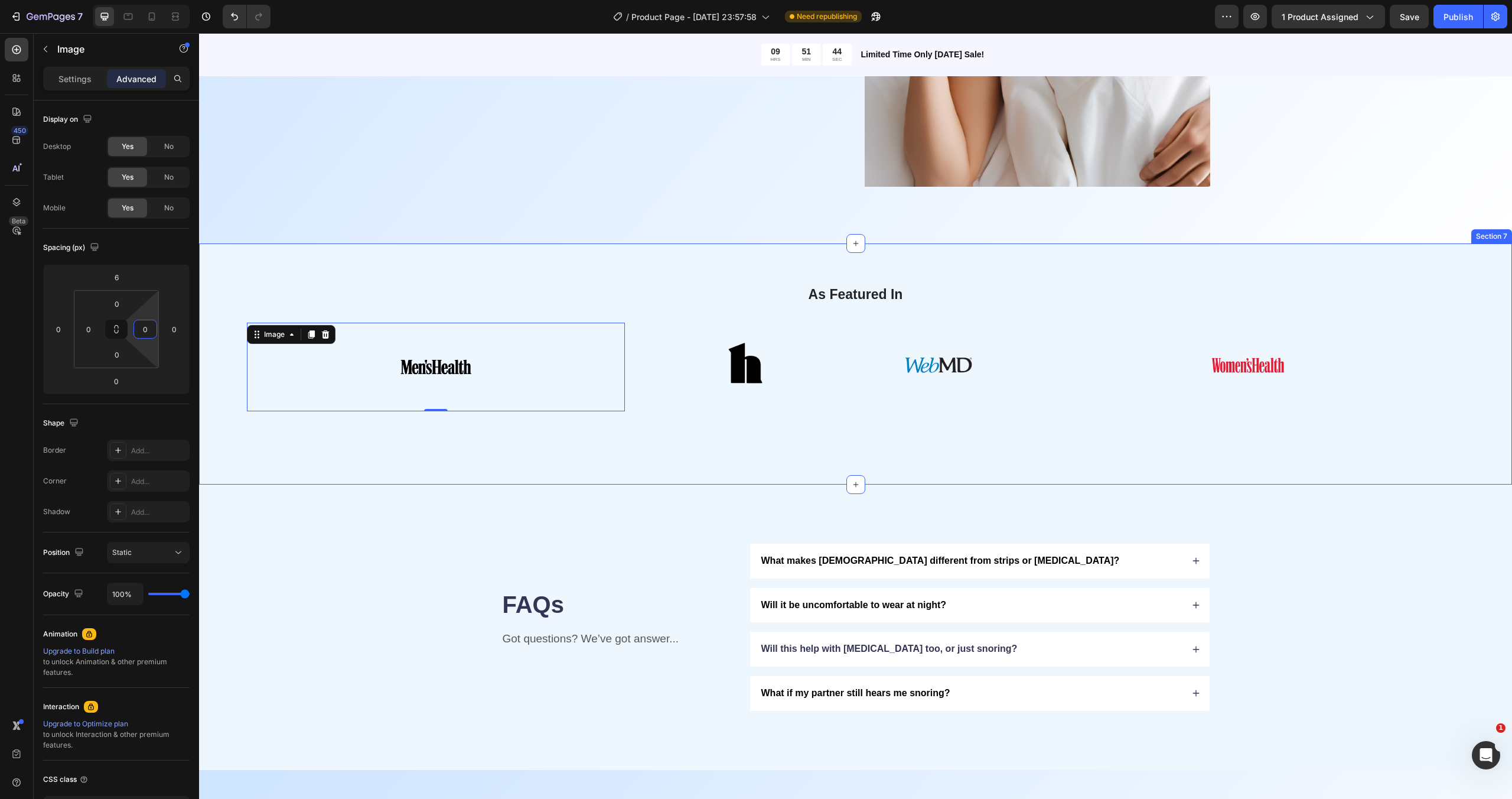
drag, startPoint x: 349, startPoint y: 346, endPoint x: 203, endPoint y: 319, distance: 148.5
type input "0"
drag, startPoint x: 170, startPoint y: 305, endPoint x: 167, endPoint y: 391, distance: 86.1
click at [167, 0] on html "7 / Product Page - [DATE] 23:57:58 Need republishing Preview 1 product assigned…" at bounding box center [756, 0] width 1512 height 0
click at [251, 419] on div "Image 0 Image Image Row Image Image 0 Image Image Row Image Marquee" at bounding box center [856, 368] width 1218 height 113
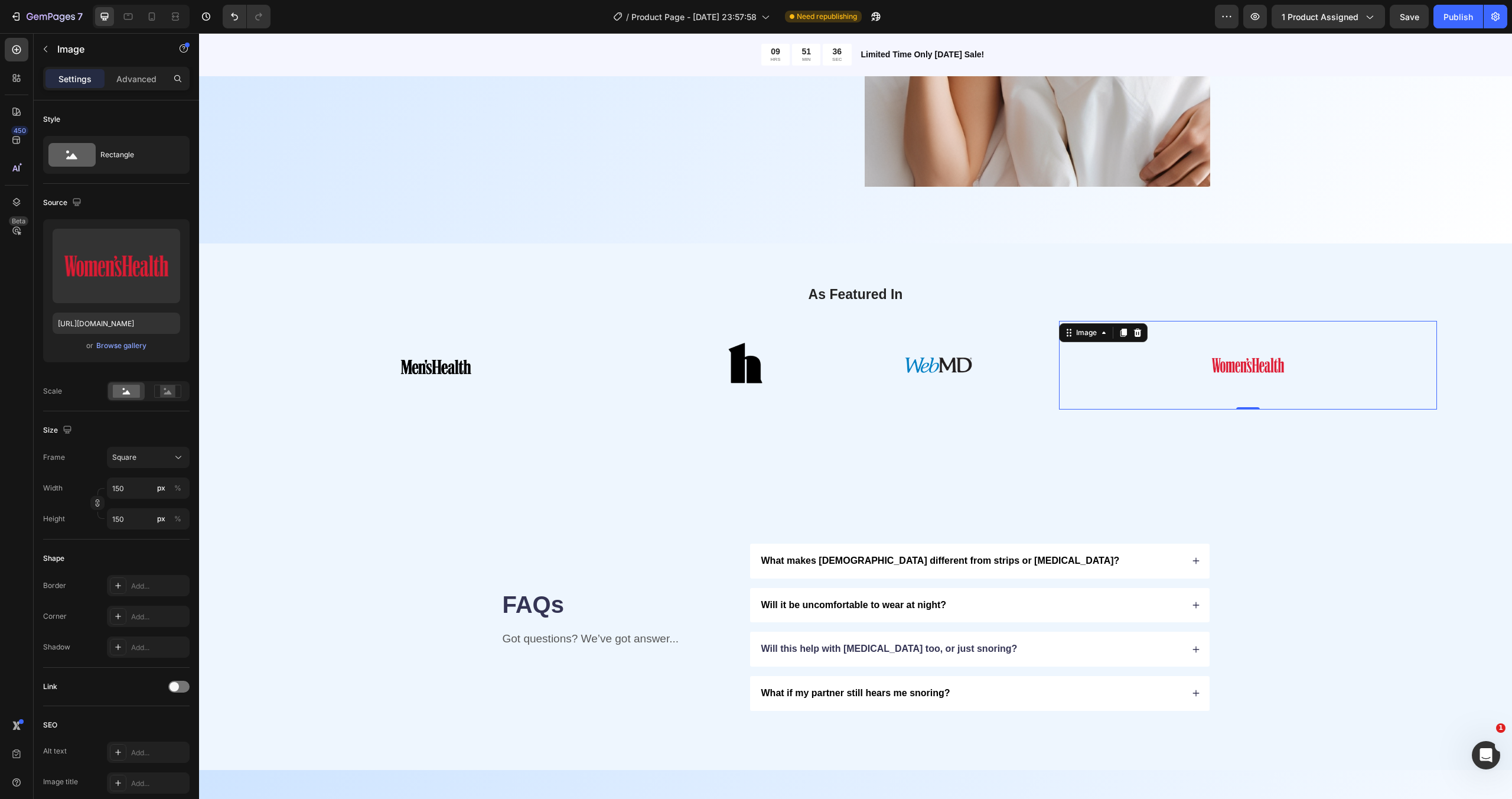
click at [1147, 352] on div at bounding box center [1248, 365] width 378 height 88
click at [1099, 506] on div "FAQs Heading Got questions? We’ve got answer... Text Block What makes Snoom dif…" at bounding box center [856, 627] width 1313 height 285
click at [960, 379] on img at bounding box center [939, 365] width 88 height 88
click at [1063, 355] on div at bounding box center [1248, 365] width 378 height 88
click at [1038, 357] on div "Image Image Row" at bounding box center [856, 365] width 406 height 88
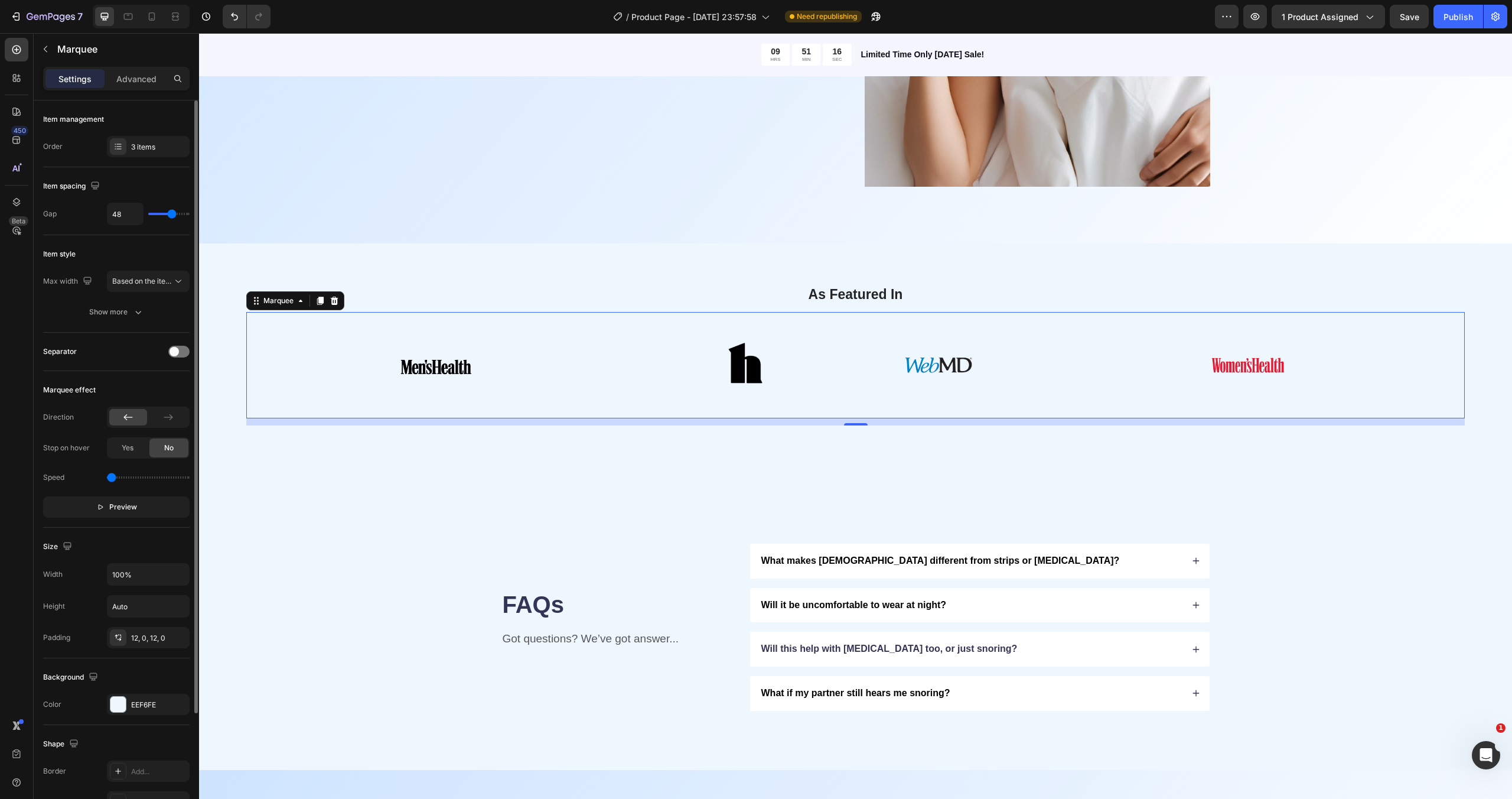
type input "29"
type input "20"
type input "1"
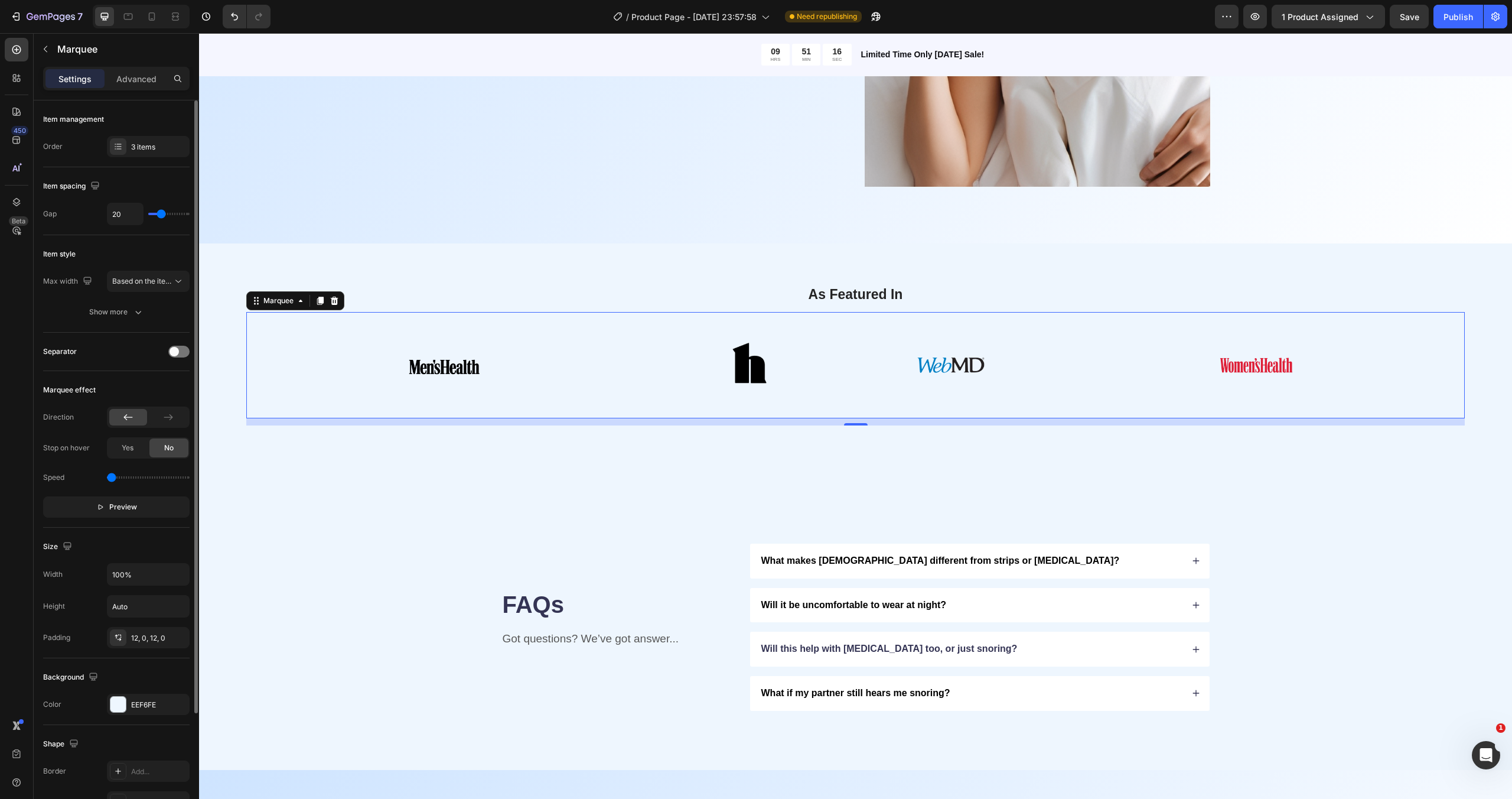
type input "1"
type input "0"
type input "80"
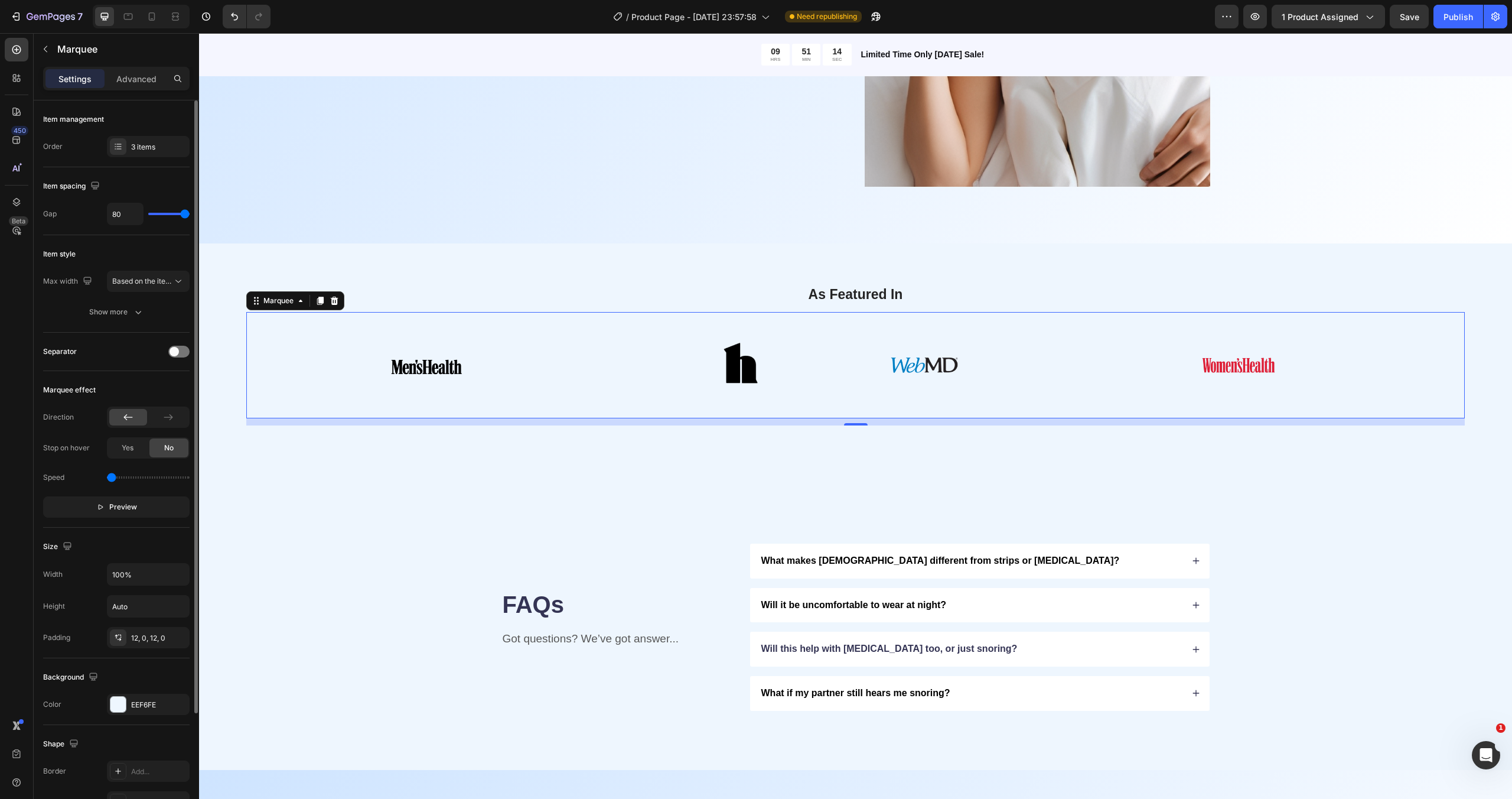
type input "0"
drag, startPoint x: 173, startPoint y: 213, endPoint x: 0, endPoint y: 257, distance: 178.5
type input "0"
click at [148, 215] on input "range" at bounding box center [169, 214] width 41 height 2
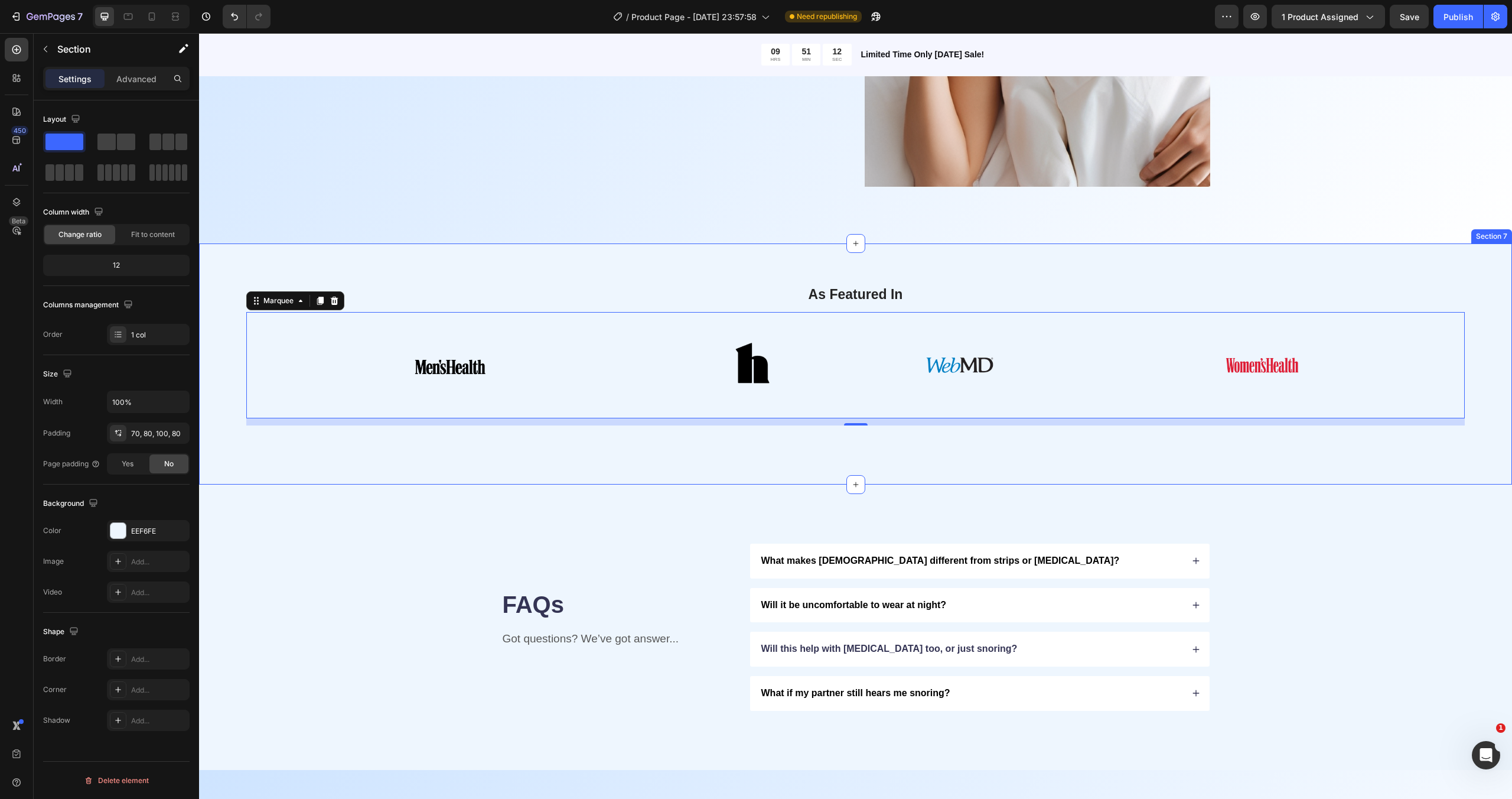
click at [624, 480] on div "As Featured In Heading Image Image Image Row Image Image Image Image Row Image …" at bounding box center [856, 364] width 1313 height 241
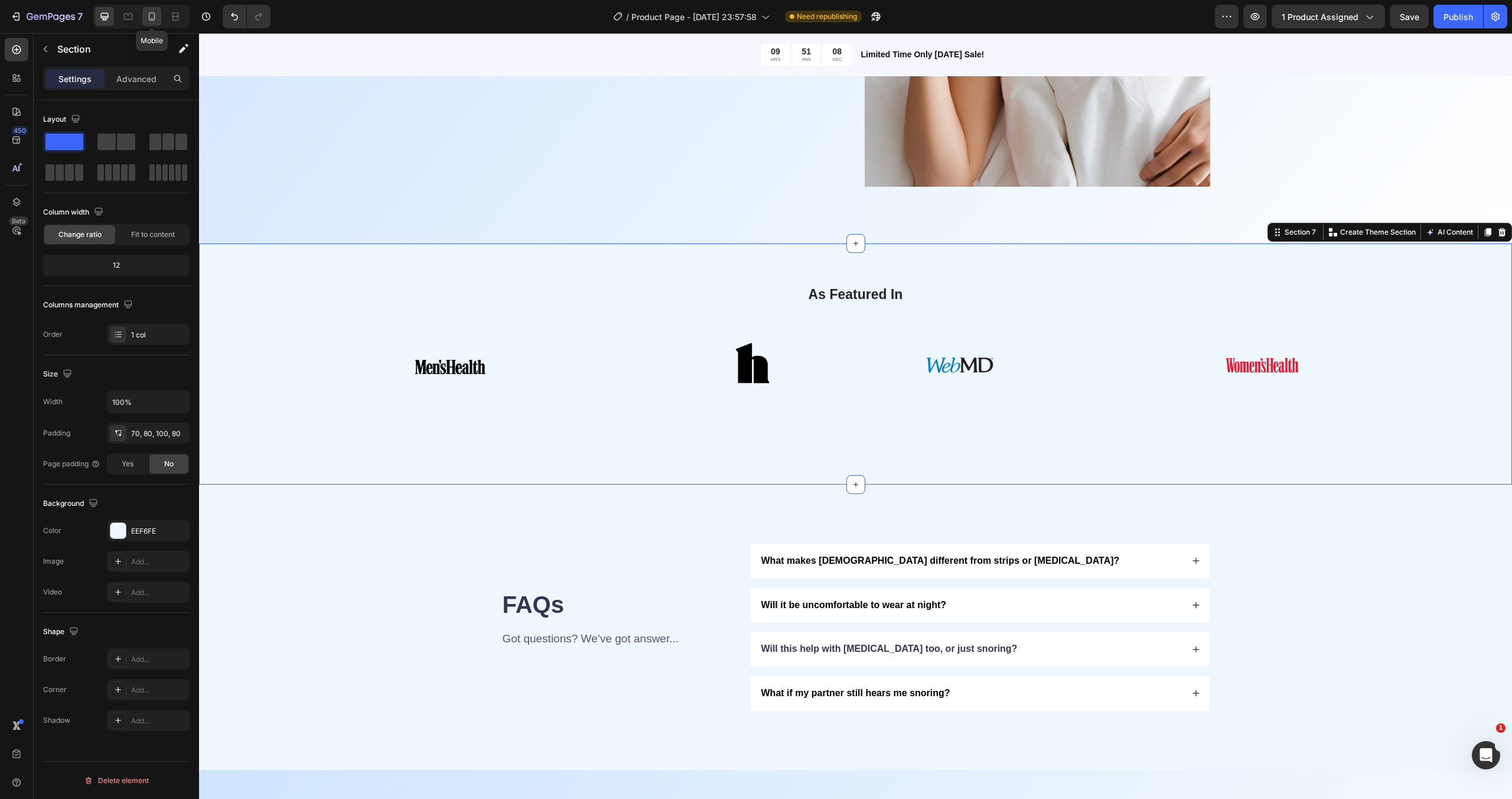
click at [154, 16] on icon at bounding box center [152, 16] width 7 height 8
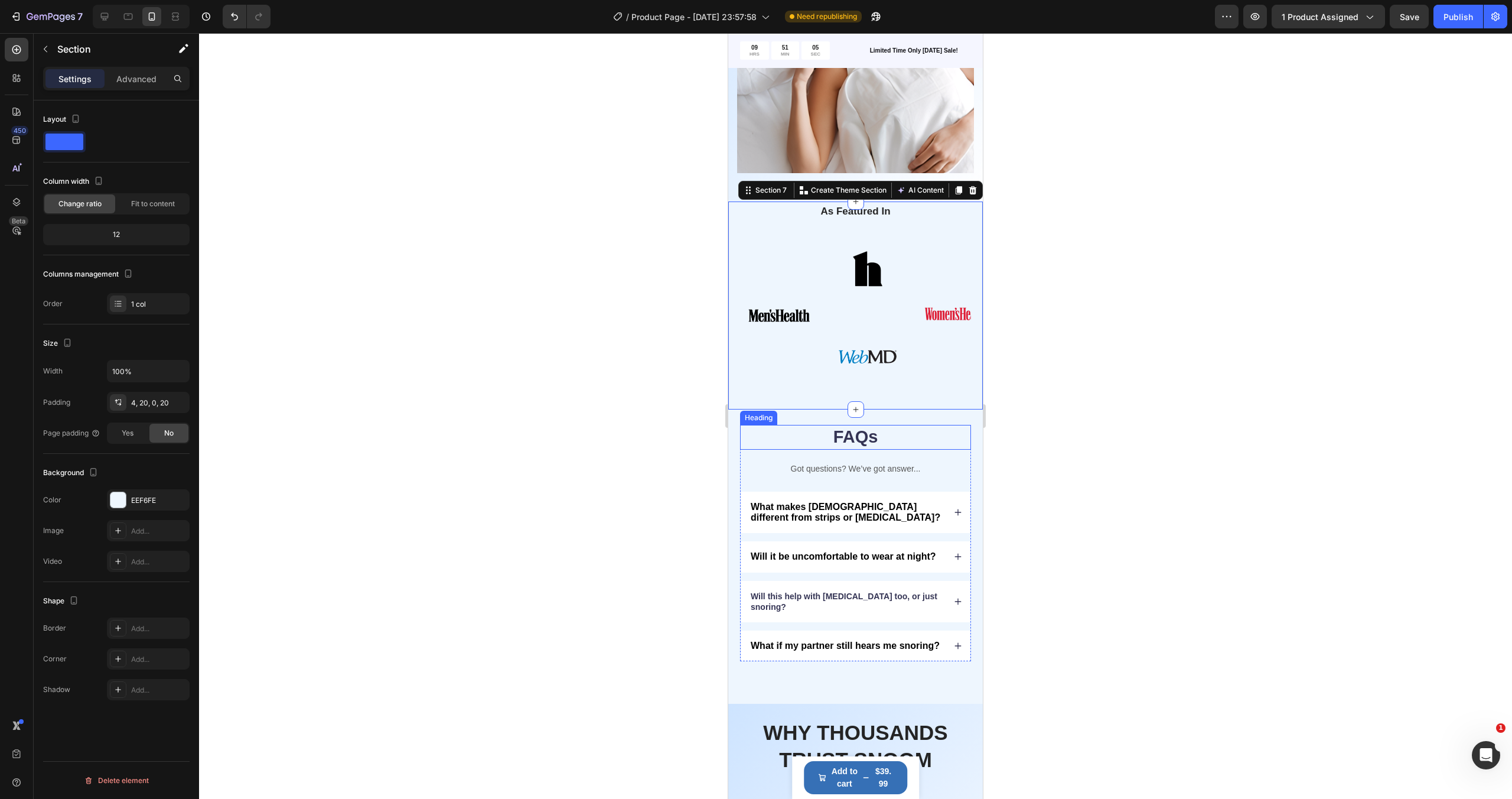
scroll to position [1674, 0]
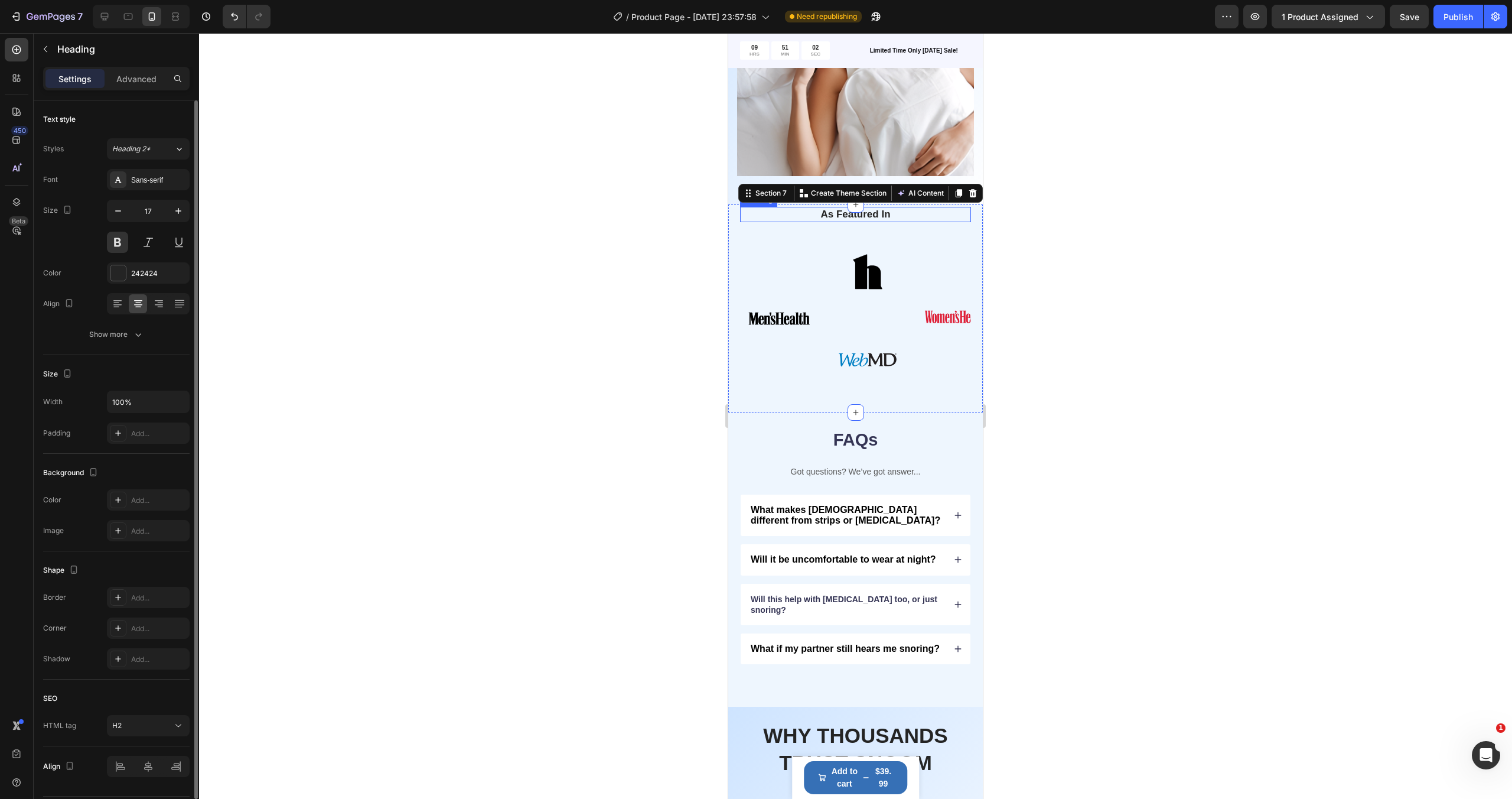
click at [970, 222] on div "As Featured In Heading" at bounding box center [855, 214] width 231 height 15
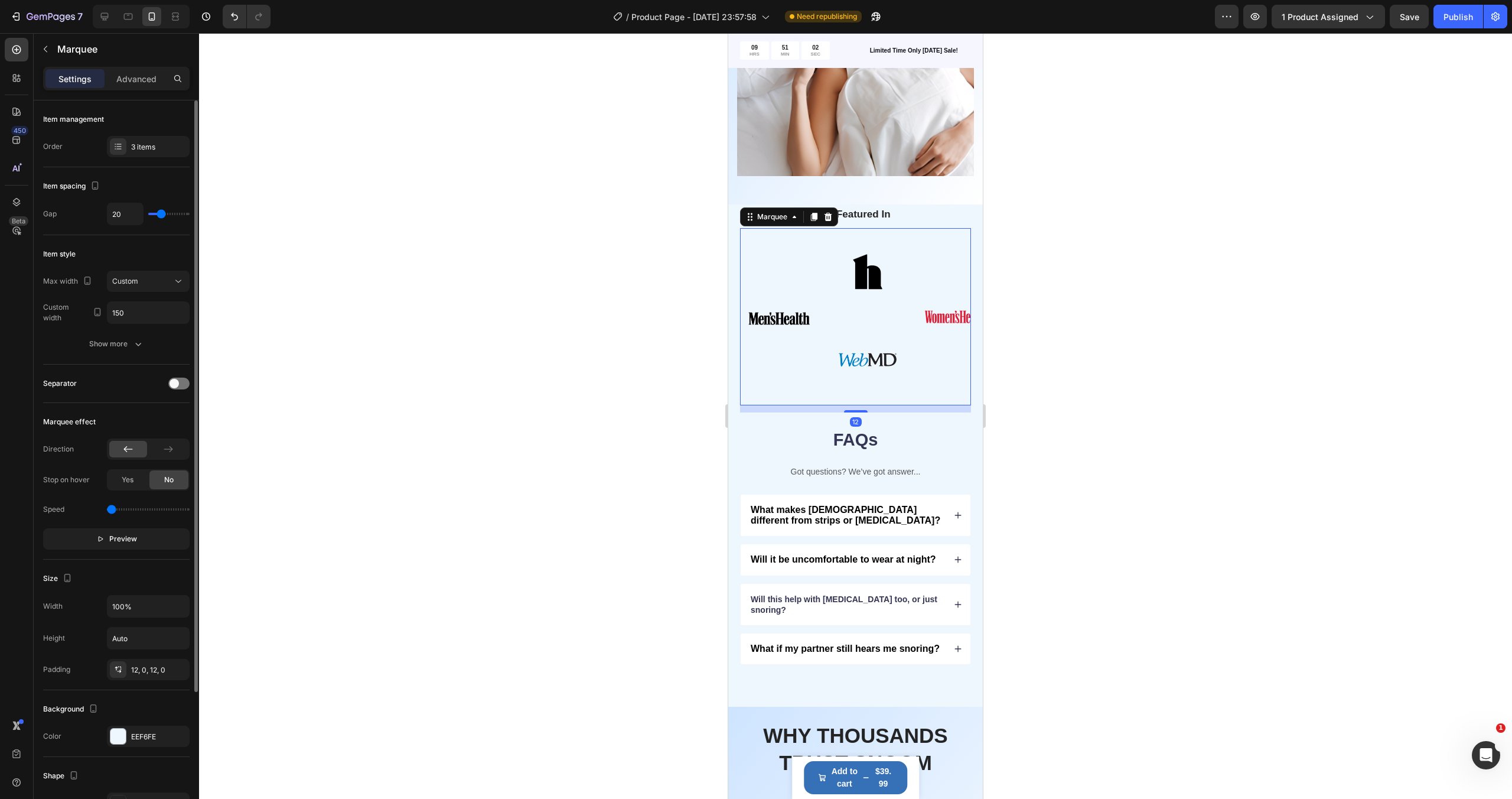
click at [939, 265] on div "Image Image Image Row Image" at bounding box center [873, 316] width 266 height 163
click at [134, 148] on div "3 items" at bounding box center [159, 147] width 56 height 11
click at [790, 215] on icon at bounding box center [794, 217] width 10 height 10
click at [789, 262] on div "Image Image Image Row Image" at bounding box center [873, 316] width 266 height 163
click at [131, 77] on p "Advanced" at bounding box center [136, 79] width 40 height 12
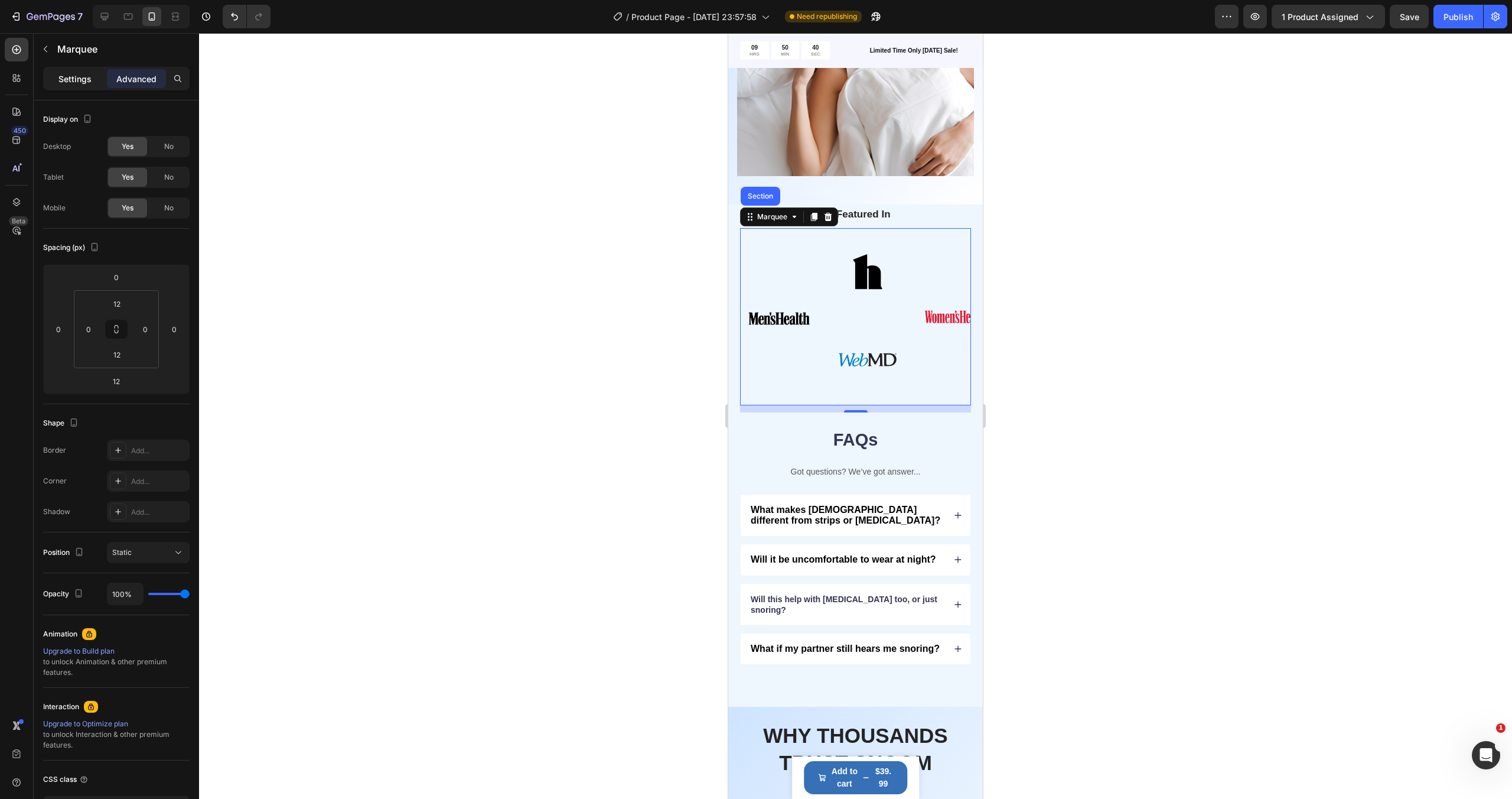
click at [82, 77] on p "Settings" at bounding box center [75, 79] width 33 height 12
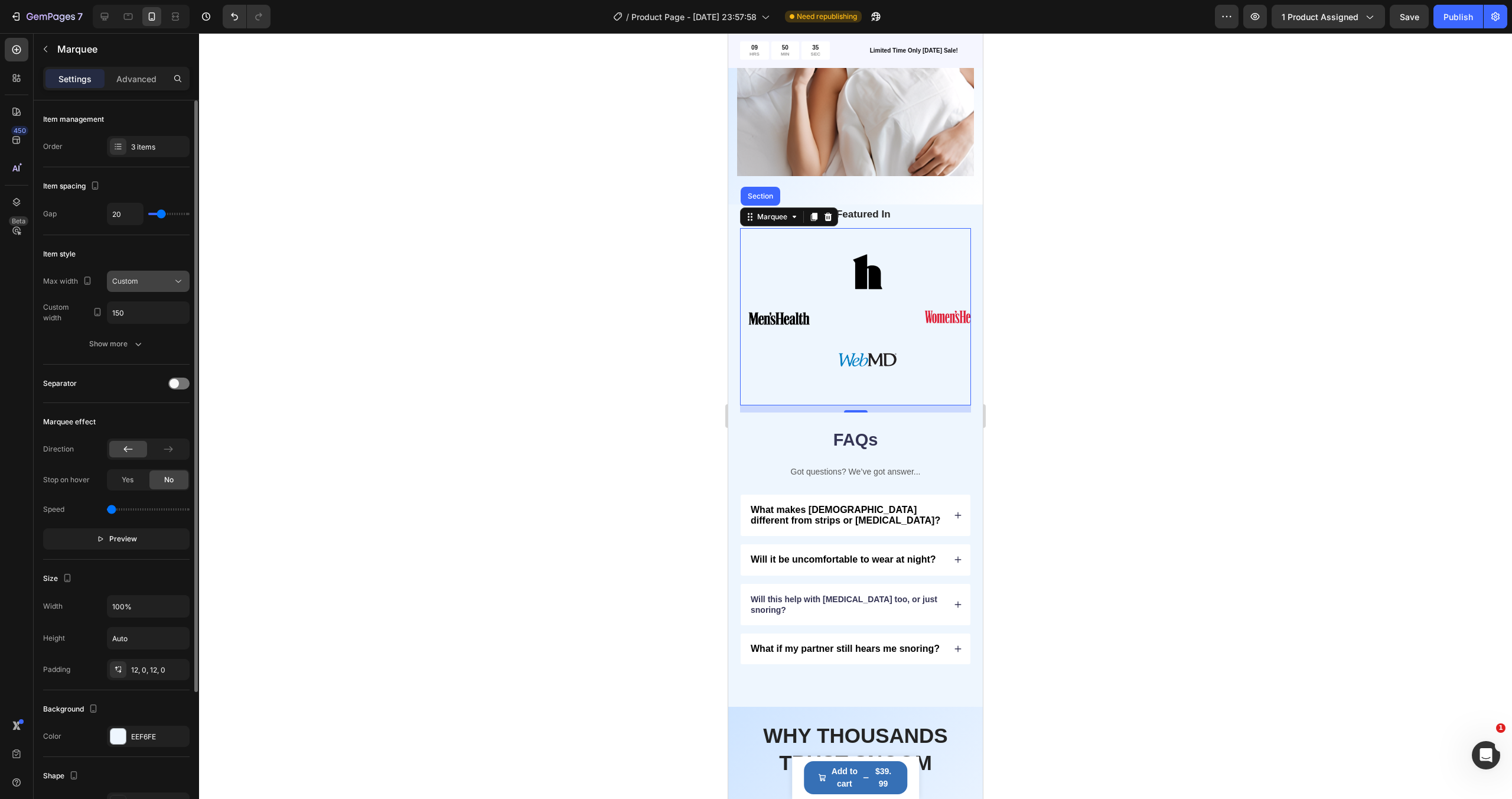
click at [159, 281] on div "Custom" at bounding box center [142, 281] width 60 height 11
click at [151, 248] on div "Item style" at bounding box center [116, 254] width 147 height 19
click at [134, 479] on div "Yes" at bounding box center [127, 479] width 39 height 19
click at [168, 479] on span "No" at bounding box center [169, 480] width 10 height 11
click at [131, 447] on icon at bounding box center [128, 449] width 12 height 12
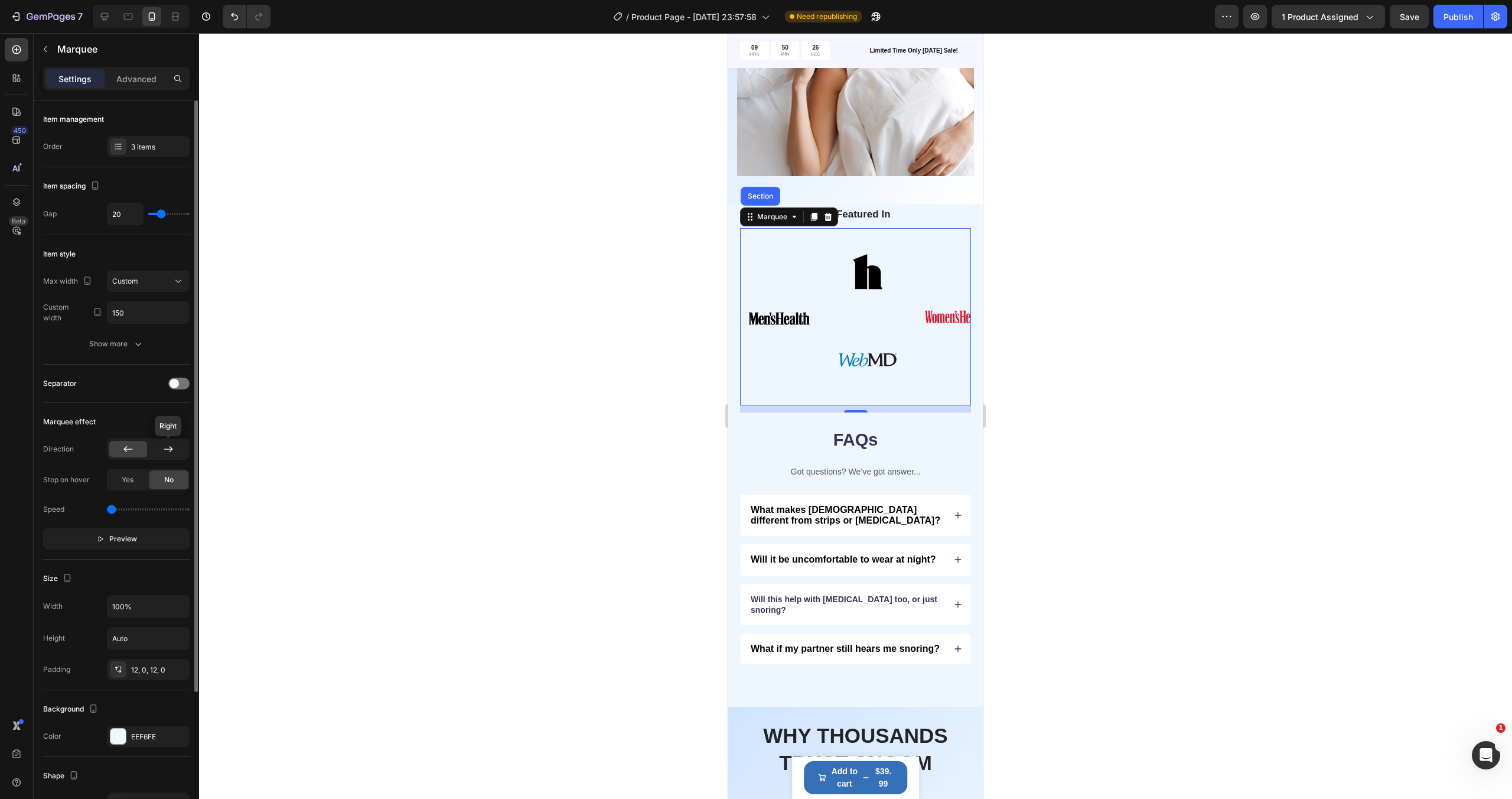
click at [168, 447] on icon at bounding box center [168, 449] width 12 height 12
click at [131, 455] on div at bounding box center [128, 449] width 38 height 16
click at [108, 351] on button "Show more" at bounding box center [116, 343] width 147 height 21
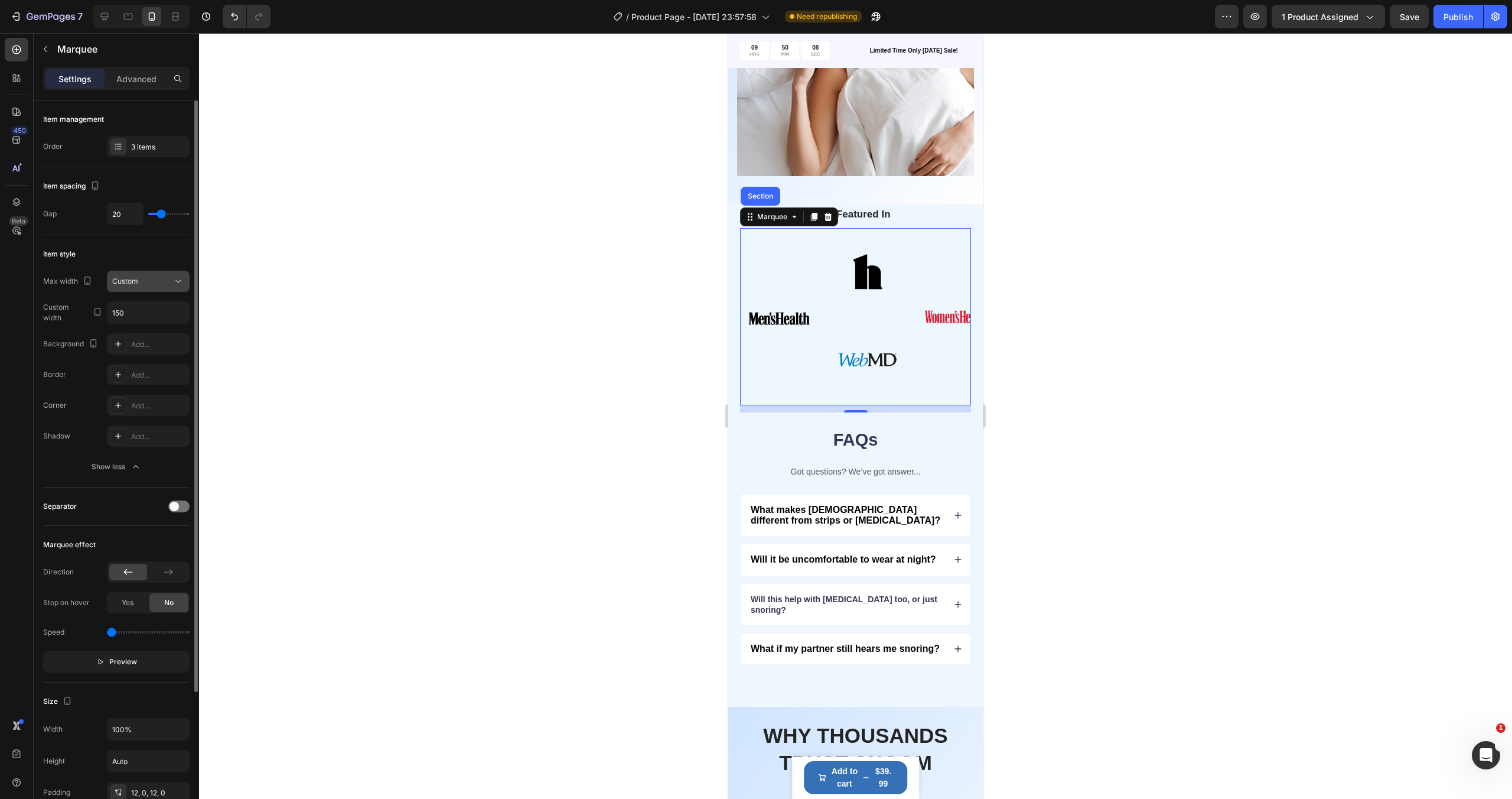
click at [146, 287] on button "Custom" at bounding box center [148, 281] width 83 height 21
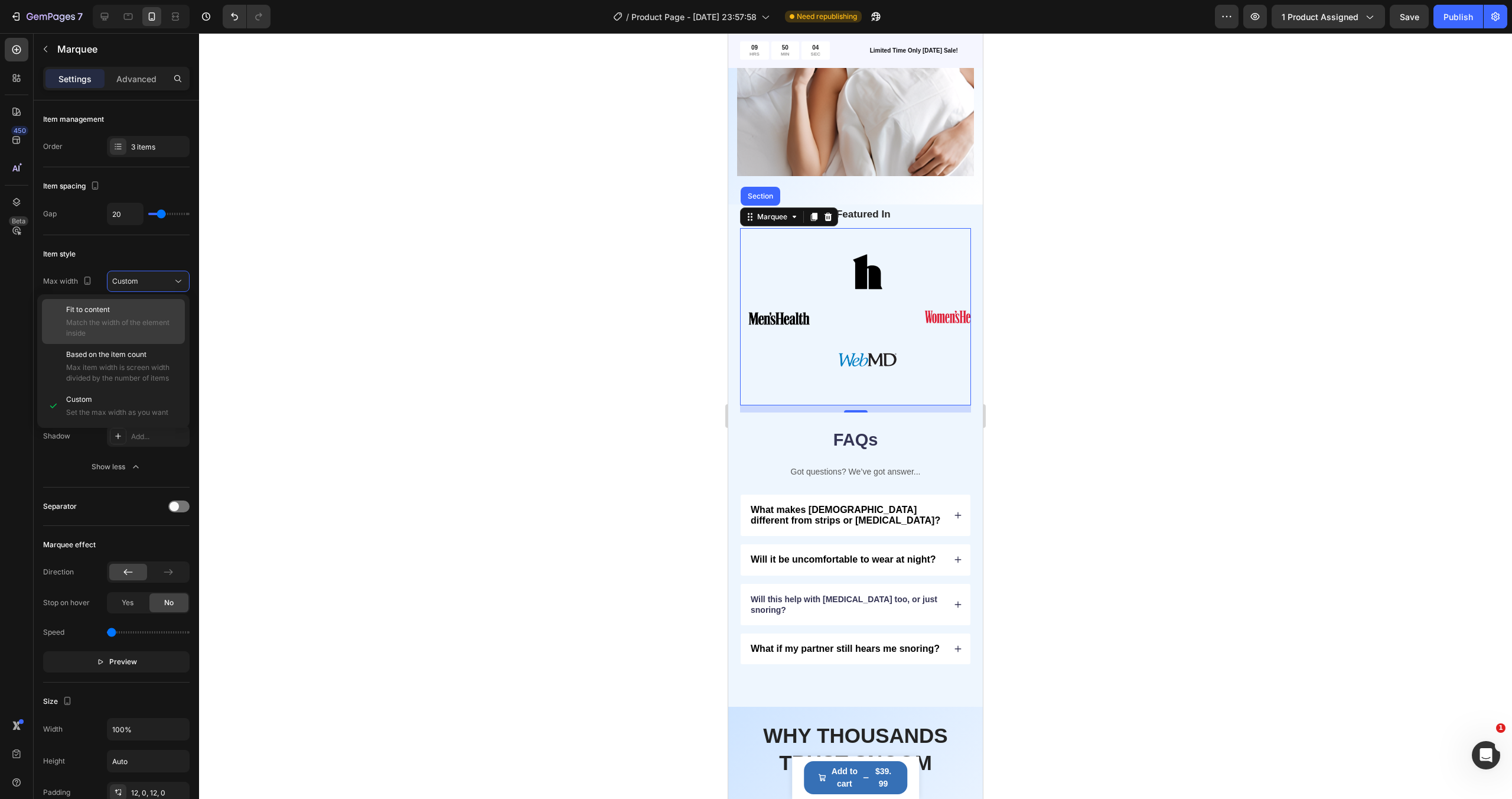
click at [136, 323] on span "Match the width of the element inside" at bounding box center [122, 328] width 113 height 21
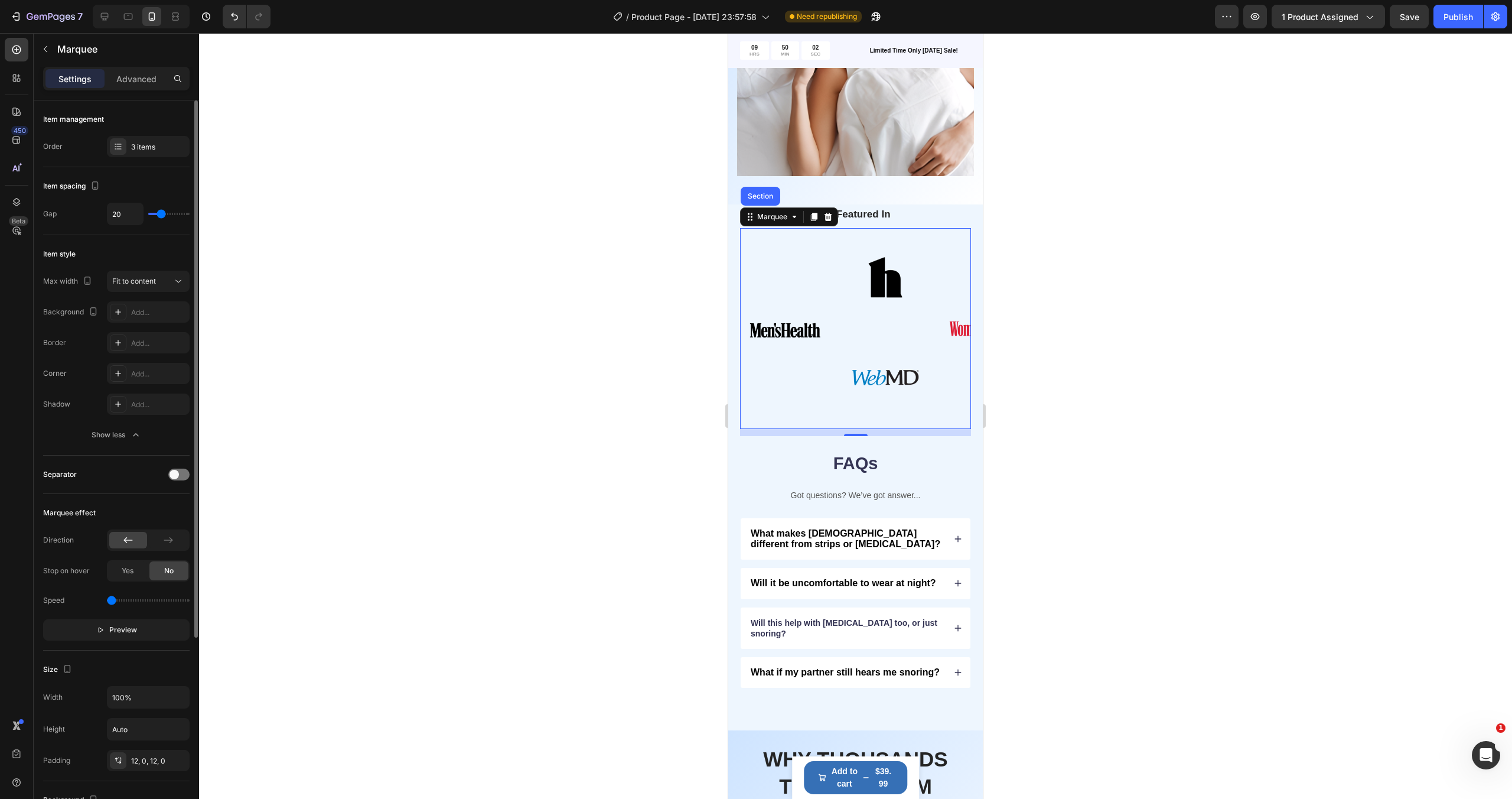
click at [134, 293] on div "Max width Fit to content Background Add... Border Add... Corner Add... Shadow A…" at bounding box center [116, 358] width 147 height 175
click at [134, 284] on span "Fit to content" at bounding box center [134, 280] width 44 height 9
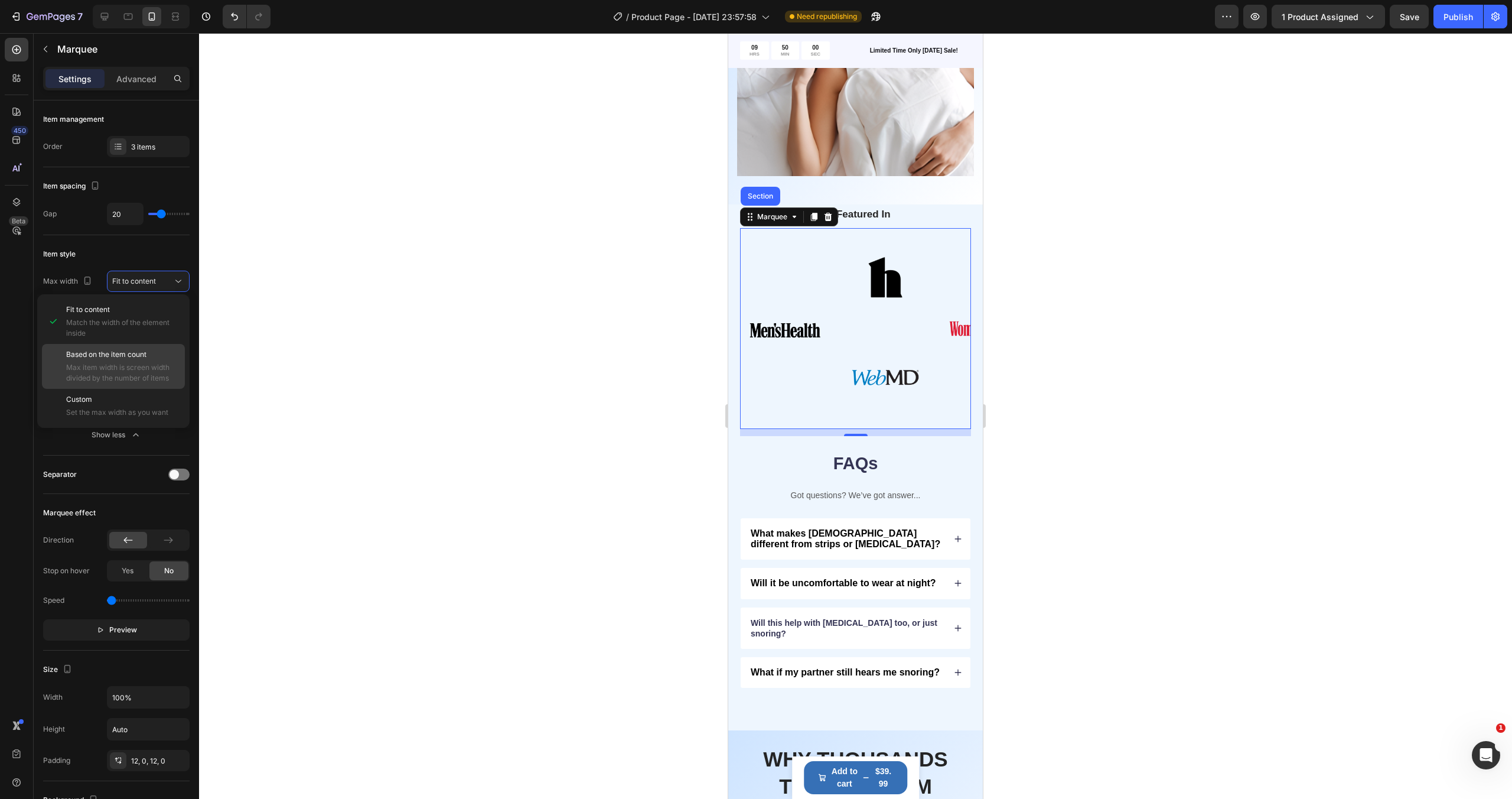
click at [146, 353] on span "Based on the item count" at bounding box center [106, 354] width 81 height 11
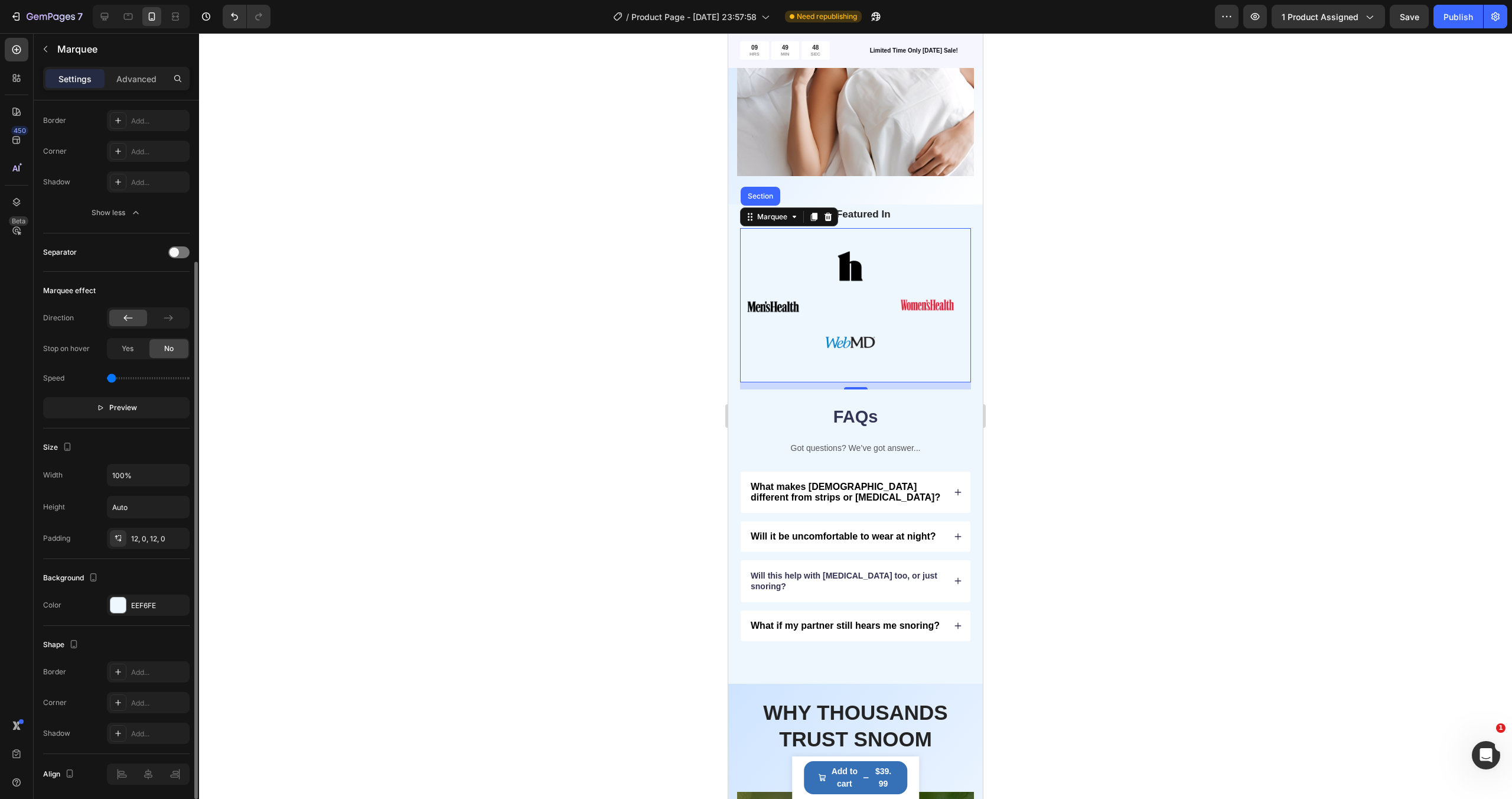
scroll to position [220, 0]
click at [176, 251] on span at bounding box center [174, 254] width 10 height 10
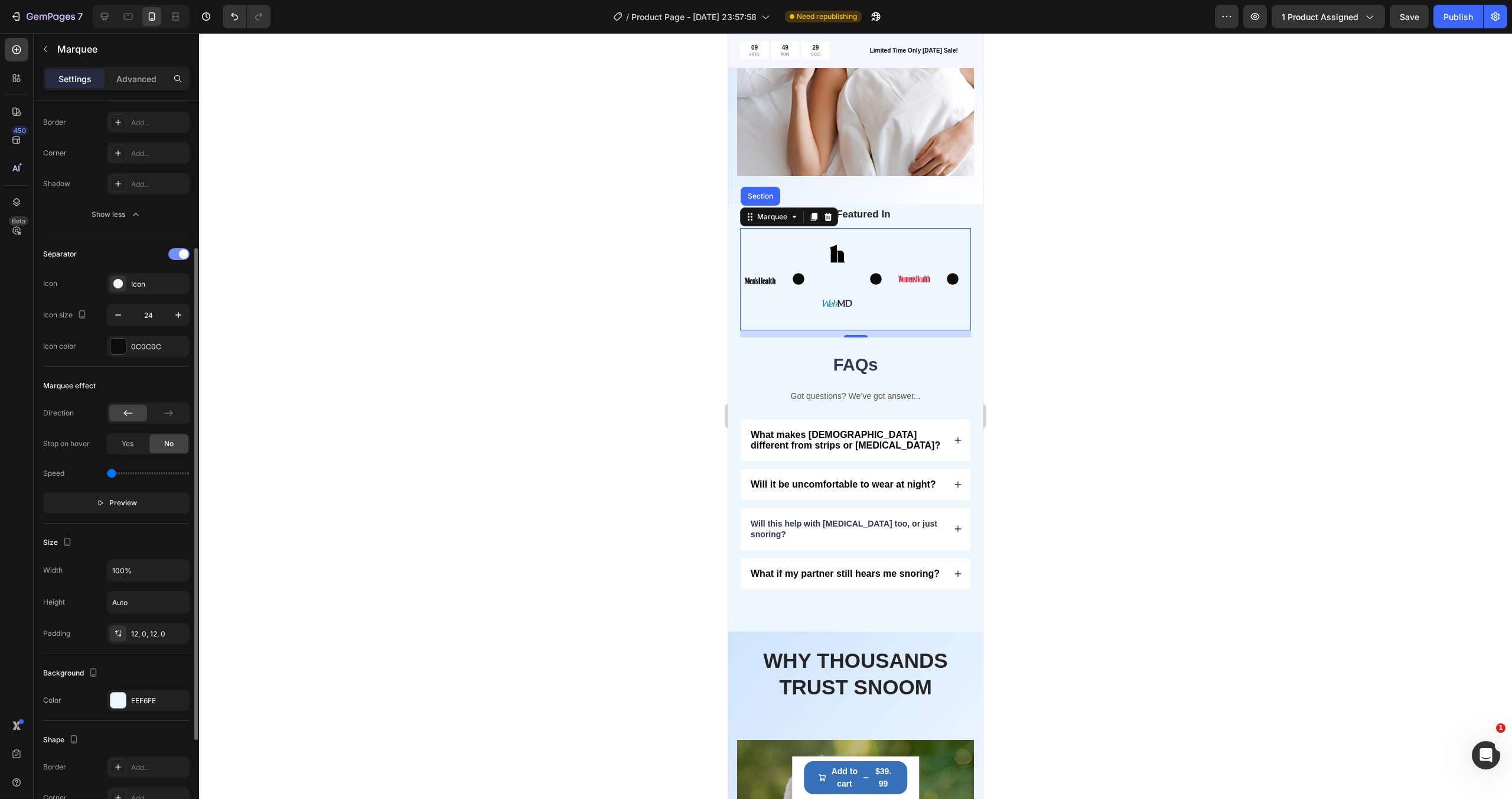
click at [179, 251] on div at bounding box center [179, 254] width 21 height 12
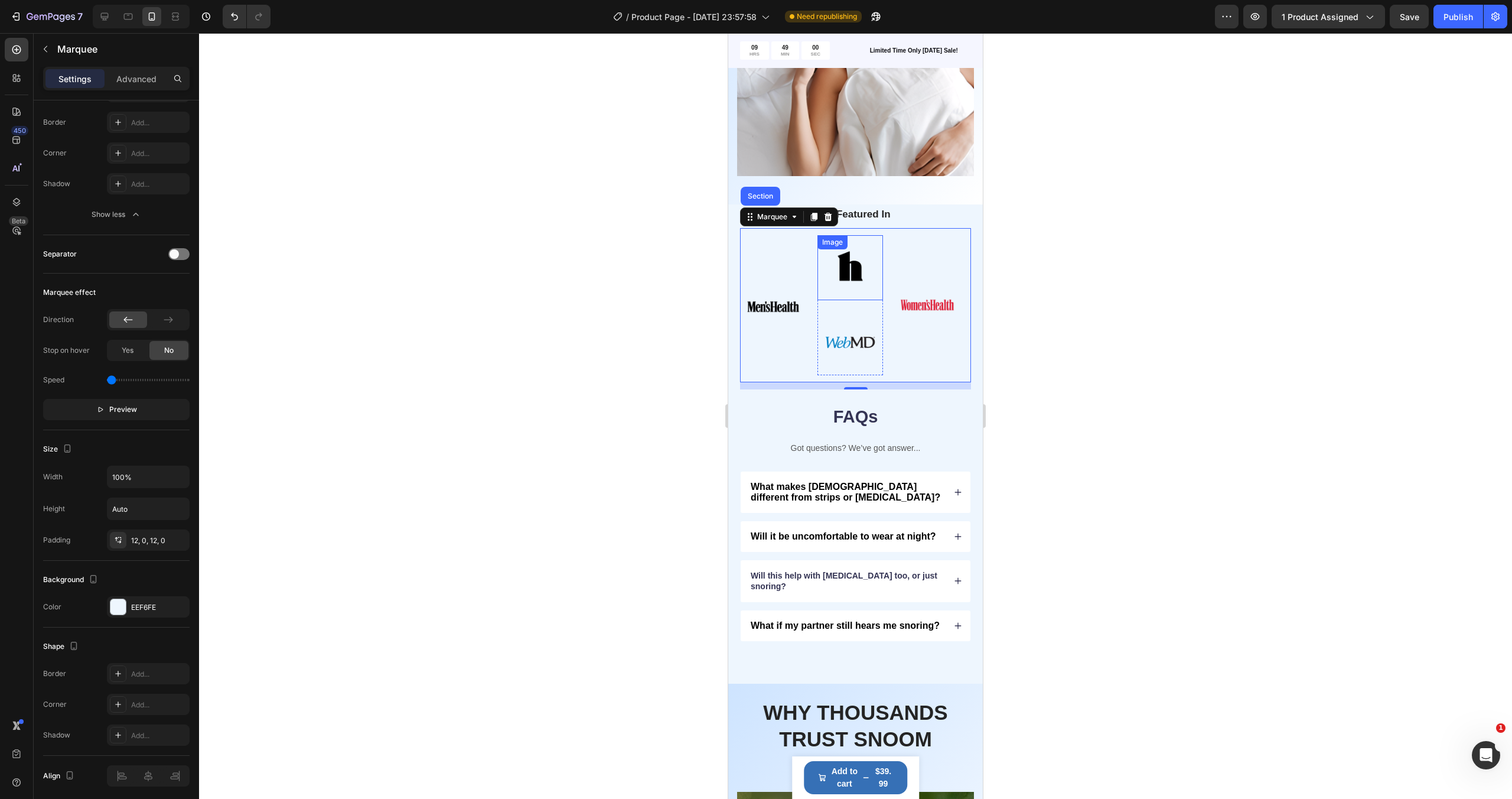
click at [836, 276] on img at bounding box center [850, 267] width 65 height 65
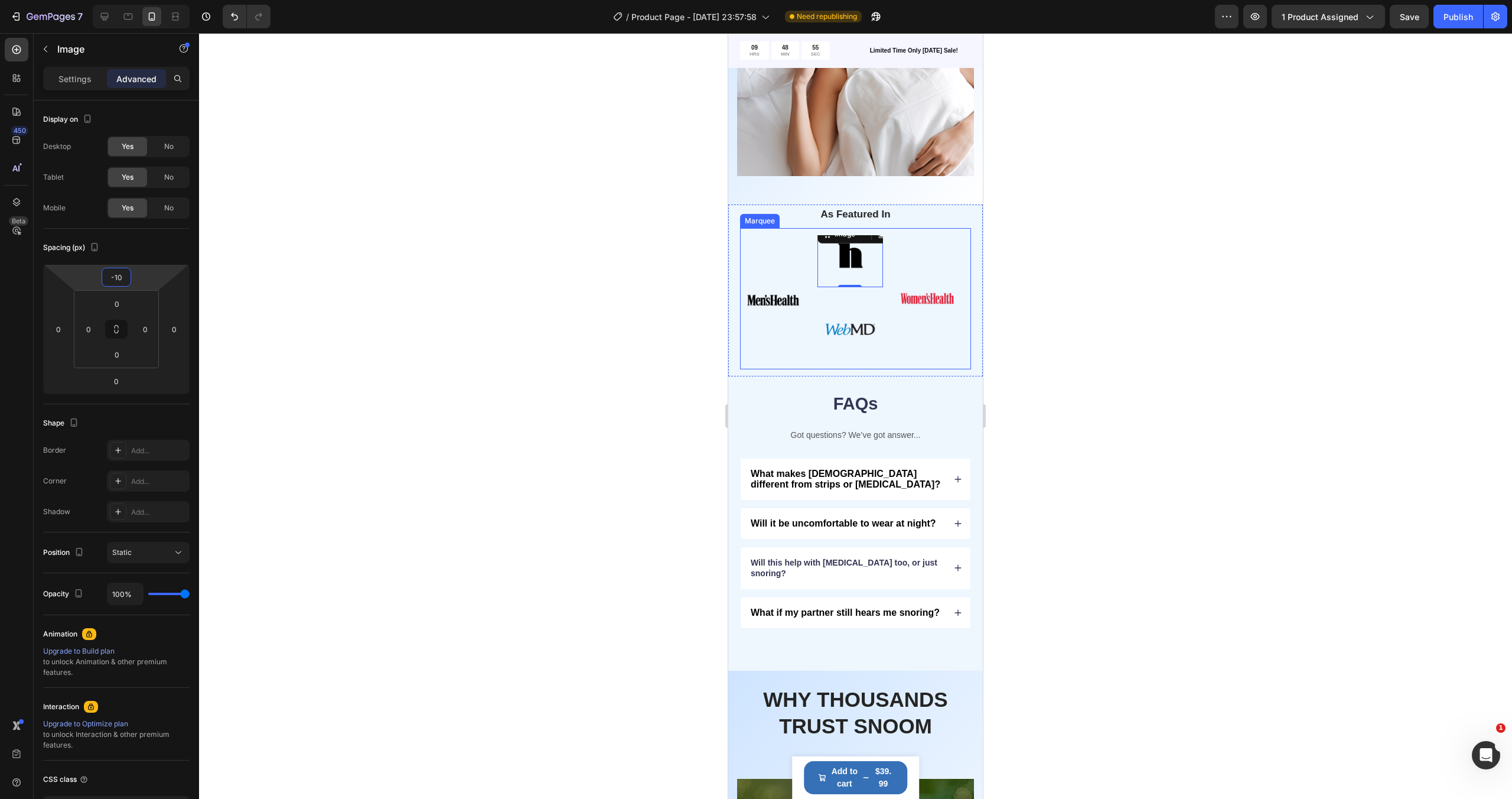
type input "-8"
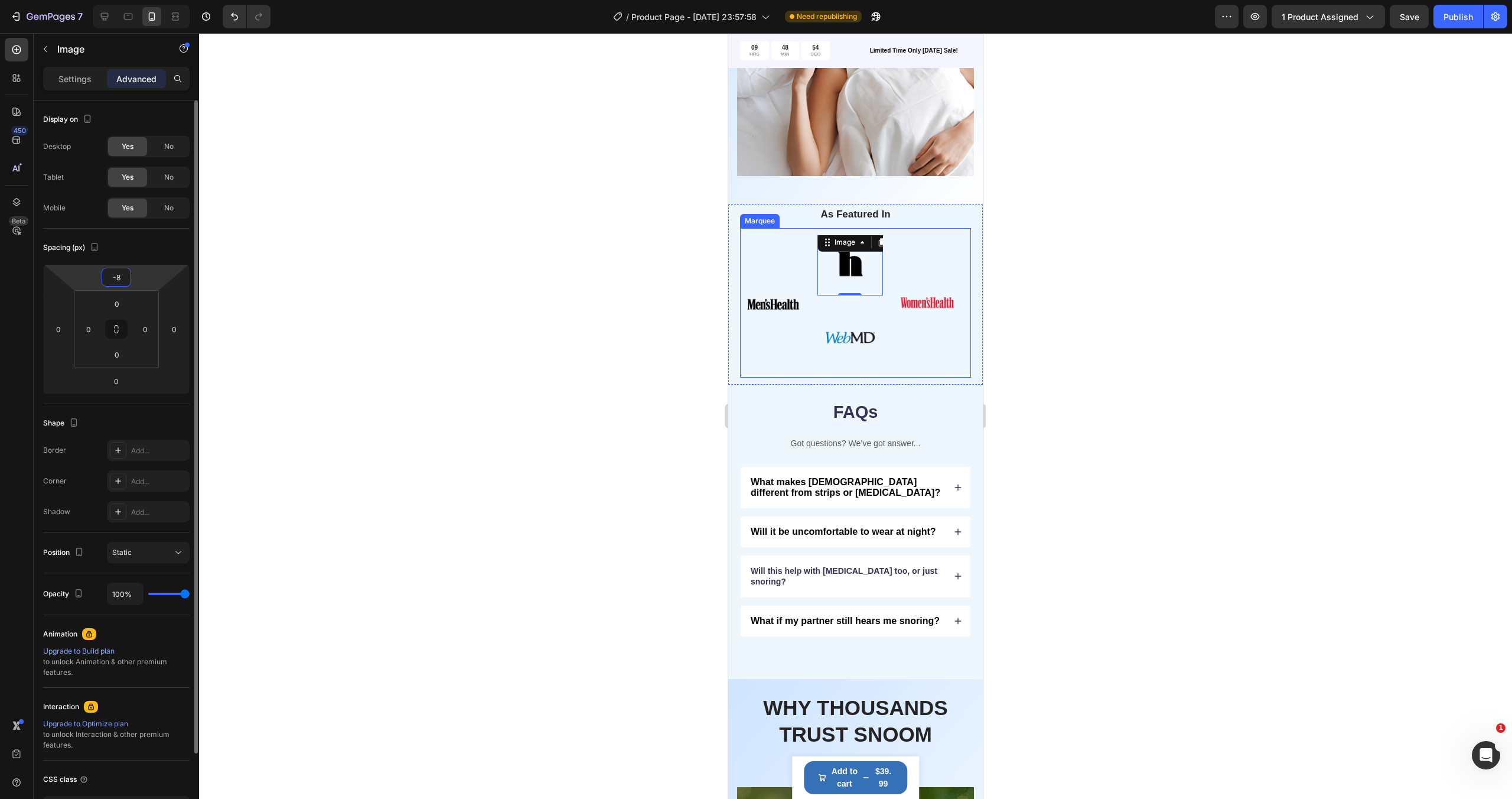
drag, startPoint x: 136, startPoint y: 281, endPoint x: 142, endPoint y: 284, distance: 6.7
click at [142, 0] on html "7 / Product Page - [DATE] 23:57:58 Need republishing Preview 1 product assigned…" at bounding box center [756, 0] width 1512 height 0
click at [957, 283] on div "Image" at bounding box center [927, 302] width 65 height 65
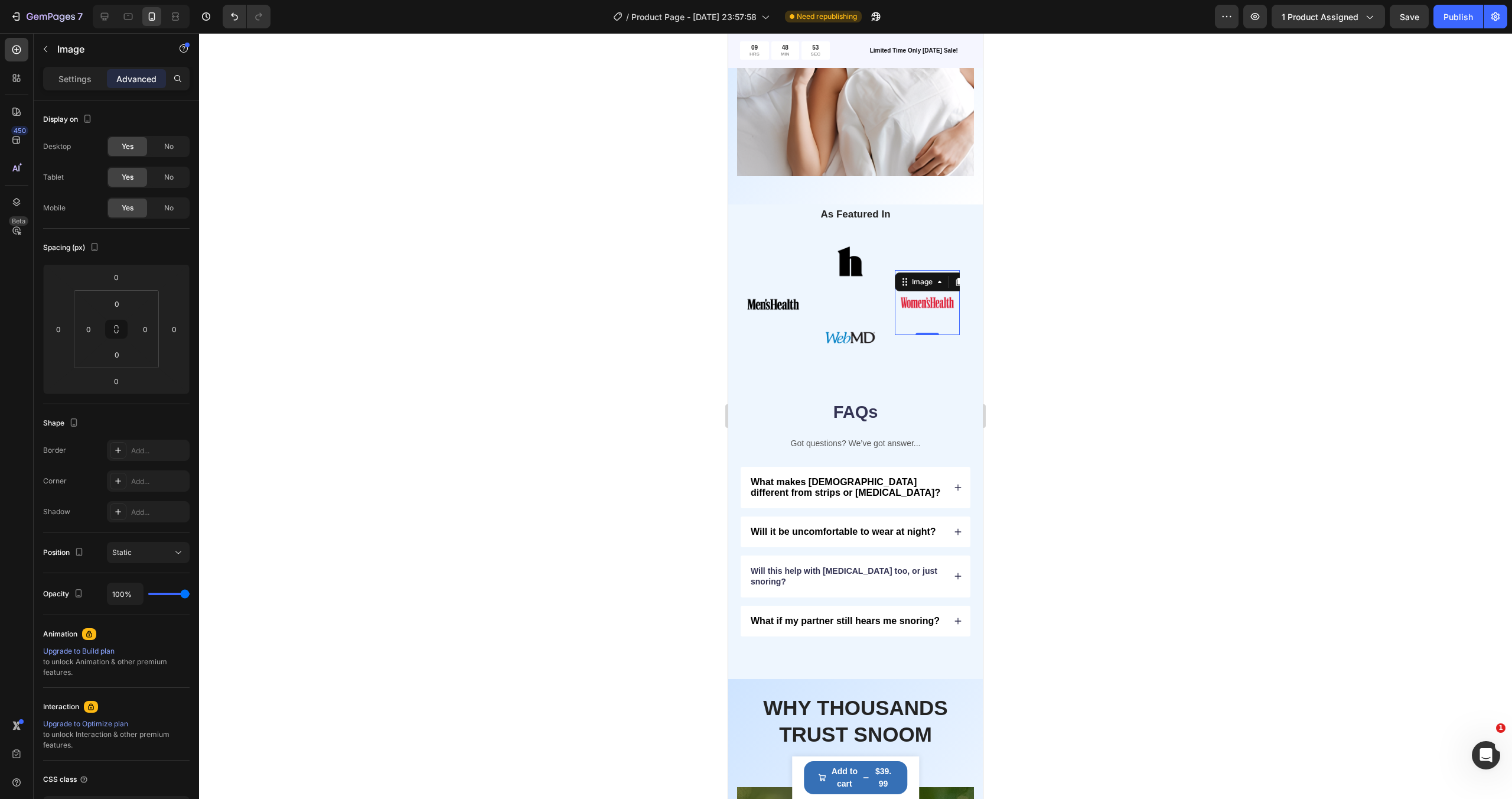
click at [940, 303] on img at bounding box center [927, 302] width 65 height 65
click at [868, 307] on img at bounding box center [850, 337] width 65 height 65
click at [862, 269] on img at bounding box center [850, 262] width 65 height 65
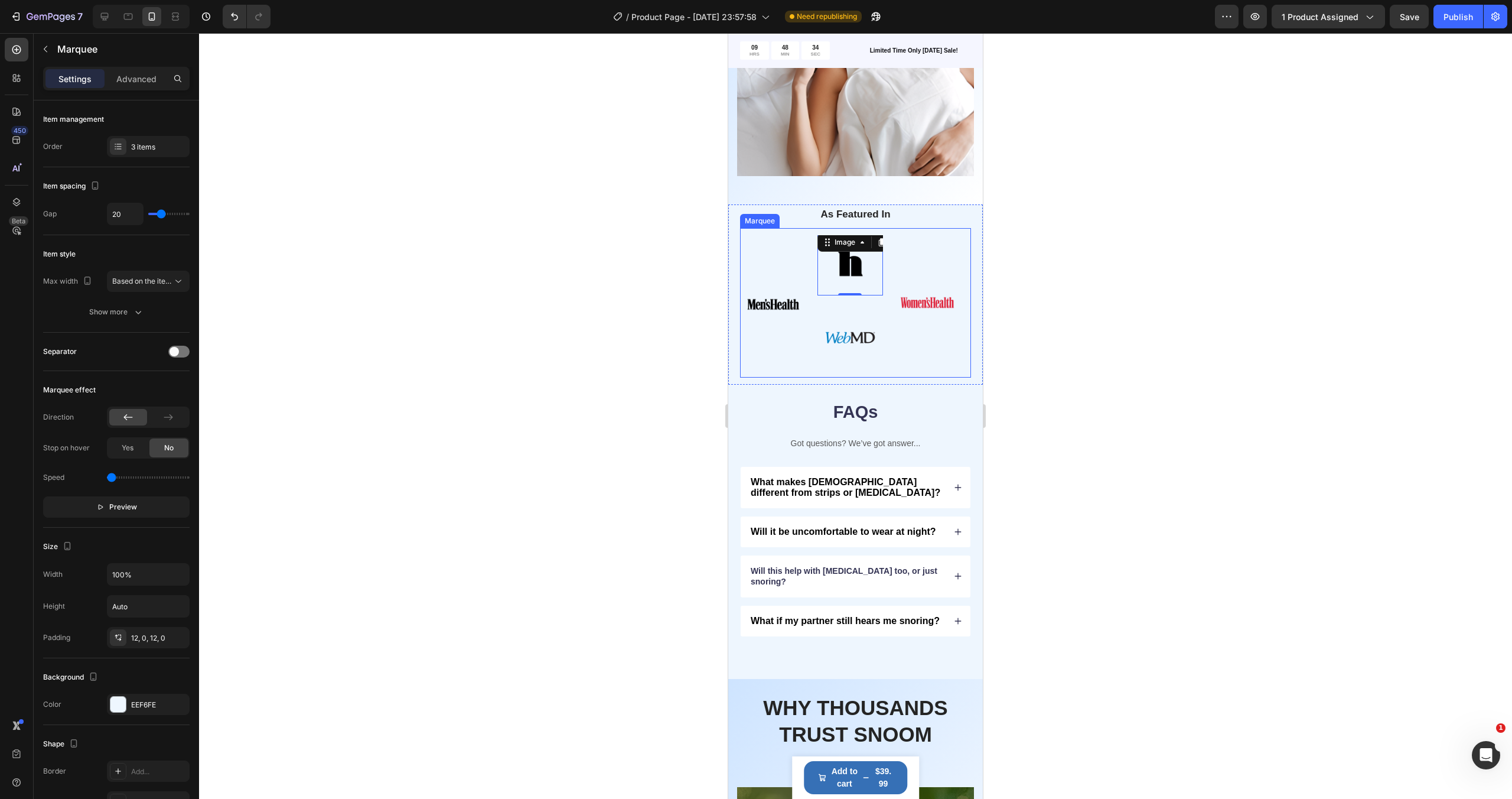
click at [922, 241] on div "Image Image 0 Image Row Image" at bounding box center [856, 302] width 231 height 135
click at [794, 297] on img at bounding box center [773, 304] width 65 height 65
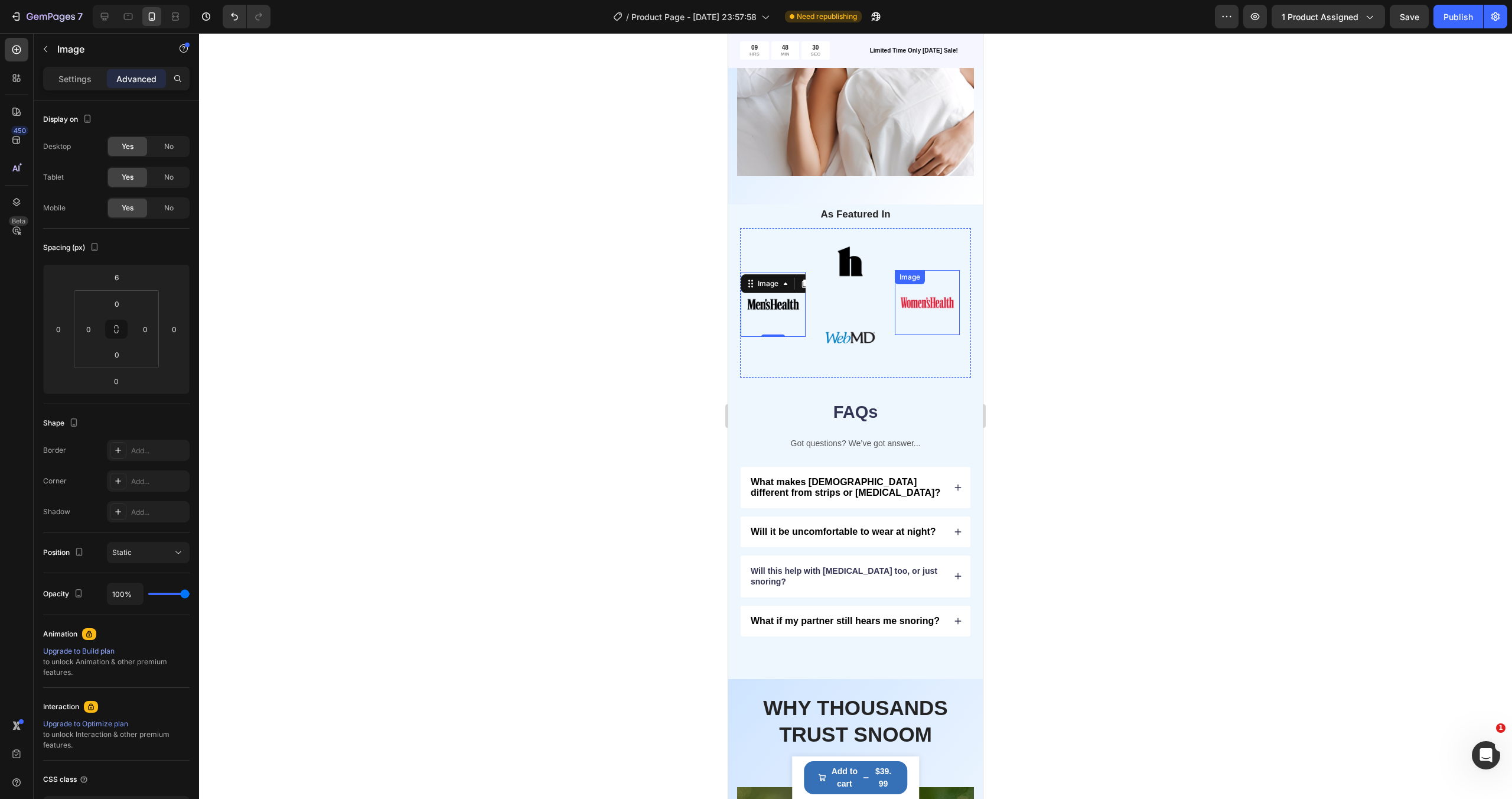
click at [941, 298] on img at bounding box center [927, 302] width 65 height 65
click at [862, 346] on img at bounding box center [850, 337] width 65 height 65
click at [850, 254] on img at bounding box center [850, 262] width 65 height 65
click at [910, 298] on img at bounding box center [927, 302] width 65 height 65
click at [847, 273] on img at bounding box center [850, 262] width 65 height 65
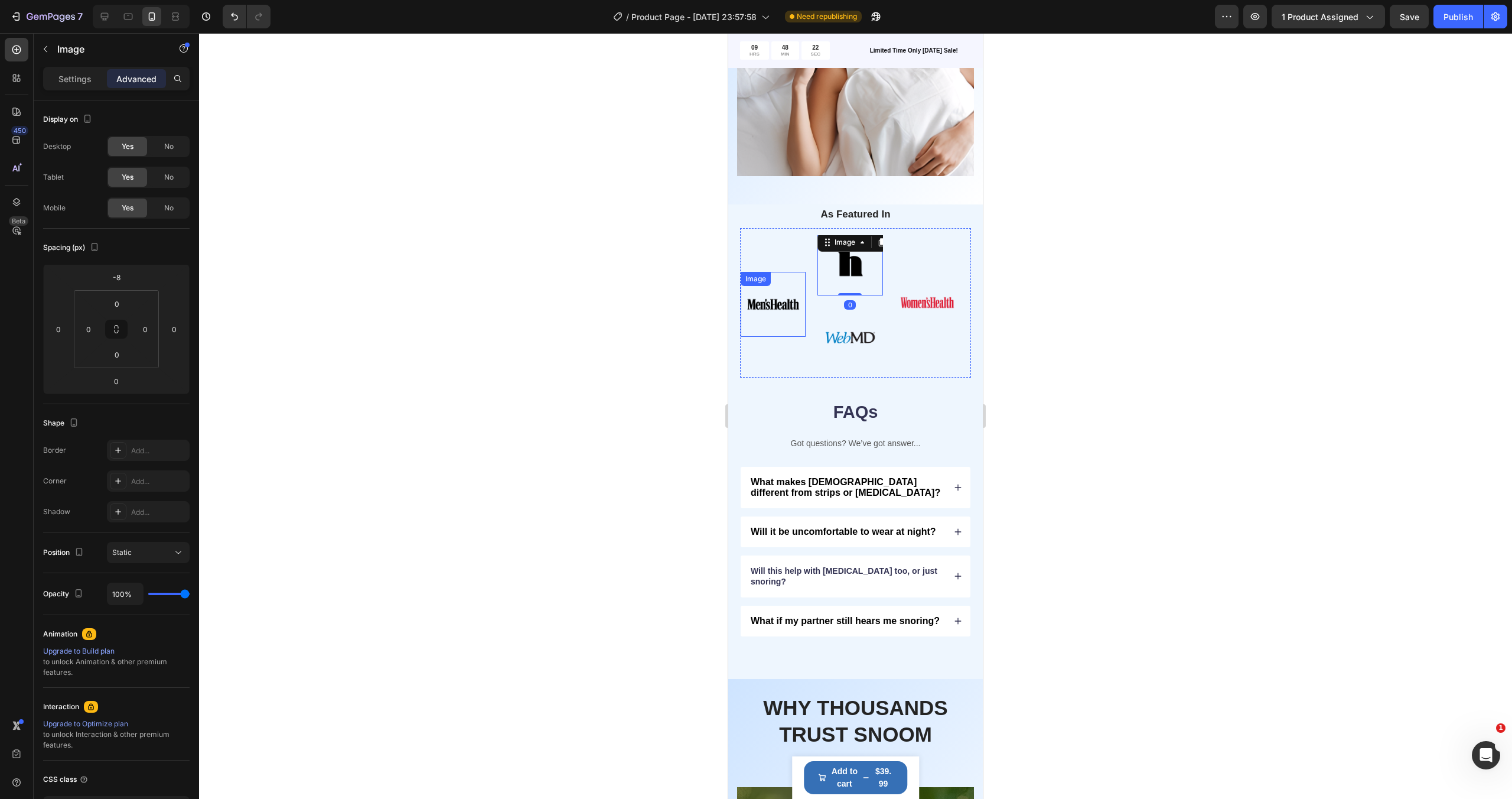
click at [787, 310] on img at bounding box center [773, 304] width 65 height 65
click at [859, 269] on img at bounding box center [850, 262] width 65 height 65
click at [853, 331] on img at bounding box center [850, 337] width 65 height 65
click at [827, 263] on img at bounding box center [850, 262] width 65 height 65
click at [644, 205] on div at bounding box center [856, 416] width 1313 height 766
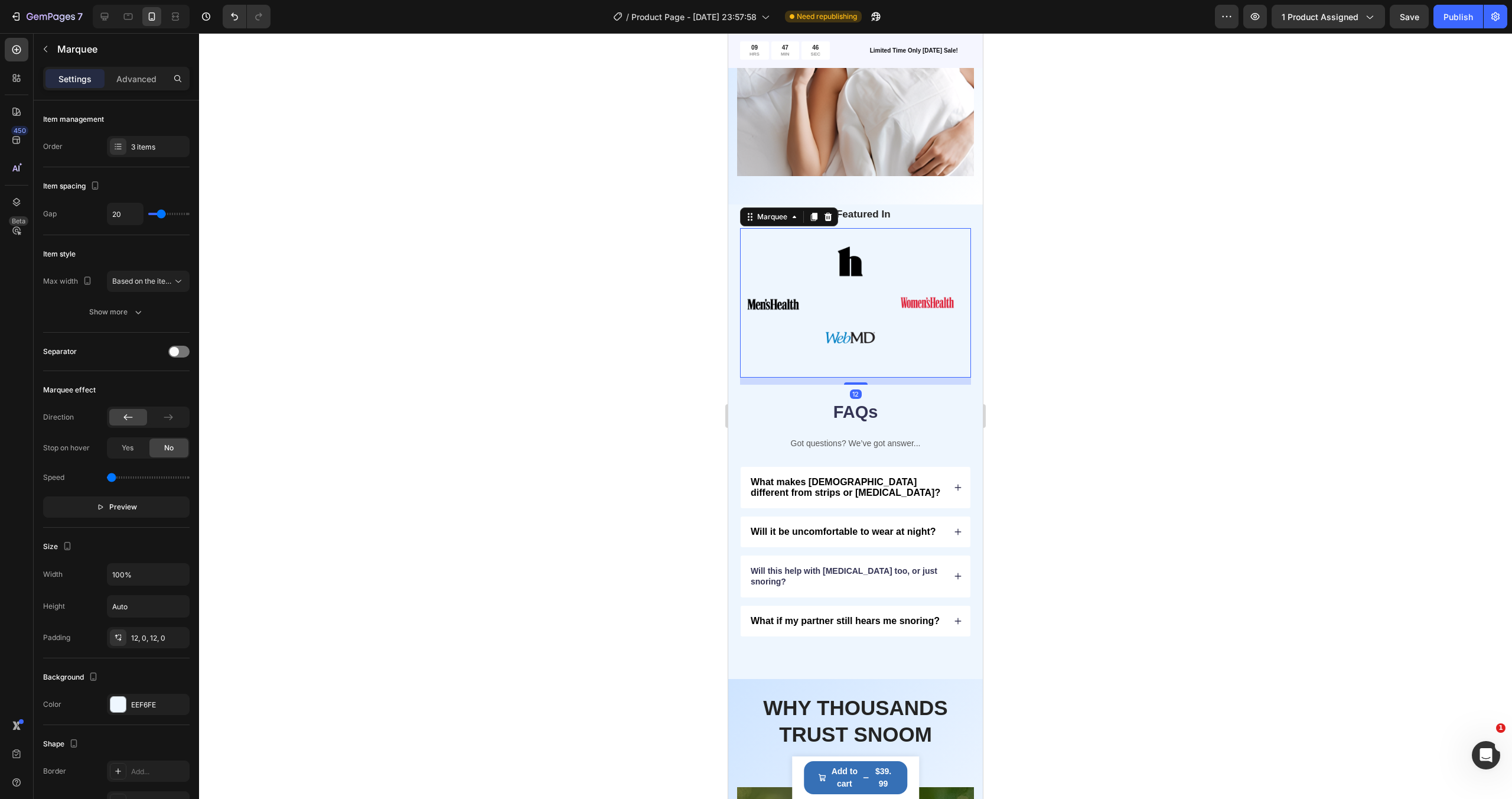
click at [955, 242] on div "Image Image Image Row Image" at bounding box center [856, 302] width 231 height 135
click at [170, 276] on span "Based on the item count" at bounding box center [152, 280] width 81 height 9
click at [257, 251] on div at bounding box center [856, 416] width 1313 height 766
click at [799, 250] on div "Image Image Image Row Image" at bounding box center [856, 302] width 231 height 135
click at [128, 313] on div "Show more" at bounding box center [116, 312] width 55 height 12
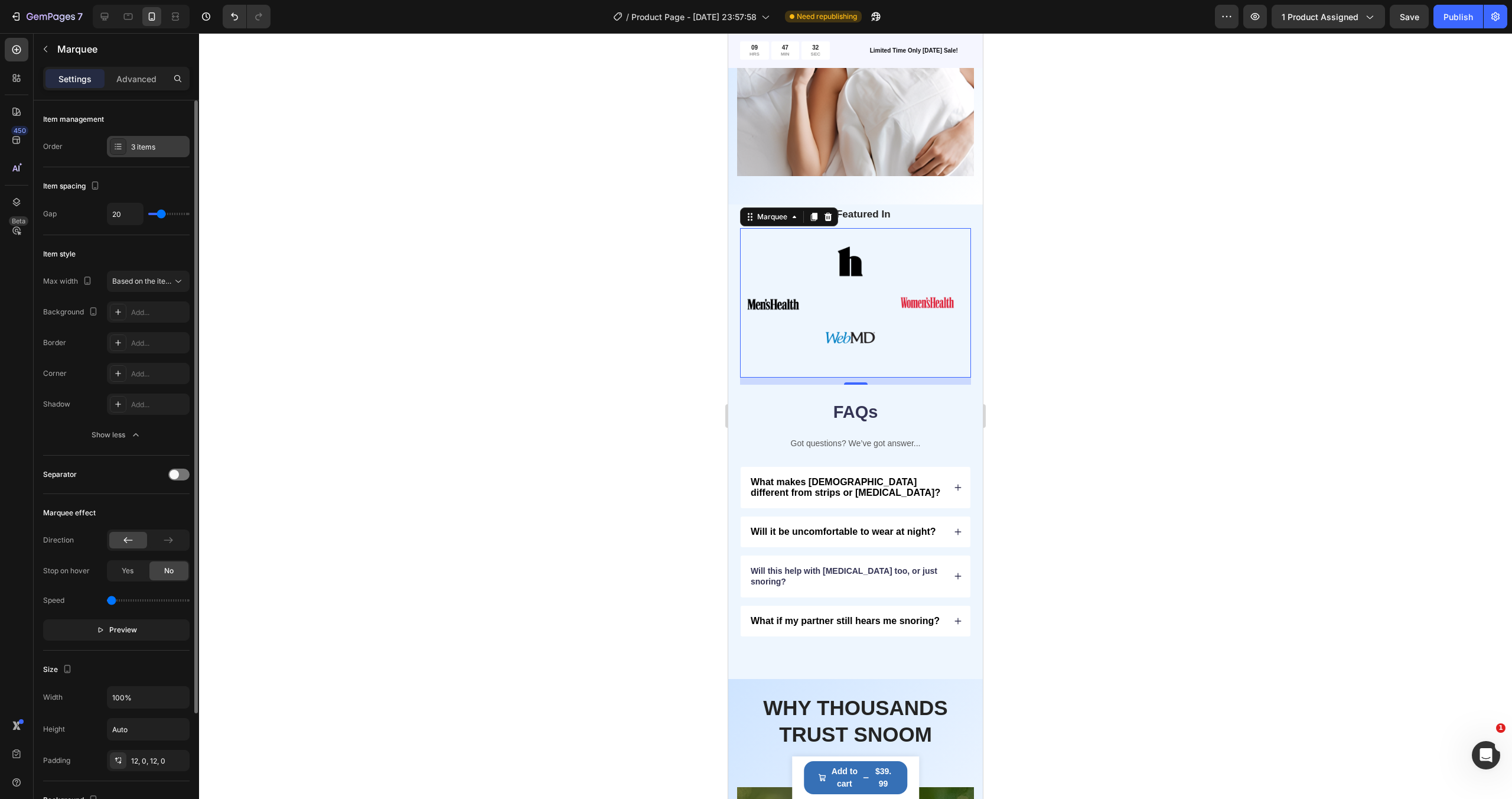
click at [143, 145] on div "3 items" at bounding box center [159, 147] width 56 height 11
click at [132, 81] on p "Advanced" at bounding box center [136, 79] width 40 height 12
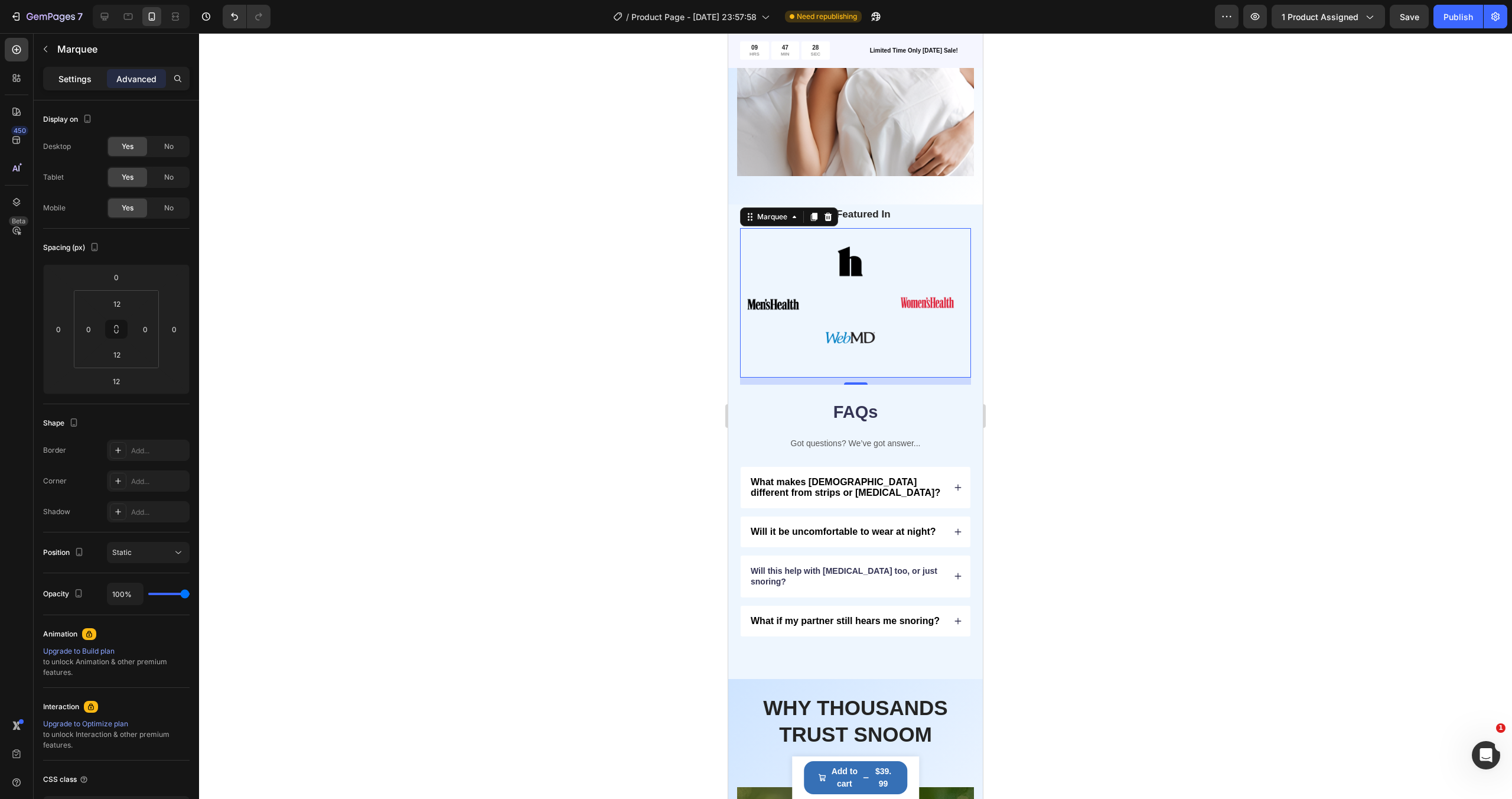
click at [82, 74] on p "Settings" at bounding box center [75, 79] width 33 height 12
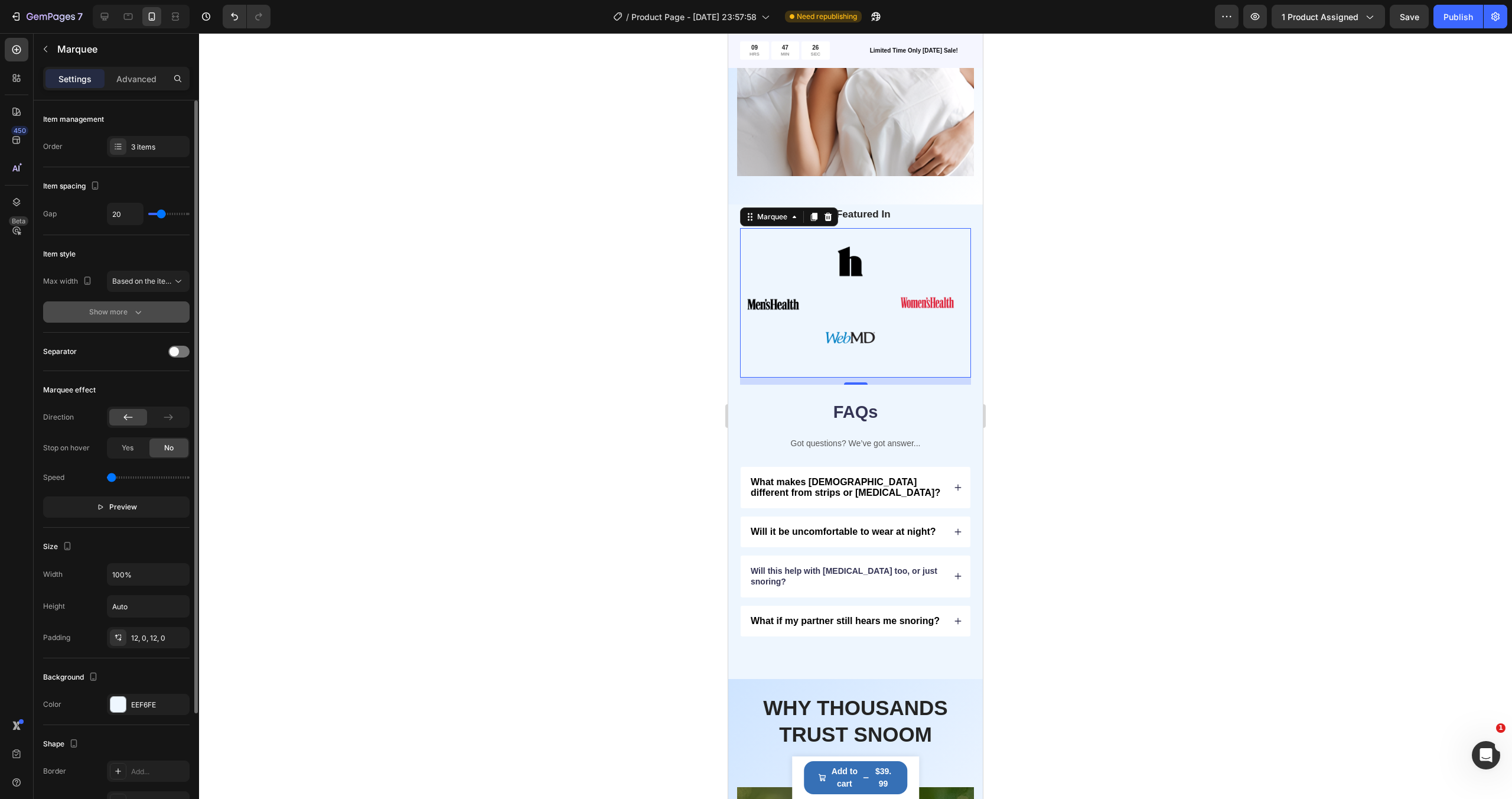
click at [114, 314] on div "Show more" at bounding box center [116, 312] width 55 height 12
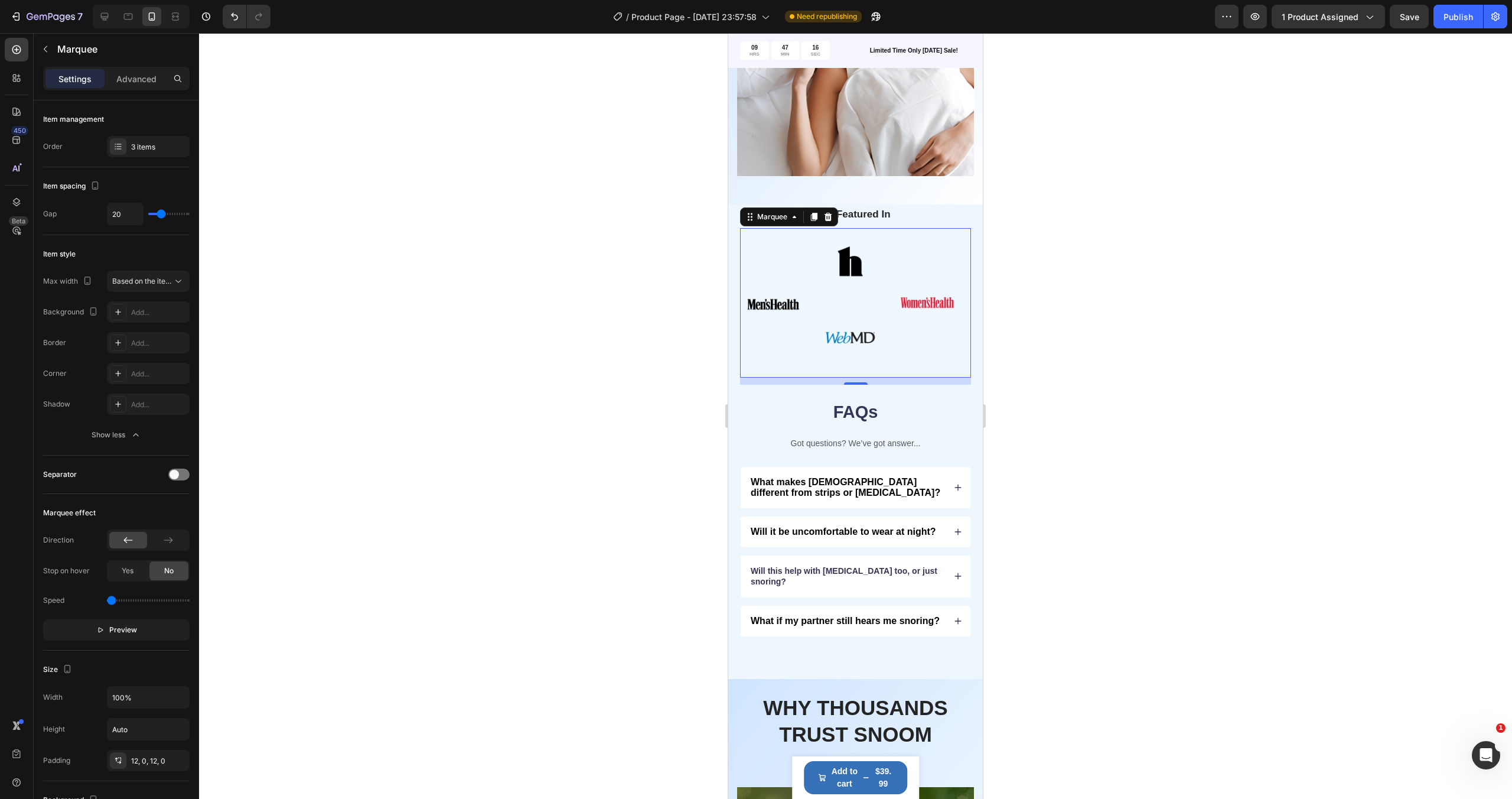
click at [936, 245] on div "Image Image Image Row Image" at bounding box center [856, 302] width 231 height 135
click at [934, 346] on div "Image Image Image Row Image" at bounding box center [856, 302] width 231 height 135
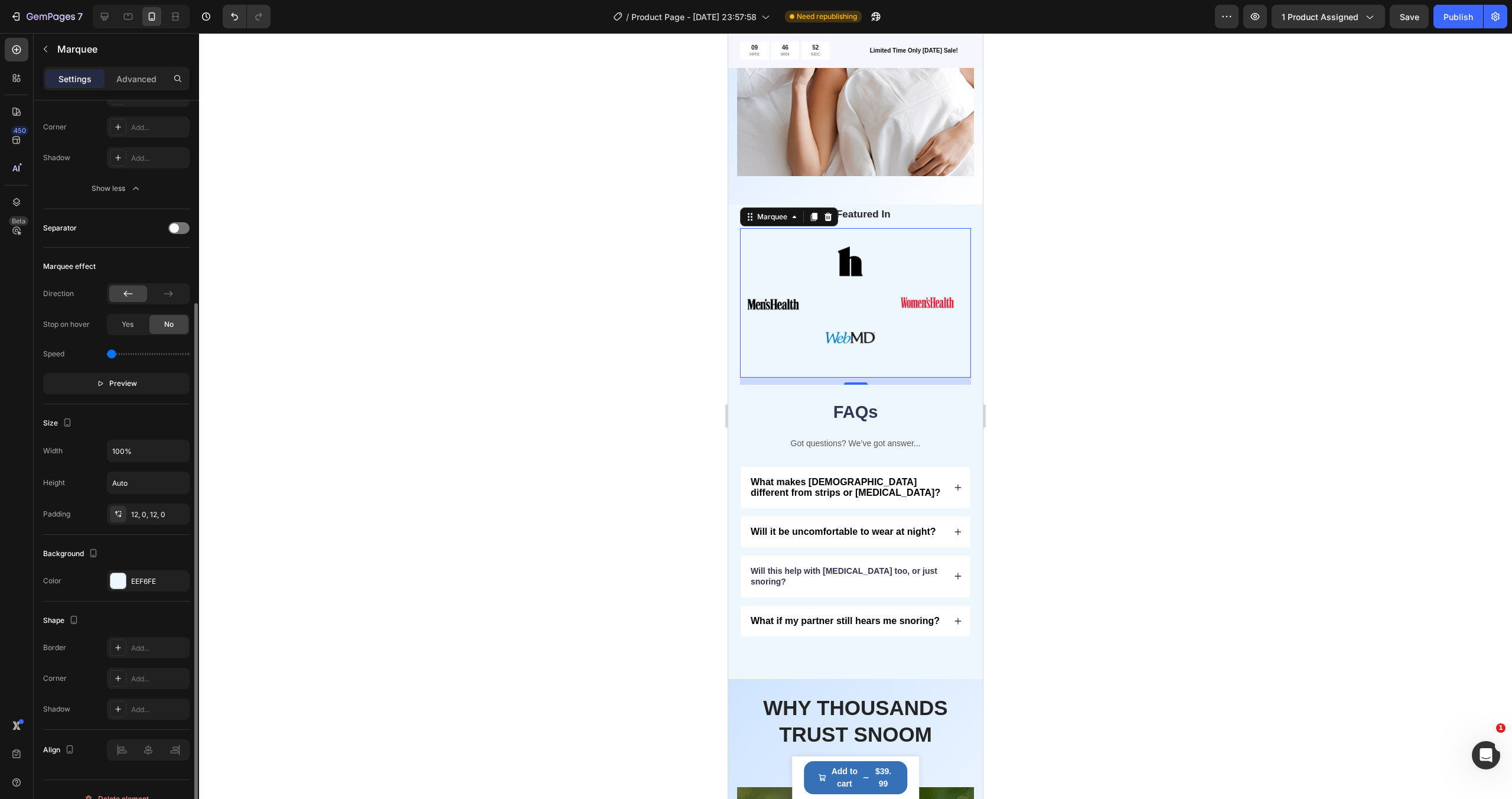
scroll to position [265, 0]
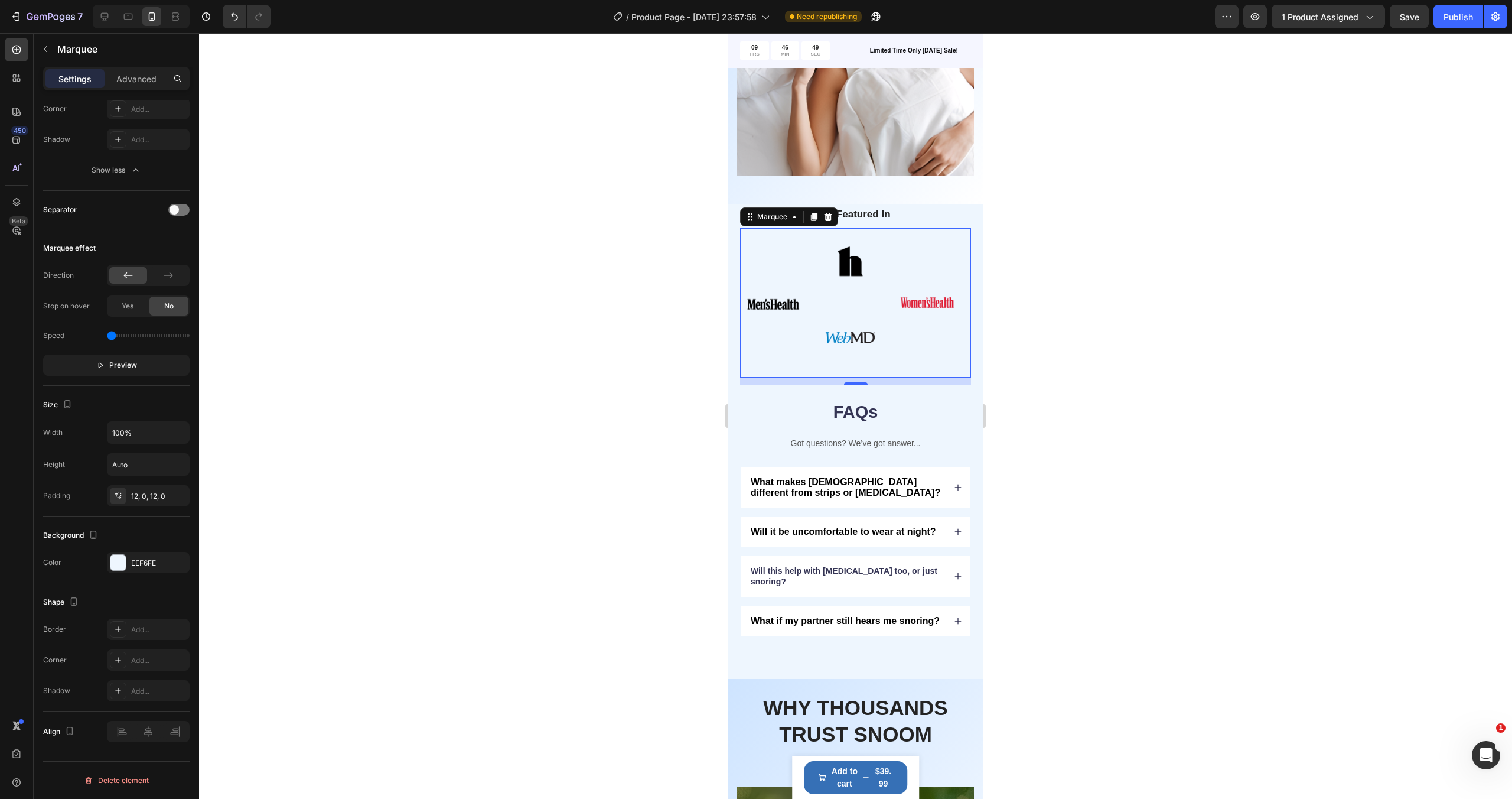
click at [1034, 217] on div at bounding box center [856, 416] width 1313 height 766
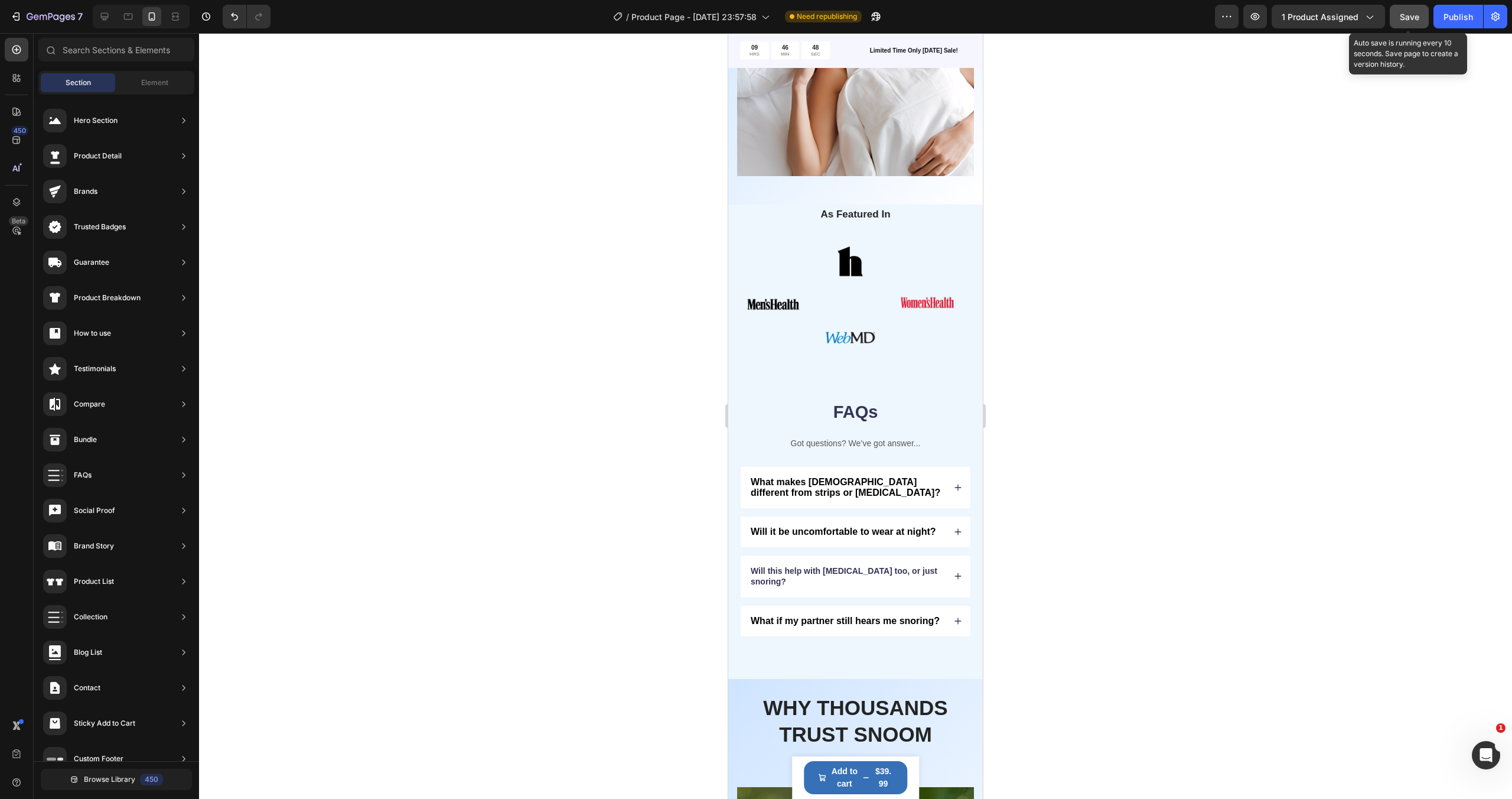
click at [1413, 8] on button "Save" at bounding box center [1409, 16] width 39 height 24
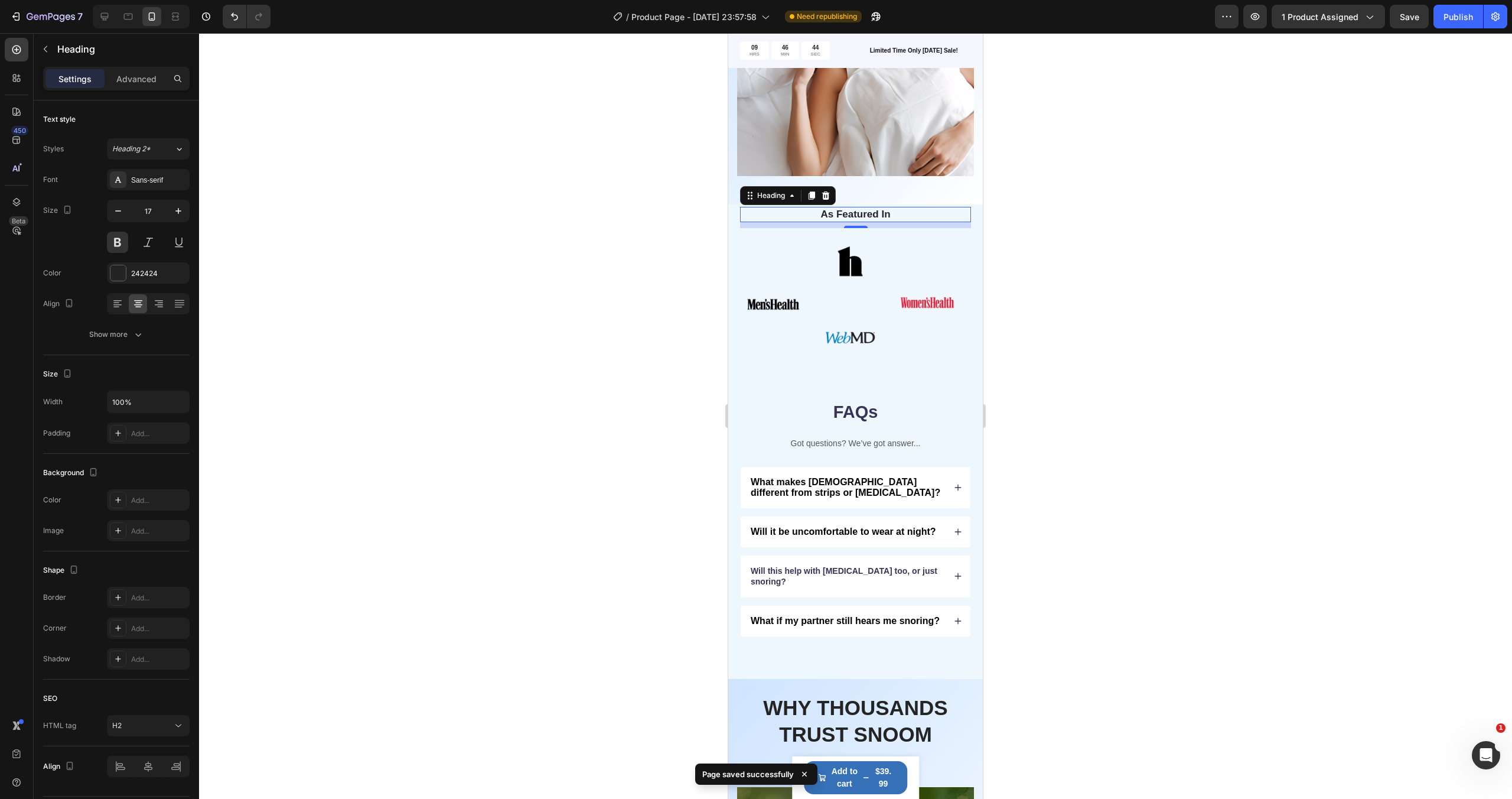
click at [879, 217] on h2 "As Featured In" at bounding box center [856, 214] width 213 height 15
click at [1012, 256] on div at bounding box center [856, 416] width 1313 height 766
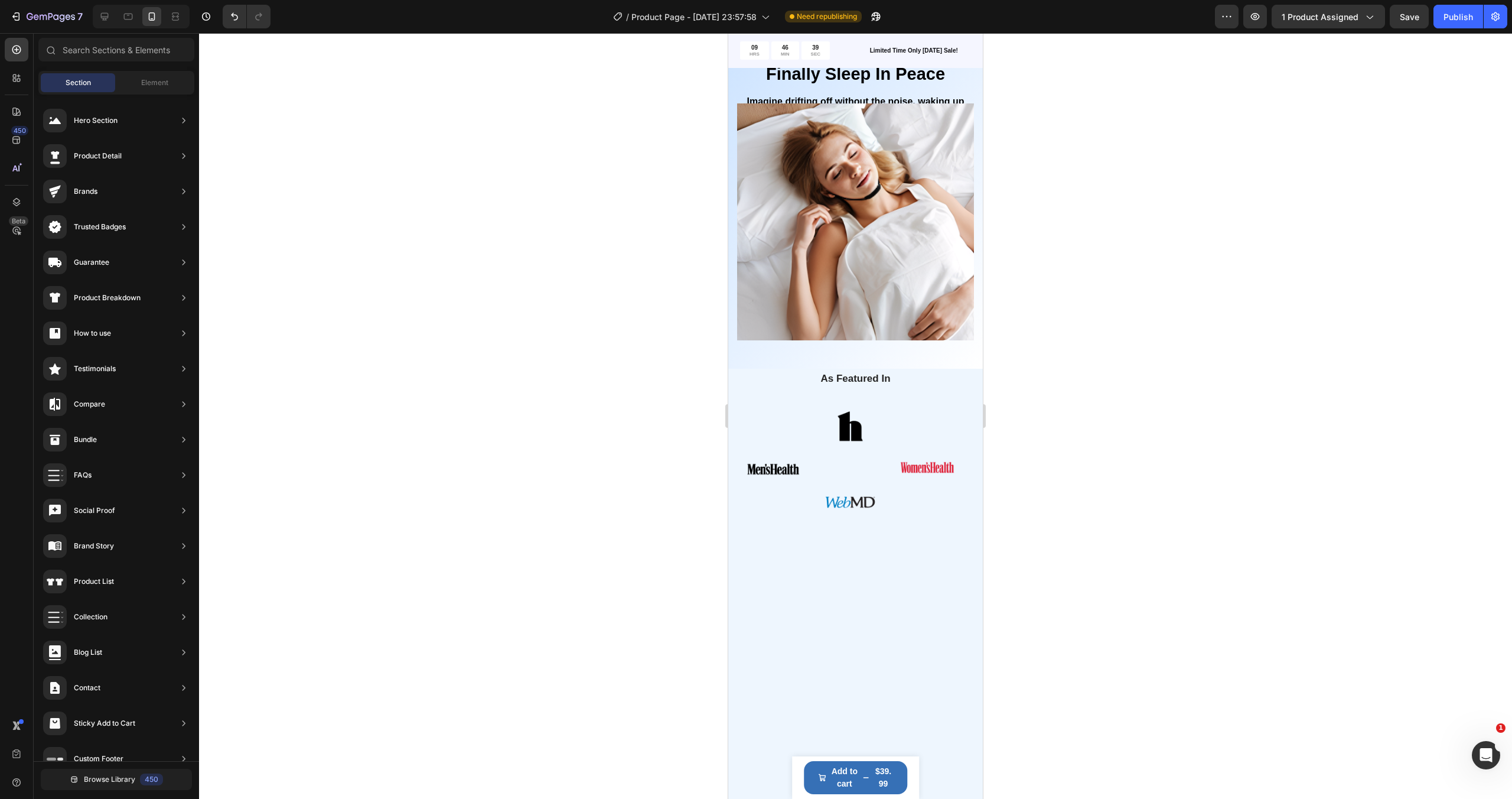
scroll to position [1587, 0]
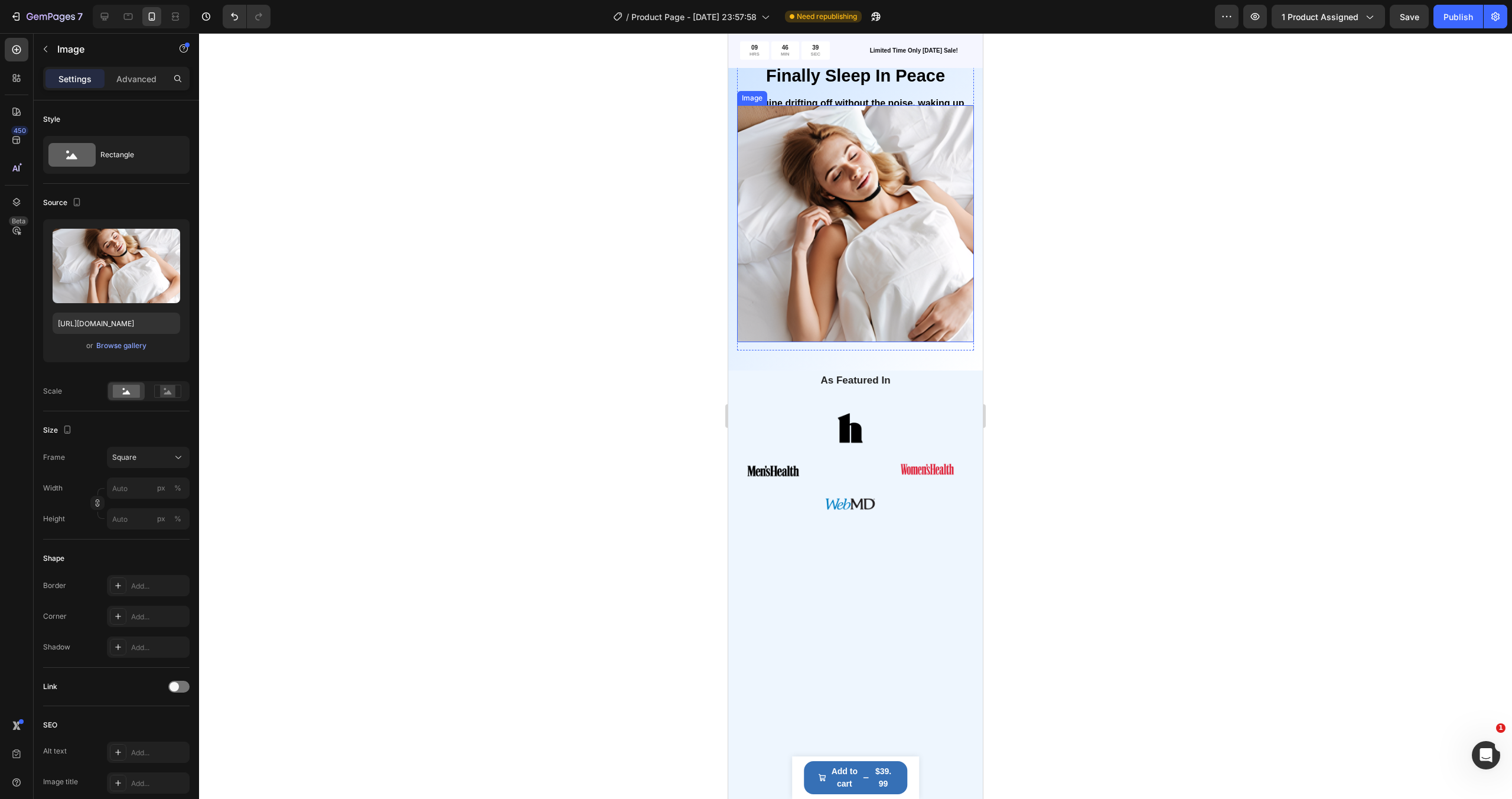
click at [903, 342] on img at bounding box center [855, 224] width 237 height 237
click at [130, 78] on p "Advanced" at bounding box center [136, 79] width 40 height 12
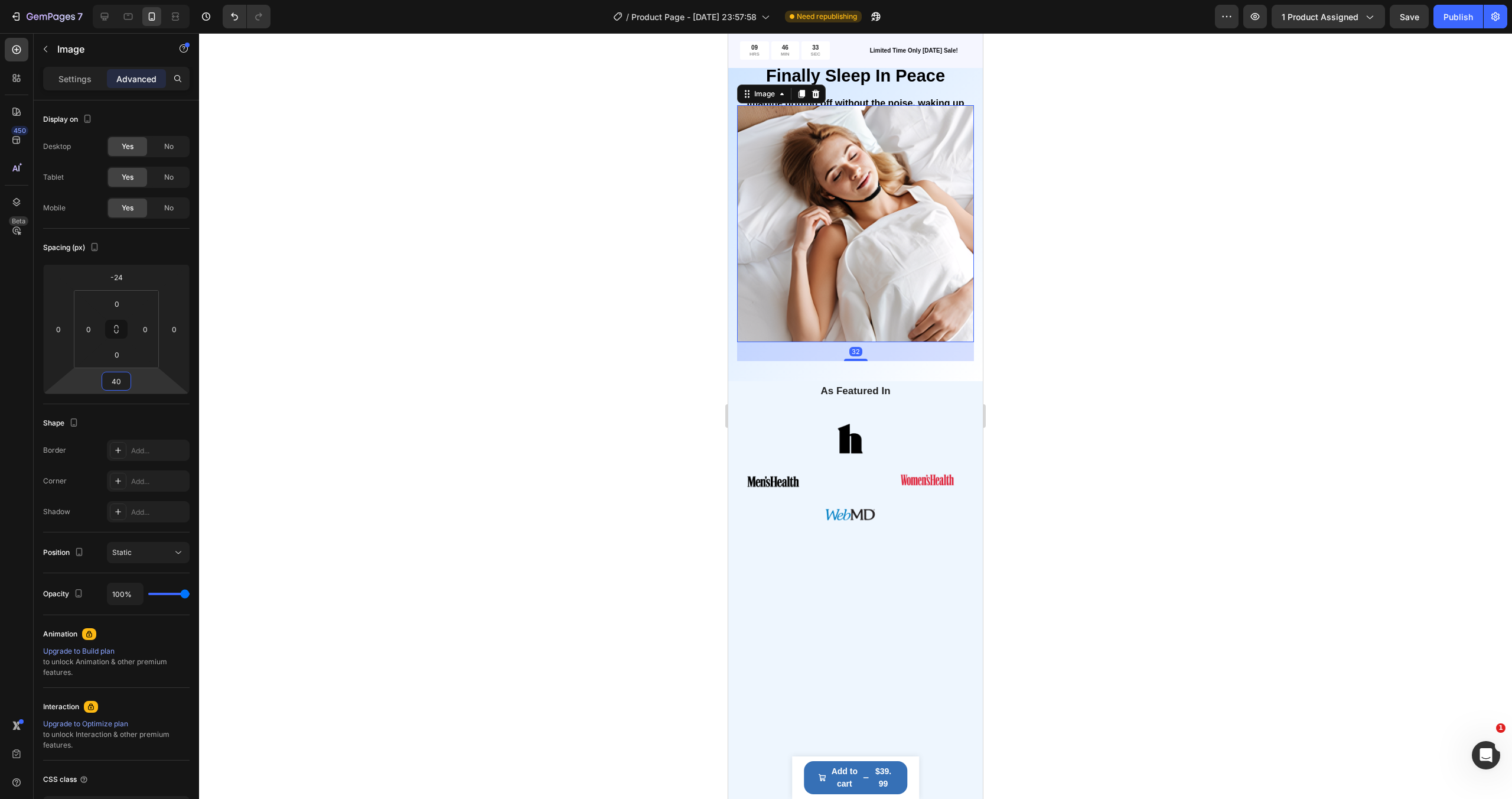
type input "42"
drag, startPoint x: 139, startPoint y: 384, endPoint x: 142, endPoint y: 376, distance: 8.5
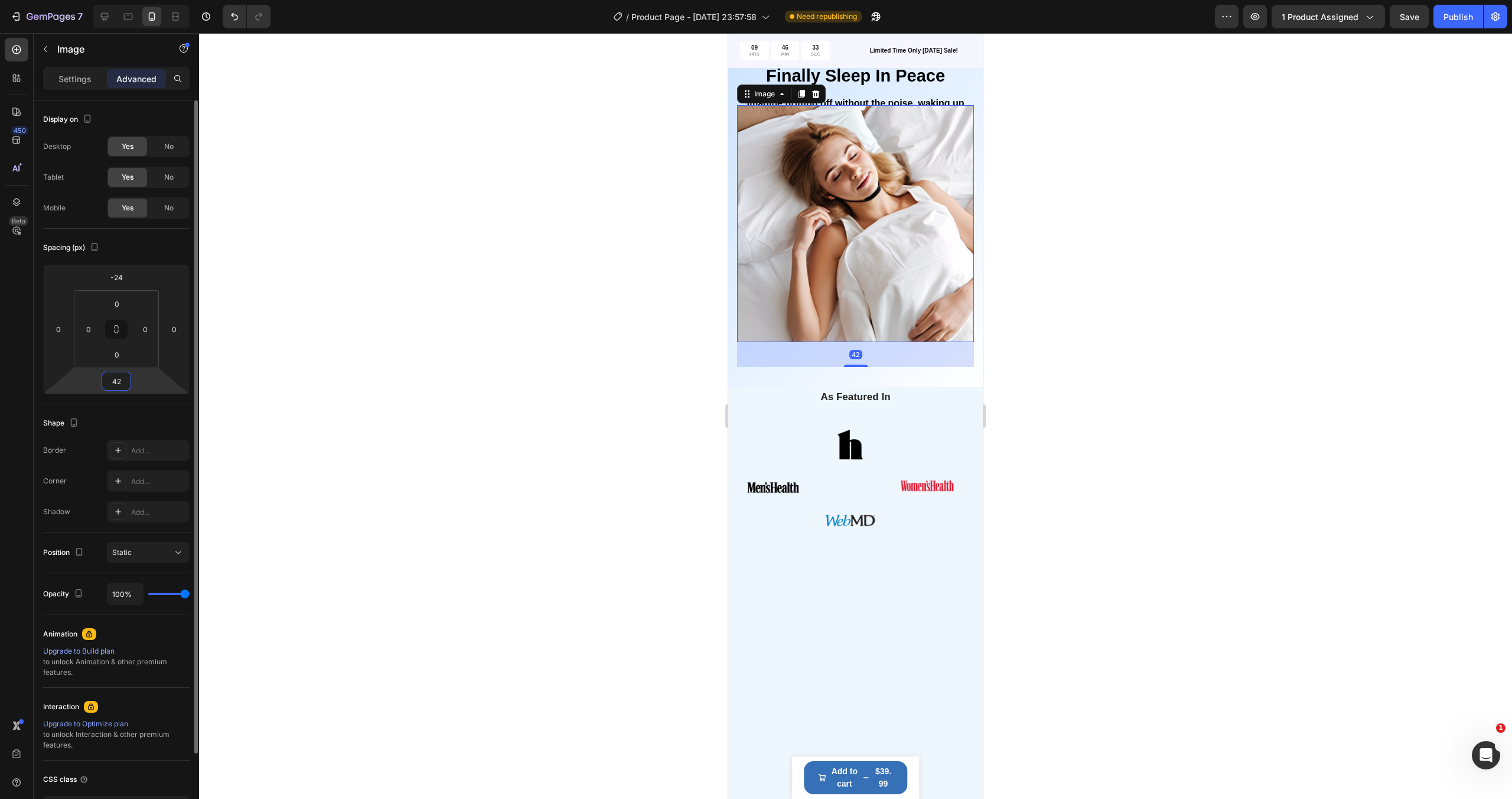
click at [142, 0] on html "7 / Product Page - [DATE] 23:57:58 Need republishing Preview 1 product assigned…" at bounding box center [756, 0] width 1512 height 0
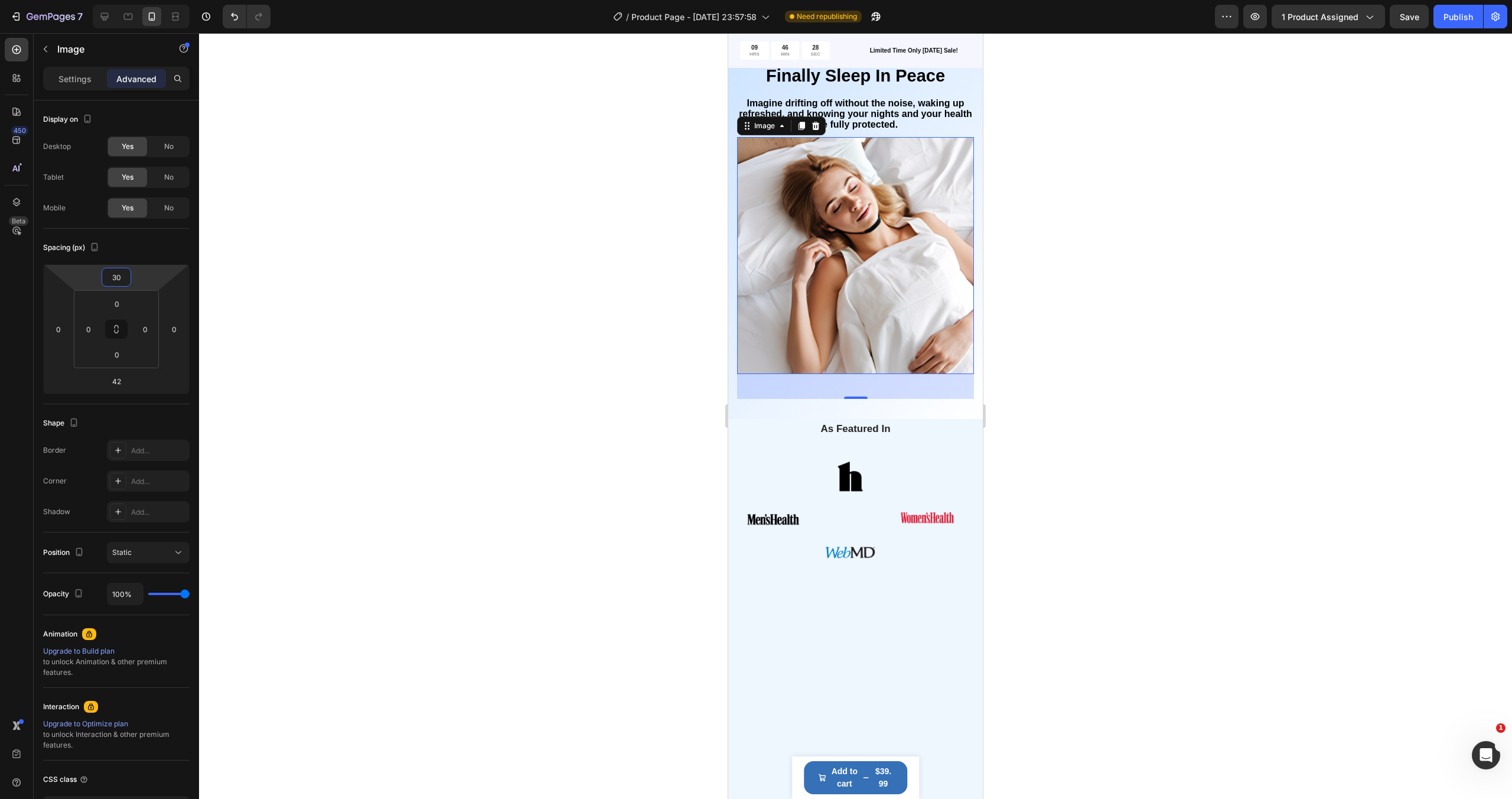
type input "32"
drag, startPoint x: 148, startPoint y: 284, endPoint x: 146, endPoint y: 268, distance: 16.1
click at [146, 0] on html "7 / Product Page - [DATE] 23:57:58 Need republishing Preview 1 product assigned…" at bounding box center [756, 0] width 1512 height 0
click at [1032, 396] on div at bounding box center [856, 416] width 1313 height 766
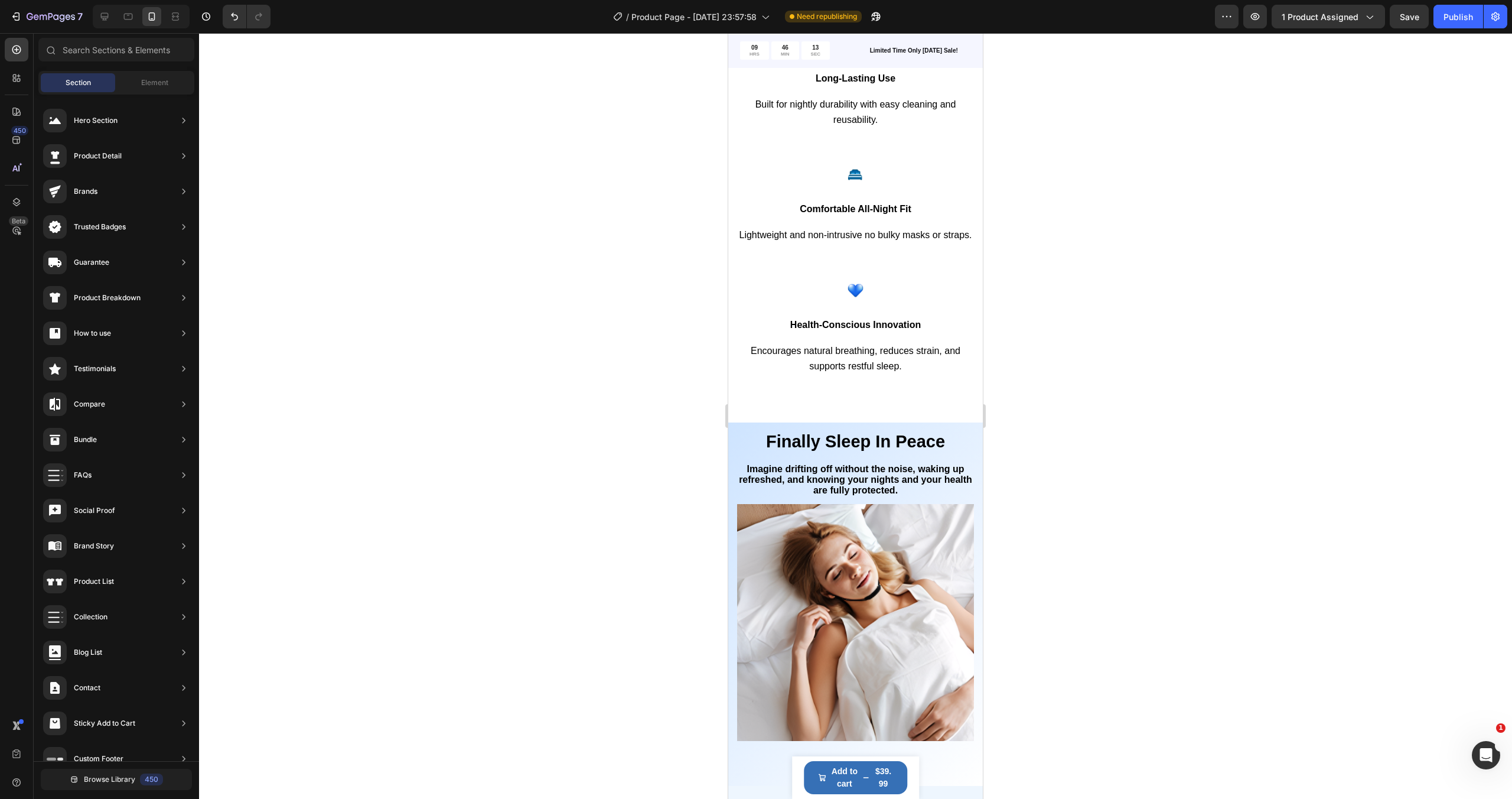
scroll to position [1862, 0]
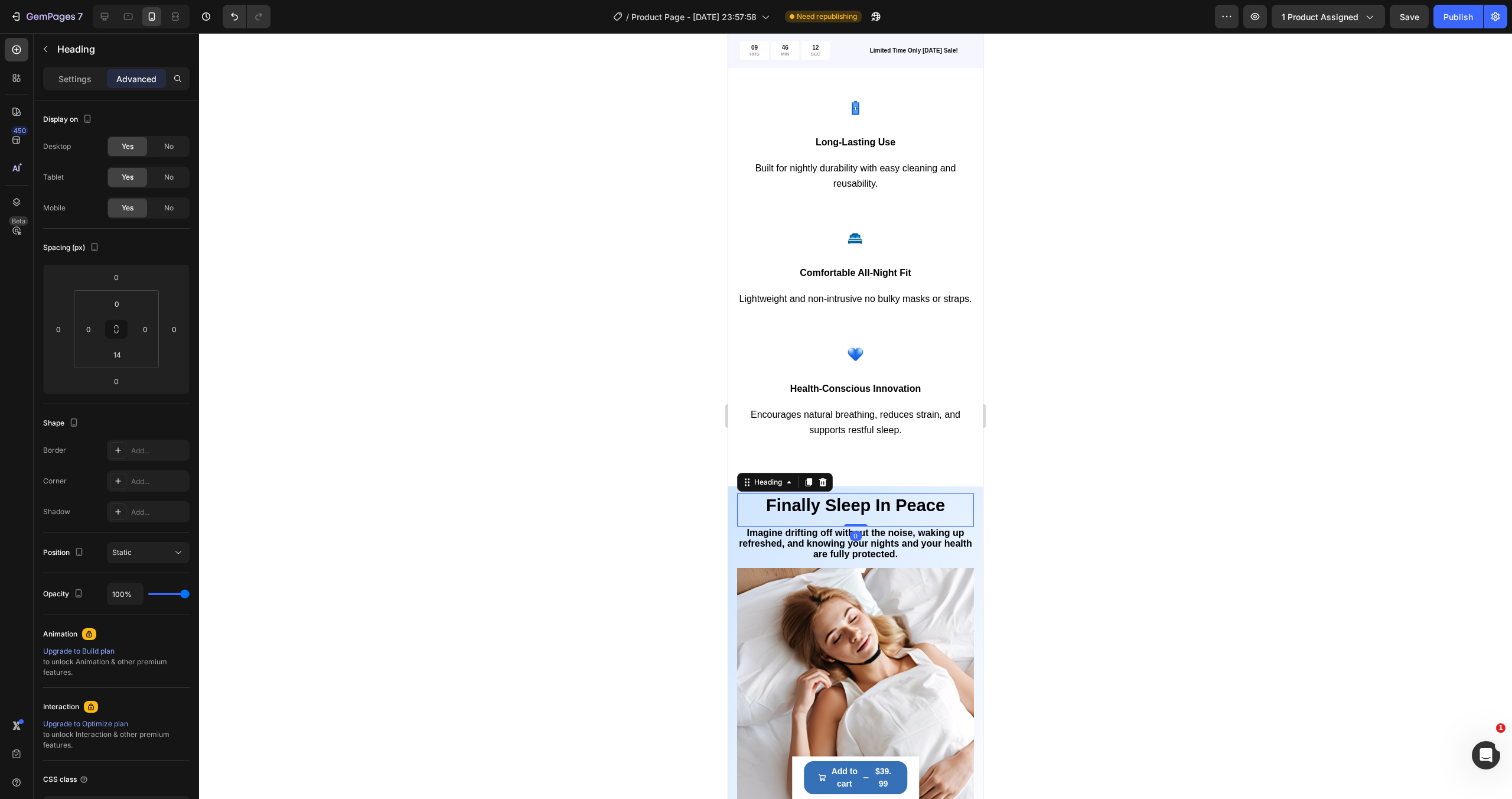
click at [905, 501] on span "Finally Sleep In Peace" at bounding box center [856, 505] width 179 height 19
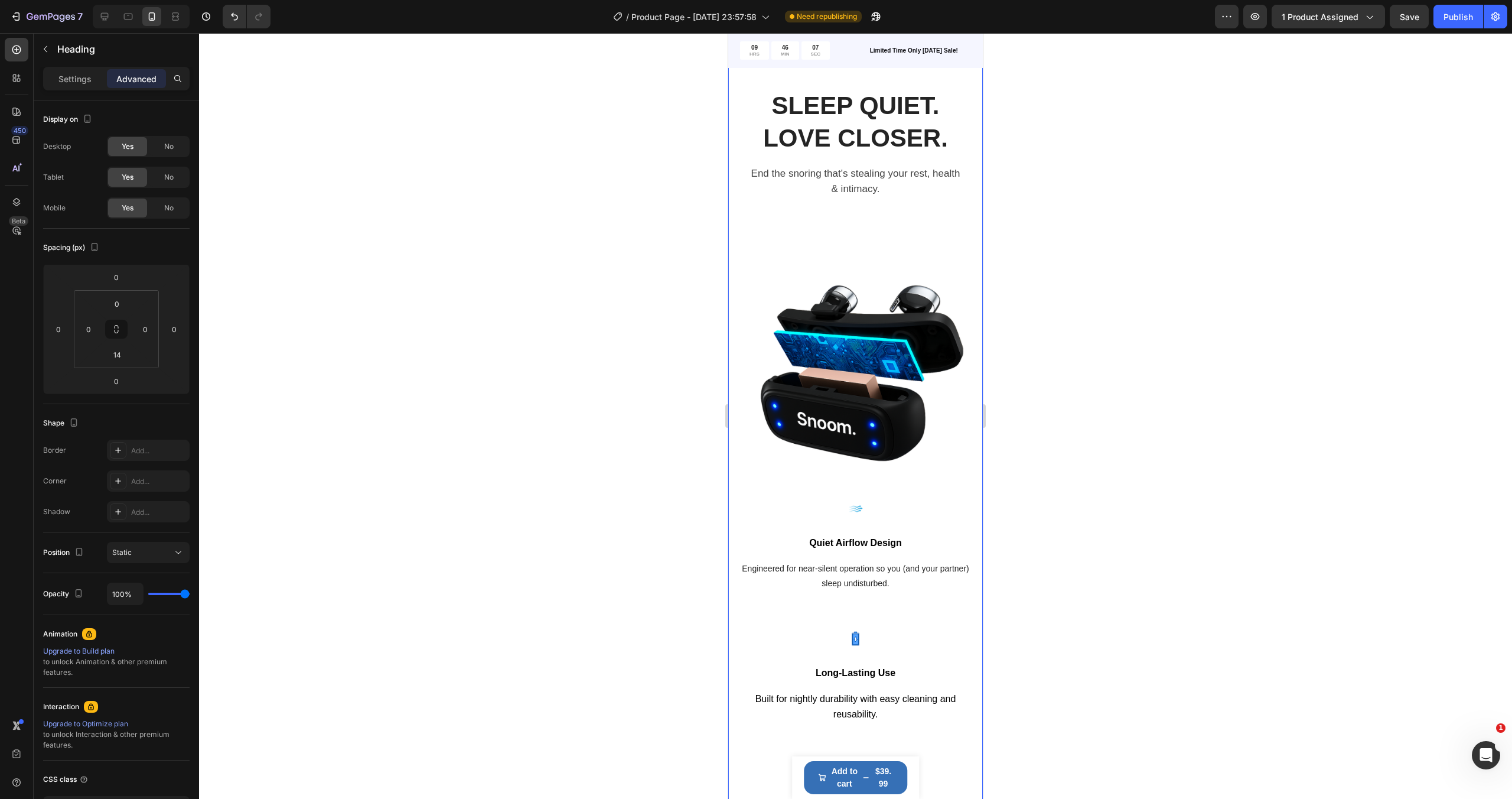
scroll to position [645, 0]
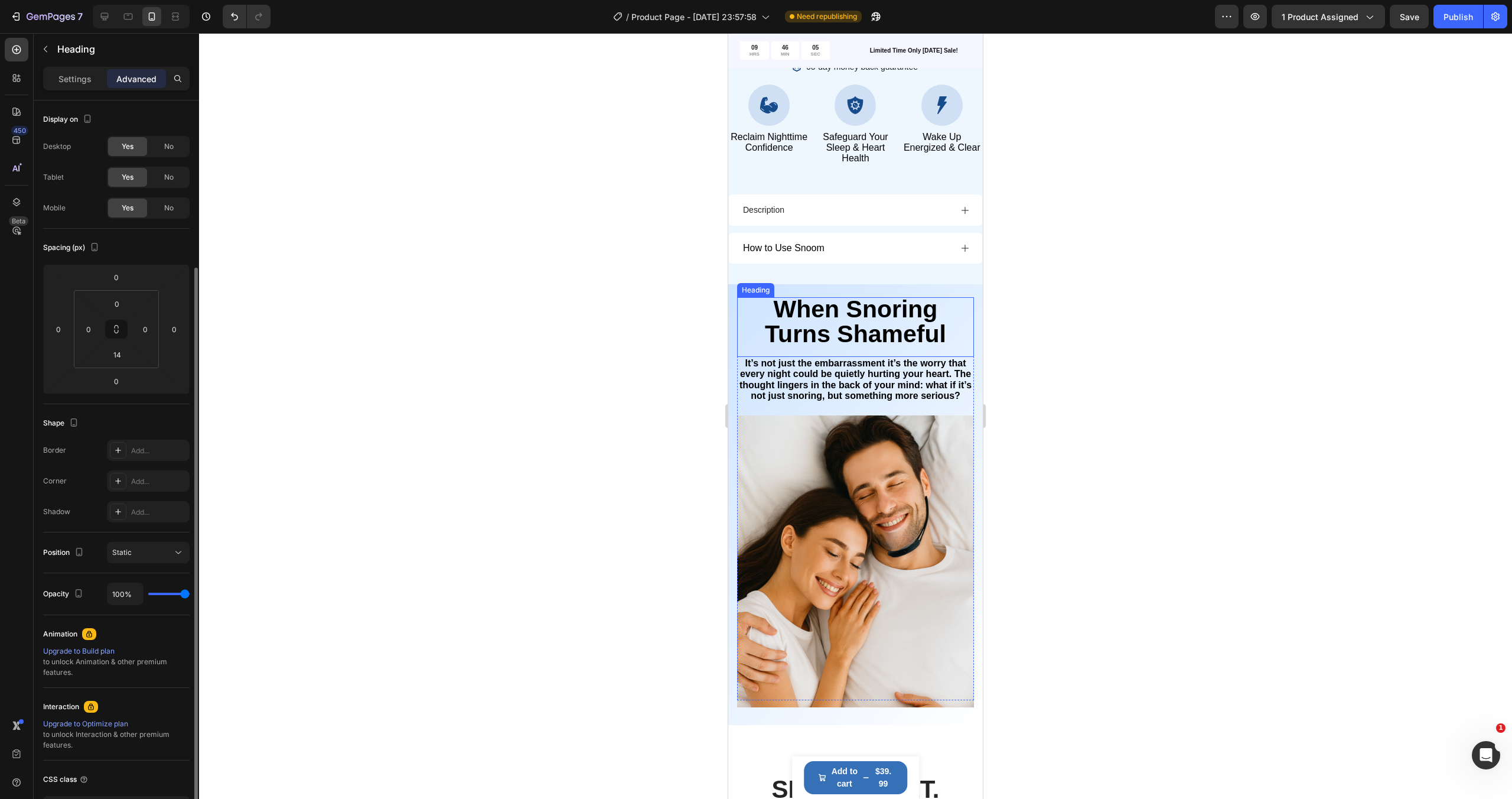
click at [843, 327] on span "When Snoring Turns Shameful" at bounding box center [855, 322] width 181 height 52
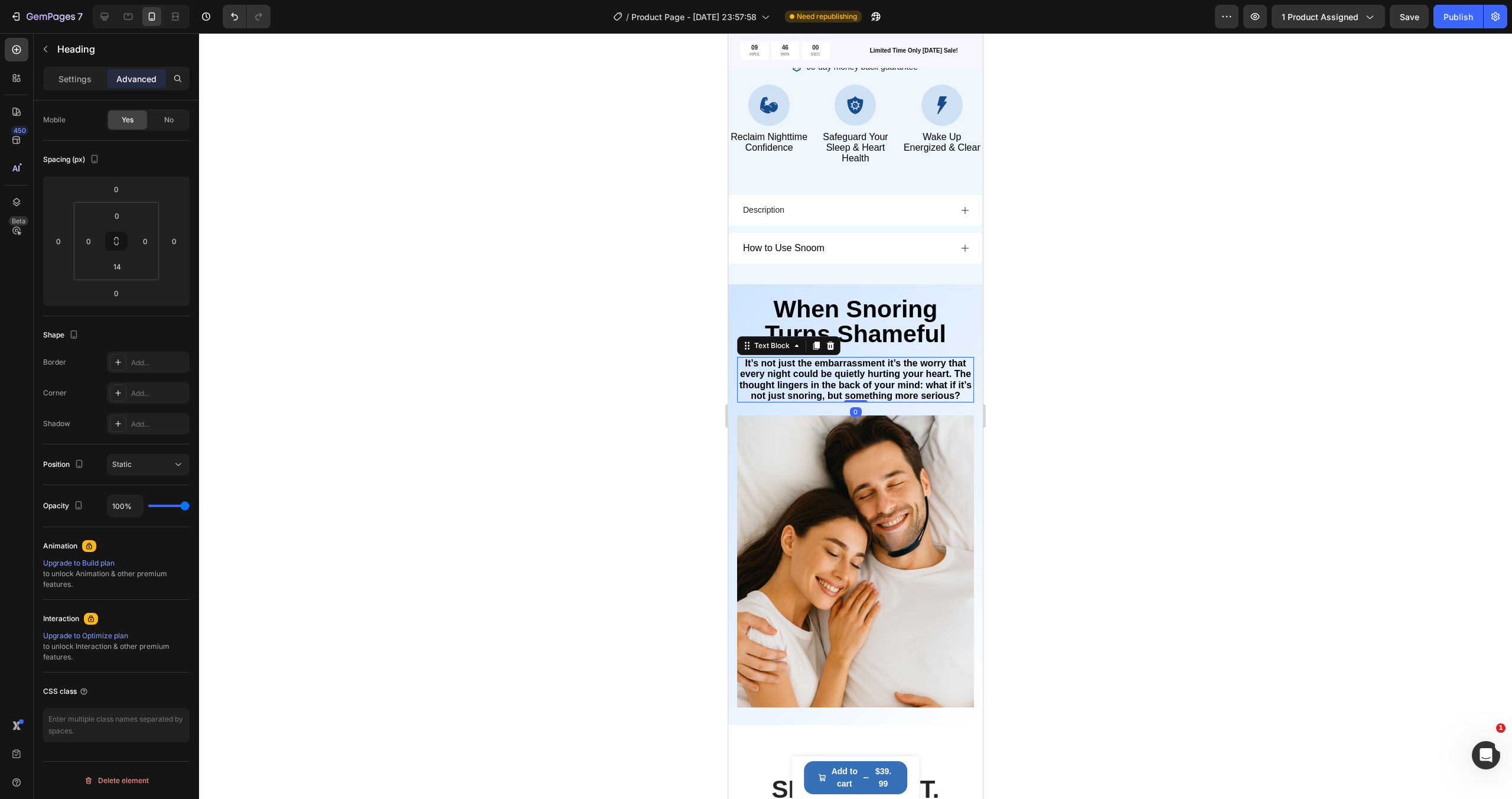
scroll to position [0, 0]
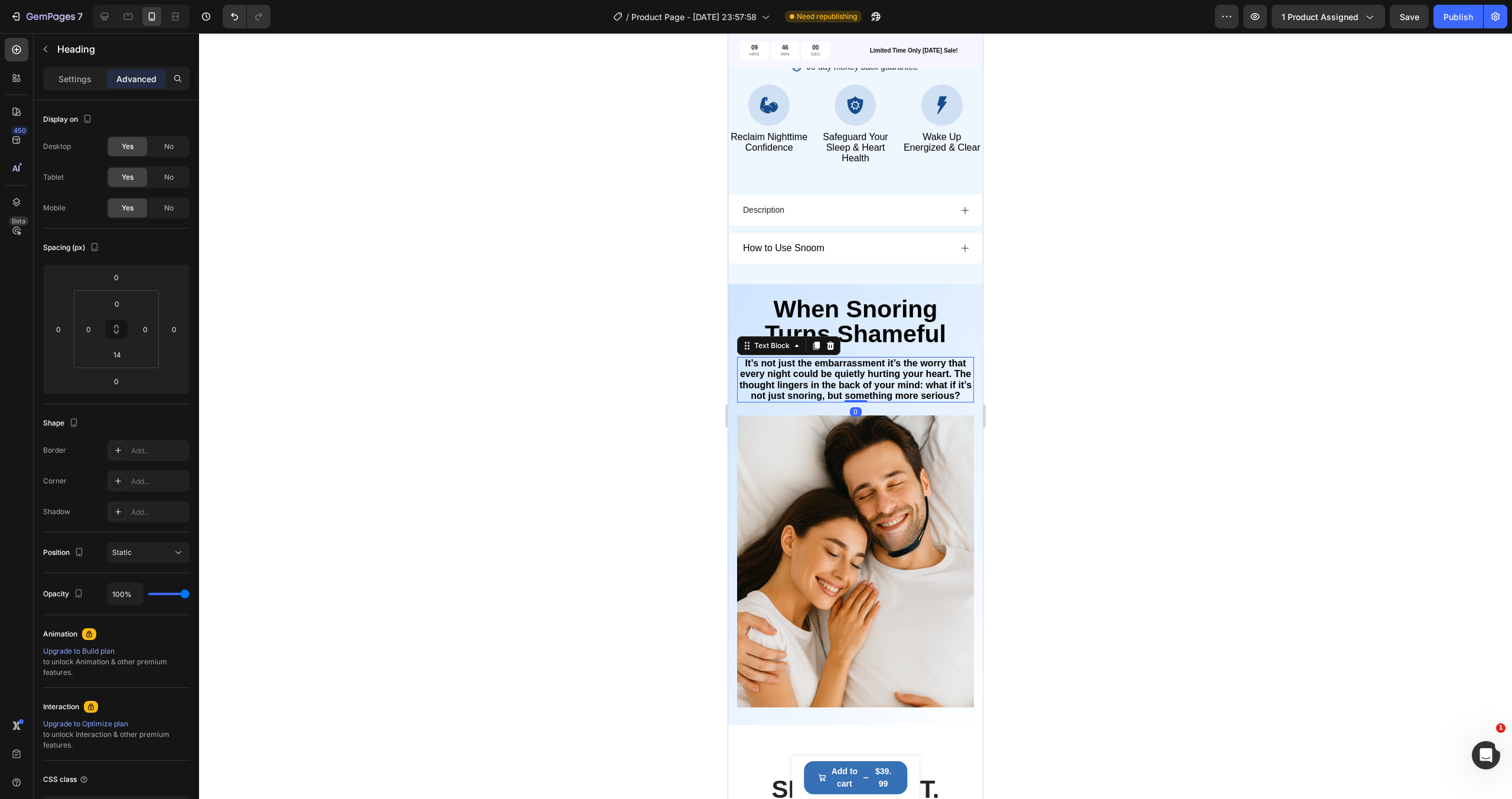
click at [886, 363] on strong "It’s not just the embarrassment it’s the worry that every night could be quietl…" at bounding box center [855, 379] width 232 height 42
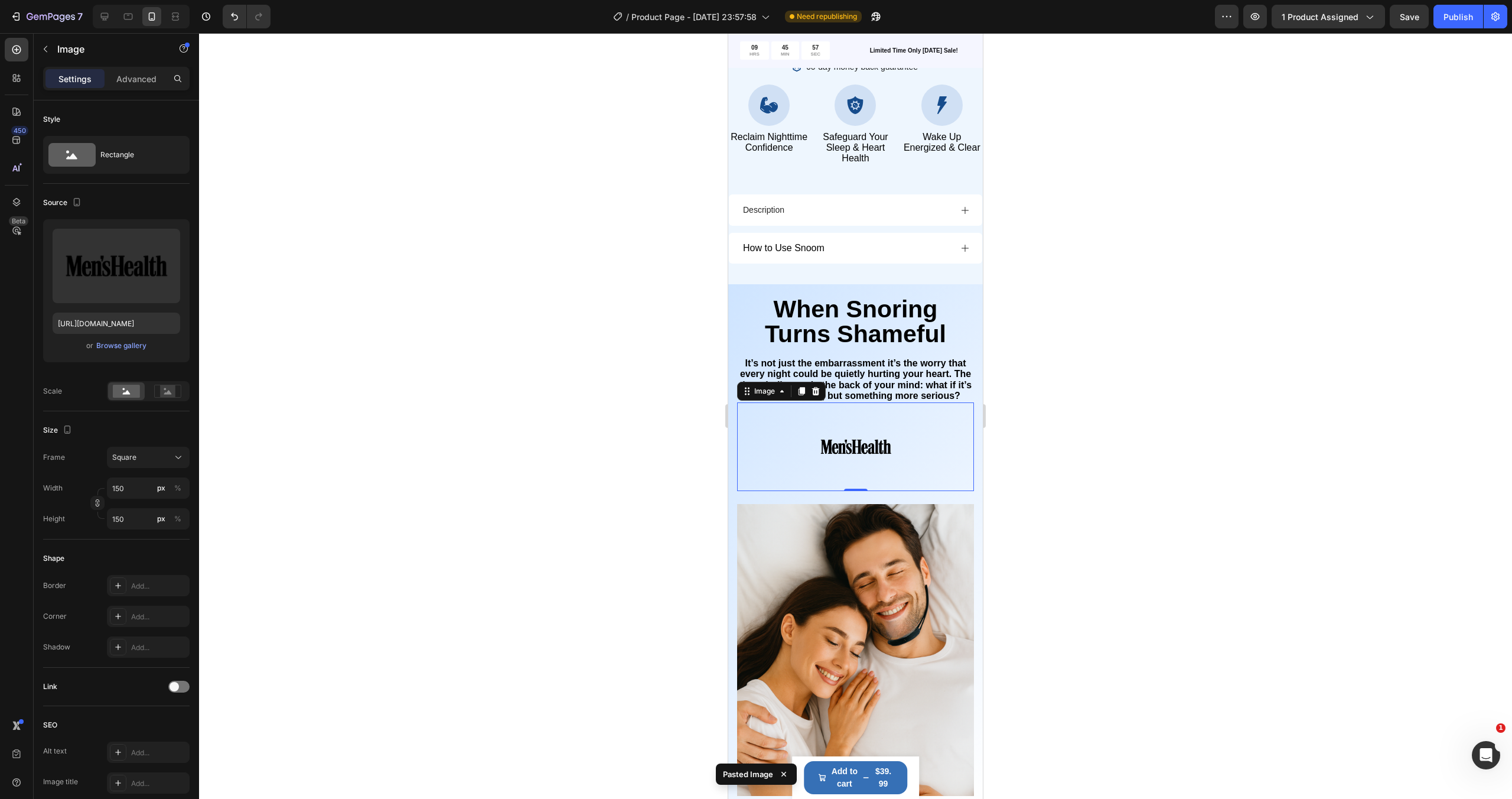
click at [884, 434] on img at bounding box center [856, 446] width 88 height 88
click at [1032, 402] on div at bounding box center [856, 416] width 1313 height 766
click at [939, 420] on div at bounding box center [855, 446] width 237 height 88
click at [816, 392] on icon at bounding box center [816, 391] width 8 height 8
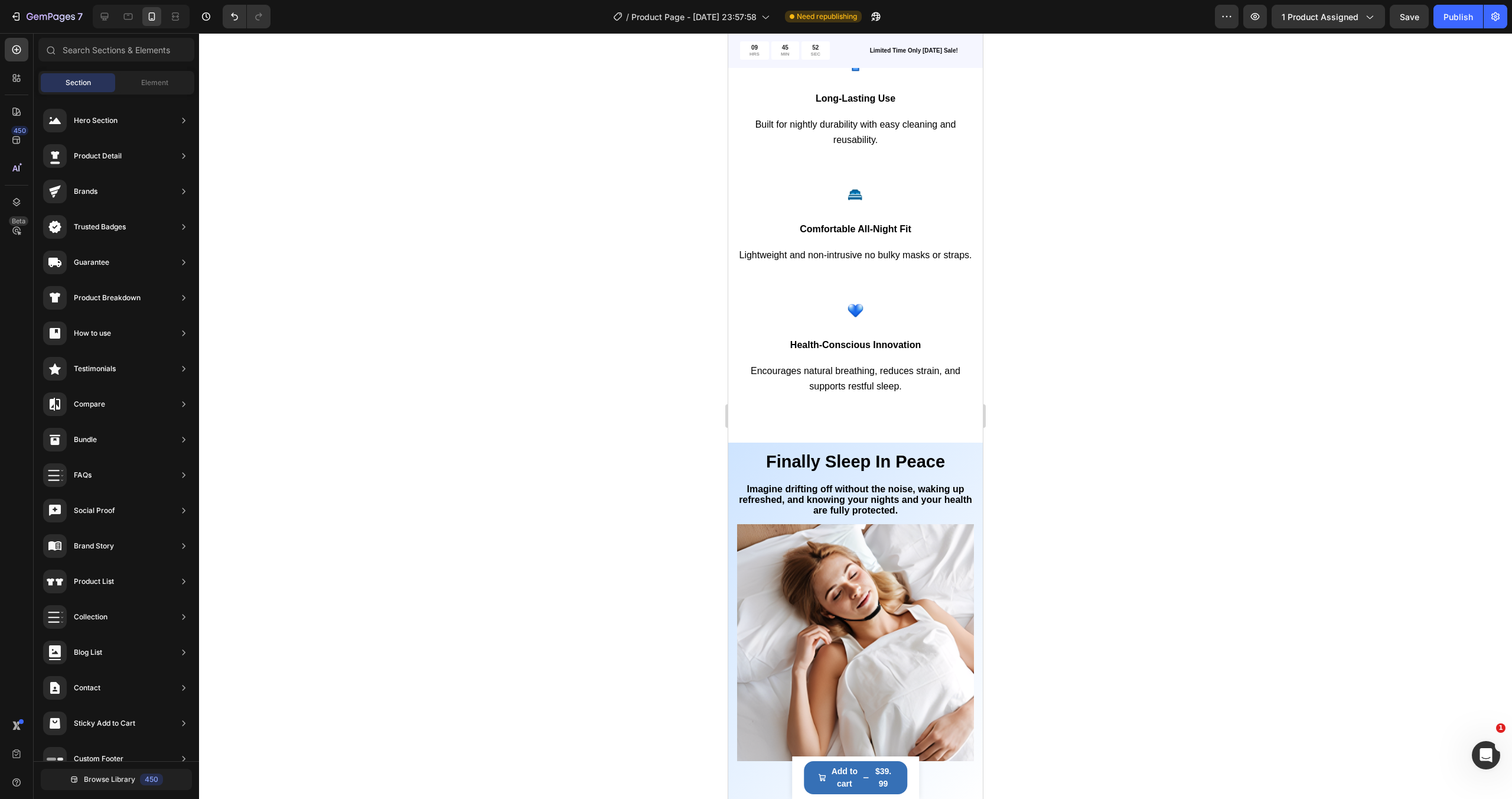
scroll to position [1954, 0]
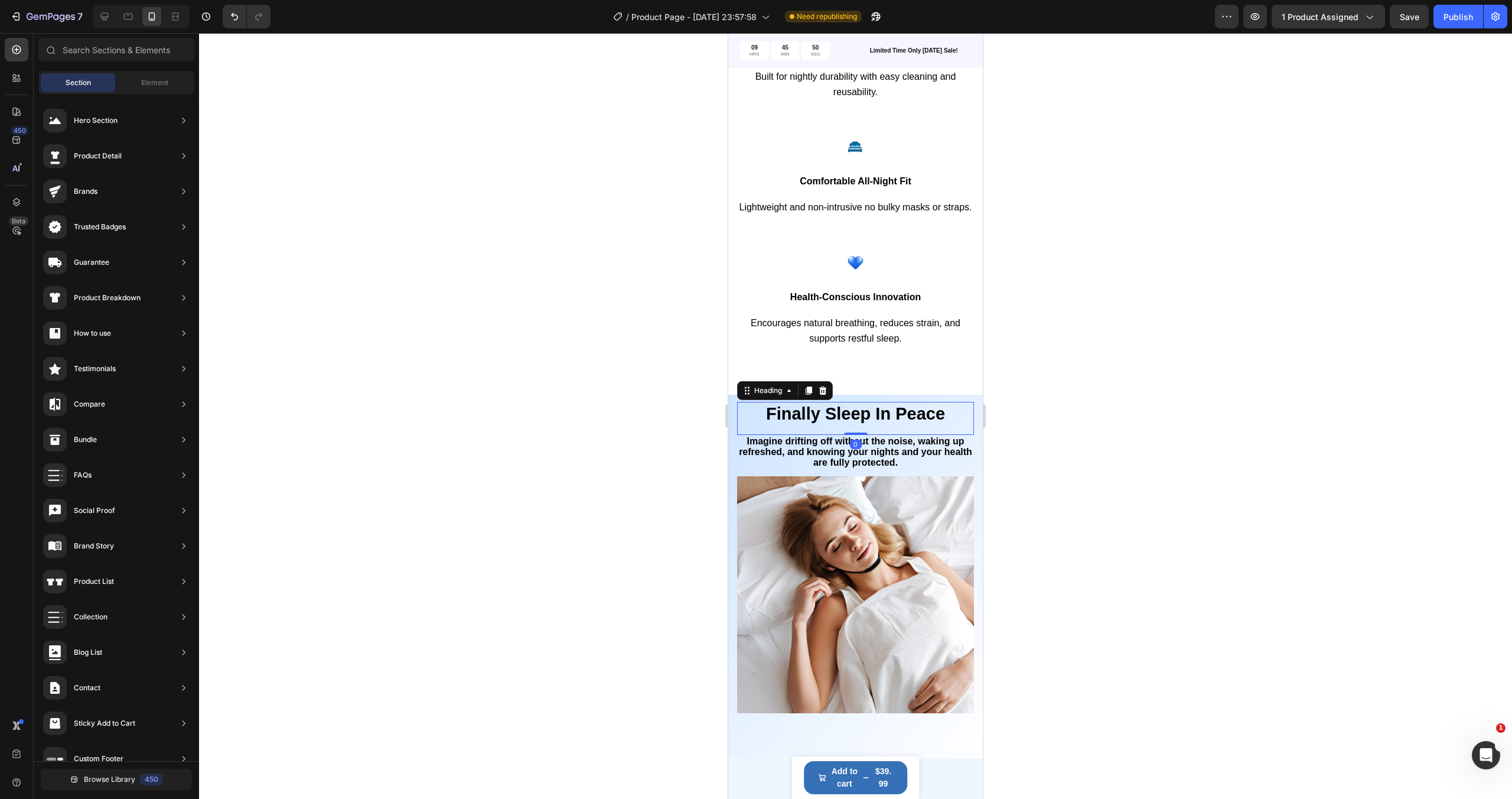
click at [866, 416] on span "Finally Sleep In Peace" at bounding box center [856, 413] width 179 height 19
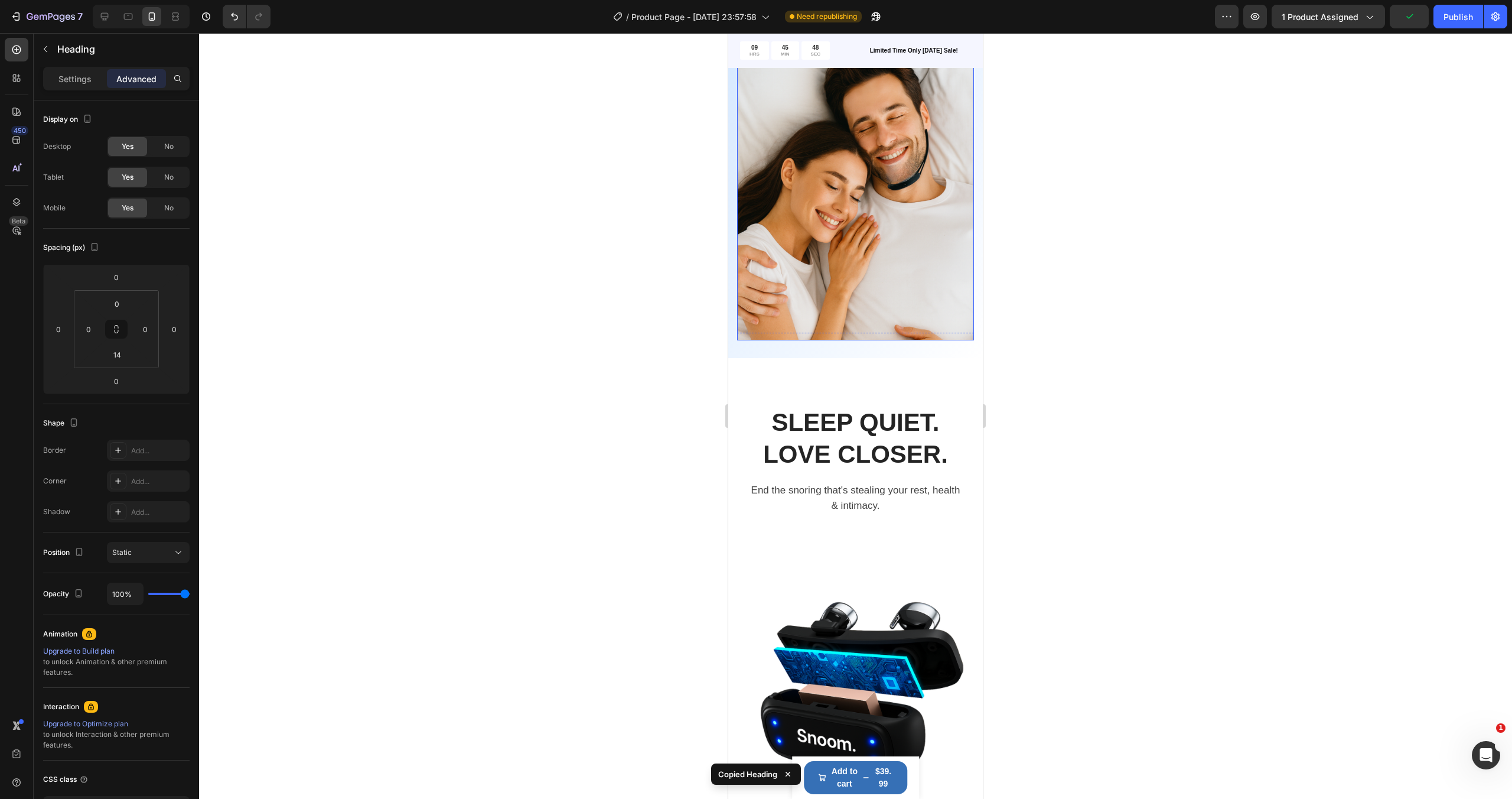
scroll to position [690, 0]
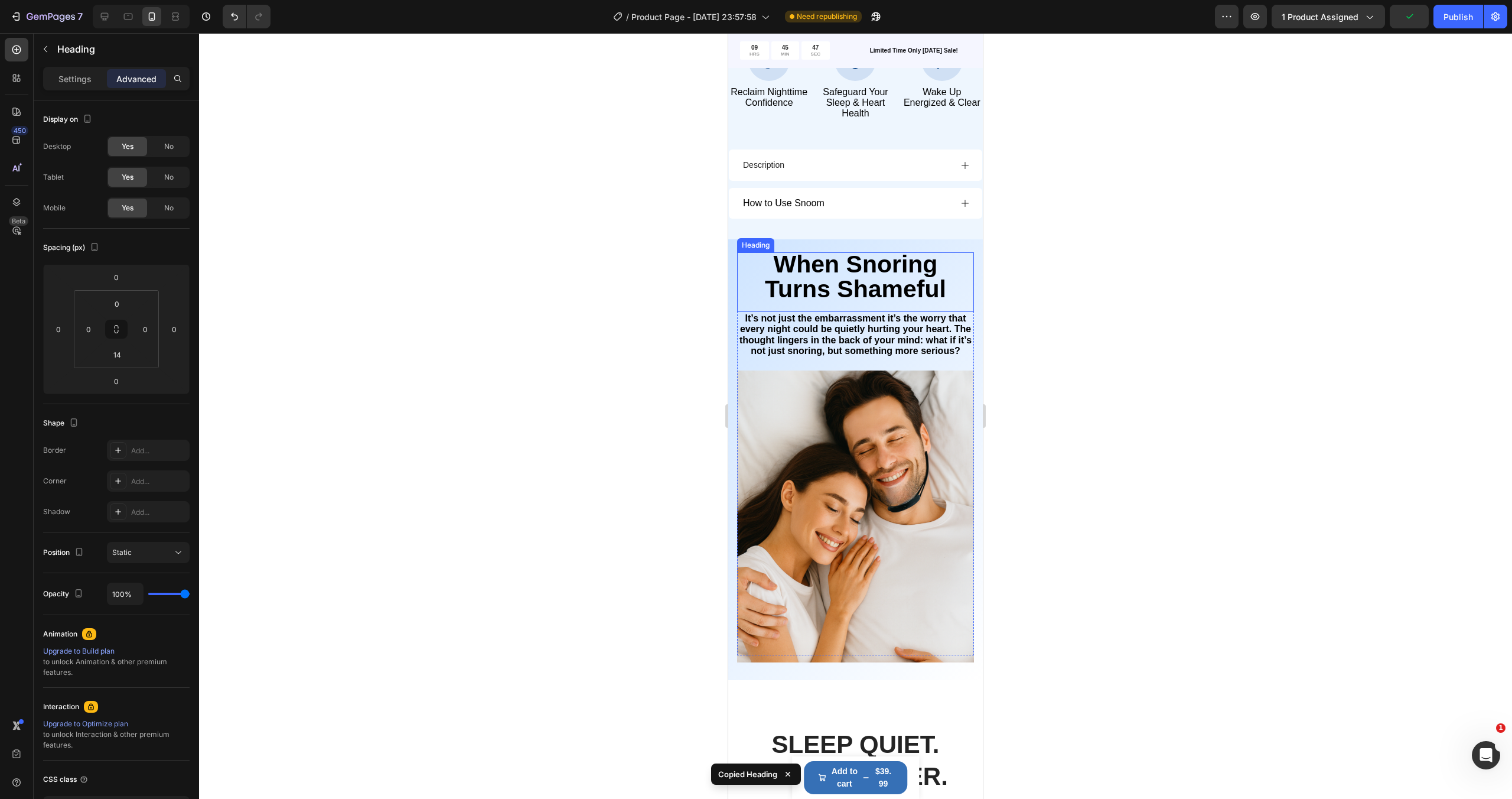
click at [849, 305] on div "When Snoring Turns Shameful Heading" at bounding box center [855, 282] width 237 height 60
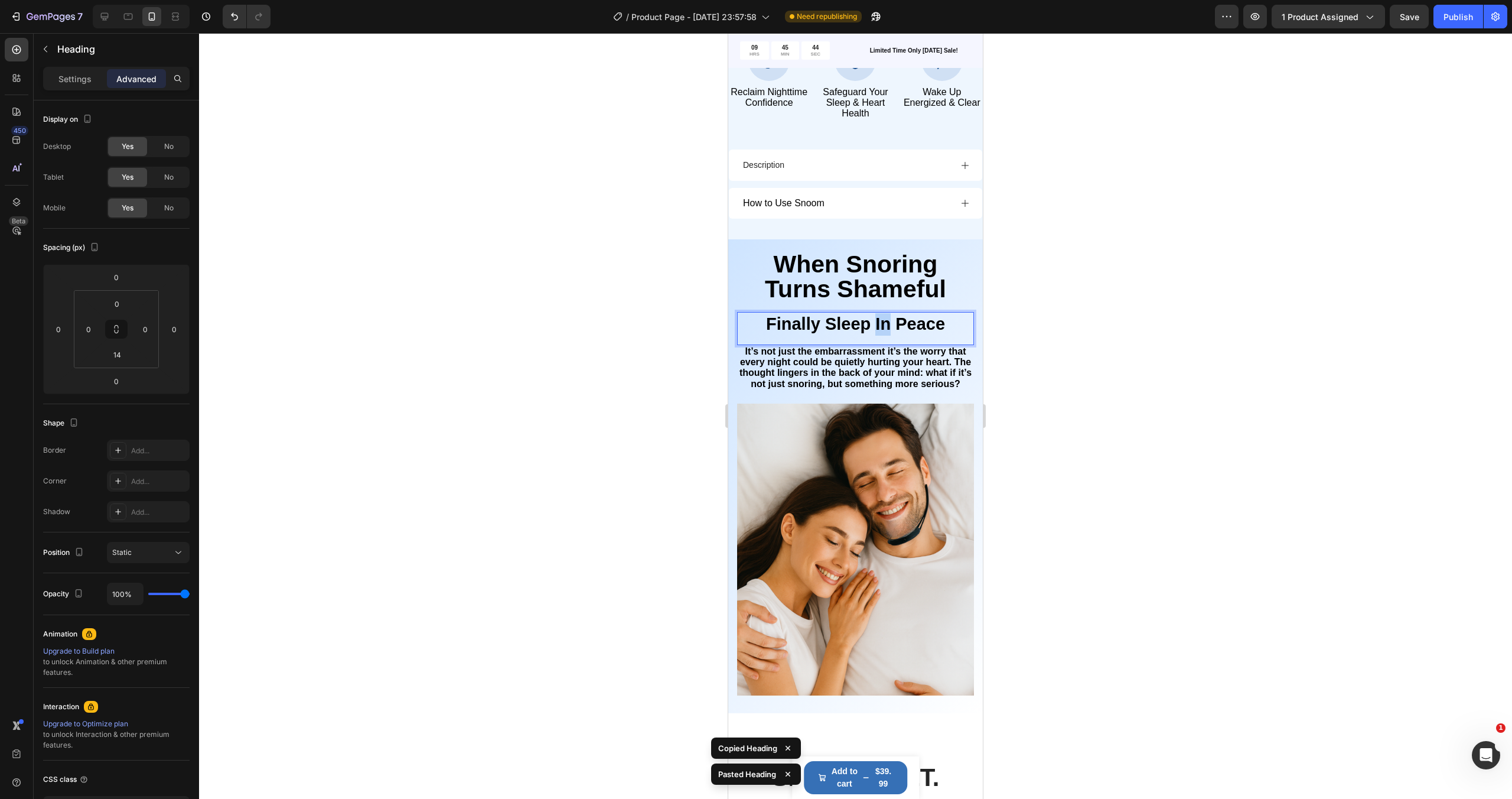
click at [877, 325] on span "Finally Sleep In Peace" at bounding box center [856, 323] width 179 height 19
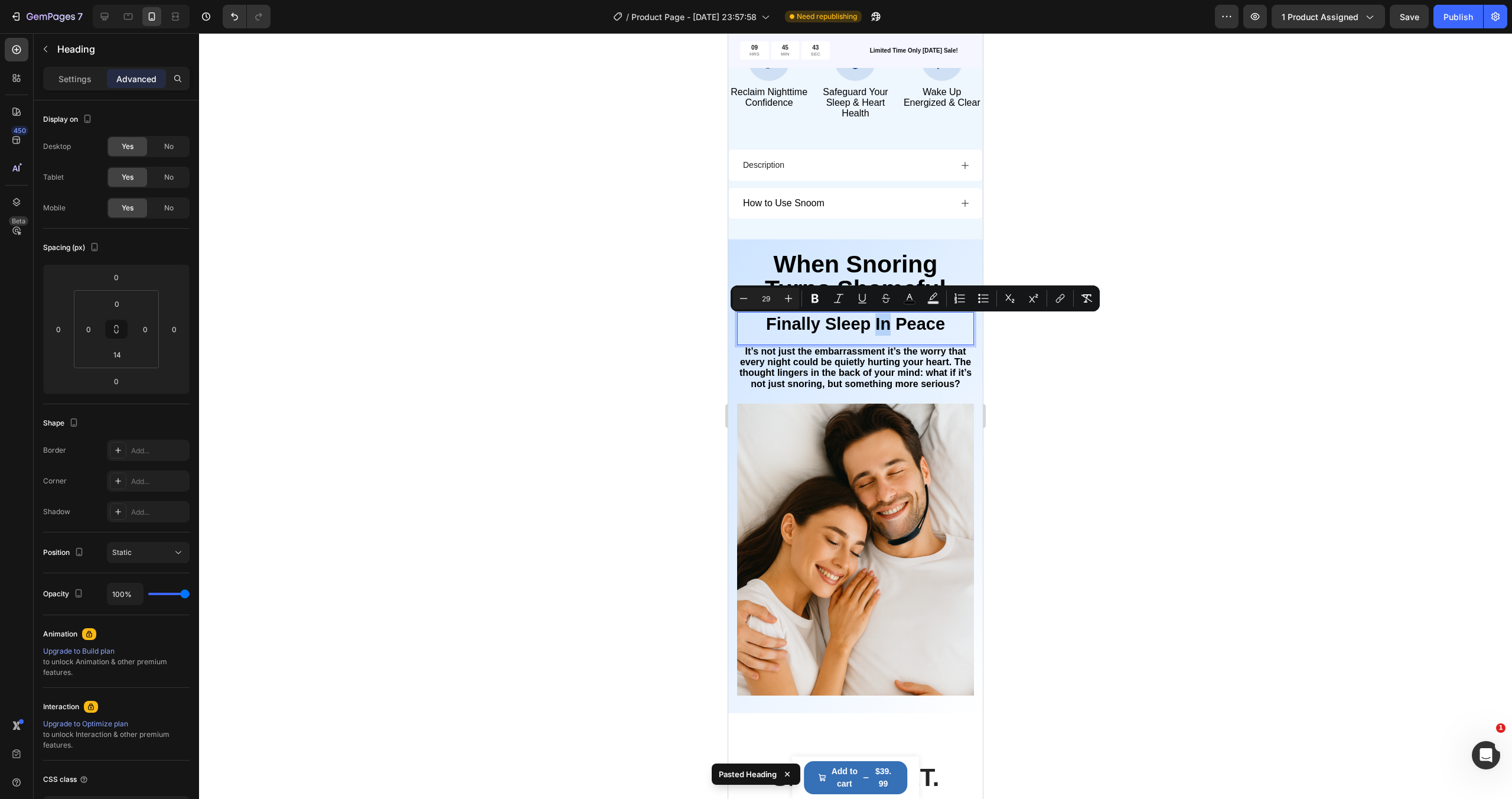
click at [890, 329] on span "Finally Sleep In Peace" at bounding box center [856, 323] width 179 height 19
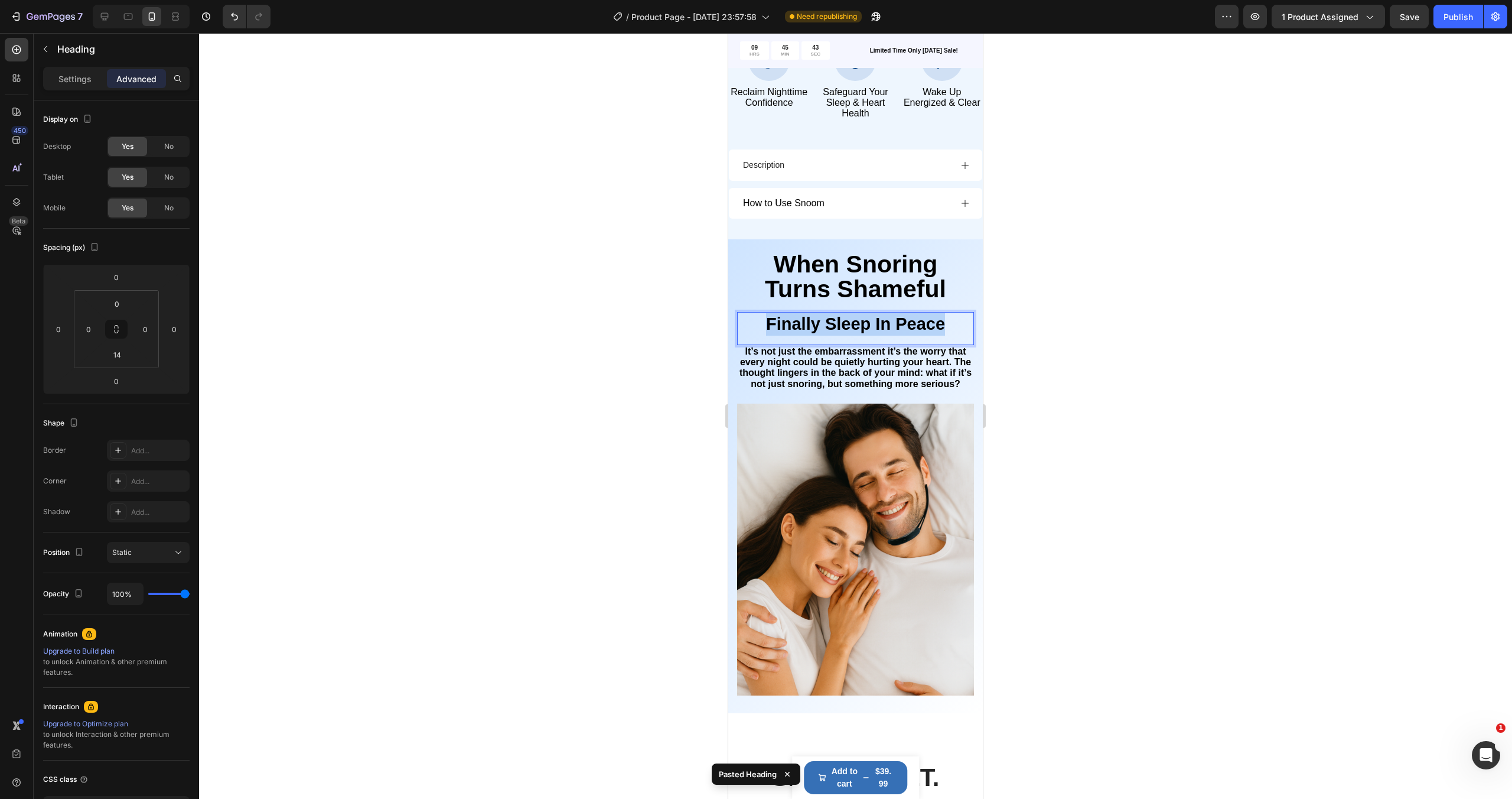
click at [890, 329] on span "Finally Sleep In Peace" at bounding box center [856, 323] width 179 height 19
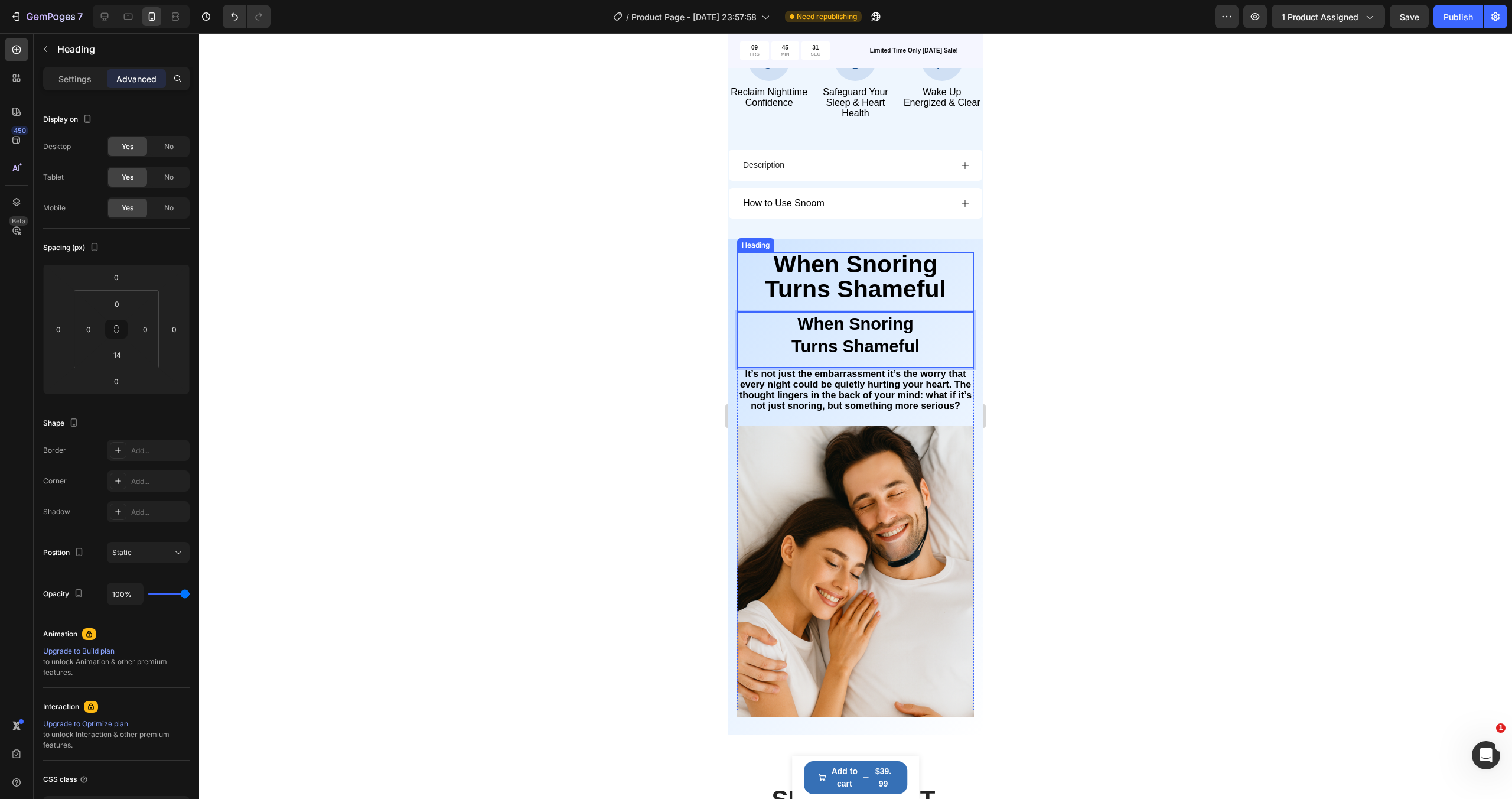
click at [933, 275] on span "When Snoring Turns Shameful" at bounding box center [855, 277] width 181 height 52
click at [827, 244] on icon at bounding box center [823, 241] width 10 height 10
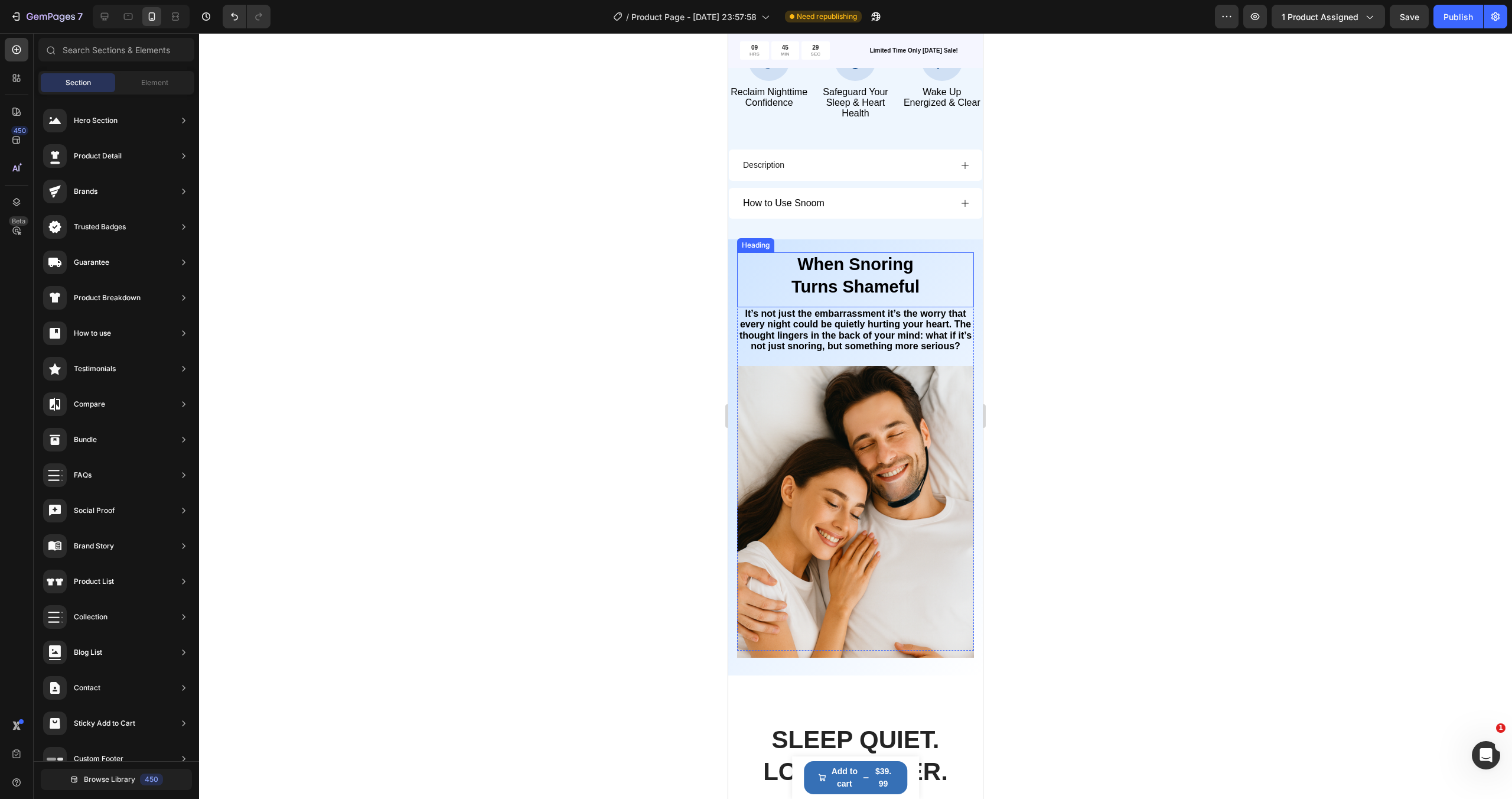
click at [896, 286] on span "Turns Shameful" at bounding box center [856, 286] width 128 height 19
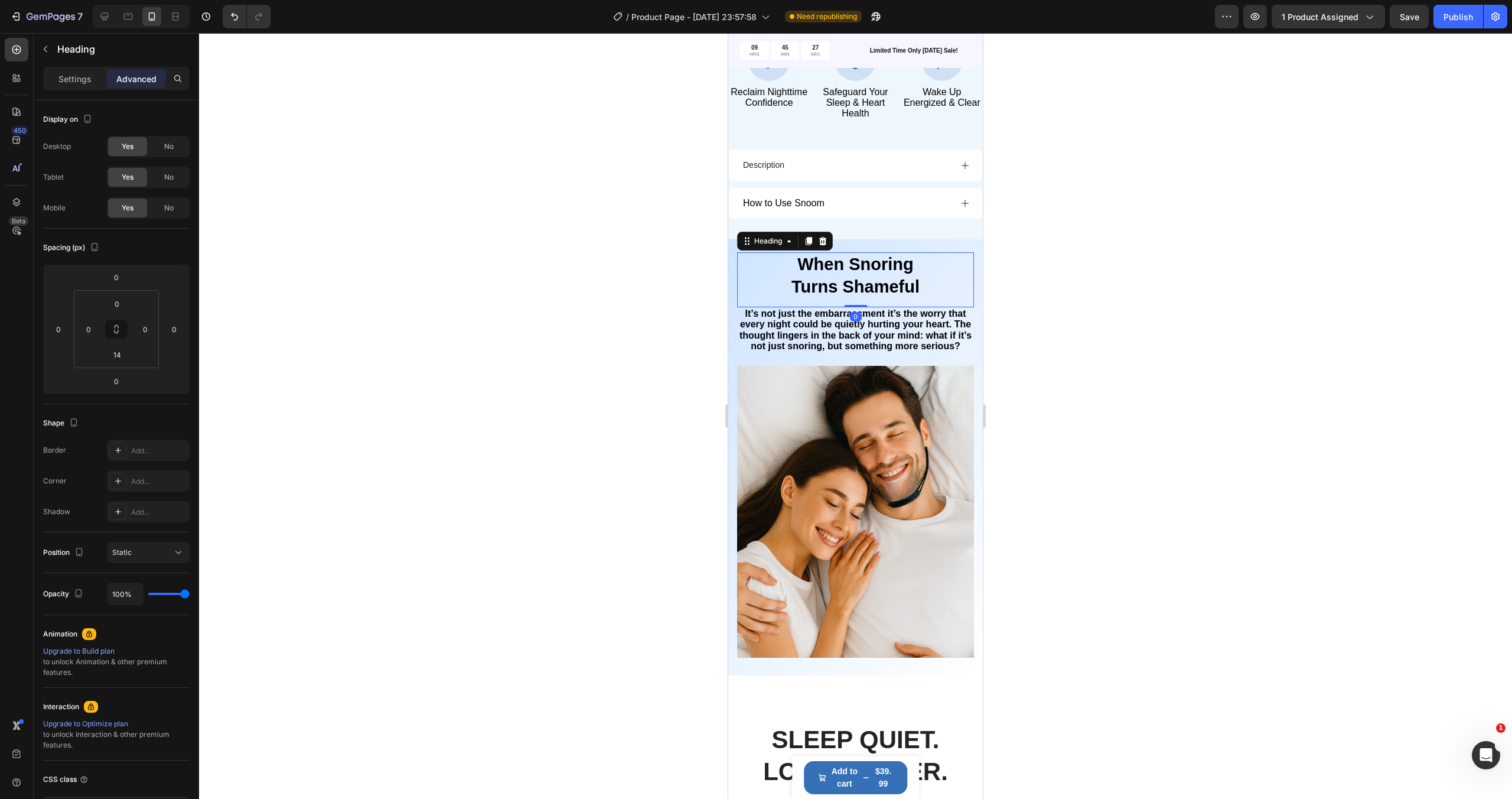
click at [1022, 357] on div at bounding box center [856, 416] width 1313 height 766
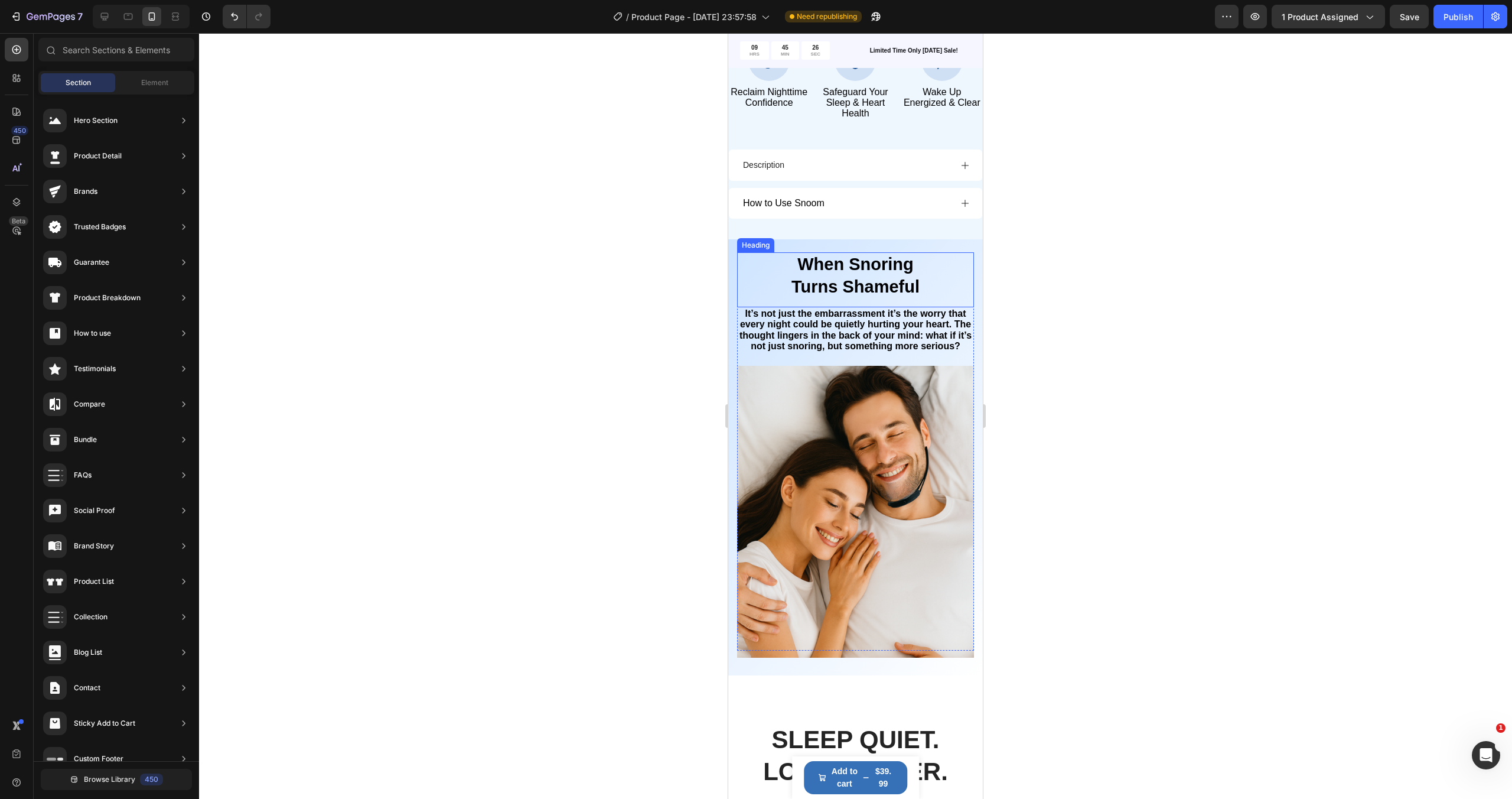
click at [795, 285] on span "Turns Shameful" at bounding box center [856, 286] width 128 height 19
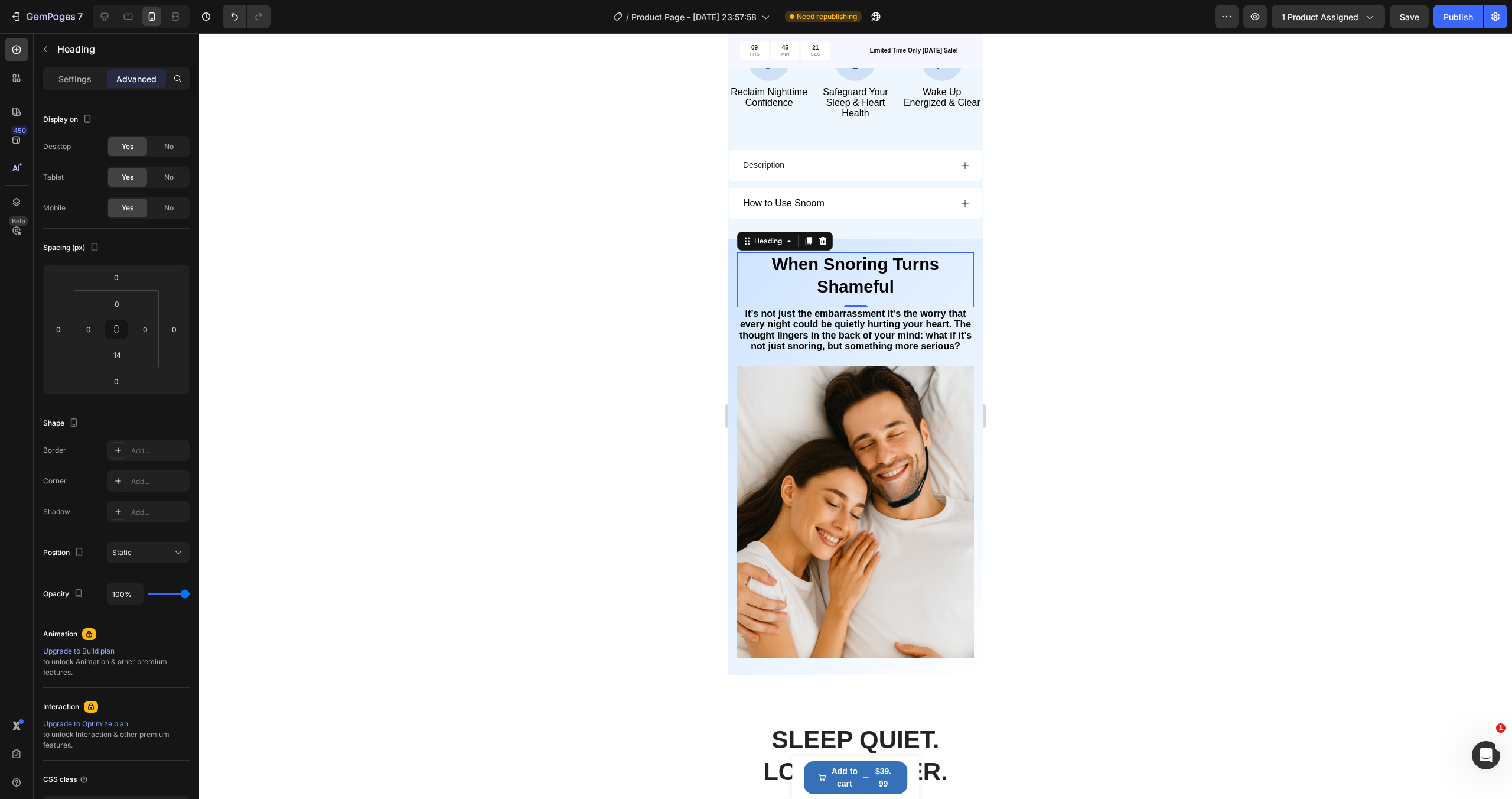
click at [1078, 301] on div at bounding box center [856, 416] width 1313 height 766
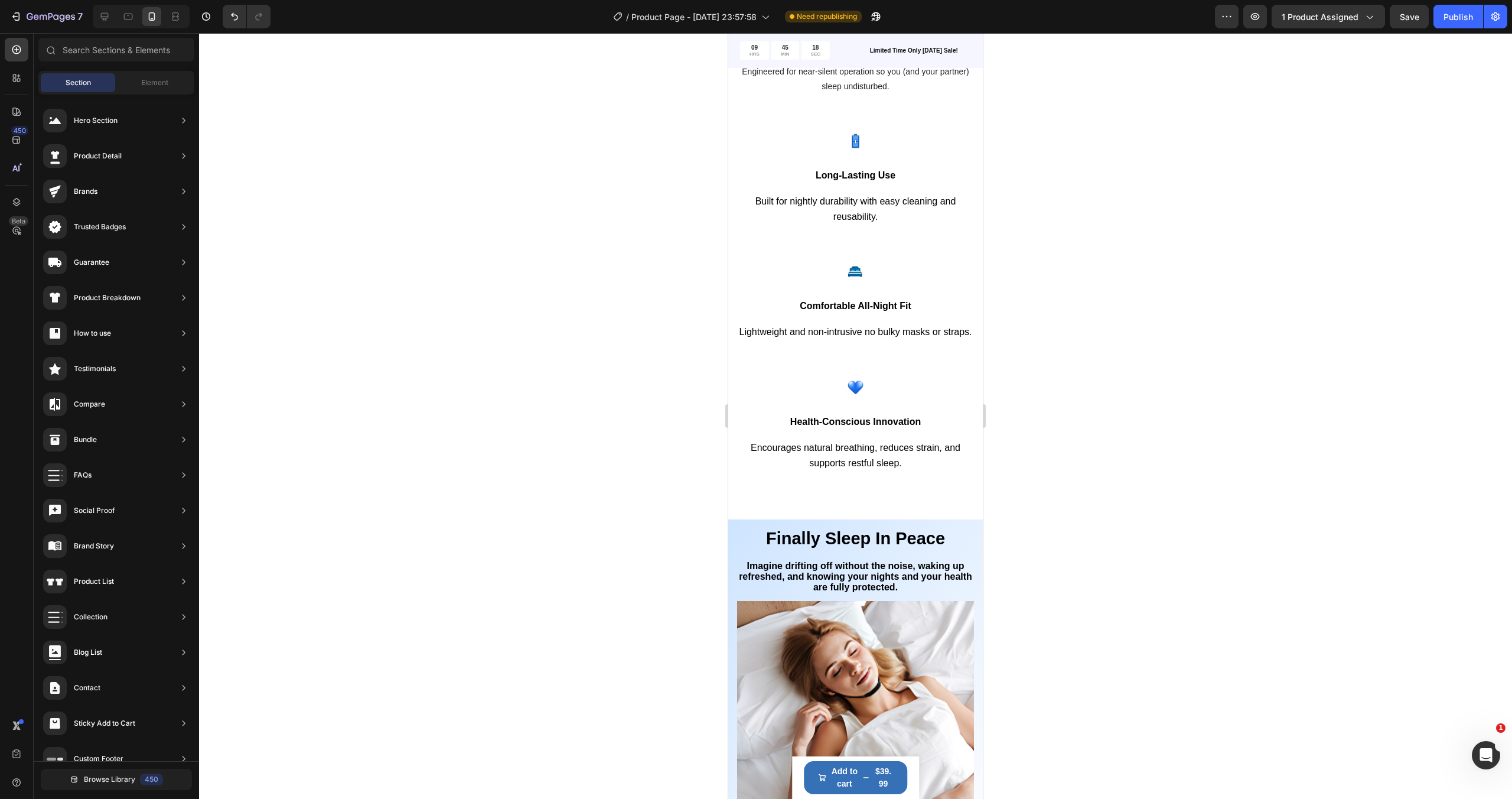
scroll to position [2010, 0]
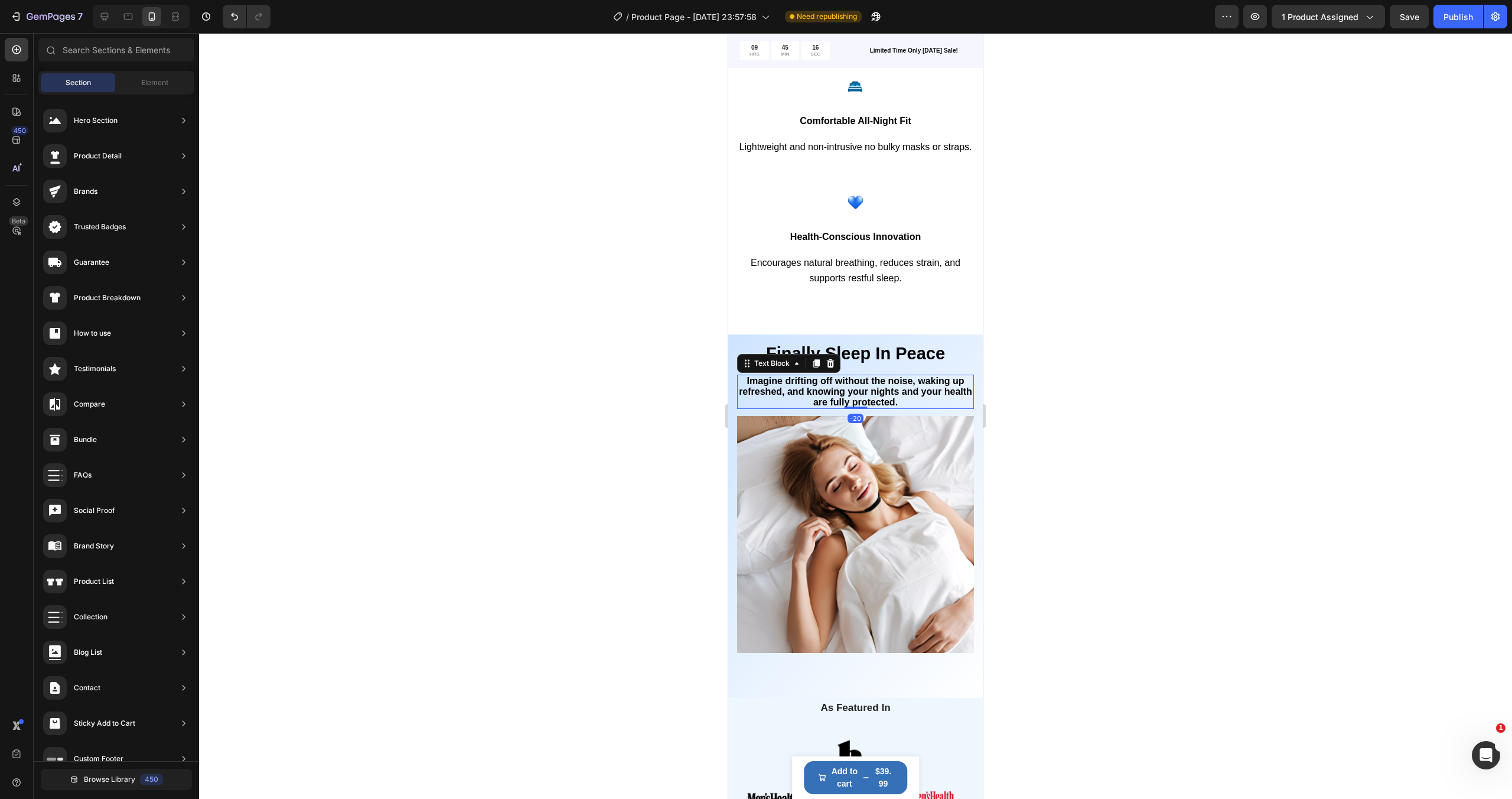
click at [879, 383] on strong "Imagine drifting off without the noise, waking up refreshed, and knowing your n…" at bounding box center [855, 391] width 233 height 31
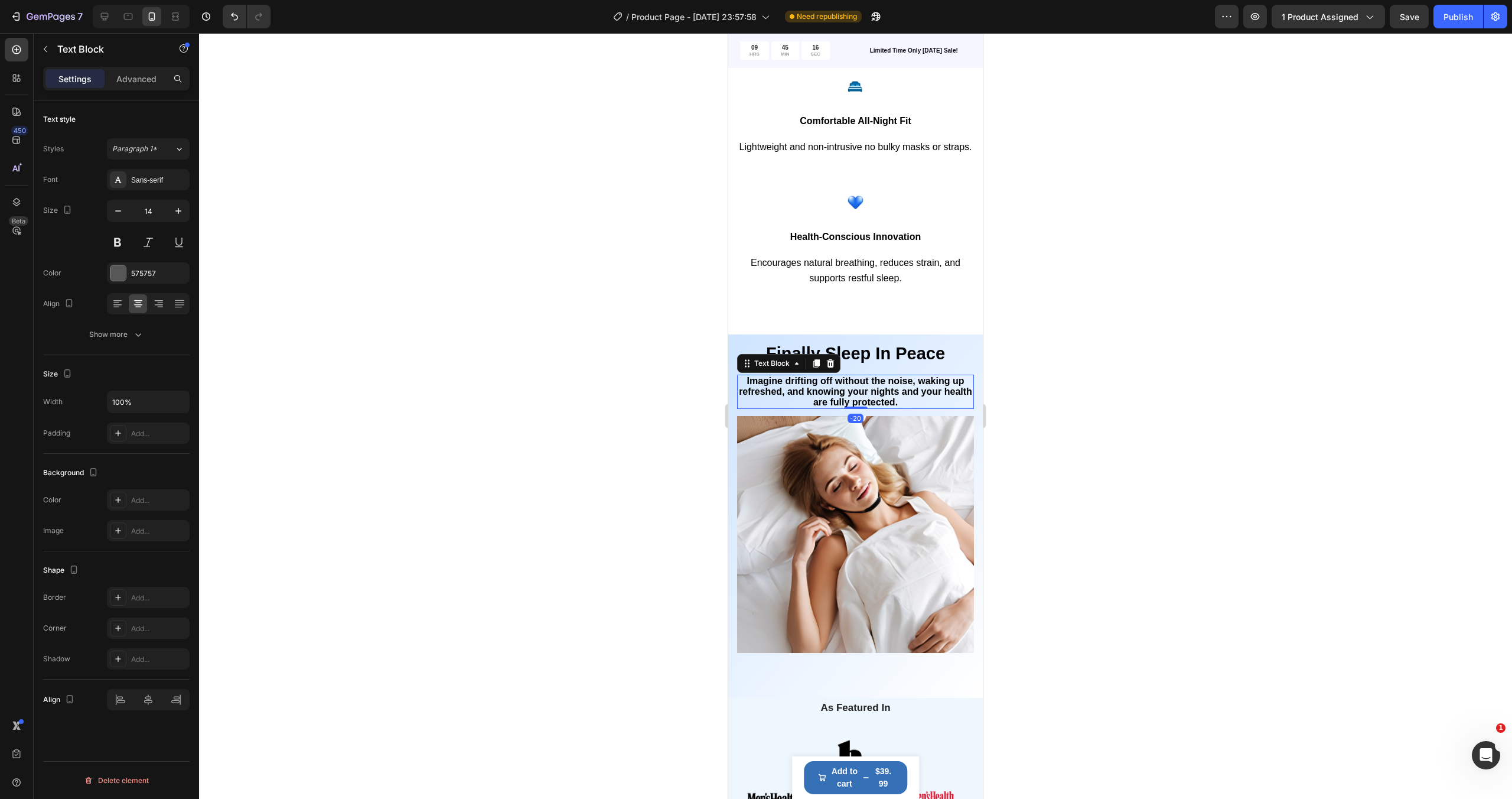
click at [879, 383] on strong "Imagine drifting off without the noise, waking up refreshed, and knowing your n…" at bounding box center [855, 391] width 233 height 31
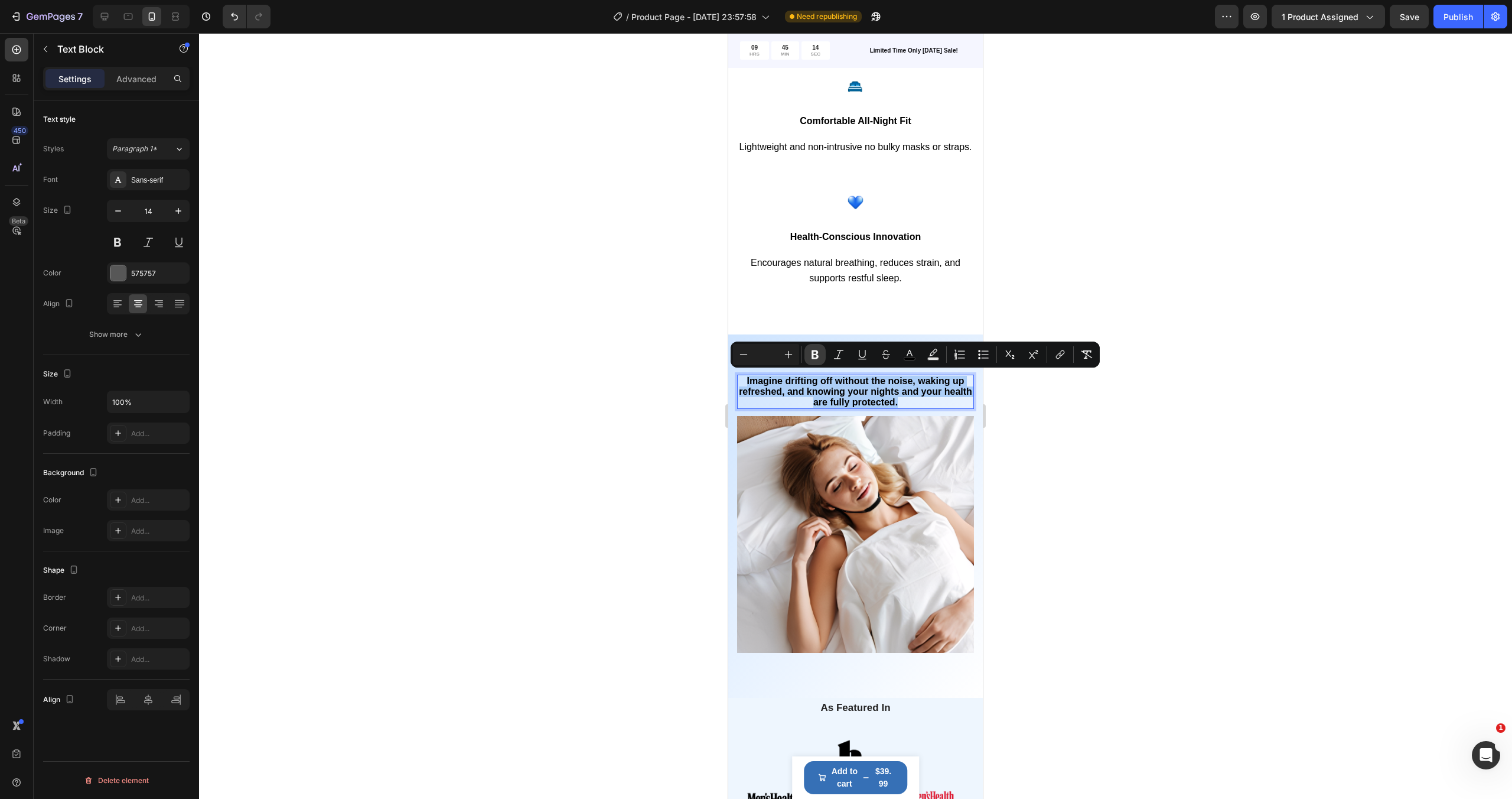
click at [813, 354] on icon "Editor contextual toolbar" at bounding box center [815, 354] width 7 height 9
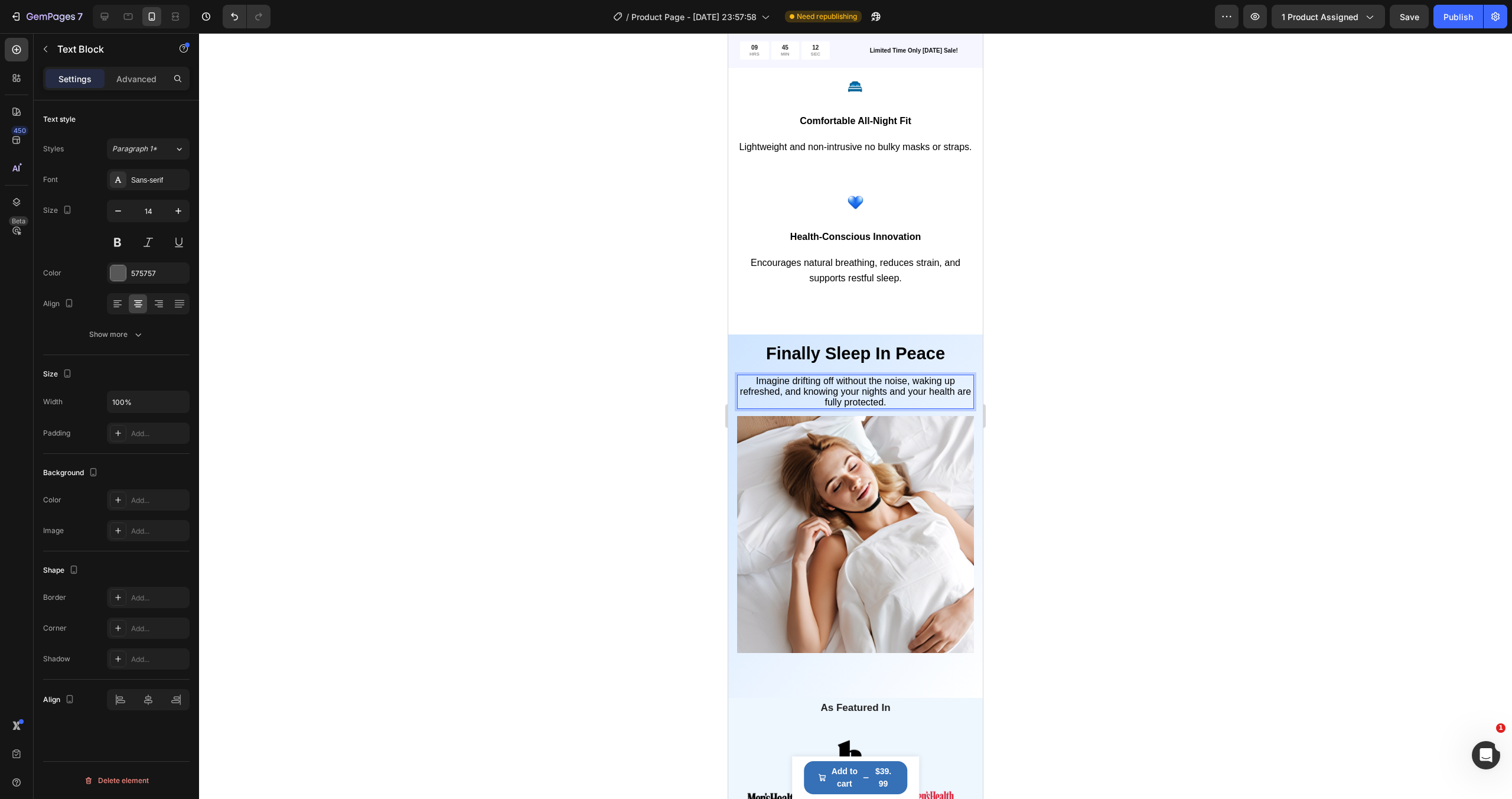
click at [1109, 391] on div at bounding box center [856, 416] width 1313 height 766
click at [905, 393] on span "Imagine drifting off without the noise, waking up refreshed, and knowing your n…" at bounding box center [855, 391] width 231 height 31
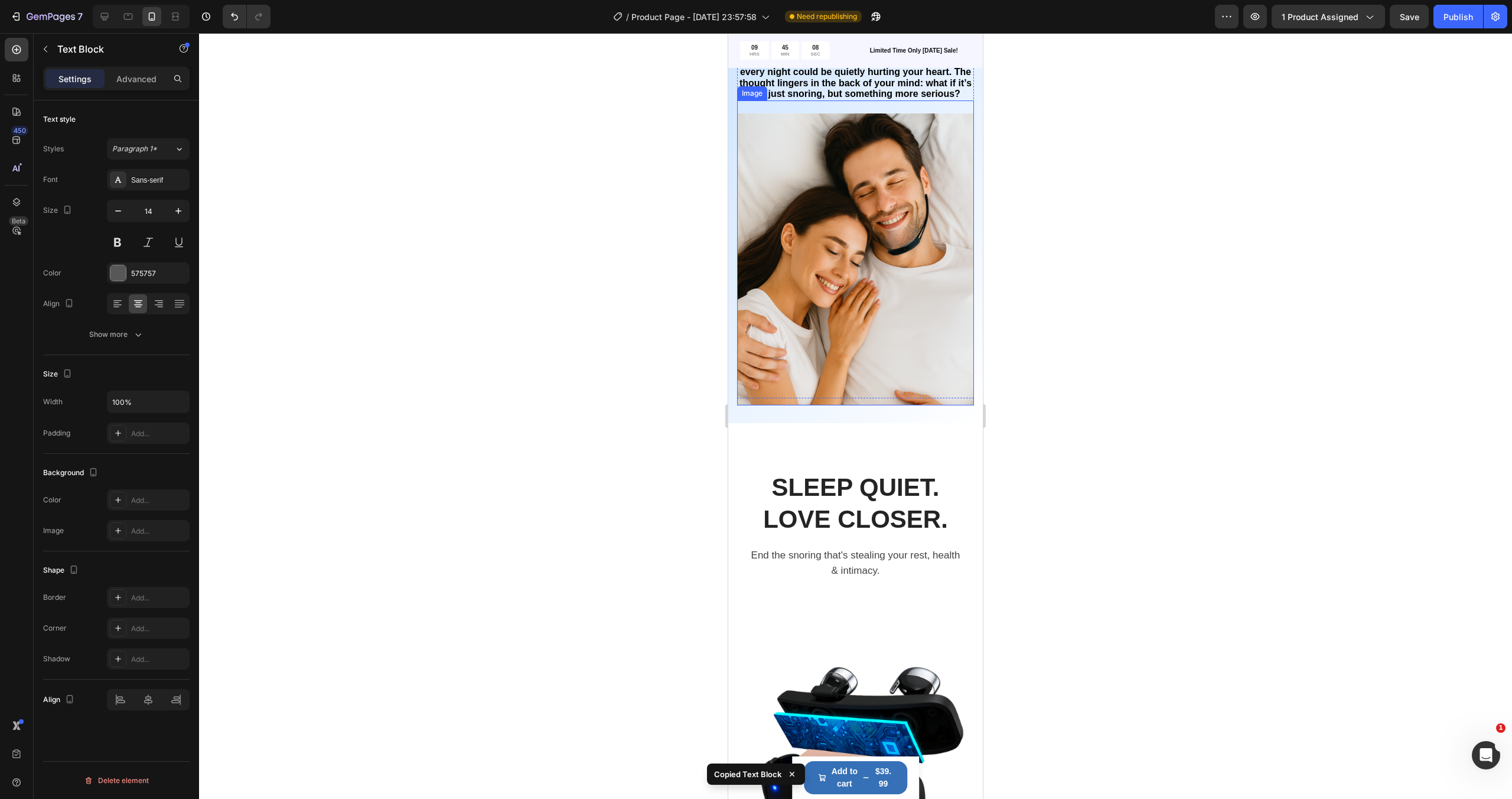
scroll to position [667, 0]
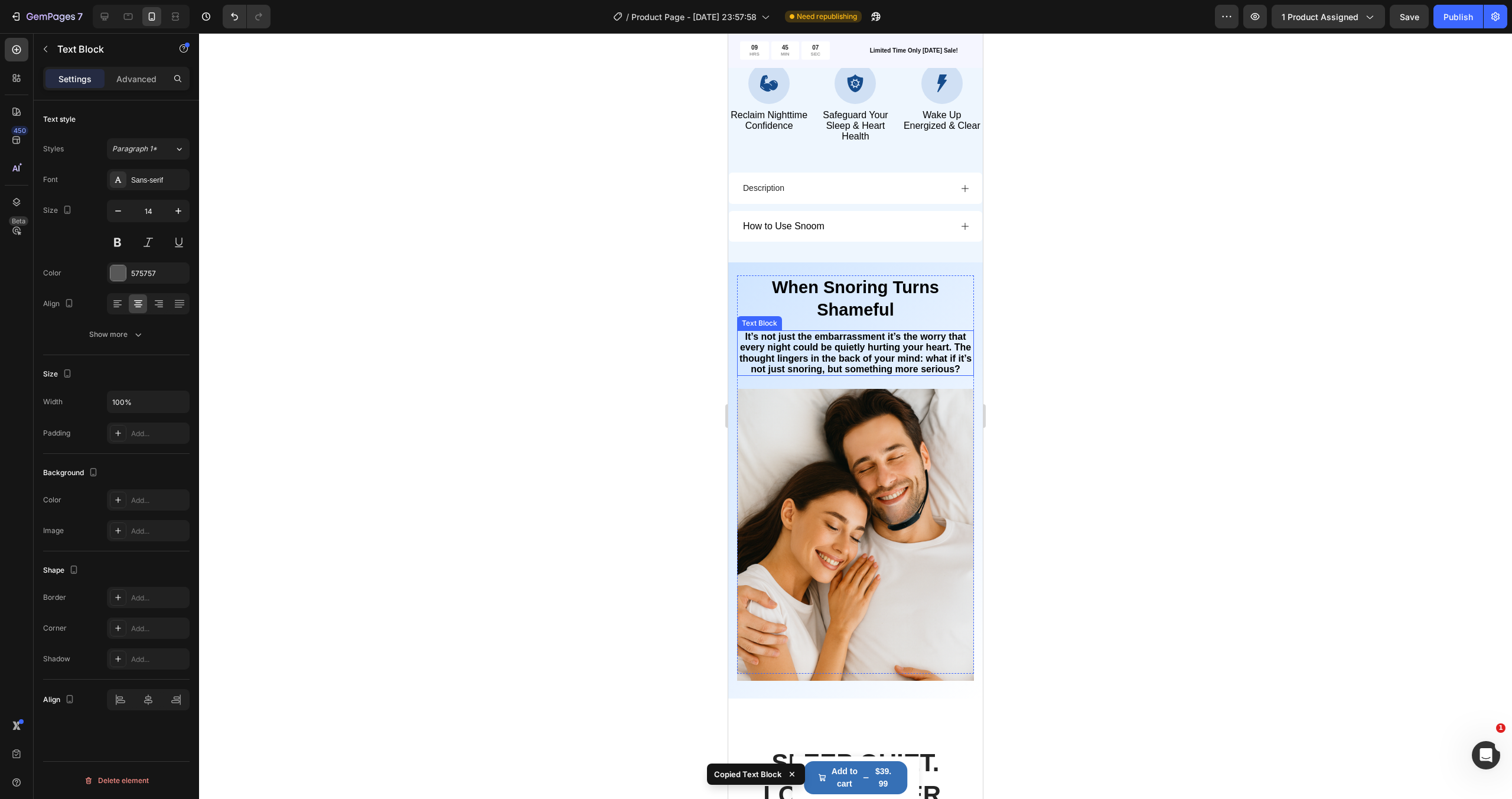
click at [866, 351] on strong "It’s not just the embarrassment it’s the worry that every night could be quietl…" at bounding box center [855, 353] width 232 height 42
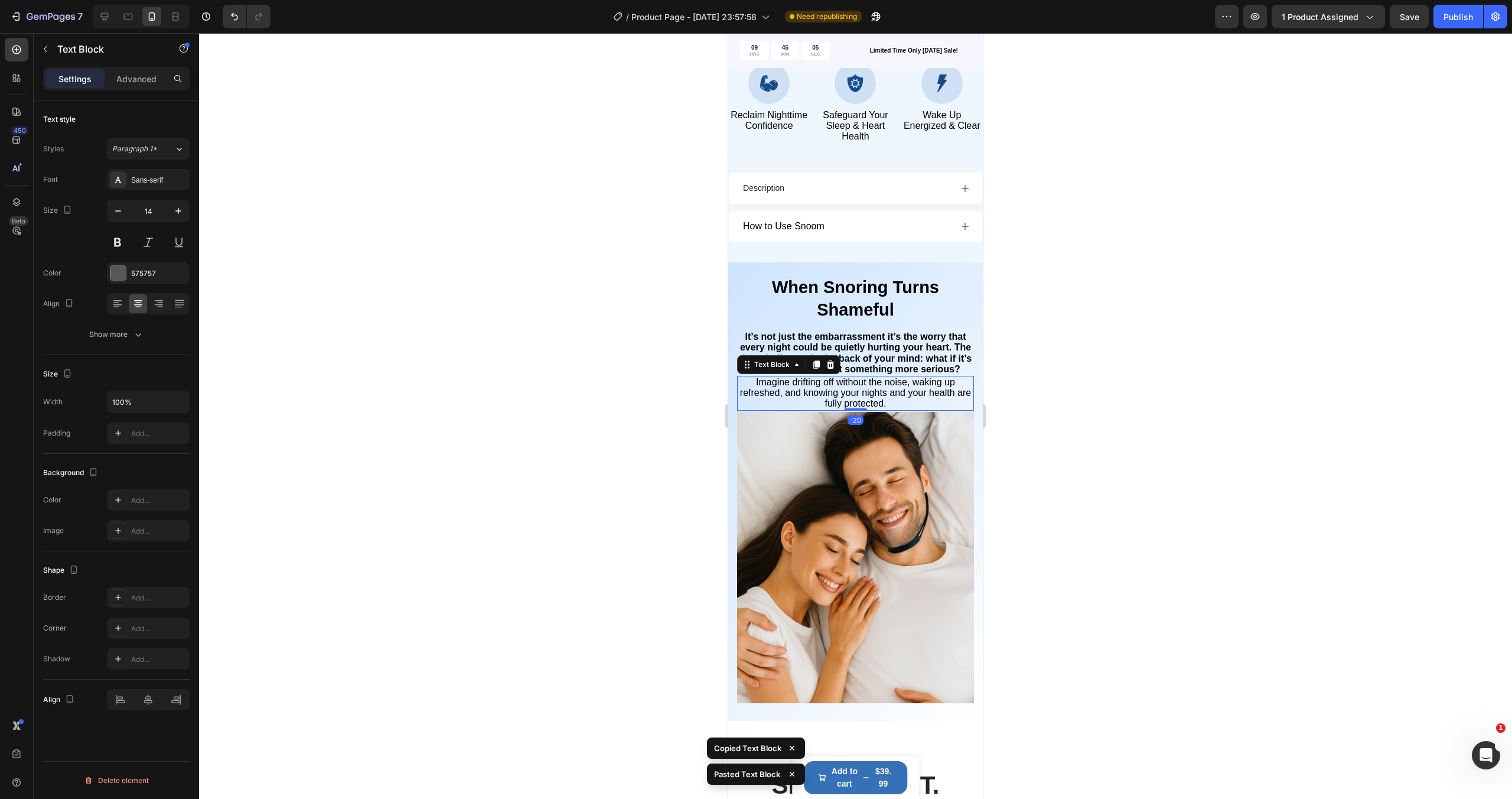
click at [871, 391] on span "Imagine drifting off without the noise, waking up refreshed, and knowing your n…" at bounding box center [855, 393] width 231 height 31
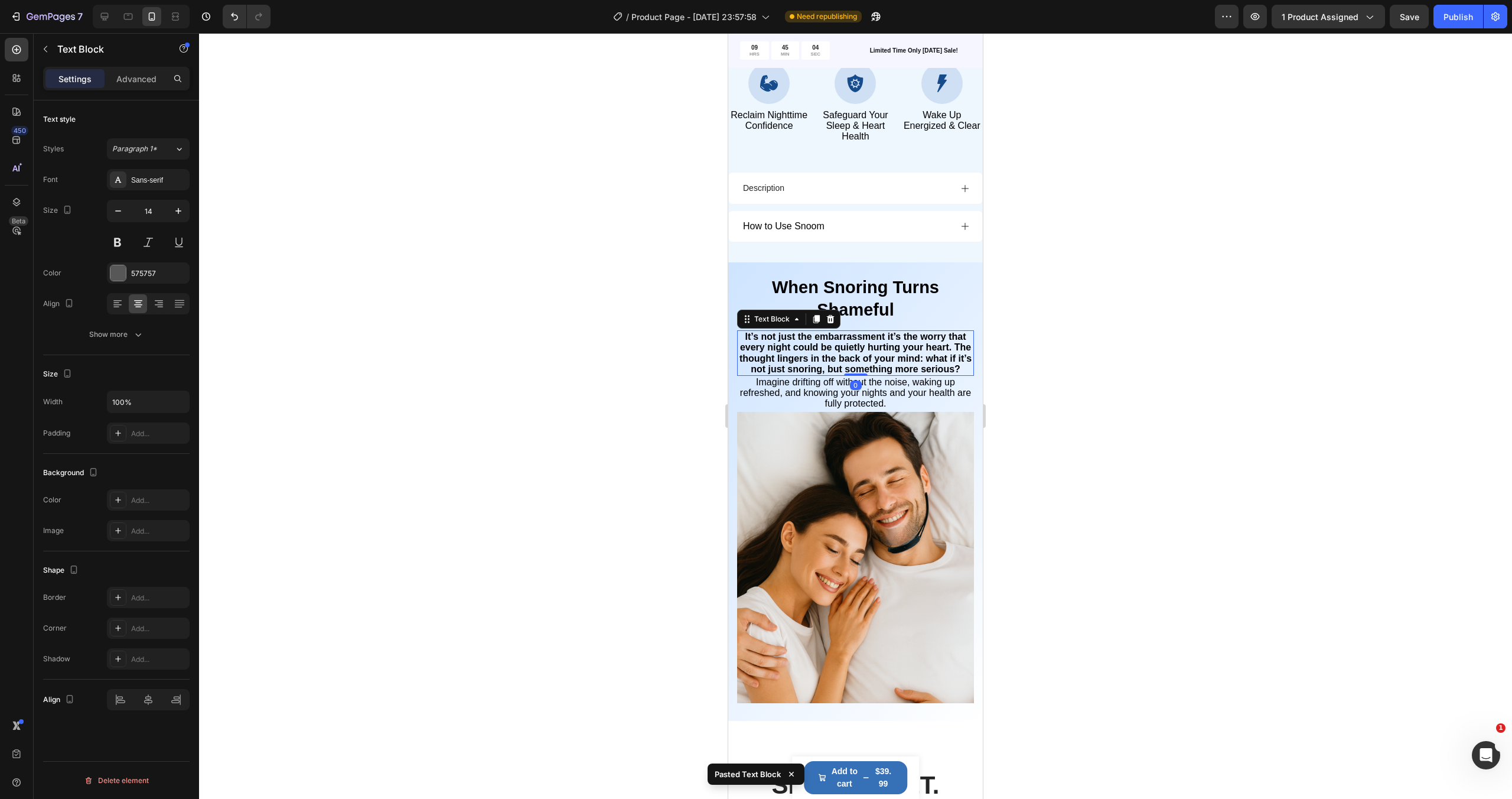
click at [862, 356] on strong "It’s not just the embarrassment it’s the worry that every night could be quietl…" at bounding box center [855, 353] width 232 height 42
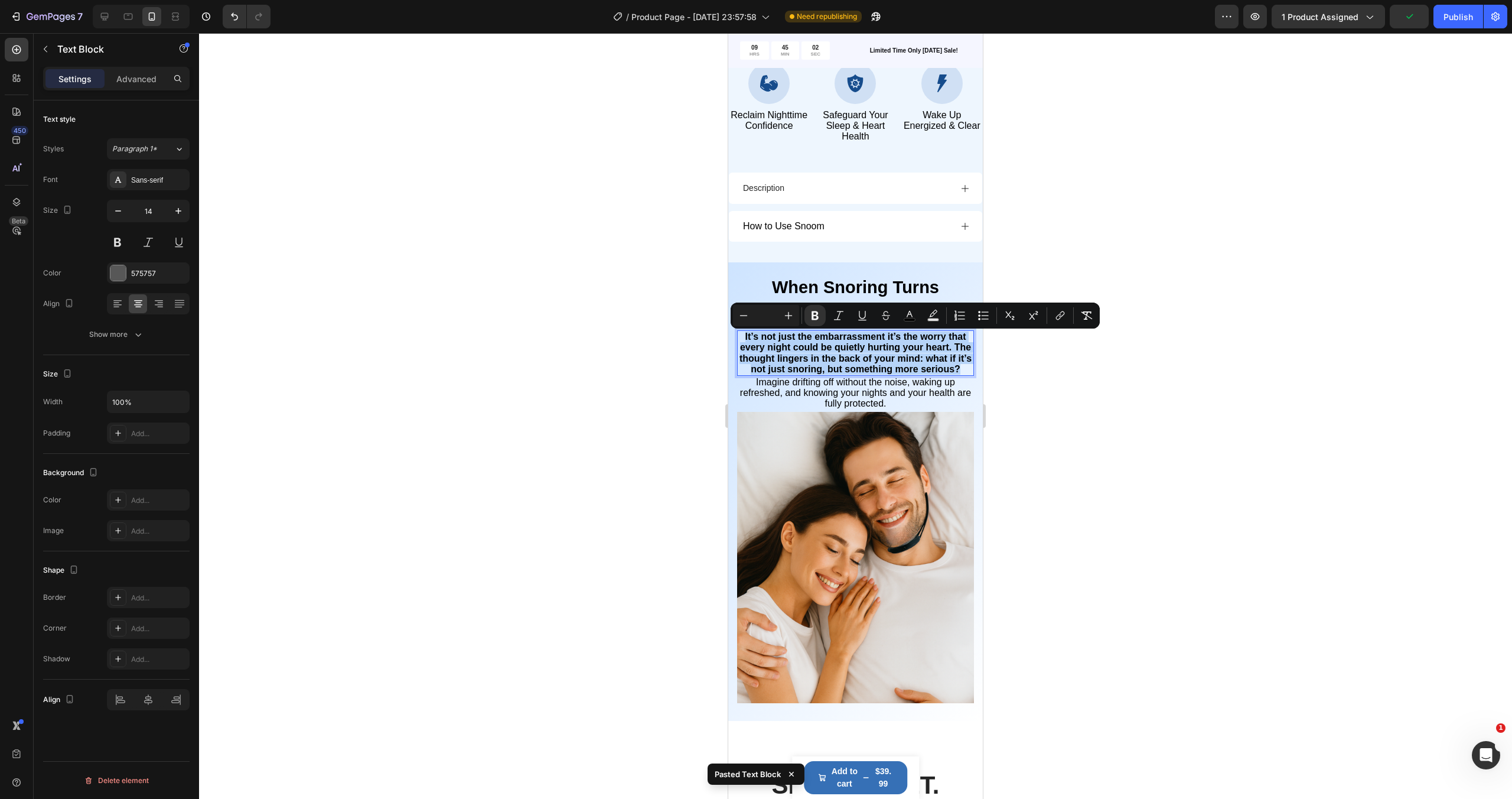
copy strong "It’s not just the embarrassment it’s the worry that every night could be quietl…"
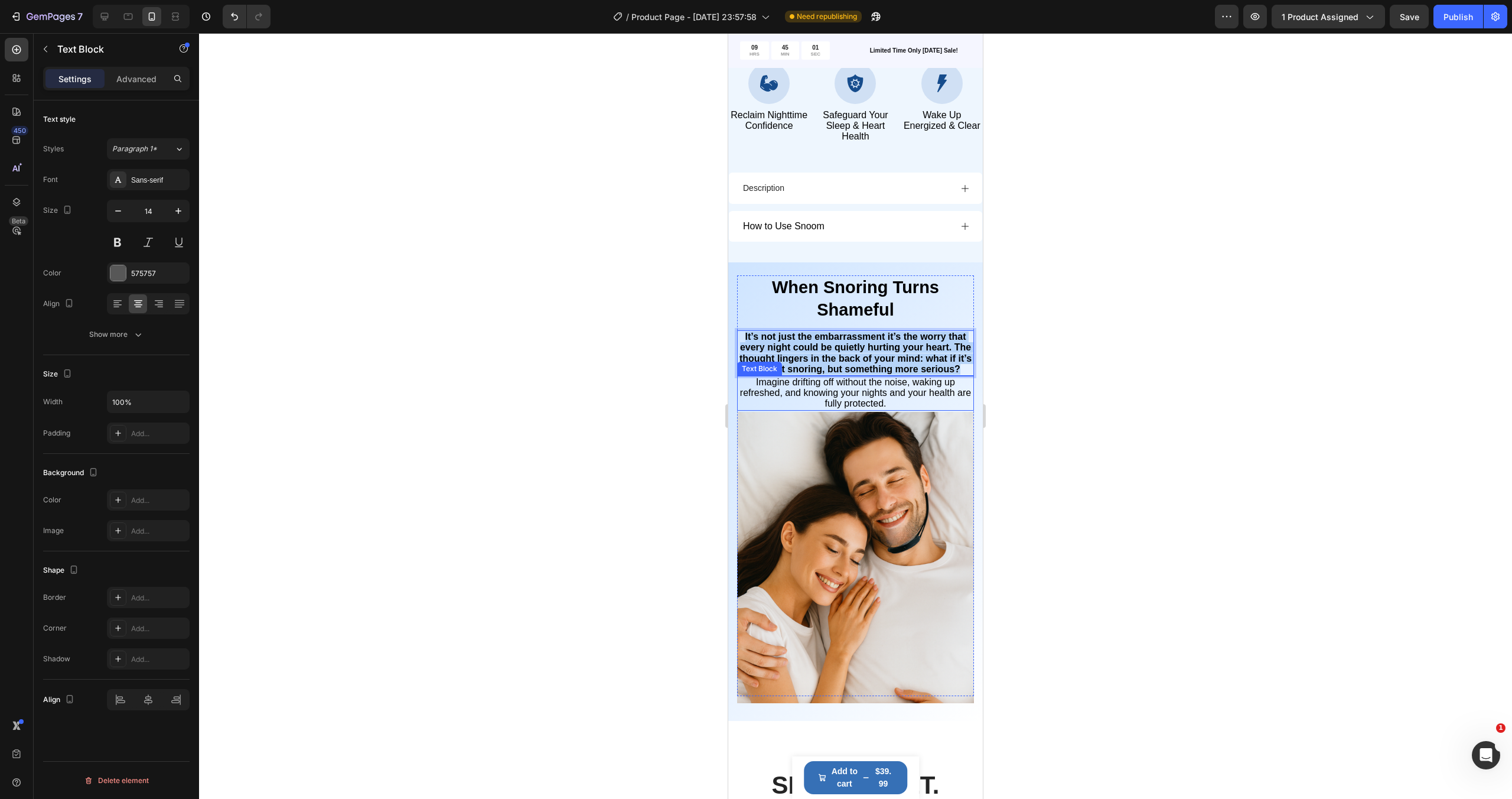
click at [860, 396] on span "Imagine drifting off without the noise, waking up refreshed, and knowing your n…" at bounding box center [855, 393] width 231 height 31
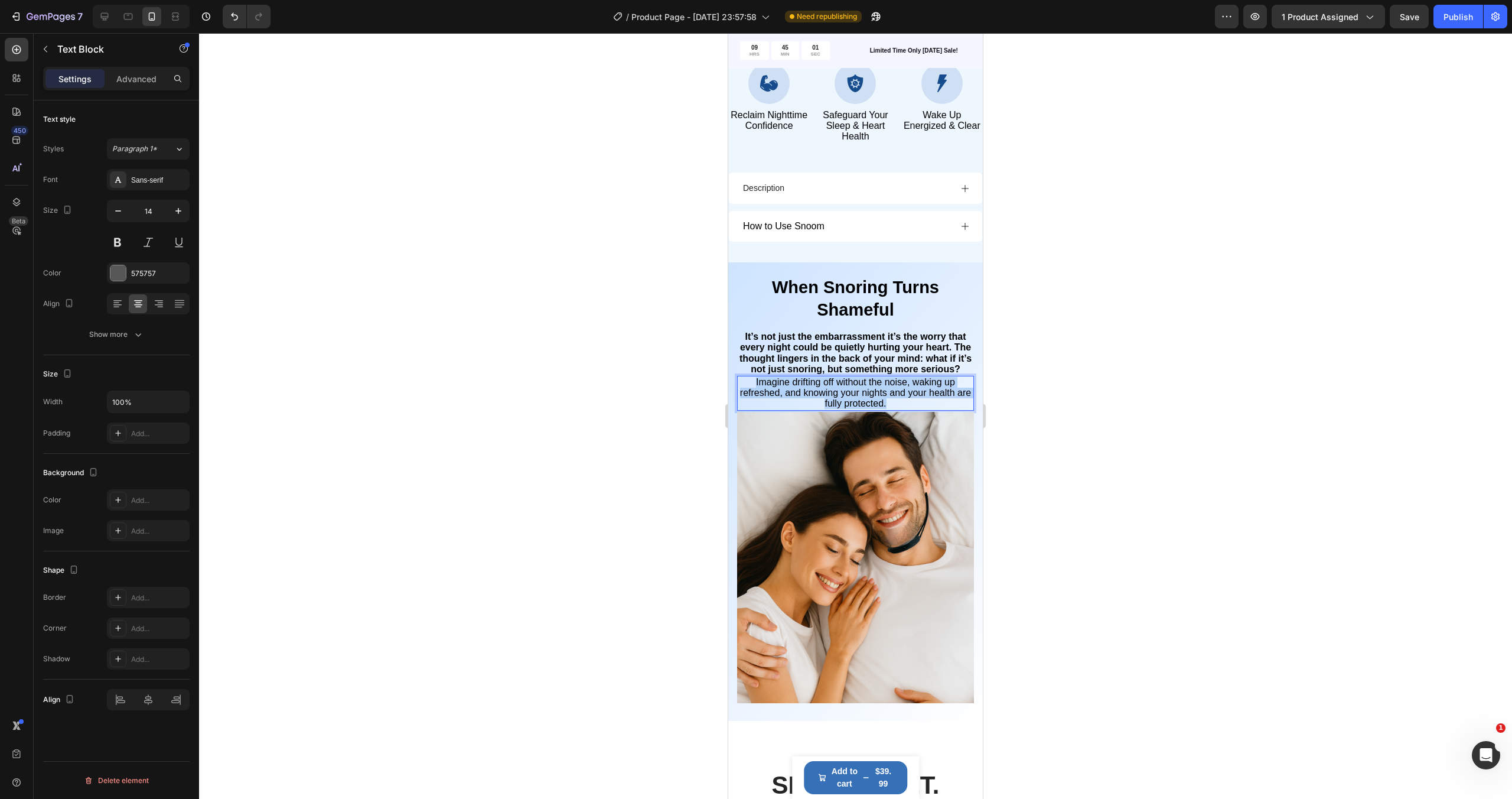
click at [860, 396] on span "Imagine drifting off without the noise, waking up refreshed, and knowing your n…" at bounding box center [855, 393] width 231 height 31
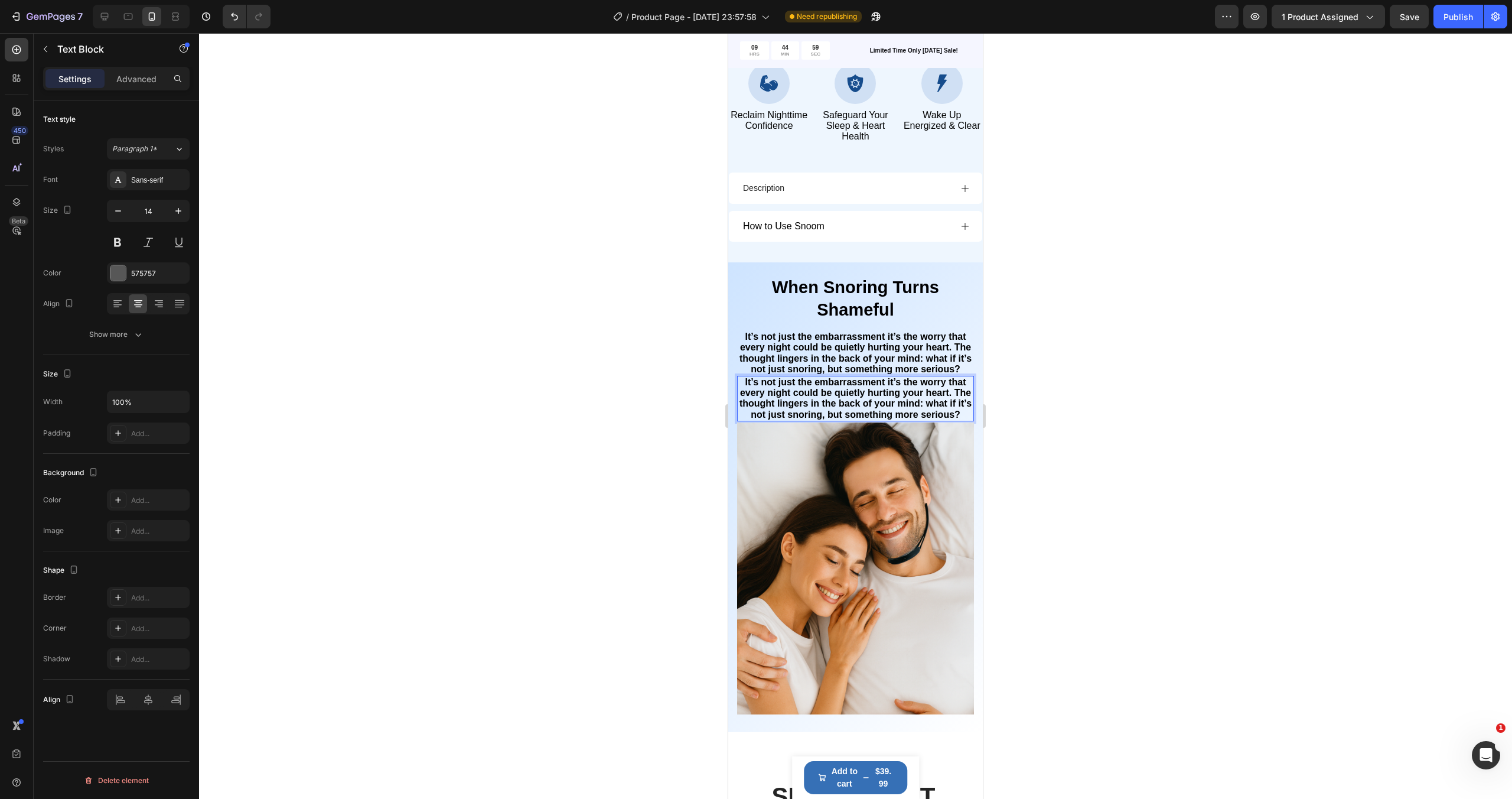
click at [853, 399] on strong "It’s not just the embarrassment it’s the worry that every night could be quietl…" at bounding box center [855, 398] width 232 height 42
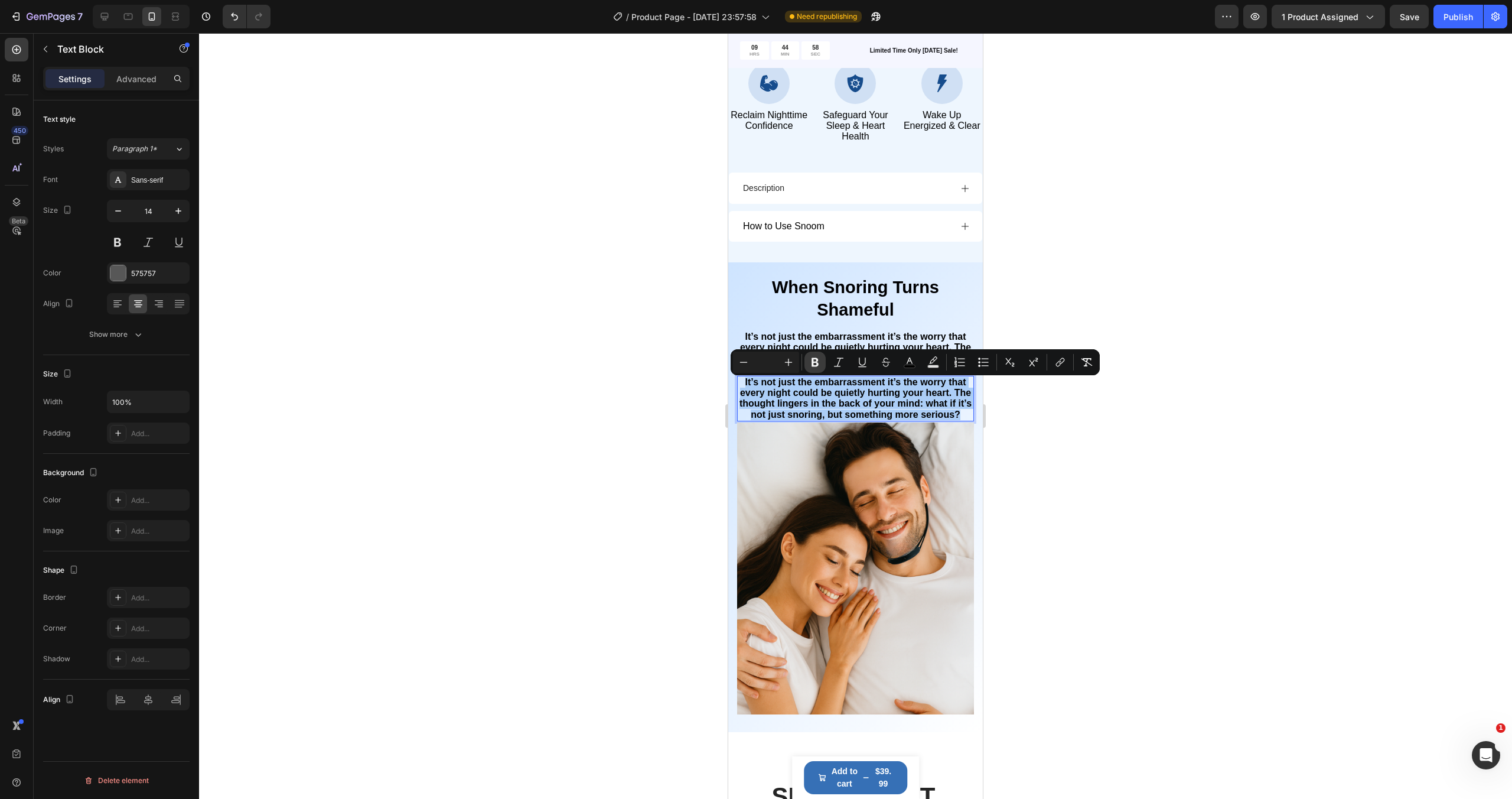
click at [819, 363] on icon "Editor contextual toolbar" at bounding box center [815, 362] width 12 height 12
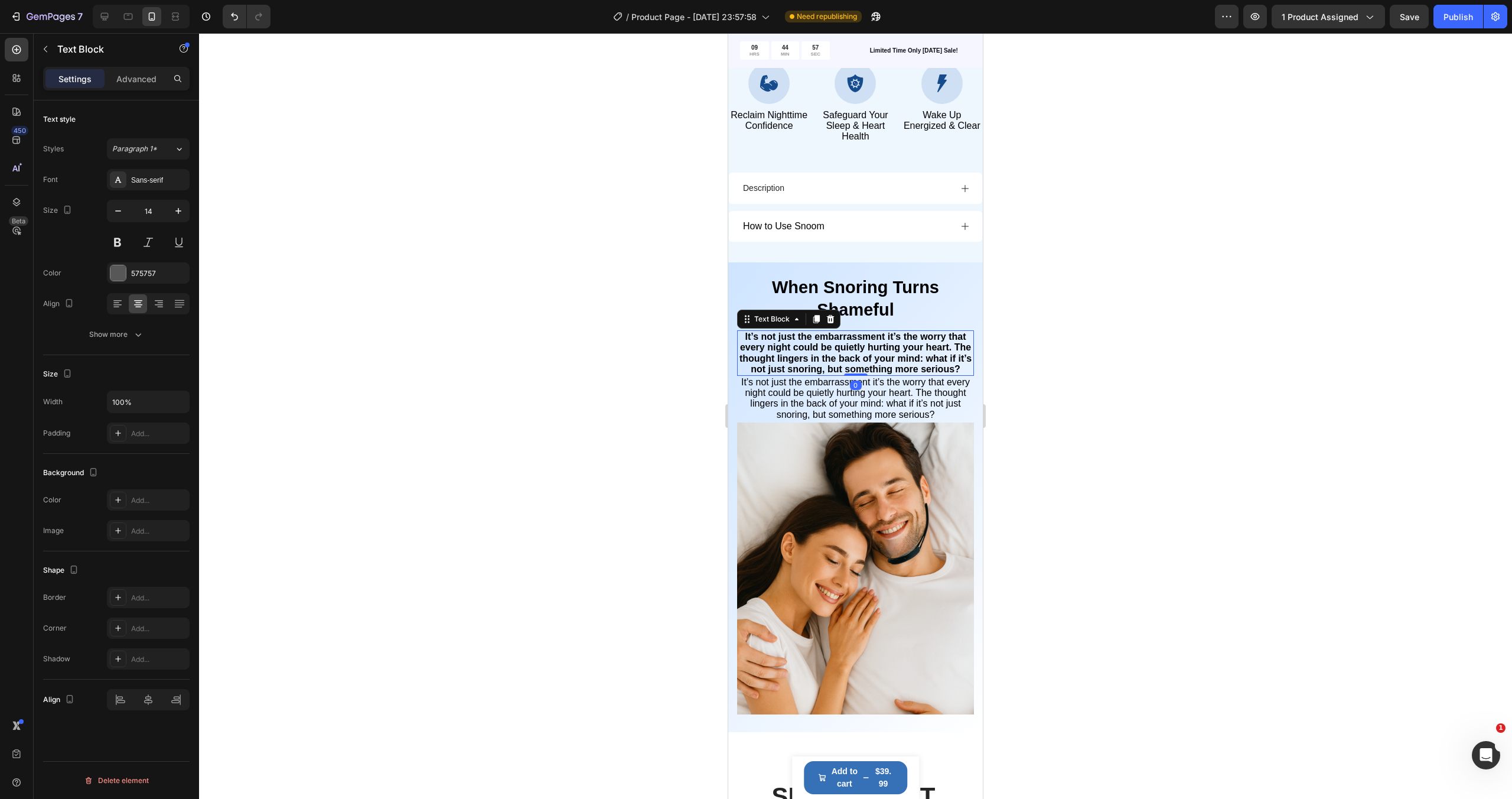
click at [859, 345] on strong "It’s not just the embarrassment it’s the worry that every night could be quietl…" at bounding box center [855, 353] width 232 height 42
click at [831, 323] on icon at bounding box center [830, 319] width 10 height 10
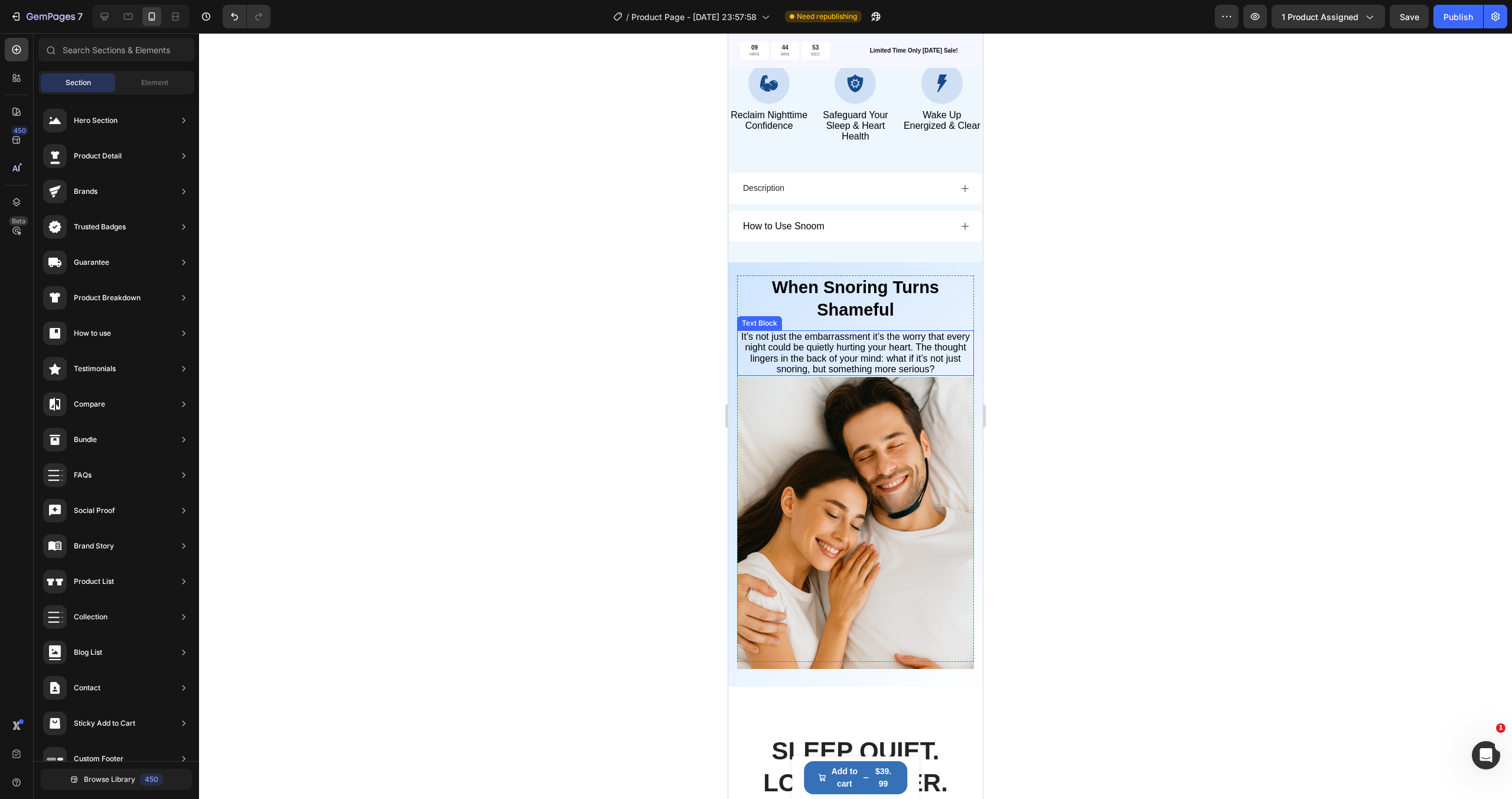
click at [879, 353] on span "It’s not just the embarrassment it’s the worry that every night could be quietl…" at bounding box center [855, 353] width 228 height 42
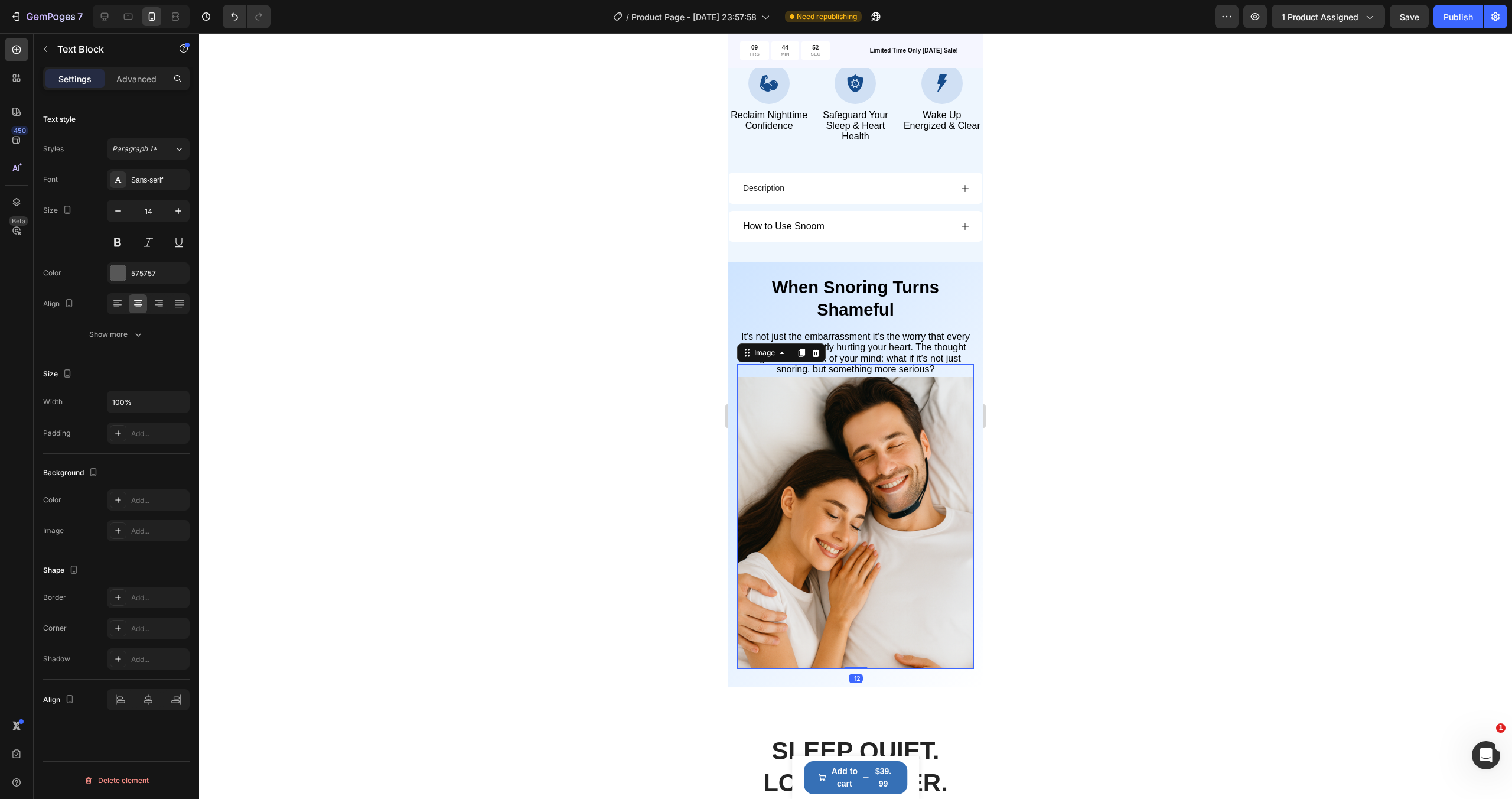
click at [873, 407] on img at bounding box center [855, 523] width 237 height 292
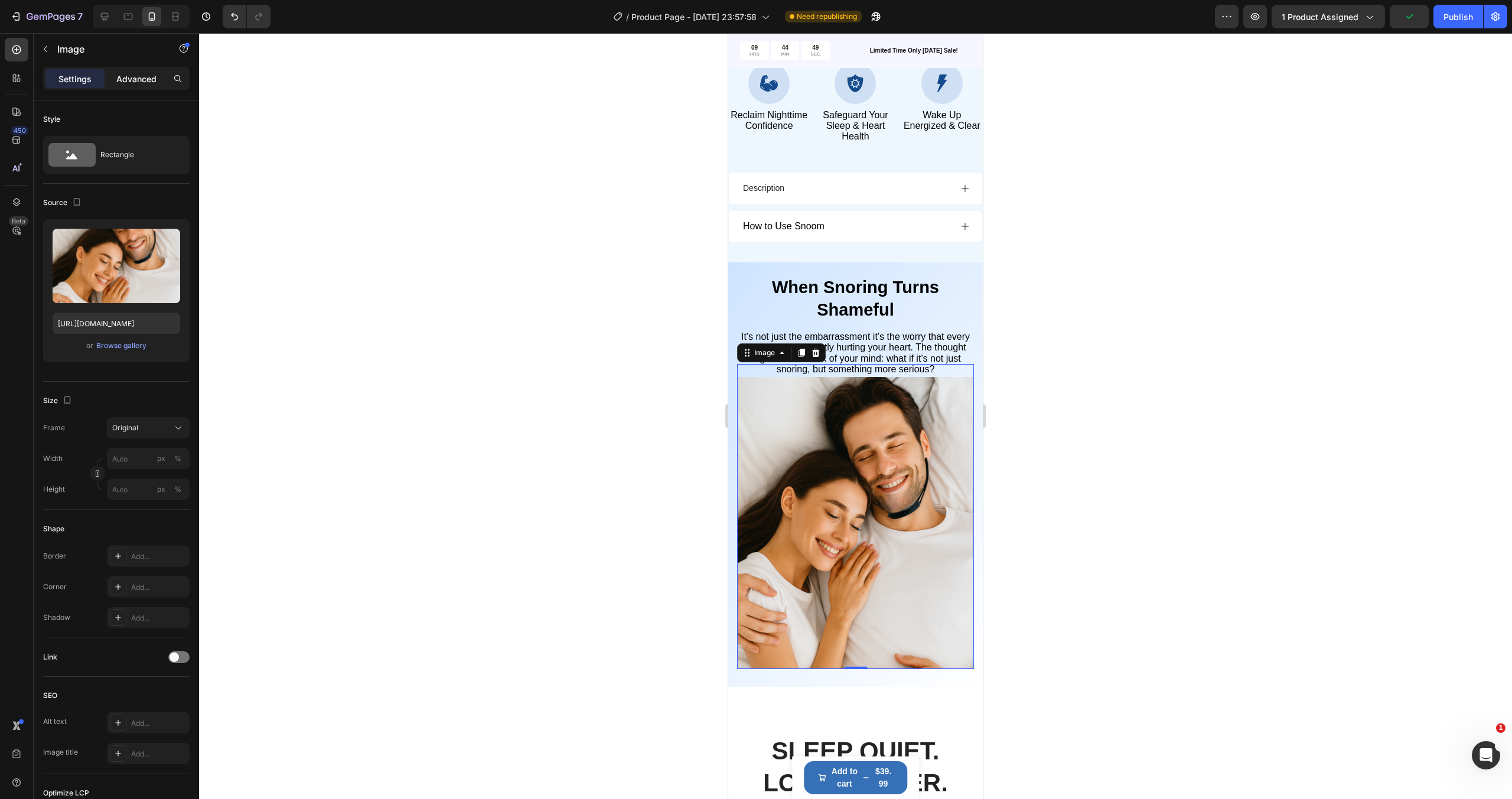
click at [120, 85] on div "Advanced" at bounding box center [137, 78] width 59 height 19
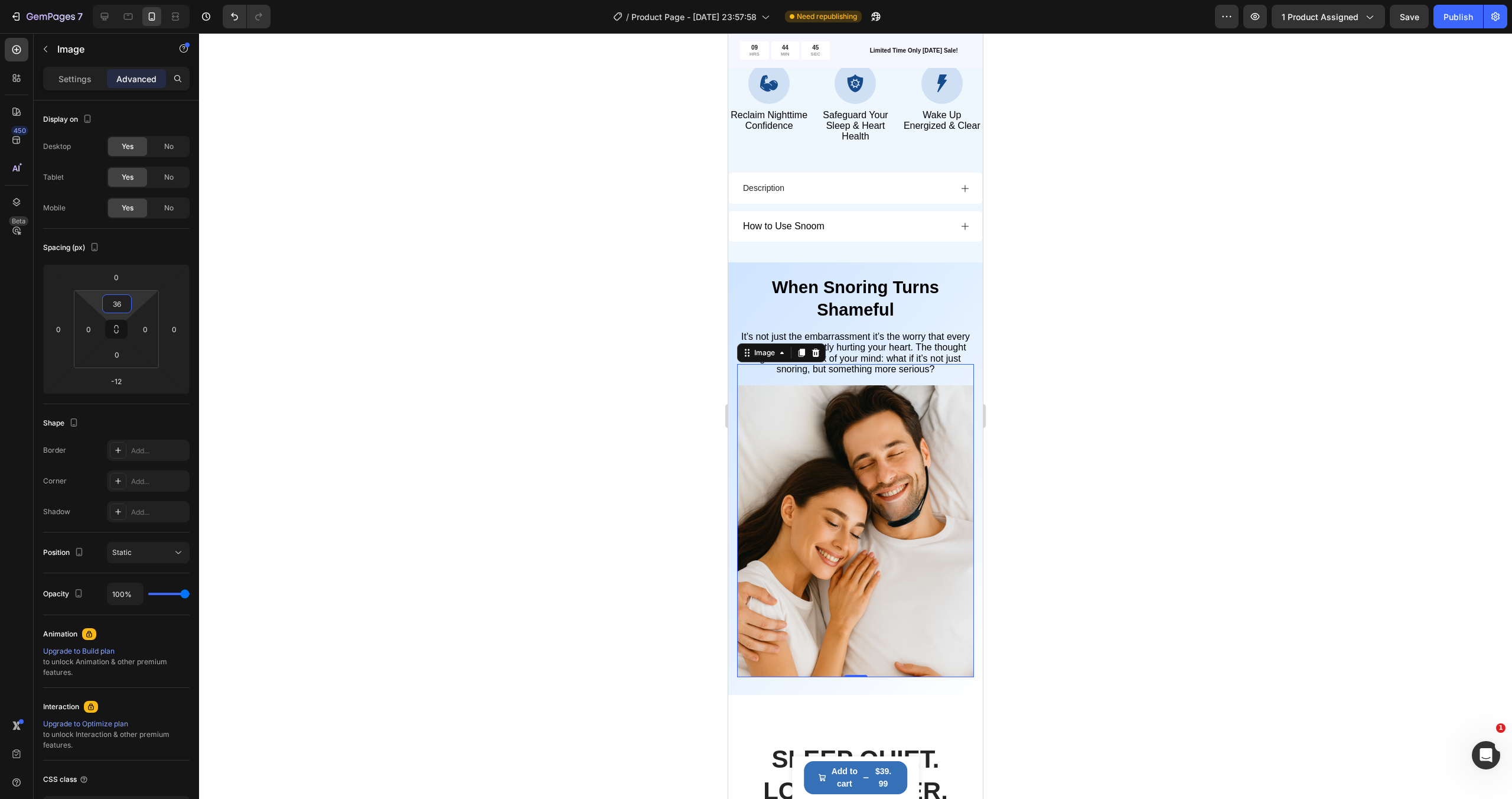
type input "38"
click at [134, 0] on html "7 / Product Page - [DATE] 23:57:58 Need republishing Preview 1 product assigned…" at bounding box center [756, 0] width 1512 height 0
click at [977, 302] on div "When Snoring Turns Shameful Heading It’s not just the embarrassment it’s the wo…" at bounding box center [856, 479] width 254 height 434
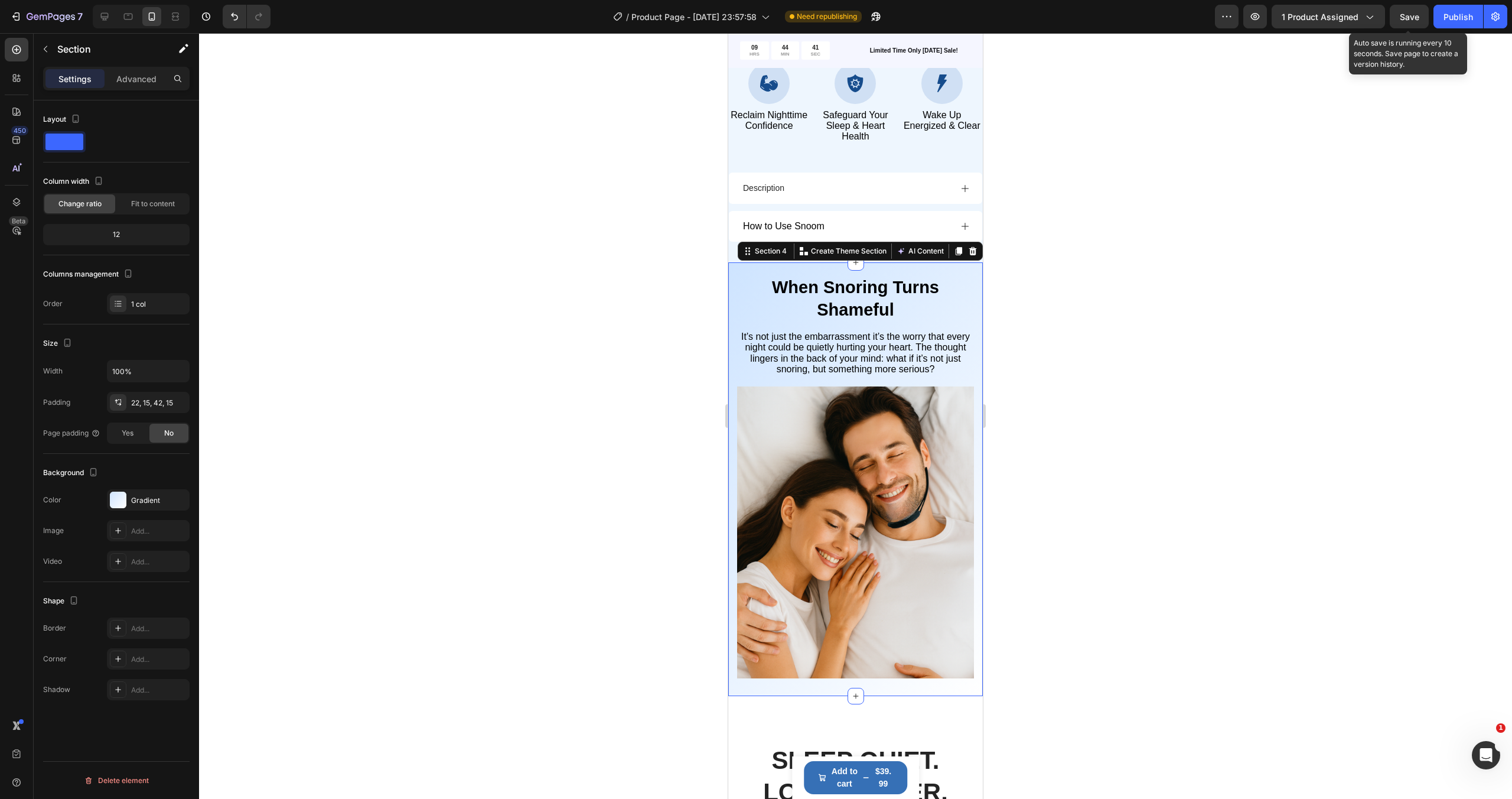
click at [1411, 16] on span "Save" at bounding box center [1409, 17] width 19 height 10
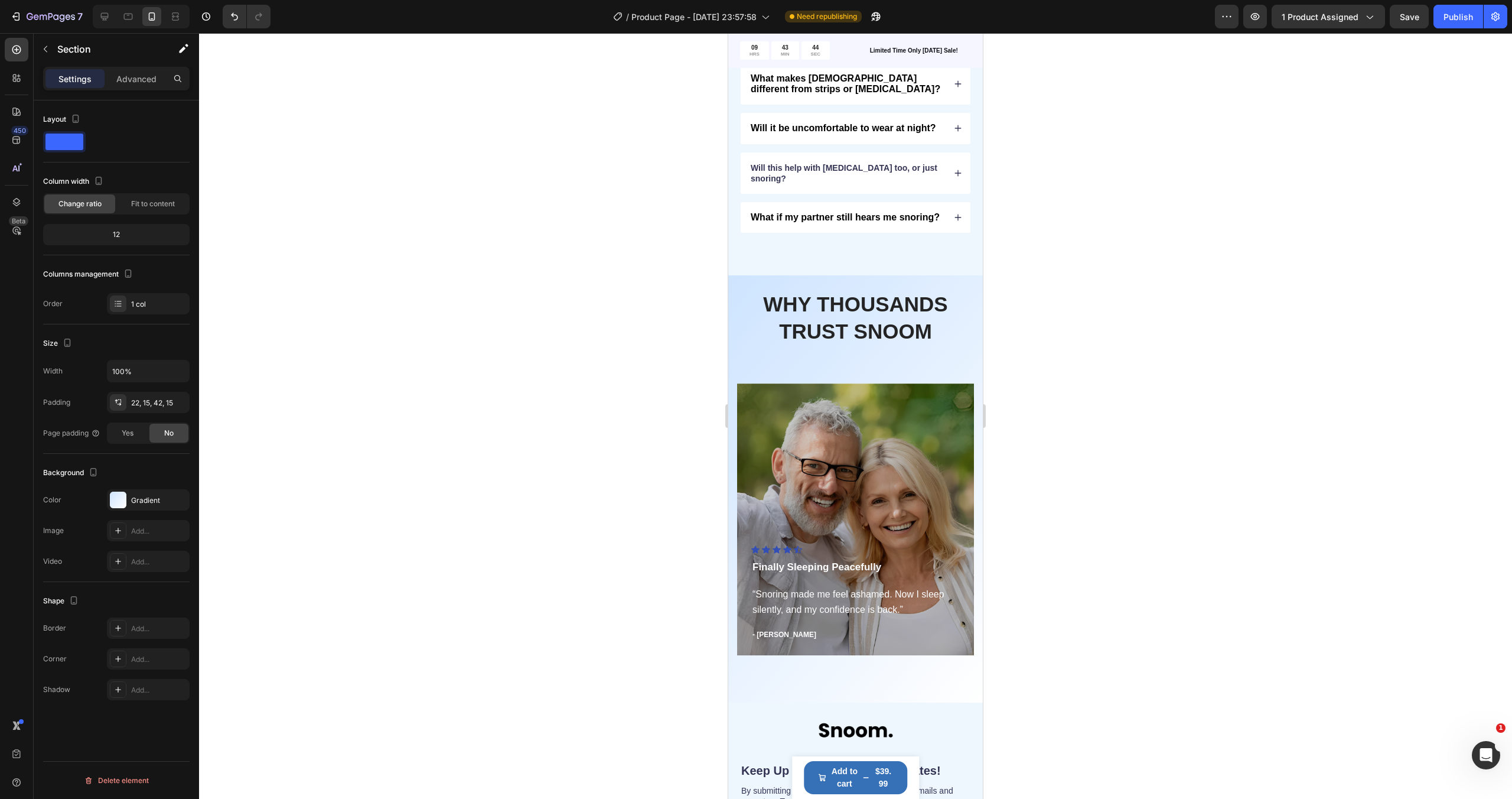
scroll to position [2913, 0]
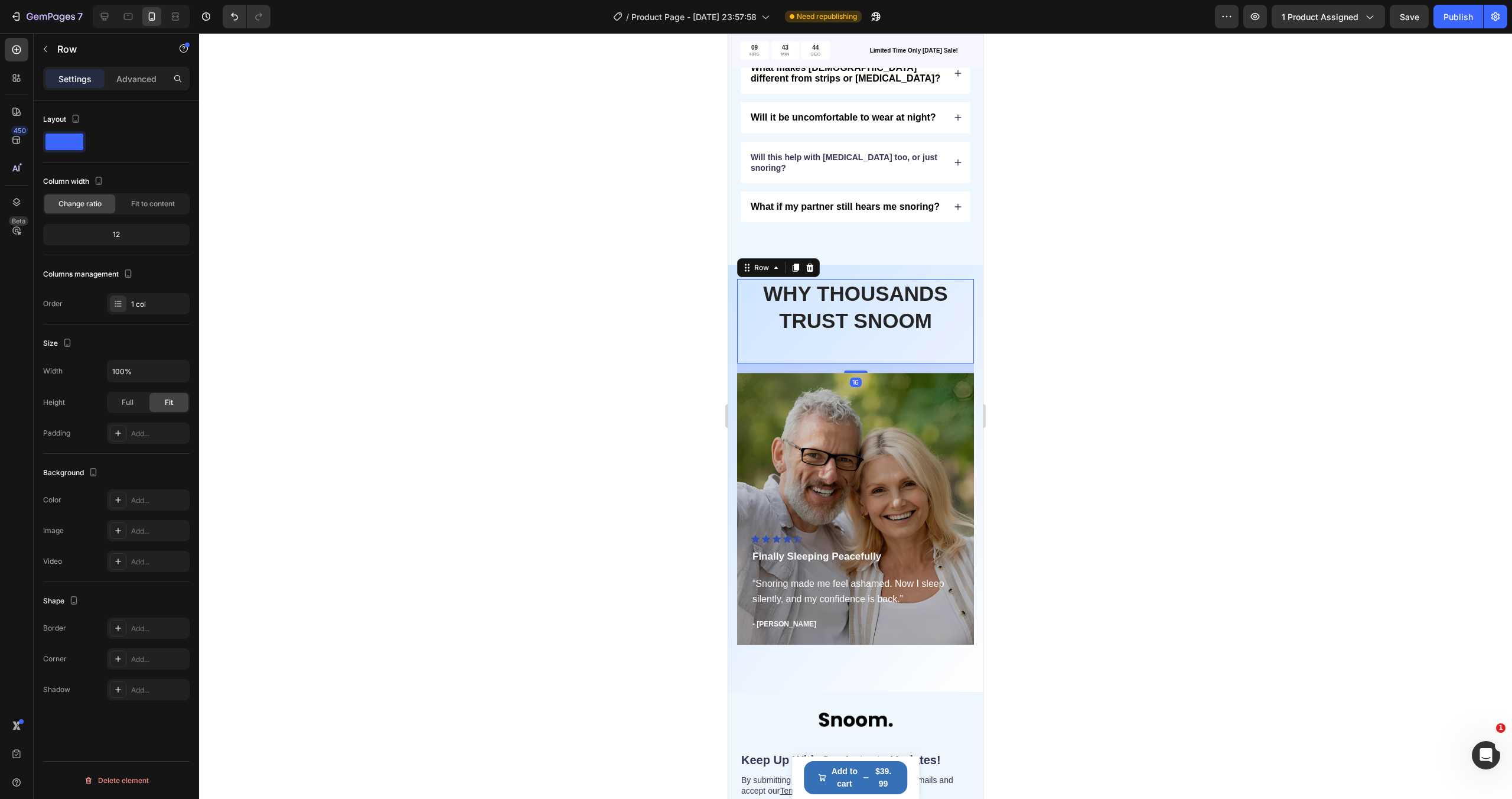
click at [913, 348] on div "WHY THOUSANDS TRUST SNOOM Heading" at bounding box center [855, 320] width 237 height 84
click at [125, 88] on div "Settings Advanced" at bounding box center [116, 78] width 147 height 24
click at [127, 85] on div "Advanced" at bounding box center [137, 78] width 59 height 19
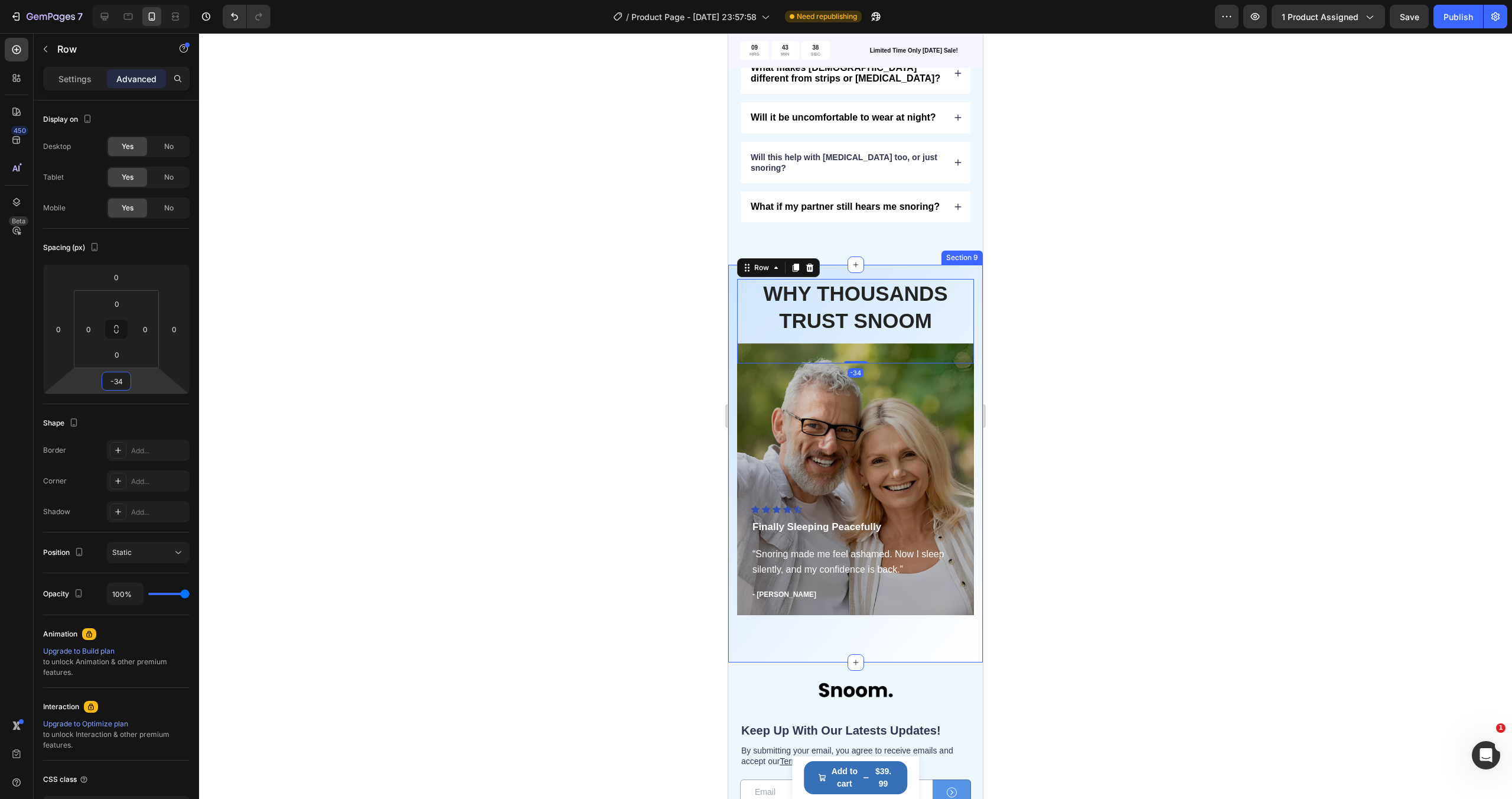
type input "-32"
drag, startPoint x: 152, startPoint y: 386, endPoint x: 156, endPoint y: 400, distance: 14.6
click at [156, 0] on html "7 / Product Page - [DATE] 23:57:58 Need republishing Preview 1 product assigned…" at bounding box center [756, 0] width 1512 height 0
click at [920, 646] on div "WHY THOUSANDS TRUST SNOOM Heading Row -32 Icon Icon Icon Icon Icon Icon List Ho…" at bounding box center [856, 464] width 254 height 399
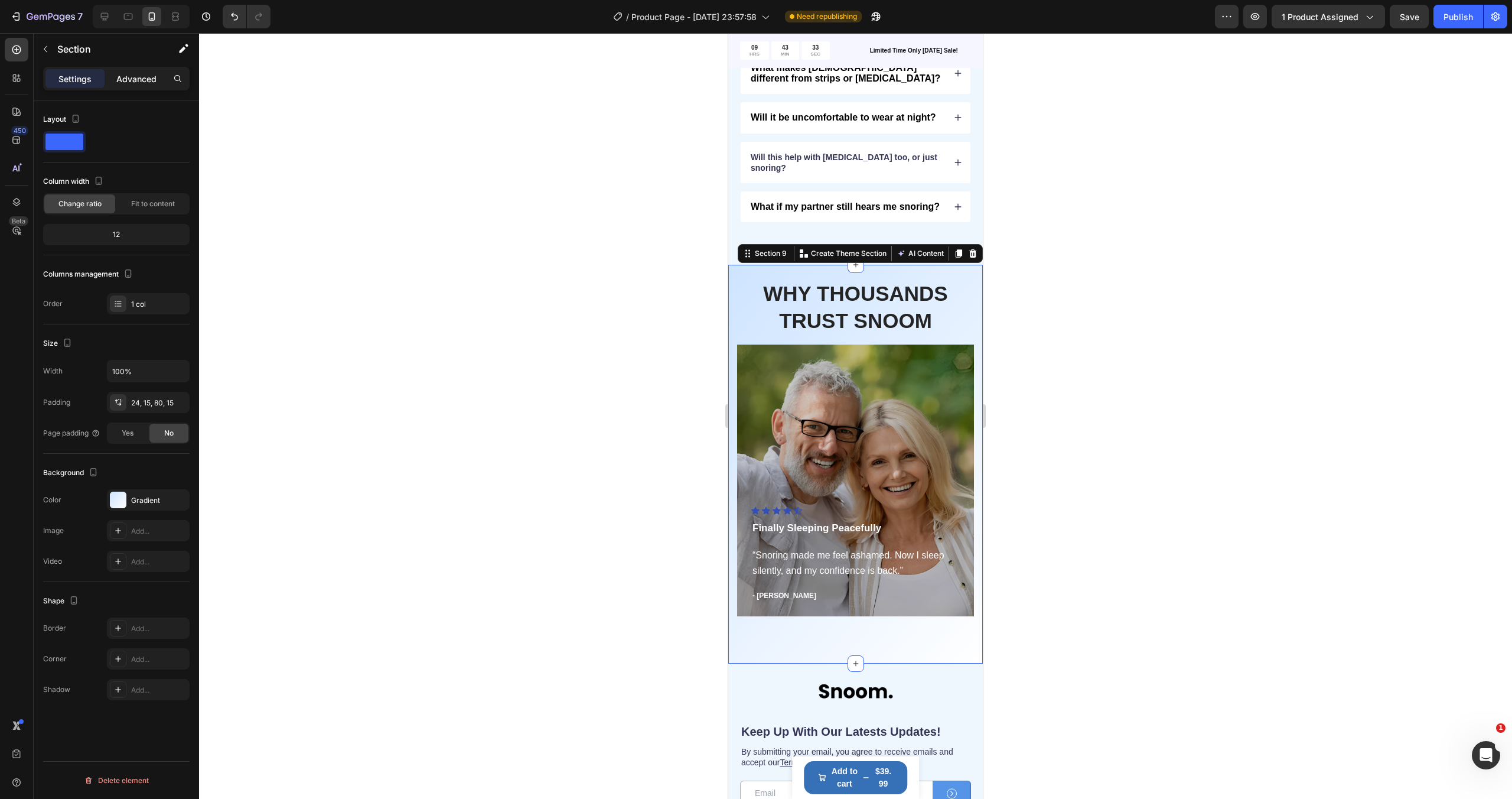
click at [127, 81] on p "Advanced" at bounding box center [136, 79] width 40 height 12
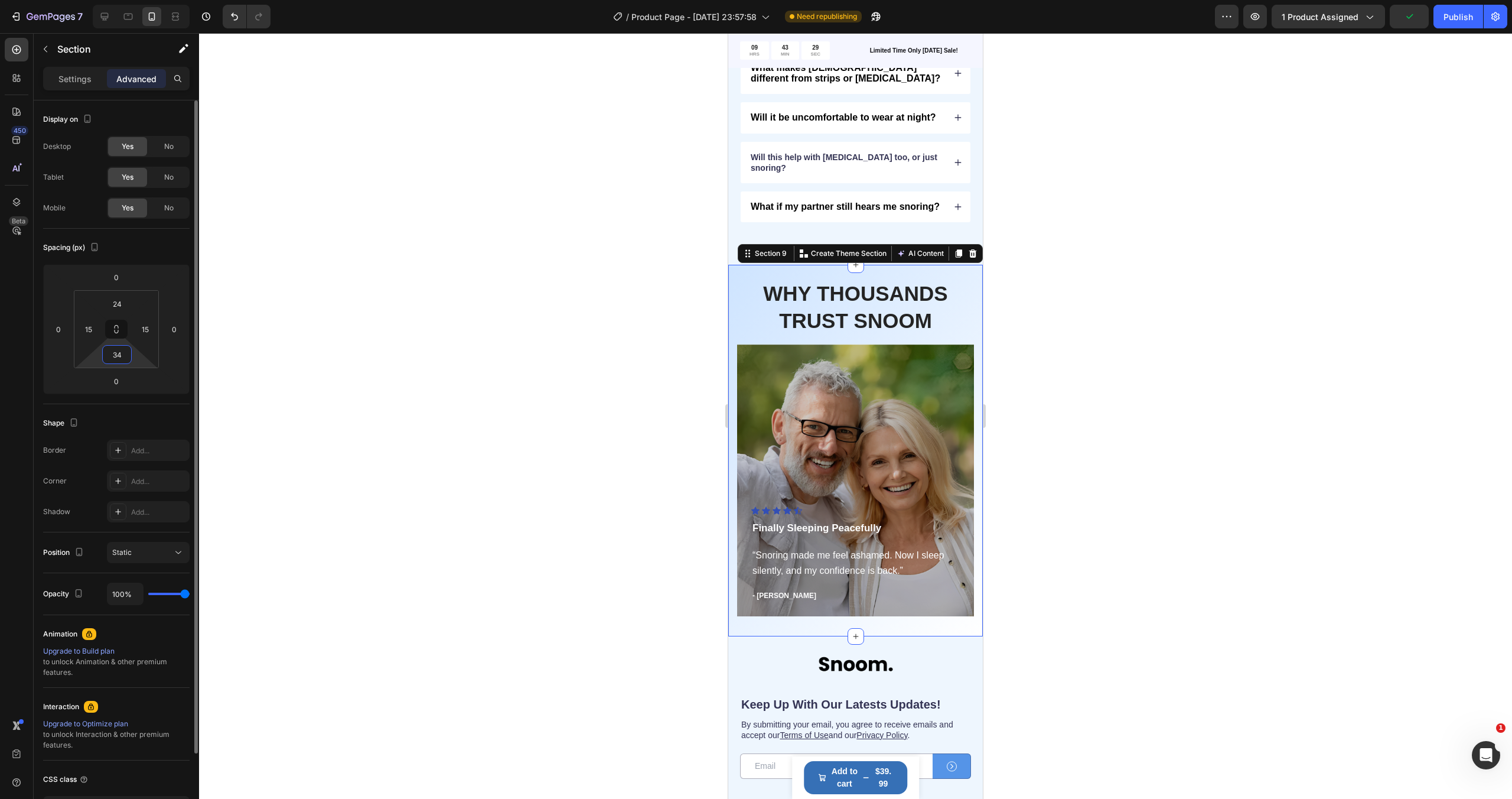
drag, startPoint x: 136, startPoint y: 363, endPoint x: 137, endPoint y: 354, distance: 9.1
click at [137, 0] on html "7 / Product Page - [DATE] 23:57:58 Need republishing Preview 1 product assigned…" at bounding box center [756, 0] width 1512 height 0
type input "32"
click at [1131, 329] on div at bounding box center [856, 416] width 1313 height 766
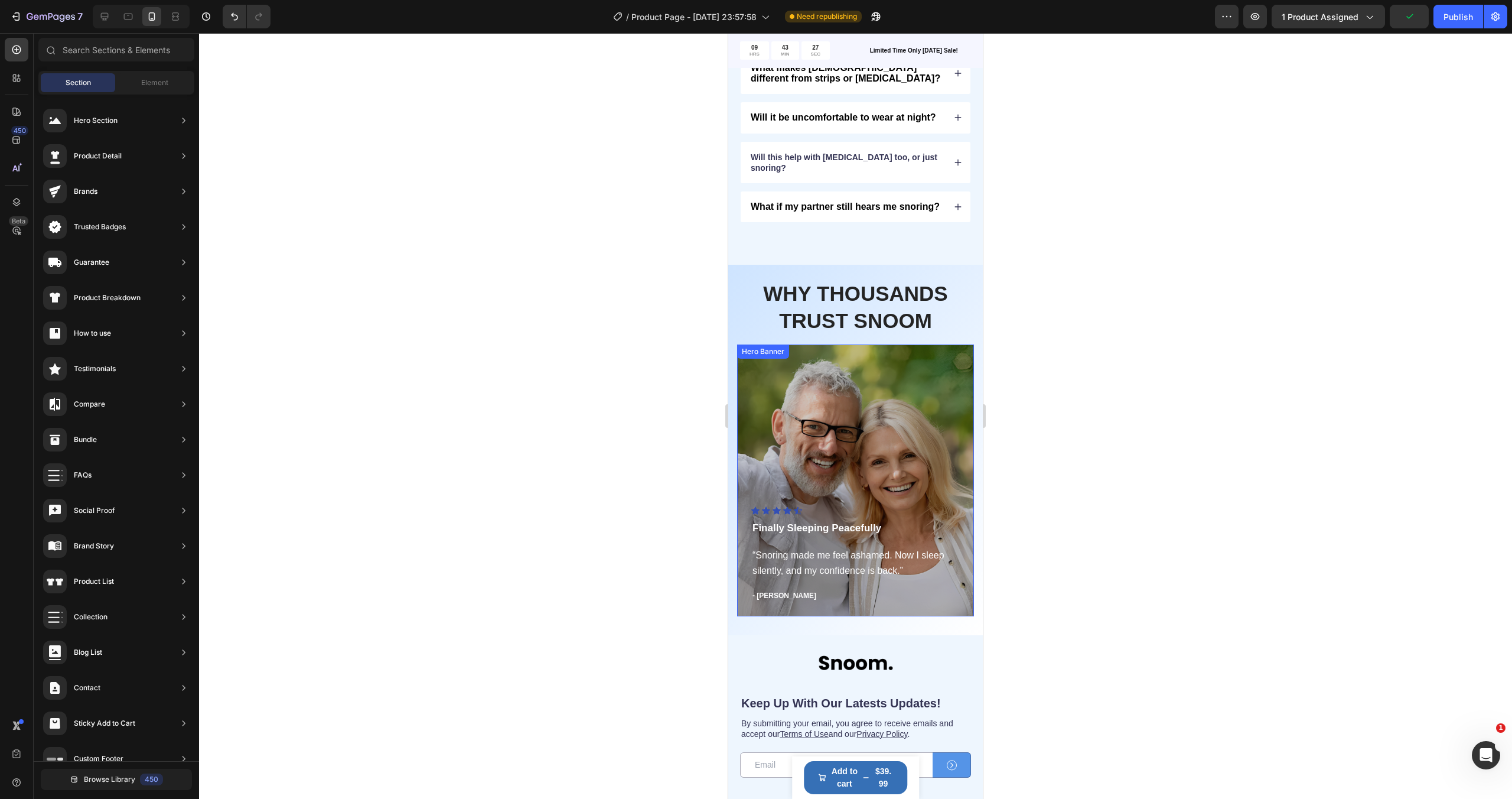
scroll to position [3071, 0]
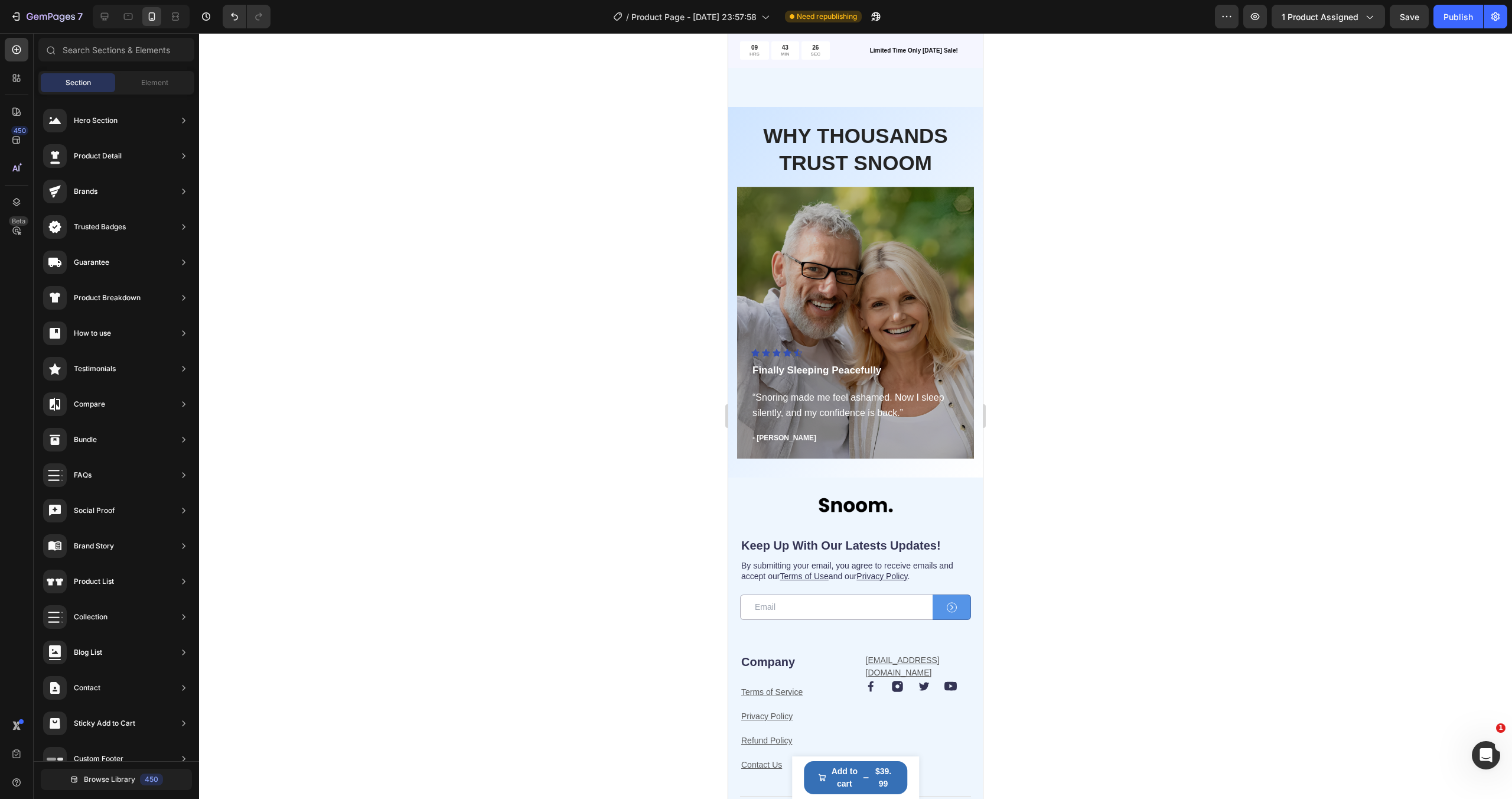
click at [1085, 462] on div at bounding box center [856, 416] width 1313 height 766
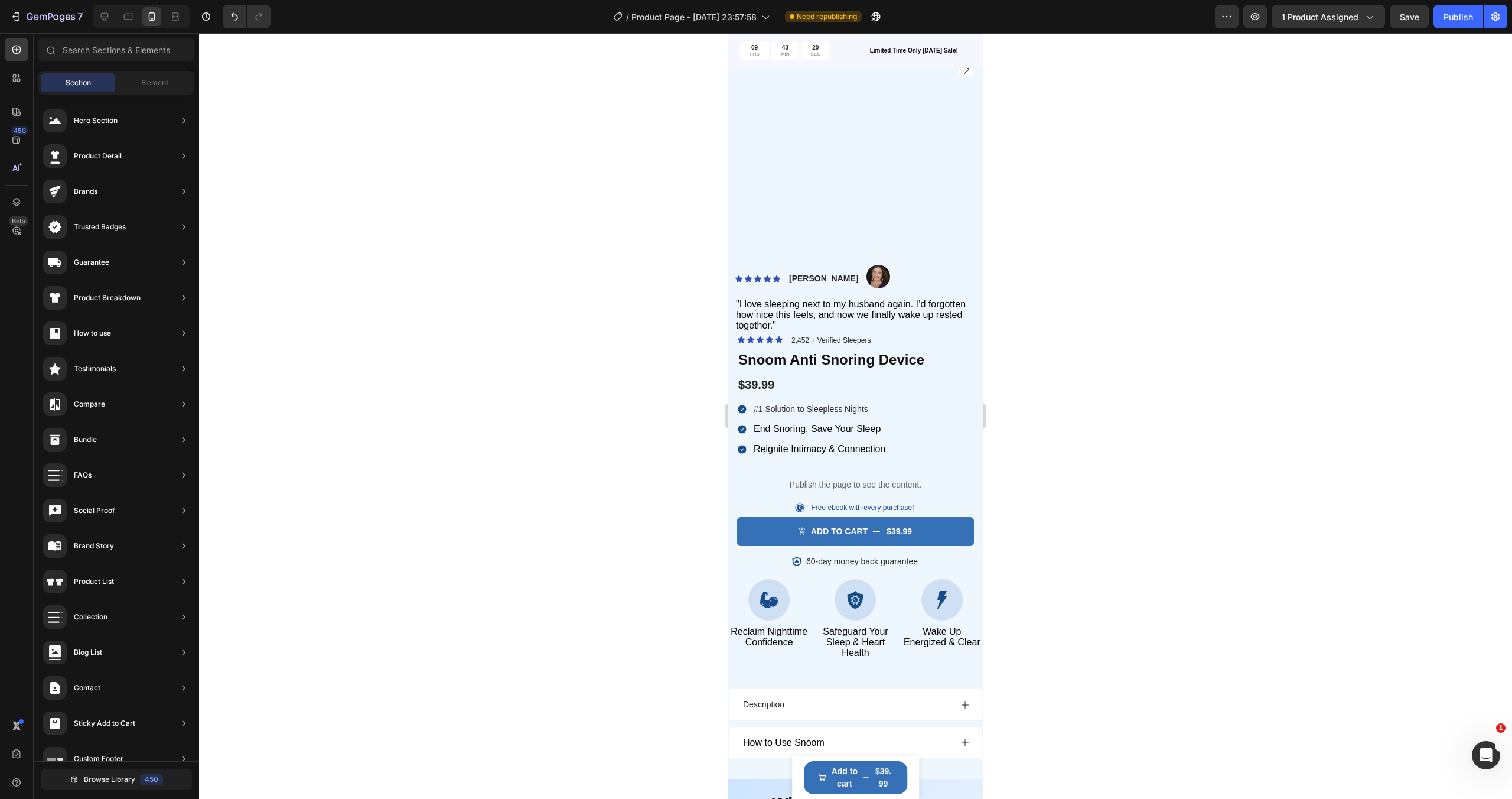
scroll to position [0, 0]
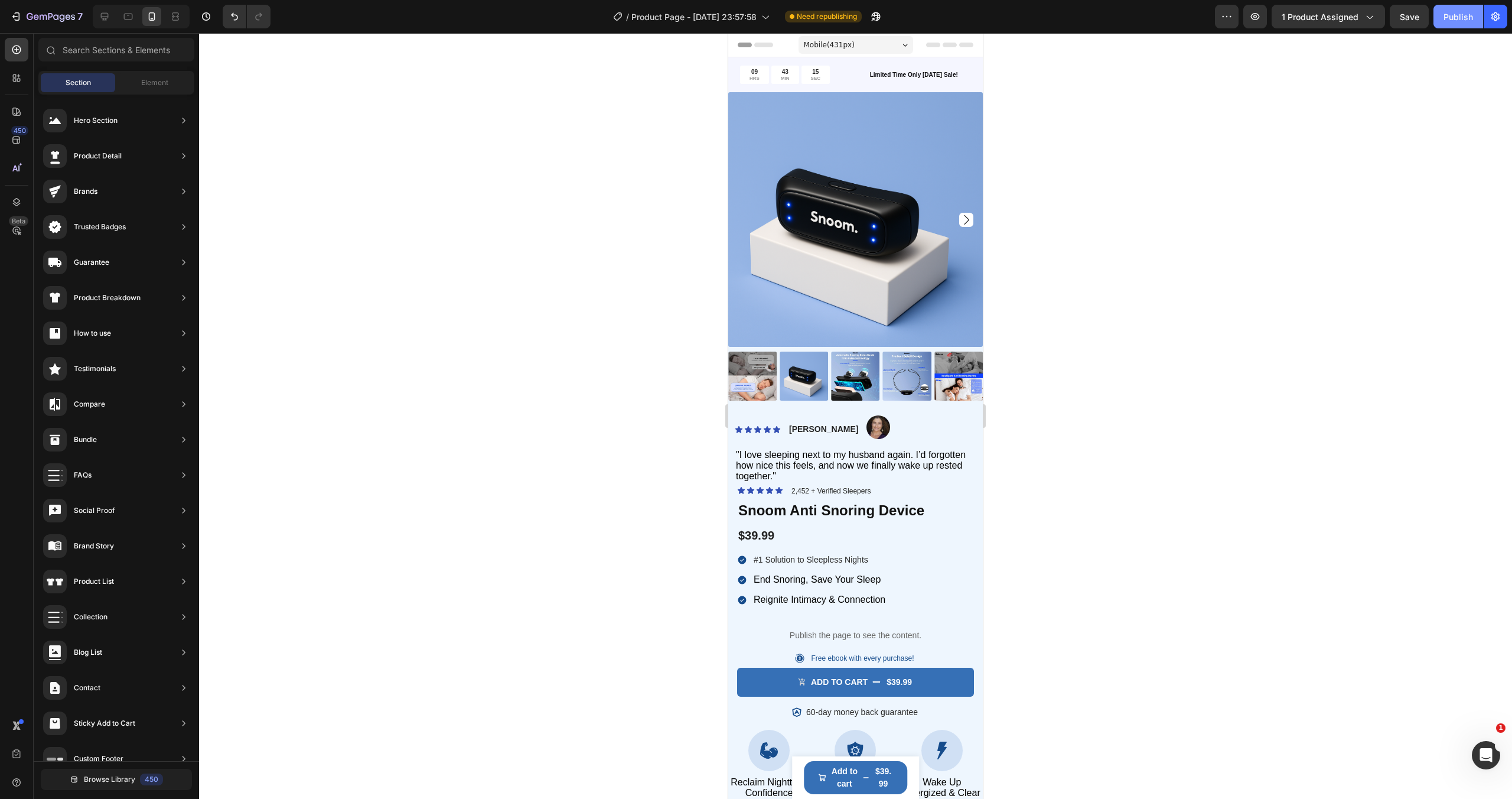
click at [1451, 19] on div "Publish" at bounding box center [1458, 17] width 30 height 12
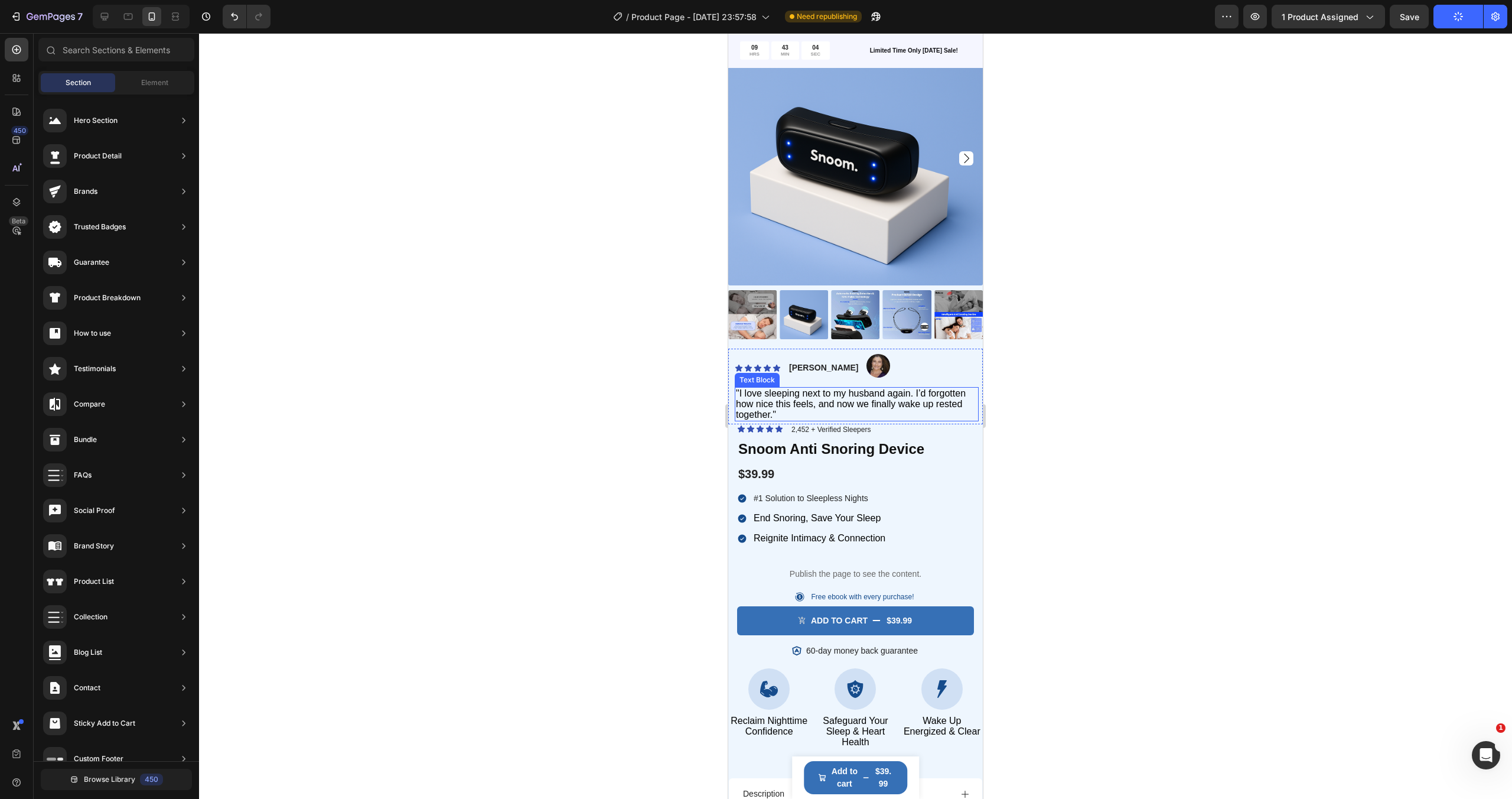
scroll to position [63, 0]
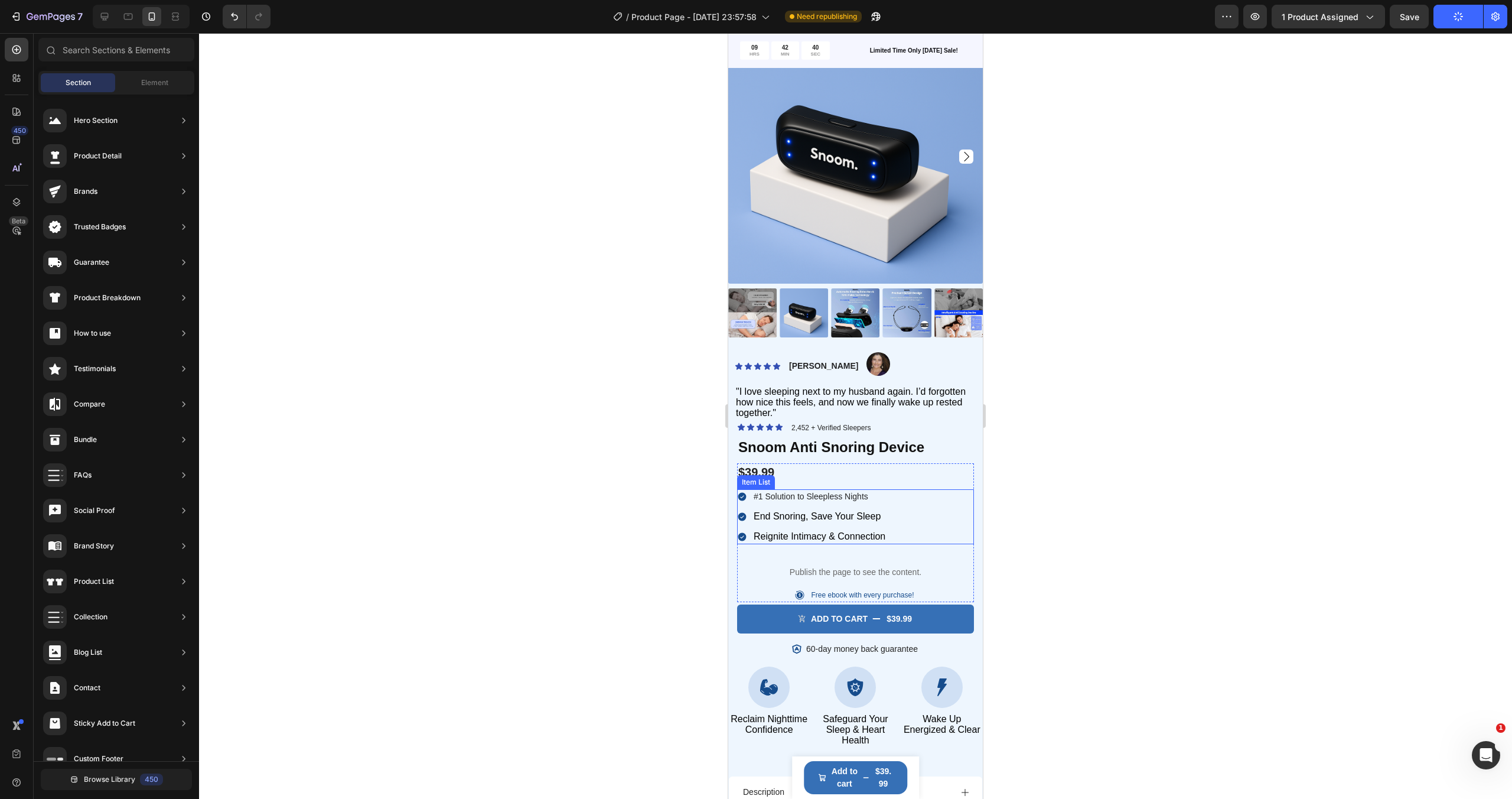
click at [834, 502] on p "#1 Solution to Sleepless Nights" at bounding box center [819, 496] width 131 height 11
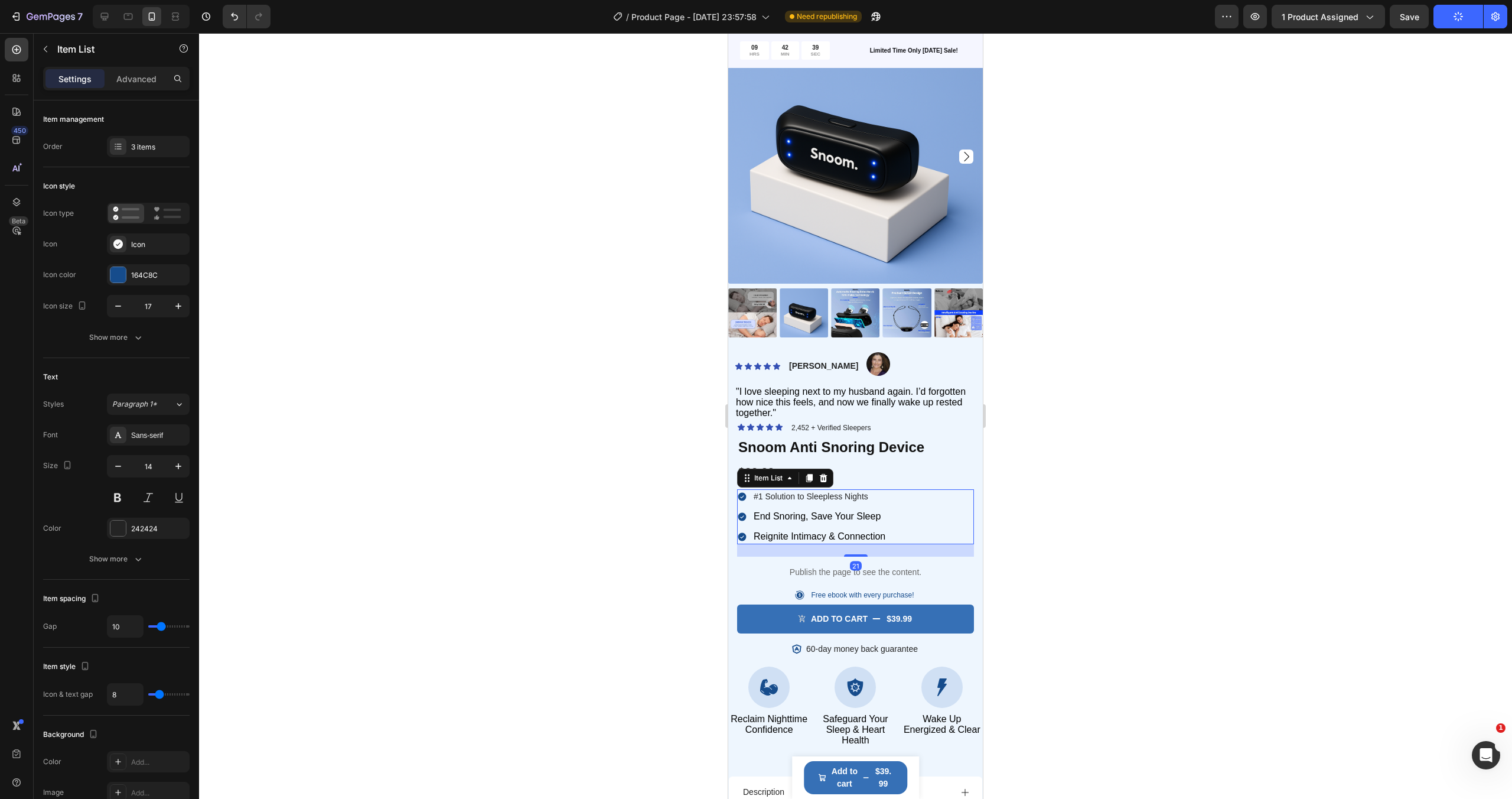
click at [836, 519] on span "End Snoring, Save Your Sleep" at bounding box center [817, 516] width 127 height 10
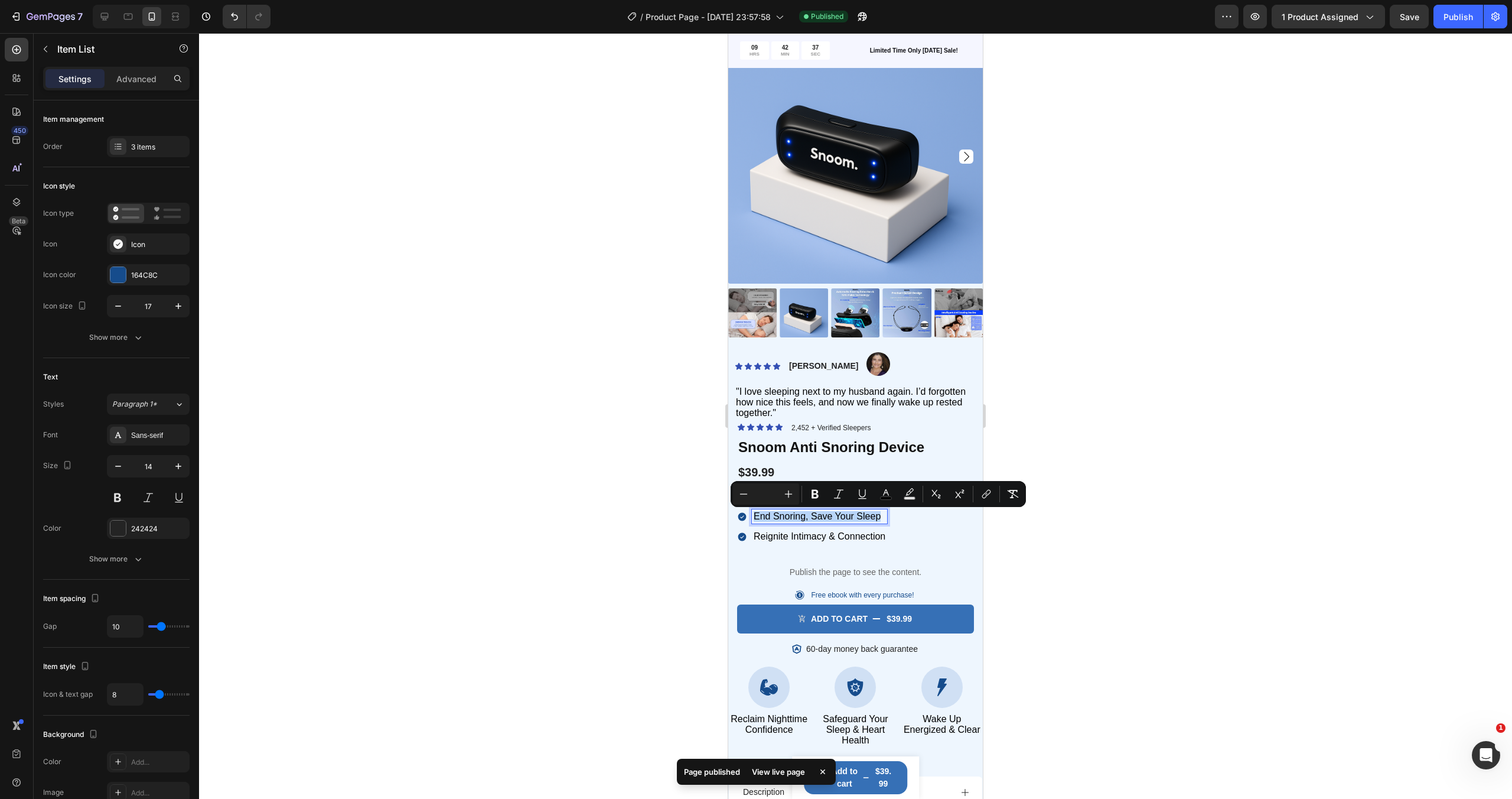
copy span "End Snoring, Save Your Sleep"
click at [840, 536] on span "Reignite Intimacy & Connection" at bounding box center [819, 536] width 131 height 10
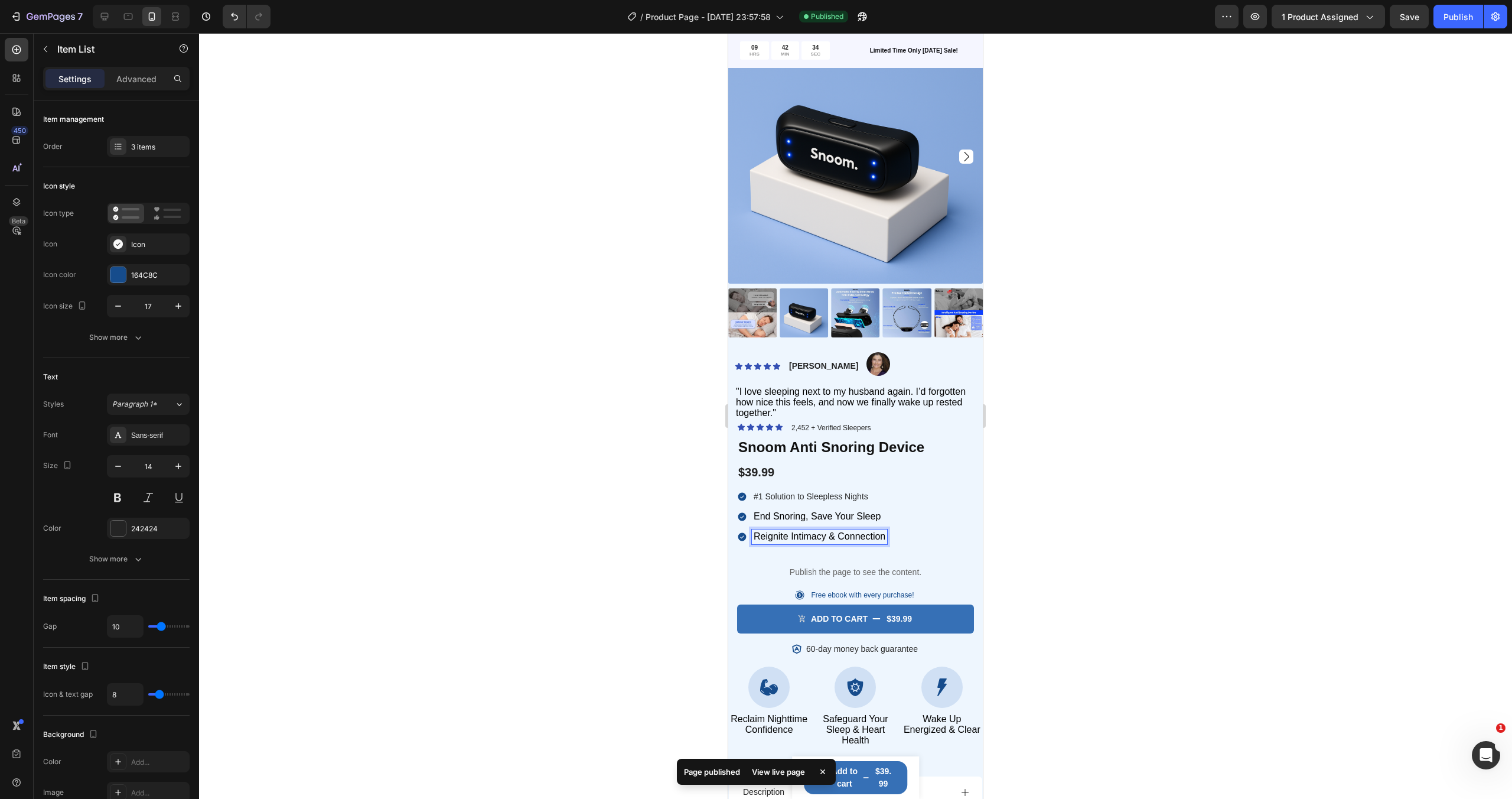
click at [830, 499] on p "#1 Solution to Sleepless Nights" at bounding box center [819, 496] width 131 height 11
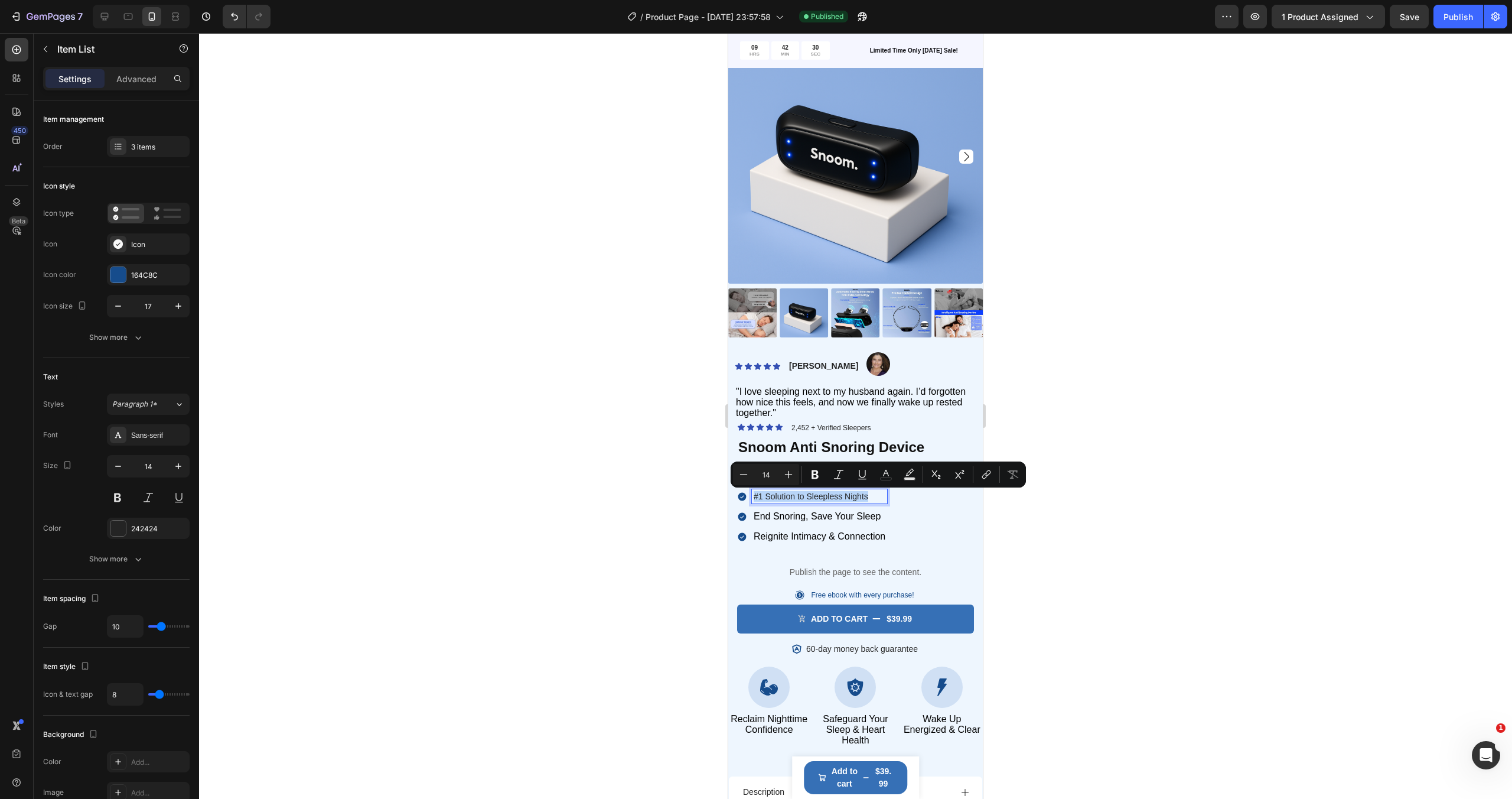
type input "16"
click at [833, 514] on span "End Snoring, Save Your Sleep" at bounding box center [817, 516] width 127 height 10
click at [911, 503] on div "#1 Solution to Sleepless Nights End Snoring, Save Your Sleep Reignite Intimacy …" at bounding box center [855, 517] width 237 height 55
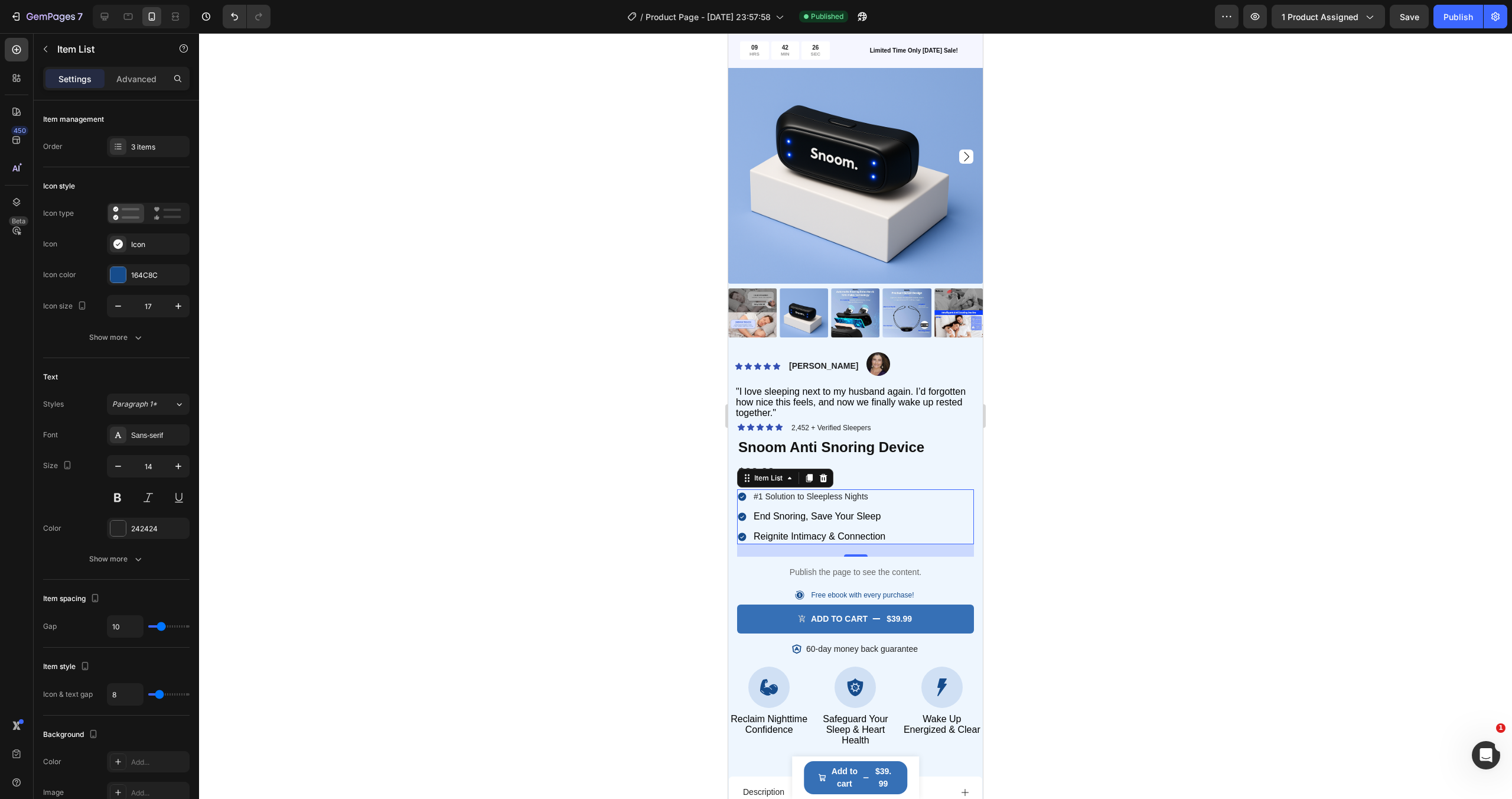
click at [929, 494] on div "#1 Solution to Sleepless Nights End Snoring, Save Your Sleep Reignite Intimacy …" at bounding box center [855, 517] width 237 height 55
click at [865, 521] on span "End Snoring, Save Your Sleep" at bounding box center [817, 516] width 127 height 10
click at [913, 511] on div "#1 Solution to Sleepless Nights End Snoring, Save Your Sleep Reignite Intimacy …" at bounding box center [855, 517] width 237 height 55
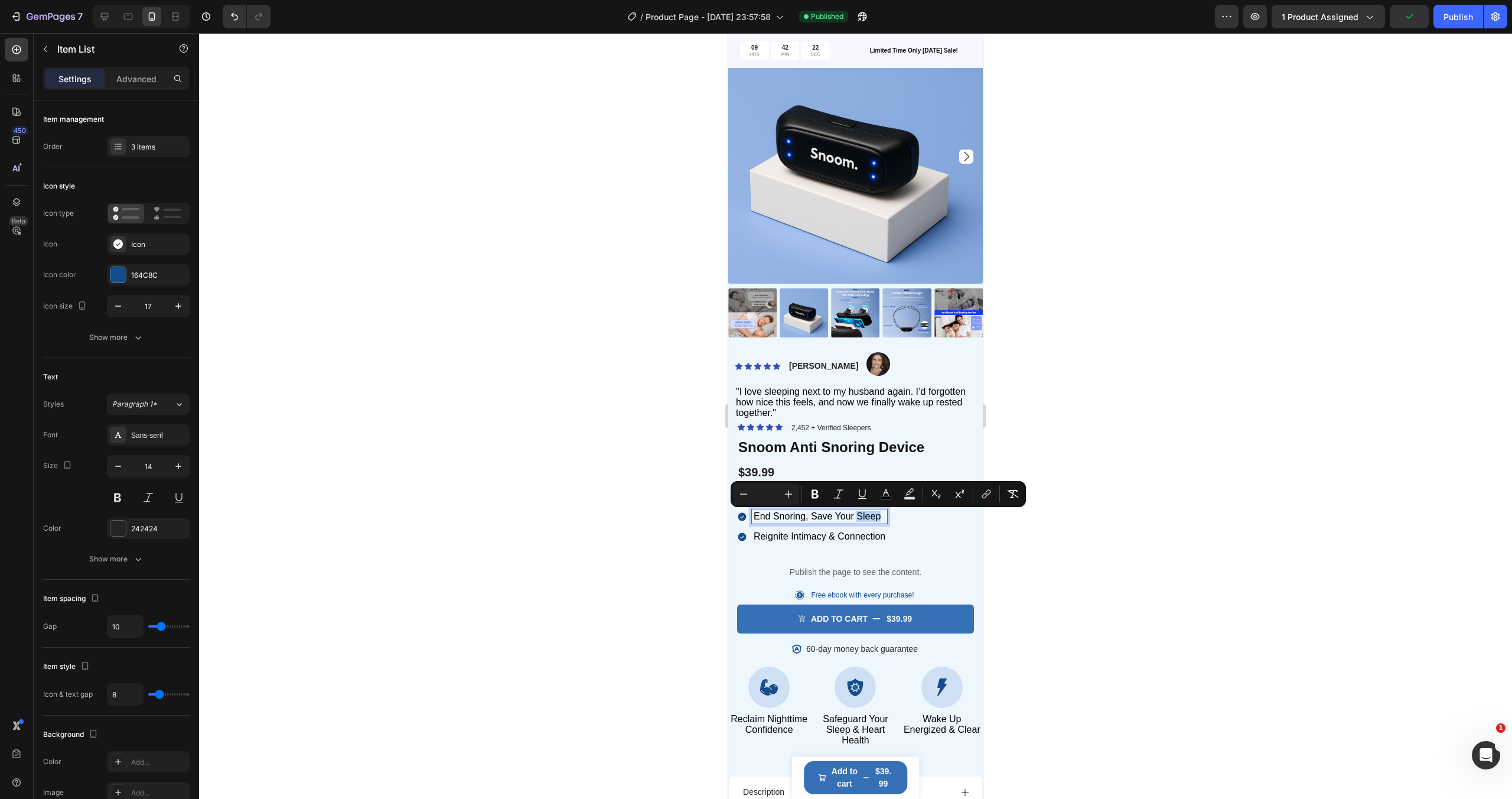
copy span "Sleep"
click at [905, 523] on div "#1 Solution to Sleepless Nights End Snoring, Save Your Sleep Reignite Intimacy …" at bounding box center [855, 517] width 237 height 55
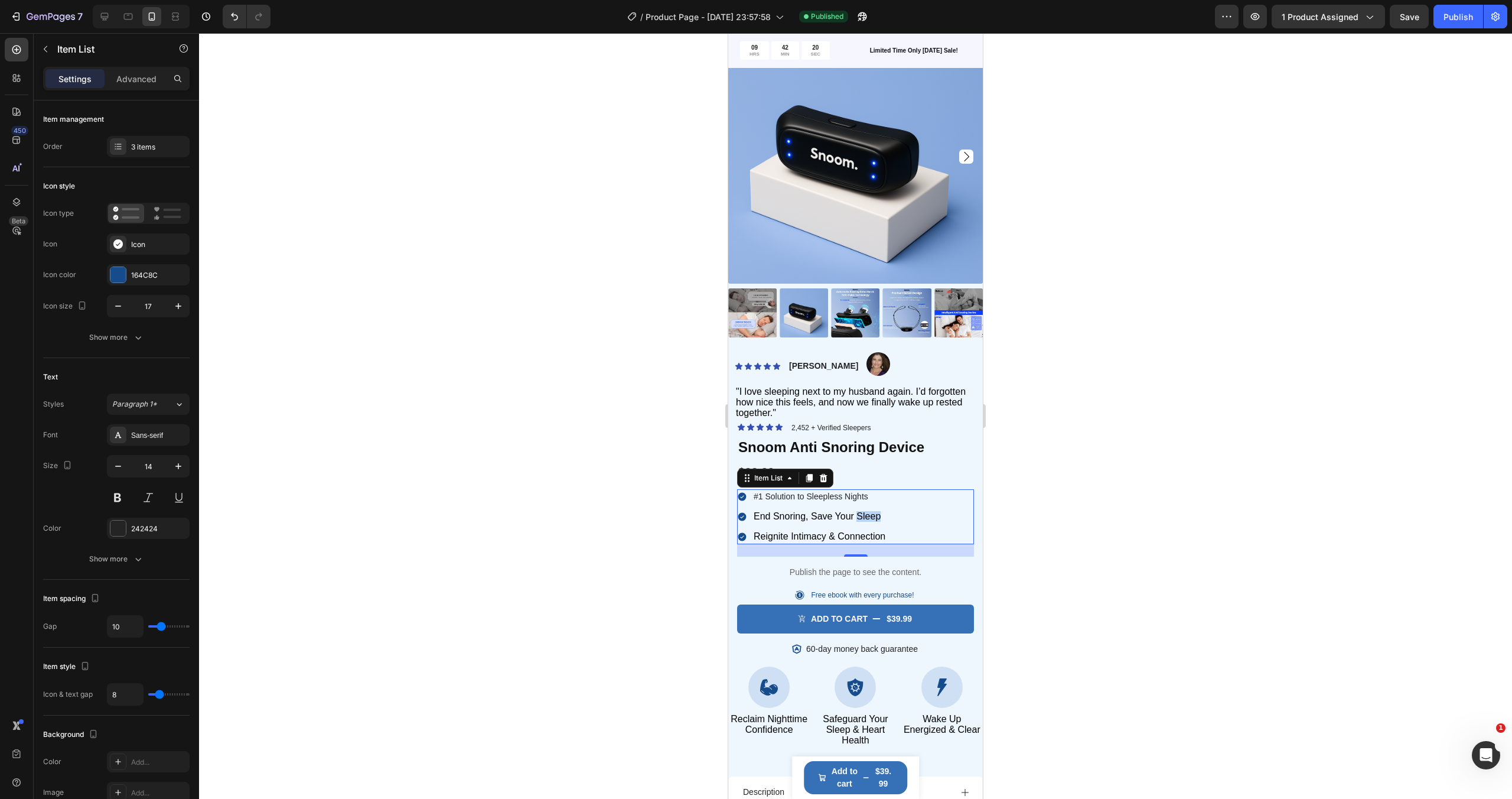
click at [898, 515] on div "#1 Solution to Sleepless Nights End Snoring, Save Your Sleep Reignite Intimacy …" at bounding box center [855, 517] width 237 height 55
click at [910, 528] on div "#1 Solution to Sleepless Nights End Snoring, Save Your Sleep Reignite Intimacy …" at bounding box center [855, 517] width 237 height 55
click at [899, 507] on div "#1 Solution to Sleepless Nights End Snoring, Save Your Sleep Reignite Intimacy …" at bounding box center [855, 517] width 237 height 55
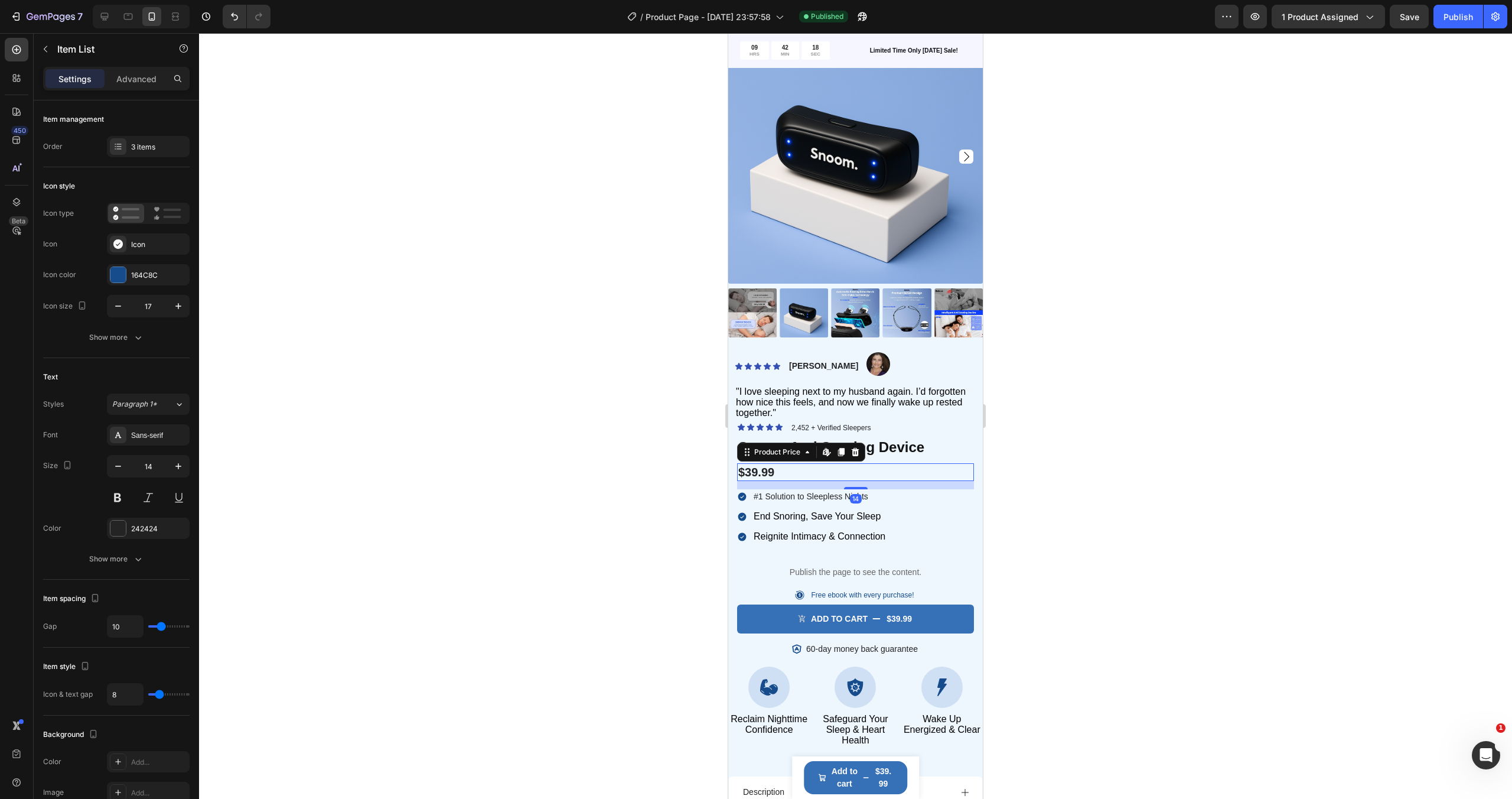
click at [907, 468] on div "$39.99" at bounding box center [855, 472] width 237 height 18
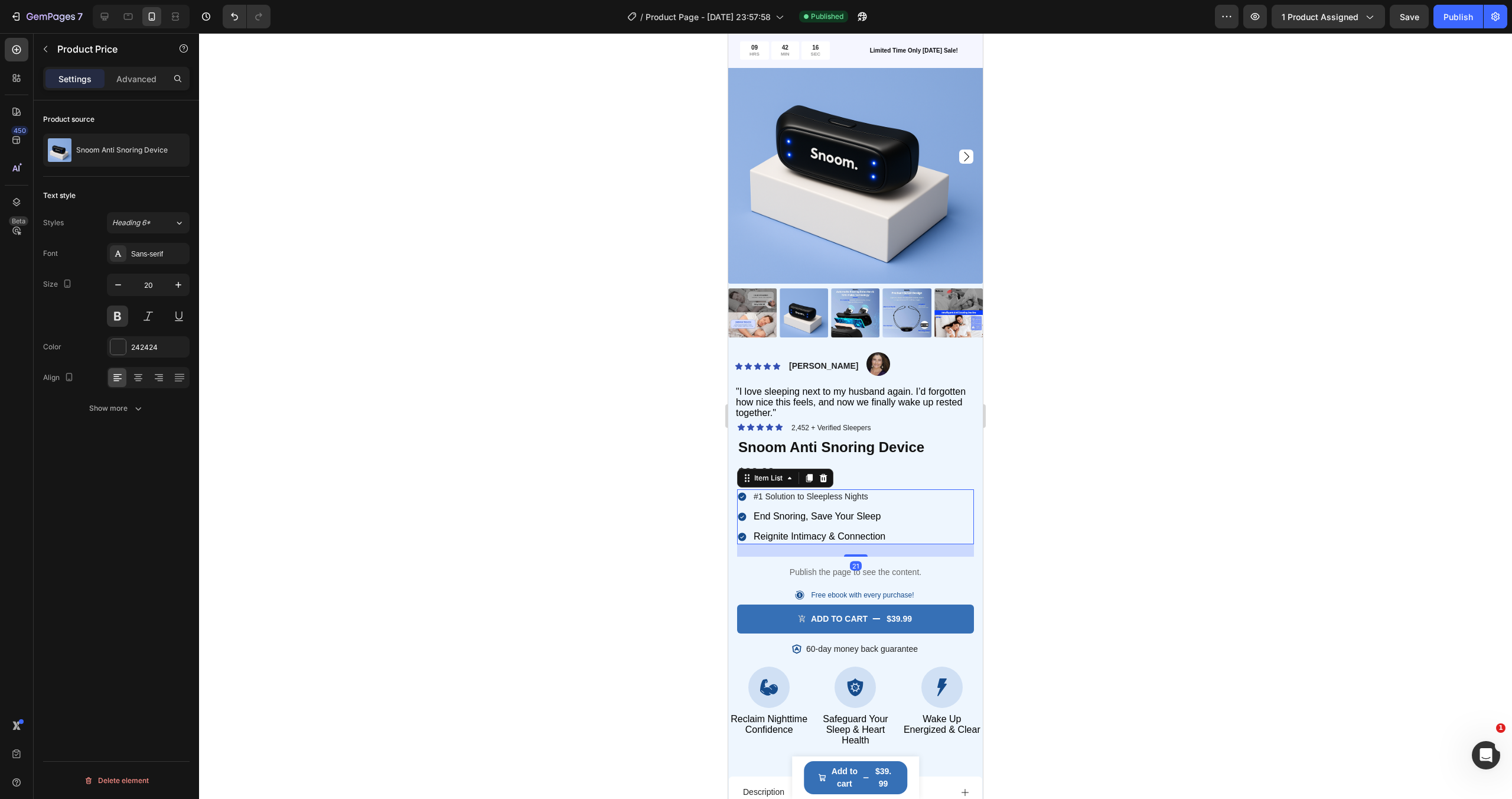
click at [894, 509] on div "#1 Solution to Sleepless Nights End Snoring, Save Your Sleep Reignite Intimacy …" at bounding box center [855, 517] width 237 height 55
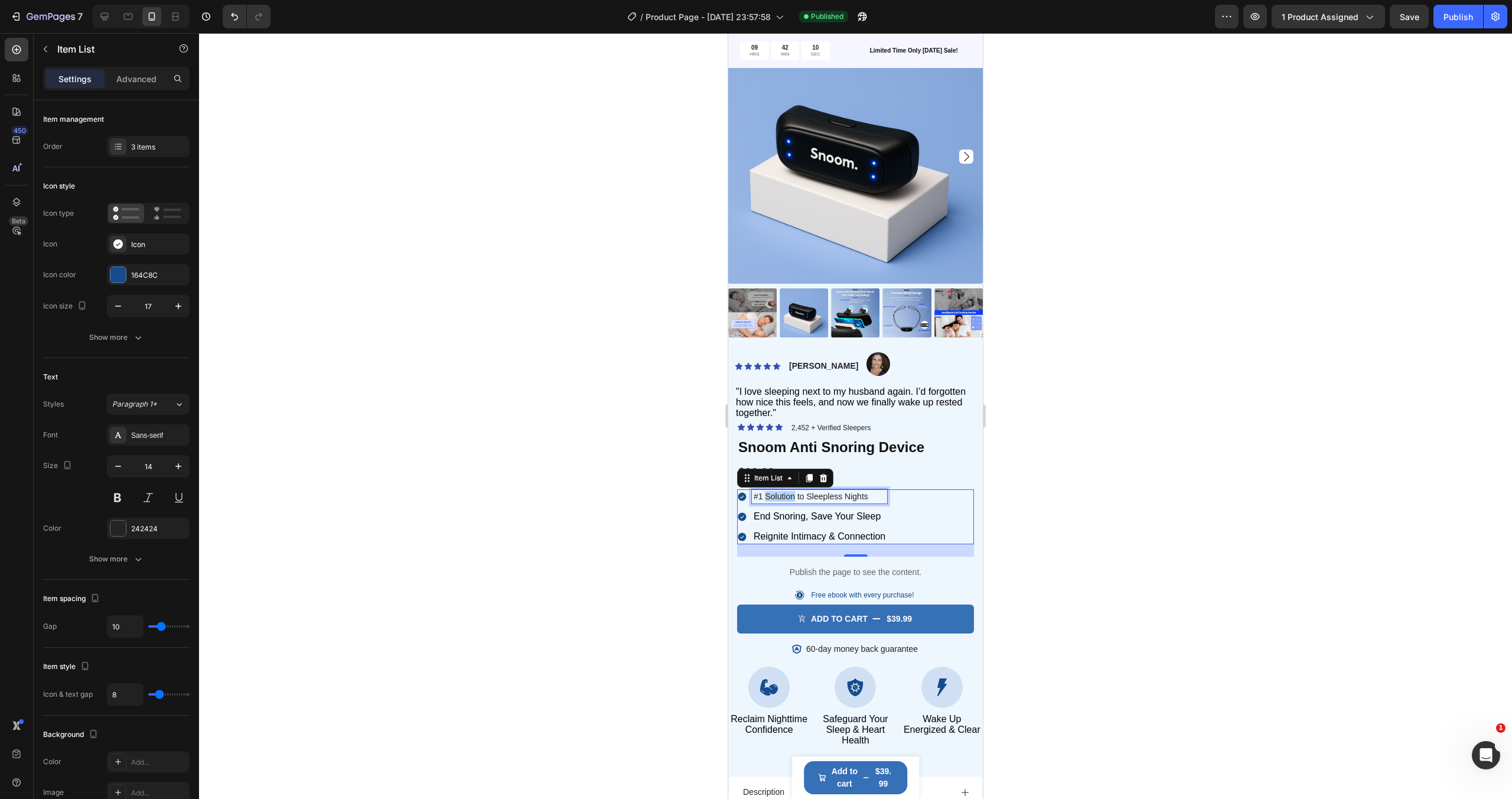
click at [773, 496] on p "#1 Solution to Sleepless Nights" at bounding box center [819, 496] width 131 height 11
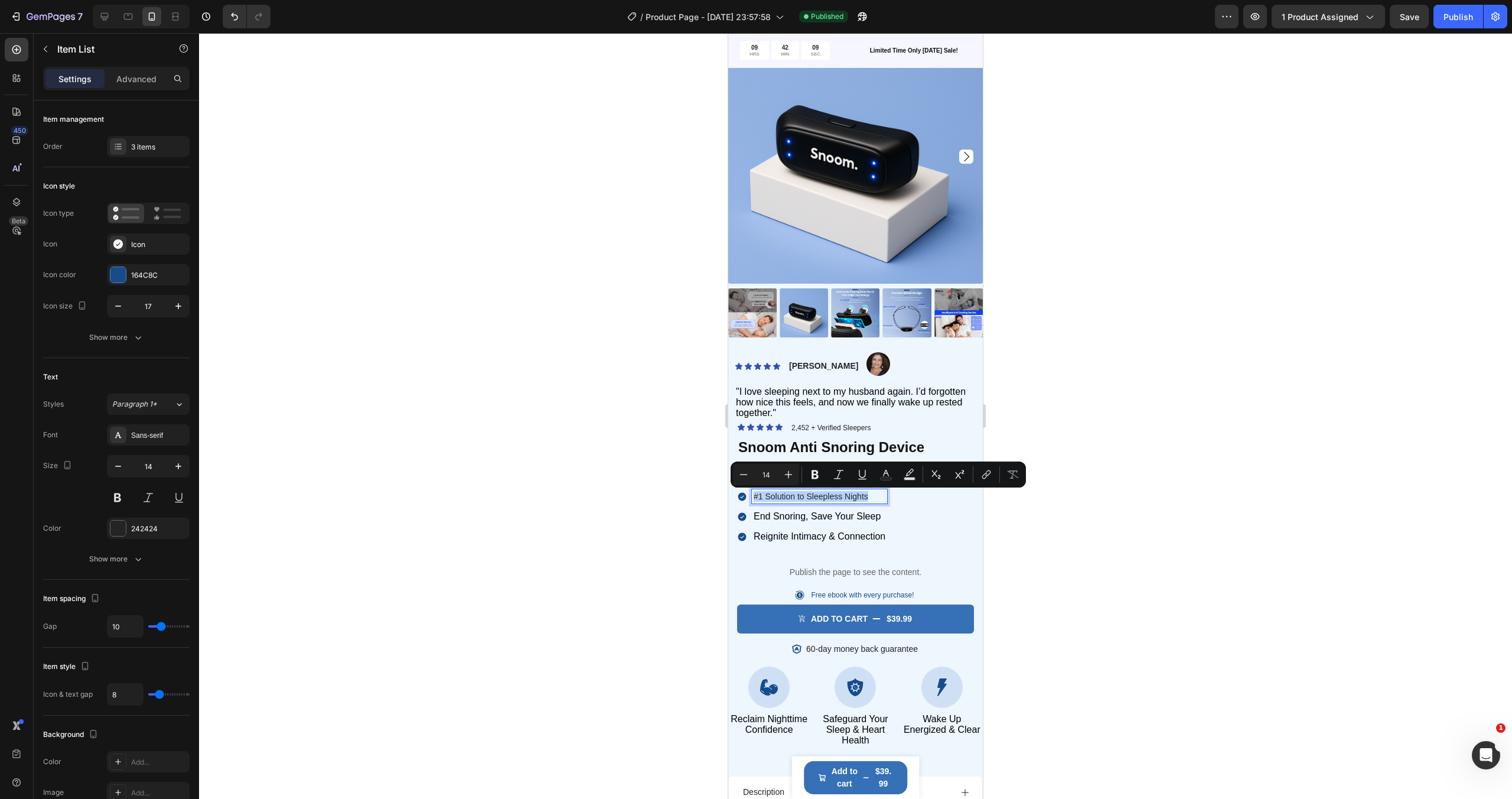
type input "16"
click at [791, 520] on span "End Snoring, Save Your Sleep" at bounding box center [817, 516] width 127 height 10
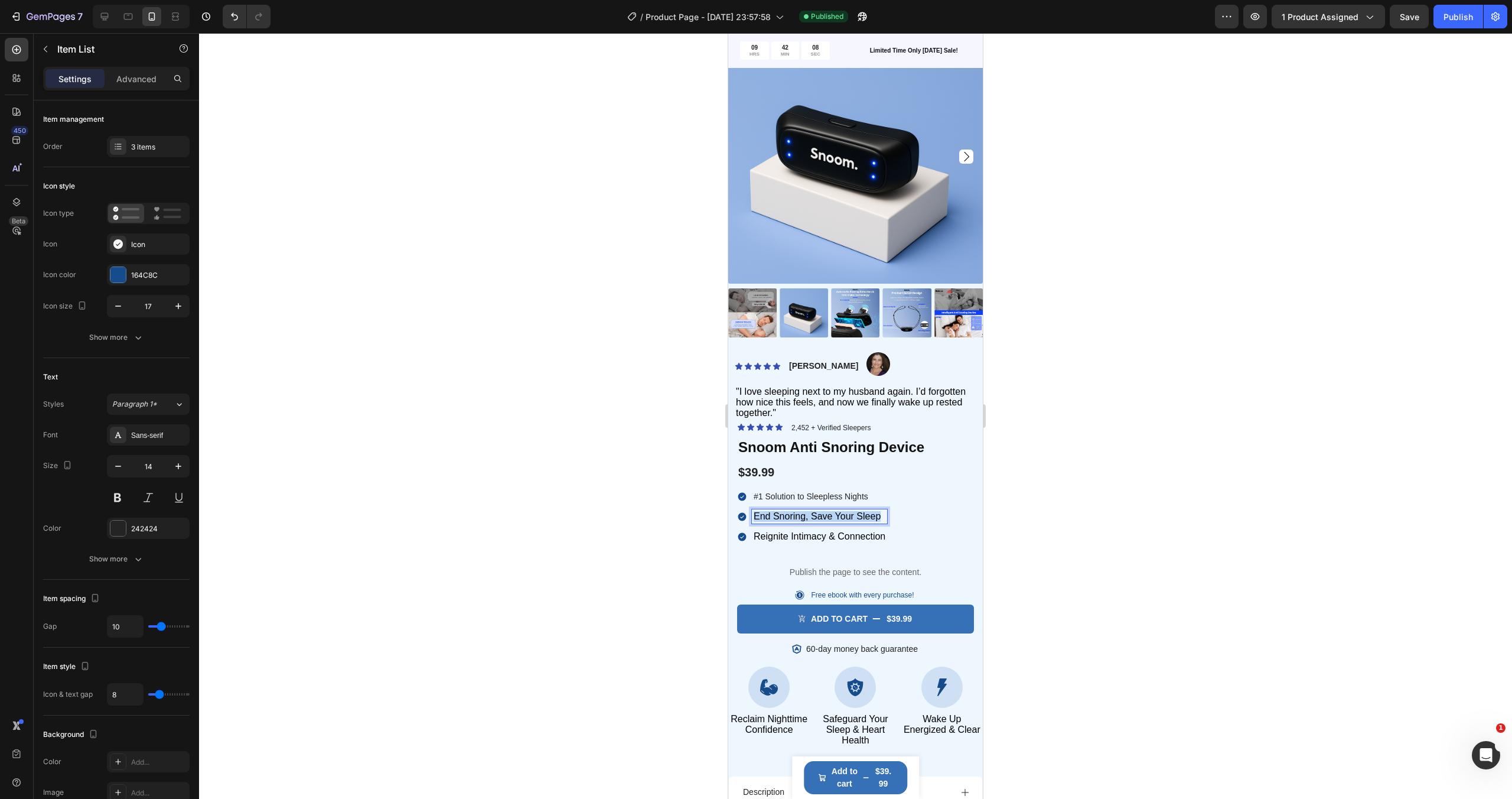
click at [791, 520] on span "End Snoring, Save Your Sleep" at bounding box center [817, 516] width 127 height 10
click at [908, 517] on div "#1 Solution to Sleepless Nights End Snoring, Save Your Sleep Reignite Intimacy …" at bounding box center [855, 517] width 237 height 55
click at [813, 498] on p "#1 Solution to Sleepless Nights" at bounding box center [819, 496] width 131 height 11
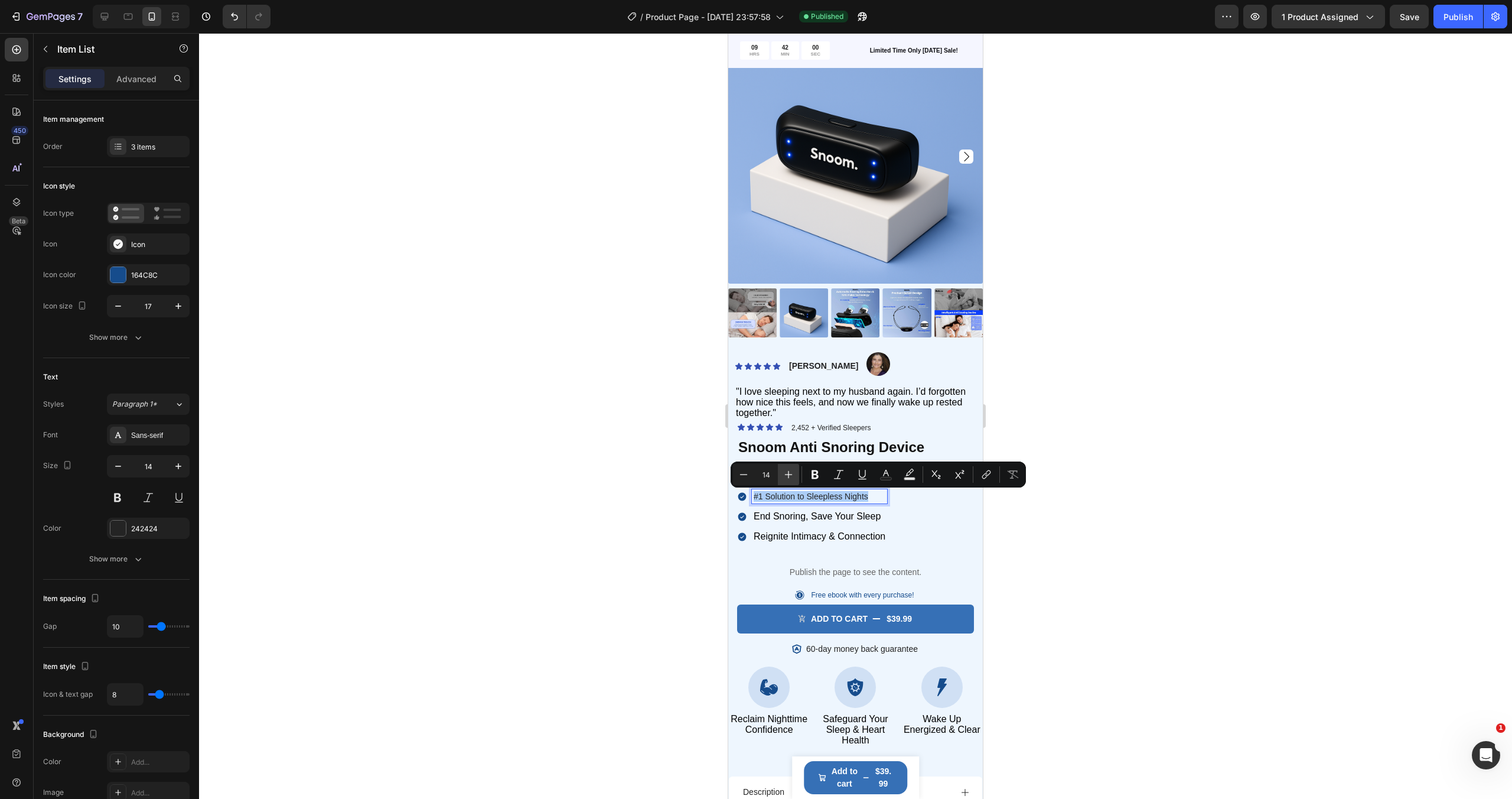
click at [790, 470] on icon "Editor contextual toolbar" at bounding box center [788, 474] width 12 height 12
type input "17"
click at [960, 542] on div "#1 Solution to Sleepless Nights End Snoring, Save Your Sleep Reignite Intimacy …" at bounding box center [855, 517] width 237 height 55
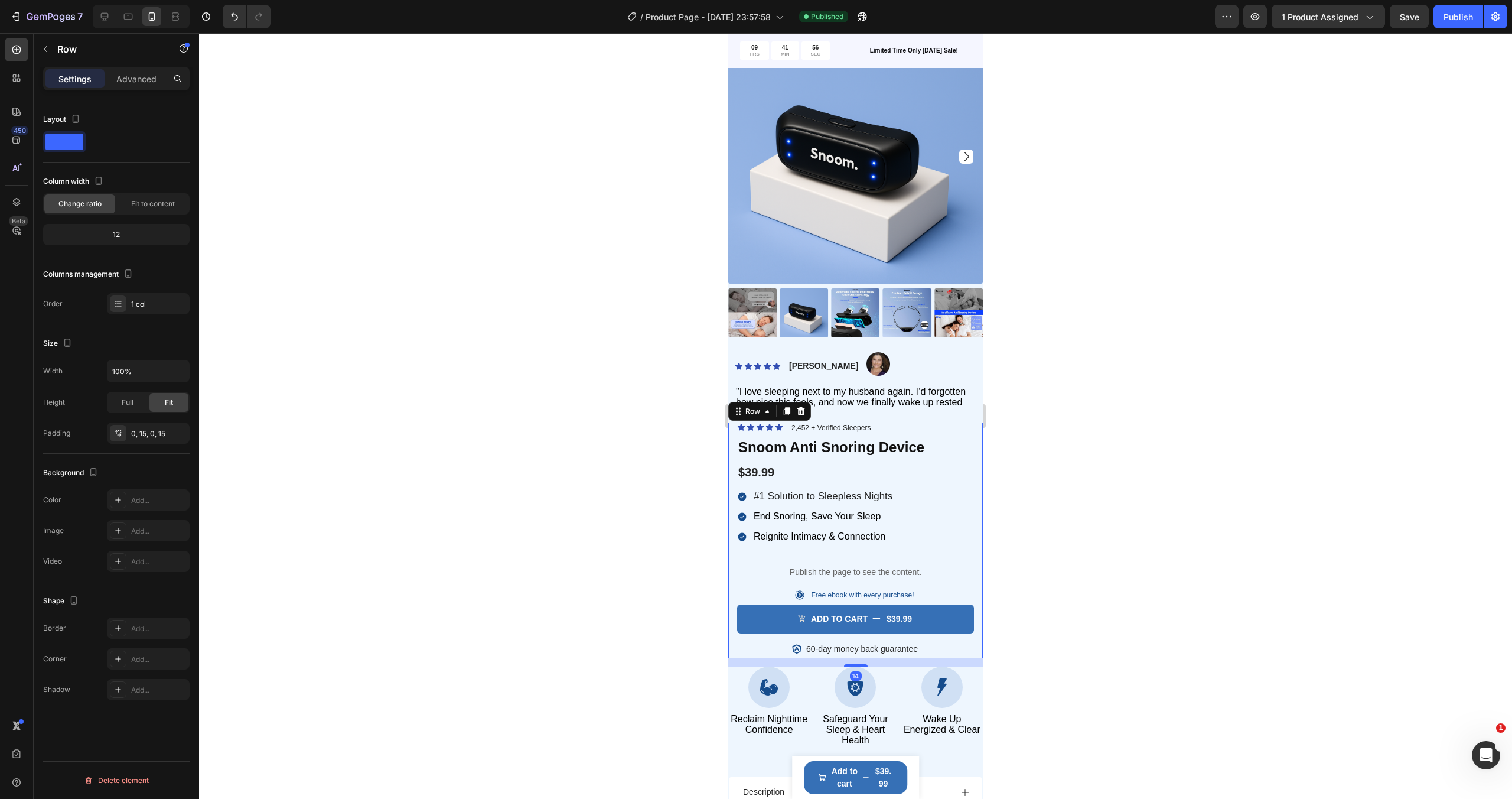
click at [960, 459] on div "Icon Icon Icon Icon Icon Icon List 2,452 + Verified Sleepers Text Block Row Sno…" at bounding box center [855, 540] width 237 height 236
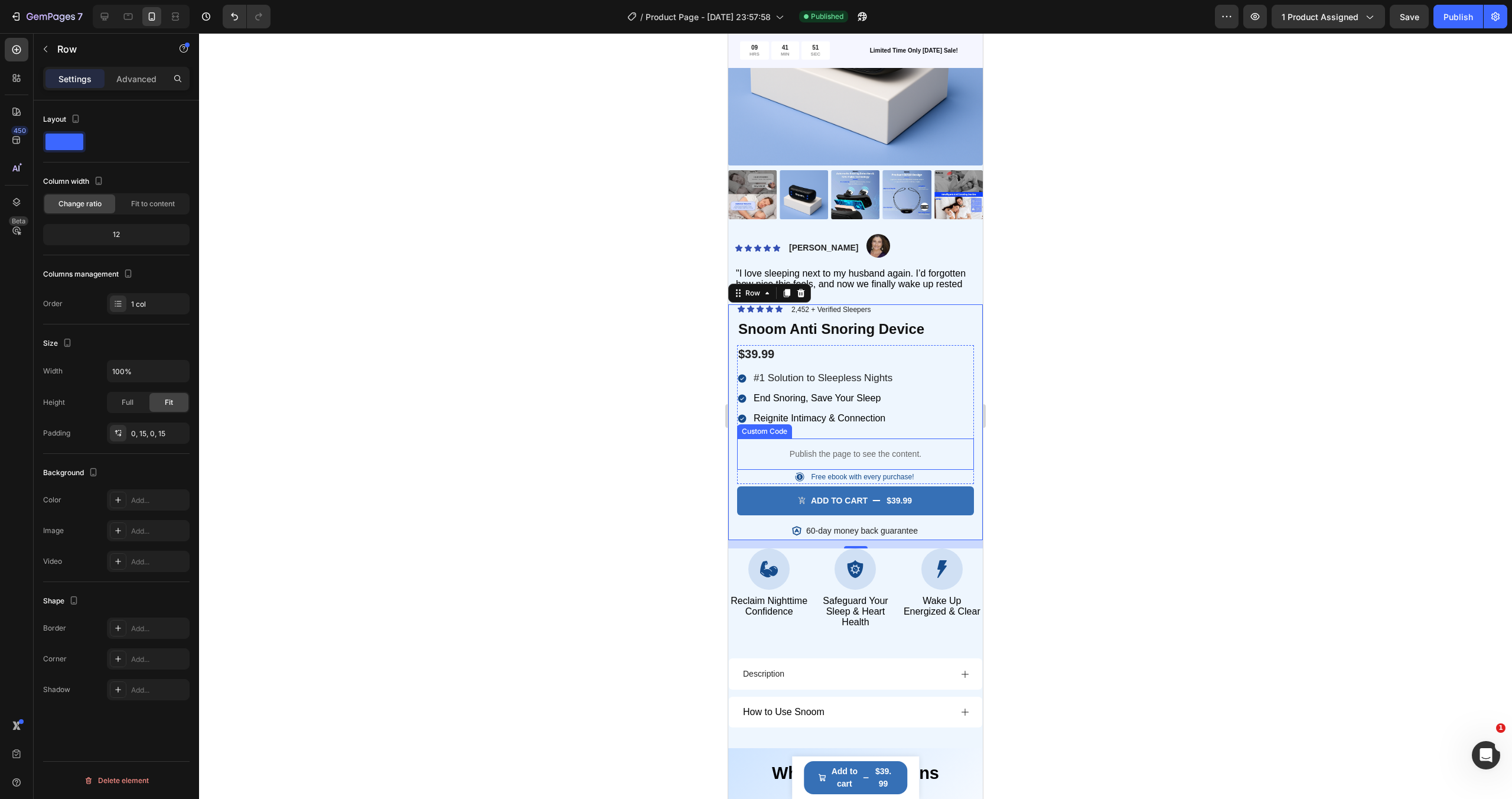
scroll to position [184, 0]
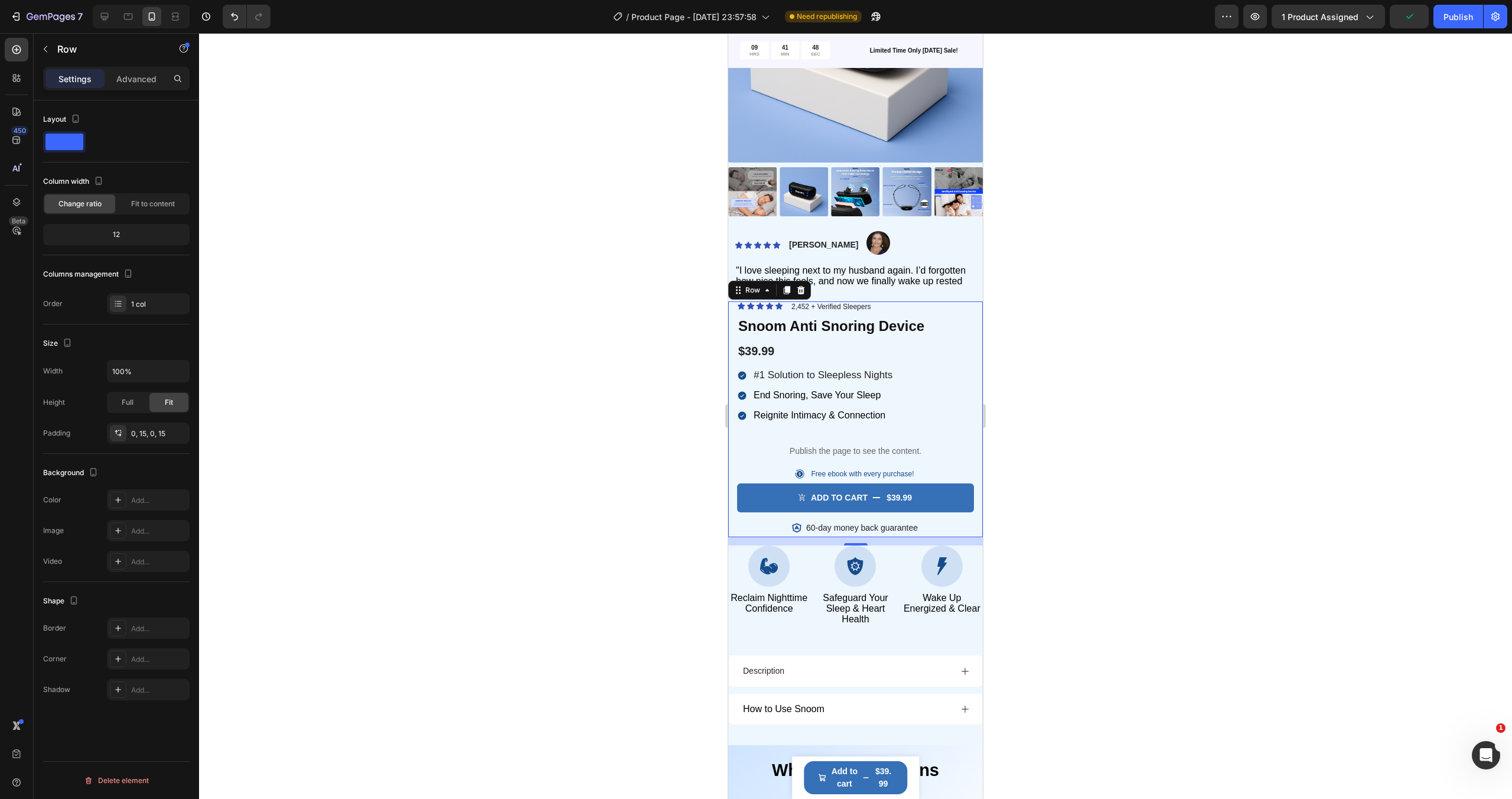
click at [1037, 493] on div at bounding box center [856, 416] width 1313 height 766
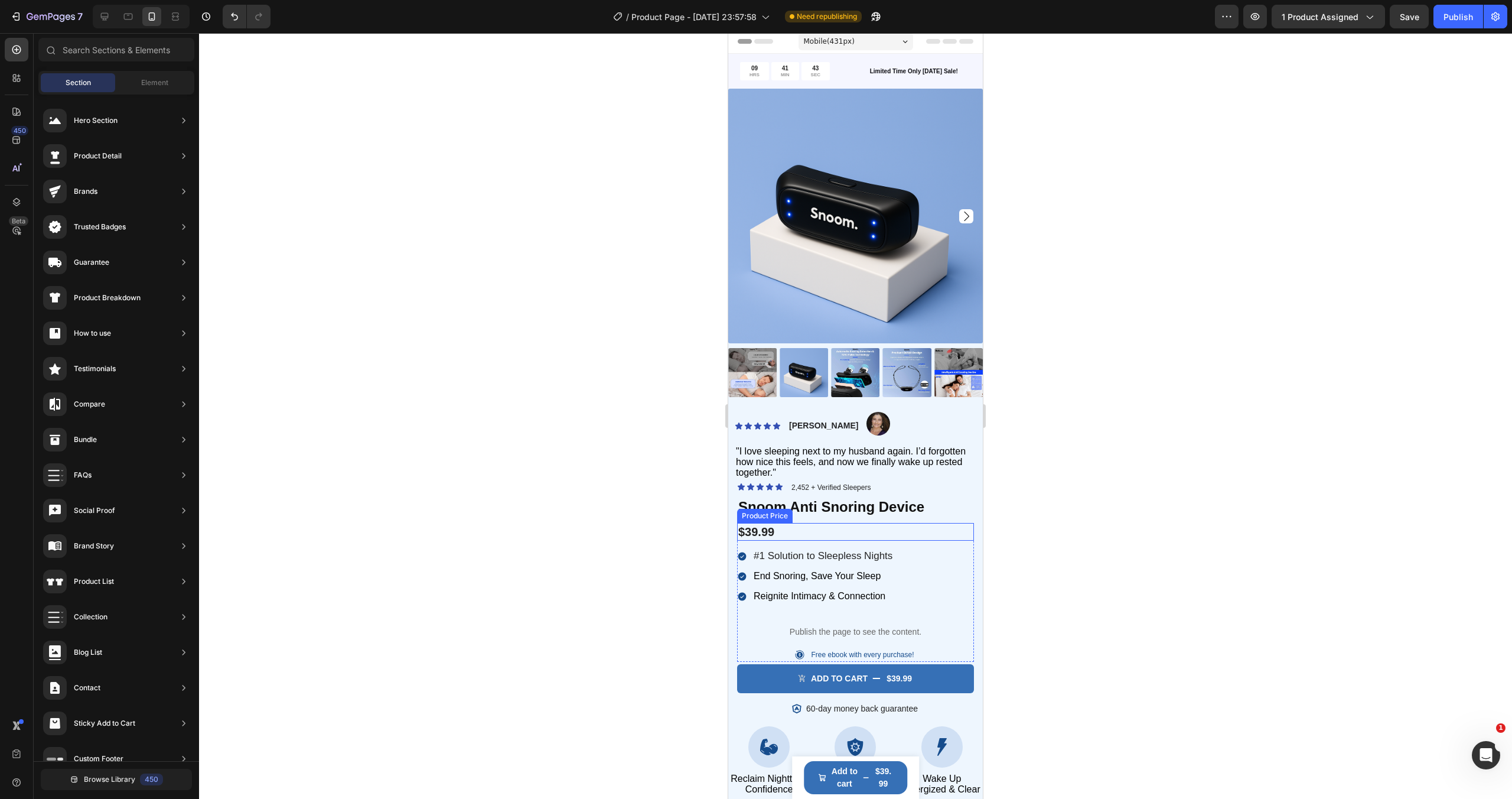
scroll to position [0, 0]
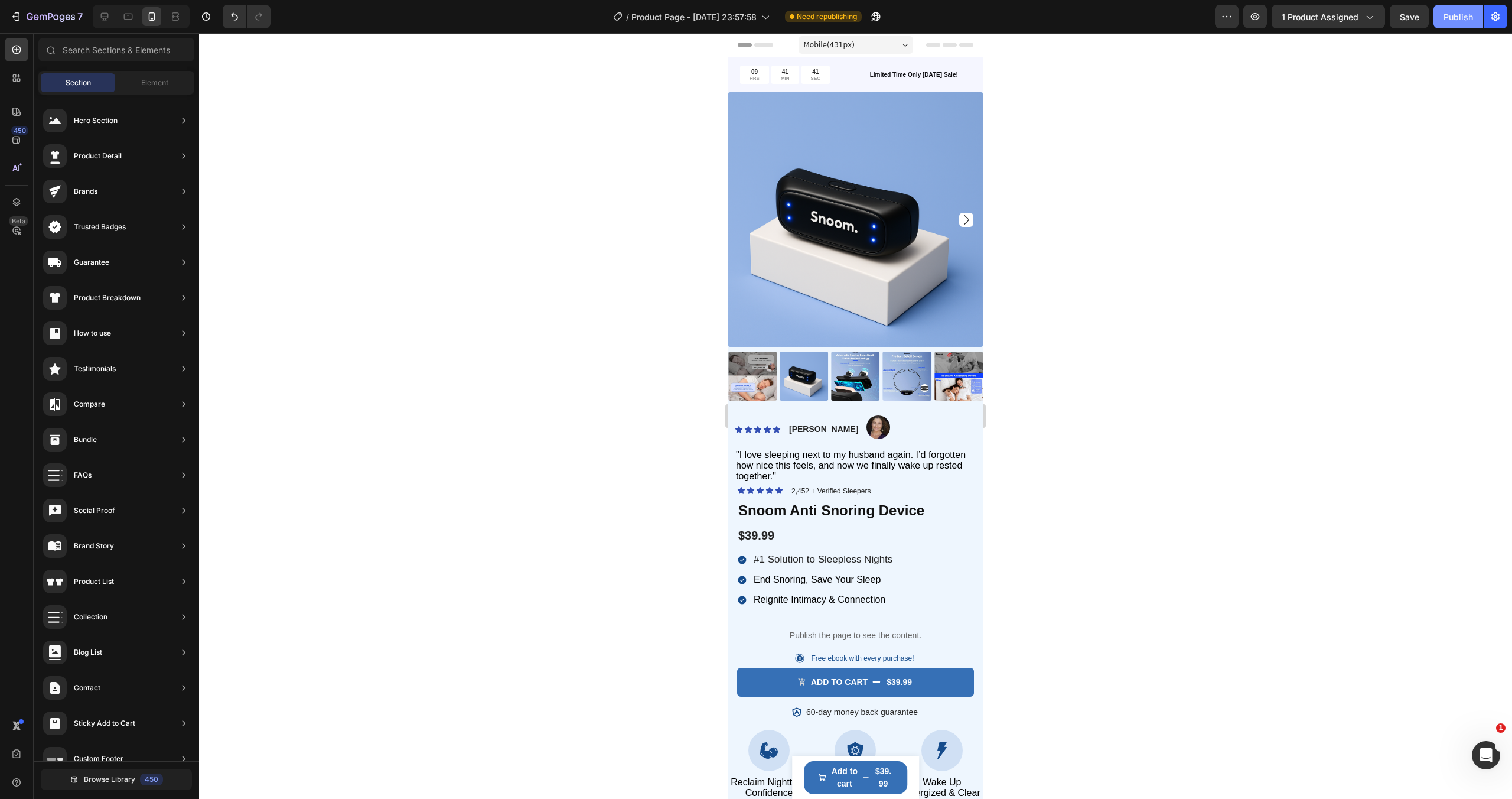
click at [1447, 22] on div "Publish" at bounding box center [1458, 17] width 30 height 12
click at [875, 465] on span ""I love sleeping next to my husband again. I’d forgotten how nice this feels, a…" at bounding box center [850, 465] width 229 height 31
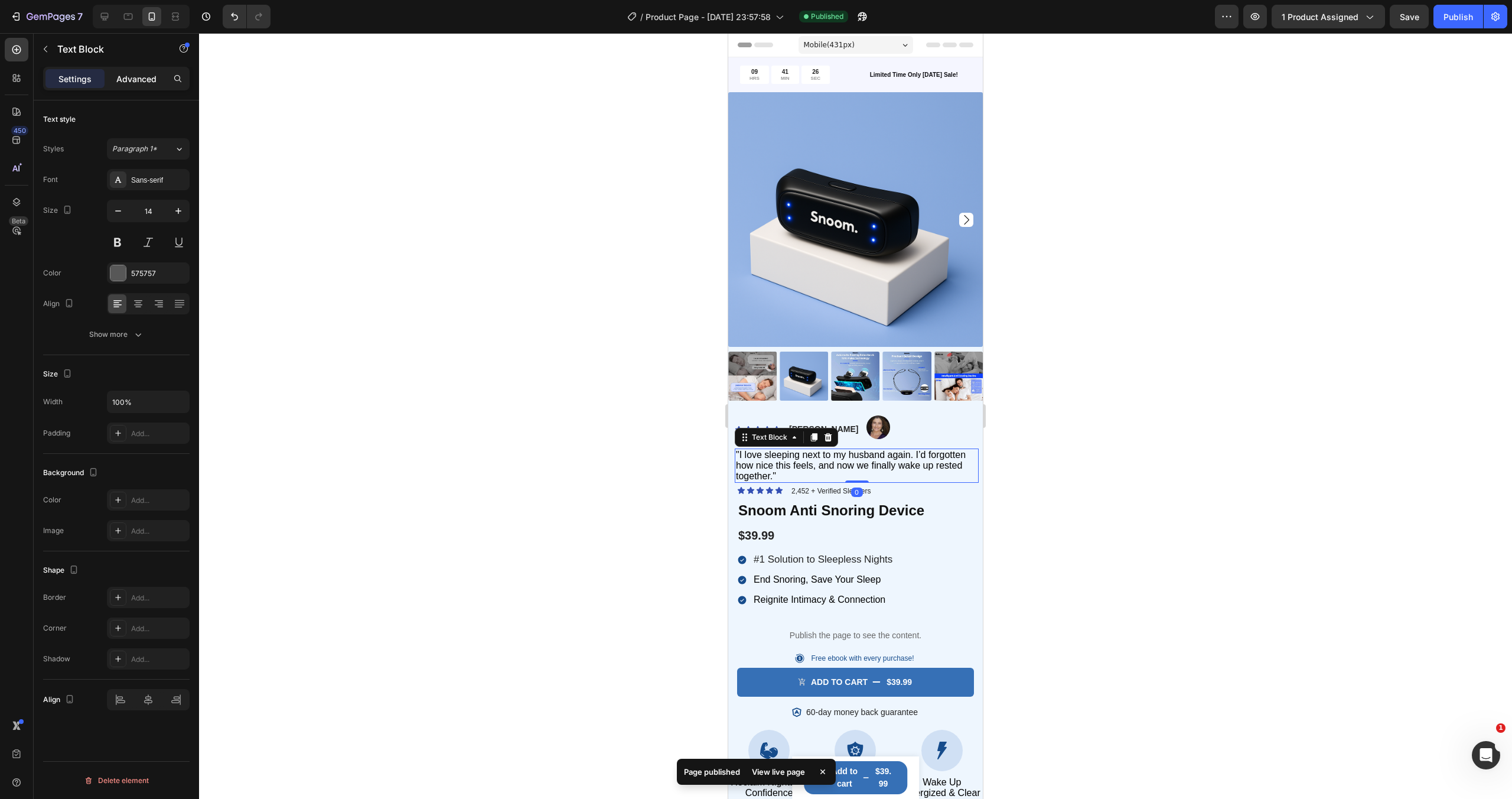
click at [134, 84] on p "Advanced" at bounding box center [136, 79] width 40 height 12
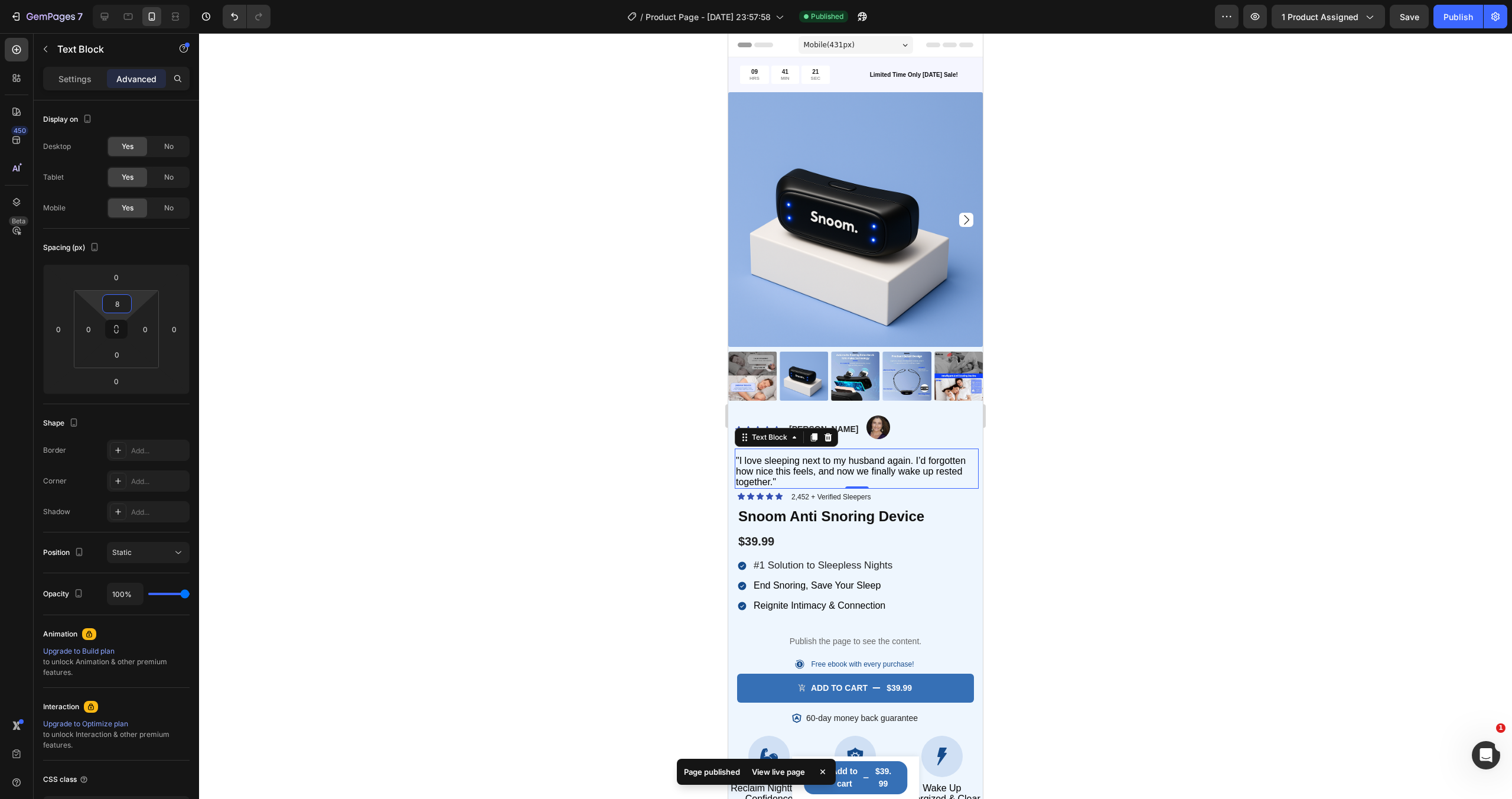
type input "6"
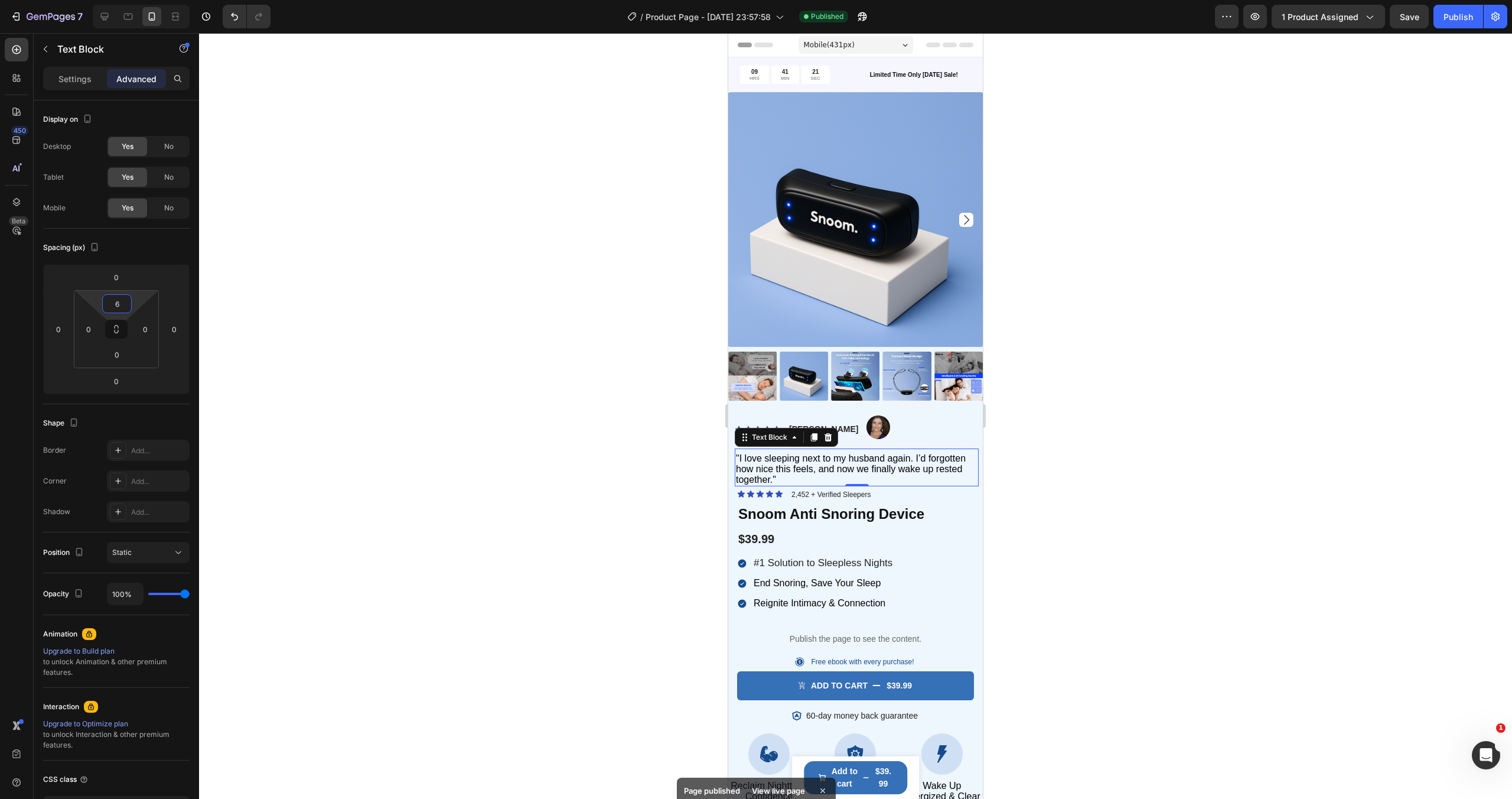
click at [140, 0] on html "7 / Product Page - Aug 20, 23:57:58 Published Preview 1 product assigned Save P…" at bounding box center [756, 0] width 1512 height 0
click at [892, 429] on div "Icon Icon Icon Icon Icon Icon List Briana M. Text Block Image Row" at bounding box center [856, 429] width 244 height 28
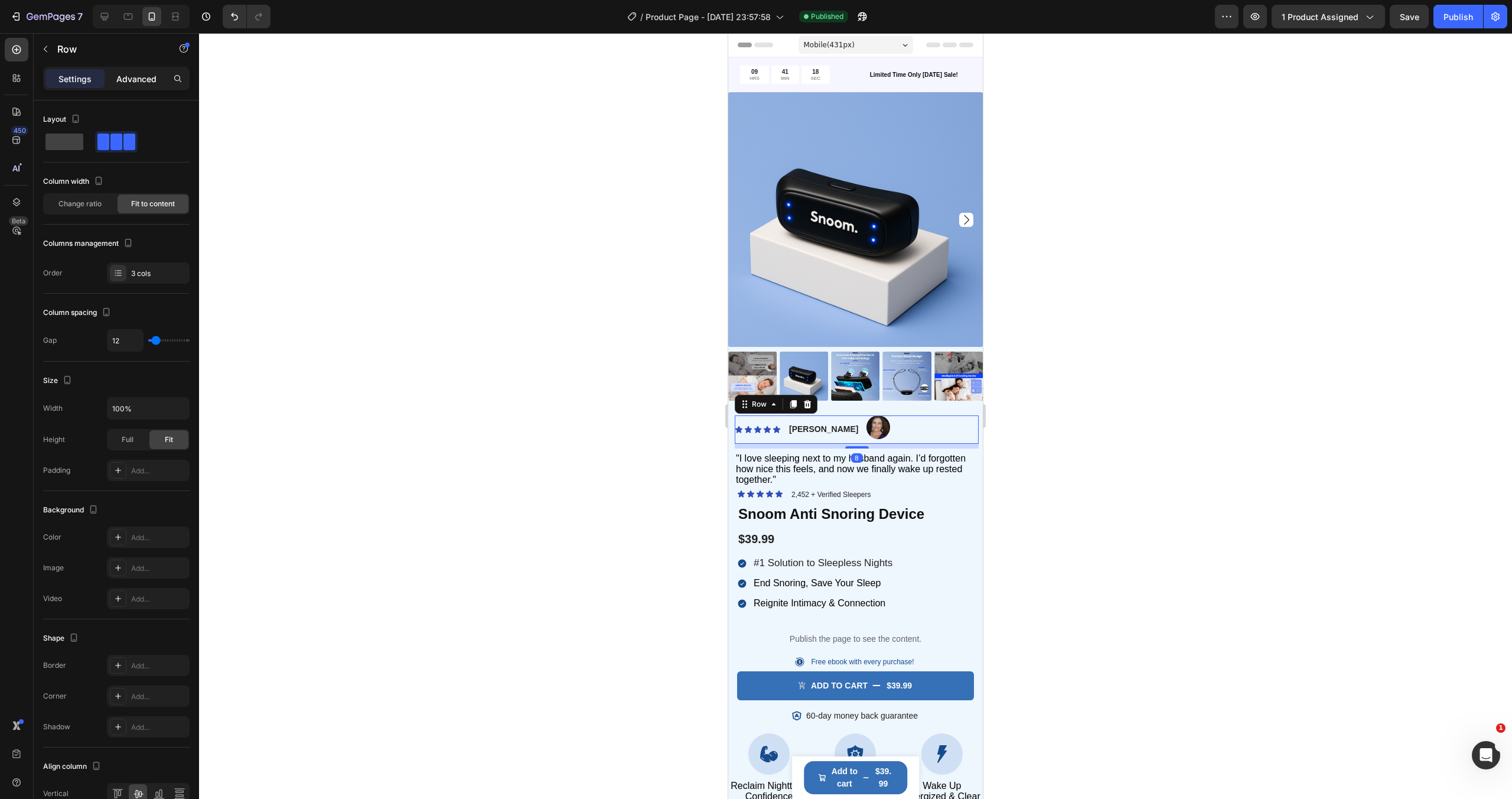
click at [126, 84] on p "Advanced" at bounding box center [136, 79] width 40 height 12
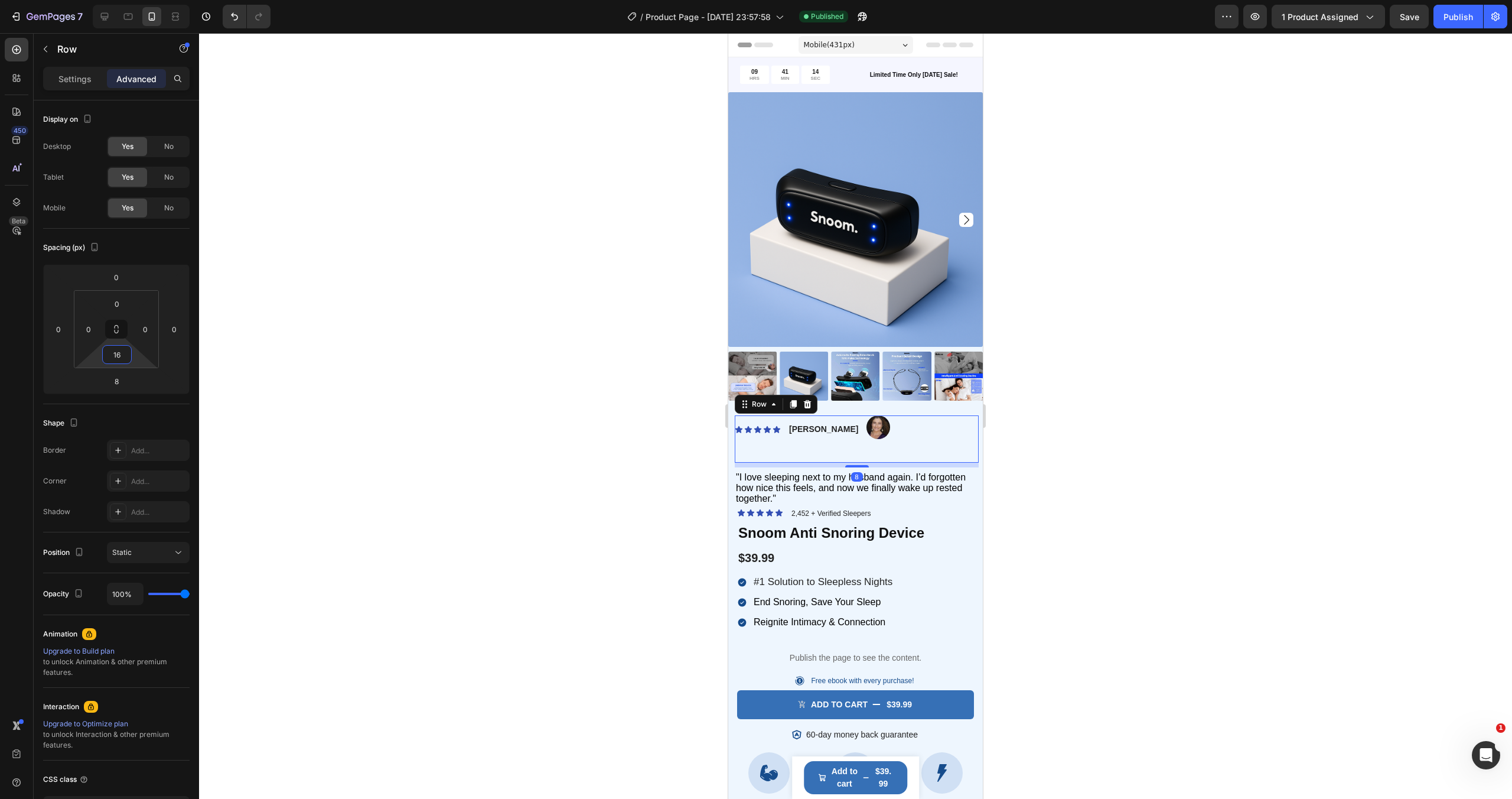
type input "0"
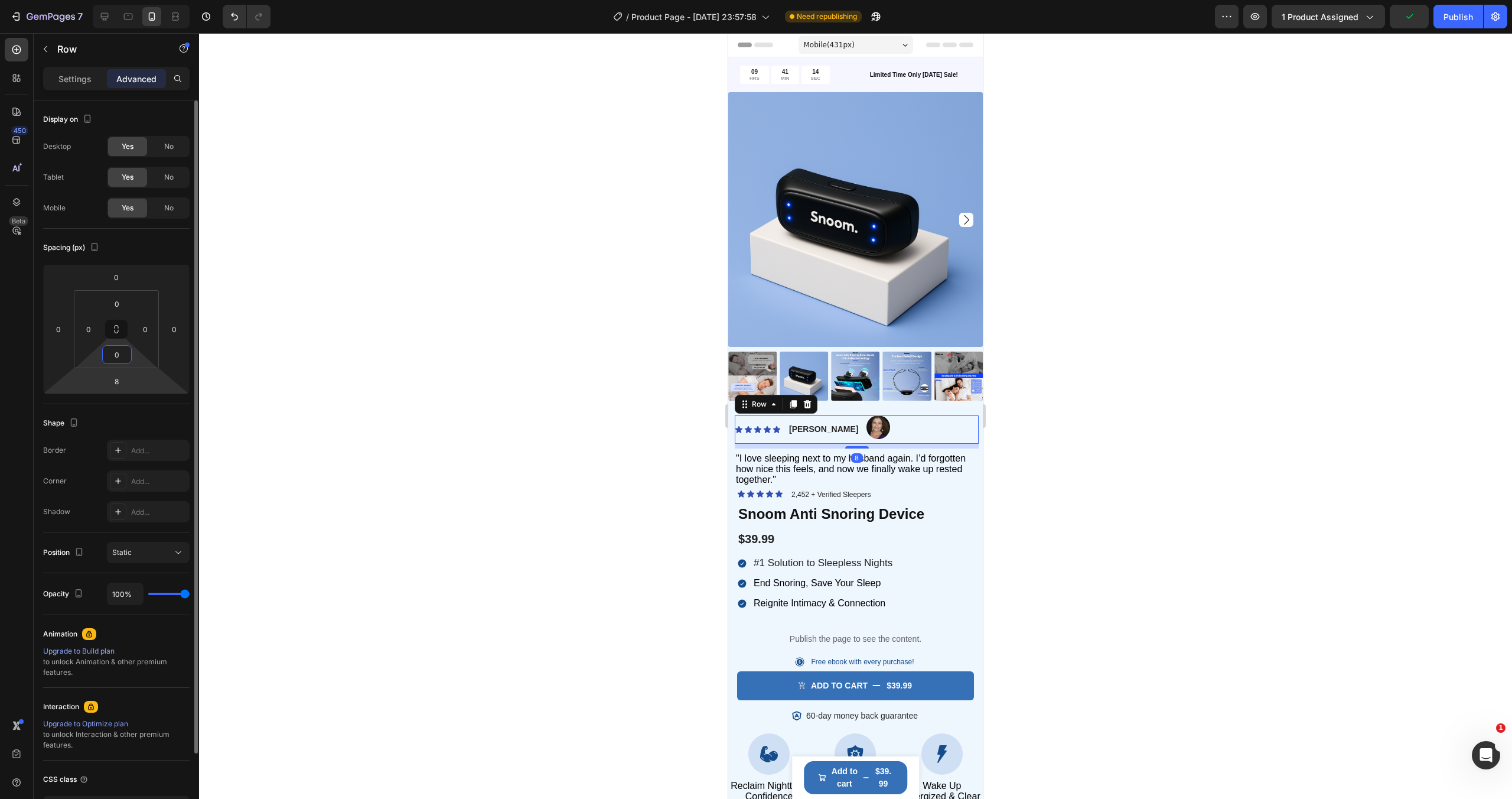
drag, startPoint x: 134, startPoint y: 362, endPoint x: 136, endPoint y: 373, distance: 11.2
click at [136, 0] on html "7 / Product Page - [DATE] 23:57:58 Need republishing Preview 1 product assigned…" at bounding box center [756, 0] width 1512 height 0
click at [131, 0] on html "7 / Product Page - [DATE] 23:57:58 Need republishing Preview 1 product assigned…" at bounding box center [756, 0] width 1512 height 0
type input "8"
click at [1113, 394] on div at bounding box center [856, 416] width 1313 height 766
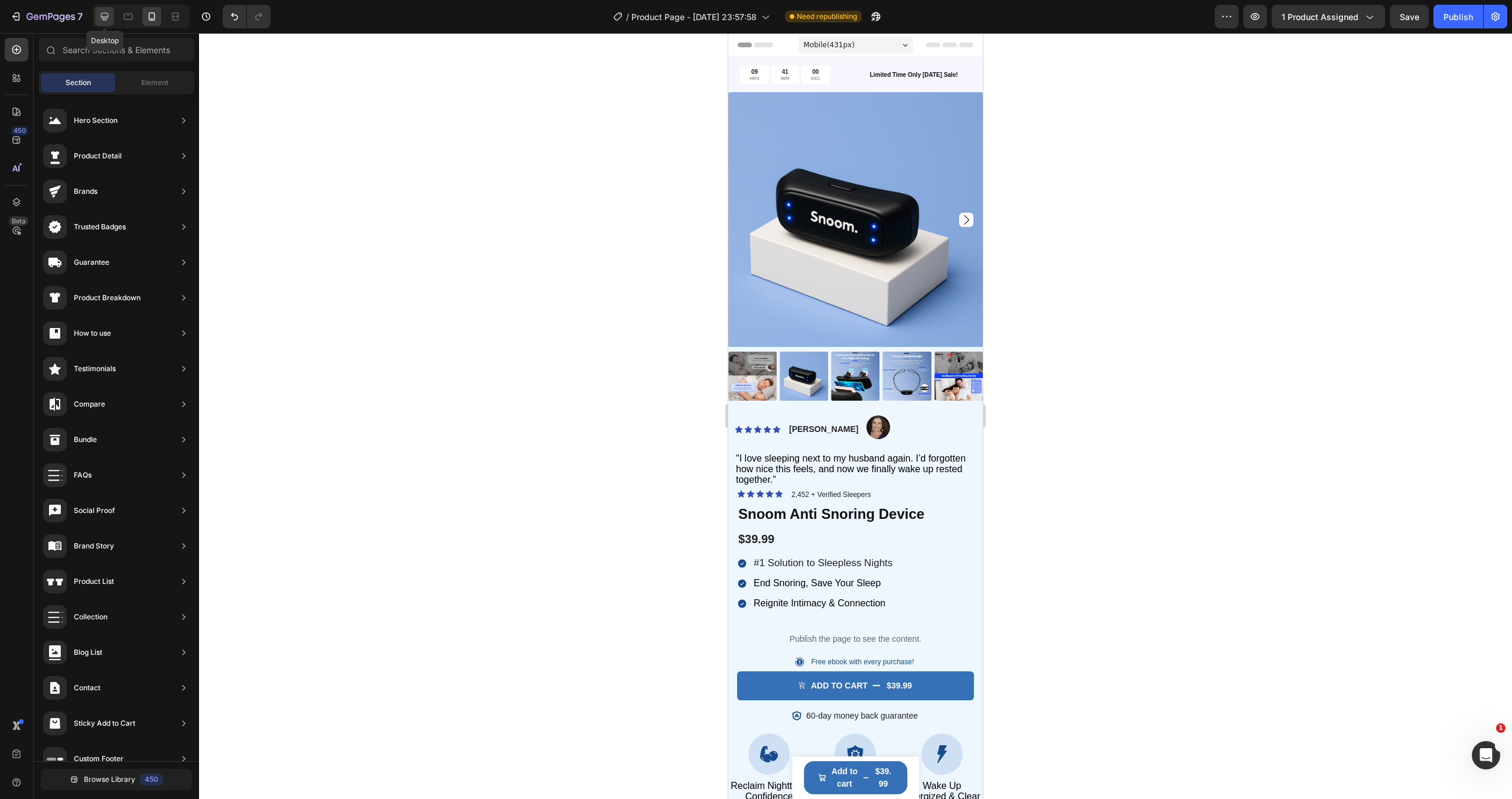
click at [105, 18] on icon at bounding box center [105, 16] width 8 height 8
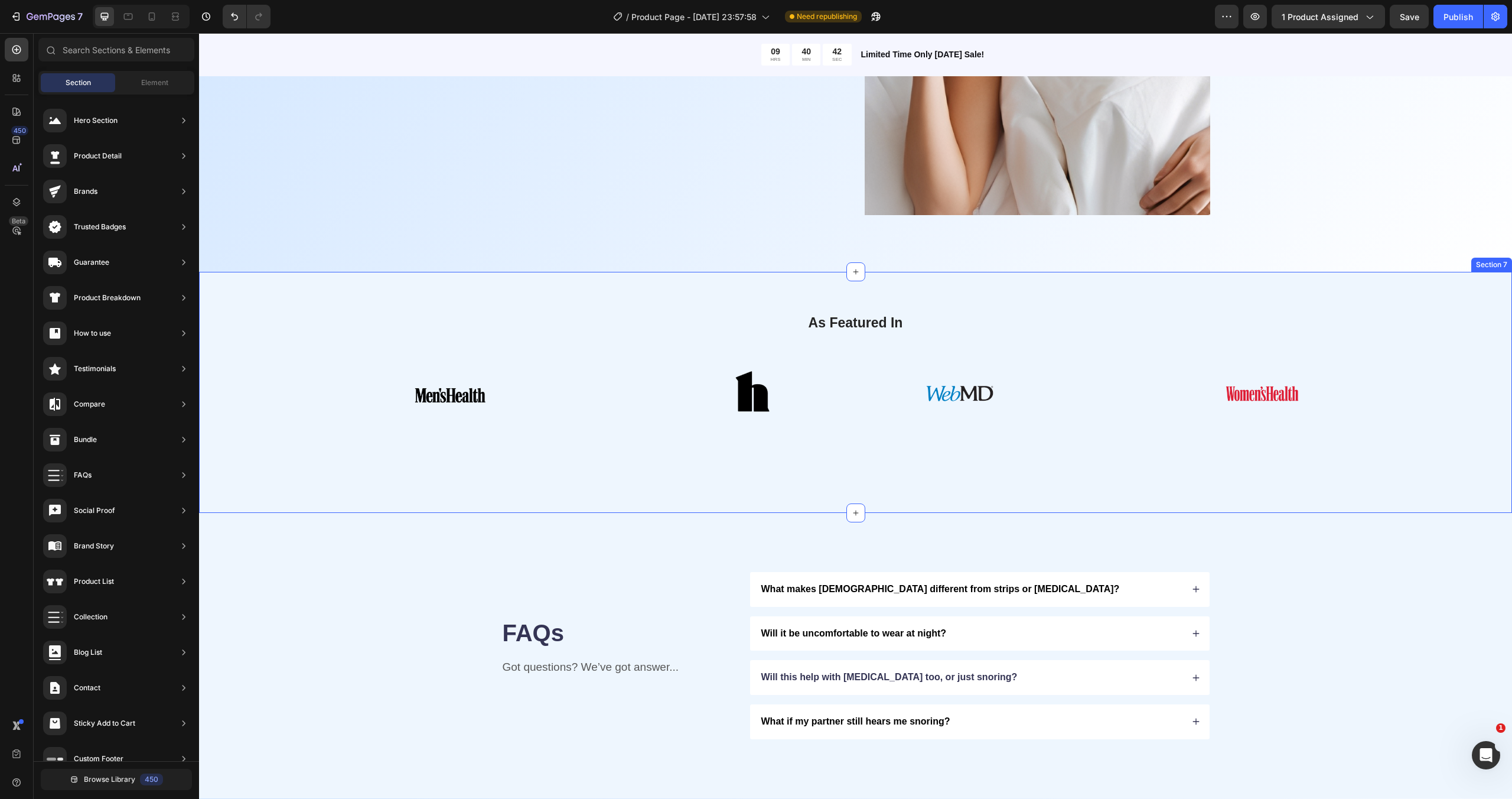
scroll to position [1997, 0]
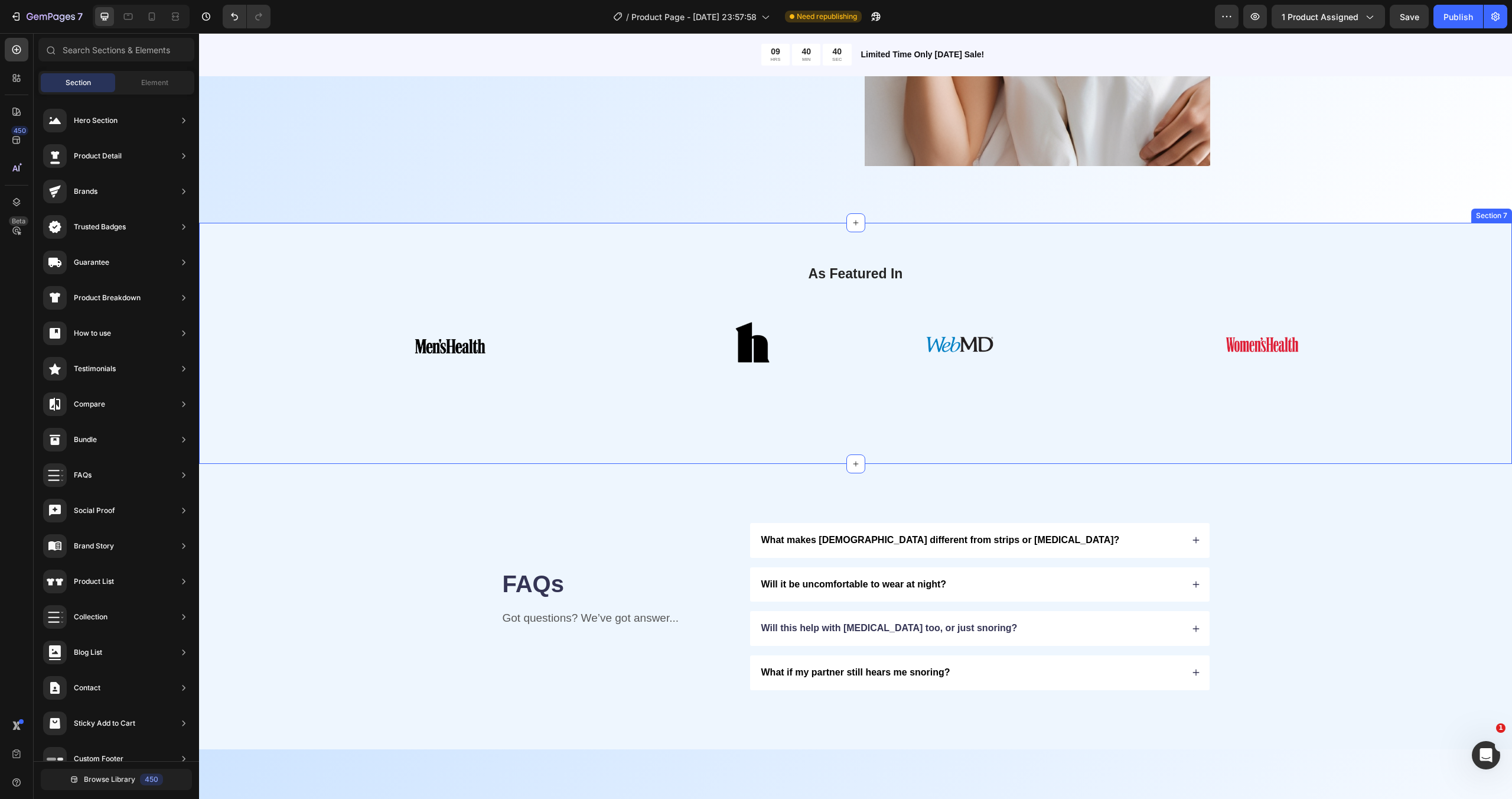
click at [868, 419] on div "As Featured In Heading Image Image Image Row Image Image Image Image Row Image …" at bounding box center [856, 343] width 1313 height 241
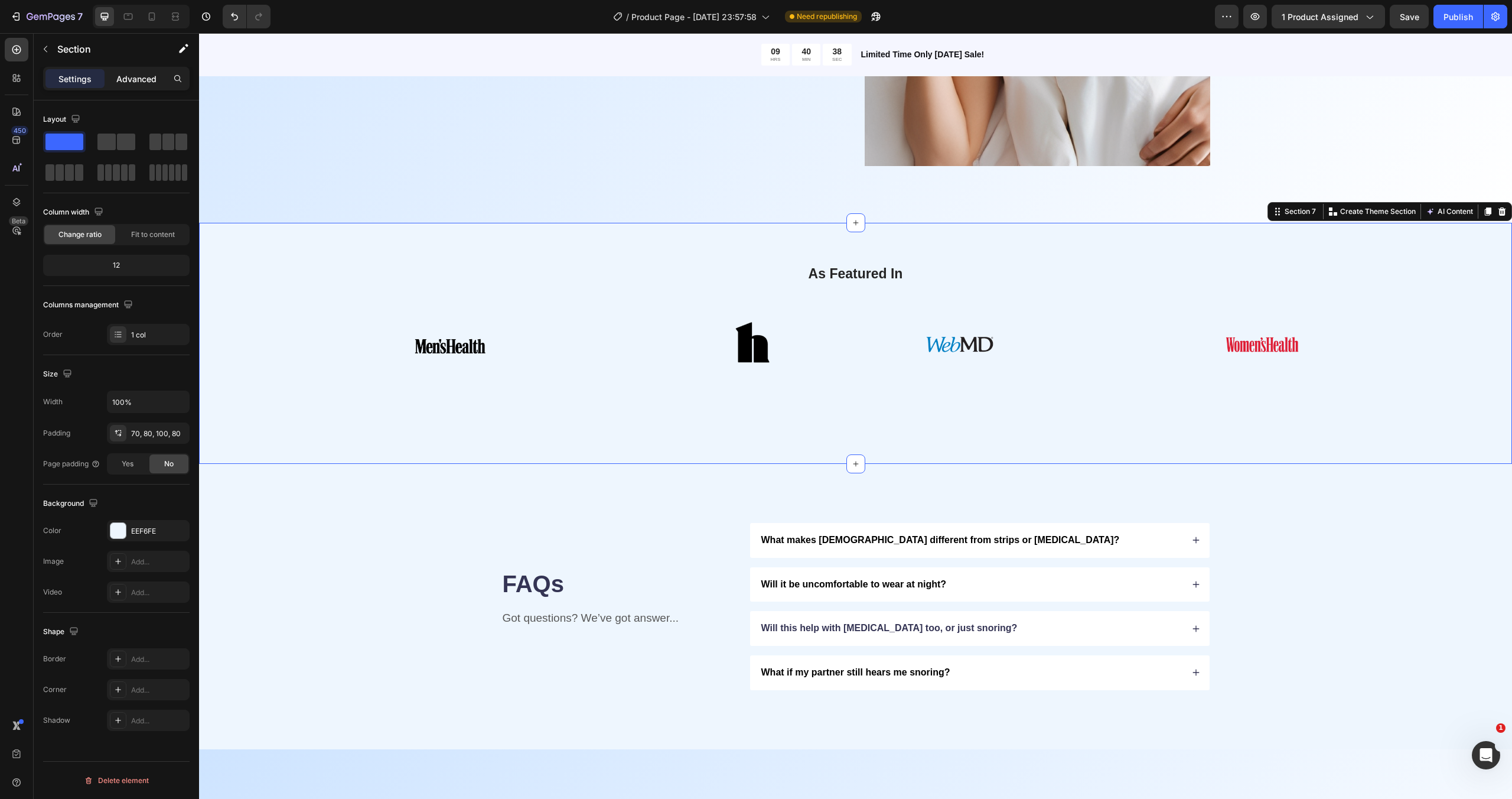
click at [119, 77] on p "Advanced" at bounding box center [136, 79] width 40 height 12
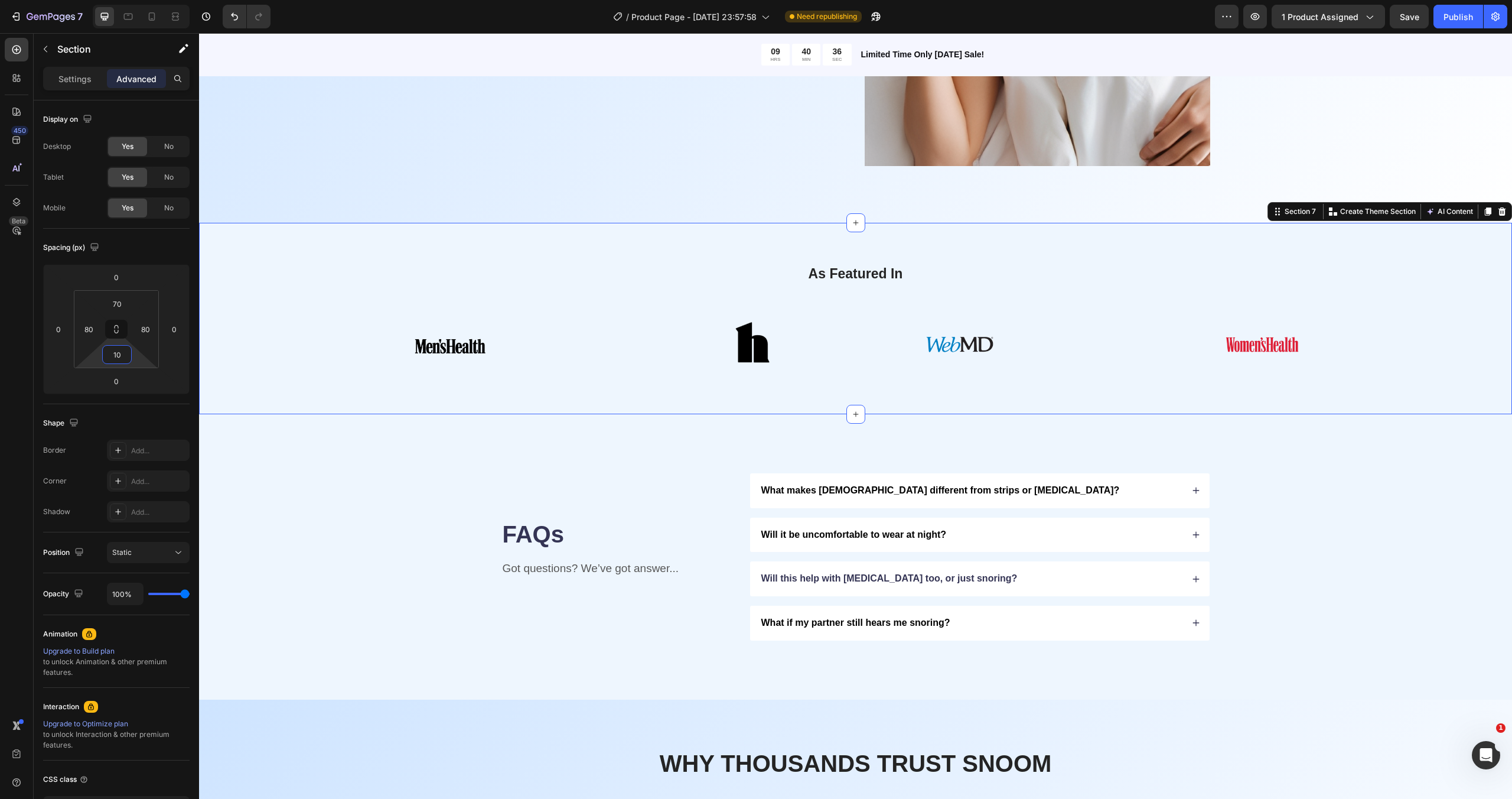
type input "0"
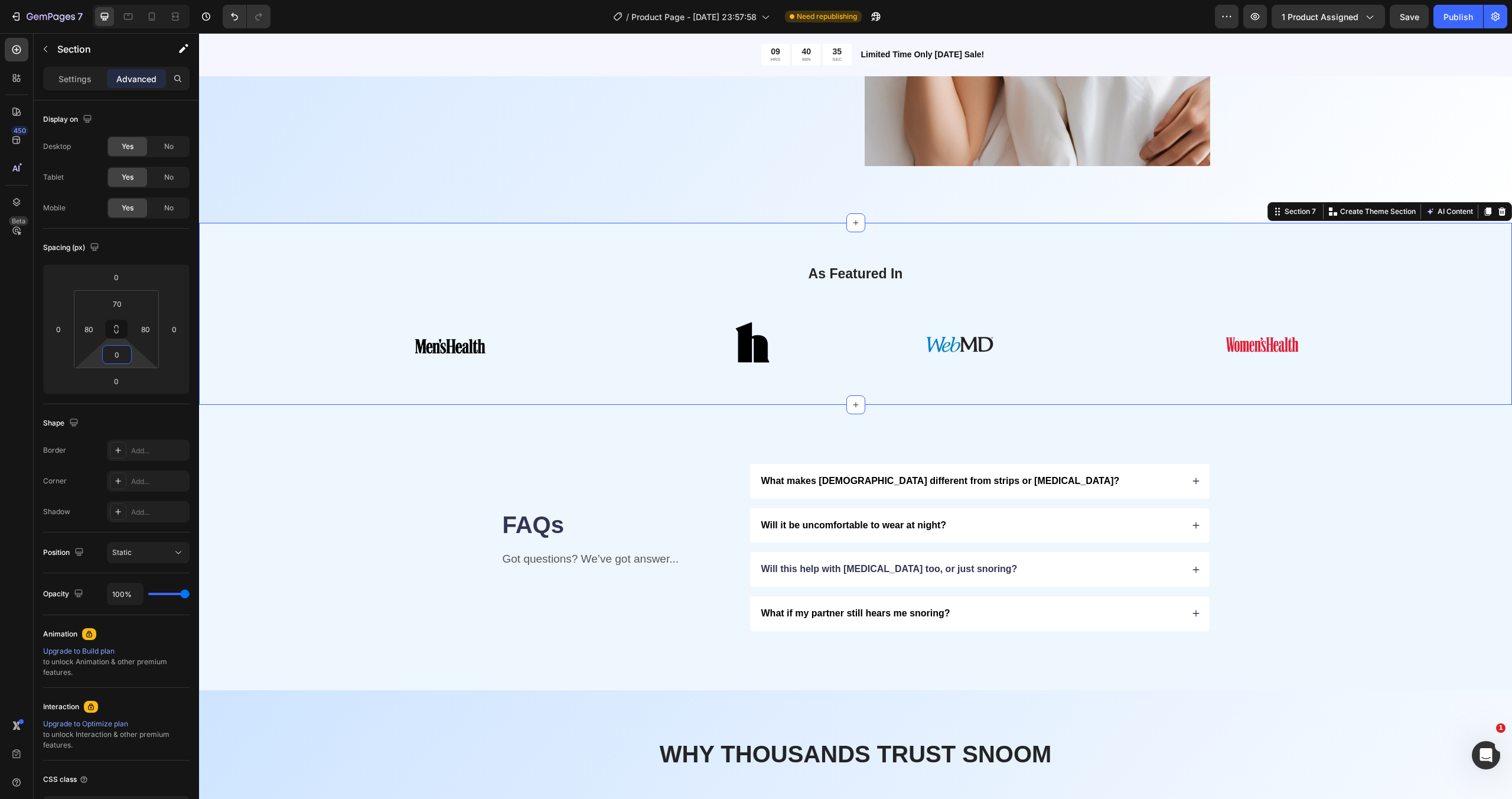
drag, startPoint x: 140, startPoint y: 357, endPoint x: 151, endPoint y: 396, distance: 40.5
click at [151, 0] on html "7 / Product Page - [DATE] 23:57:58 Need republishing Preview 1 product assigned…" at bounding box center [756, 0] width 1512 height 0
click at [1461, 15] on div "Publish" at bounding box center [1458, 17] width 30 height 12
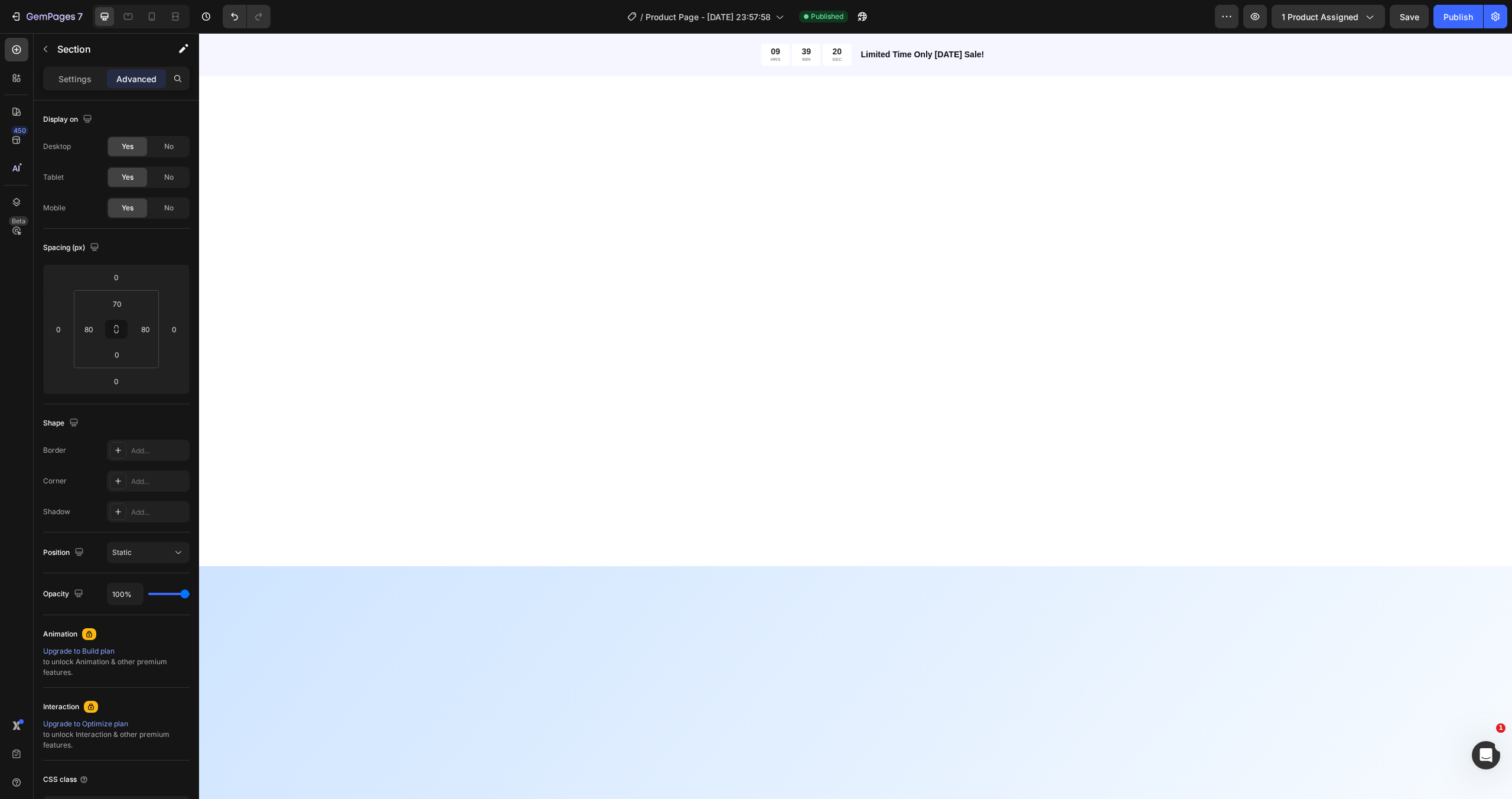
scroll to position [0, 0]
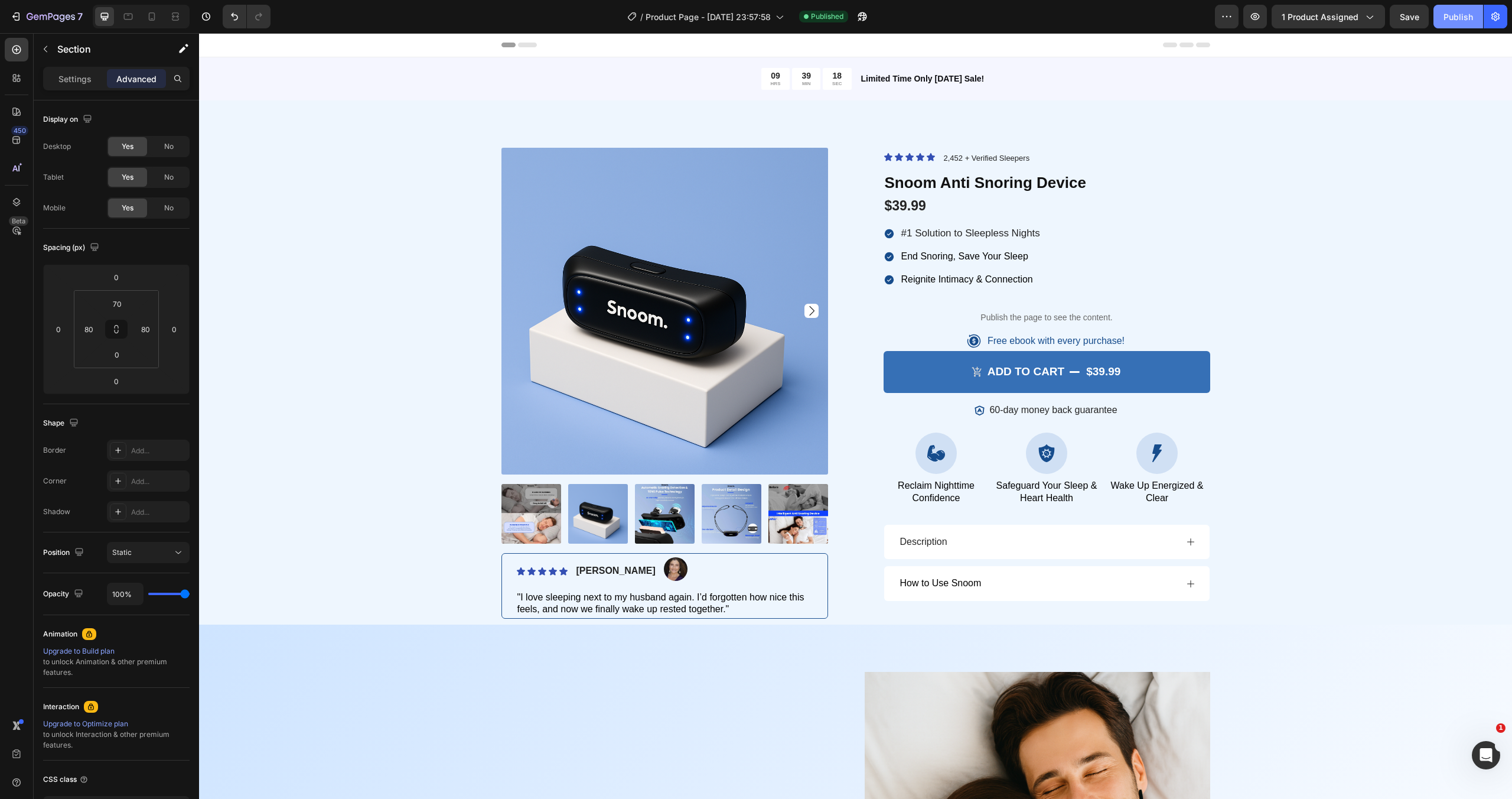
click at [1454, 24] on button "Publish" at bounding box center [1458, 16] width 50 height 24
click at [26, 22] on div "7" at bounding box center [47, 16] width 73 height 14
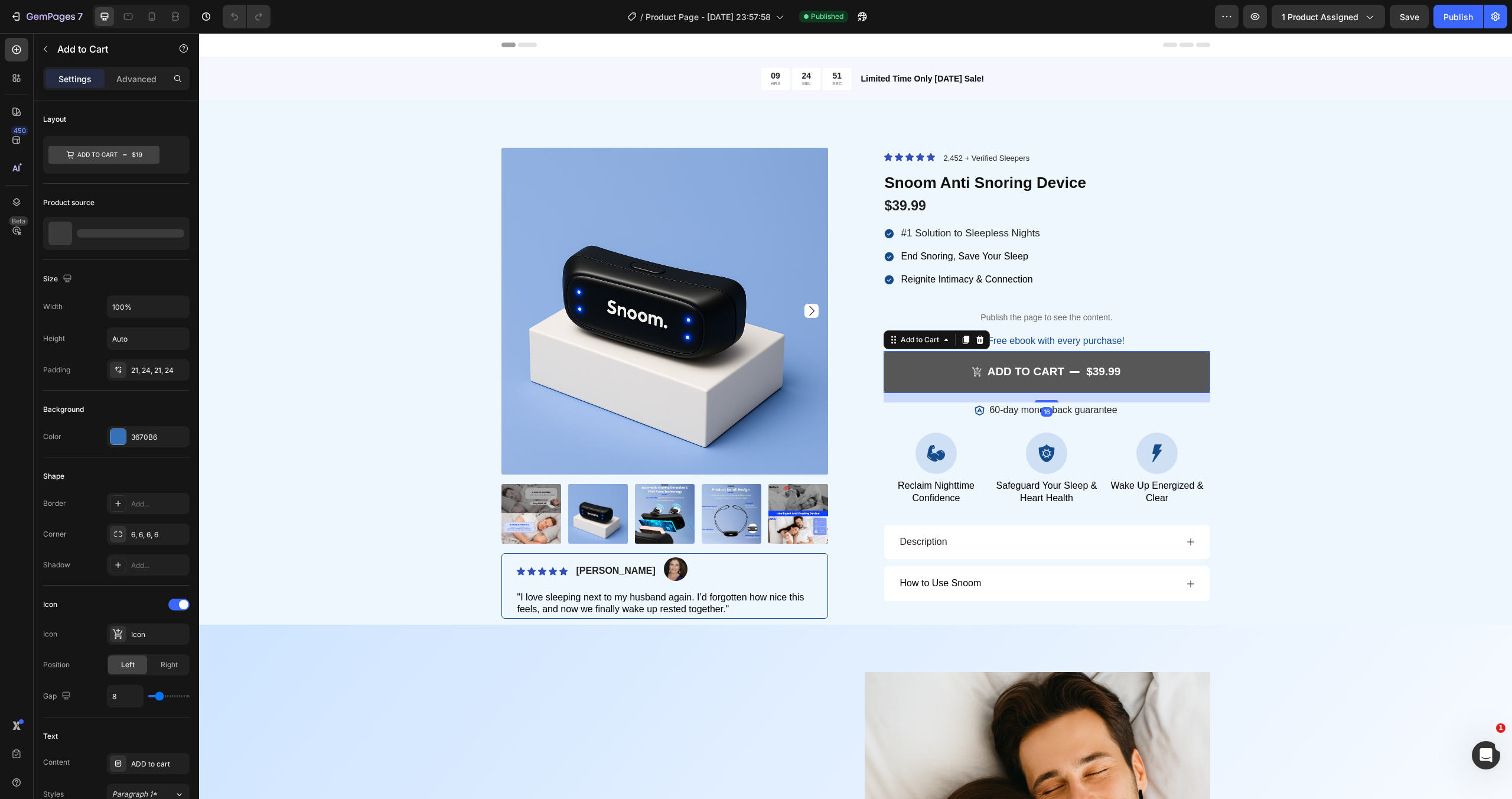
click at [904, 363] on button "ADD to cart $39.99" at bounding box center [1046, 371] width 326 height 42
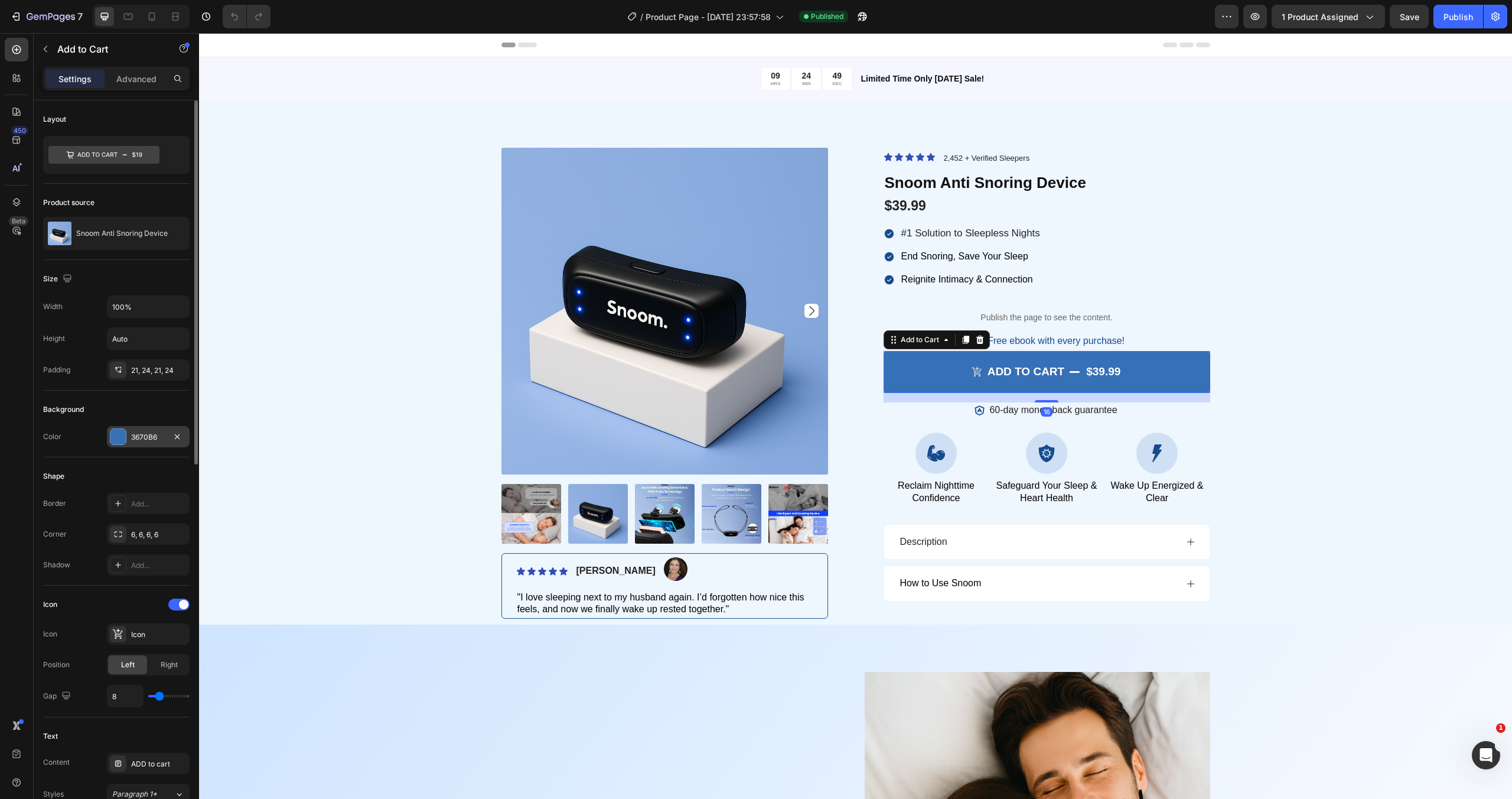
click at [154, 436] on div "3670B6" at bounding box center [148, 437] width 35 height 11
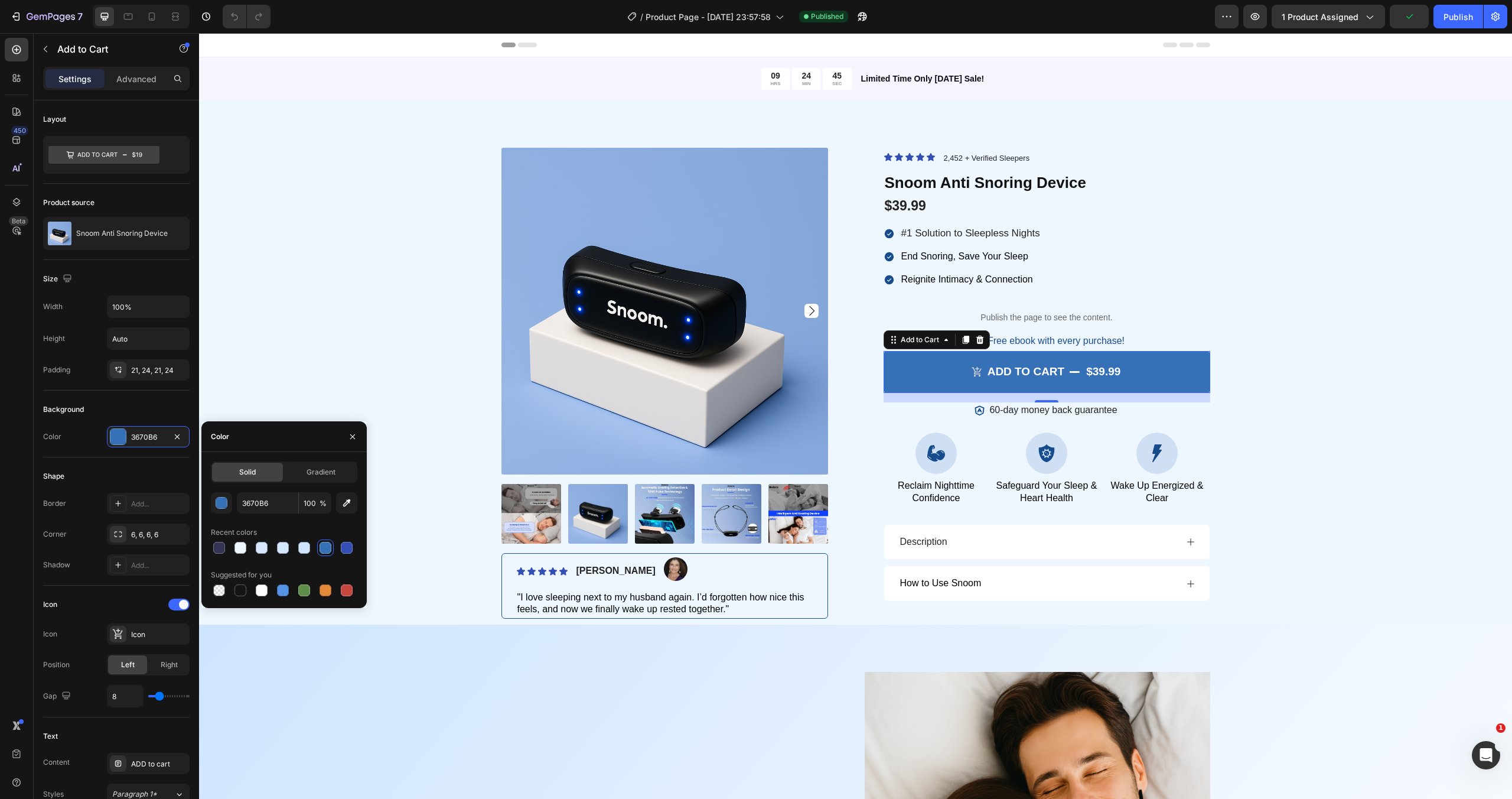
drag, startPoint x: 276, startPoint y: 512, endPoint x: 814, endPoint y: 24, distance: 726.4
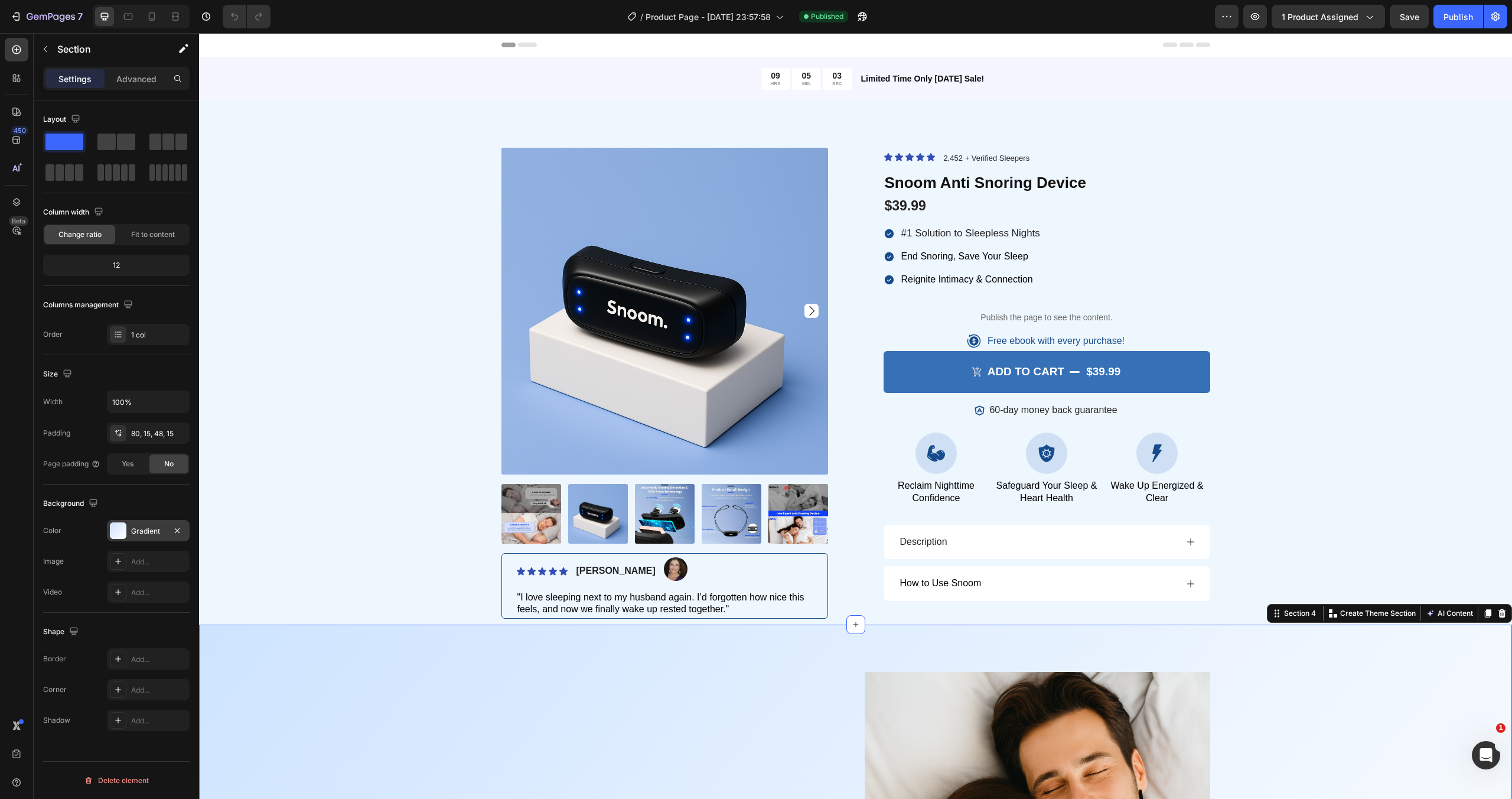
click at [149, 529] on div "Gradient" at bounding box center [148, 531] width 35 height 11
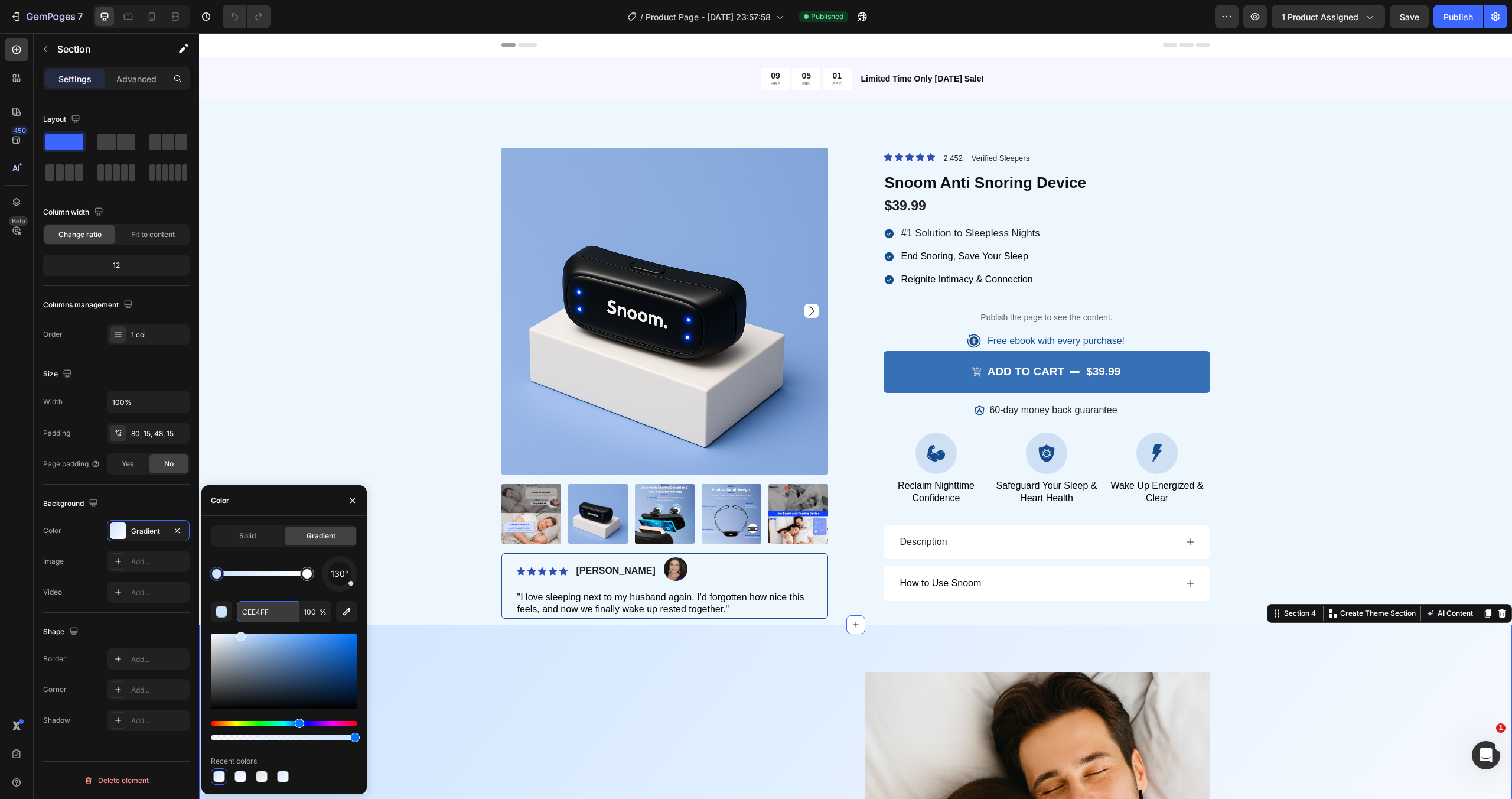
click at [285, 612] on input "CEE4FF" at bounding box center [267, 611] width 61 height 21
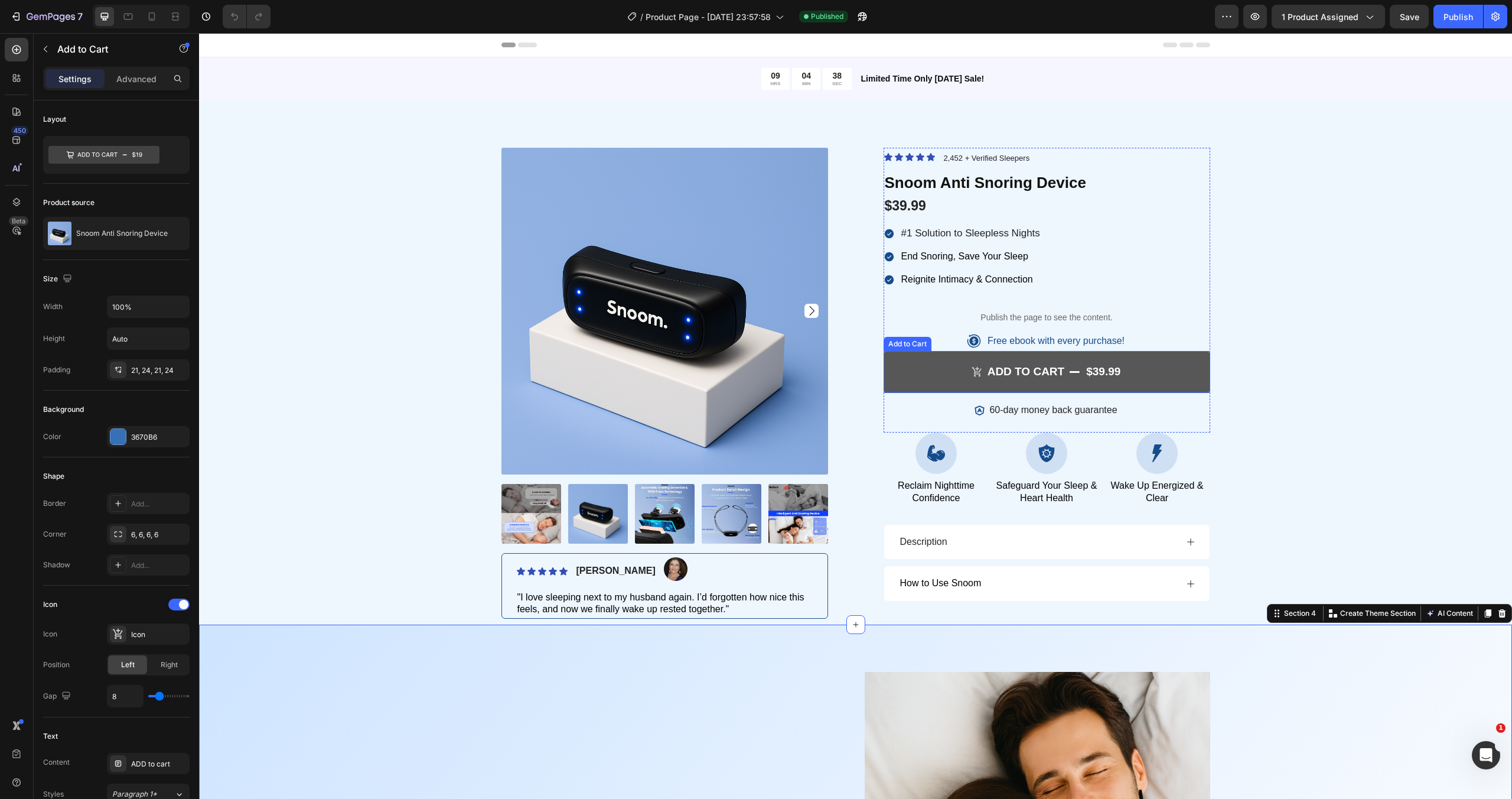
click at [920, 372] on button "ADD to cart $39.99" at bounding box center [1046, 371] width 326 height 42
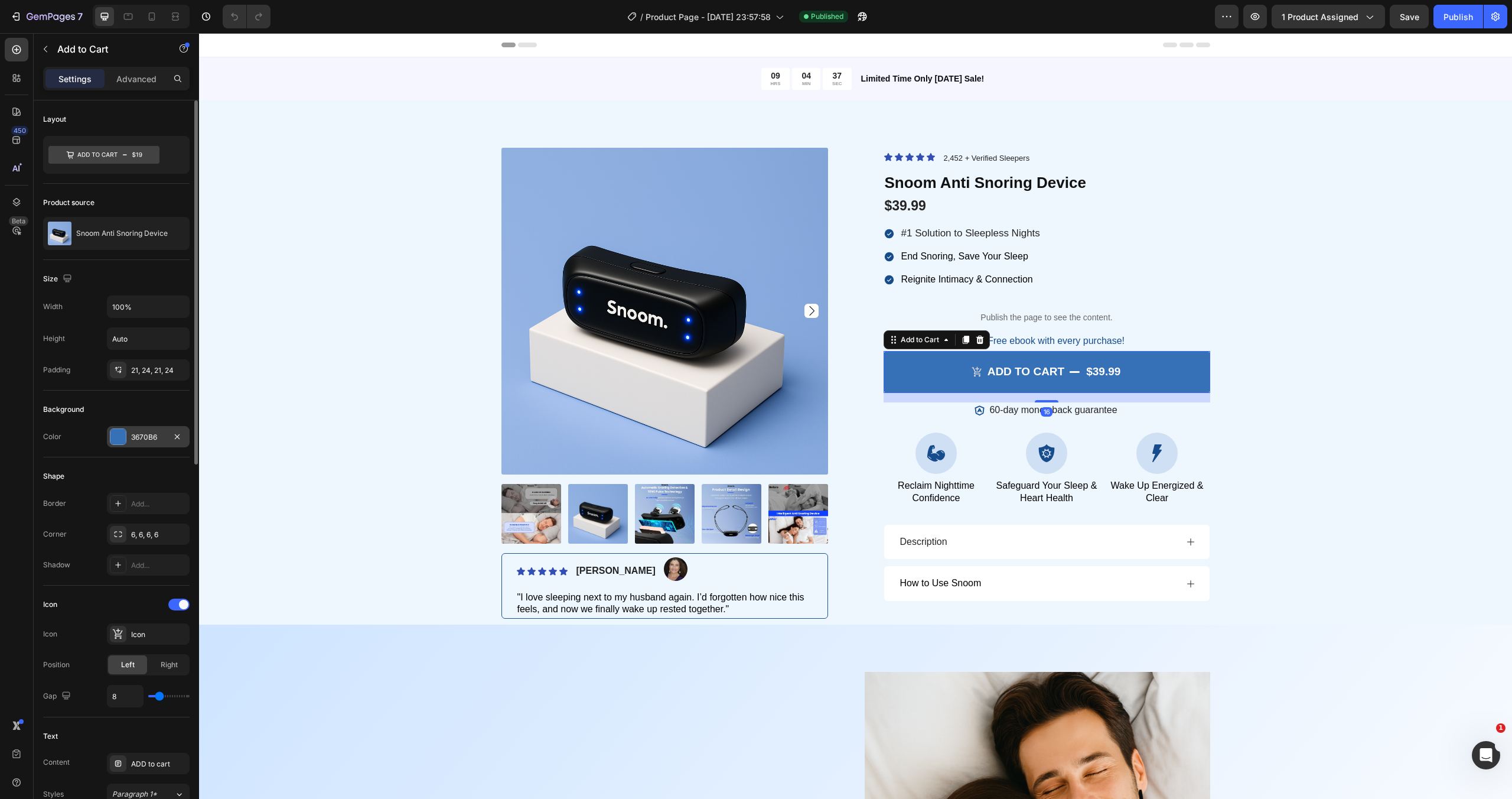
click at [146, 440] on div "3670B6" at bounding box center [148, 437] width 35 height 11
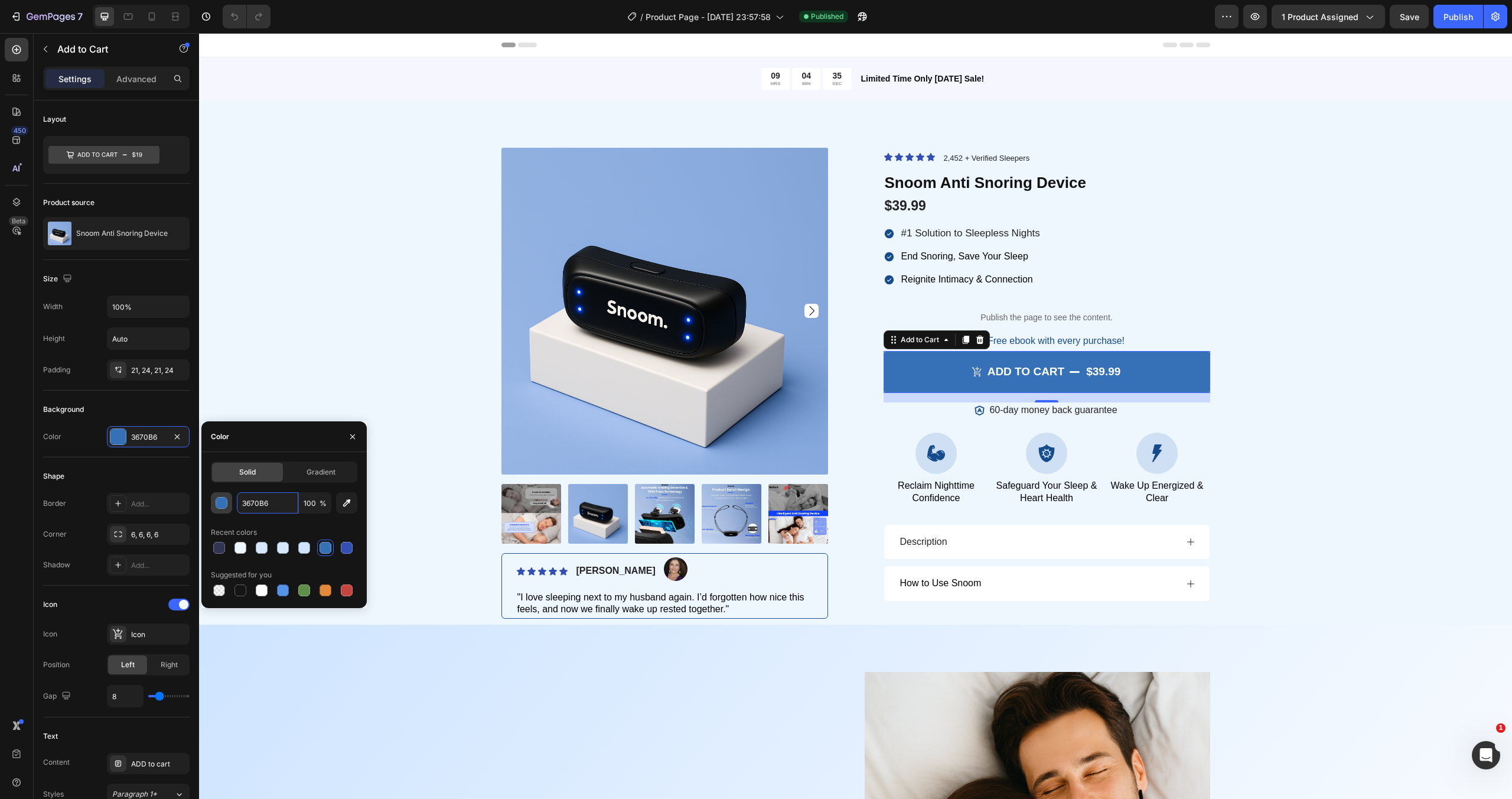
drag, startPoint x: 279, startPoint y: 505, endPoint x: 214, endPoint y: 505, distance: 65.0
click at [213, 505] on div "3670B6 100 %" at bounding box center [284, 502] width 147 height 21
drag, startPoint x: 276, startPoint y: 506, endPoint x: 236, endPoint y: 506, distance: 40.0
click at [236, 506] on div "3670B6 100 %" at bounding box center [284, 502] width 147 height 21
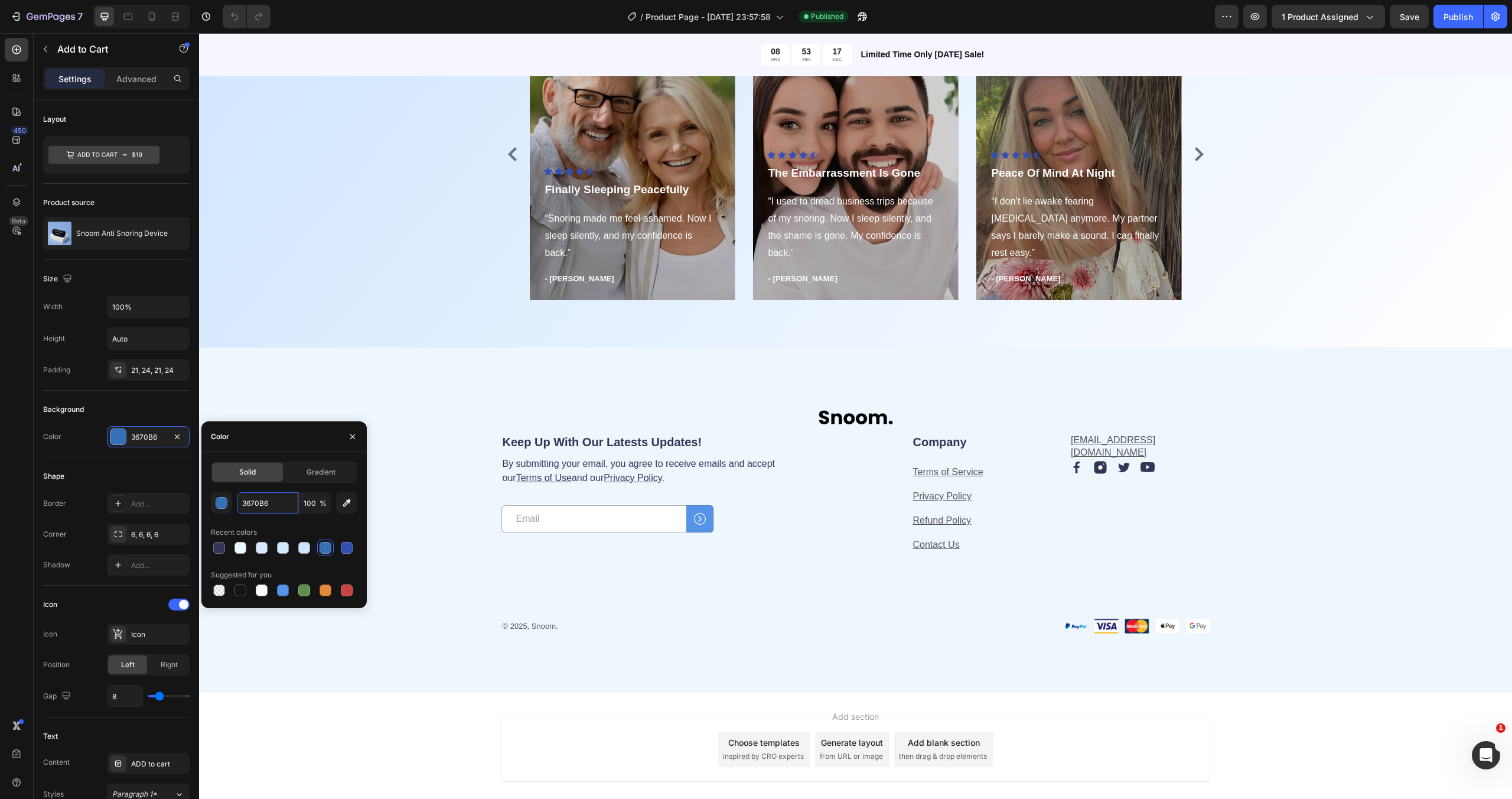
scroll to position [2862, 0]
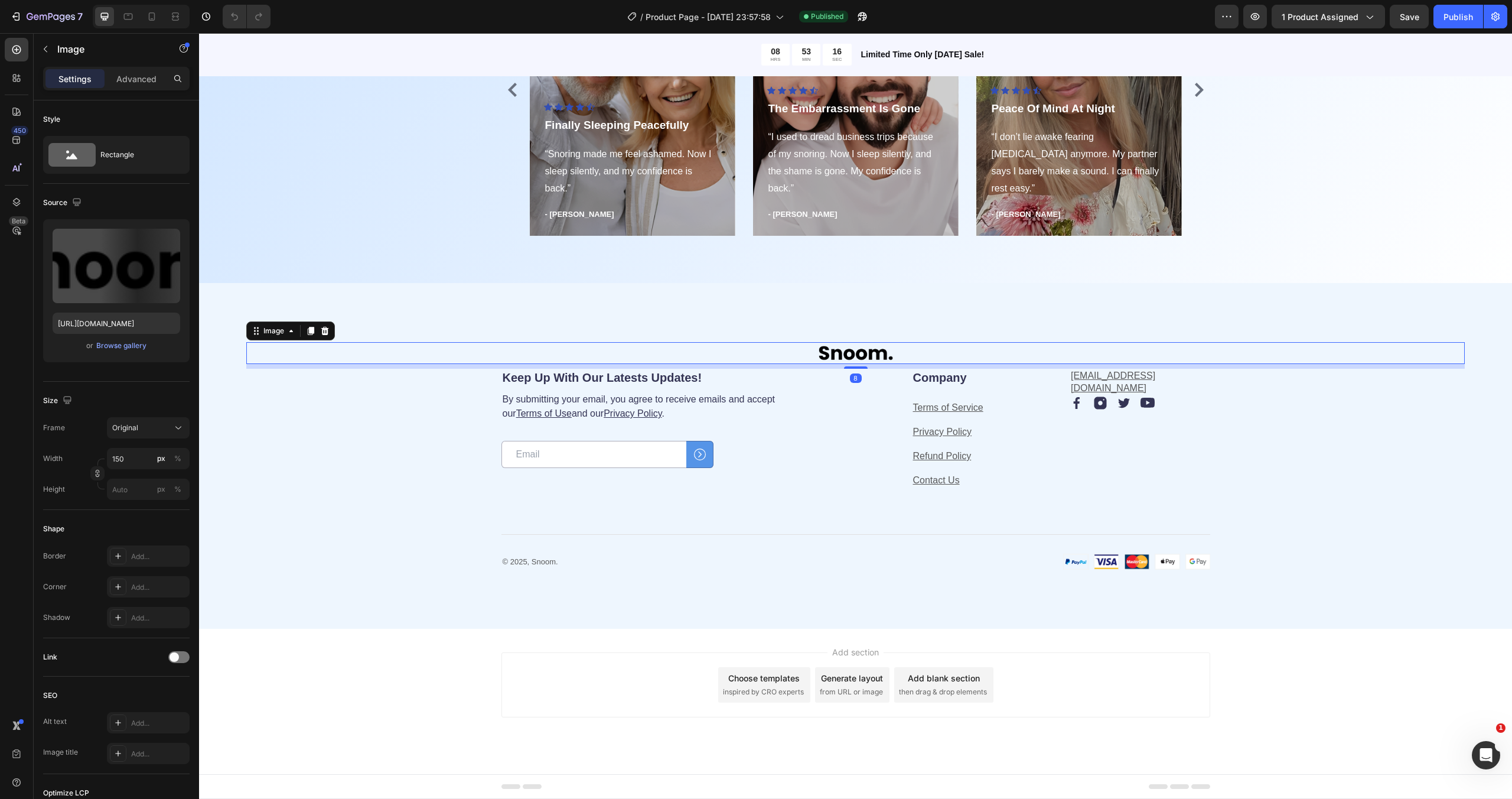
click at [862, 342] on img at bounding box center [856, 353] width 88 height 22
click at [859, 350] on img at bounding box center [856, 353] width 88 height 22
click at [115, 282] on input "file" at bounding box center [116, 285] width 82 height 20
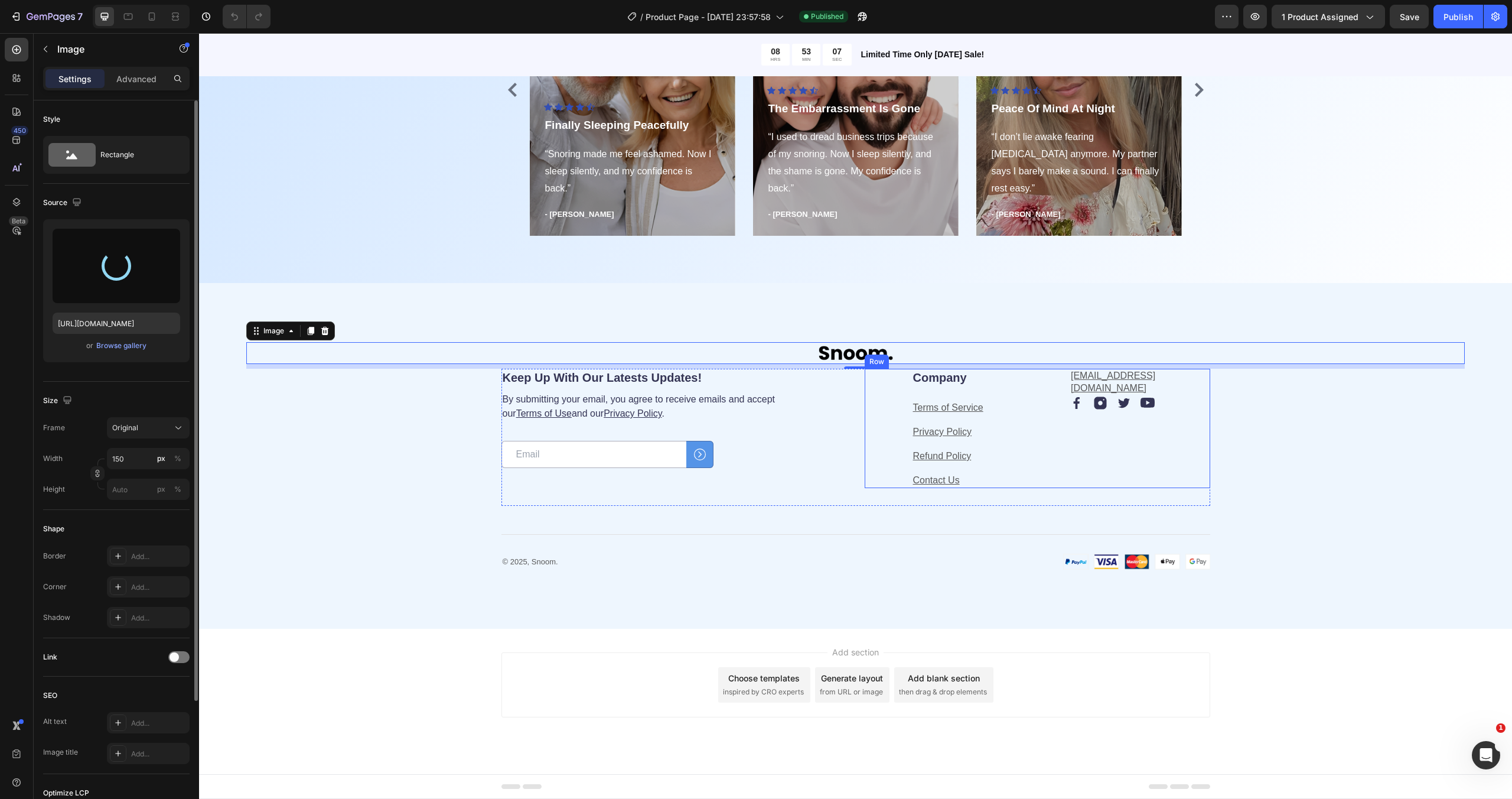
type input "https://cdn.shopify.com/s/files/1/0957/6074/4766/files/gempages_580708226488599…"
click at [1448, 21] on div "Publish" at bounding box center [1458, 17] width 30 height 12
